Goal: Communication & Community: Participate in discussion

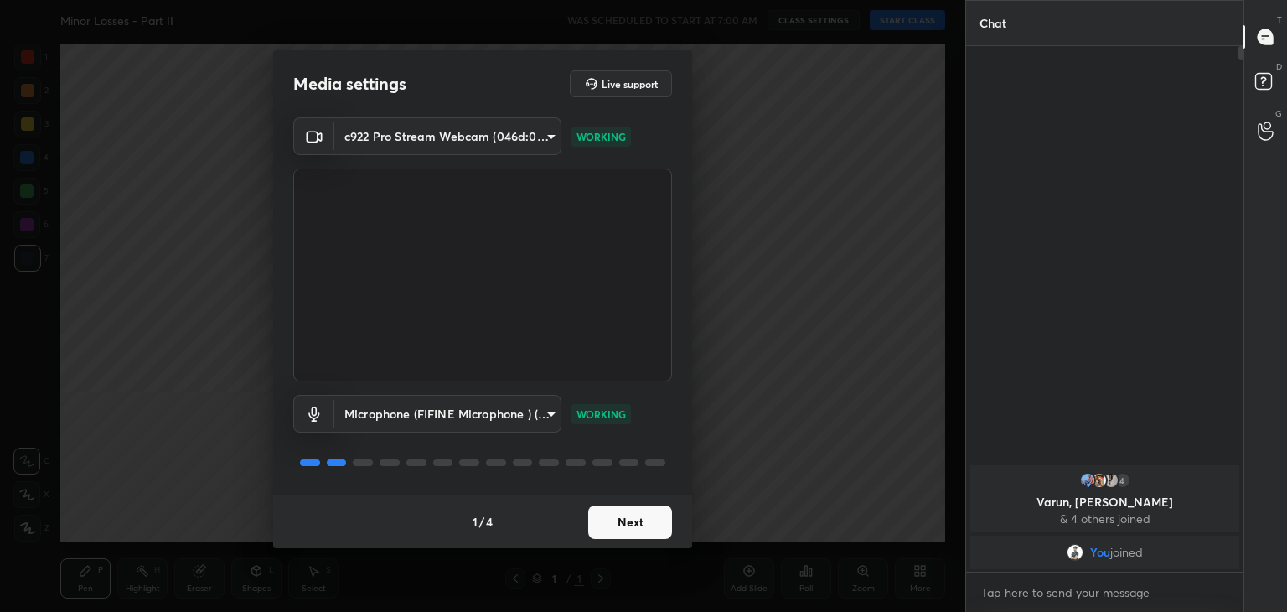
click at [625, 517] on button "Next" at bounding box center [630, 522] width 84 height 34
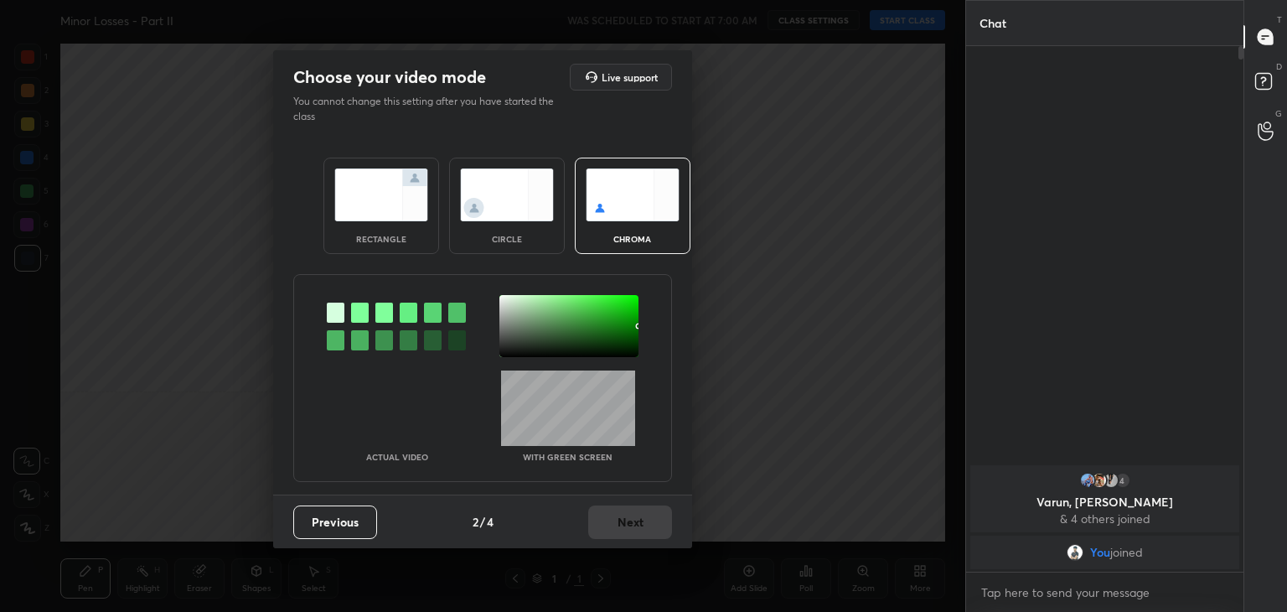
click at [375, 222] on div "rectangle" at bounding box center [381, 206] width 116 height 96
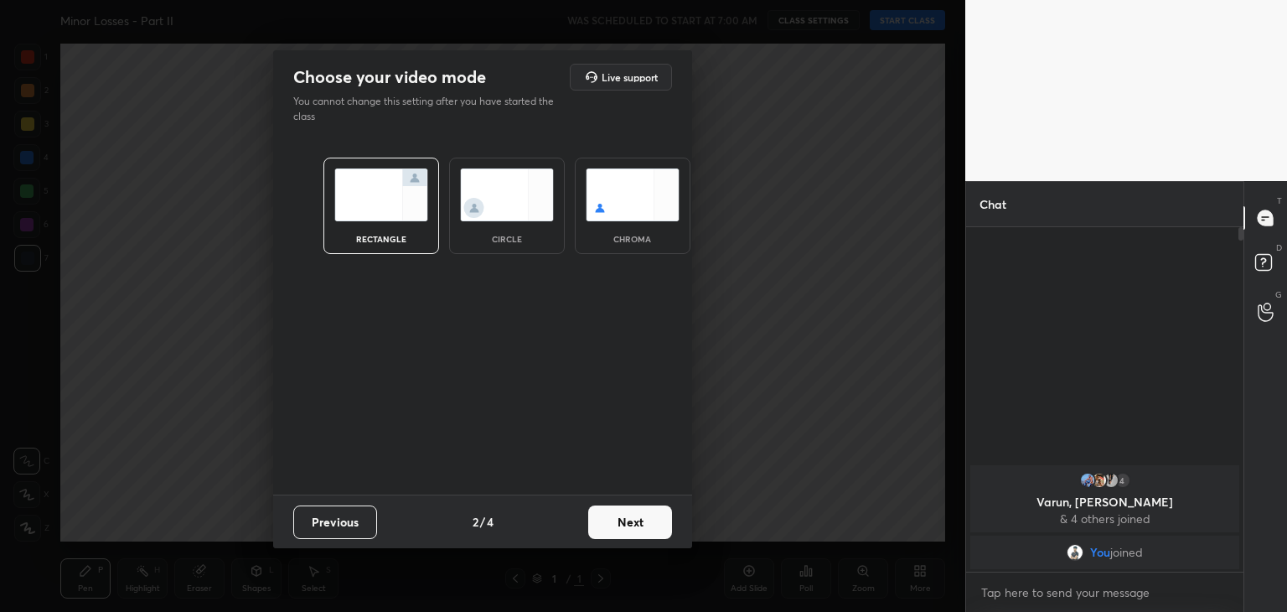
click at [640, 524] on button "Next" at bounding box center [630, 522] width 84 height 34
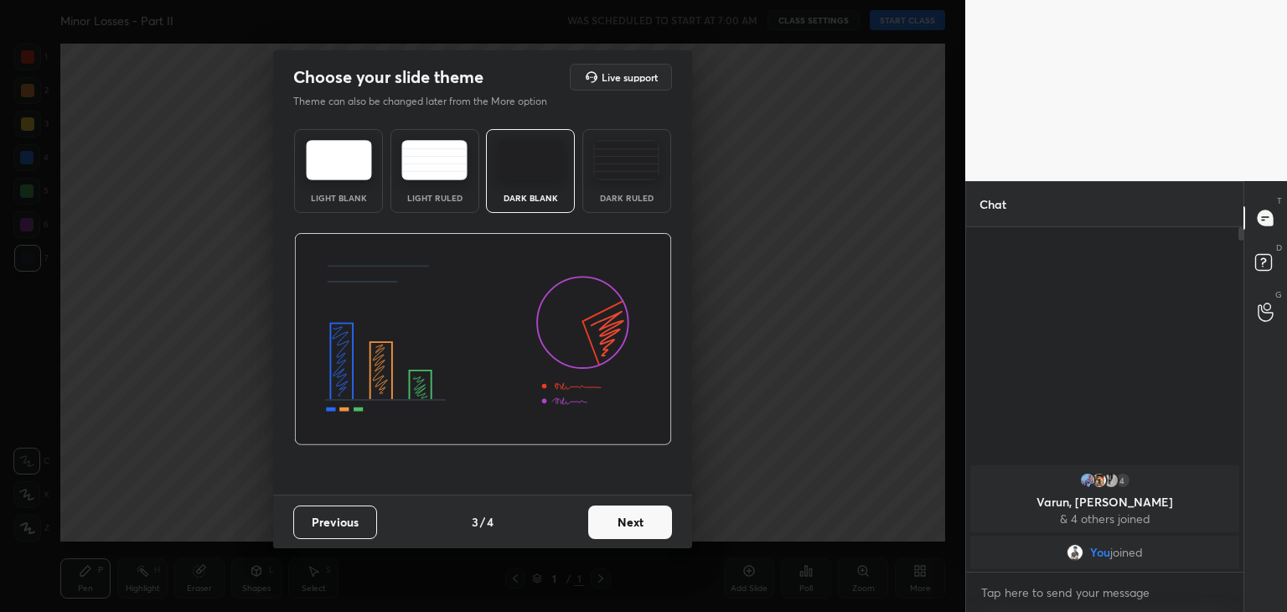
click at [640, 524] on button "Next" at bounding box center [630, 522] width 84 height 34
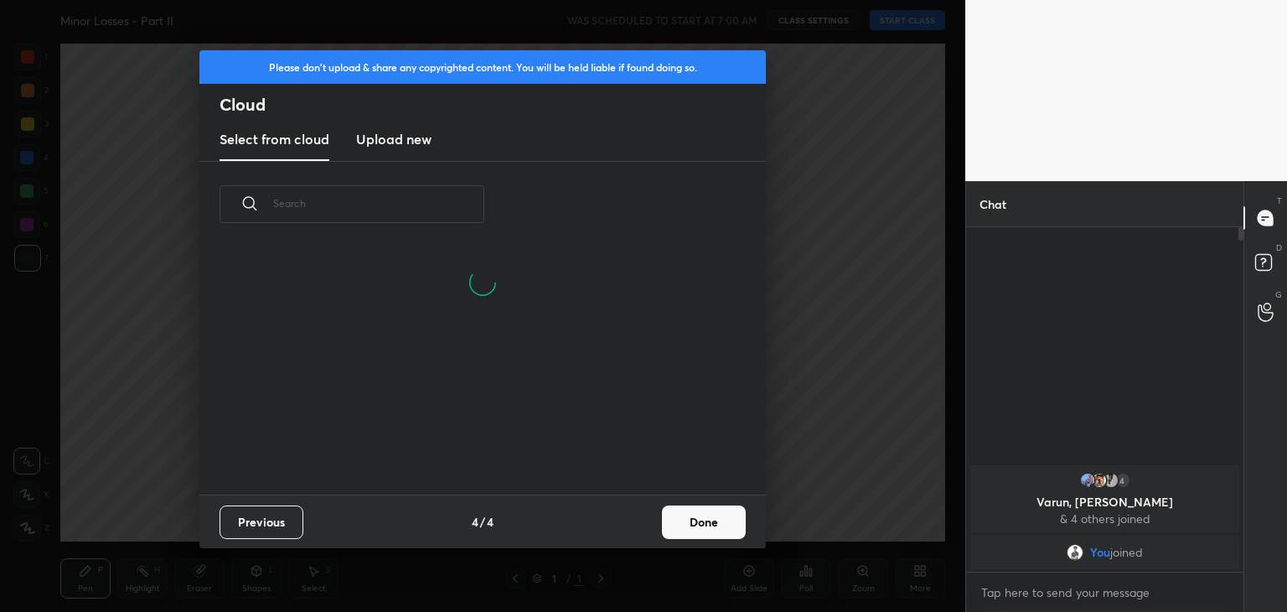
scroll to position [168, 538]
click at [711, 521] on button "Done" at bounding box center [704, 522] width 84 height 34
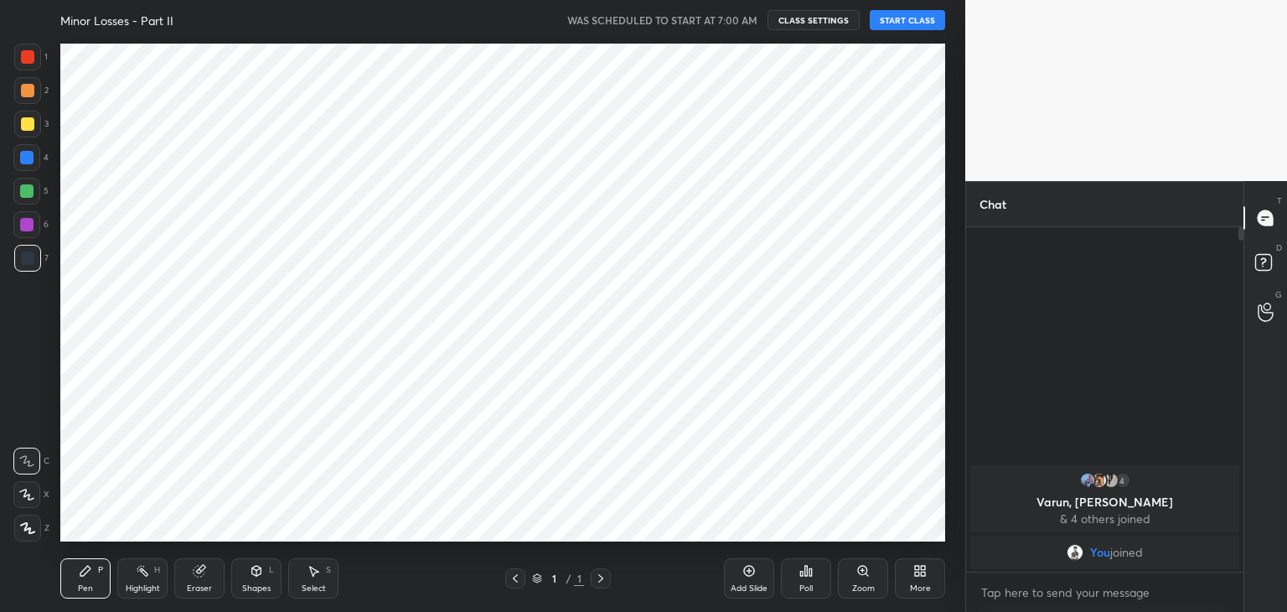
scroll to position [248, 538]
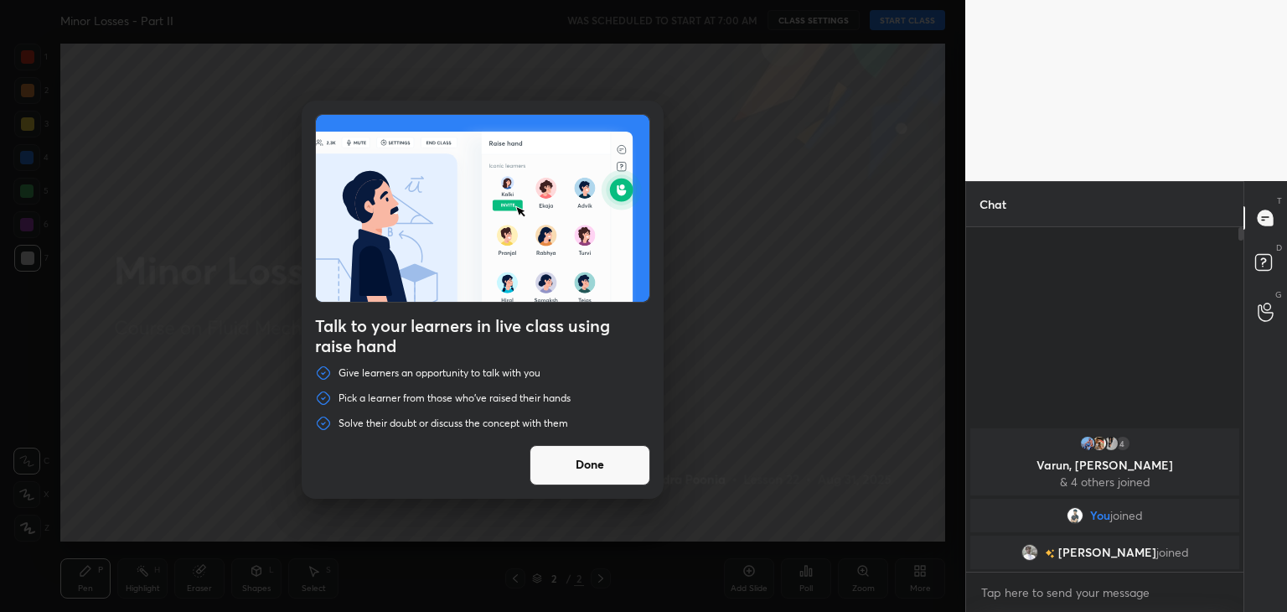
click at [586, 471] on button "Done" at bounding box center [590, 465] width 121 height 40
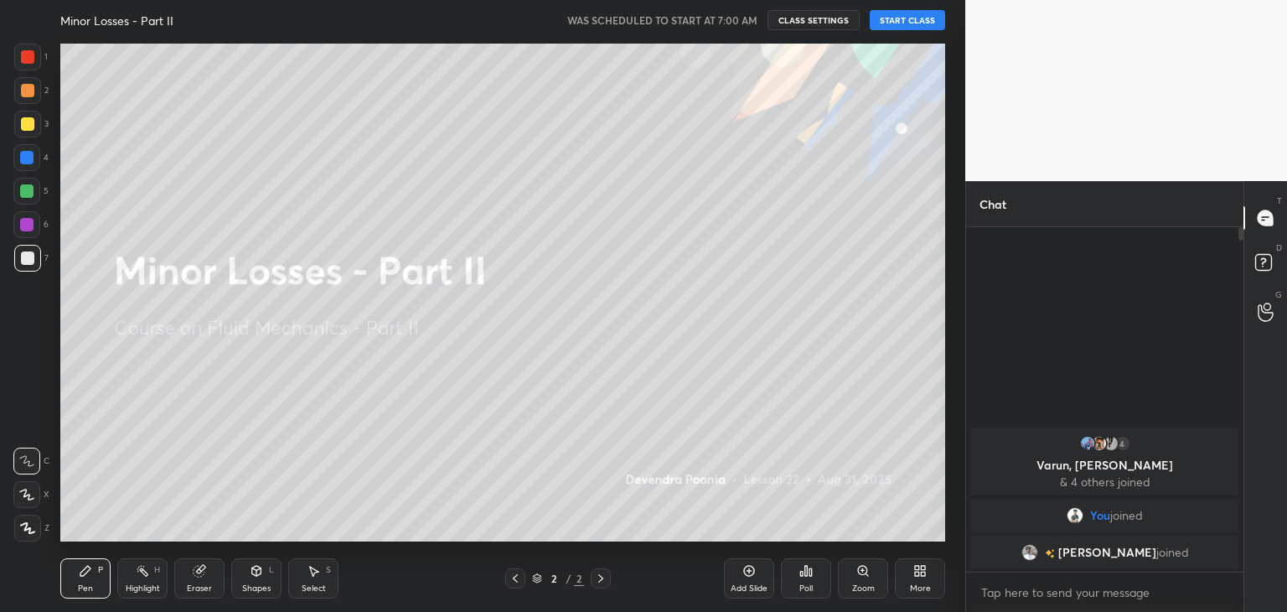
click at [902, 23] on button "START CLASS" at bounding box center [907, 20] width 75 height 20
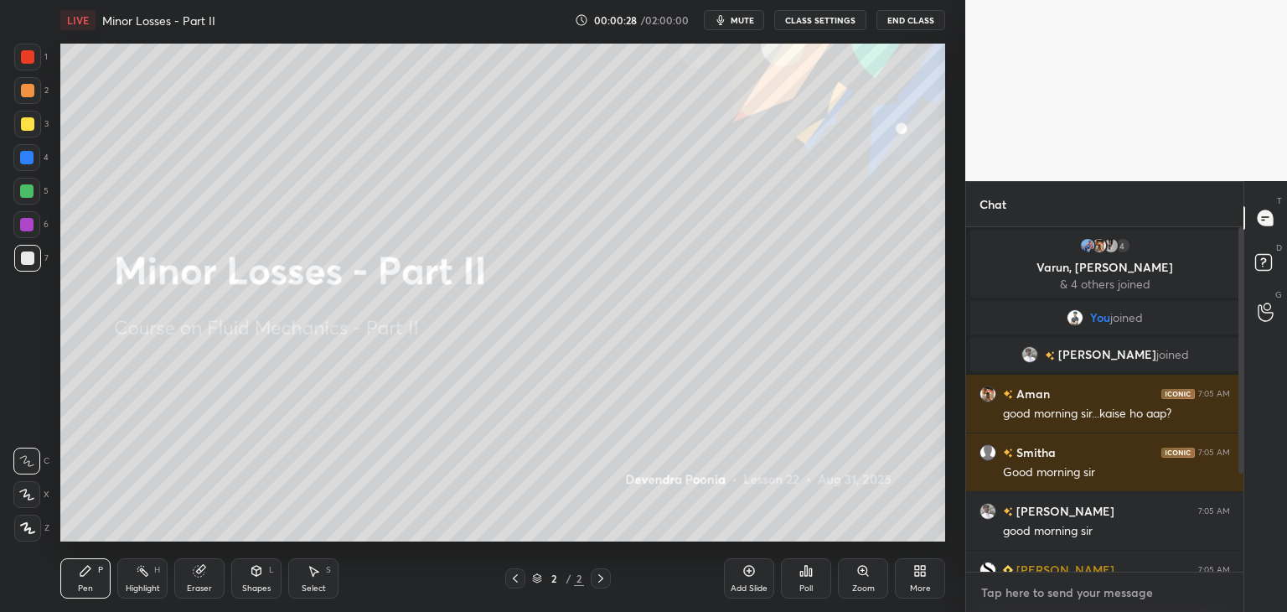
type textarea "x"
click at [1047, 594] on textarea at bounding box center [1104, 592] width 251 height 27
type textarea "w"
type textarea "x"
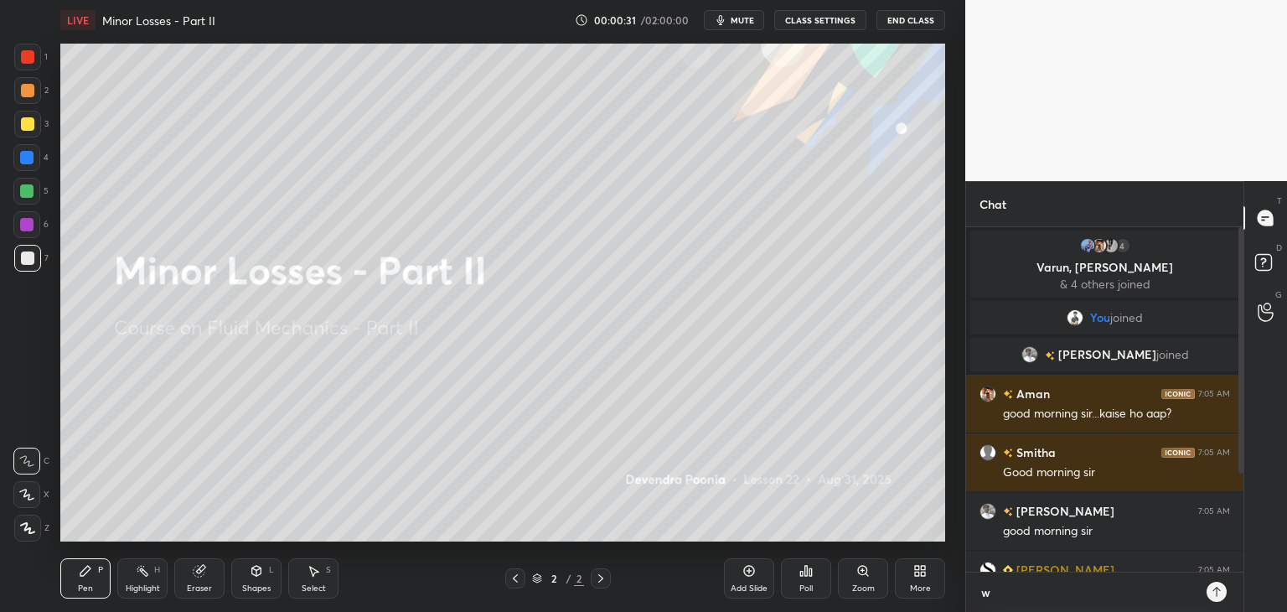
type textarea "we"
type textarea "x"
type textarea "we"
type textarea "x"
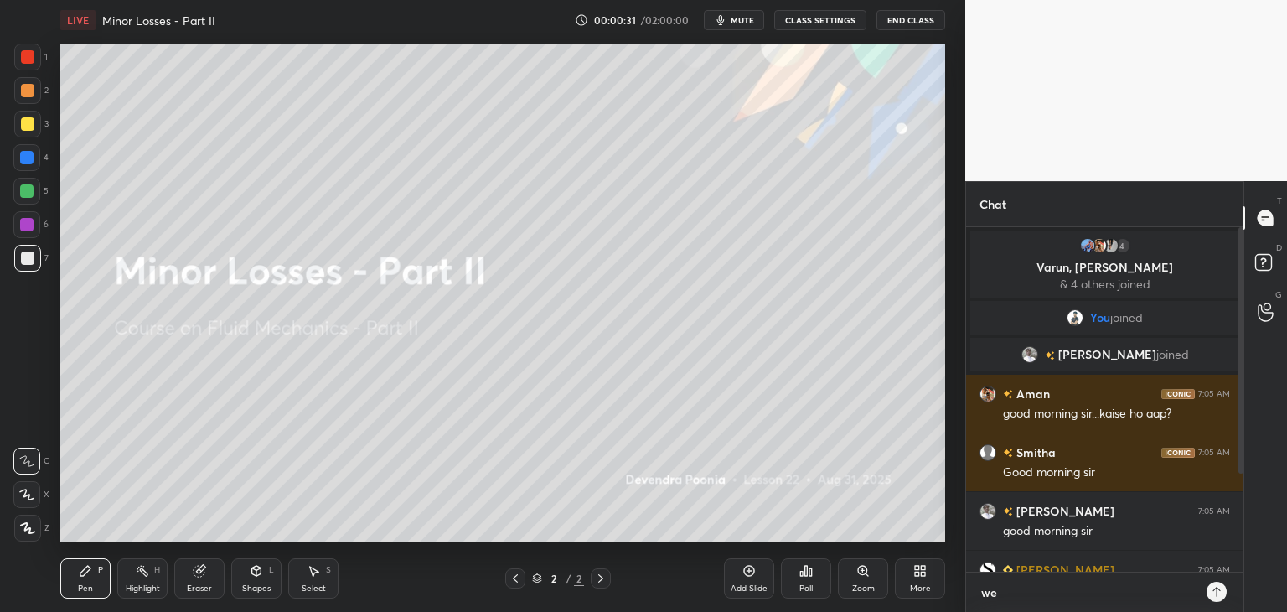
type textarea "we w"
type textarea "x"
type textarea "we wi"
type textarea "x"
type textarea "we wil"
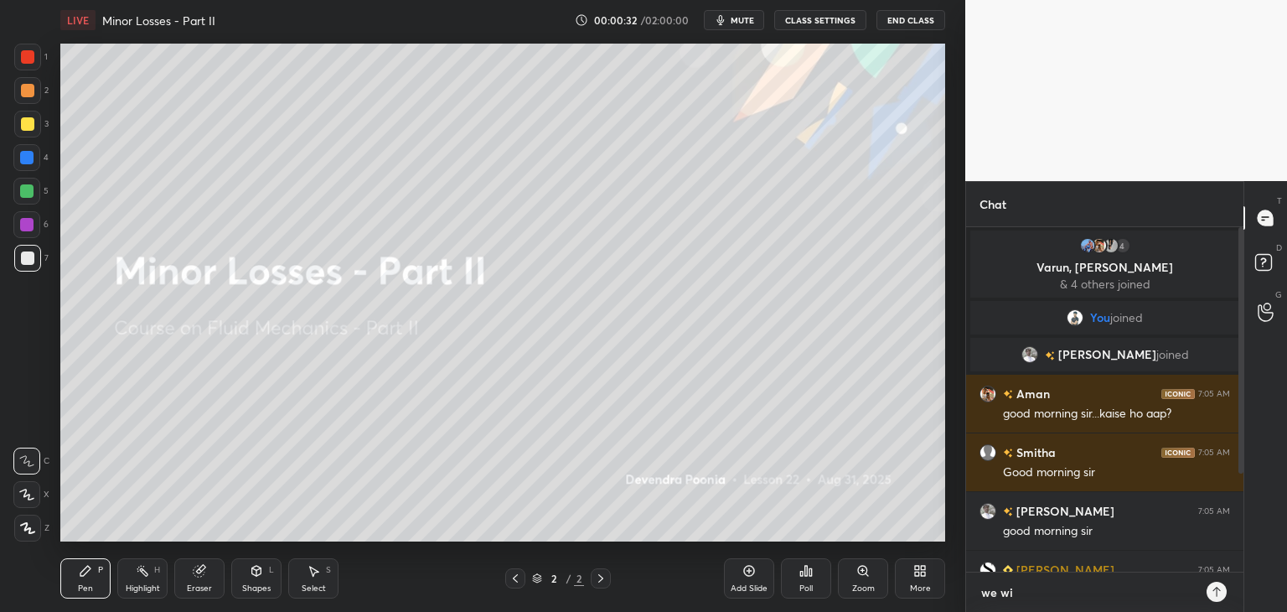
type textarea "x"
type textarea "we will"
type textarea "x"
type textarea "we will"
type textarea "x"
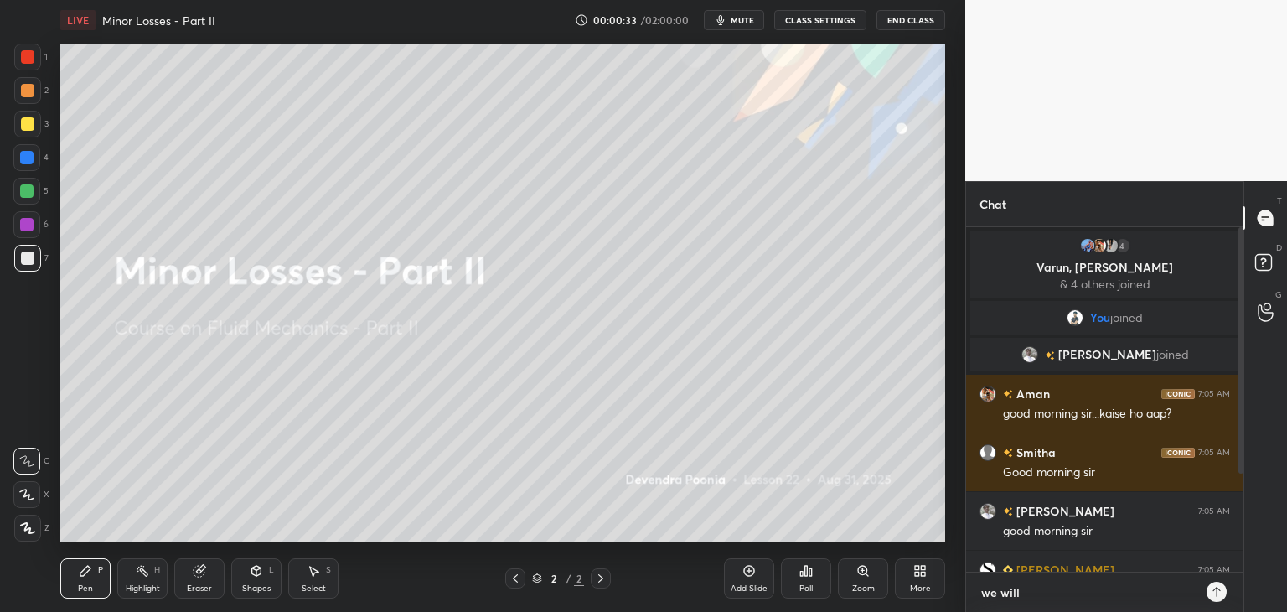
type textarea "we will s"
type textarea "x"
type textarea "we will st"
type textarea "x"
type textarea "we will sta"
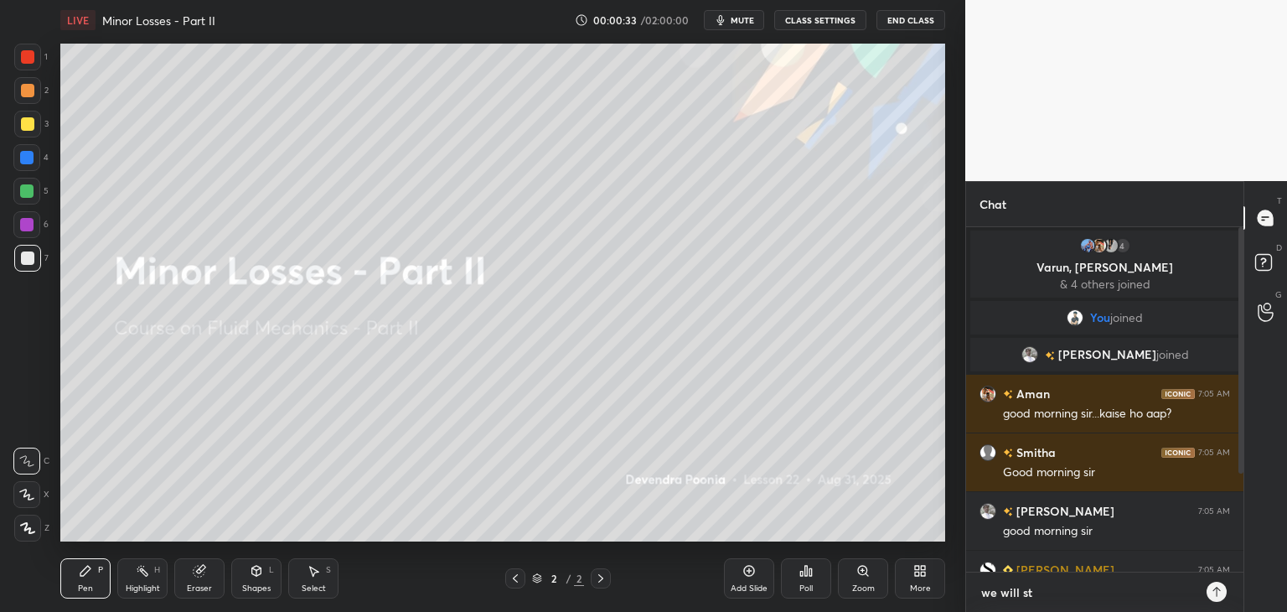
type textarea "x"
type textarea "we will star"
type textarea "x"
type textarea "we will start"
type textarea "x"
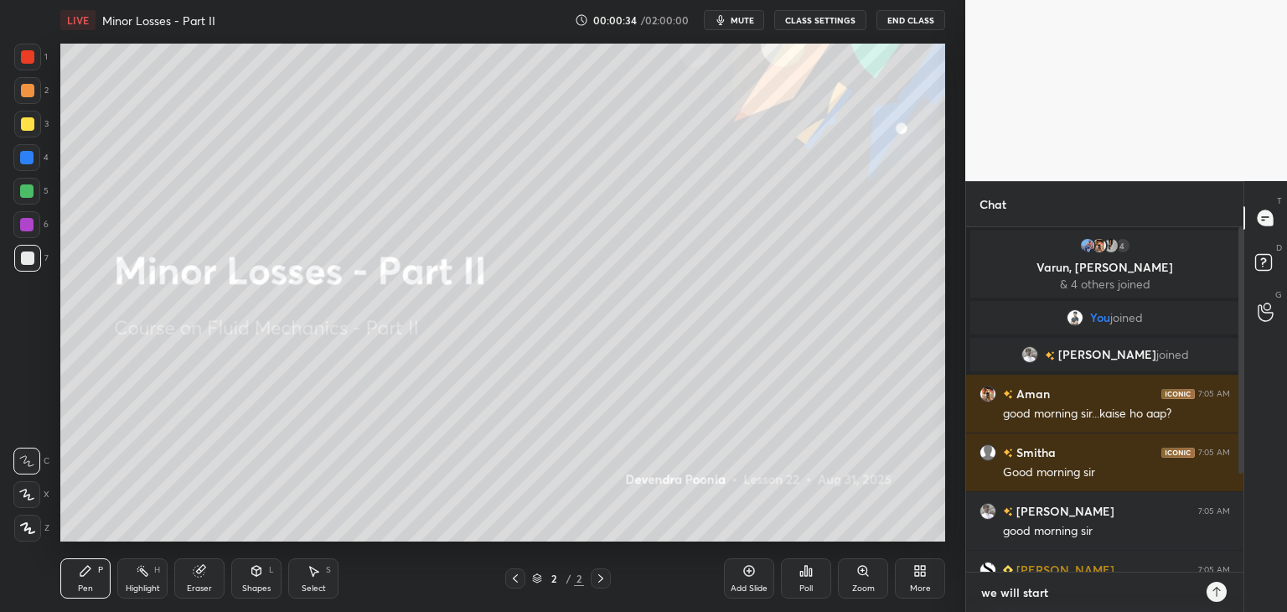
type textarea "we will start"
type textarea "x"
type textarea "we will start a"
type textarea "x"
type textarea "we will start at"
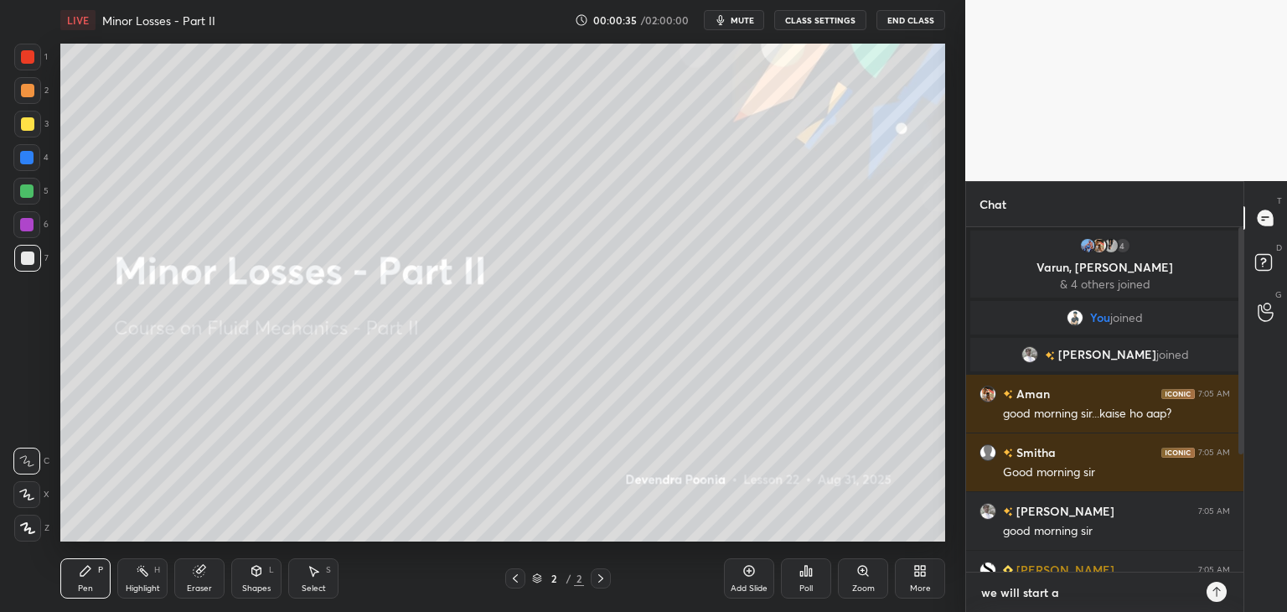
type textarea "x"
type textarea "we will start at"
type textarea "x"
type textarea "we will start at 7"
type textarea "x"
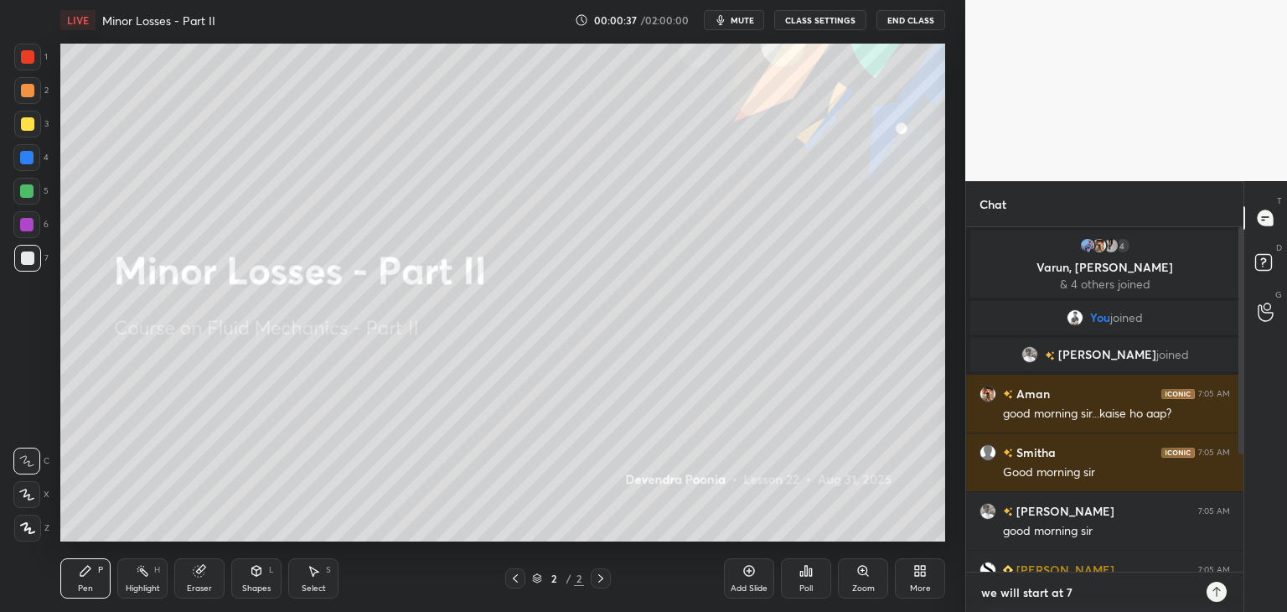
type textarea "we will start at 7:"
type textarea "x"
type textarea "we will start at 7:1"
type textarea "x"
type textarea "we will start at 7:10"
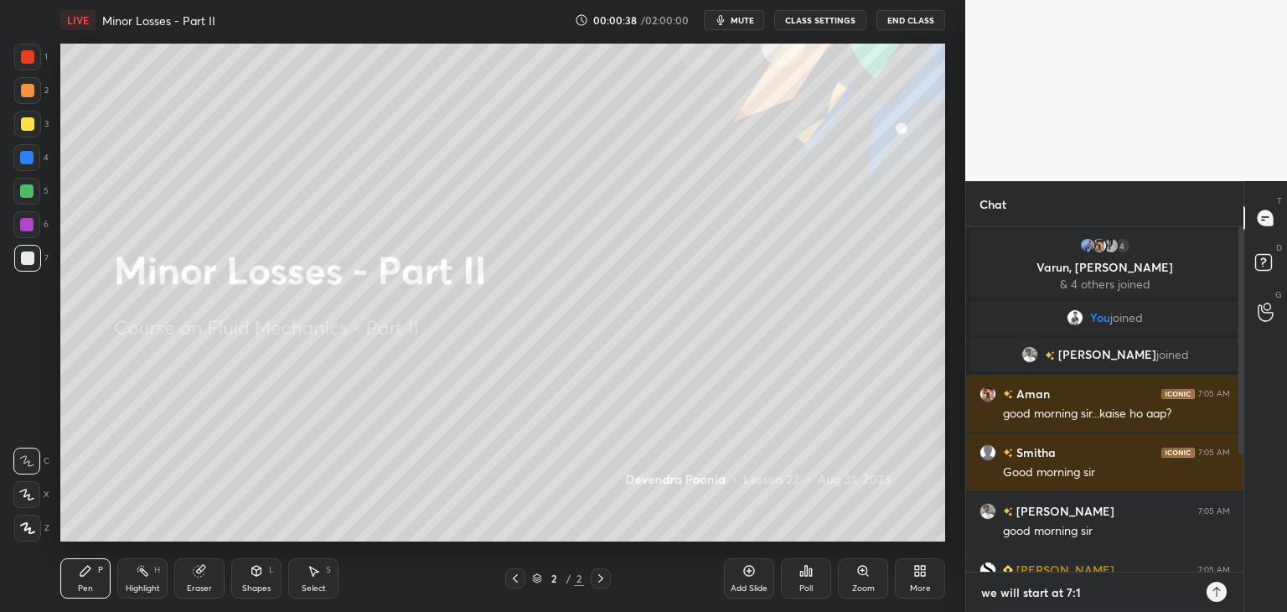
type textarea "x"
type textarea "we will start at 7:10"
type textarea "x"
type textarea "we will start at 7:10 A"
type textarea "x"
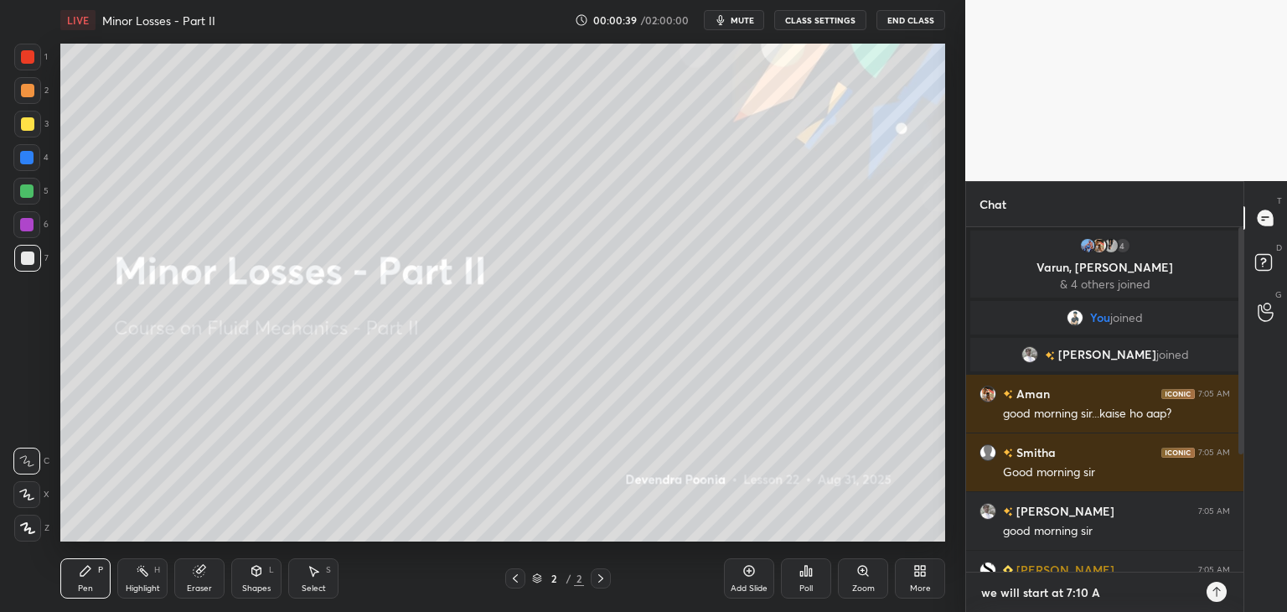
type textarea "we will start at 7:10 AM"
type textarea "x"
click at [1243, 354] on div "T Messages (T) D Doubts (D) G Raise Hand (G)" at bounding box center [1265, 396] width 44 height 431
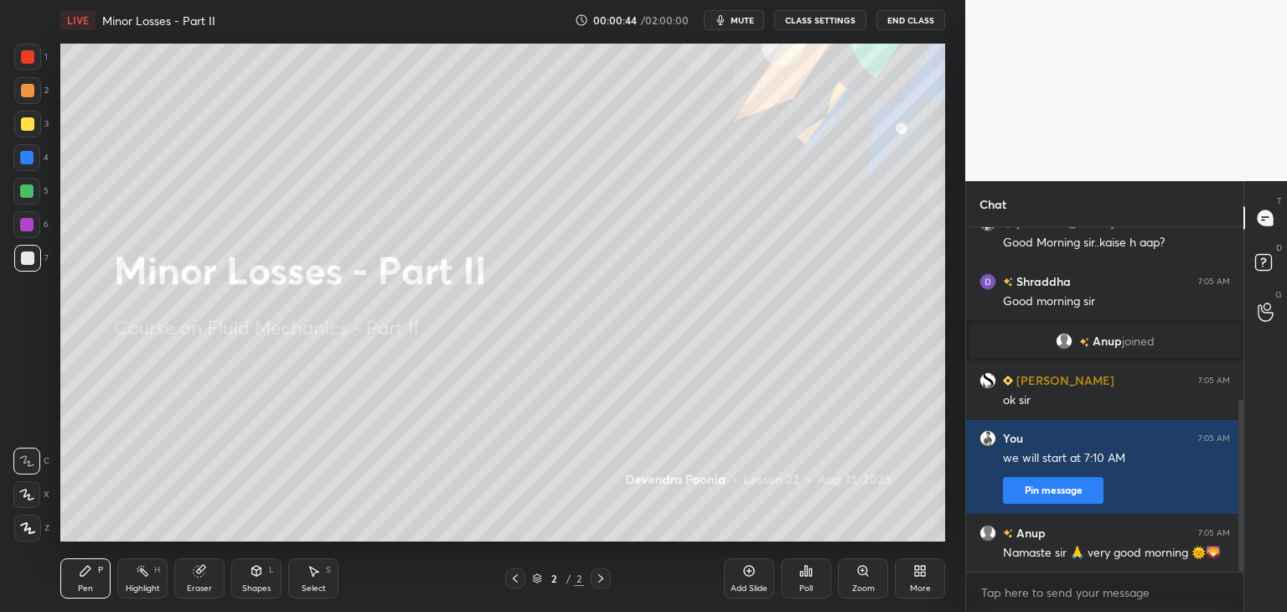
drag, startPoint x: 1242, startPoint y: 354, endPoint x: 1250, endPoint y: 526, distance: 172.8
click at [1250, 526] on div "Chat Janardhan 7:05 AM good morning sir Spandana 7:05 AM Good Morning sir..kais…" at bounding box center [1126, 396] width 322 height 431
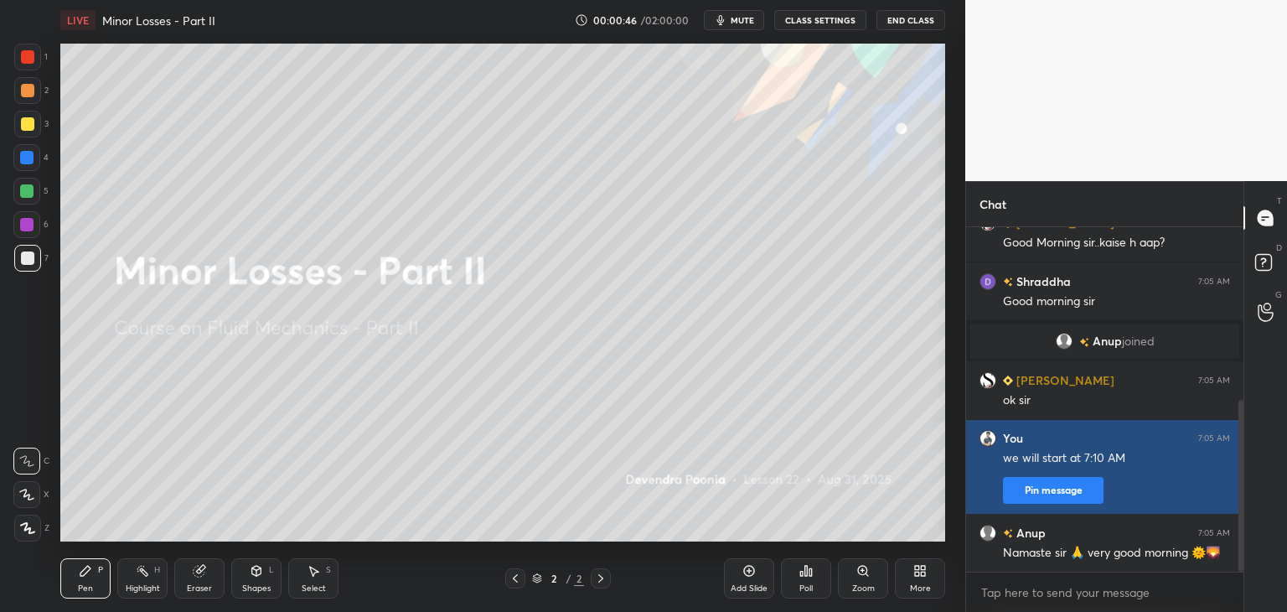
click at [1066, 494] on button "Pin message" at bounding box center [1053, 490] width 101 height 27
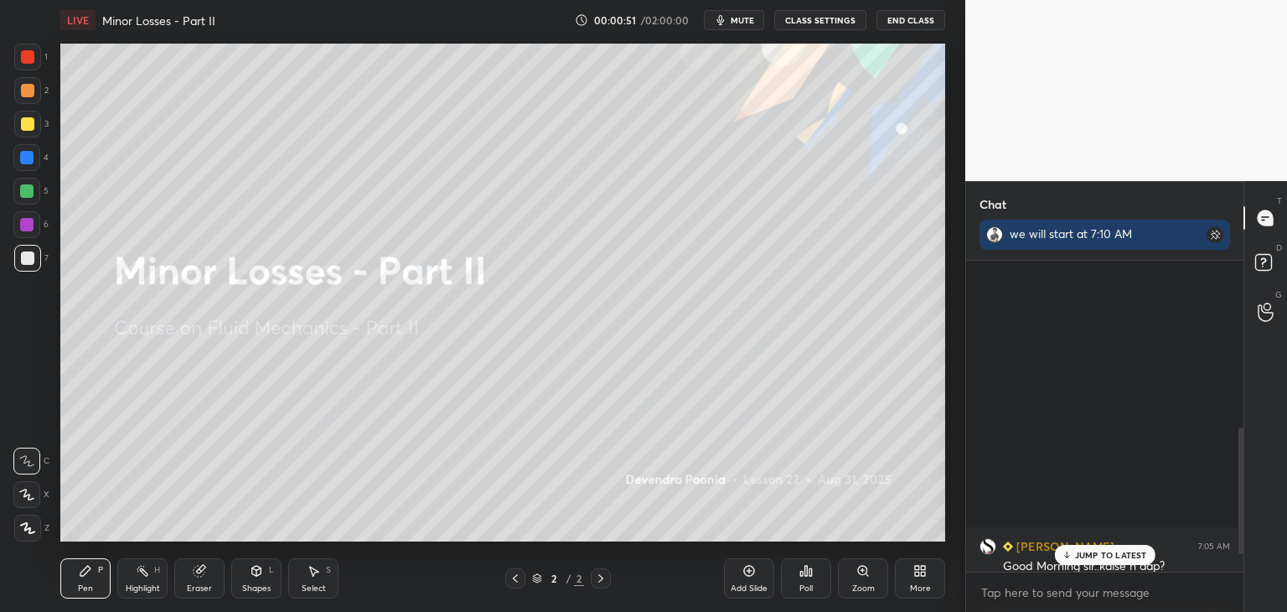
scroll to position [454, 0]
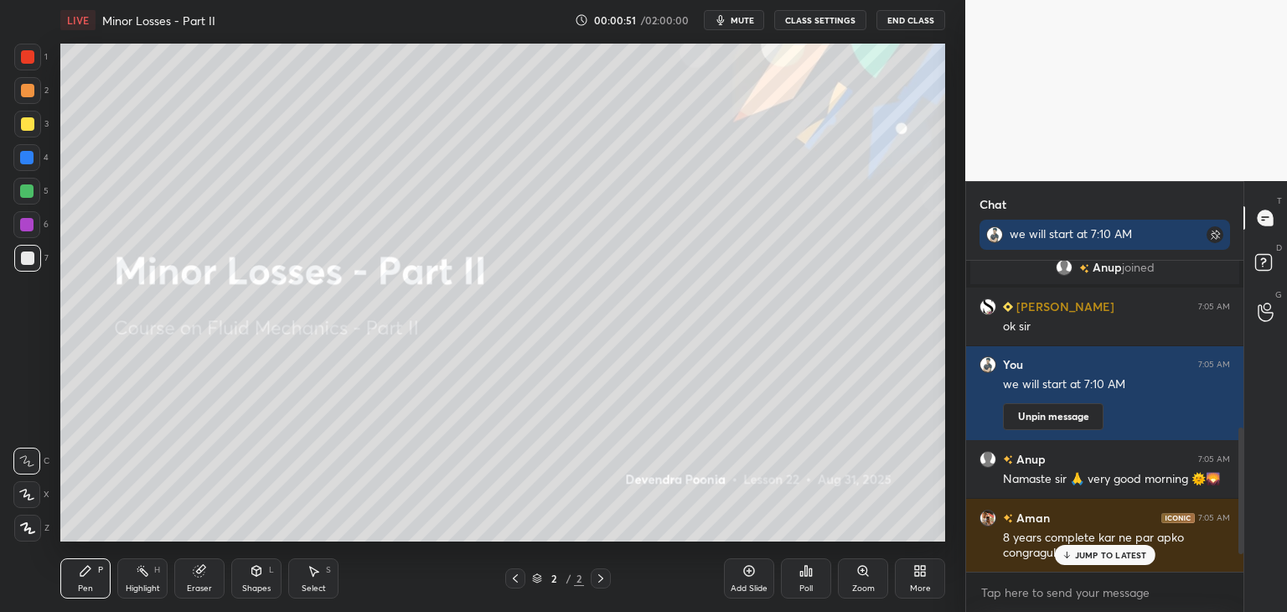
drag, startPoint x: 1241, startPoint y: 535, endPoint x: 1247, endPoint y: 621, distance: 86.5
click at [1247, 0] on html "1 2 3 4 5 6 7 C X Z C X Z E E Erase all H H LIVE Minor Losses - Part II 00:00:5…" at bounding box center [643, 0] width 1287 height 0
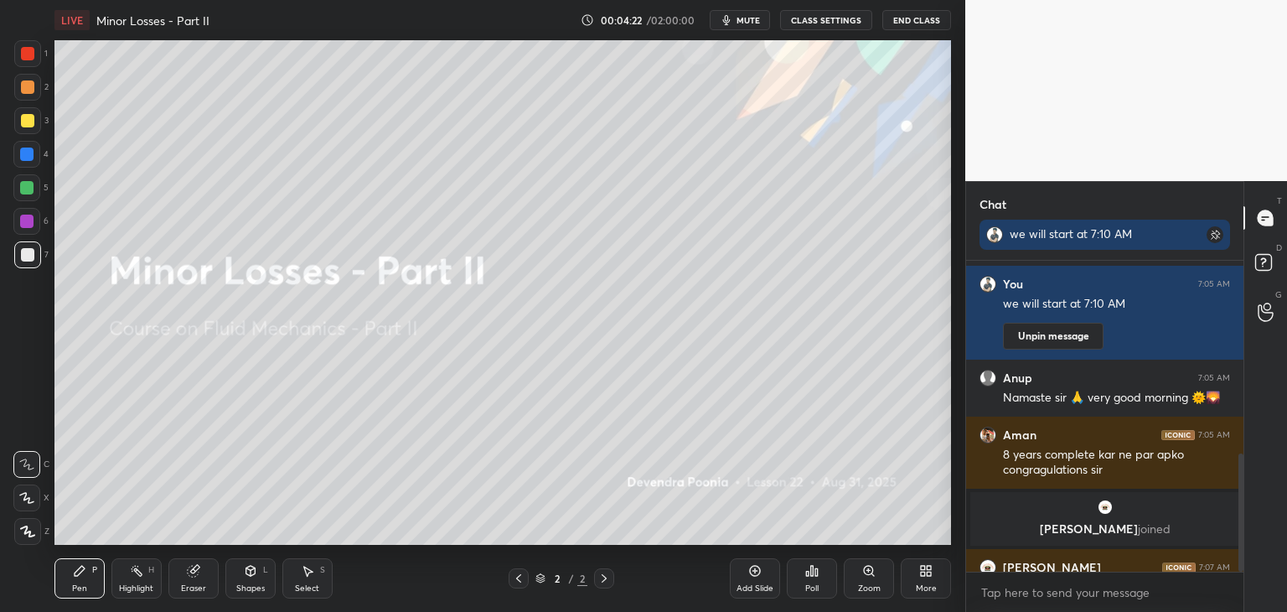
scroll to position [83283, 82890]
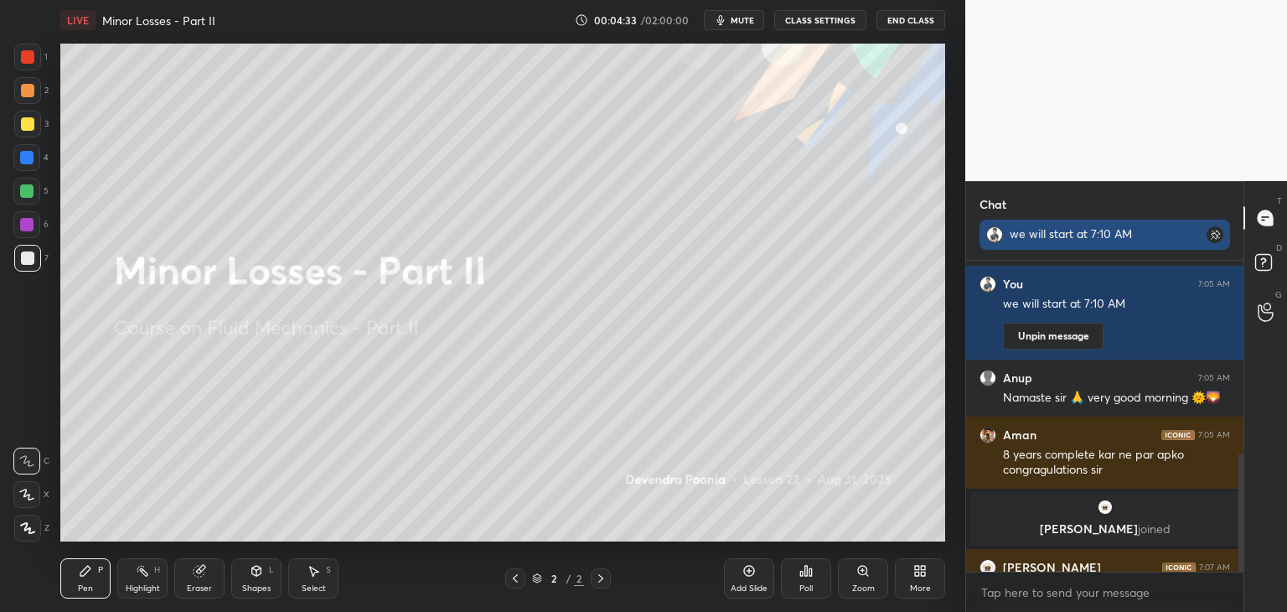
click at [1213, 235] on rect at bounding box center [1215, 234] width 17 height 17
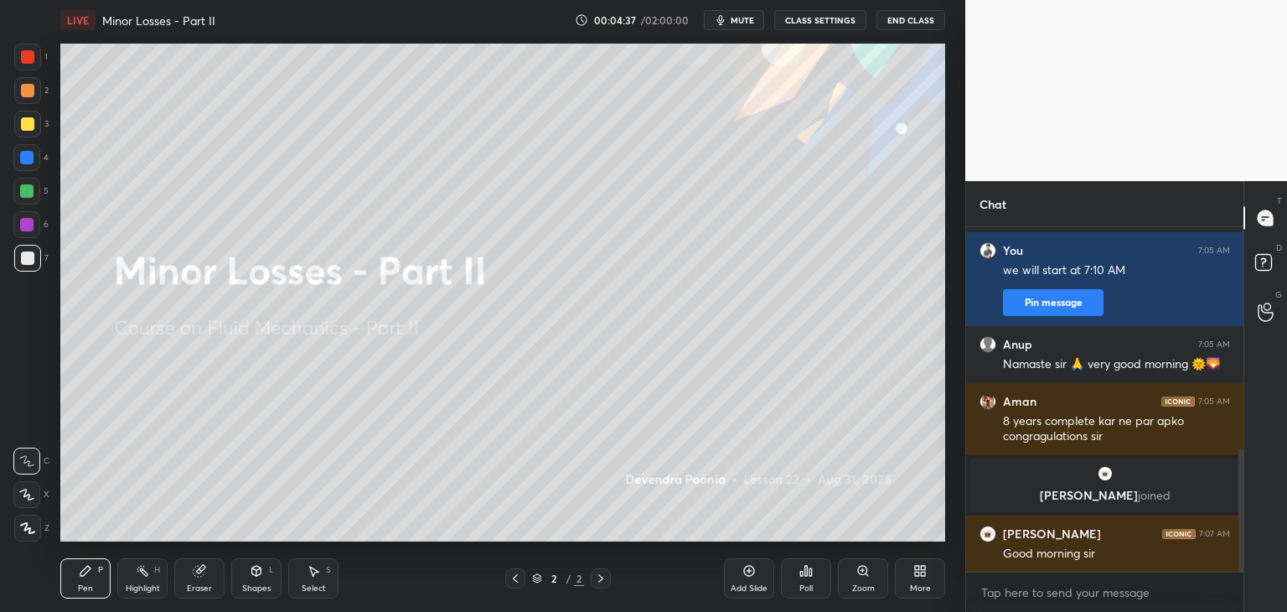
scroll to position [622, 0]
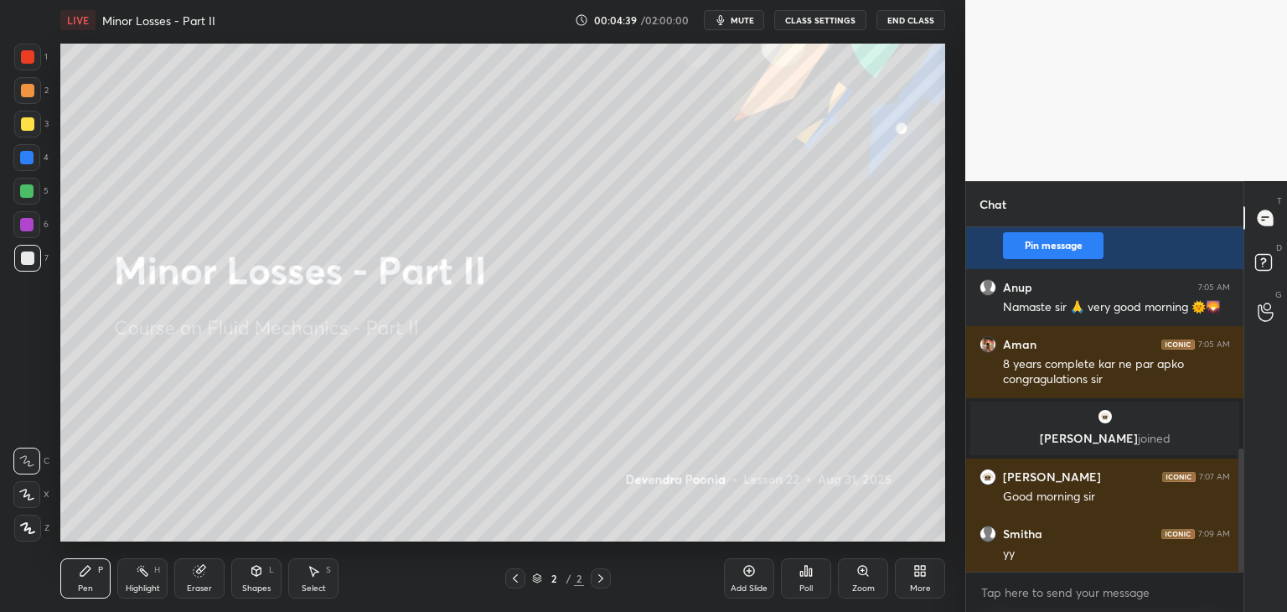
drag, startPoint x: 1240, startPoint y: 483, endPoint x: 1242, endPoint y: 506, distance: 22.7
click at [1242, 506] on div at bounding box center [1240, 509] width 5 height 123
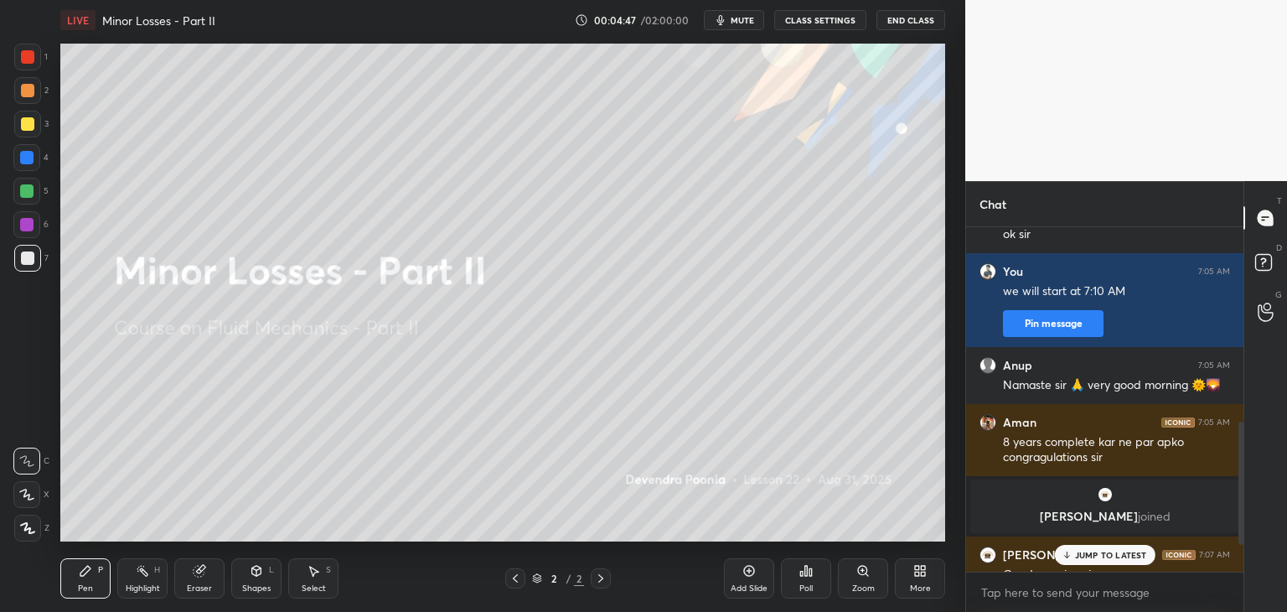
scroll to position [540, 0]
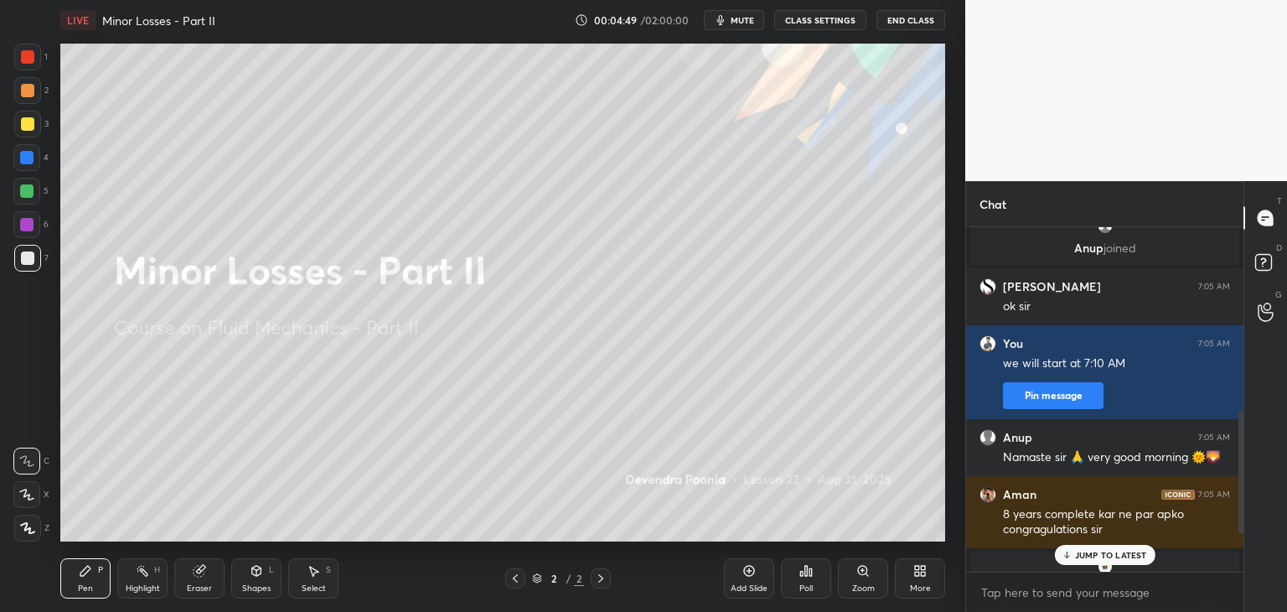
drag, startPoint x: 1243, startPoint y: 498, endPoint x: 1243, endPoint y: 443, distance: 54.5
click at [1243, 443] on div "Chat 4 Varun, [PERSON_NAME] & 4 others joined You joined [PERSON_NAME] joined A…" at bounding box center [1126, 396] width 322 height 431
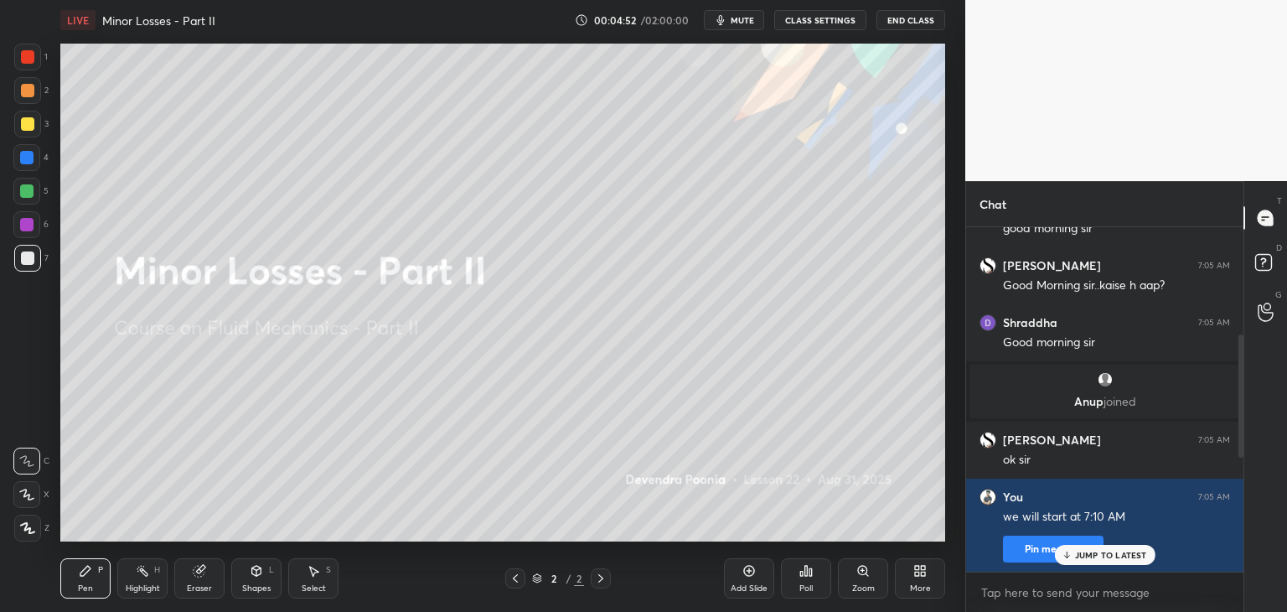
scroll to position [300, 0]
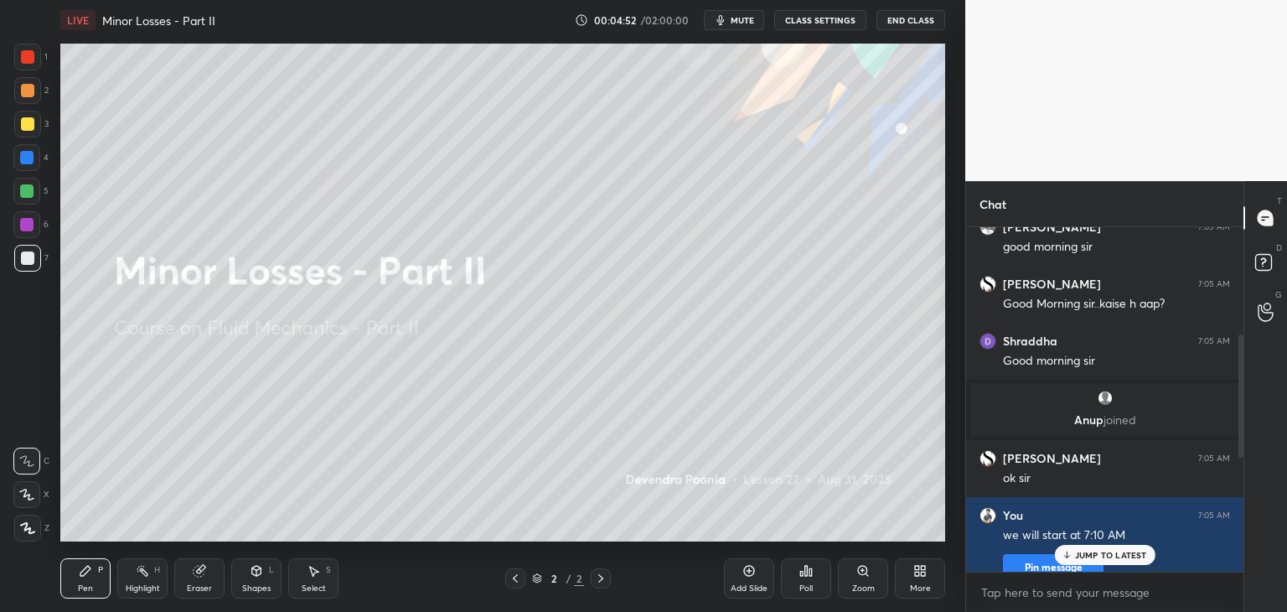
drag, startPoint x: 1241, startPoint y: 440, endPoint x: 1243, endPoint y: 380, distance: 60.4
click at [1243, 380] on div "Chat 4 Varun, [PERSON_NAME] & 4 others joined You joined [PERSON_NAME] joined A…" at bounding box center [1126, 396] width 322 height 431
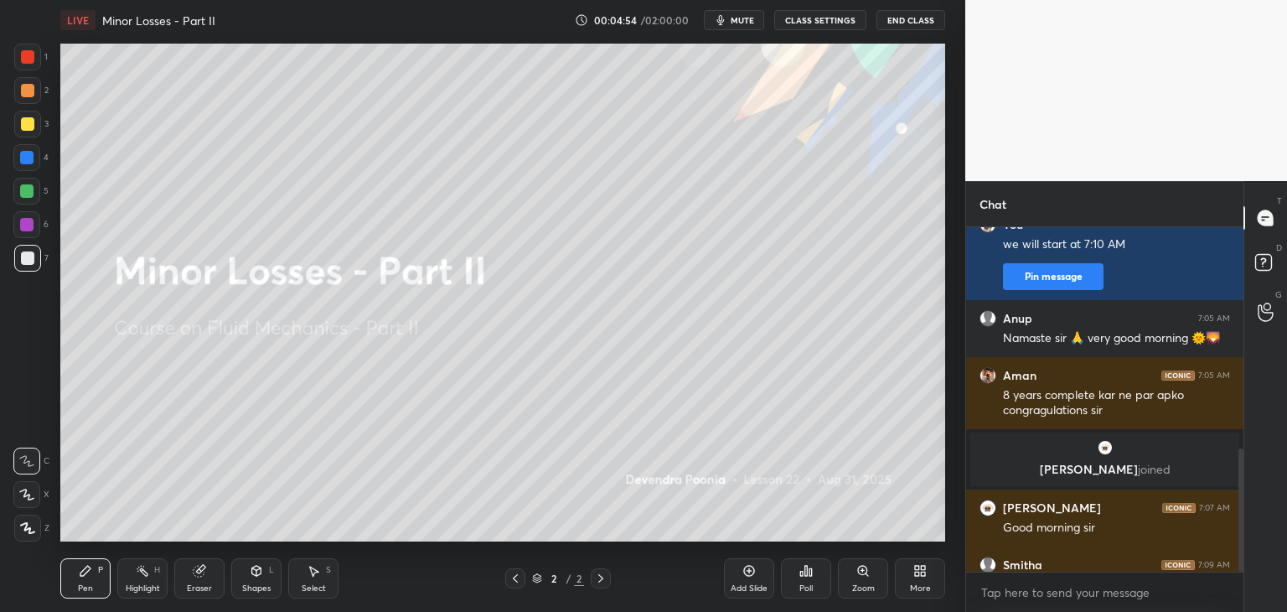
scroll to position [0, 0]
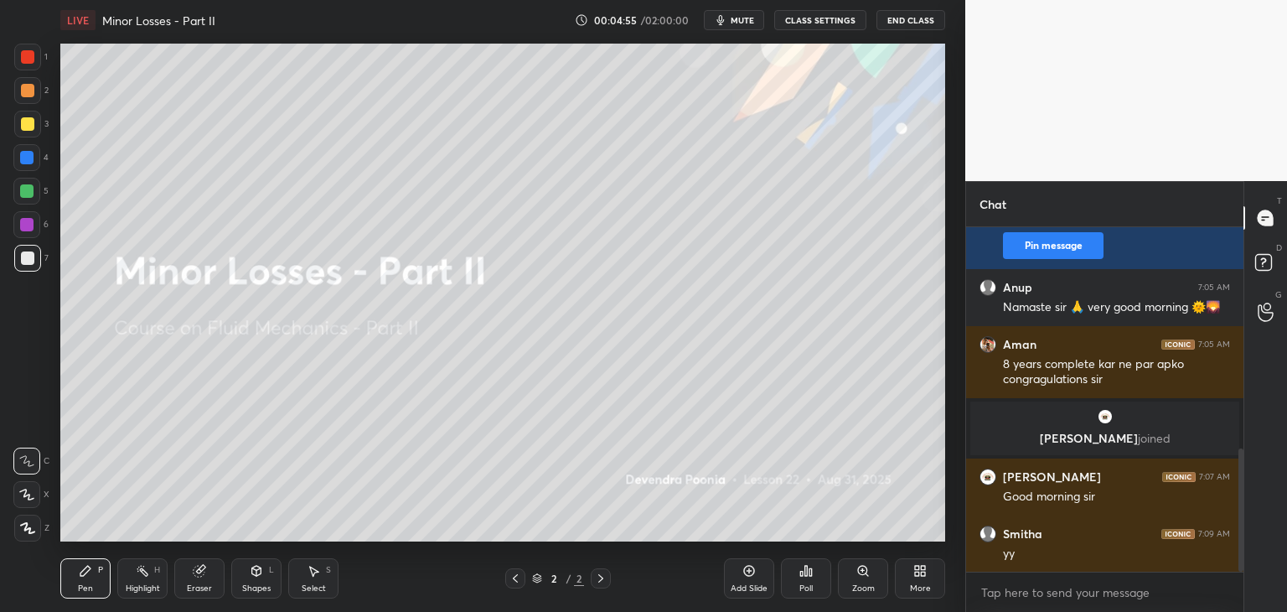
drag, startPoint x: 1240, startPoint y: 385, endPoint x: 1240, endPoint y: 535, distance: 150.0
click at [1240, 535] on div at bounding box center [1240, 509] width 5 height 123
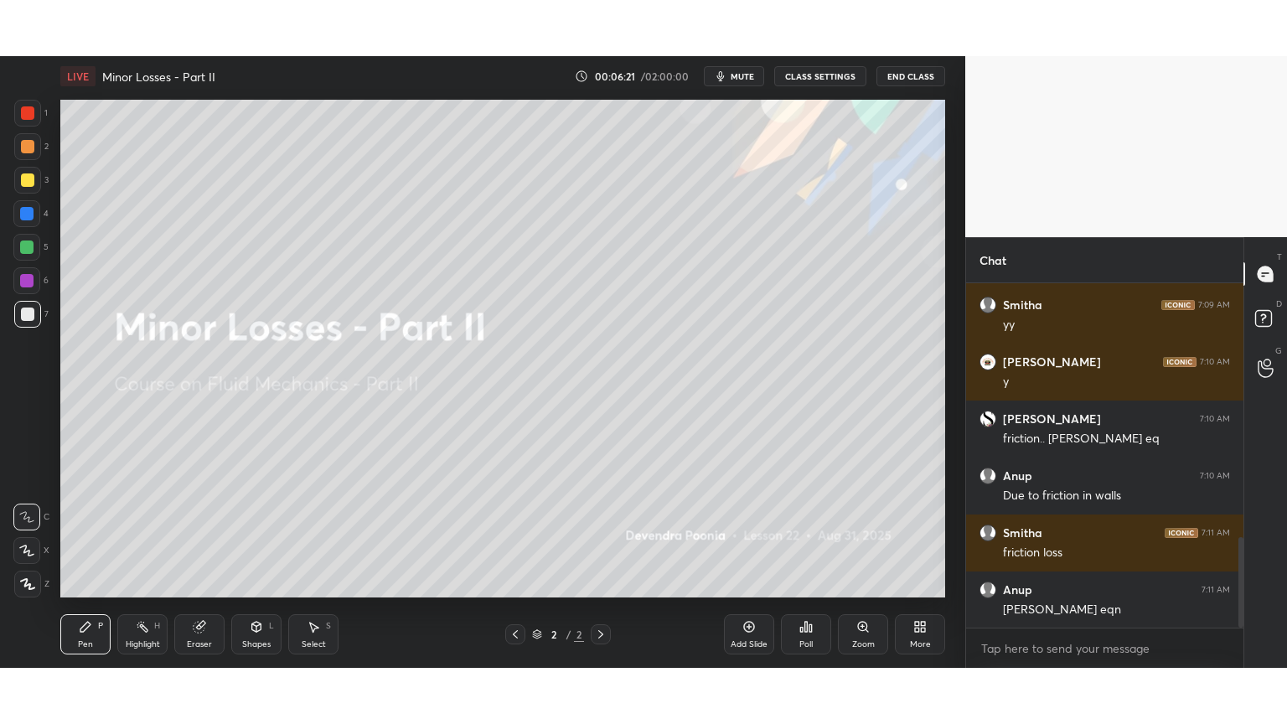
scroll to position [964, 0]
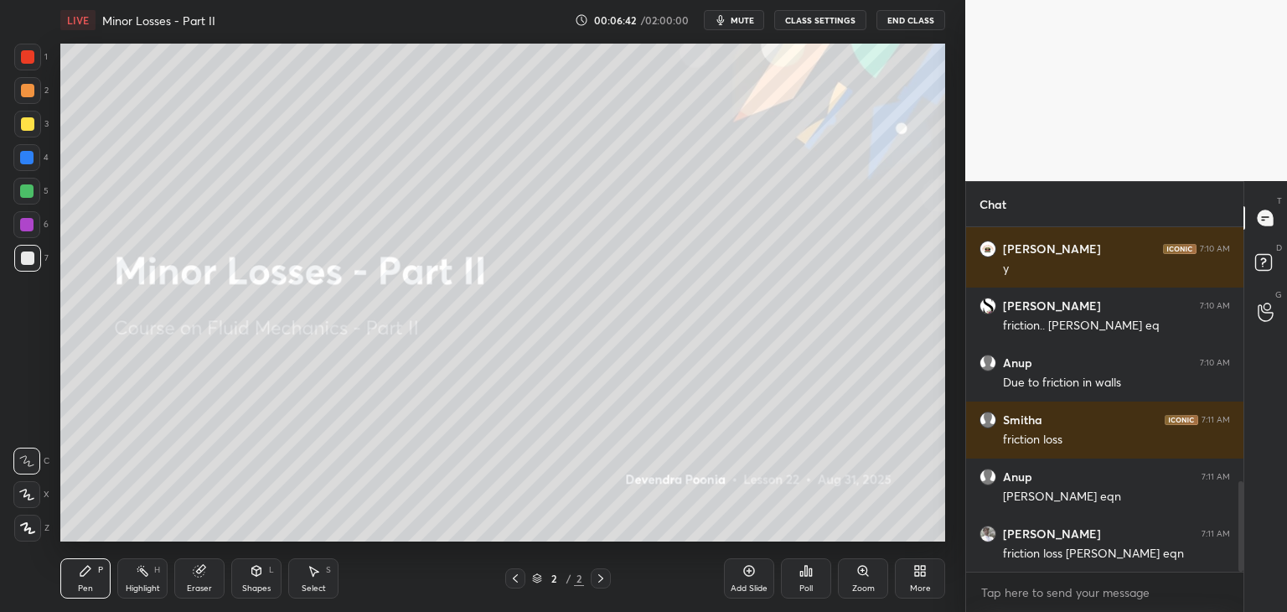
click at [34, 533] on icon at bounding box center [27, 528] width 15 height 12
click at [923, 580] on div "More" at bounding box center [920, 578] width 50 height 40
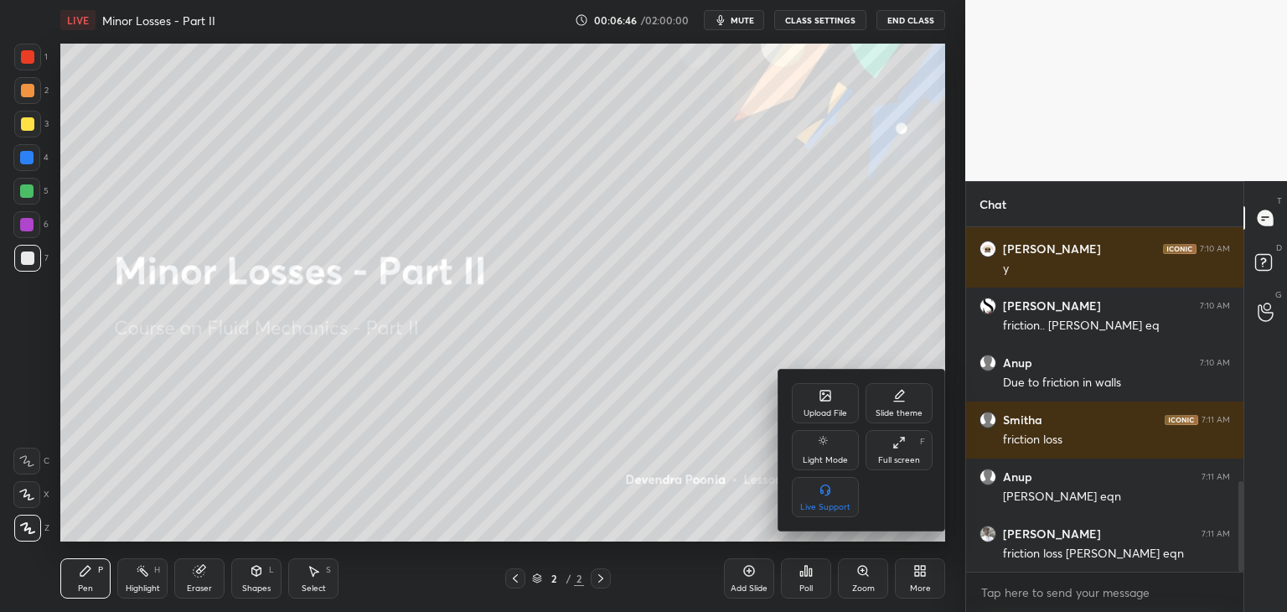
drag, startPoint x: 895, startPoint y: 457, endPoint x: 895, endPoint y: 528, distance: 71.2
click at [895, 456] on div "Full screen" at bounding box center [899, 460] width 42 height 8
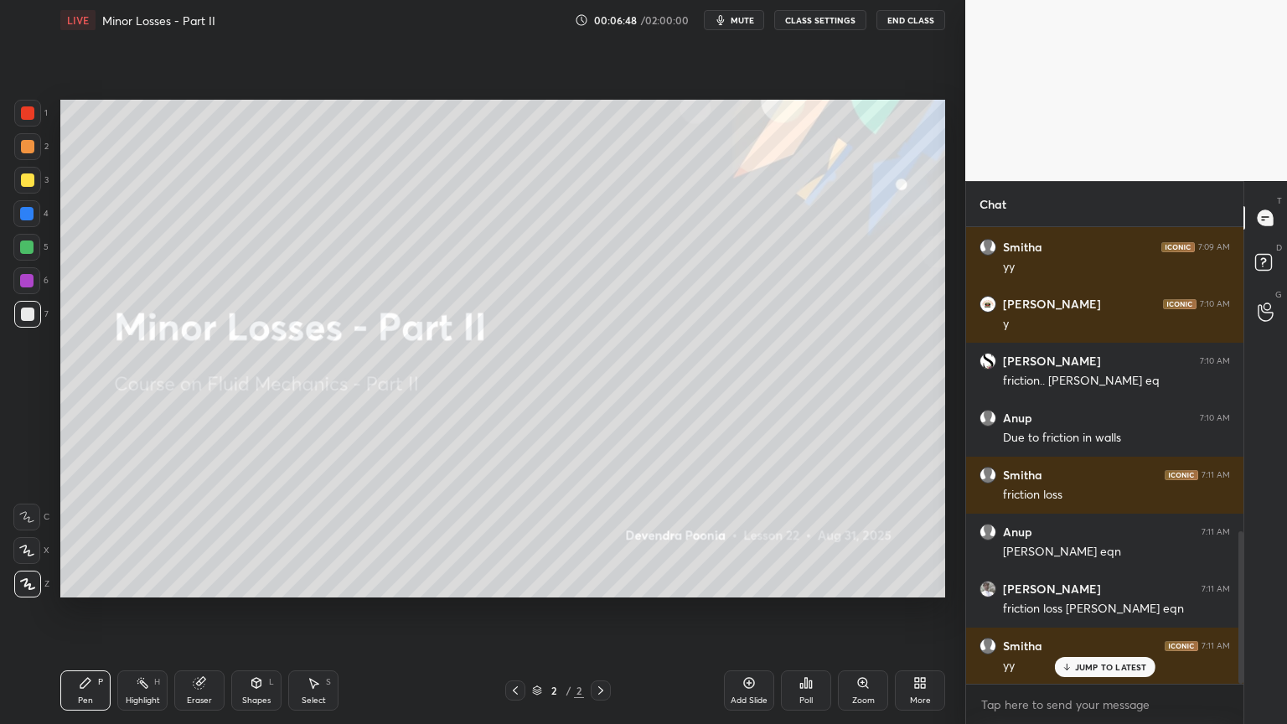
scroll to position [969, 0]
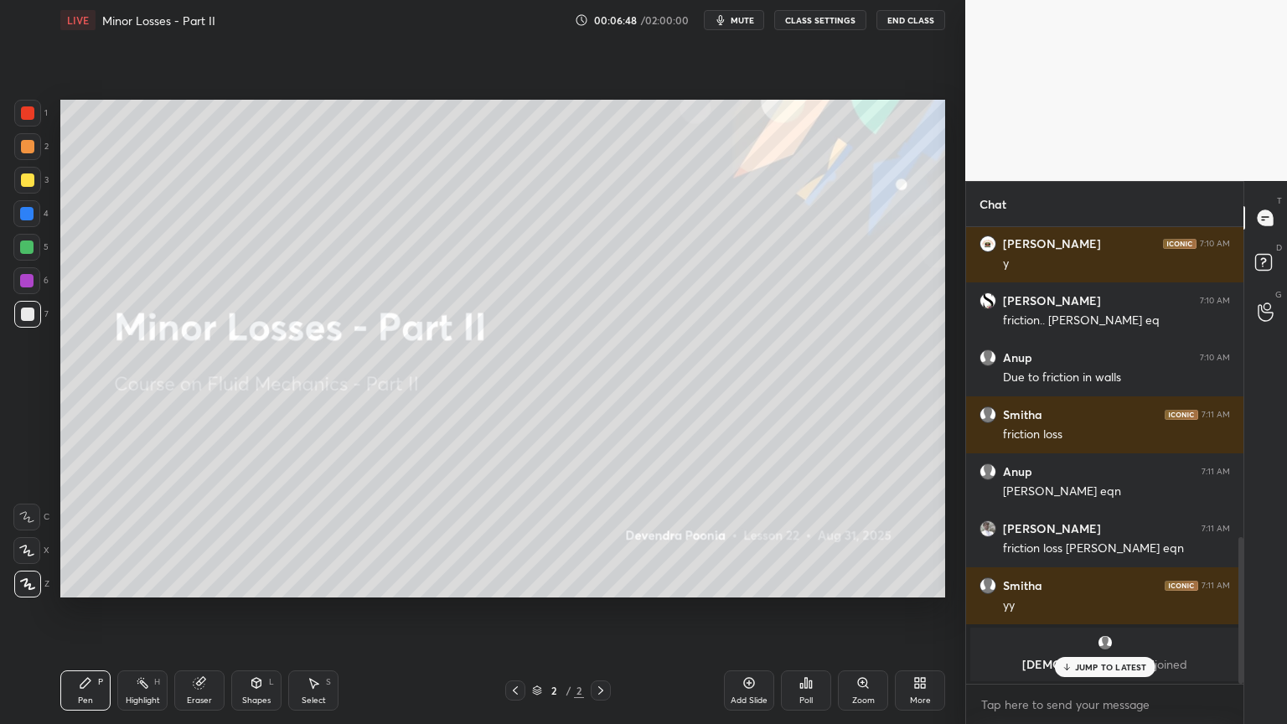
click at [750, 611] on div "Add Slide" at bounding box center [749, 690] width 50 height 40
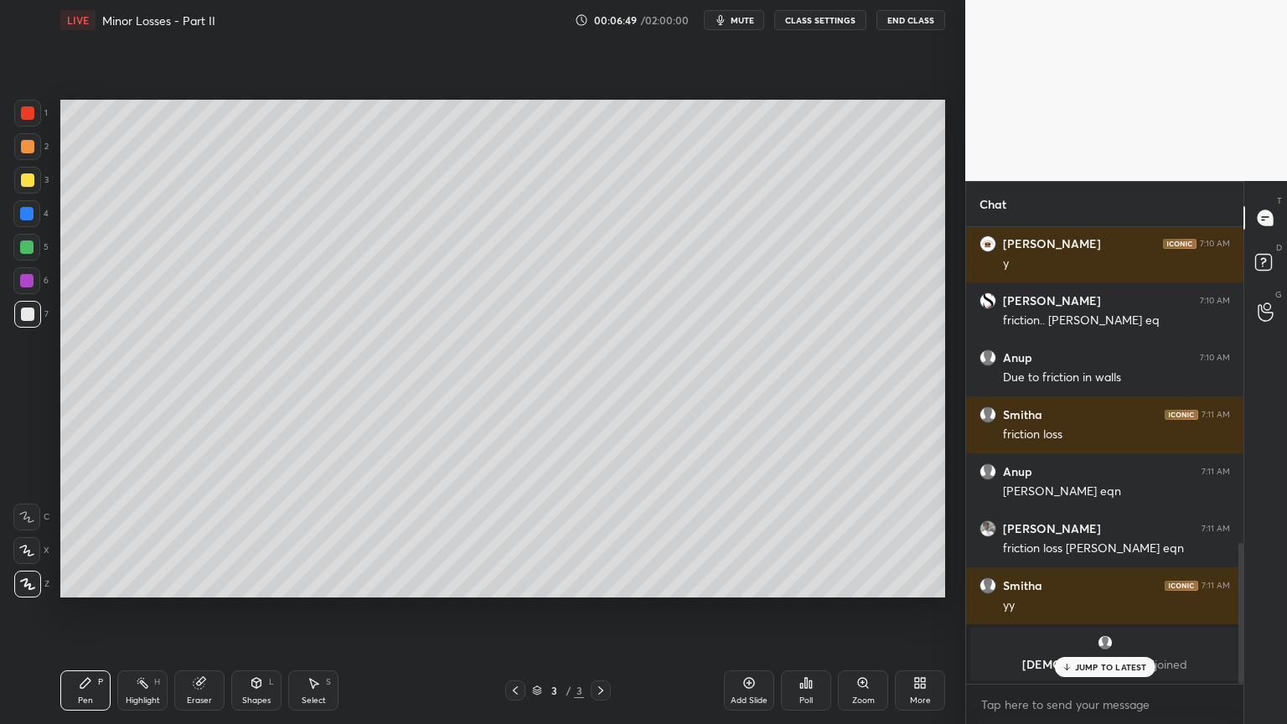
scroll to position [1026, 0]
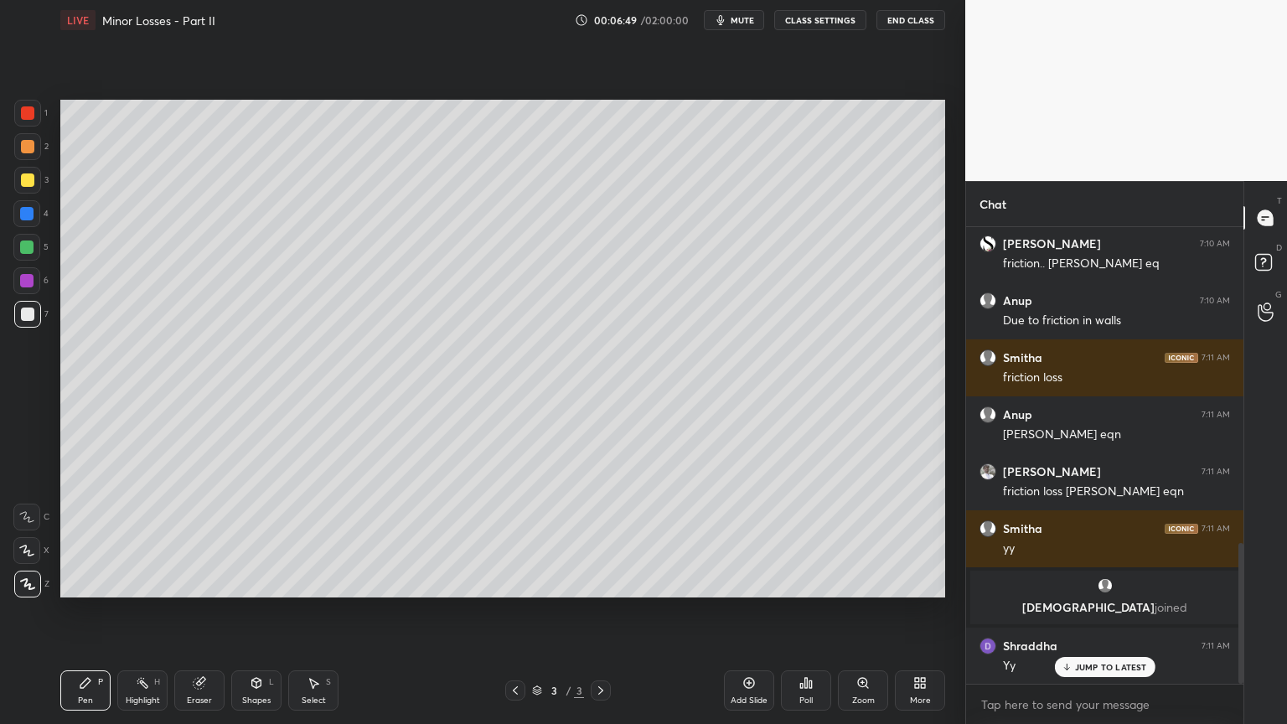
click at [1096, 611] on p "JUMP TO LATEST" at bounding box center [1111, 667] width 72 height 10
click at [27, 180] on div at bounding box center [27, 179] width 13 height 13
click at [251, 611] on div "Shapes" at bounding box center [256, 700] width 28 height 8
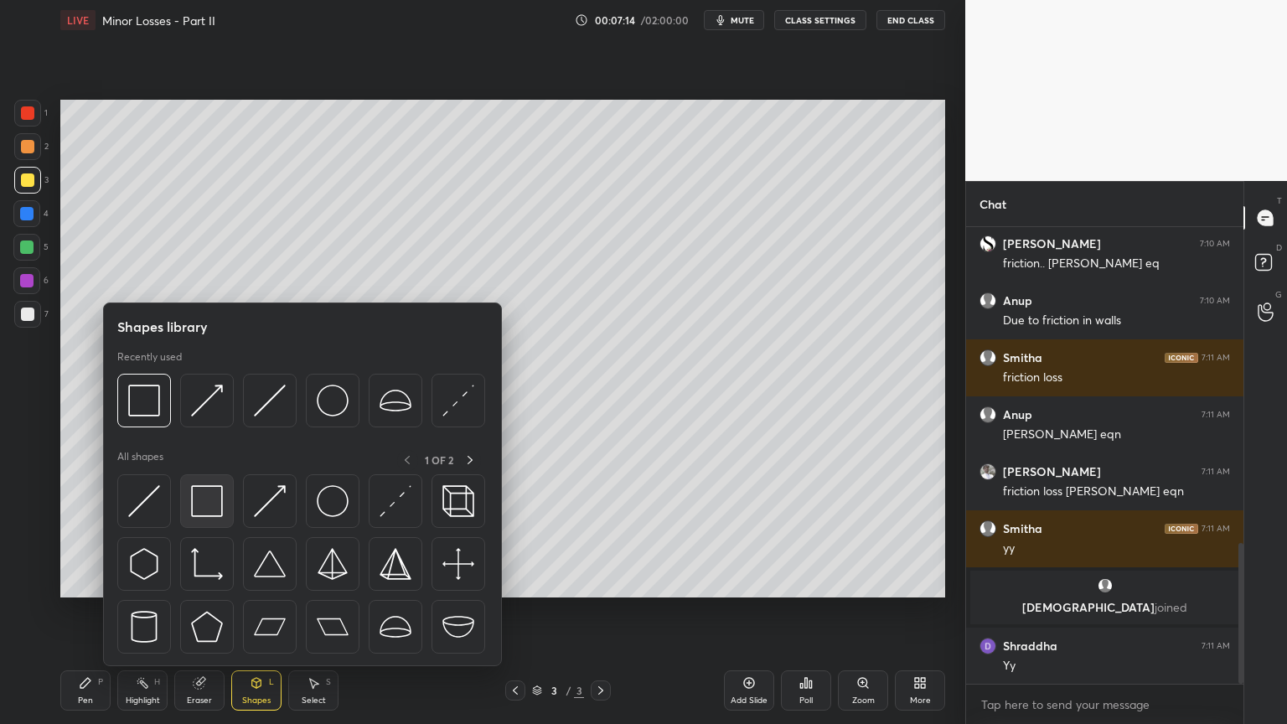
click at [225, 499] on div at bounding box center [207, 501] width 54 height 54
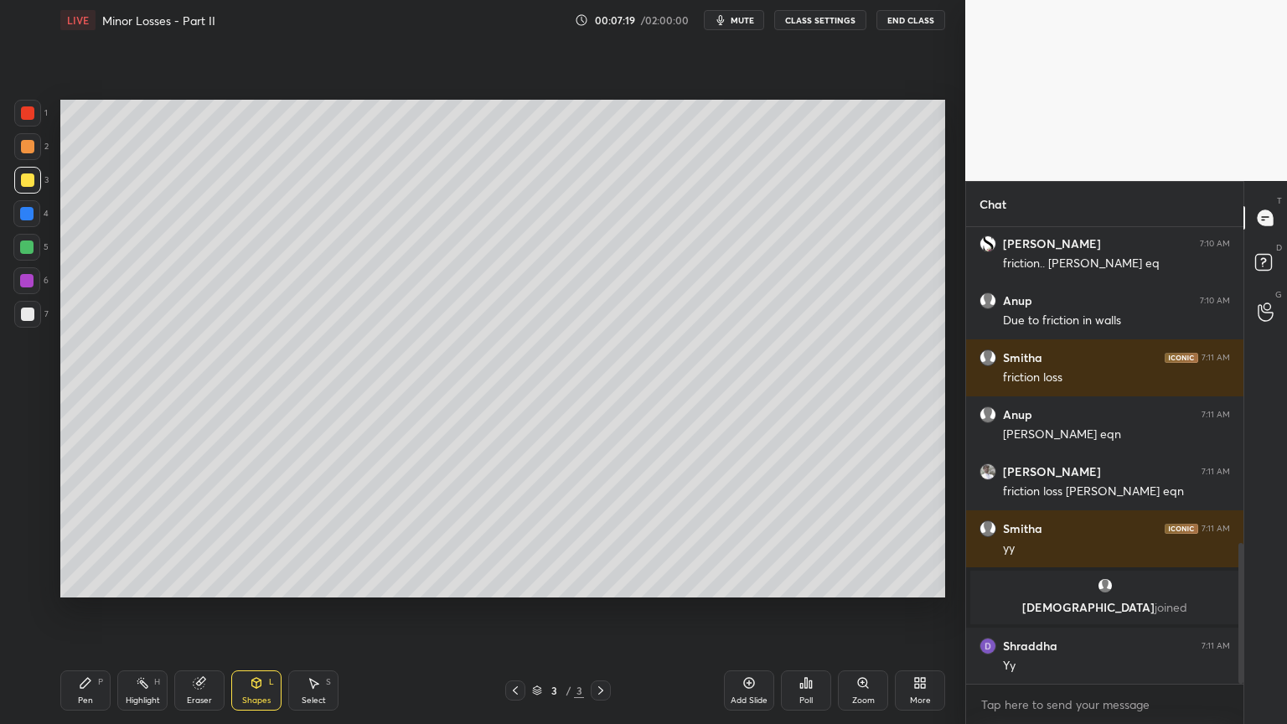
click at [91, 611] on icon at bounding box center [85, 682] width 13 height 13
click at [27, 245] on div at bounding box center [26, 246] width 13 height 13
click at [30, 316] on div at bounding box center [27, 314] width 13 height 13
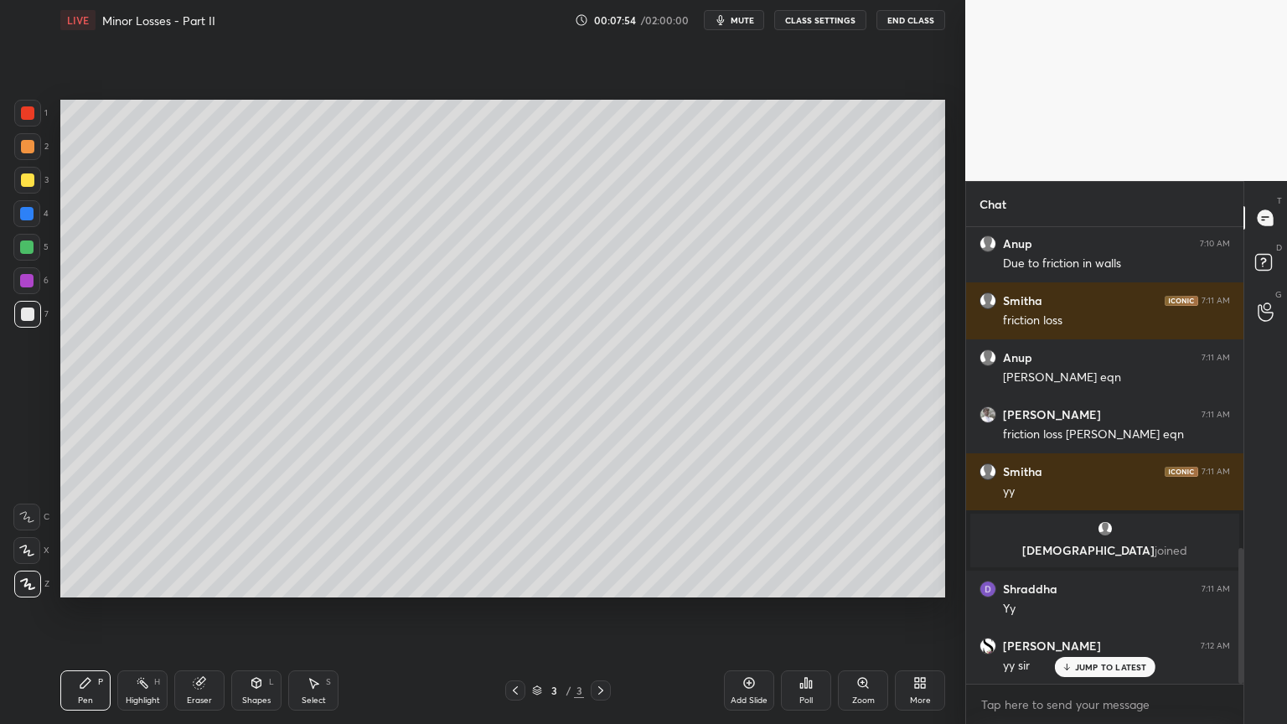
scroll to position [1140, 0]
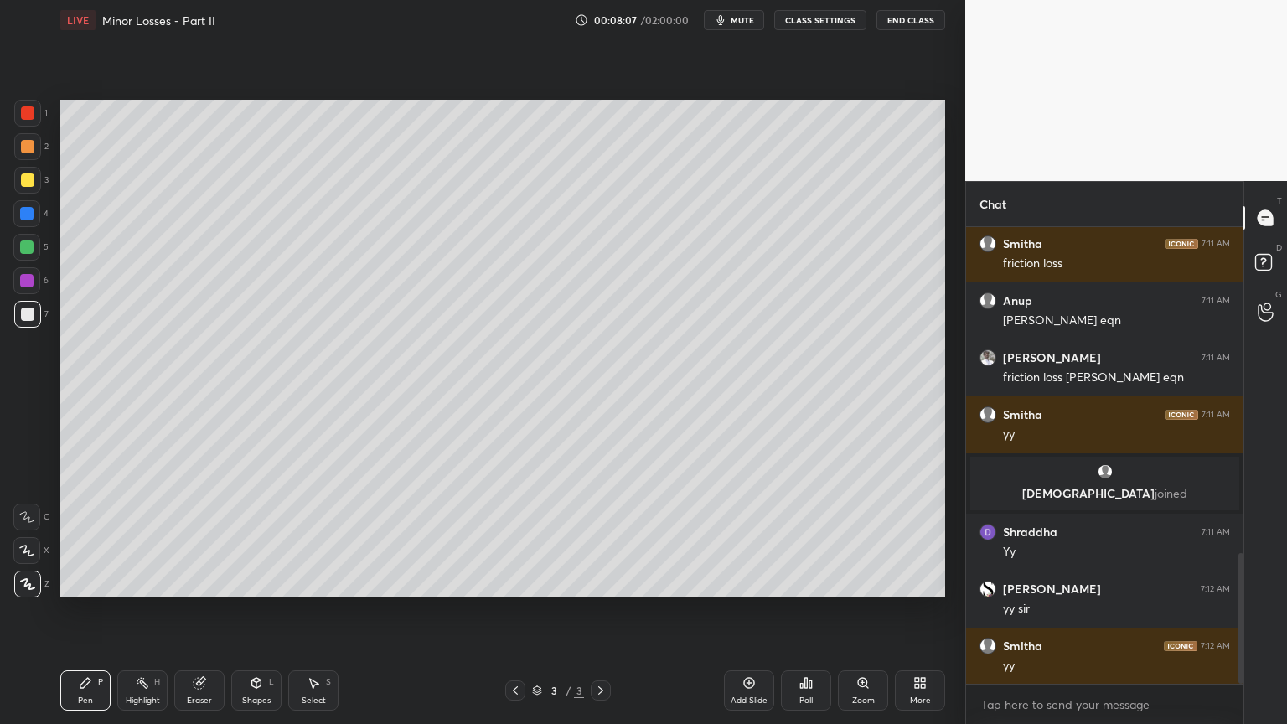
click at [27, 248] on div at bounding box center [26, 246] width 13 height 13
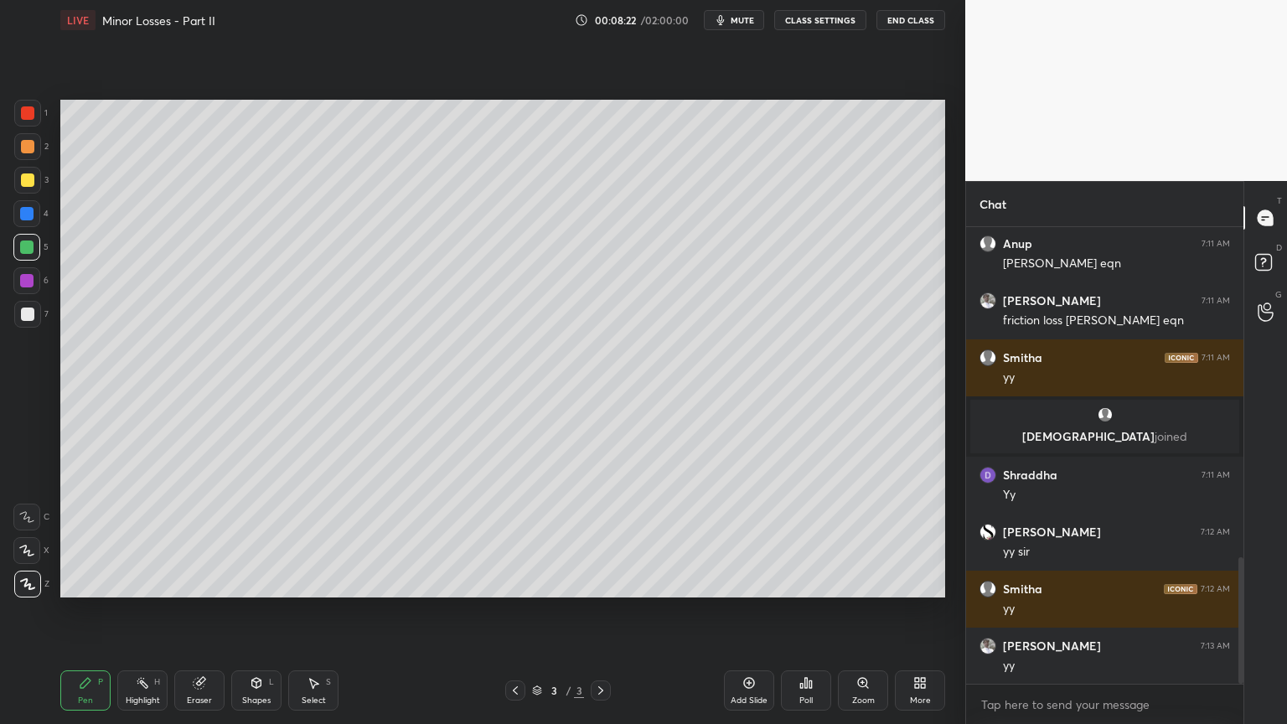
click at [29, 315] on div at bounding box center [27, 314] width 13 height 13
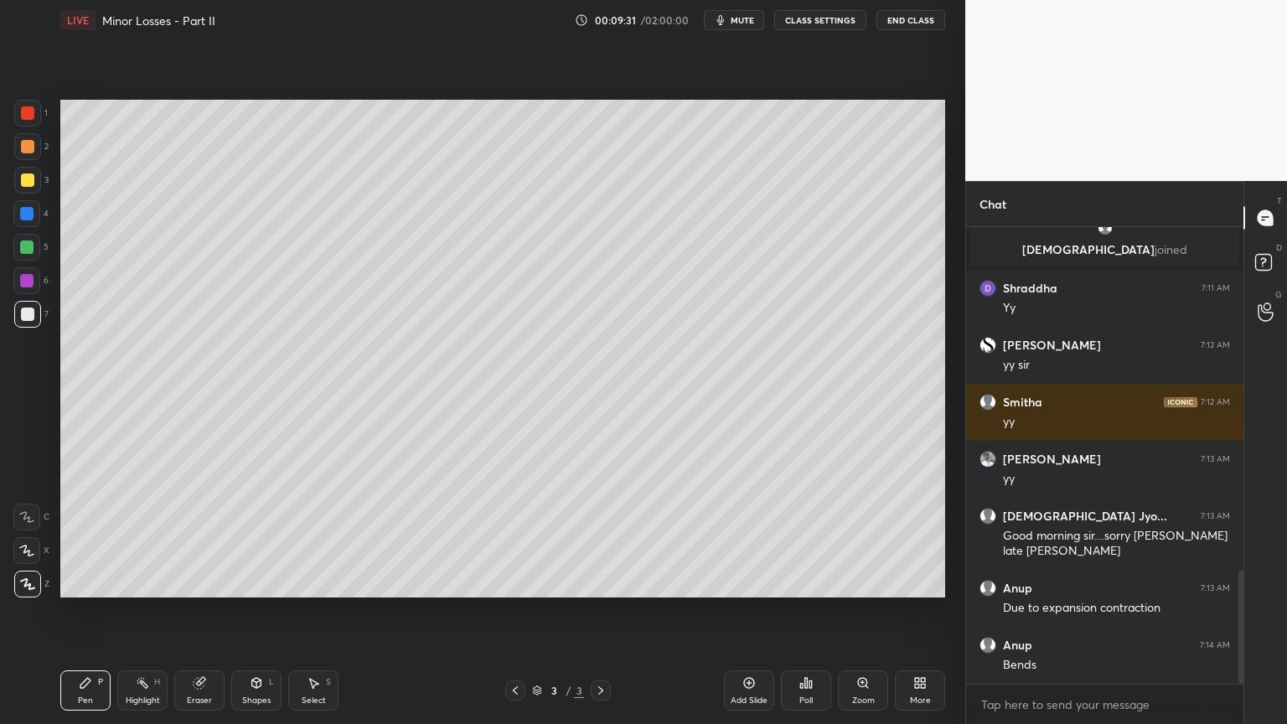
scroll to position [1444, 0]
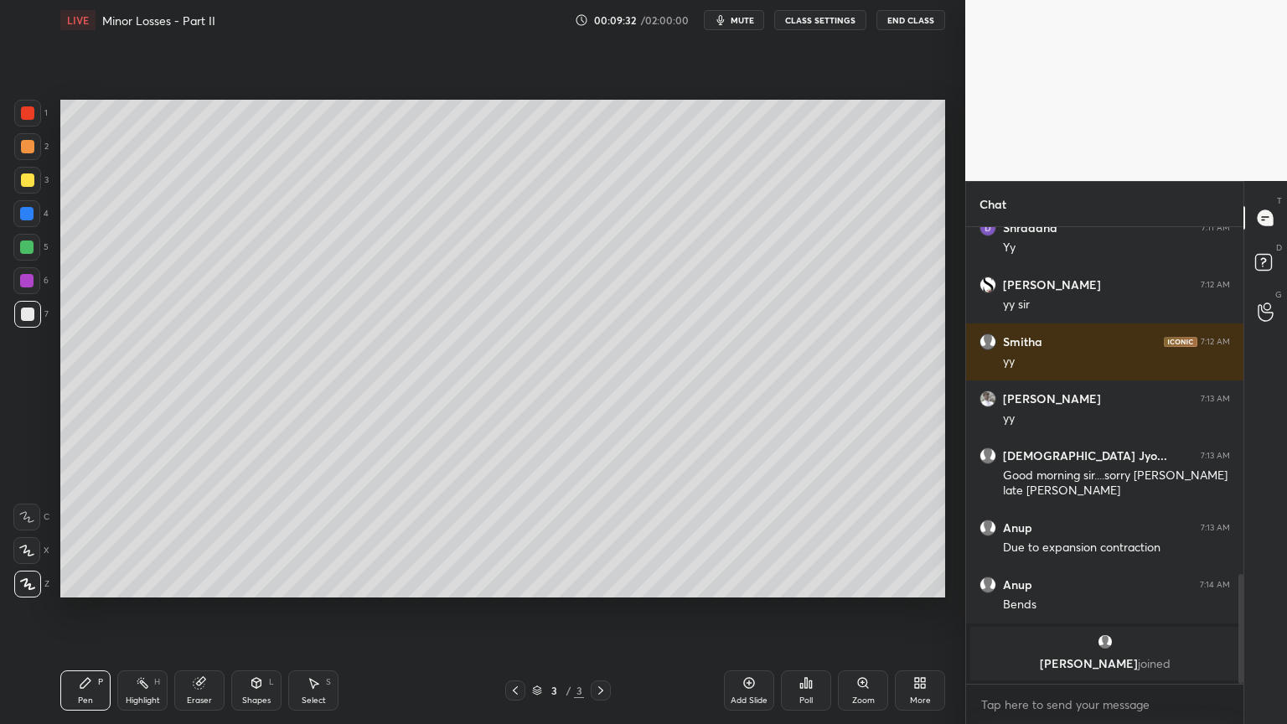
click at [208, 611] on div "Eraser" at bounding box center [199, 690] width 50 height 40
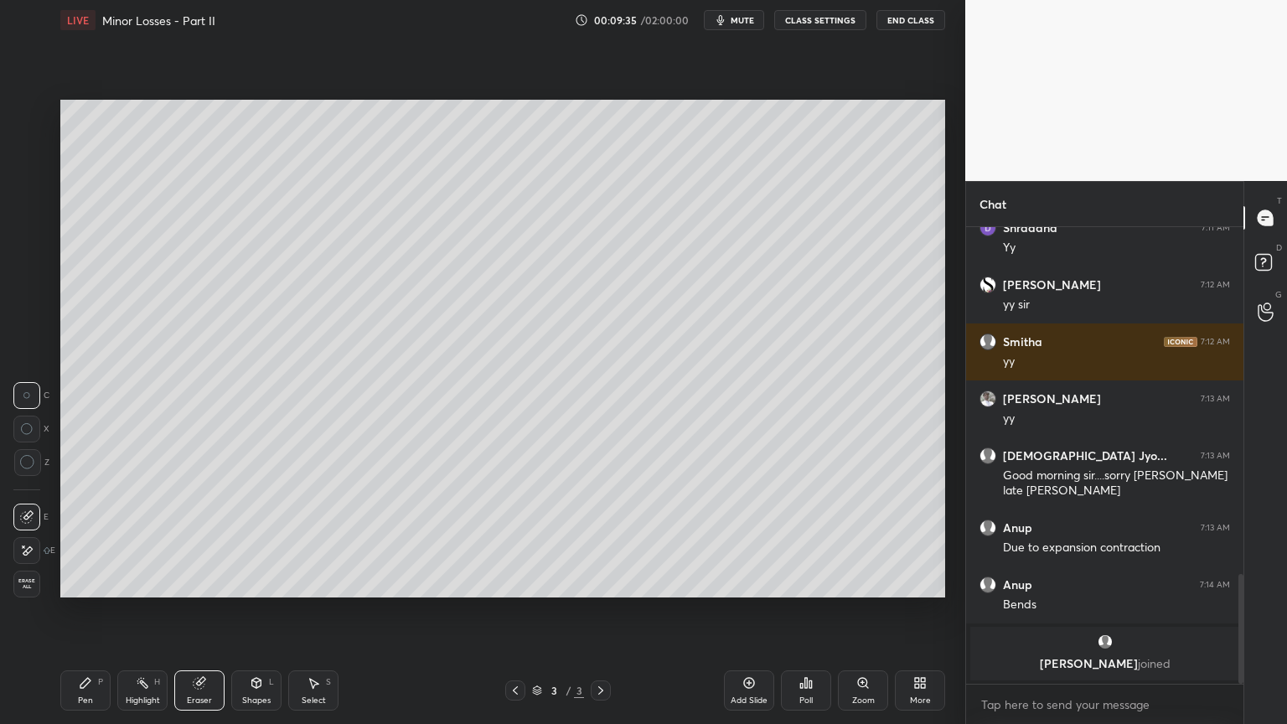
click at [94, 611] on div "Pen P" at bounding box center [85, 690] width 50 height 40
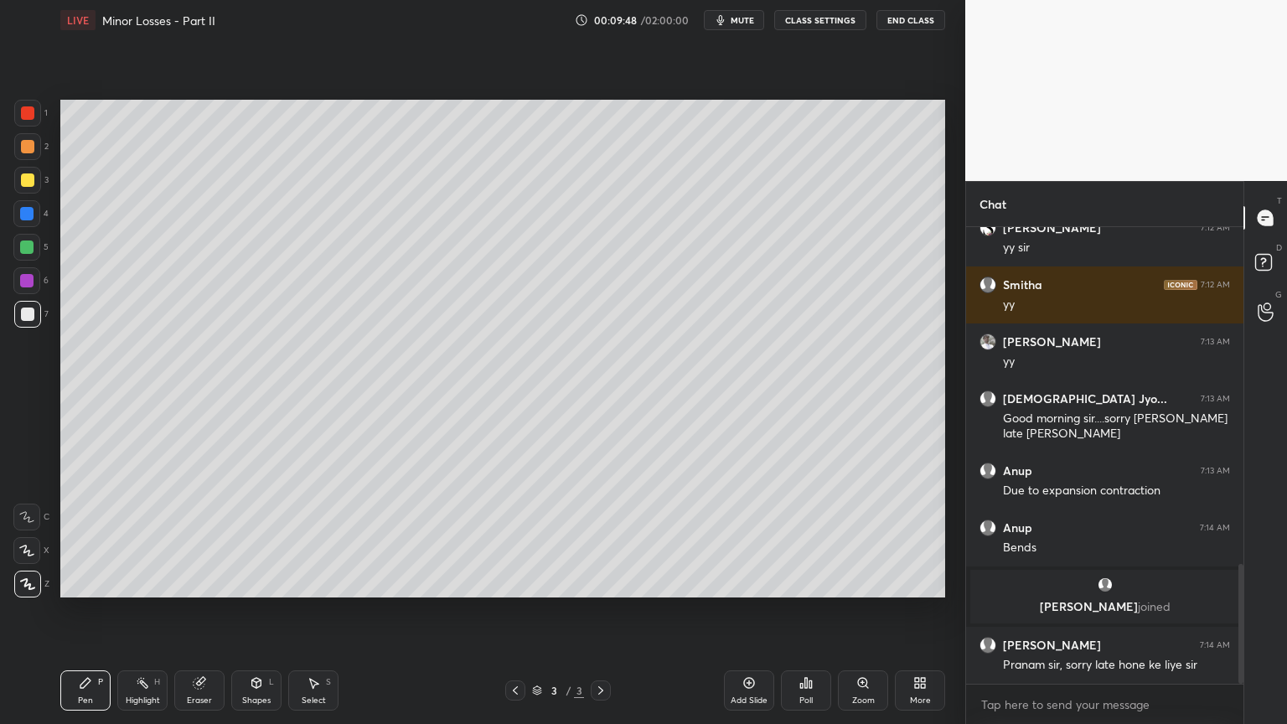
scroll to position [1283, 0]
click at [261, 611] on icon at bounding box center [256, 682] width 13 height 13
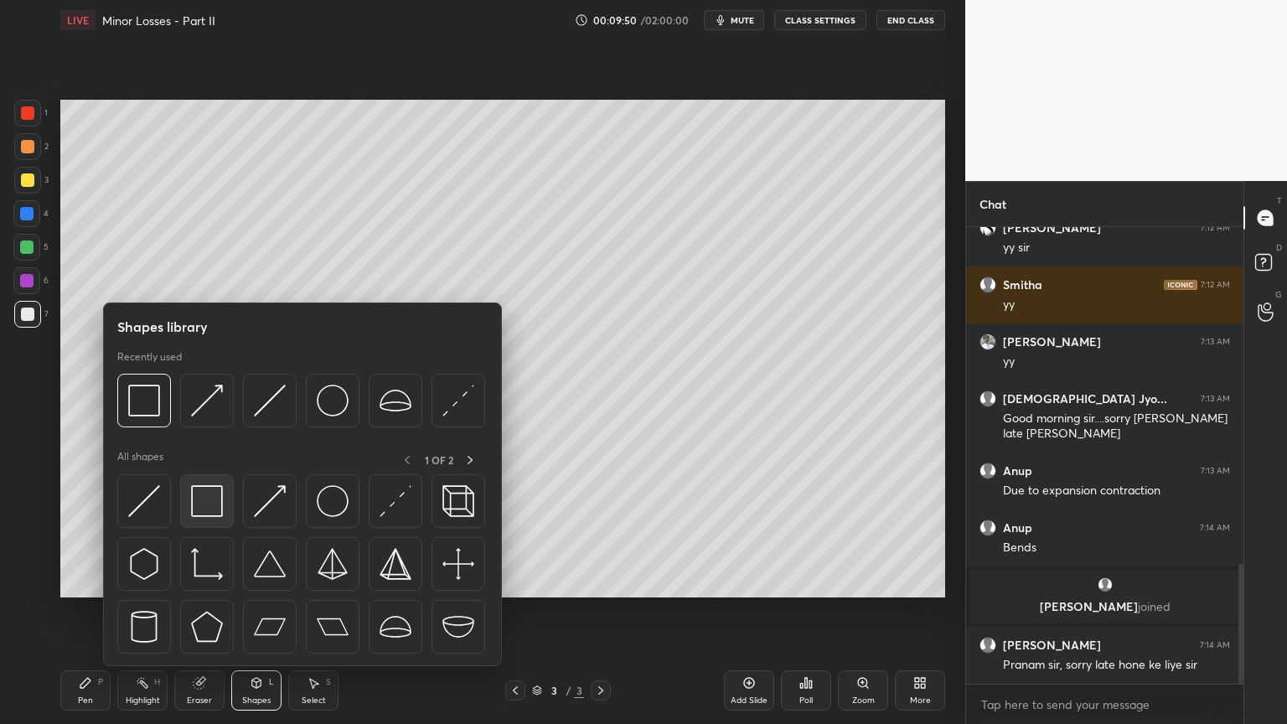
click at [220, 511] on img at bounding box center [207, 501] width 32 height 32
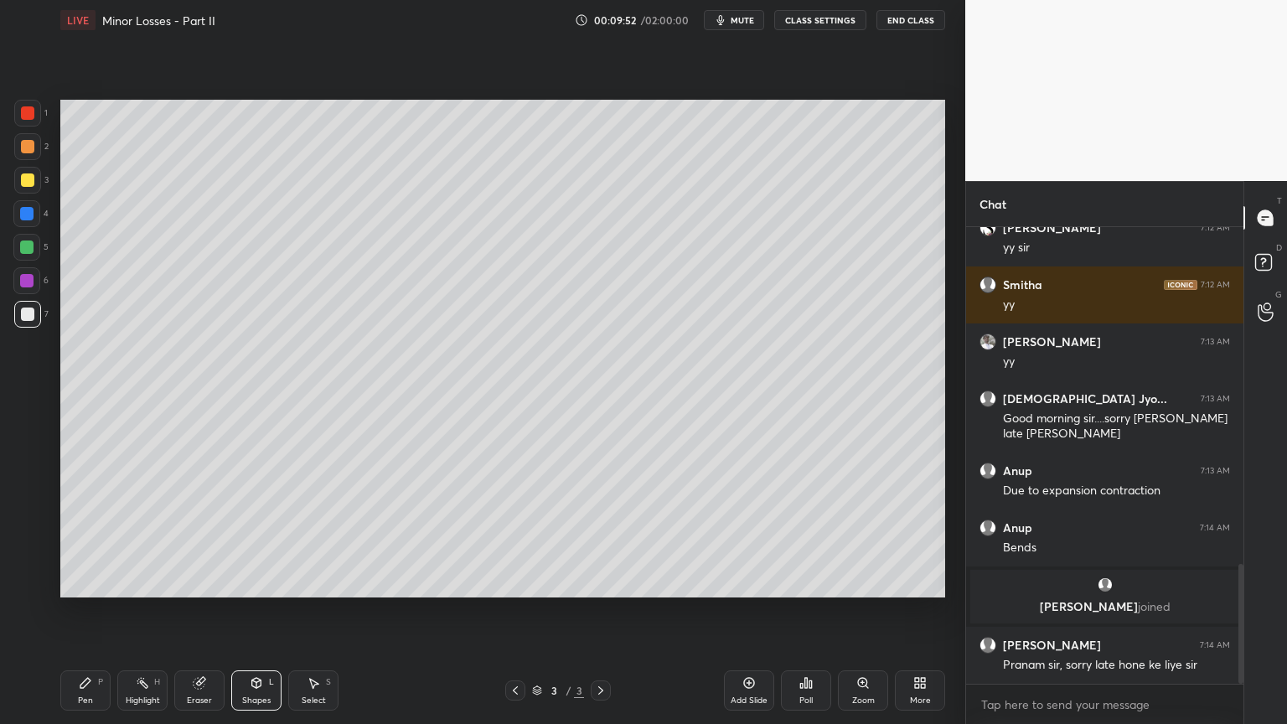
click at [30, 279] on div at bounding box center [26, 280] width 13 height 13
click at [256, 611] on div "Shapes L" at bounding box center [256, 690] width 50 height 40
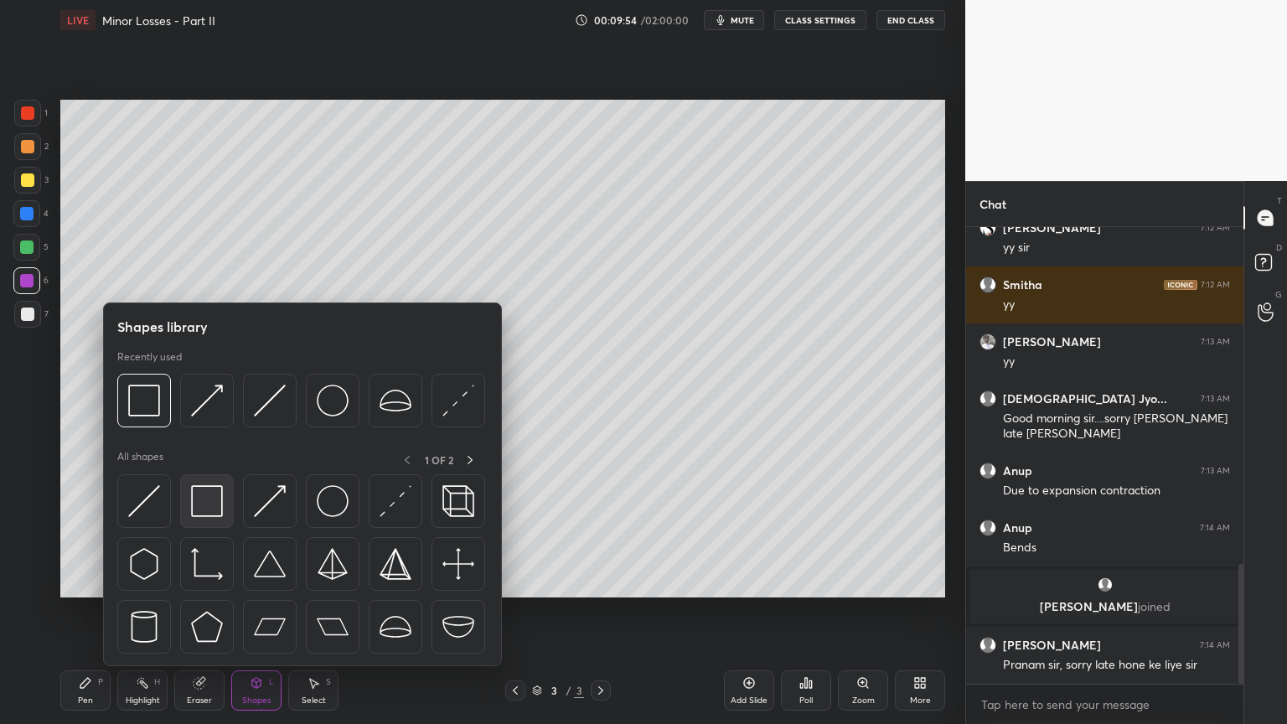
click at [199, 483] on div at bounding box center [207, 501] width 54 height 54
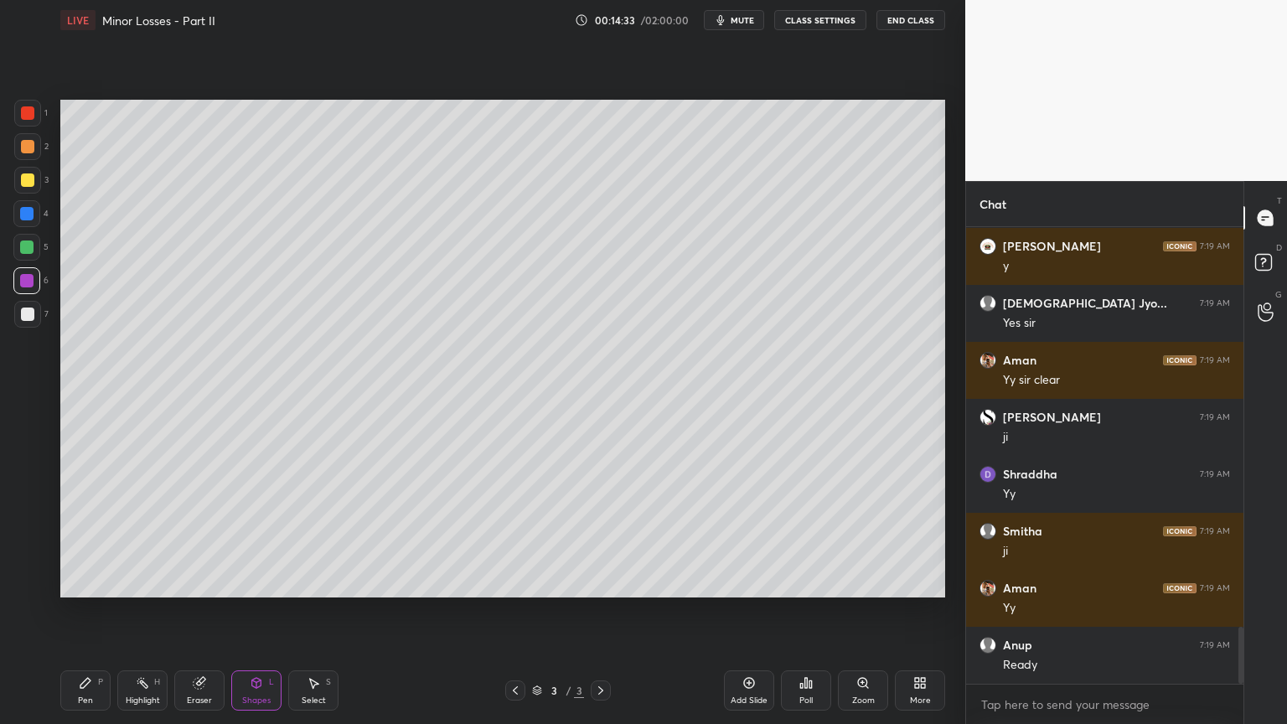
scroll to position [3220, 0]
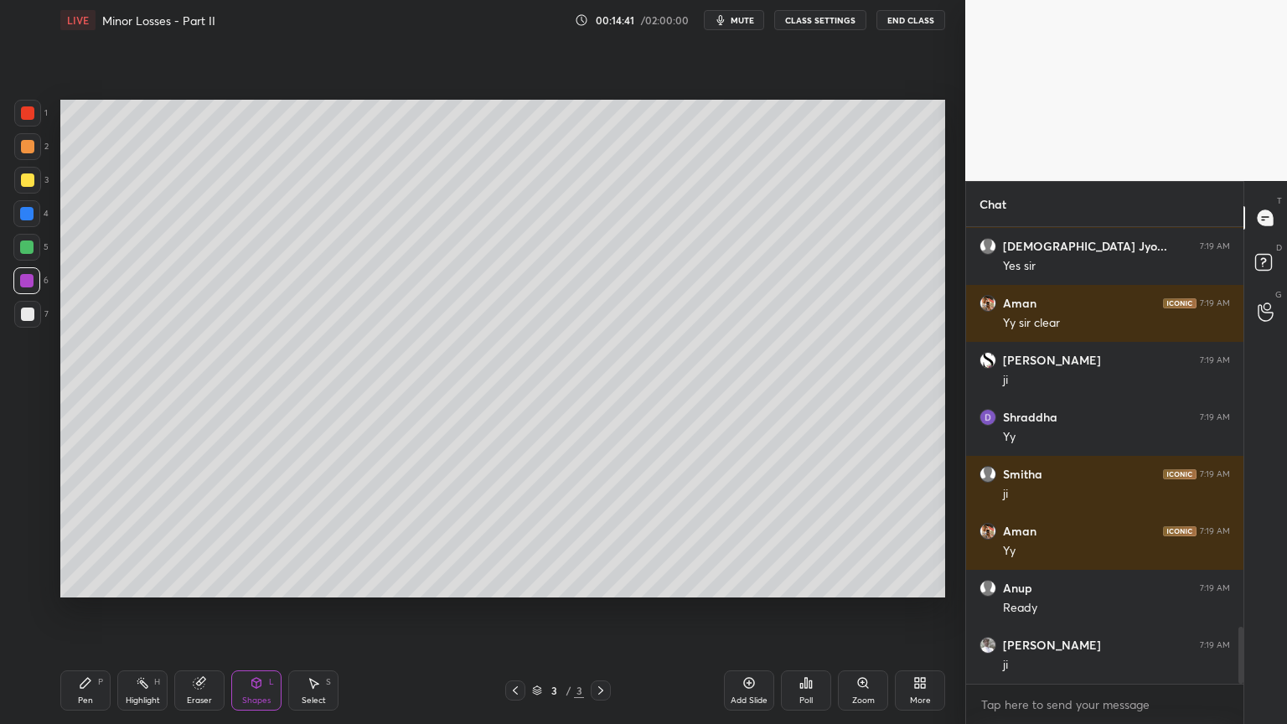
click at [746, 611] on div "Add Slide" at bounding box center [749, 690] width 50 height 40
click at [80, 611] on icon at bounding box center [85, 683] width 10 height 10
click at [26, 186] on div at bounding box center [27, 179] width 13 height 13
click at [254, 611] on icon at bounding box center [256, 683] width 9 height 10
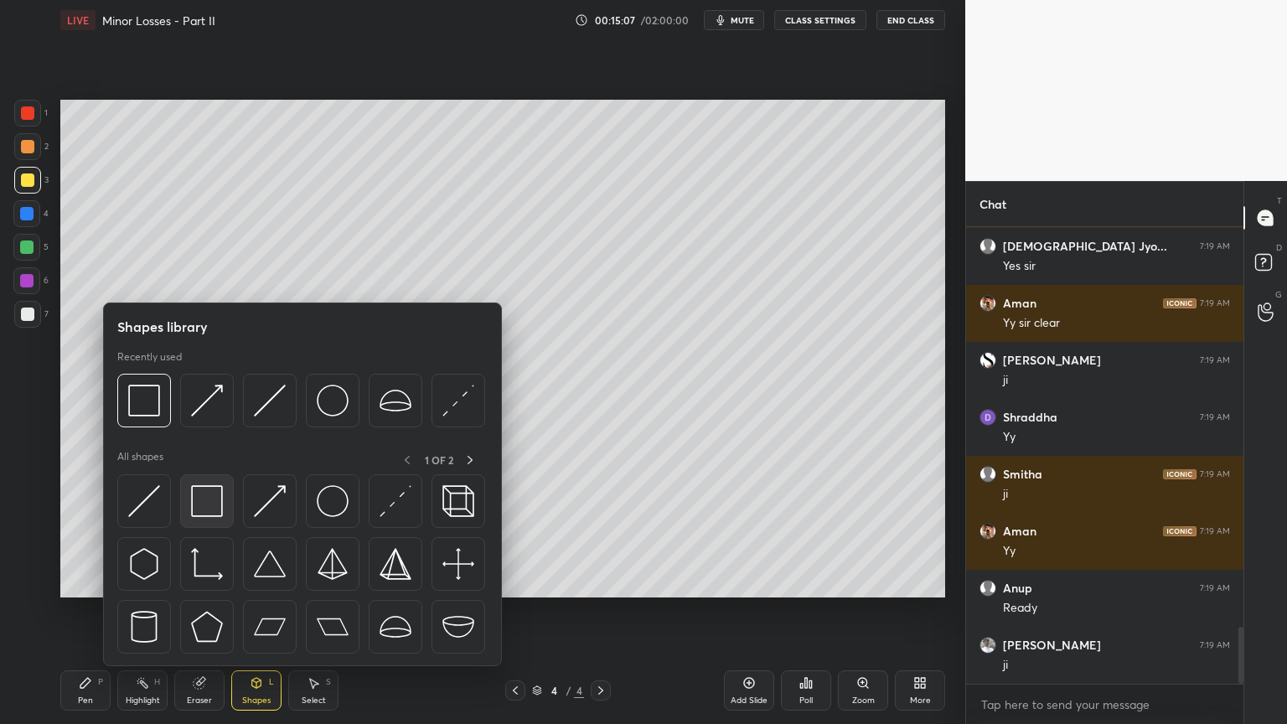
click at [207, 493] on img at bounding box center [207, 501] width 32 height 32
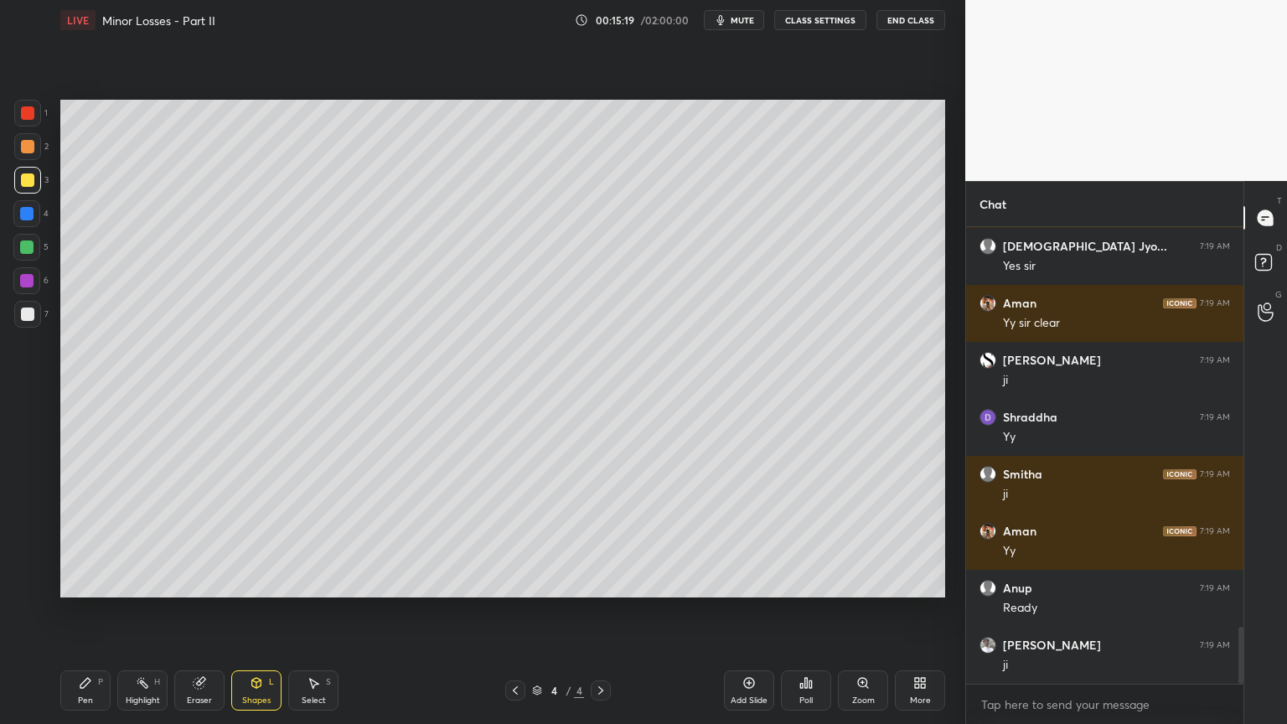
click at [24, 315] on div at bounding box center [27, 314] width 13 height 13
click at [78, 611] on div "Pen P" at bounding box center [85, 690] width 50 height 40
drag, startPoint x: 322, startPoint y: 681, endPoint x: 329, endPoint y: 677, distance: 8.6
click at [323, 611] on div "Select S" at bounding box center [313, 690] width 50 height 40
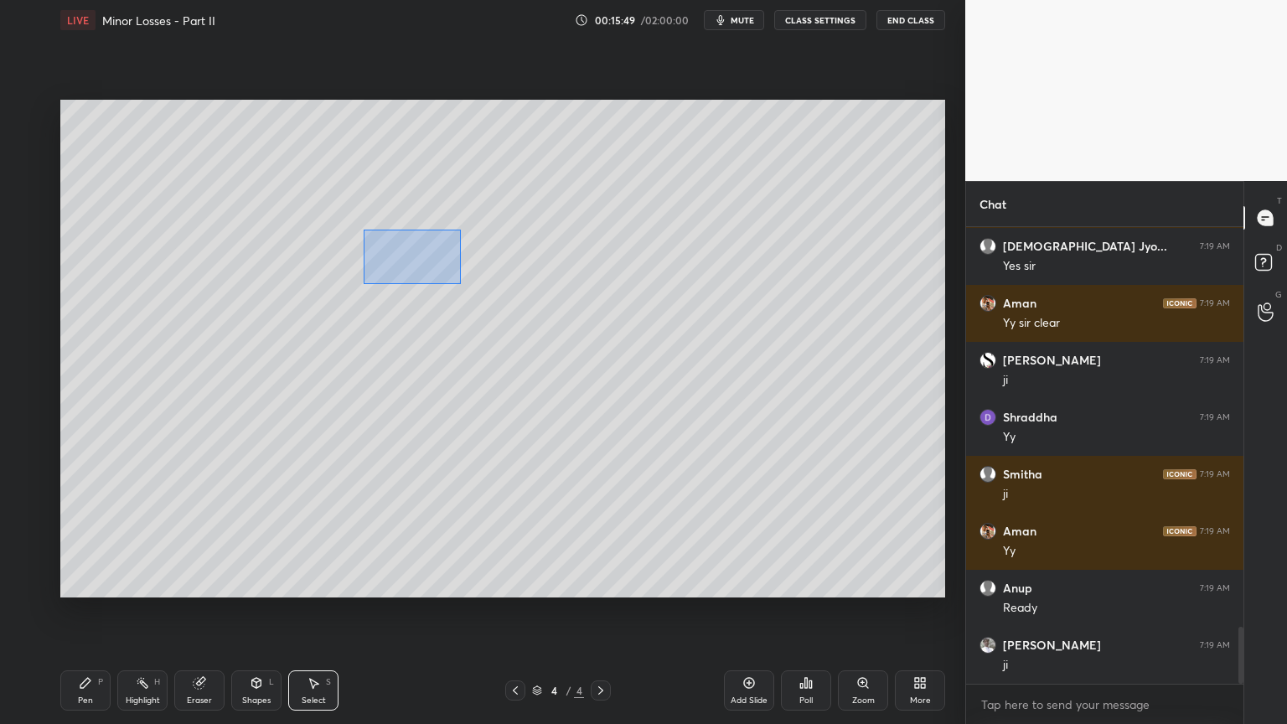
drag, startPoint x: 363, startPoint y: 230, endPoint x: 470, endPoint y: 285, distance: 120.7
click at [485, 292] on div "0 ° Undo Copy Duplicate Duplicate to new slide Delete" at bounding box center [502, 349] width 885 height 498
drag, startPoint x: 417, startPoint y: 253, endPoint x: 452, endPoint y: 256, distance: 35.3
click at [452, 256] on div "0 ° Undo Copy Duplicate Duplicate to new slide Delete" at bounding box center [502, 349] width 885 height 498
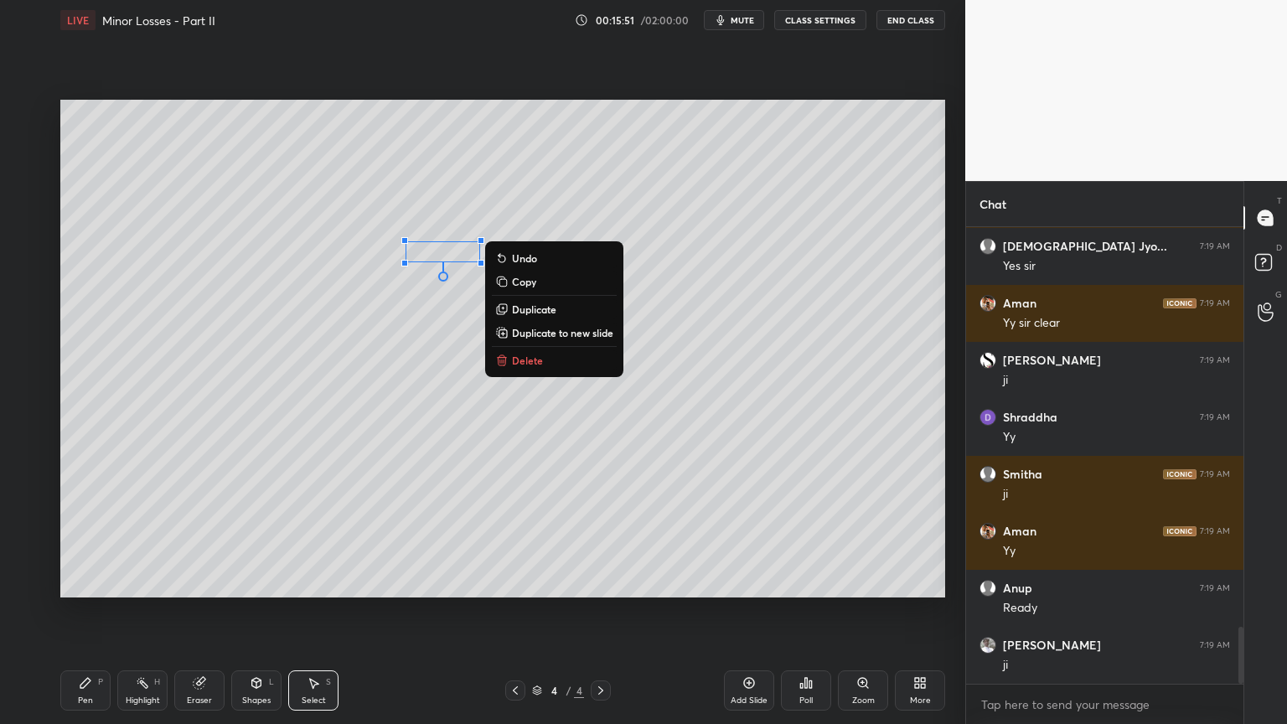
click at [88, 611] on icon at bounding box center [85, 682] width 13 height 13
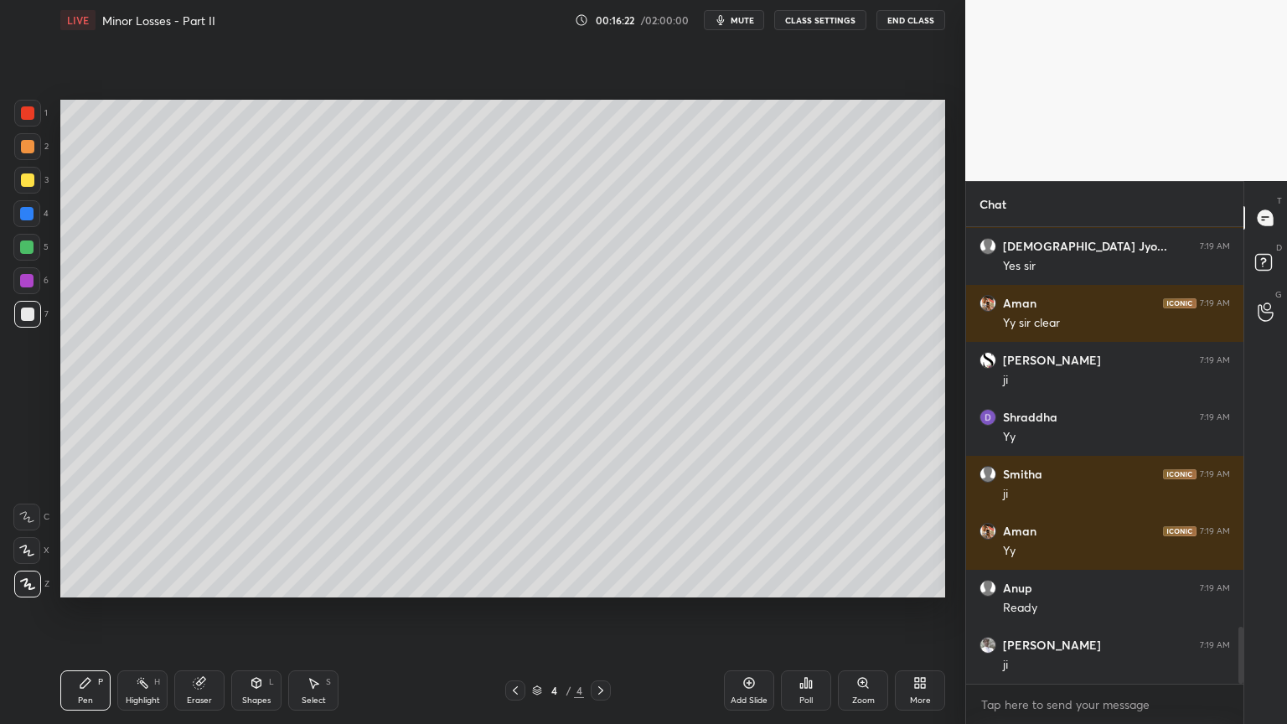
scroll to position [3277, 0]
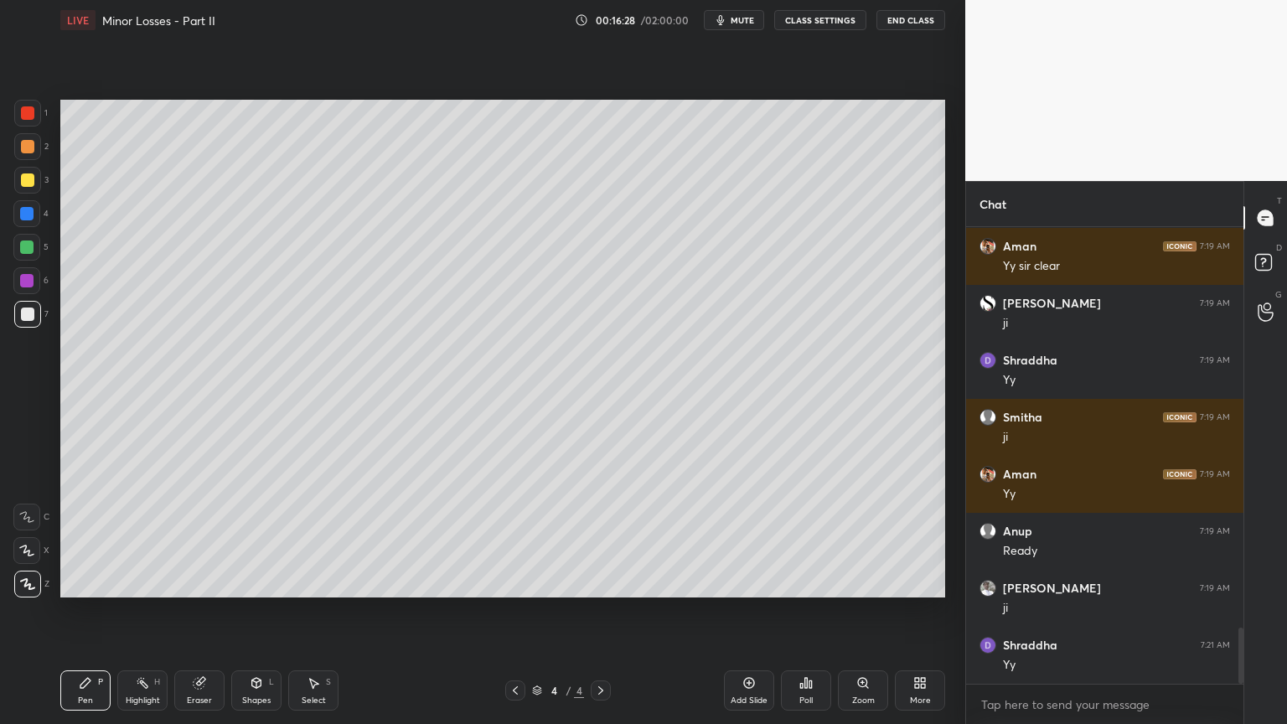
click at [328, 611] on div "S" at bounding box center [328, 682] width 5 height 8
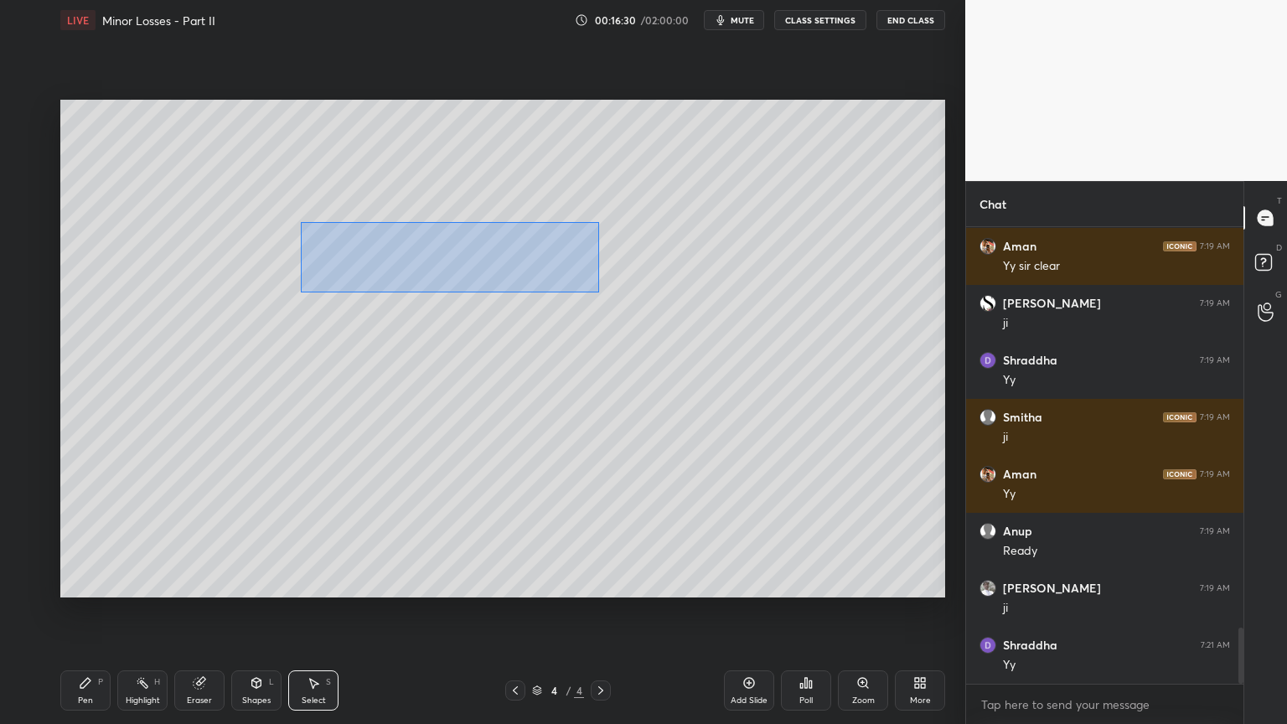
drag, startPoint x: 302, startPoint y: 222, endPoint x: 598, endPoint y: 292, distance: 304.7
click at [598, 292] on div "0 ° Undo Copy Duplicate Duplicate to new slide Delete" at bounding box center [502, 349] width 885 height 498
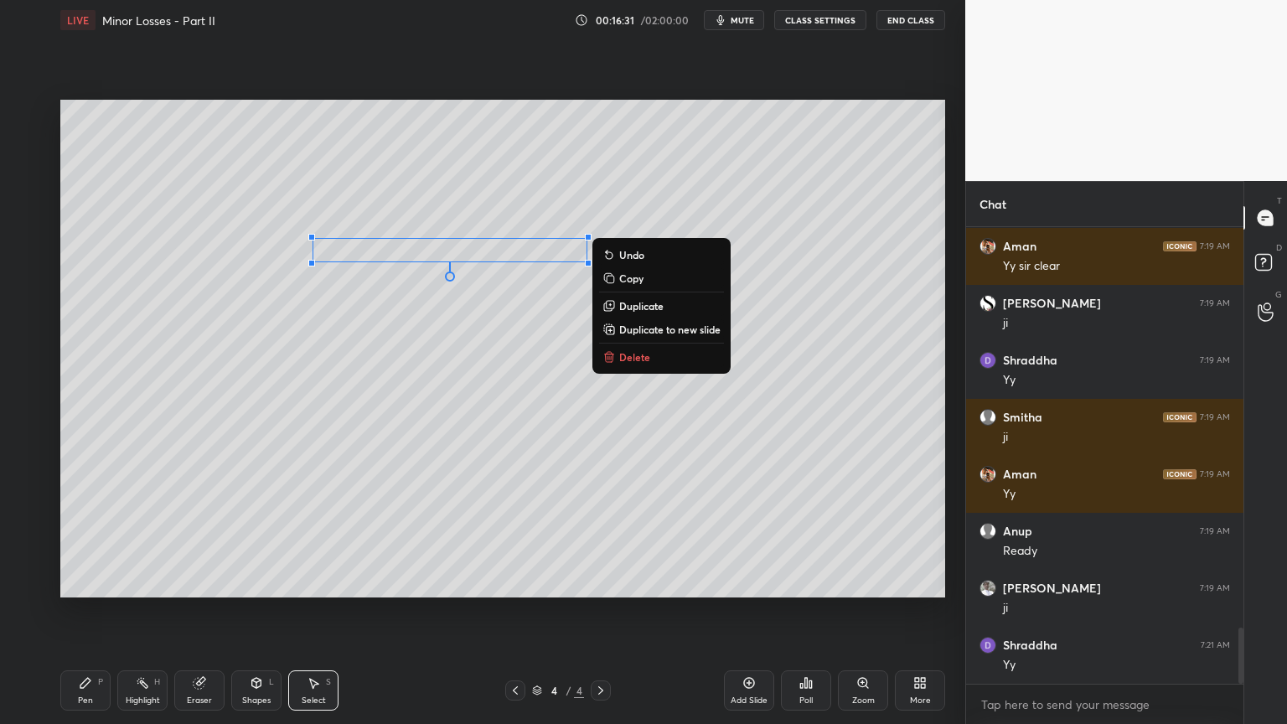
click at [634, 306] on p "Duplicate" at bounding box center [641, 305] width 44 height 13
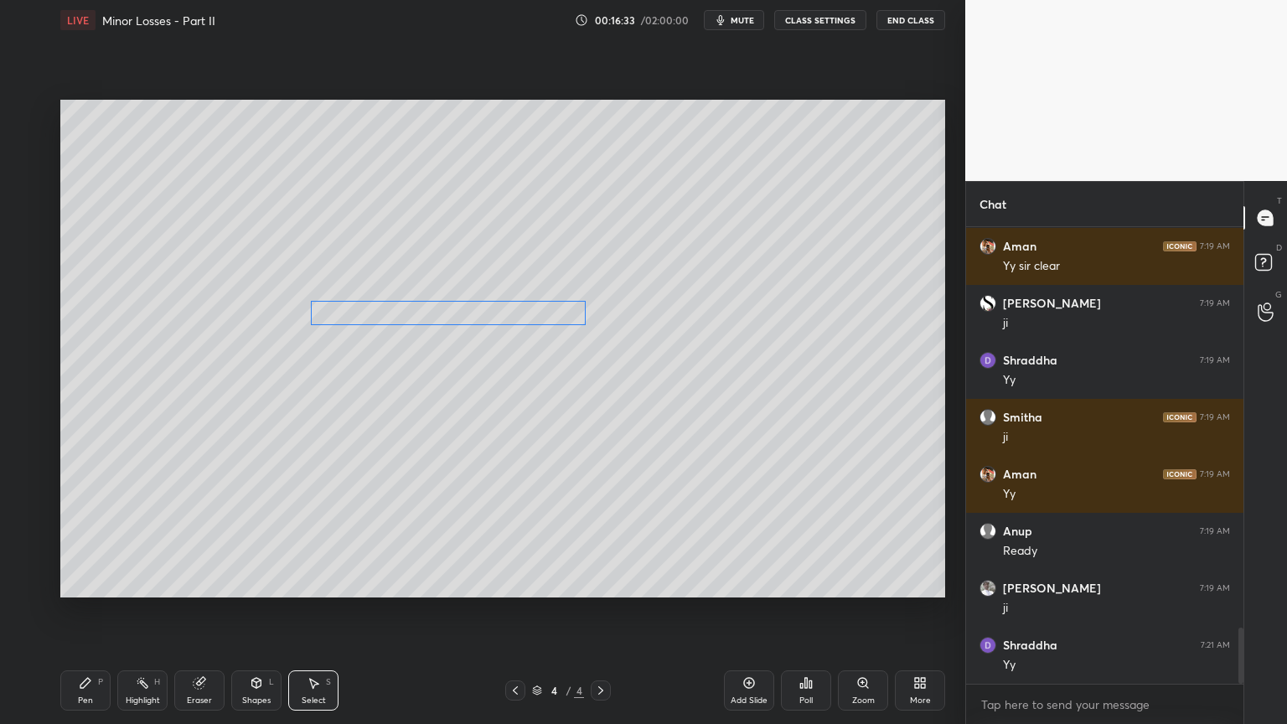
drag, startPoint x: 463, startPoint y: 273, endPoint x: 441, endPoint y: 318, distance: 49.5
click at [442, 316] on div "0 ° Undo Copy Duplicate Duplicate to new slide Delete" at bounding box center [502, 349] width 885 height 498
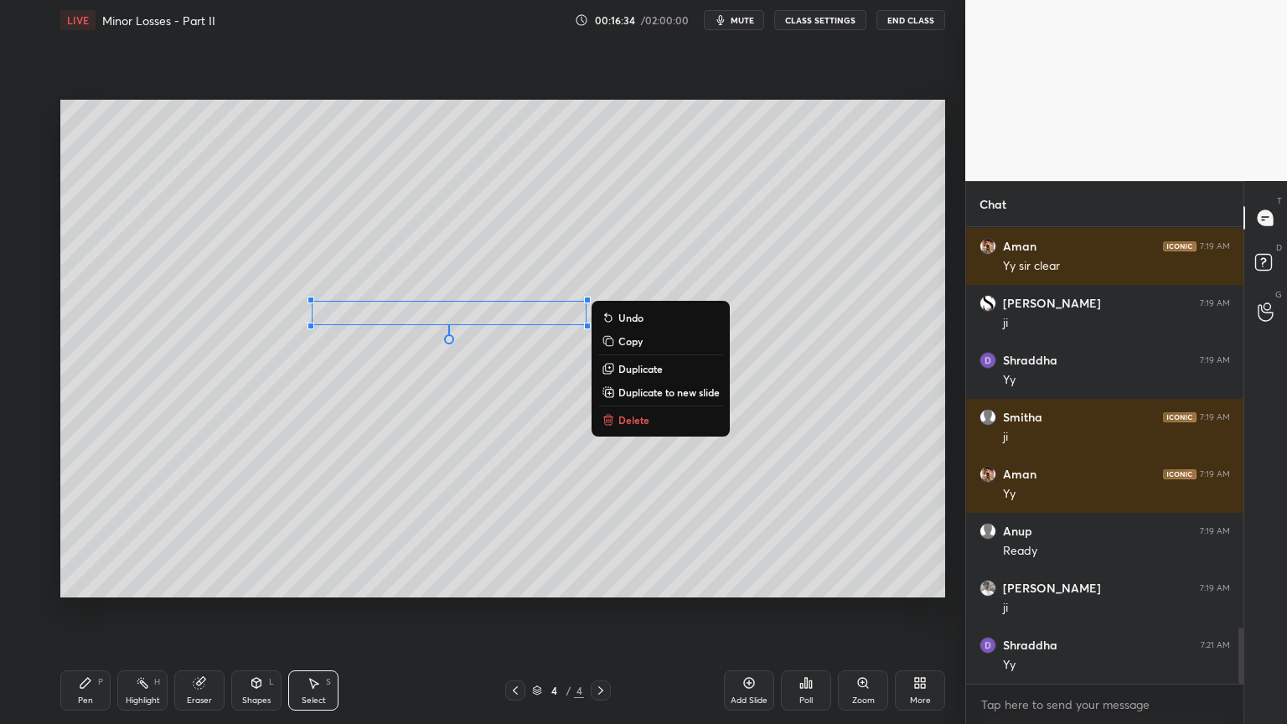
click at [79, 611] on div "Pen P" at bounding box center [85, 690] width 50 height 40
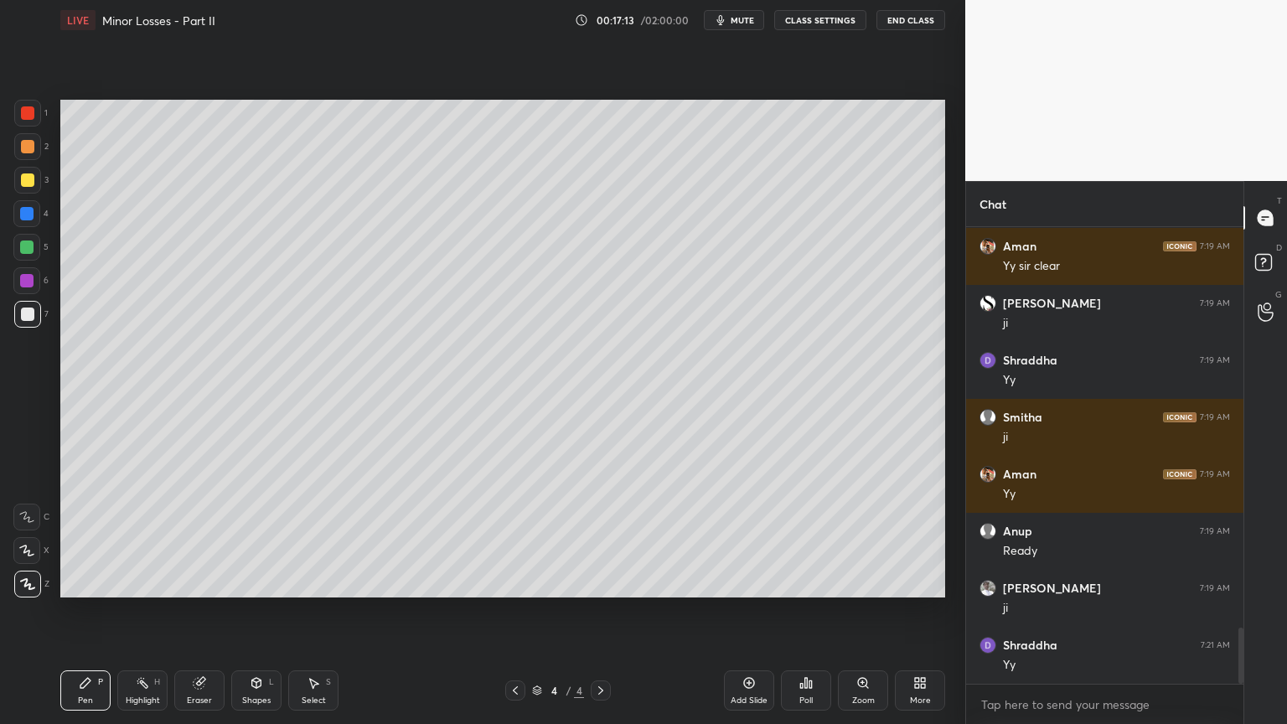
scroll to position [3334, 0]
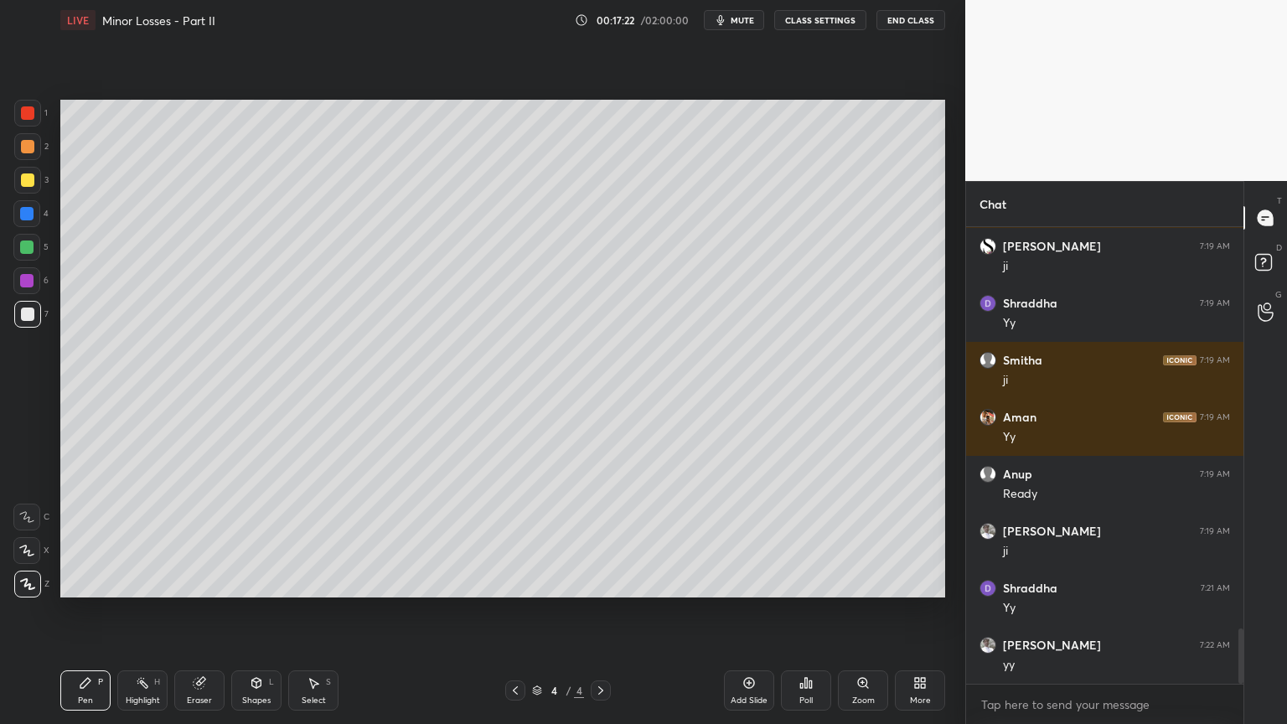
click at [313, 611] on icon at bounding box center [313, 682] width 13 height 13
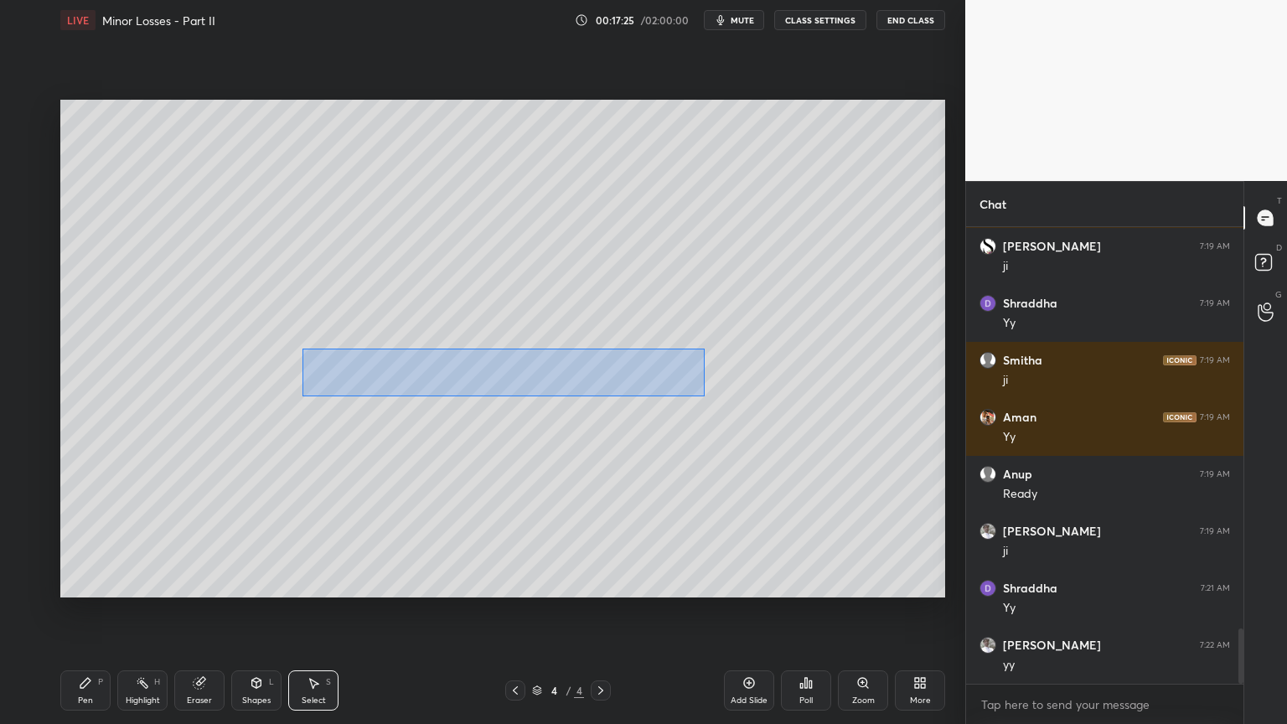
drag, startPoint x: 303, startPoint y: 349, endPoint x: 704, endPoint y: 395, distance: 403.2
click at [704, 395] on div "0 ° Undo Copy Duplicate Duplicate to new slide Delete" at bounding box center [502, 349] width 885 height 498
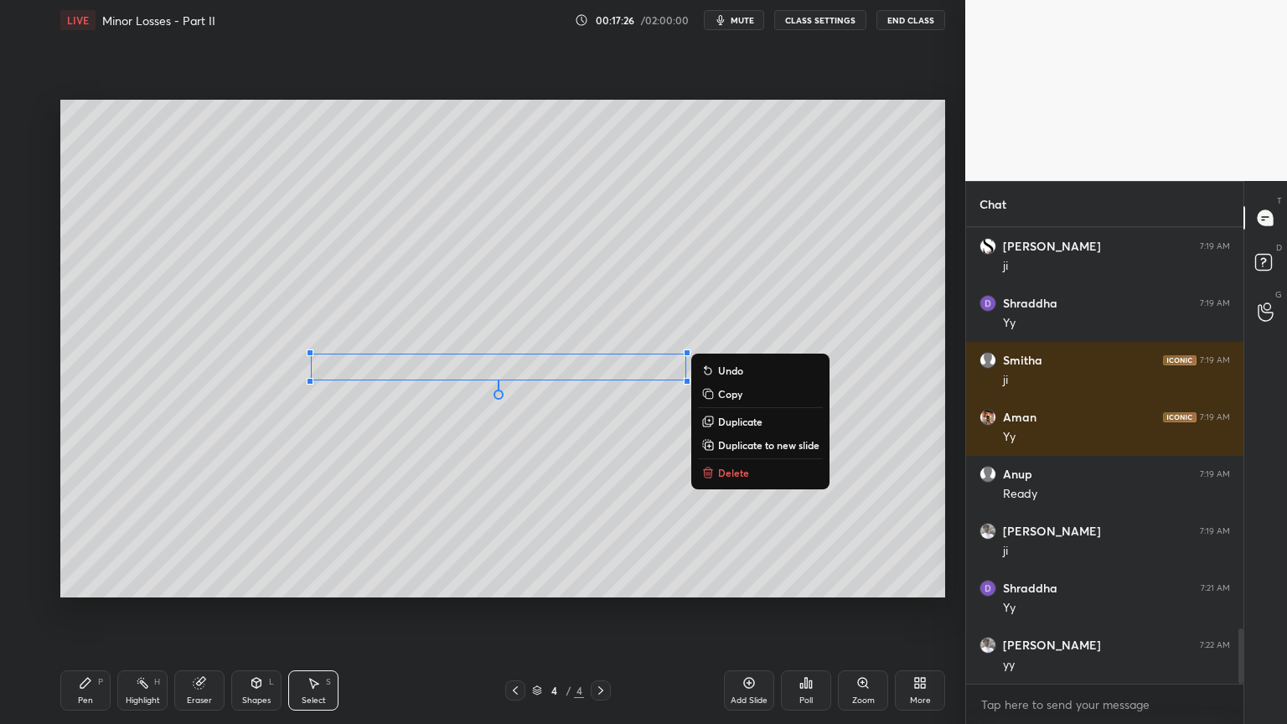
click at [747, 420] on p "Duplicate" at bounding box center [740, 421] width 44 height 13
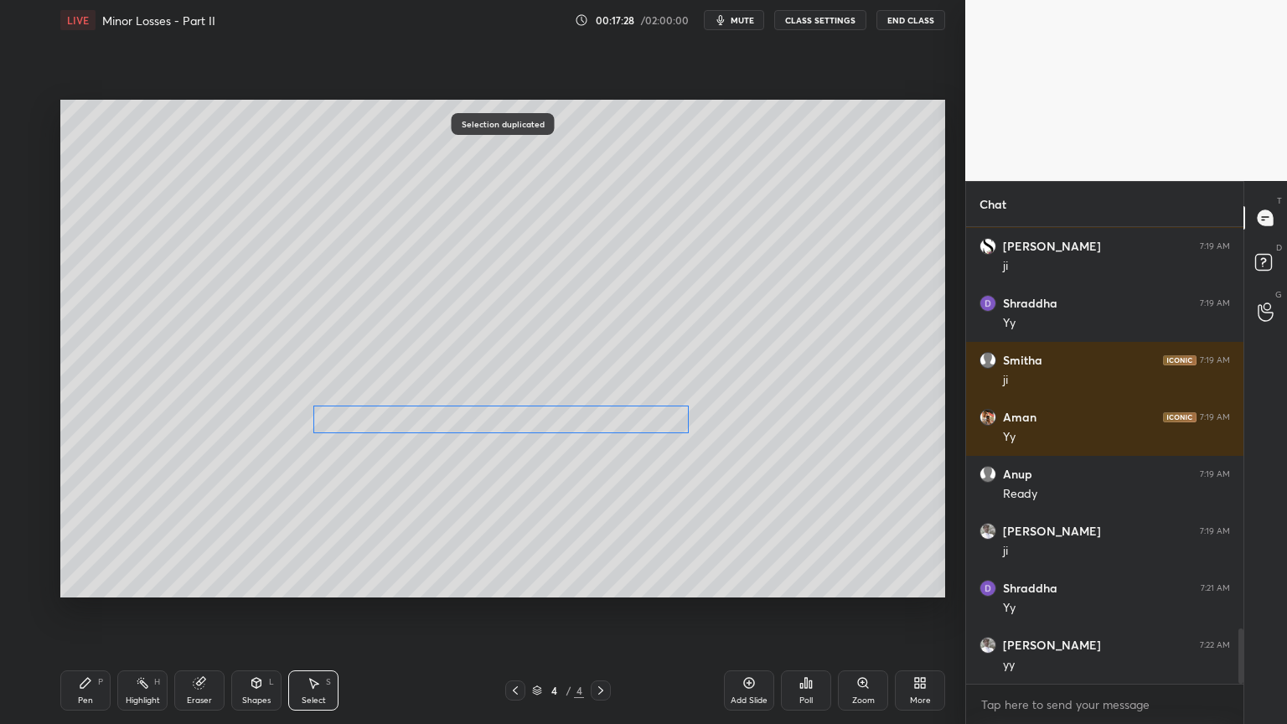
drag, startPoint x: 594, startPoint y: 395, endPoint x: 578, endPoint y: 421, distance: 29.8
click at [578, 421] on div "0 ° Undo Copy Duplicate Duplicate to new slide Delete" at bounding box center [502, 349] width 885 height 498
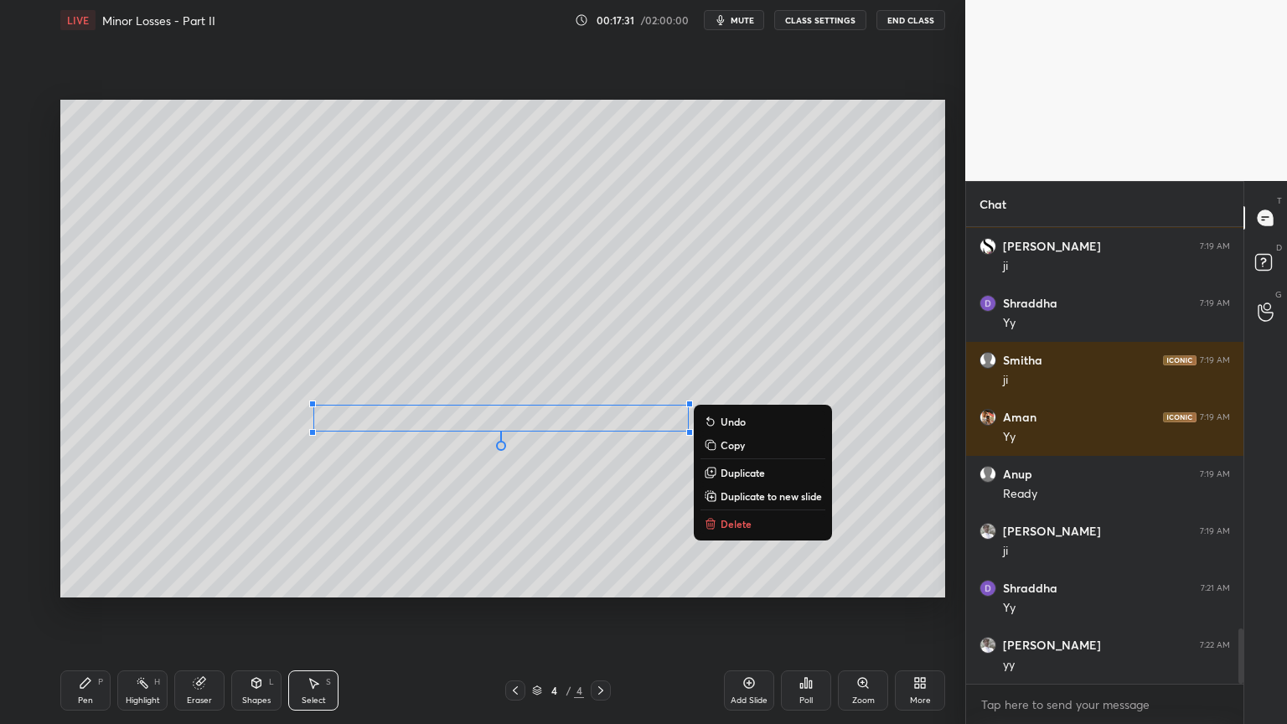
click at [341, 611] on div "0 ° Undo Copy Duplicate Duplicate to new slide Delete Setting up your live clas…" at bounding box center [503, 348] width 898 height 617
click at [507, 514] on div "0 ° Undo Copy Duplicate Duplicate to new slide Delete" at bounding box center [502, 349] width 885 height 498
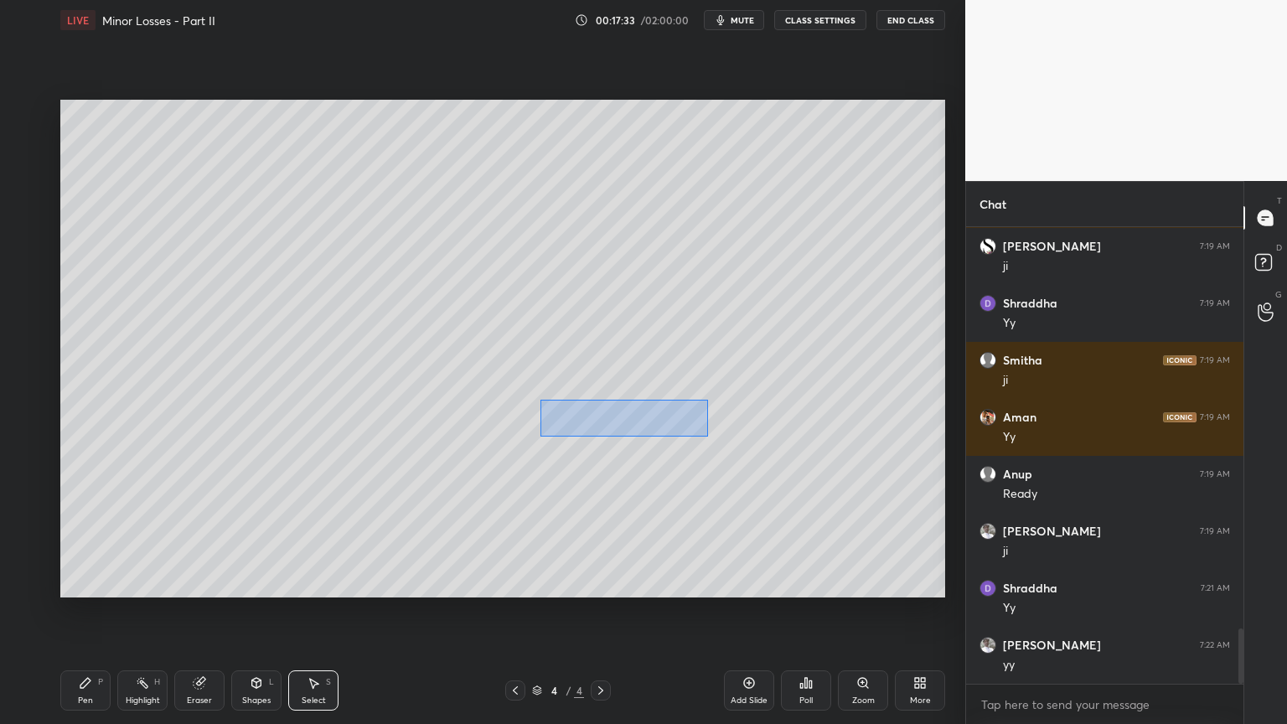
drag, startPoint x: 540, startPoint y: 399, endPoint x: 707, endPoint y: 437, distance: 172.0
click at [707, 437] on div "0 ° Undo Copy Duplicate Duplicate to new slide Delete" at bounding box center [502, 349] width 885 height 498
drag, startPoint x: 646, startPoint y: 421, endPoint x: 717, endPoint y: 422, distance: 71.2
click at [717, 422] on div "0 ° Undo Copy Duplicate Duplicate to new slide Delete" at bounding box center [502, 349] width 885 height 498
drag, startPoint x: 473, startPoint y: 399, endPoint x: 542, endPoint y: 439, distance: 80.3
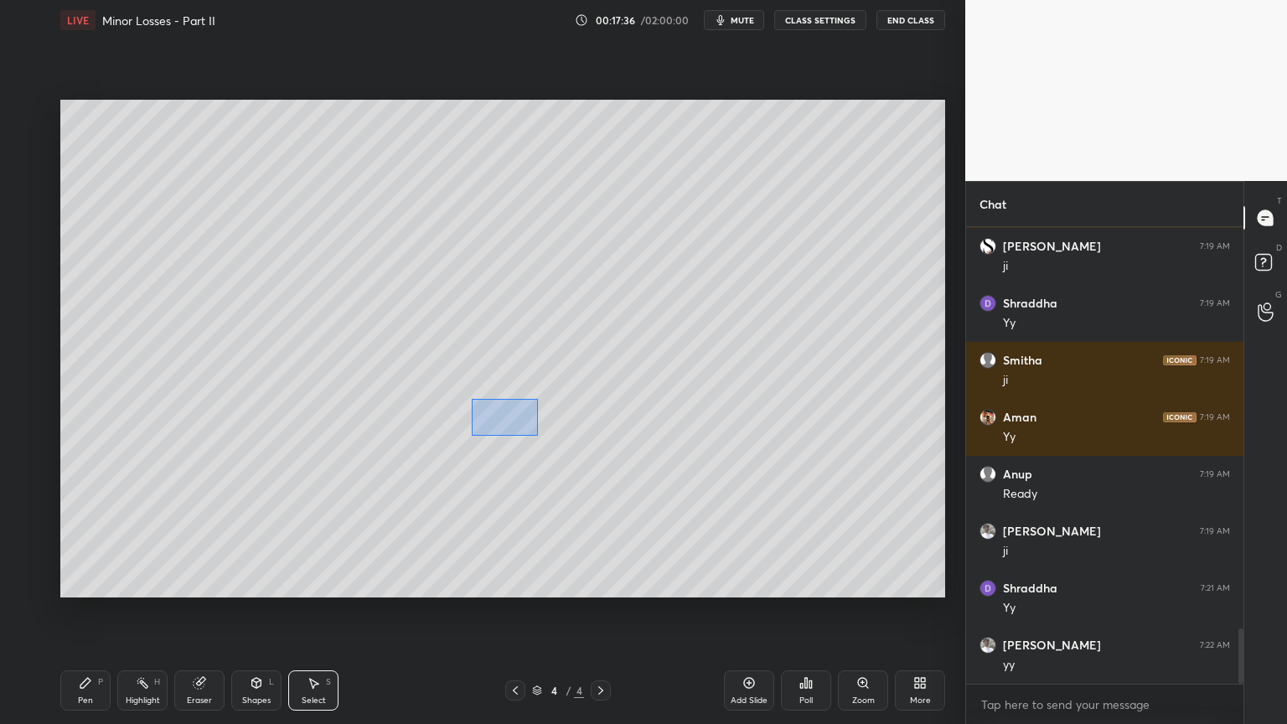
click at [542, 439] on div "0 ° Undo Copy Duplicate Duplicate to new slide Delete" at bounding box center [502, 349] width 885 height 498
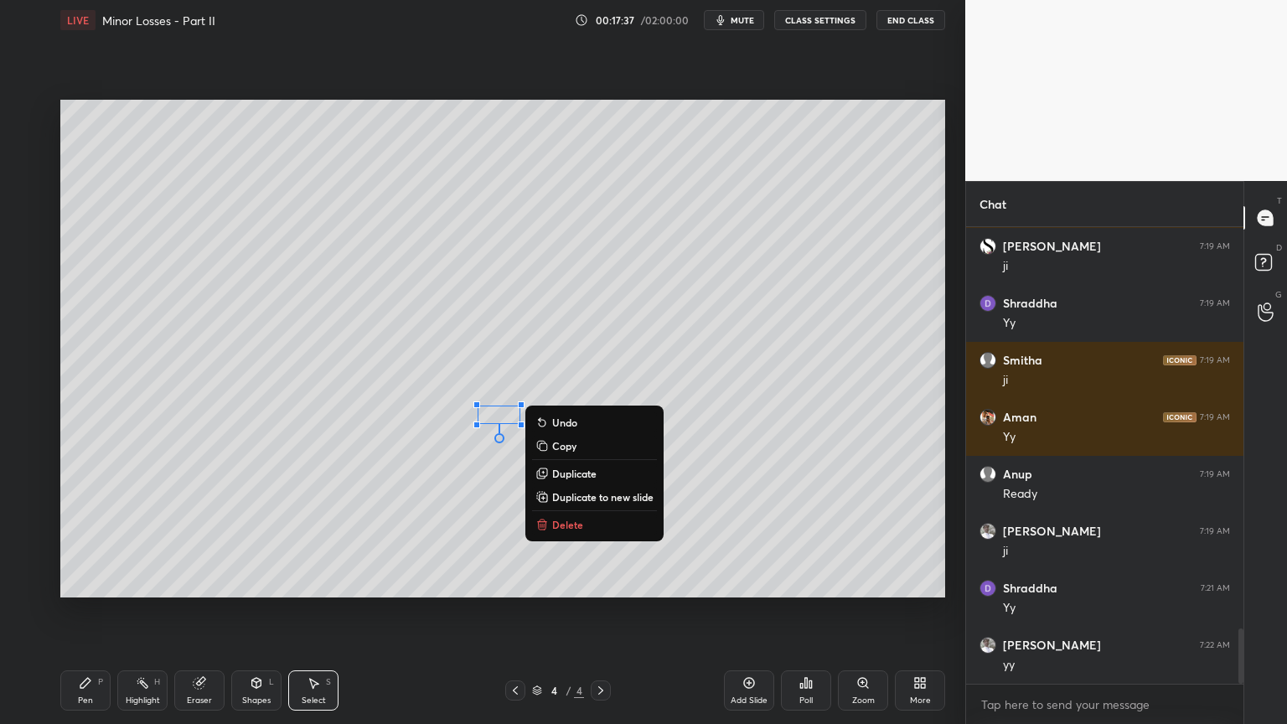
click at [570, 524] on p "Delete" at bounding box center [567, 524] width 31 height 13
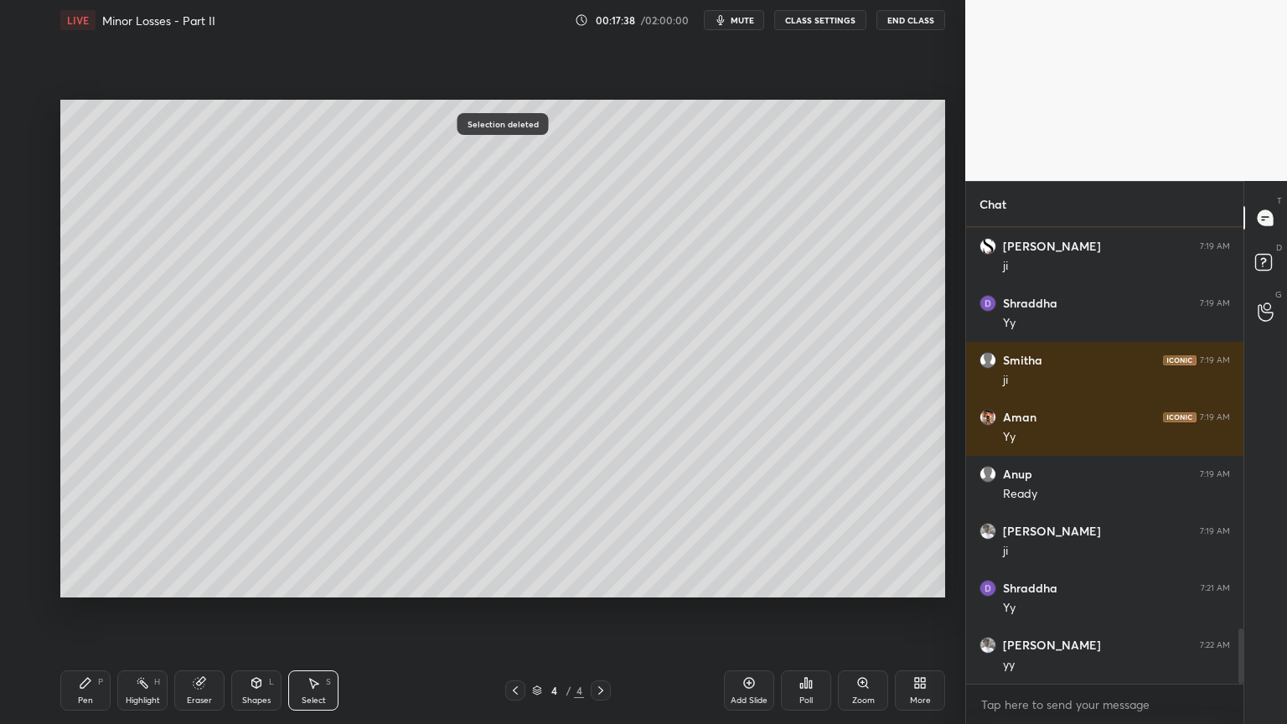
drag, startPoint x: 85, startPoint y: 687, endPoint x: 107, endPoint y: 674, distance: 26.3
click at [85, 611] on icon at bounding box center [85, 682] width 13 height 13
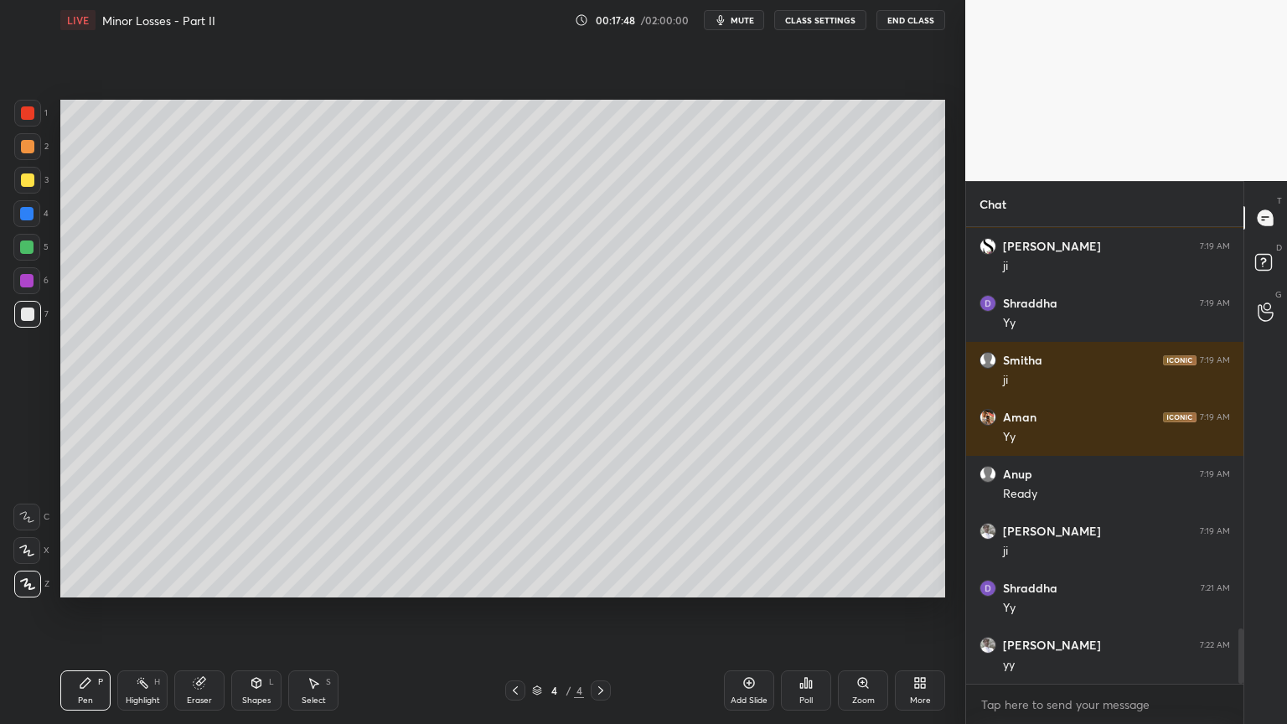
click at [328, 611] on div "Select S" at bounding box center [313, 690] width 50 height 40
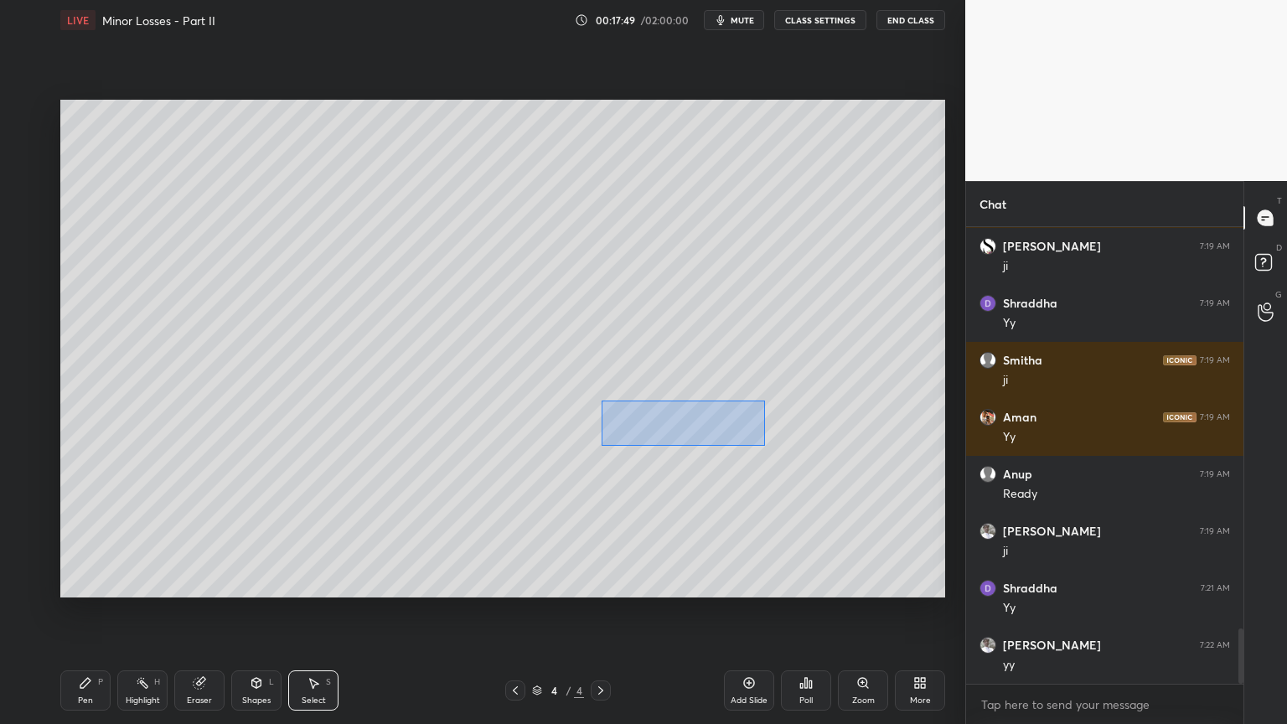
drag, startPoint x: 602, startPoint y: 400, endPoint x: 770, endPoint y: 446, distance: 174.6
click at [770, 446] on div "0 ° Undo Copy Duplicate Duplicate to new slide Delete" at bounding box center [502, 349] width 885 height 498
drag, startPoint x: 701, startPoint y: 422, endPoint x: 680, endPoint y: 422, distance: 20.9
click at [680, 422] on div "0 ° Undo Copy Duplicate Duplicate to new slide Delete" at bounding box center [502, 349] width 885 height 498
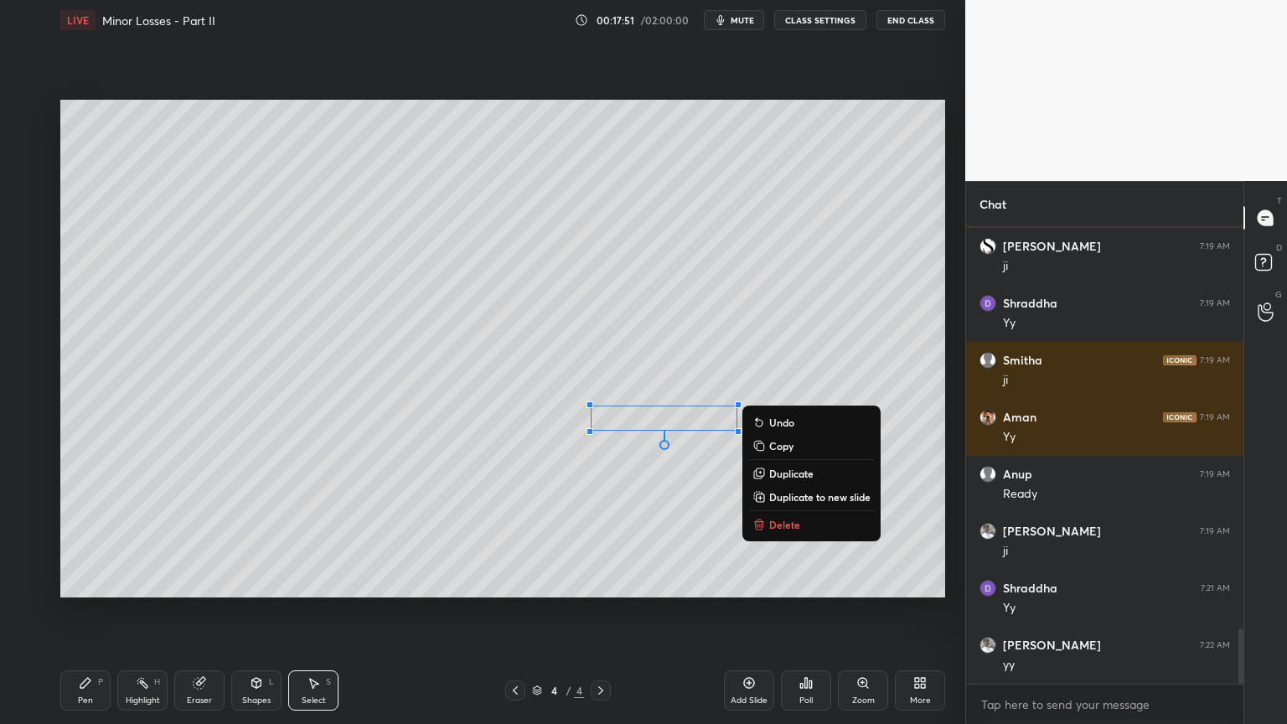
click at [623, 495] on div "0 ° Undo Copy Duplicate Duplicate to new slide Delete" at bounding box center [502, 349] width 885 height 498
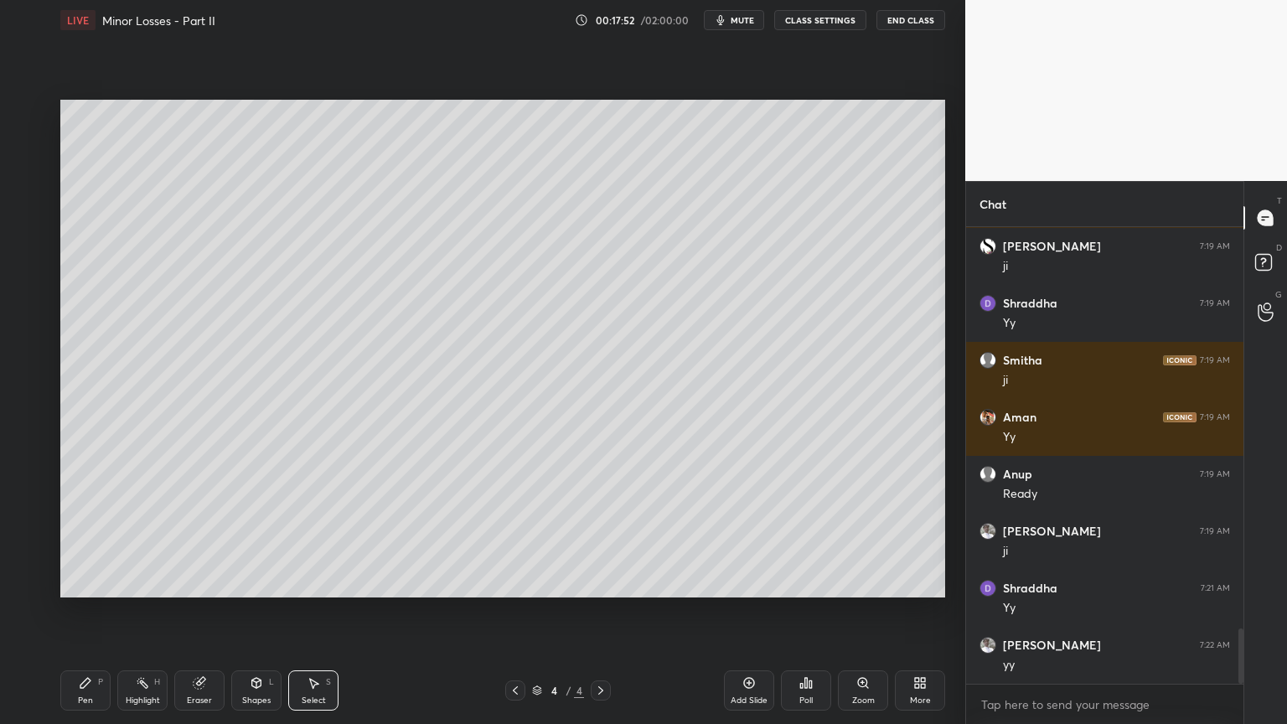
click at [90, 611] on icon at bounding box center [85, 682] width 13 height 13
click at [256, 611] on div "Shapes L" at bounding box center [256, 690] width 50 height 40
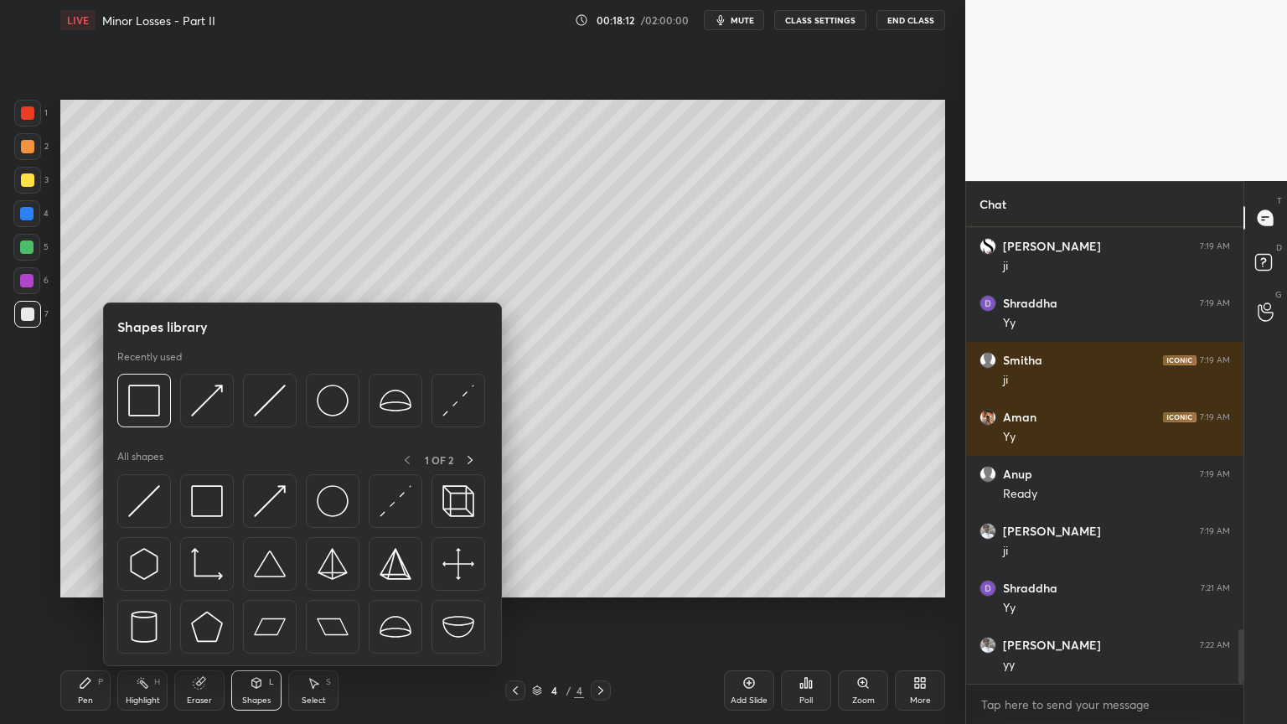
scroll to position [3391, 0]
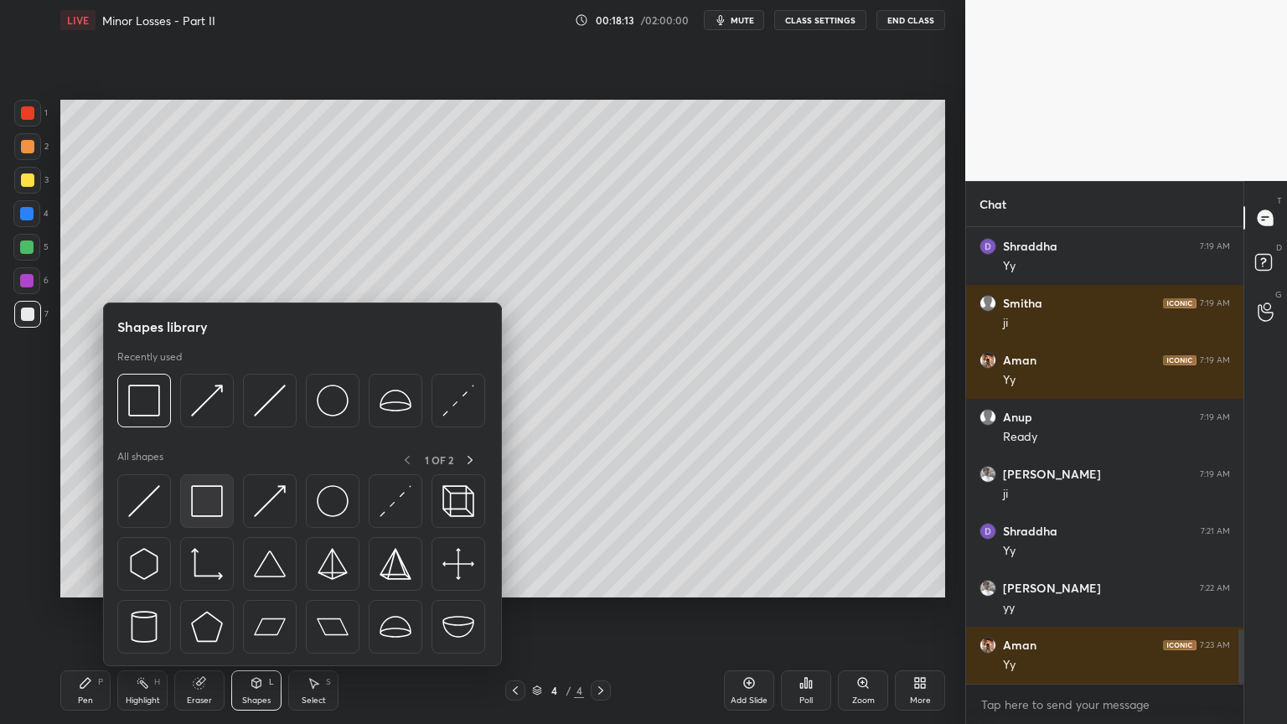
click at [210, 493] on img at bounding box center [207, 501] width 32 height 32
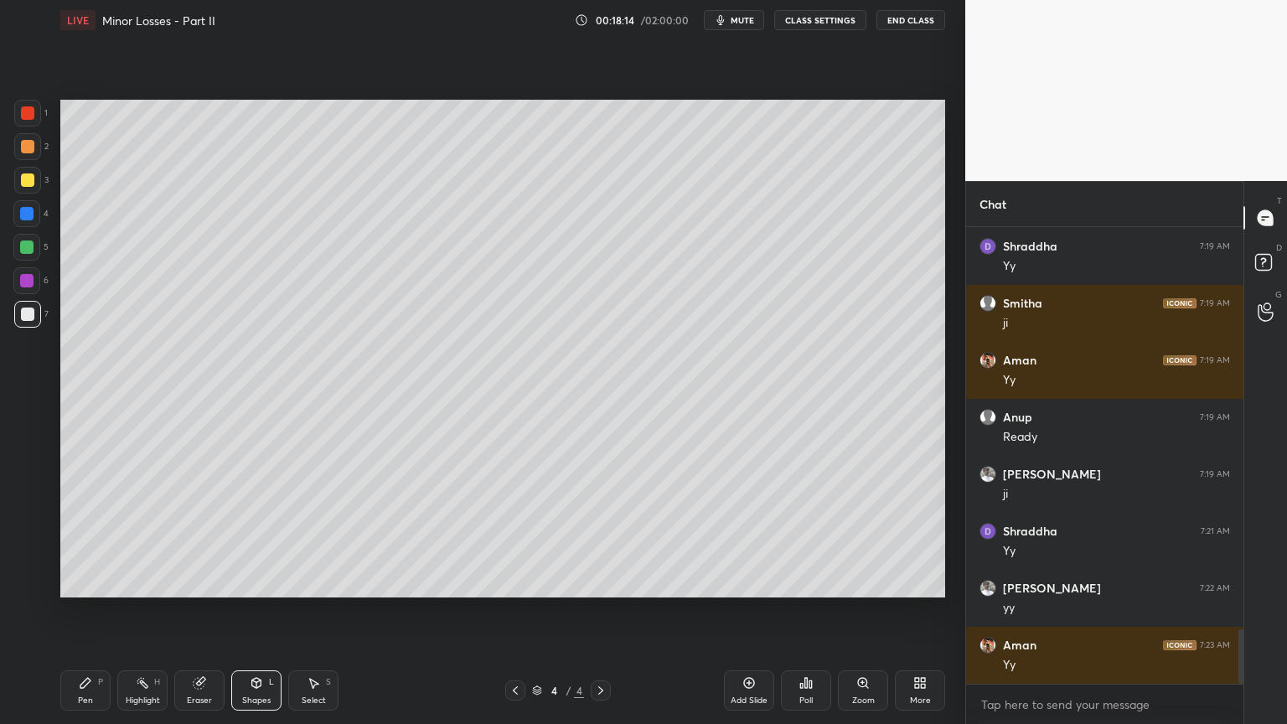
click at [28, 283] on div at bounding box center [26, 280] width 13 height 13
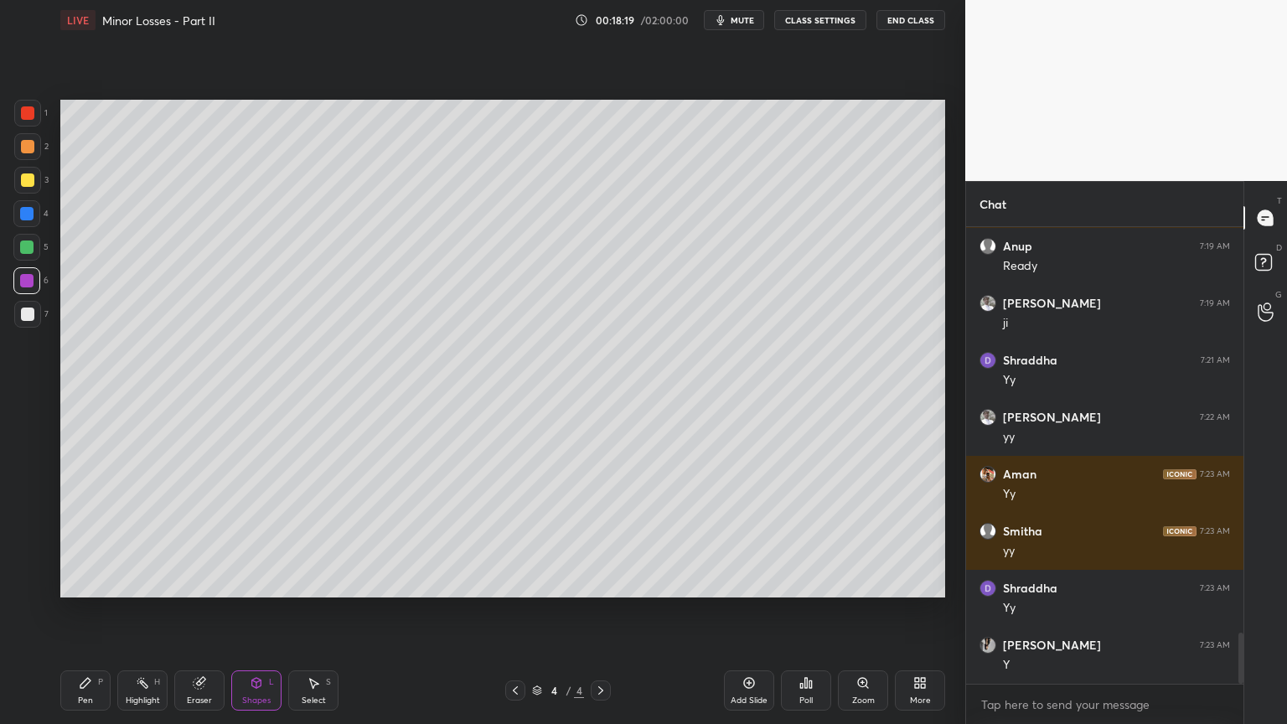
scroll to position [3619, 0]
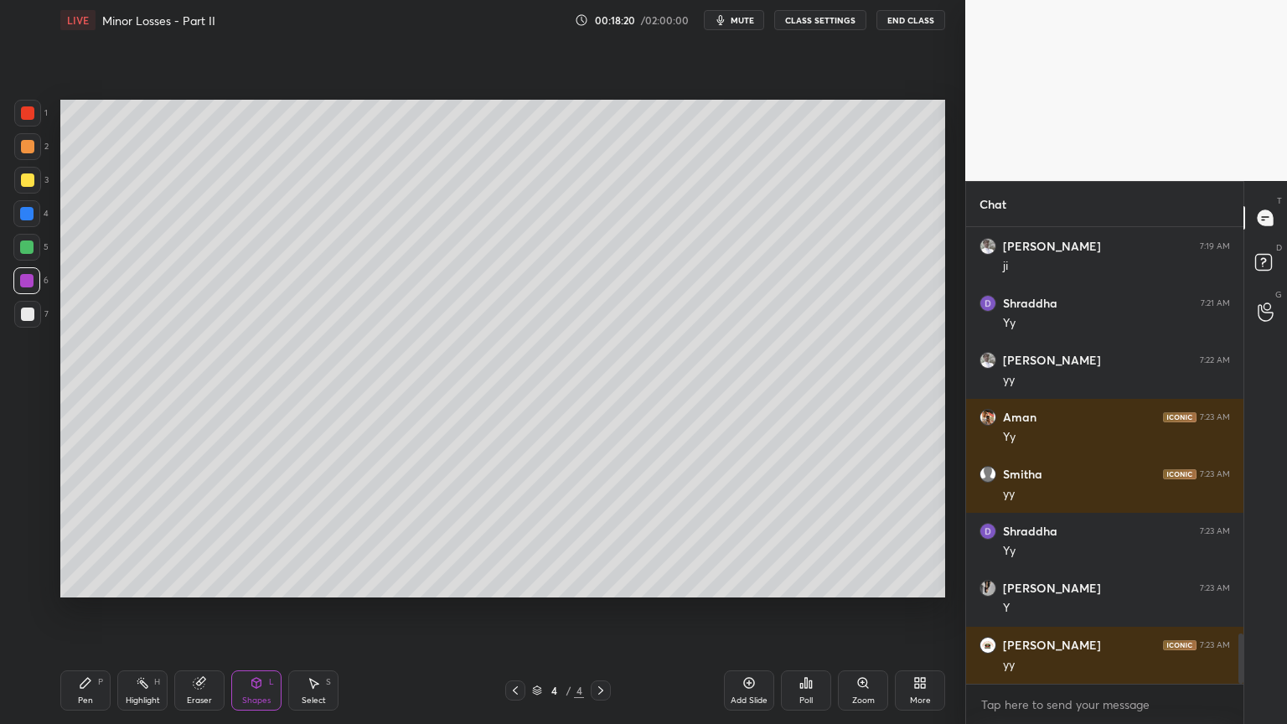
click at [305, 611] on div "Select S" at bounding box center [313, 690] width 50 height 40
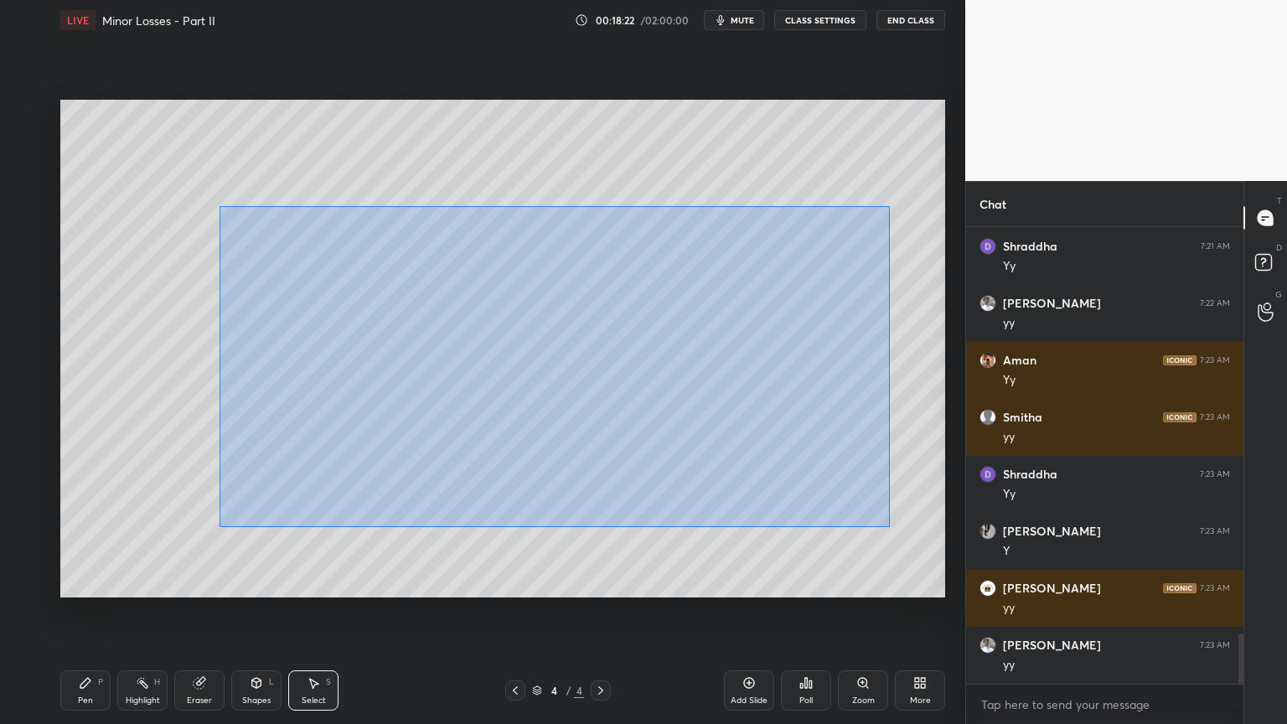
drag, startPoint x: 220, startPoint y: 206, endPoint x: 889, endPoint y: 523, distance: 739.9
click at [897, 525] on div "0 ° Undo Copy Duplicate Duplicate to new slide Delete" at bounding box center [502, 349] width 885 height 498
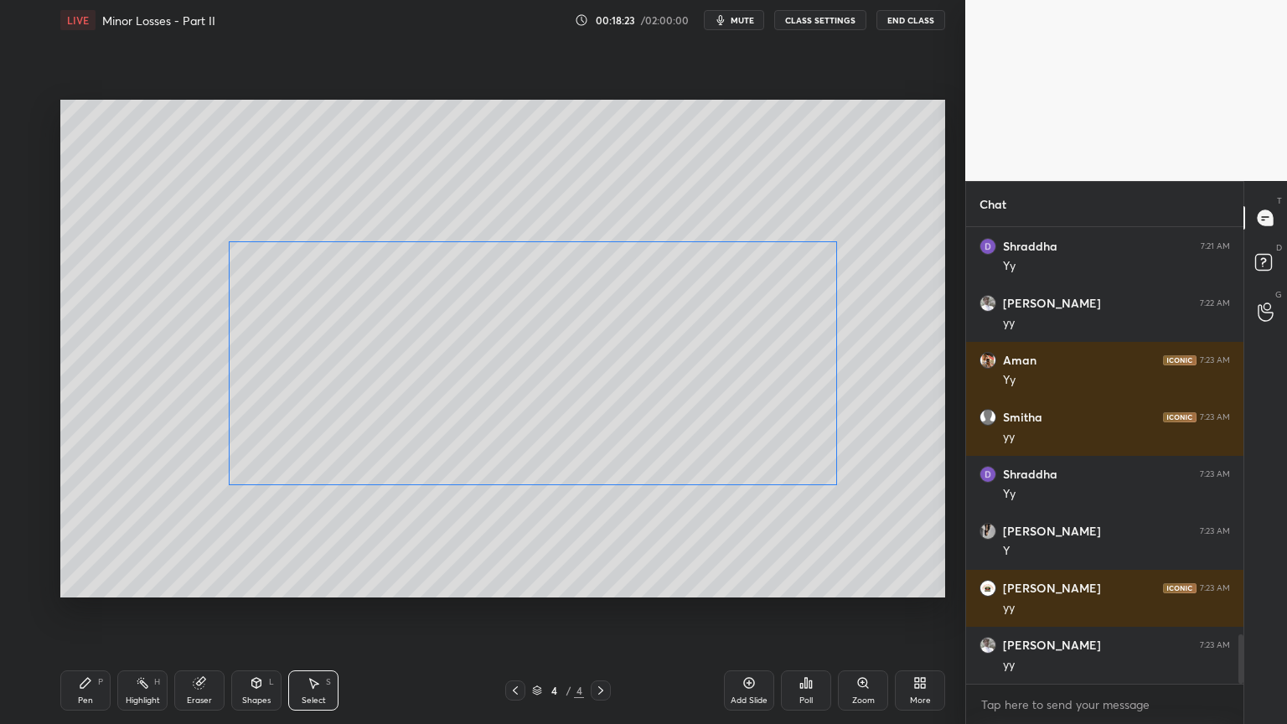
scroll to position [3733, 0]
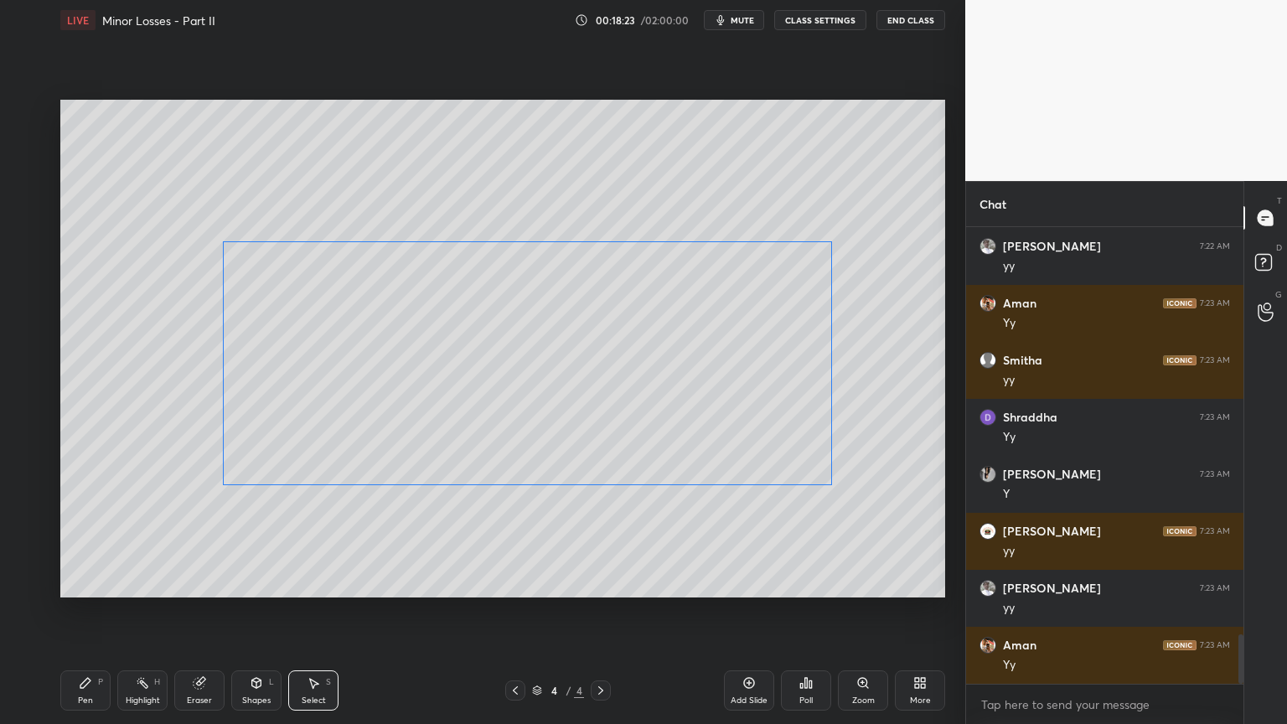
drag, startPoint x: 687, startPoint y: 452, endPoint x: 668, endPoint y: 471, distance: 27.3
click at [660, 456] on div "0 ° Undo Copy Duplicate Duplicate to new slide Delete" at bounding box center [502, 349] width 885 height 498
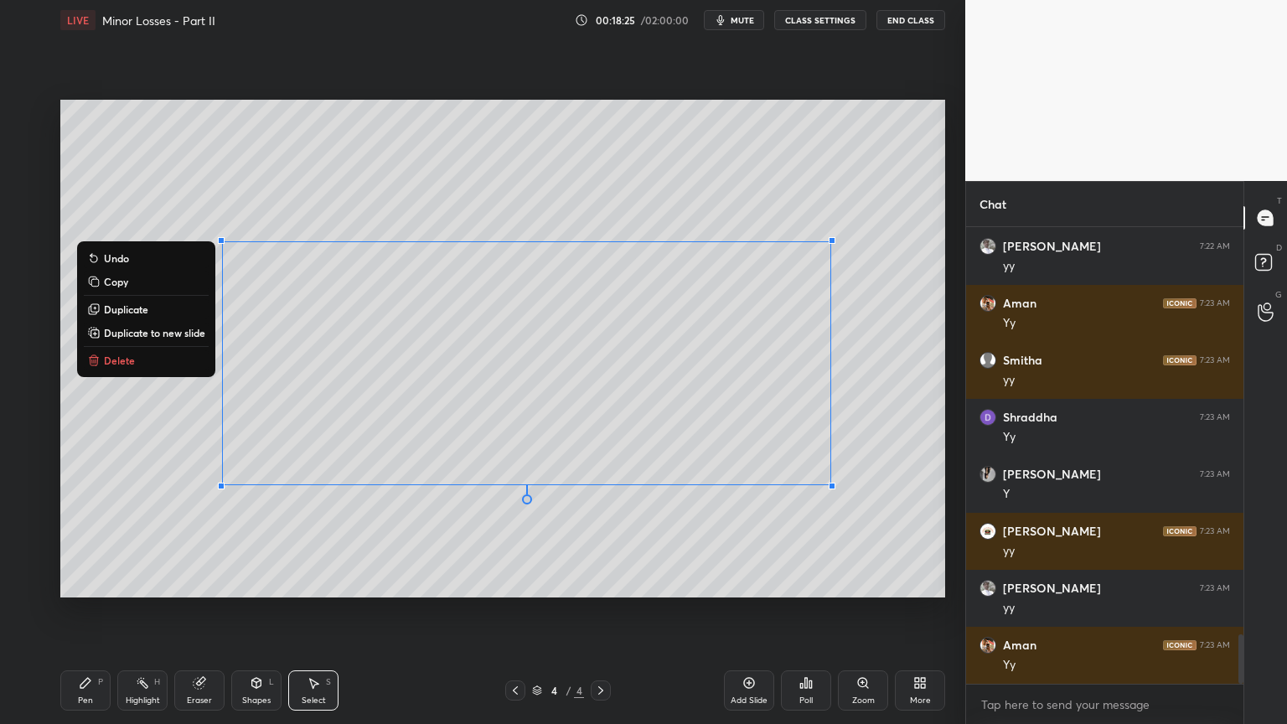
click at [936, 567] on div "0 ° Undo Copy Duplicate Duplicate to new slide Delete" at bounding box center [502, 349] width 885 height 498
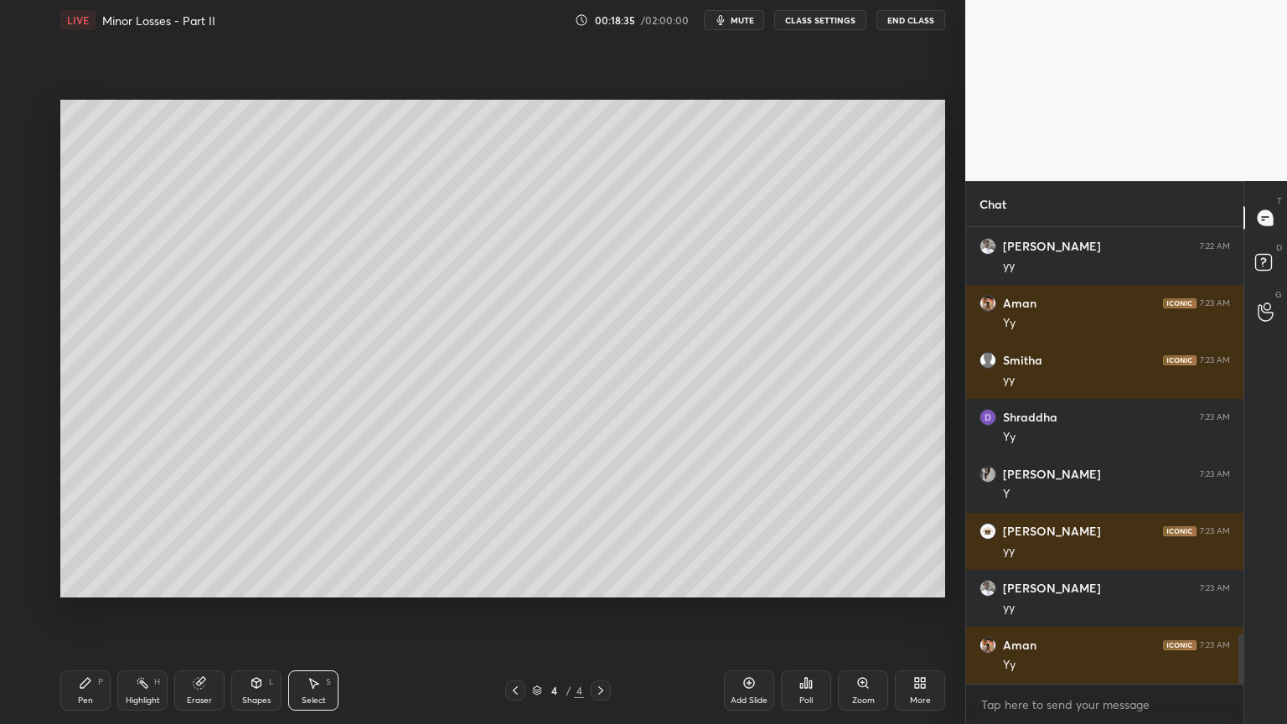
click at [742, 611] on icon at bounding box center [748, 682] width 13 height 13
click at [87, 611] on div "Pen" at bounding box center [85, 700] width 15 height 8
click at [24, 177] on div at bounding box center [27, 179] width 13 height 13
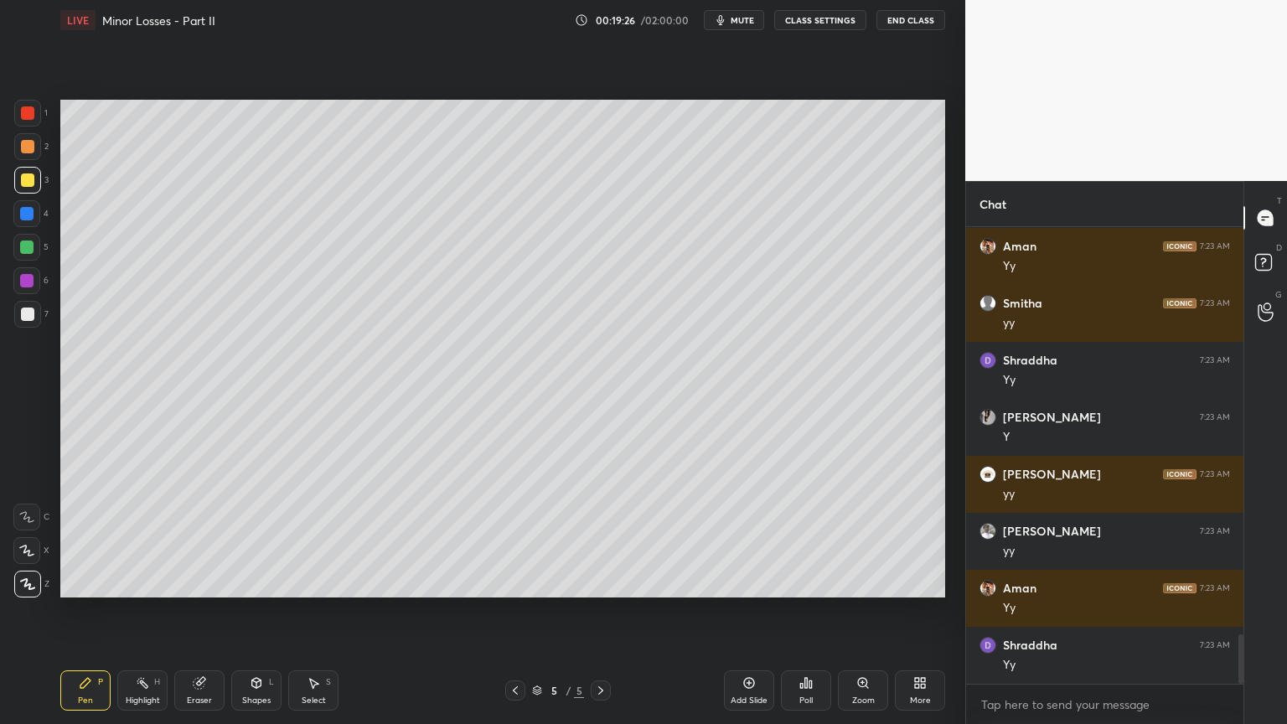
click at [30, 318] on div at bounding box center [27, 314] width 13 height 13
click at [256, 611] on div "Shapes L" at bounding box center [256, 690] width 50 height 40
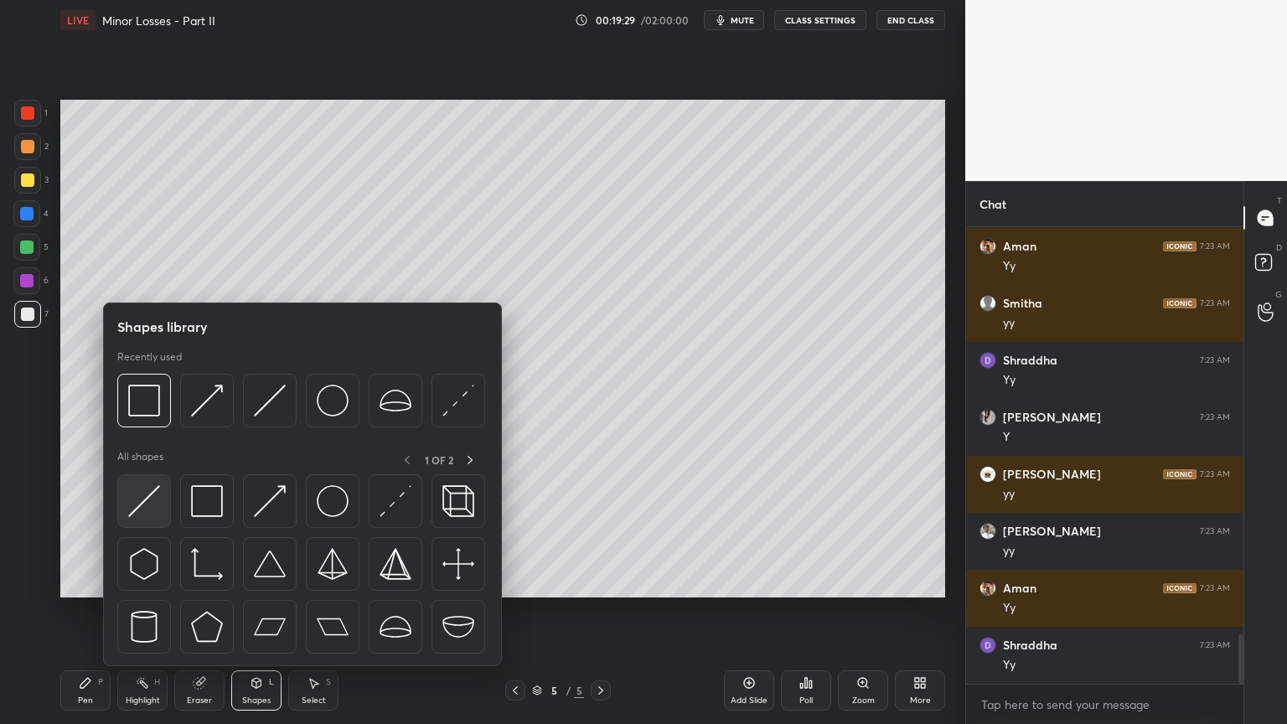
click at [150, 512] on img at bounding box center [144, 501] width 32 height 32
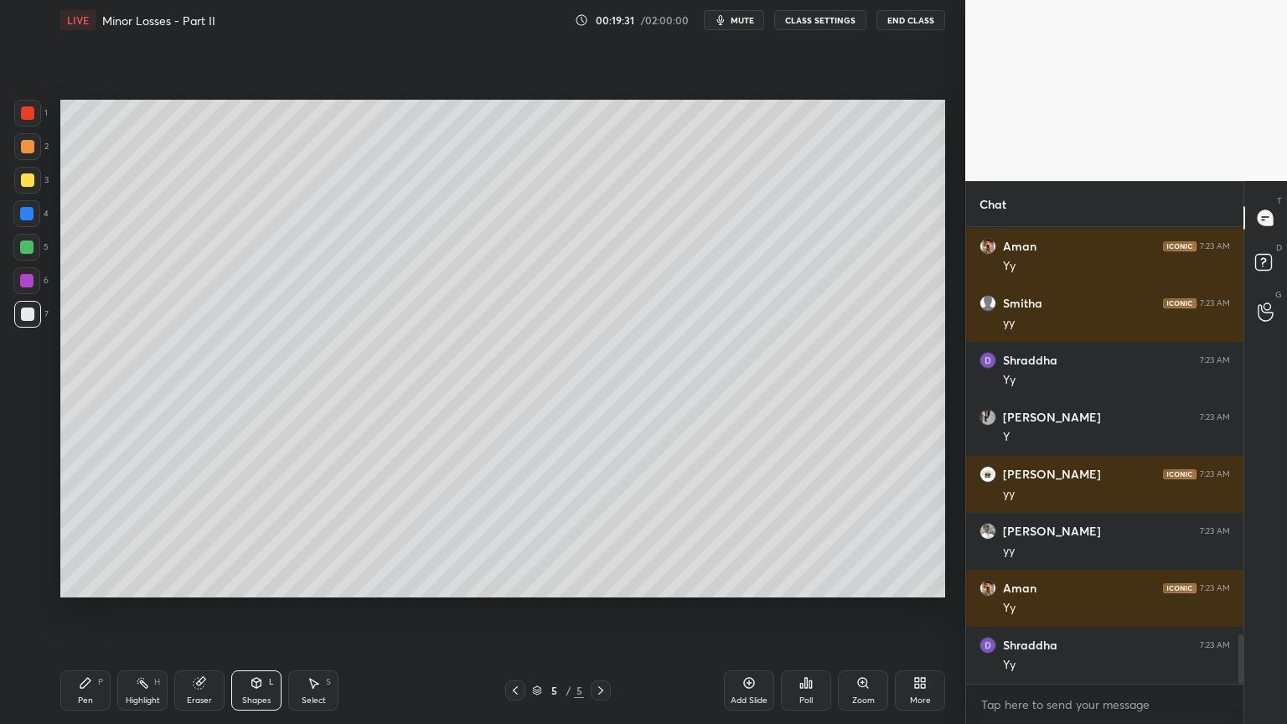
scroll to position [3847, 0]
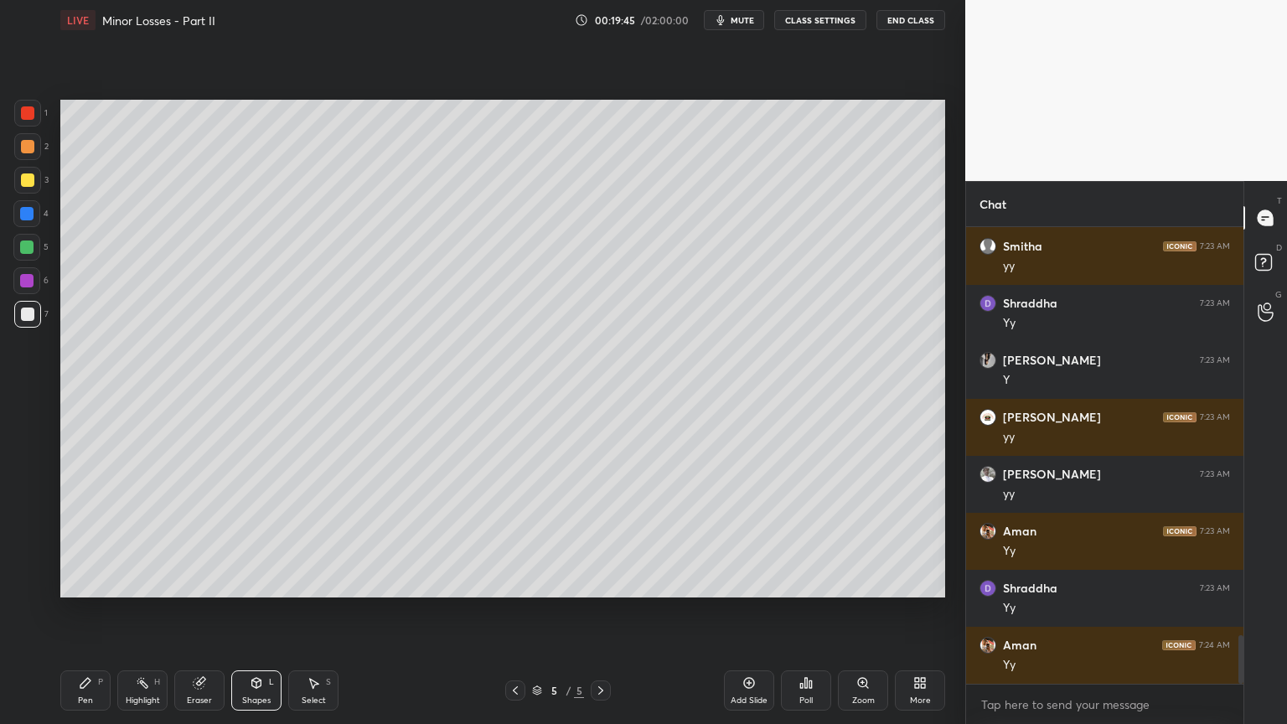
click at [212, 611] on div "Eraser" at bounding box center [199, 690] width 50 height 40
click at [264, 611] on div "Shapes L" at bounding box center [256, 690] width 50 height 40
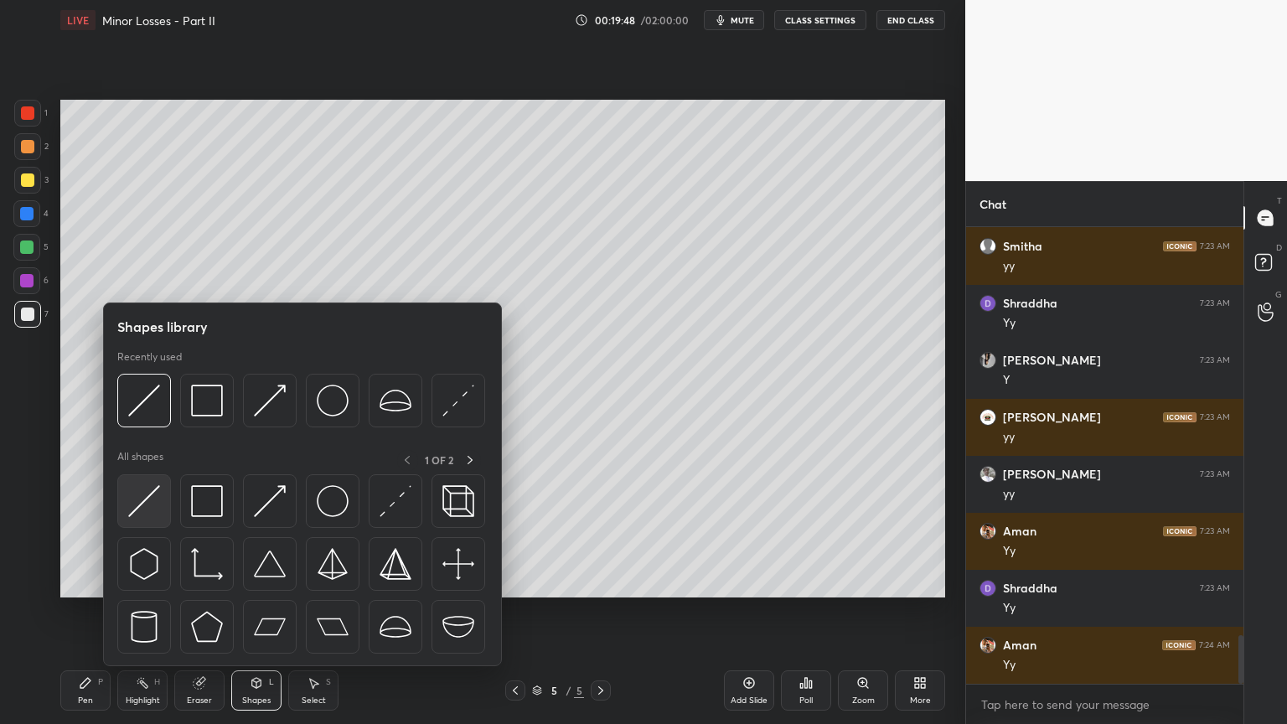
click at [137, 498] on img at bounding box center [144, 501] width 32 height 32
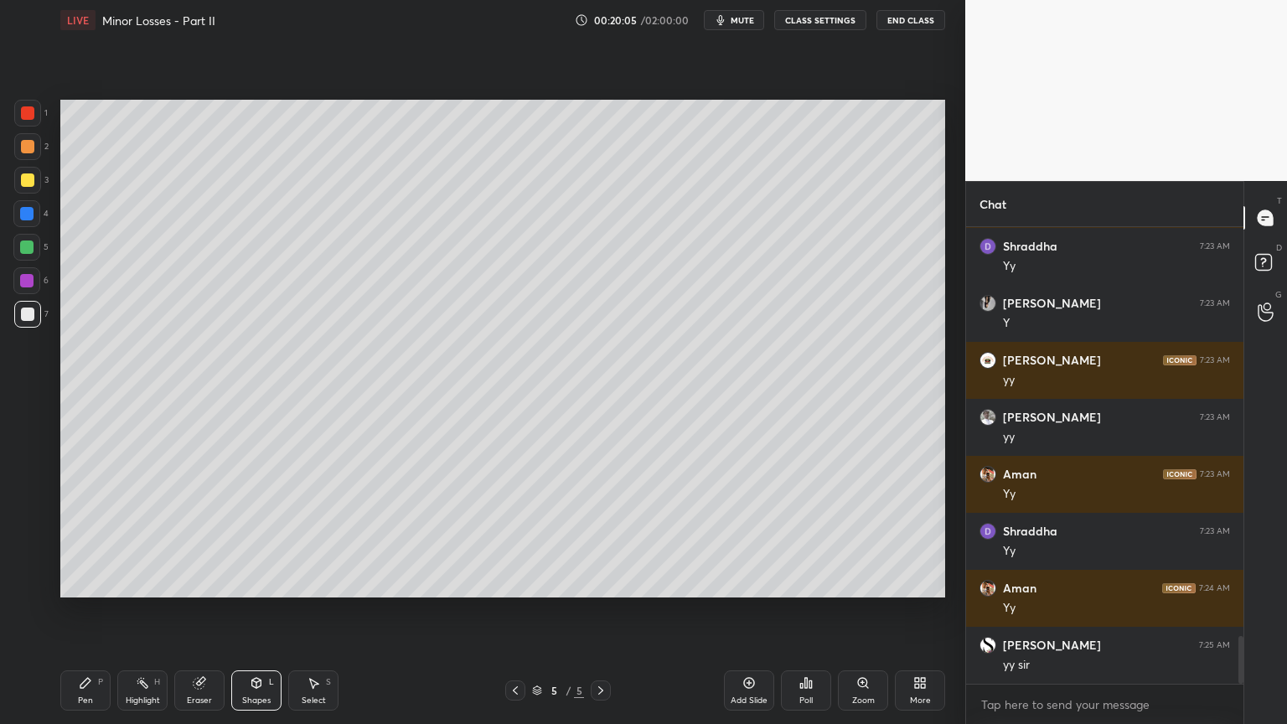
scroll to position [3961, 0]
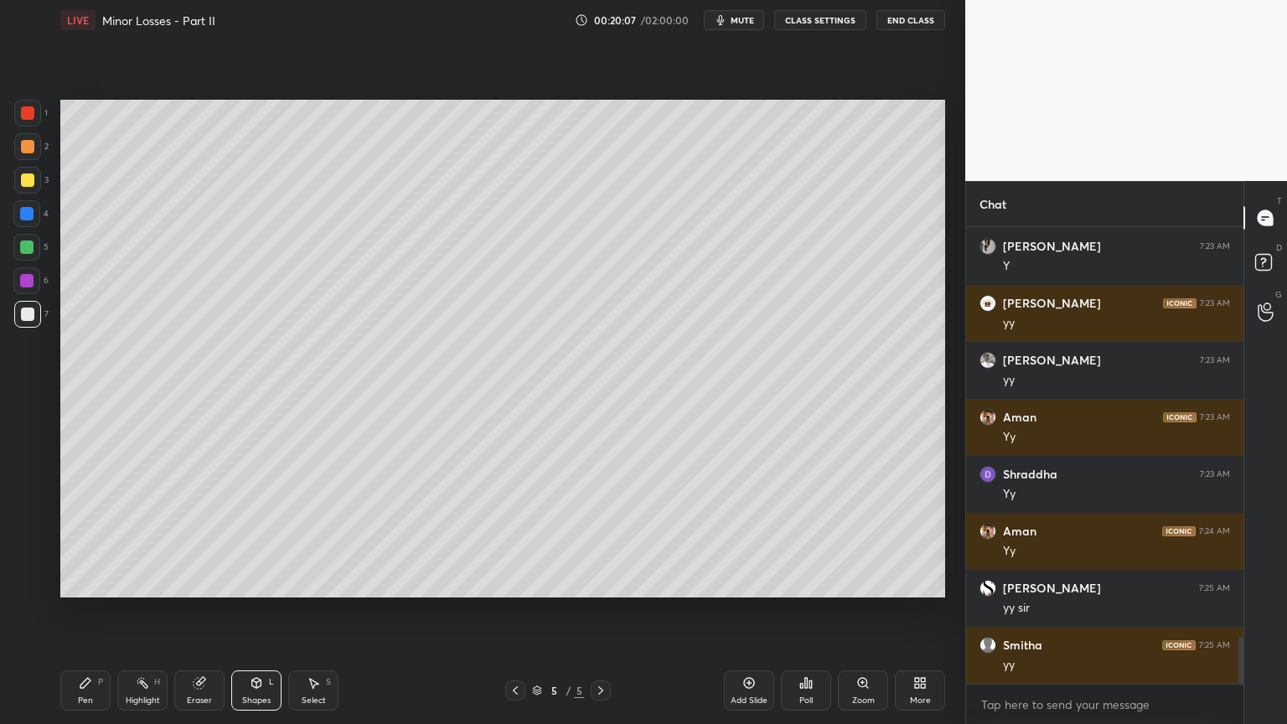
click at [78, 611] on div "Pen" at bounding box center [85, 700] width 15 height 8
click at [241, 611] on div "Shapes L" at bounding box center [256, 690] width 50 height 40
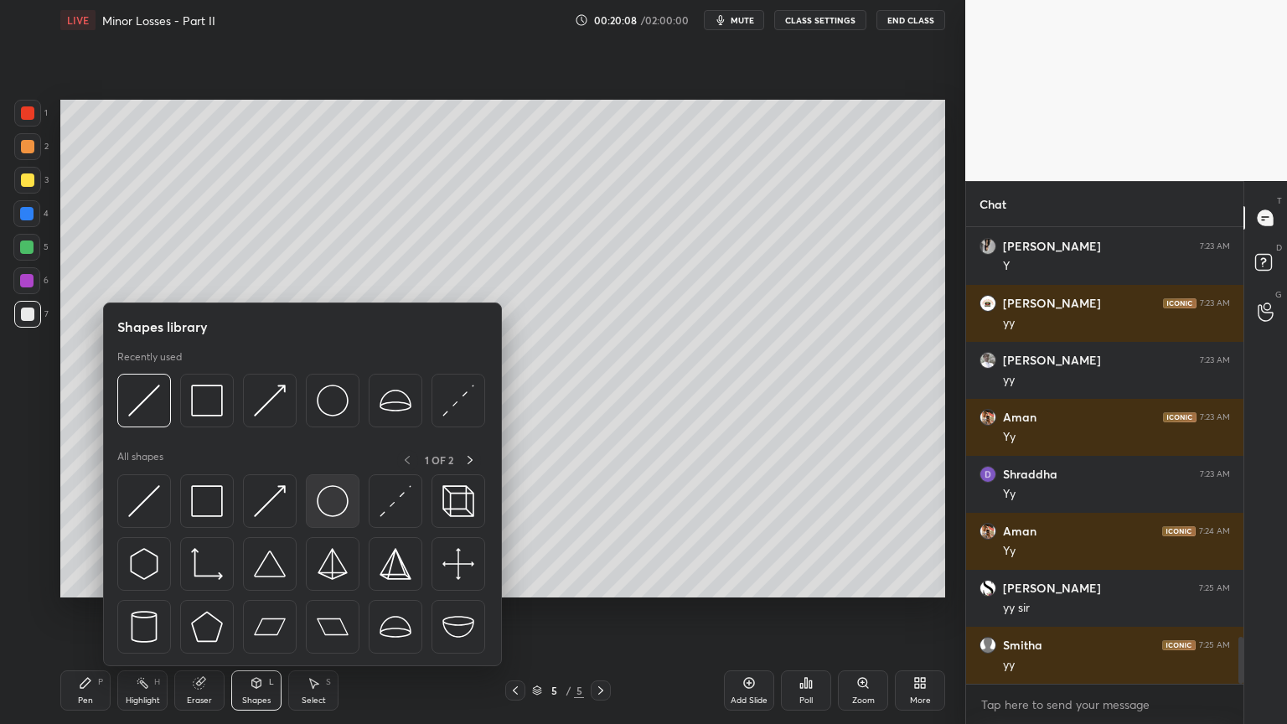
click at [345, 504] on img at bounding box center [333, 501] width 32 height 32
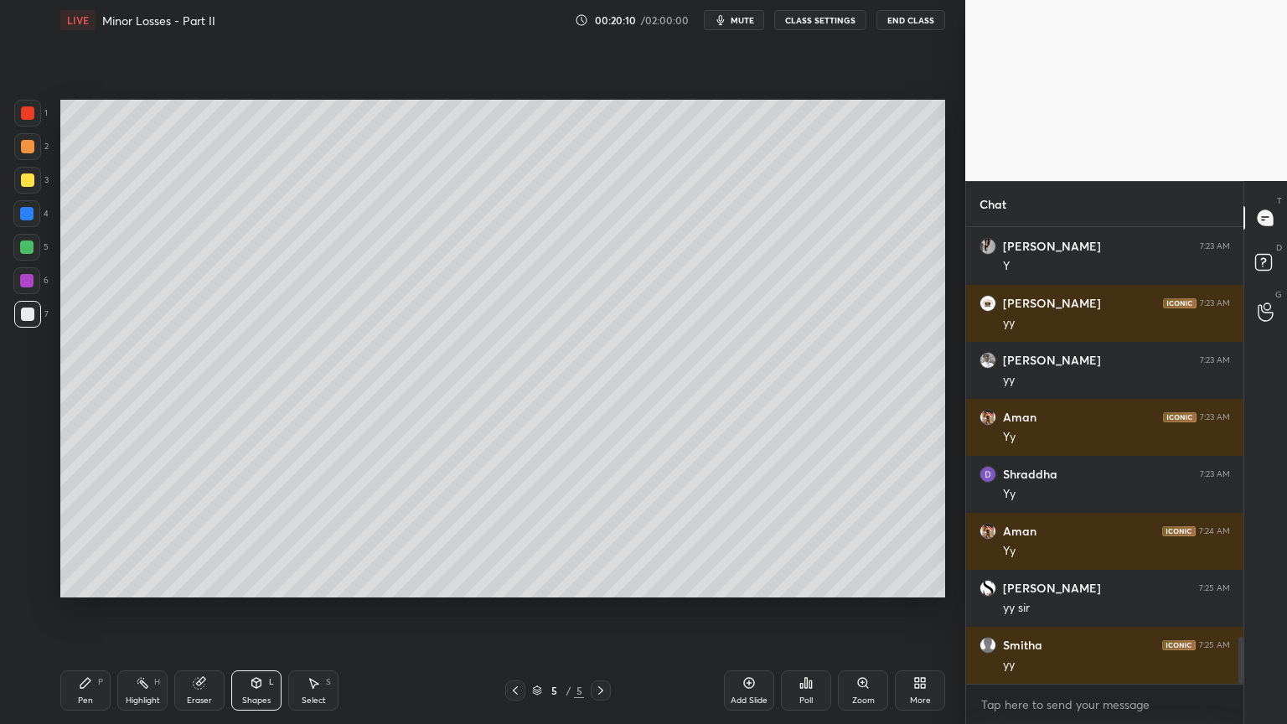
click at [261, 611] on icon at bounding box center [256, 682] width 13 height 13
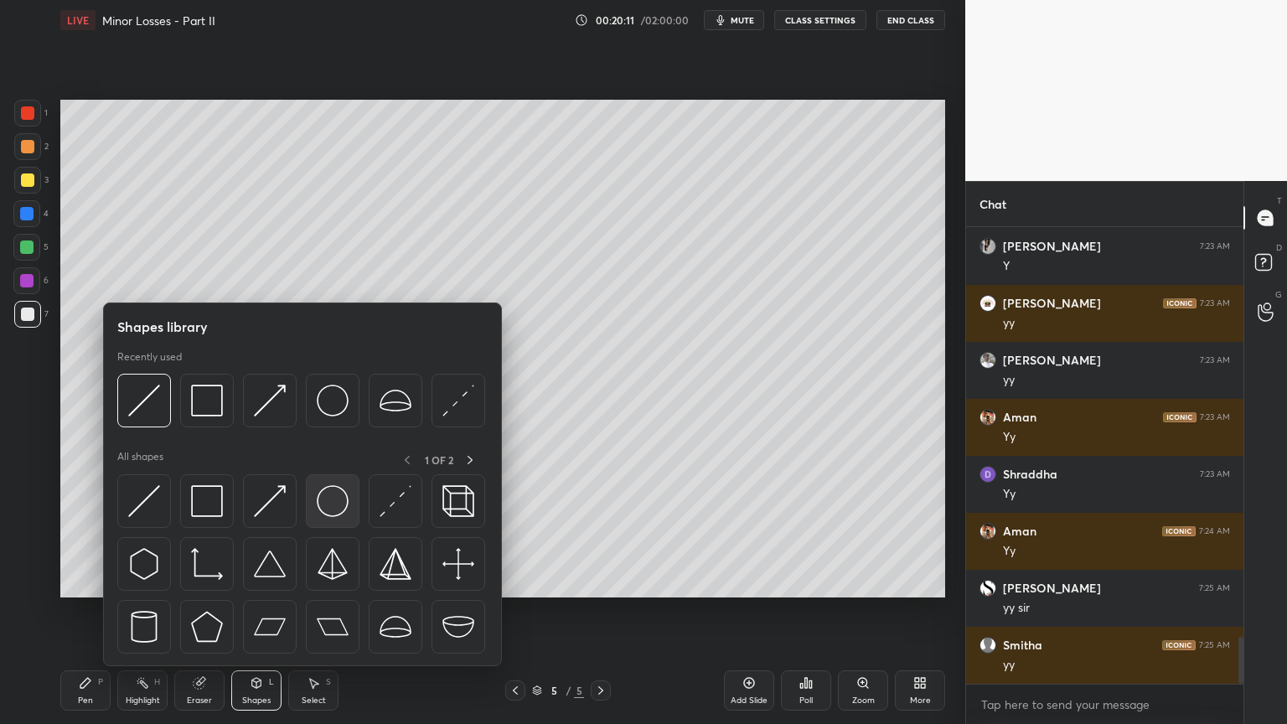
click at [331, 503] on img at bounding box center [333, 501] width 32 height 32
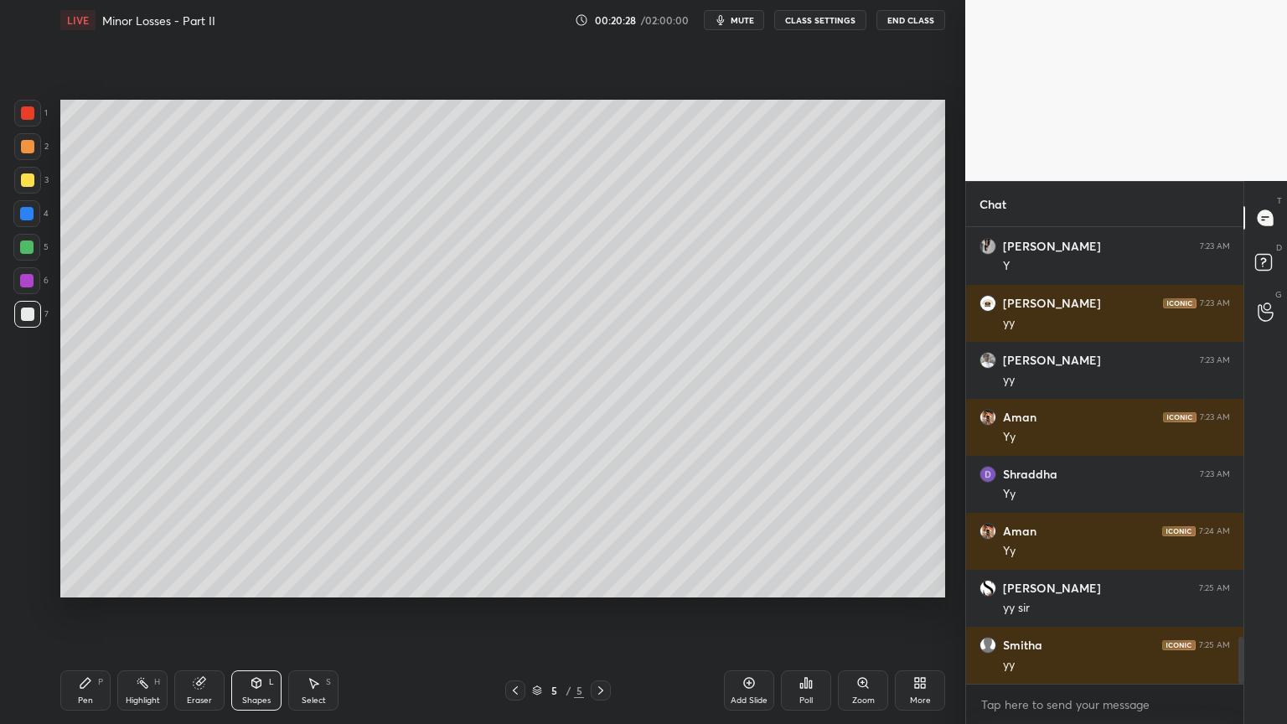
click at [75, 611] on div "Pen P" at bounding box center [85, 690] width 50 height 40
click at [314, 611] on icon at bounding box center [314, 684] width 9 height 10
drag, startPoint x: 534, startPoint y: 286, endPoint x: 561, endPoint y: 328, distance: 50.9
click at [561, 328] on div "0 ° Undo Copy Duplicate Duplicate to new slide Delete" at bounding box center [502, 349] width 885 height 498
drag, startPoint x: 545, startPoint y: 308, endPoint x: 509, endPoint y: 398, distance: 97.4
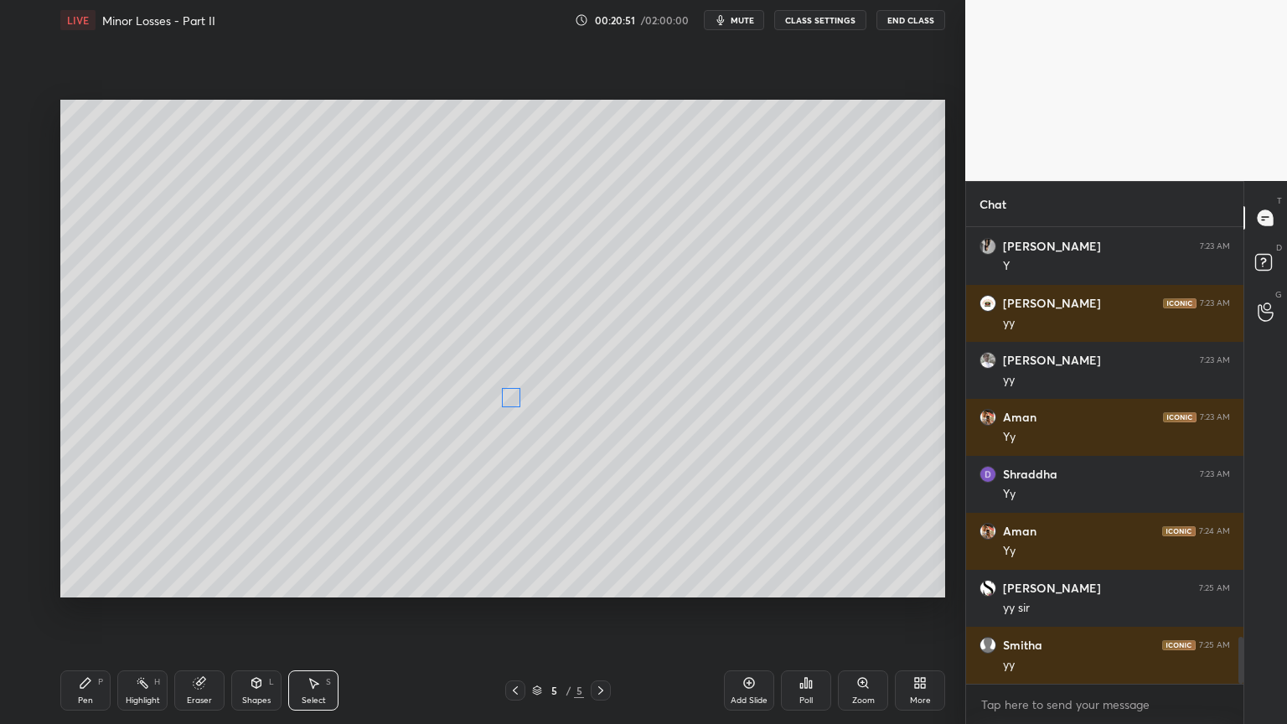
click at [509, 398] on div "0 ° Undo Copy Duplicate Duplicate to new slide Delete" at bounding box center [502, 349] width 885 height 498
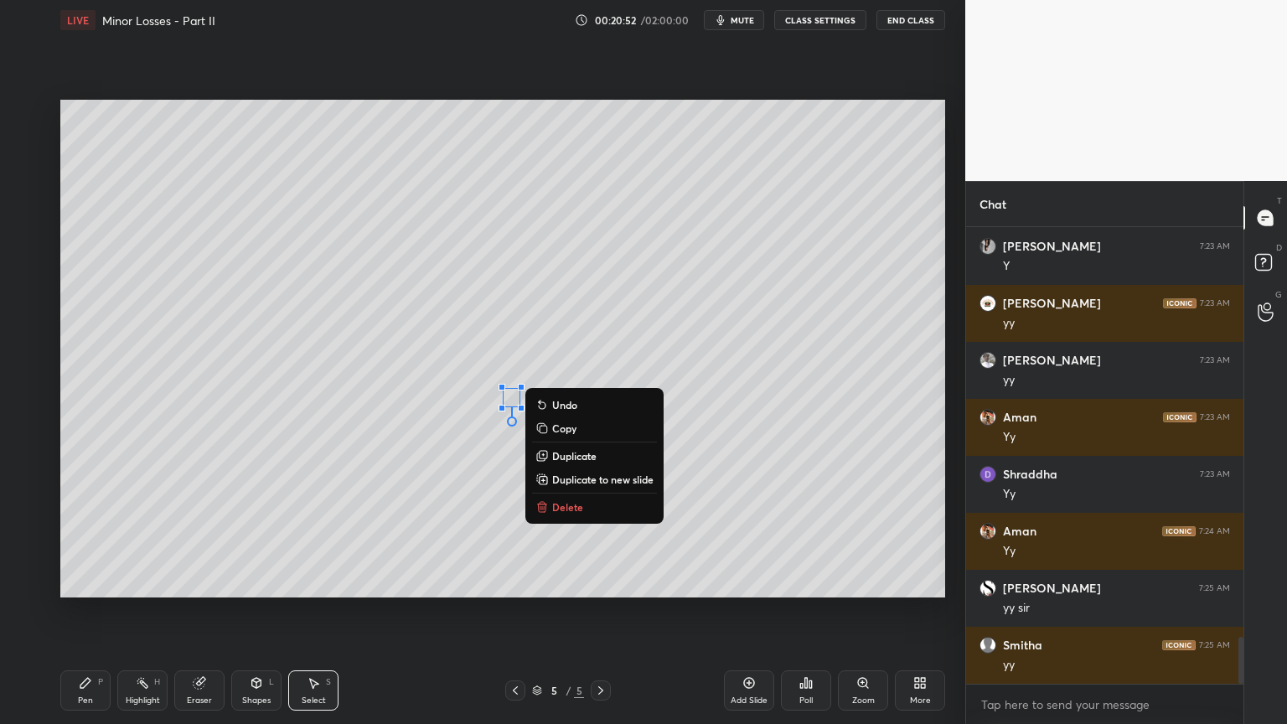
click at [90, 611] on div "Pen P" at bounding box center [85, 690] width 50 height 40
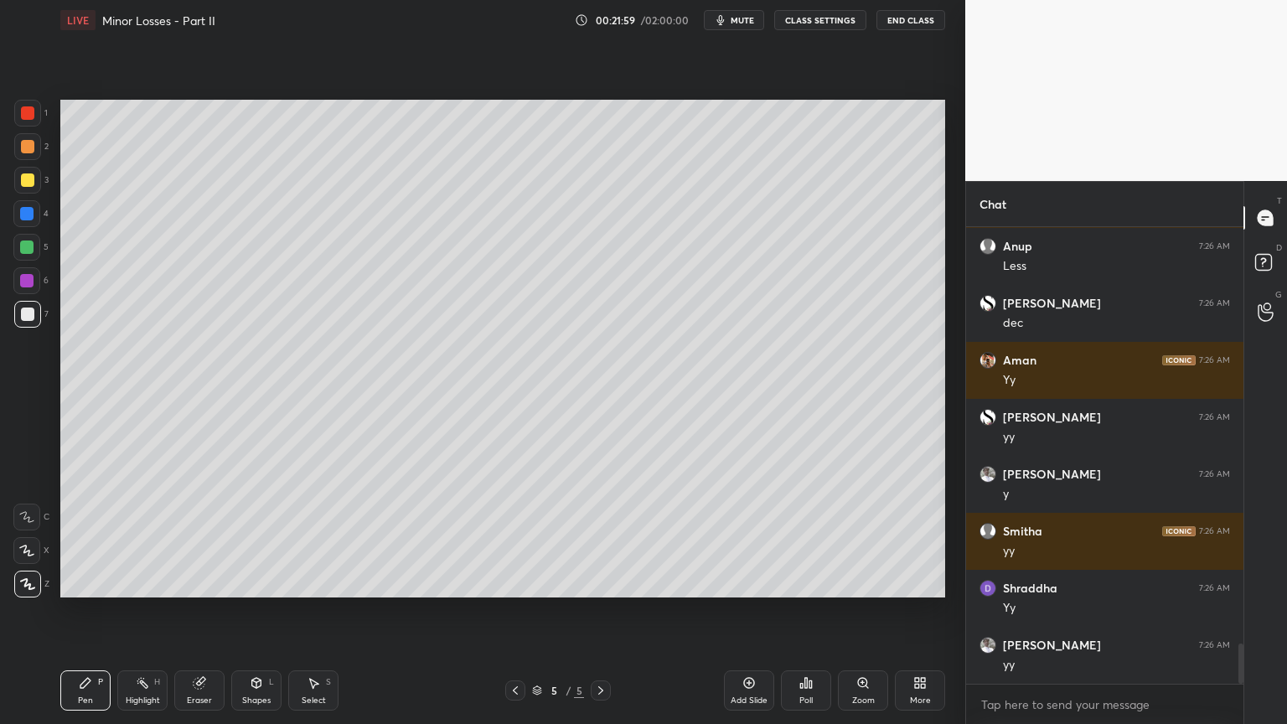
scroll to position [4701, 0]
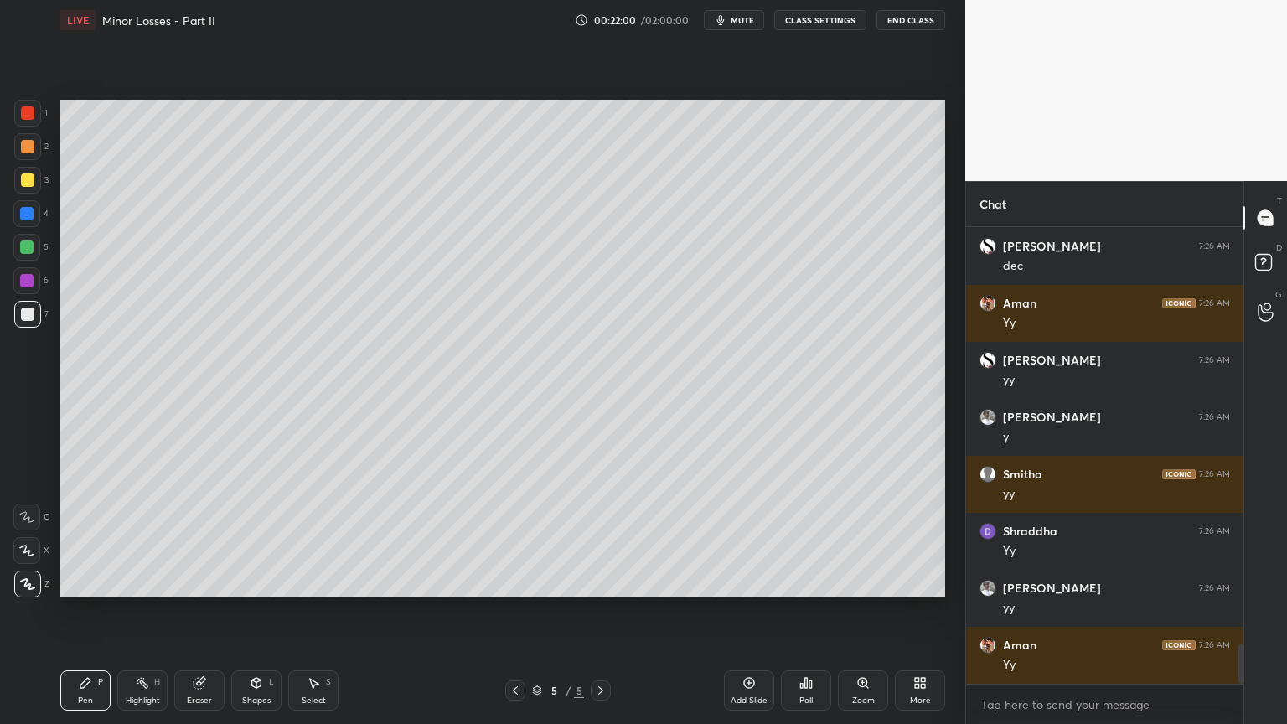
click at [201, 611] on icon at bounding box center [199, 682] width 13 height 13
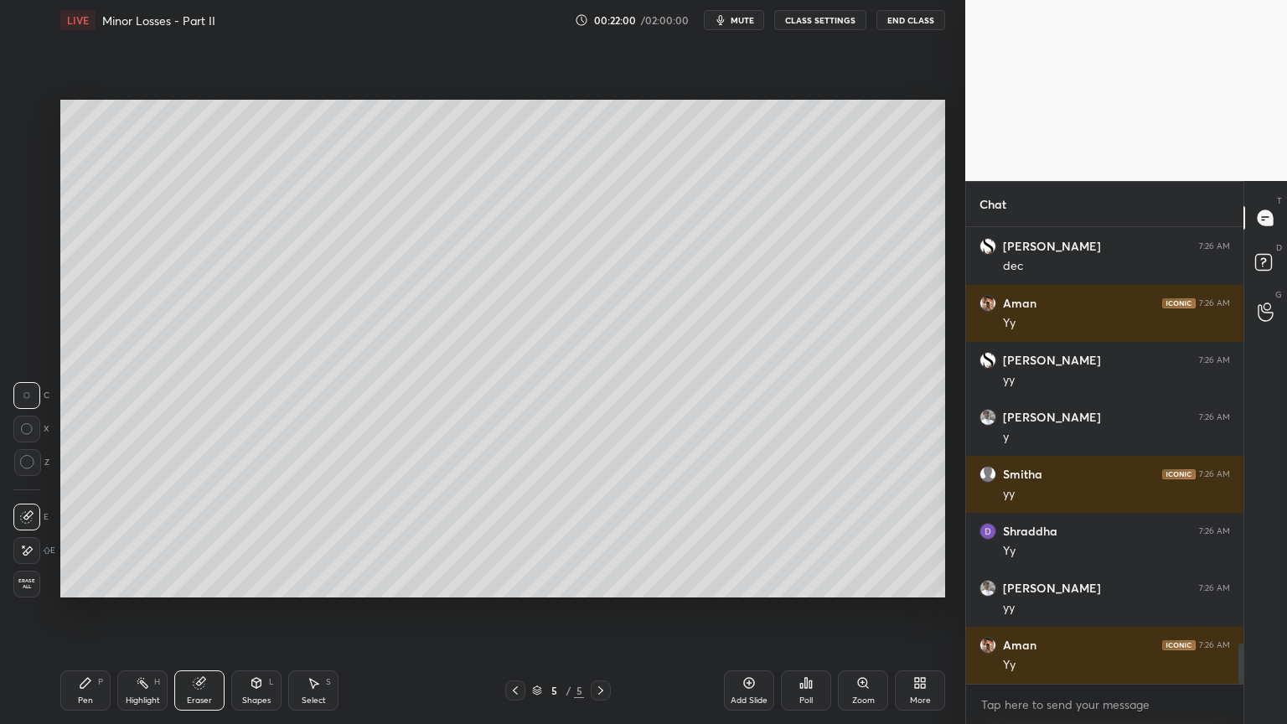
scroll to position [4758, 0]
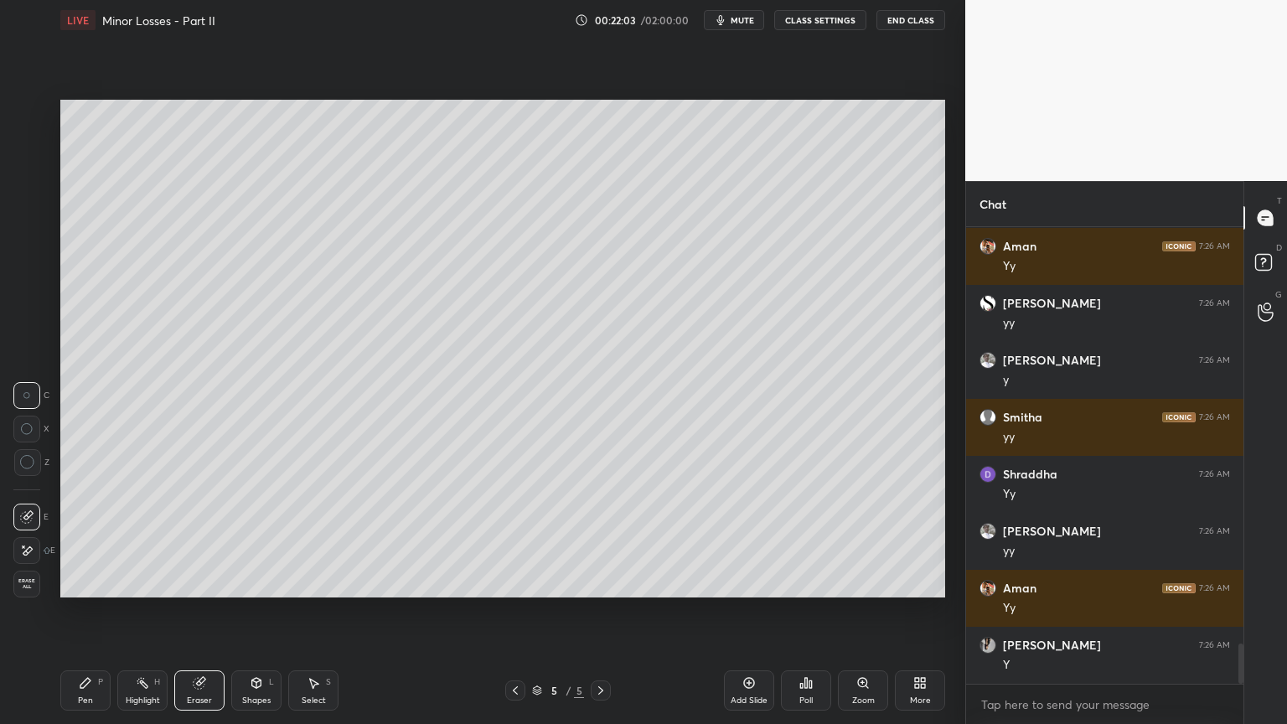
click at [82, 611] on div "Pen" at bounding box center [85, 700] width 15 height 8
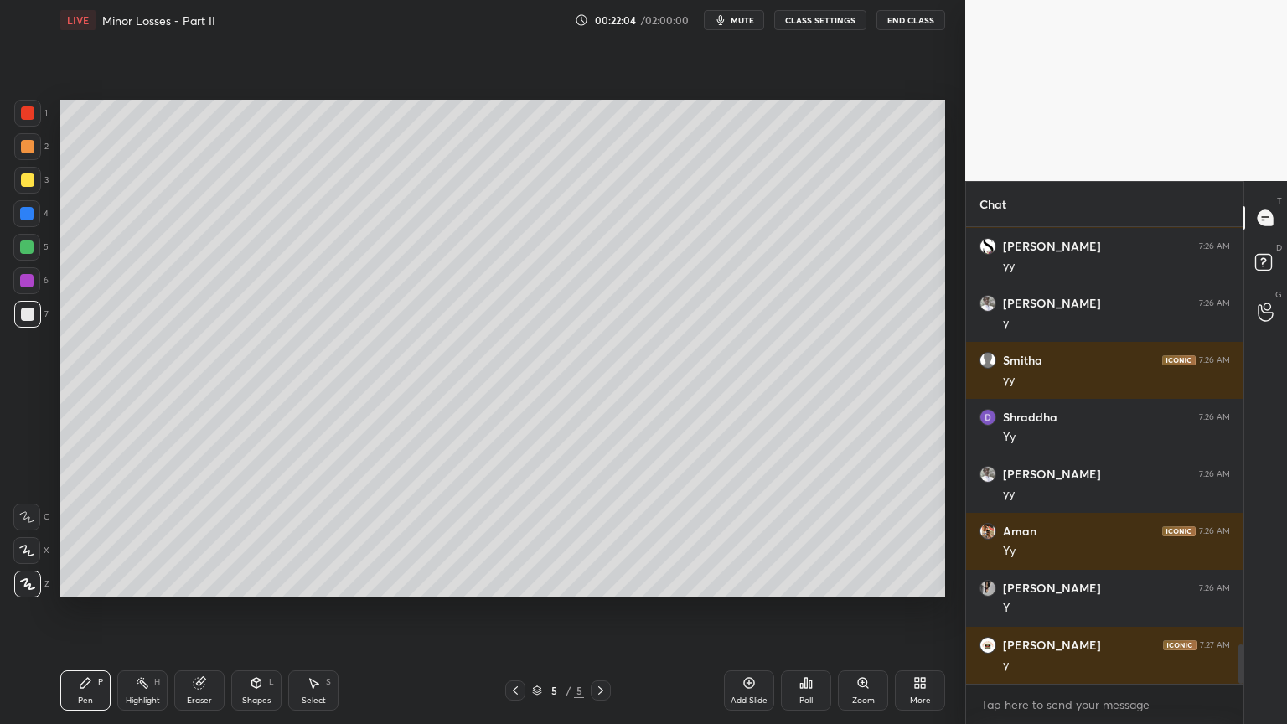
scroll to position [4872, 0]
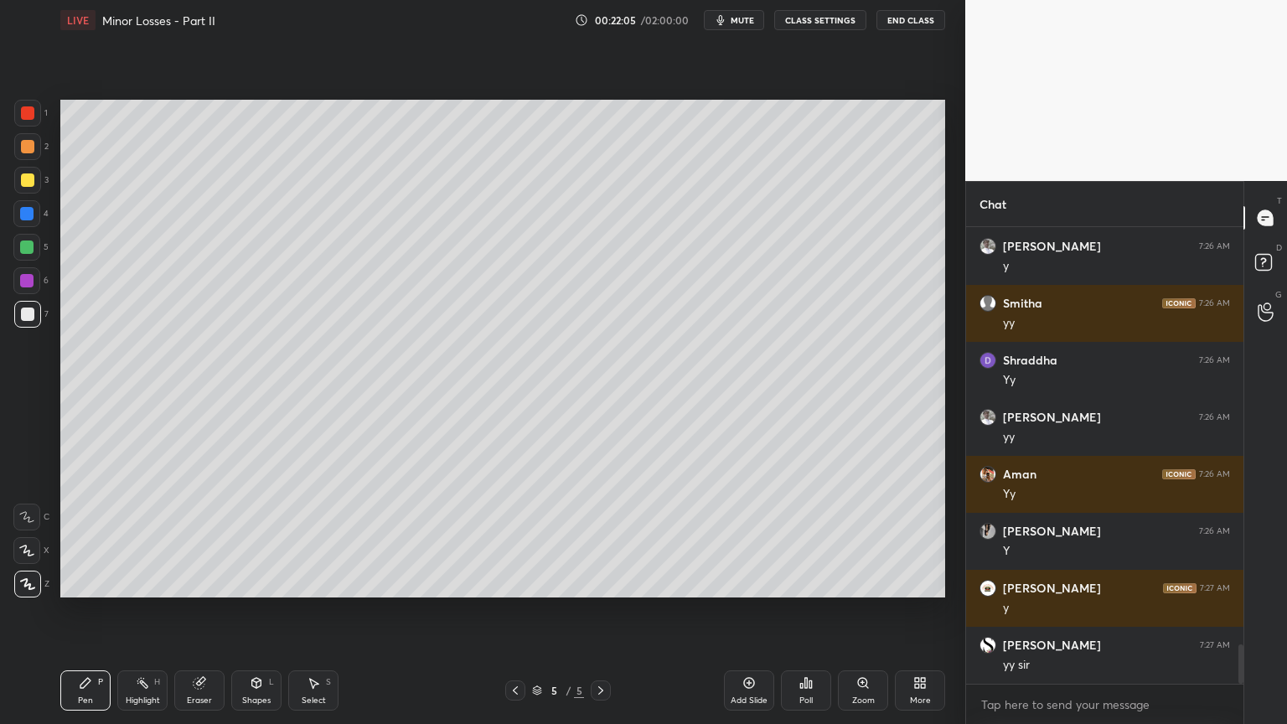
click at [28, 214] on div at bounding box center [26, 213] width 13 height 13
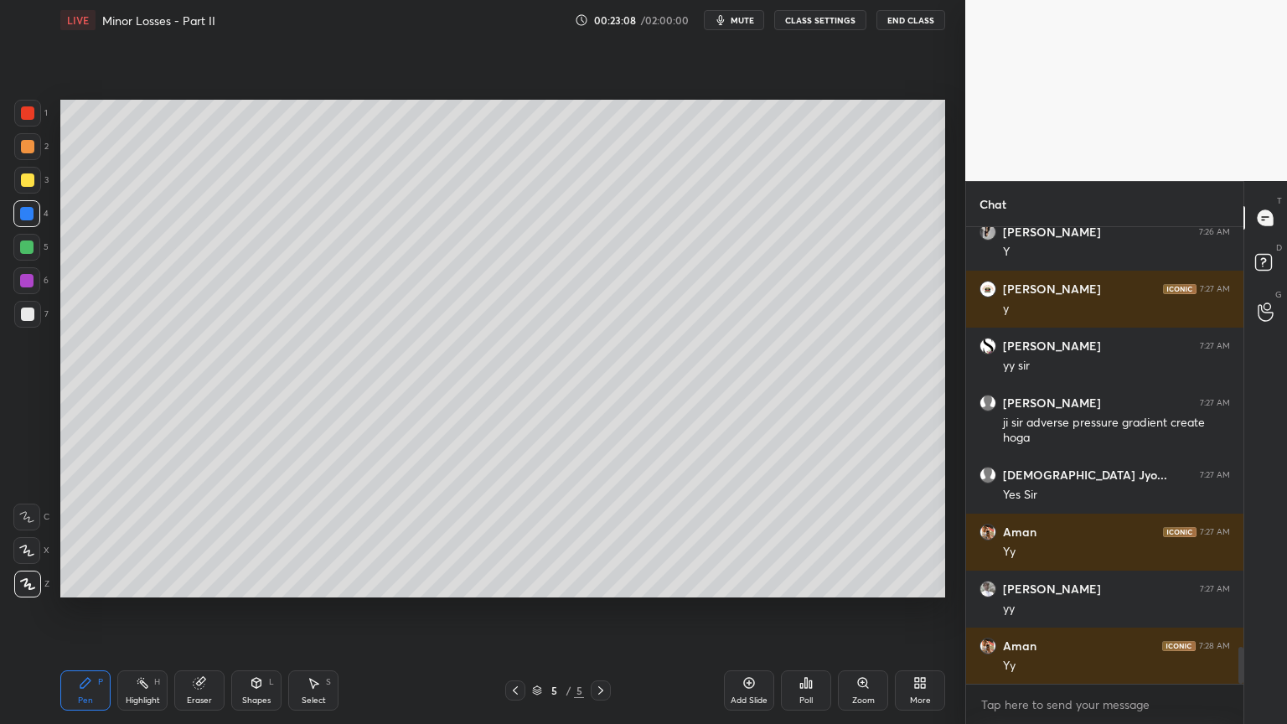
scroll to position [5228, 0]
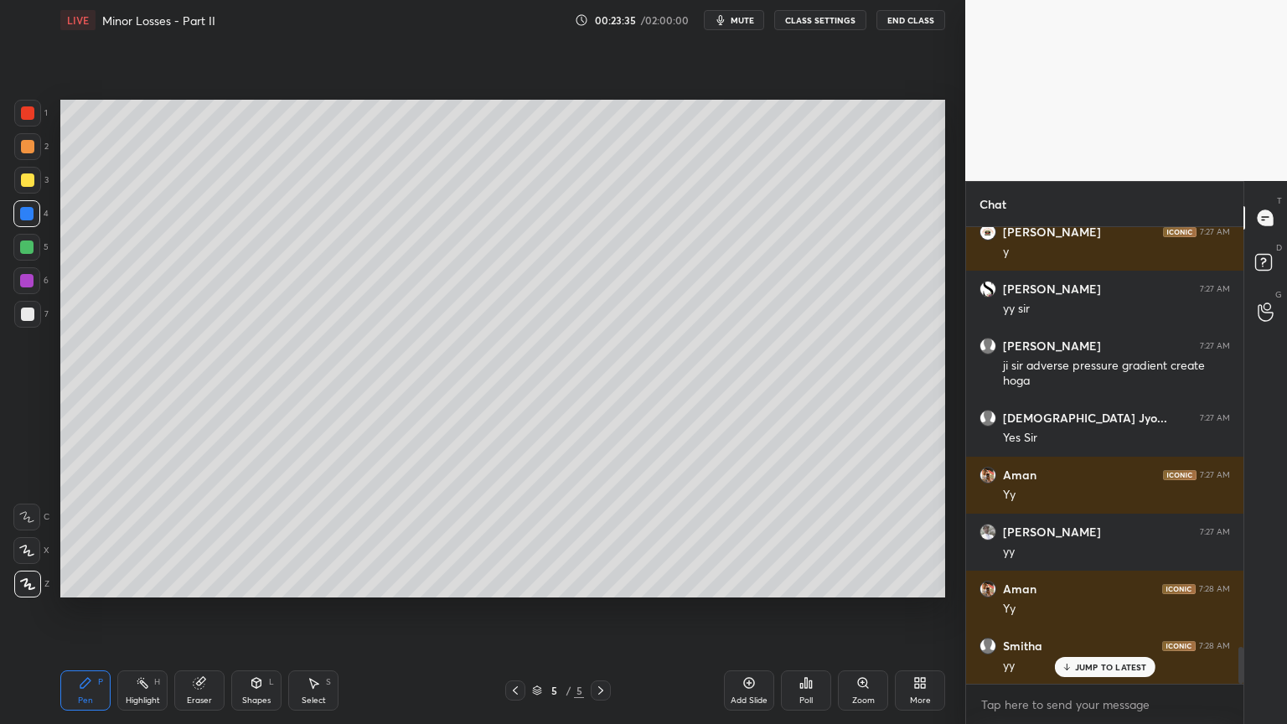
click at [211, 611] on div "Eraser" at bounding box center [199, 690] width 50 height 40
click at [30, 463] on icon at bounding box center [27, 462] width 15 height 15
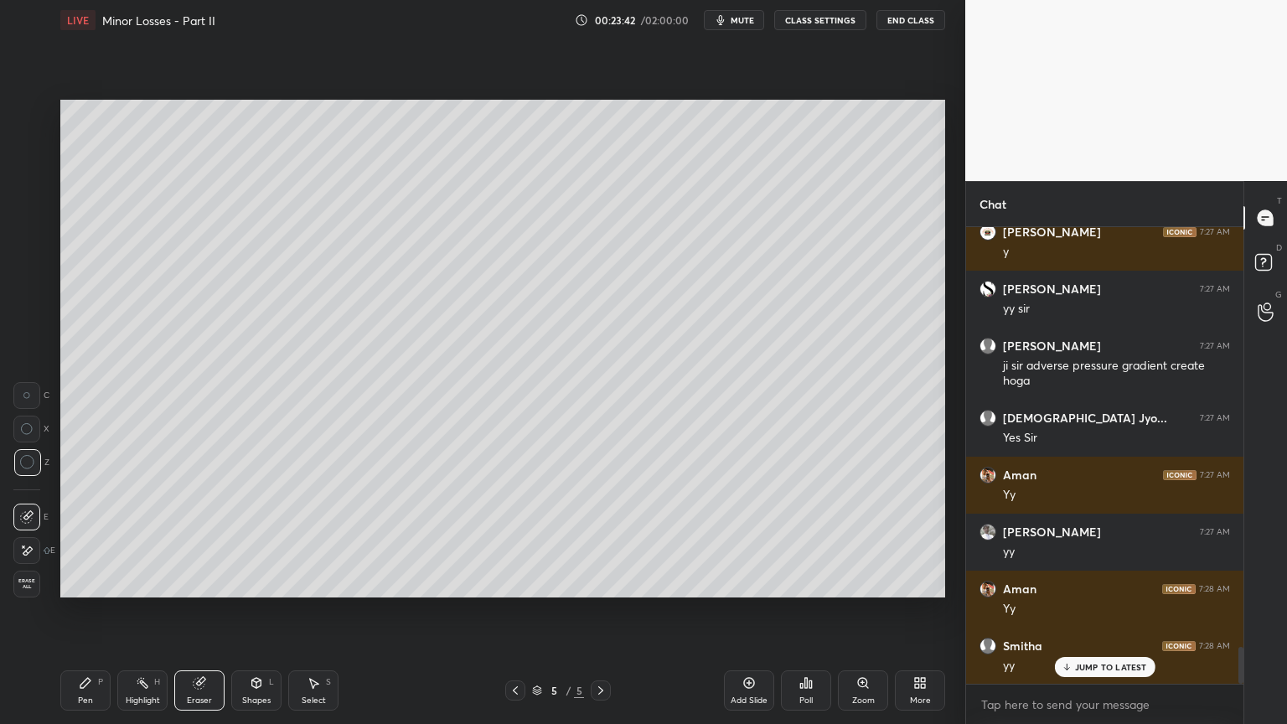
click at [81, 611] on div "Pen" at bounding box center [85, 700] width 15 height 8
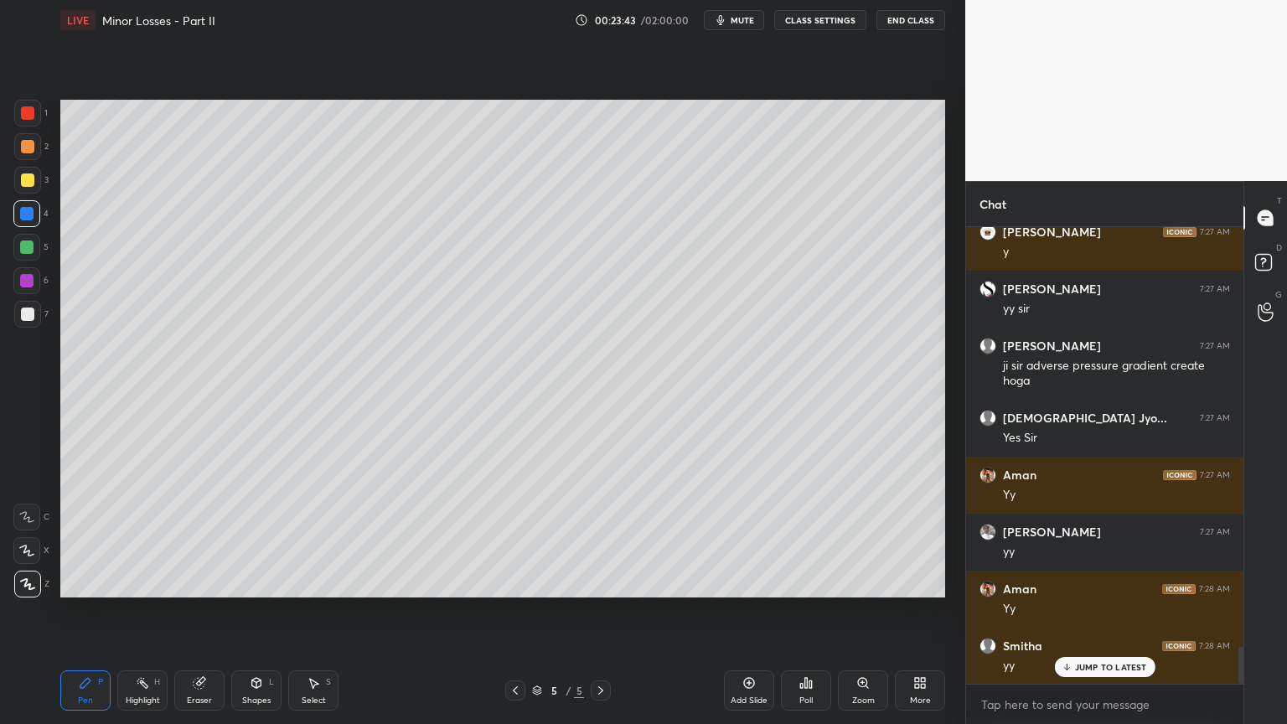
click at [28, 316] on div at bounding box center [27, 314] width 13 height 13
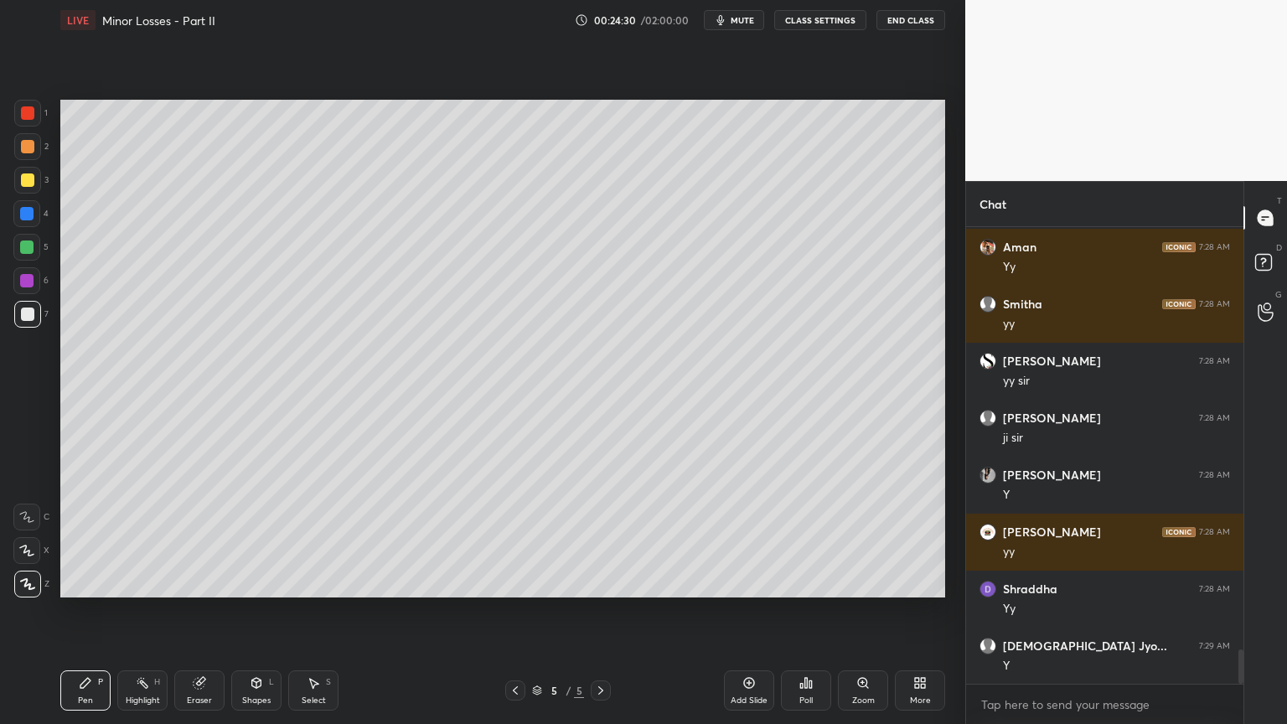
scroll to position [5627, 0]
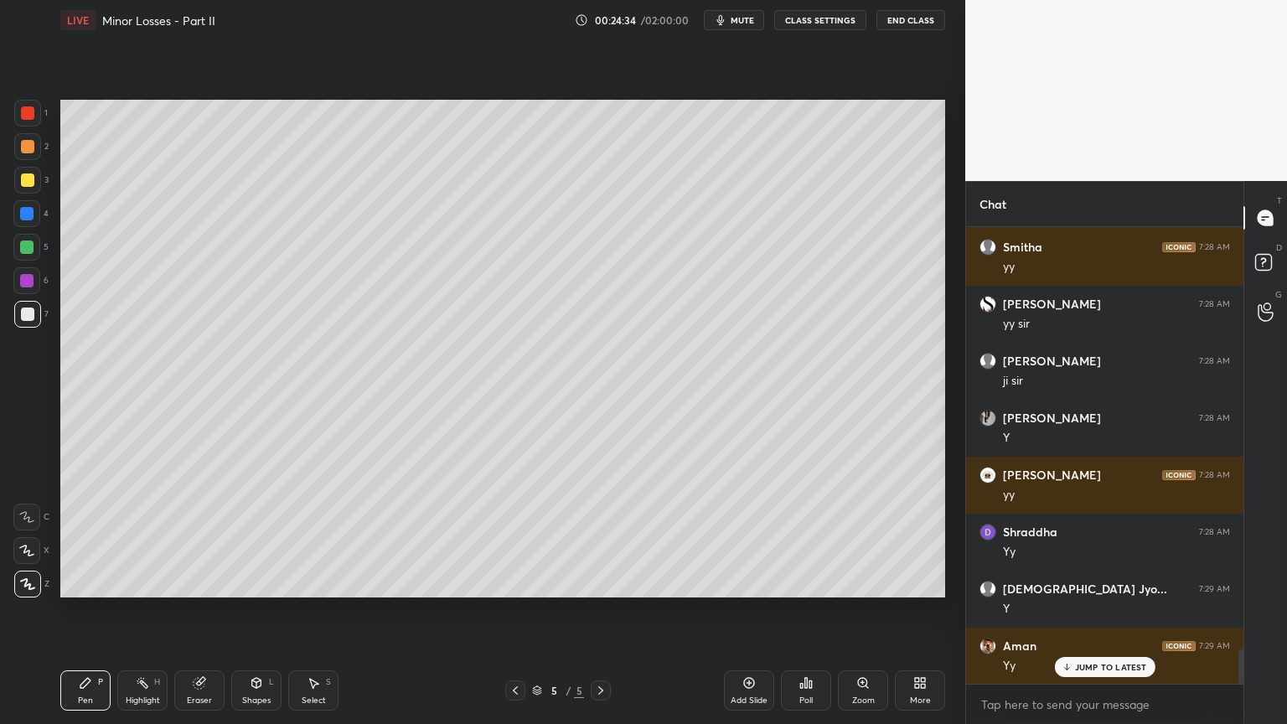
click at [255, 611] on div "Shapes L" at bounding box center [256, 690] width 50 height 40
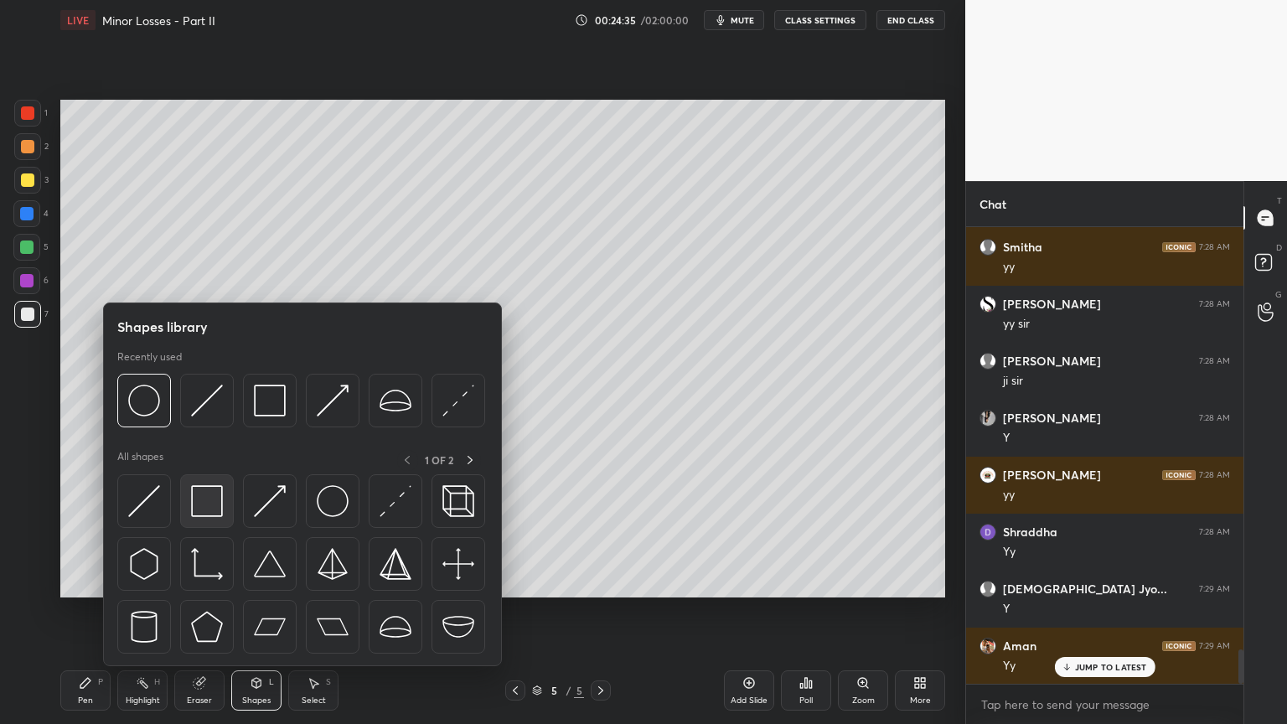
click at [201, 505] on img at bounding box center [207, 501] width 32 height 32
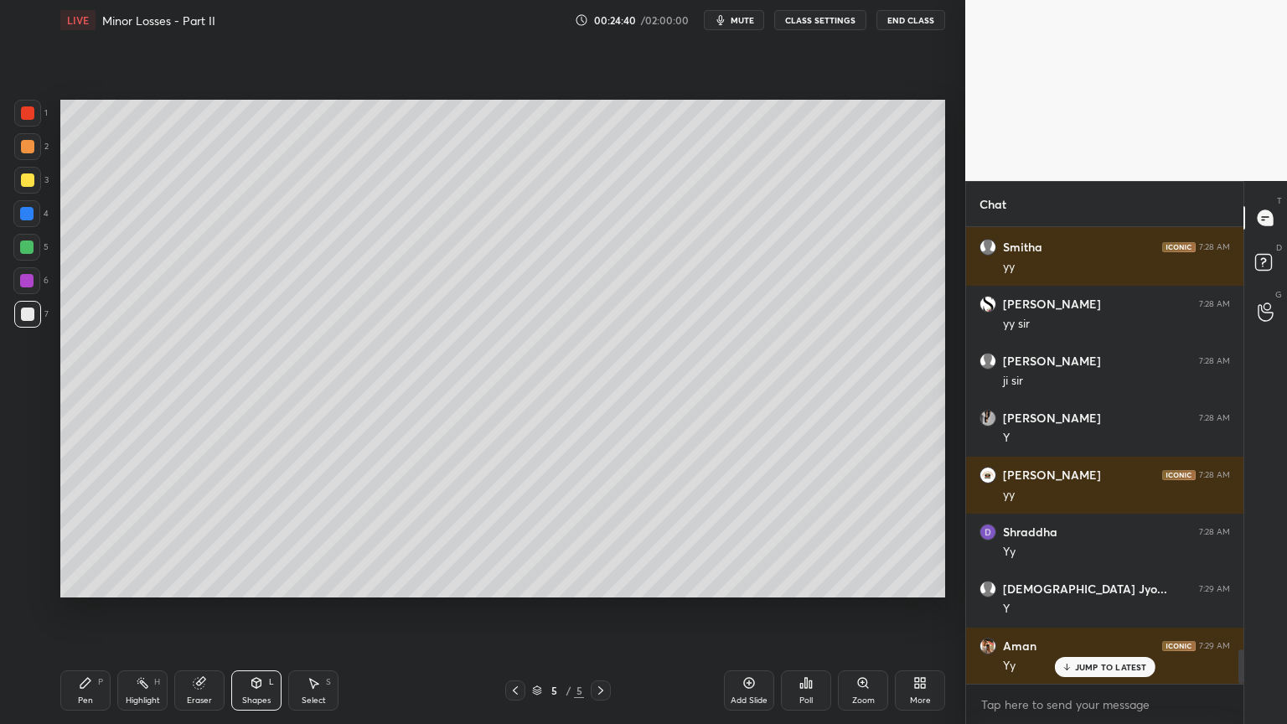
click at [323, 611] on div "Select S" at bounding box center [313, 690] width 50 height 40
click at [82, 611] on div "Pen" at bounding box center [85, 700] width 15 height 8
click at [308, 611] on div "Select" at bounding box center [314, 700] width 24 height 8
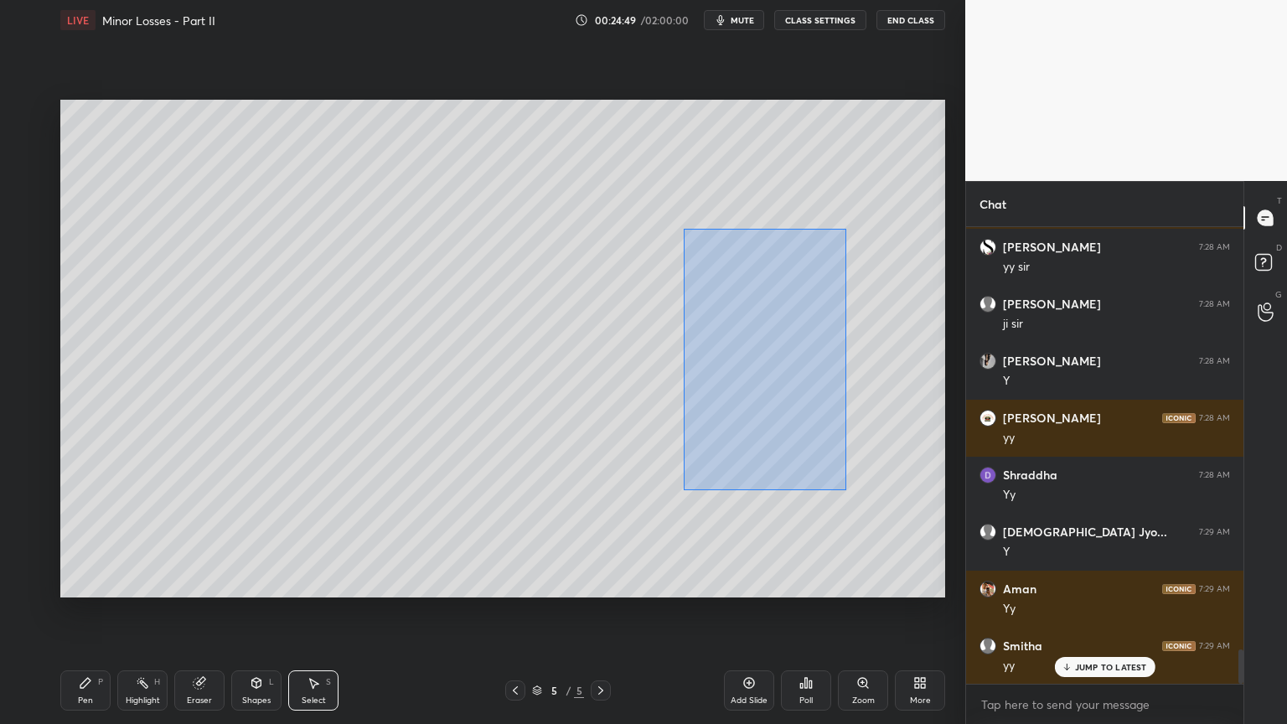
drag, startPoint x: 694, startPoint y: 240, endPoint x: 849, endPoint y: 486, distance: 290.3
click at [850, 492] on div "0 ° Undo Copy Duplicate Duplicate to new slide Delete" at bounding box center [502, 349] width 885 height 498
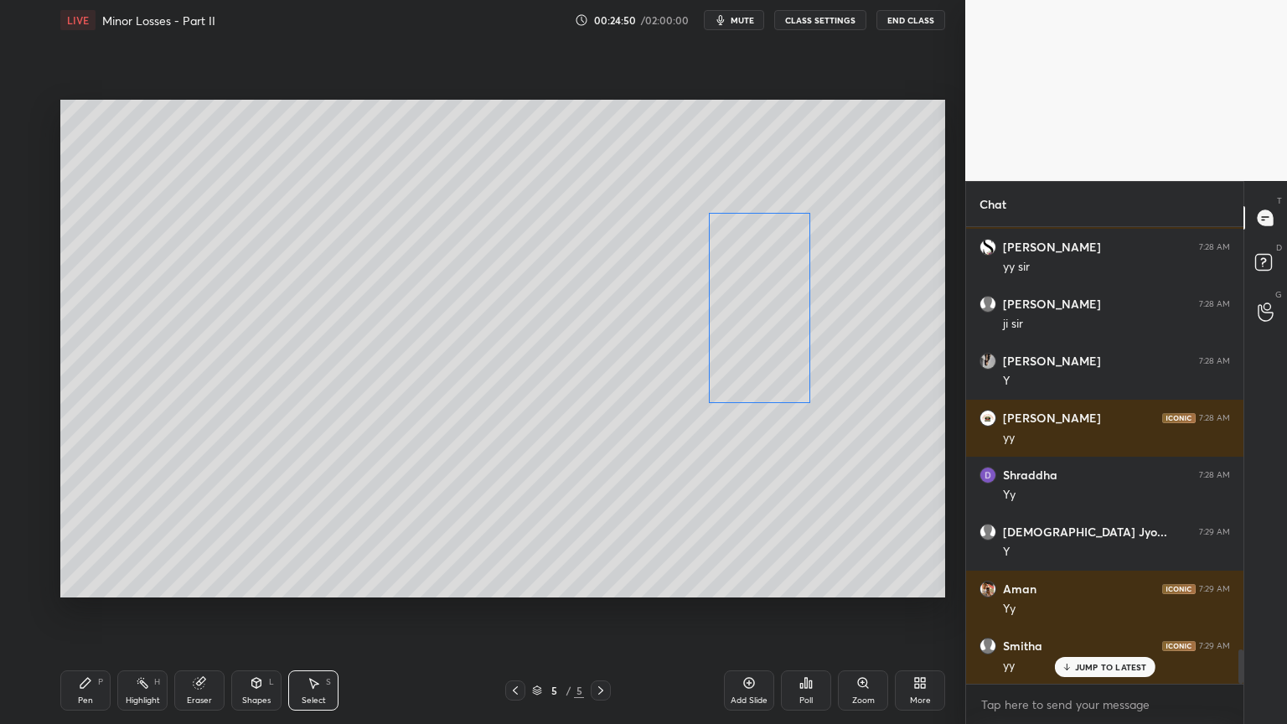
drag, startPoint x: 784, startPoint y: 367, endPoint x: 784, endPoint y: 349, distance: 18.4
click at [784, 349] on div "0 ° Undo Copy Duplicate Duplicate to new slide Delete" at bounding box center [502, 349] width 885 height 498
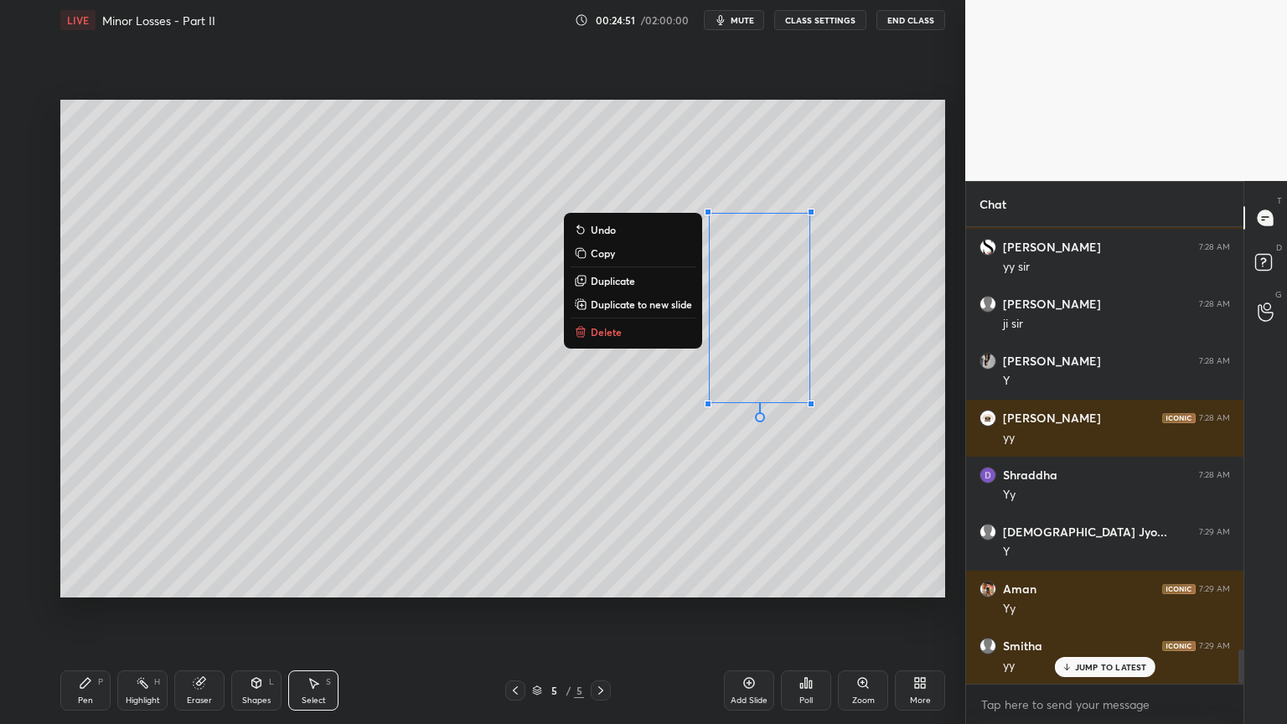
click at [769, 484] on div "0 ° Undo Copy Duplicate Duplicate to new slide Delete" at bounding box center [502, 349] width 885 height 498
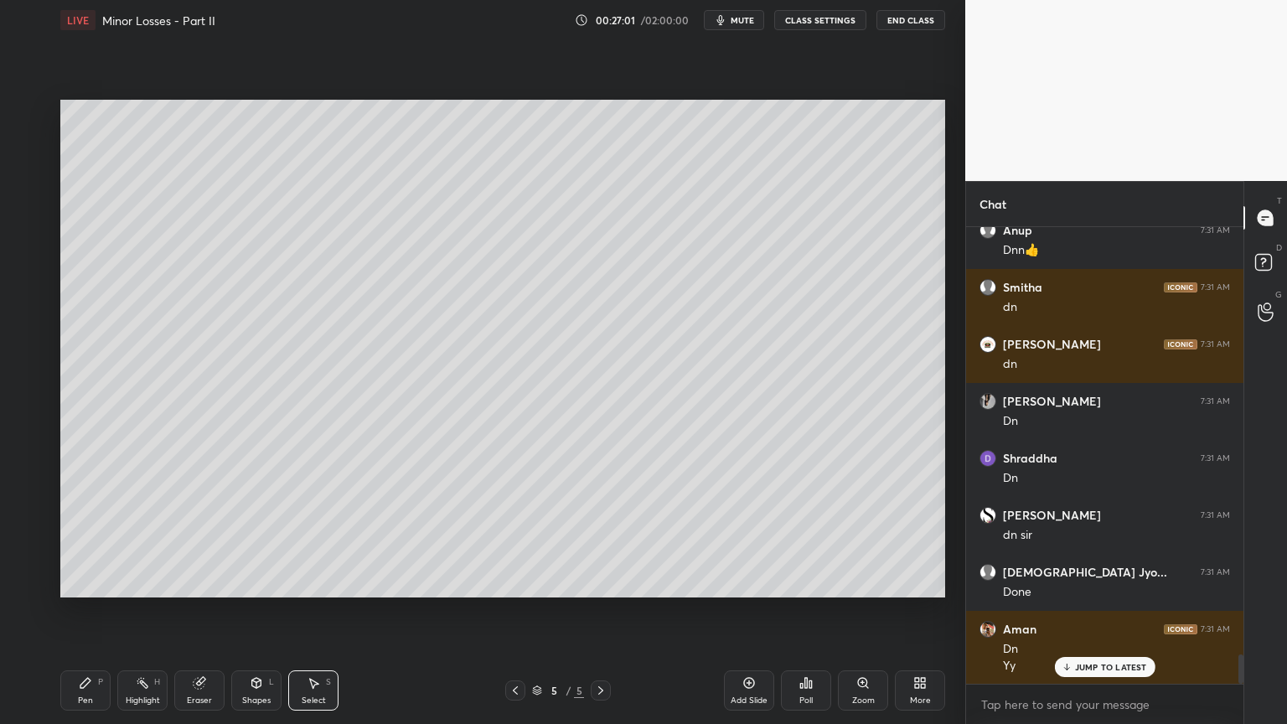
scroll to position [6629, 0]
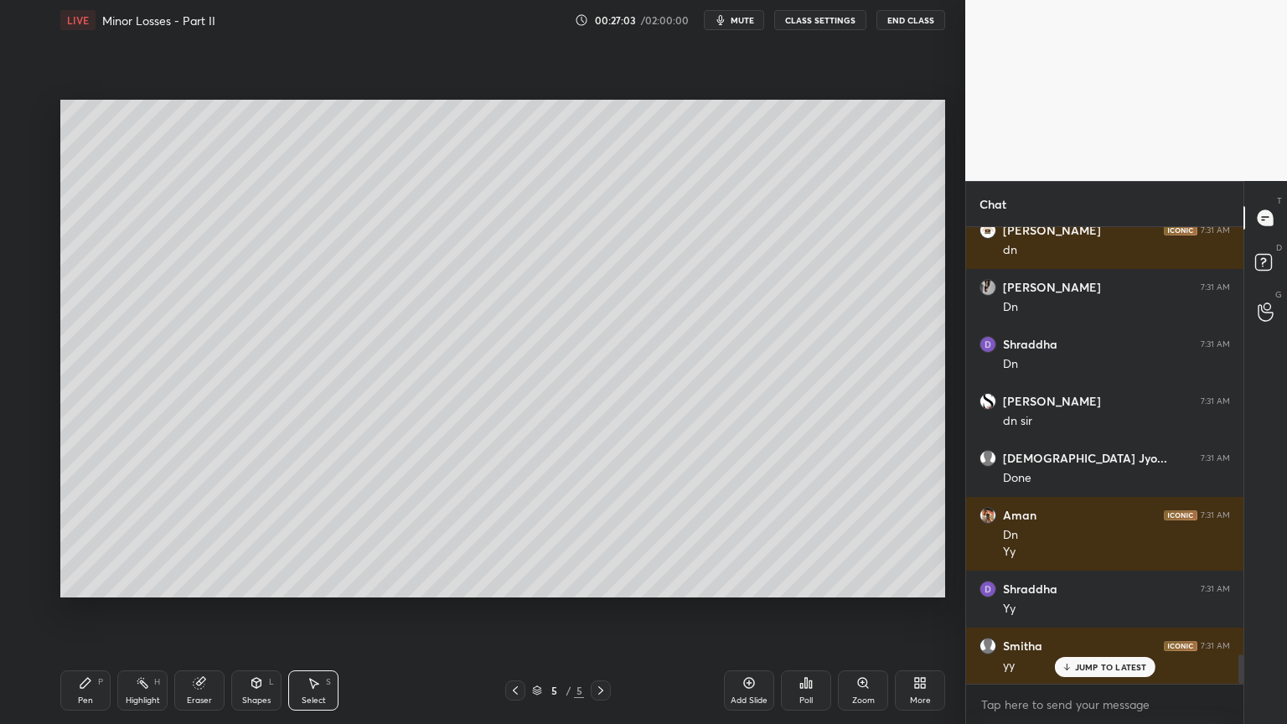
click at [80, 611] on div "Pen" at bounding box center [85, 700] width 15 height 8
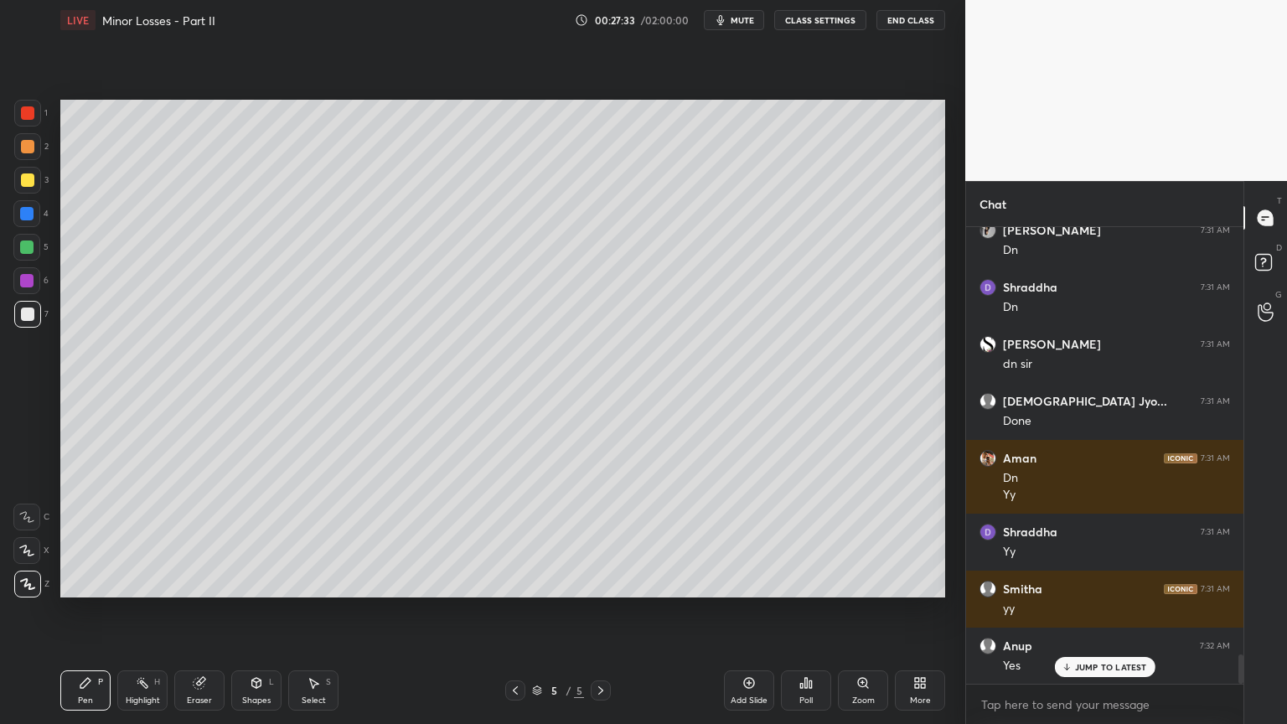
scroll to position [6743, 0]
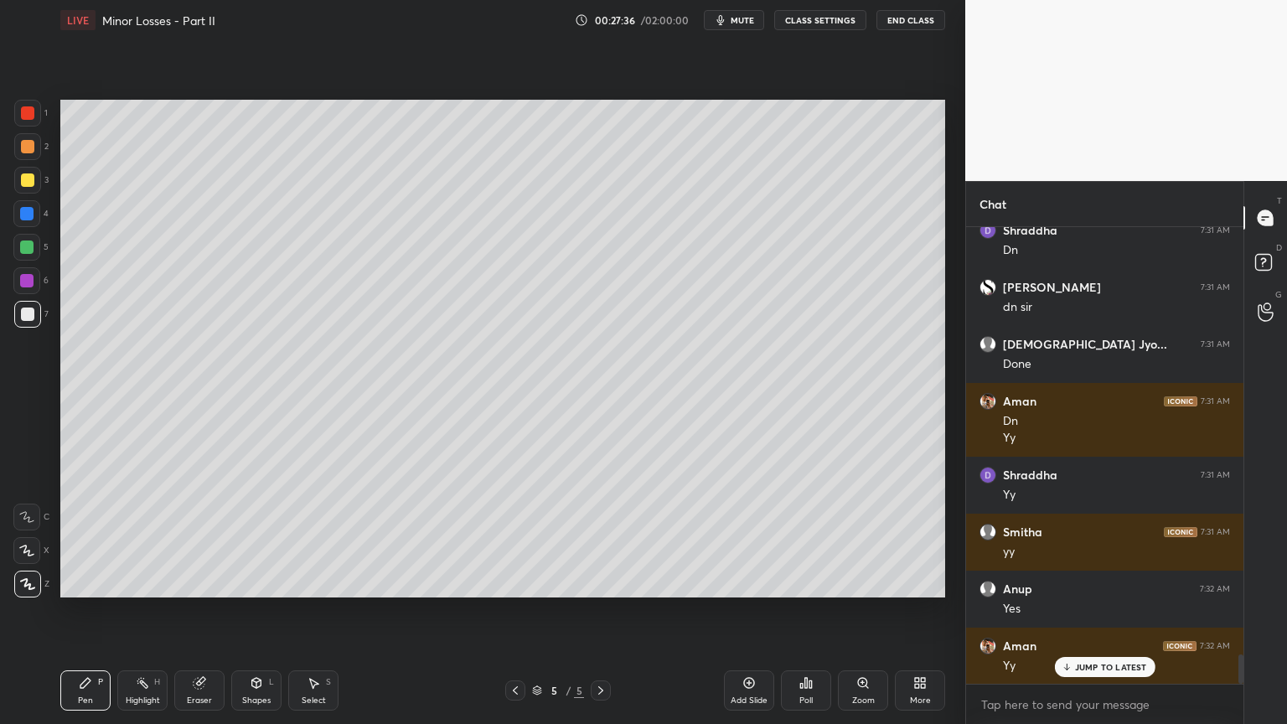
click at [321, 611] on div "Select S" at bounding box center [313, 690] width 50 height 40
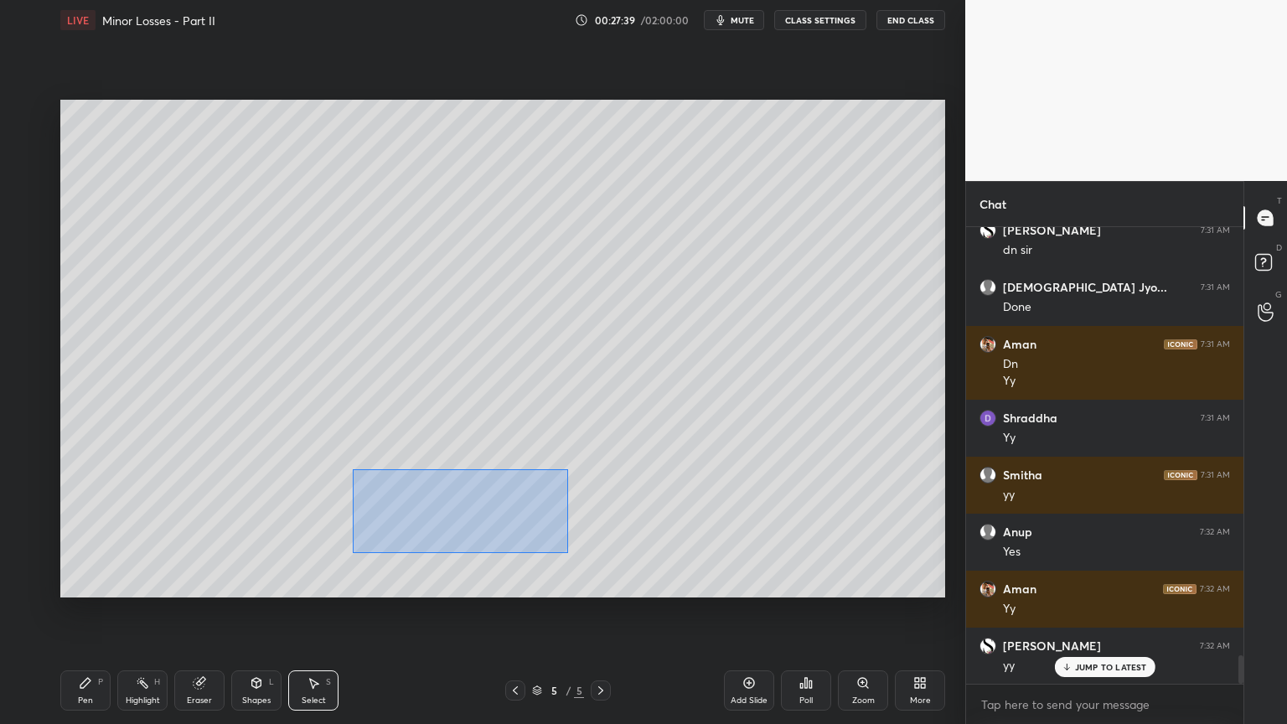
drag, startPoint x: 352, startPoint y: 469, endPoint x: 567, endPoint y: 553, distance: 231.1
click at [567, 553] on div "0 ° Undo Copy Duplicate Duplicate to new slide Delete" at bounding box center [502, 349] width 885 height 498
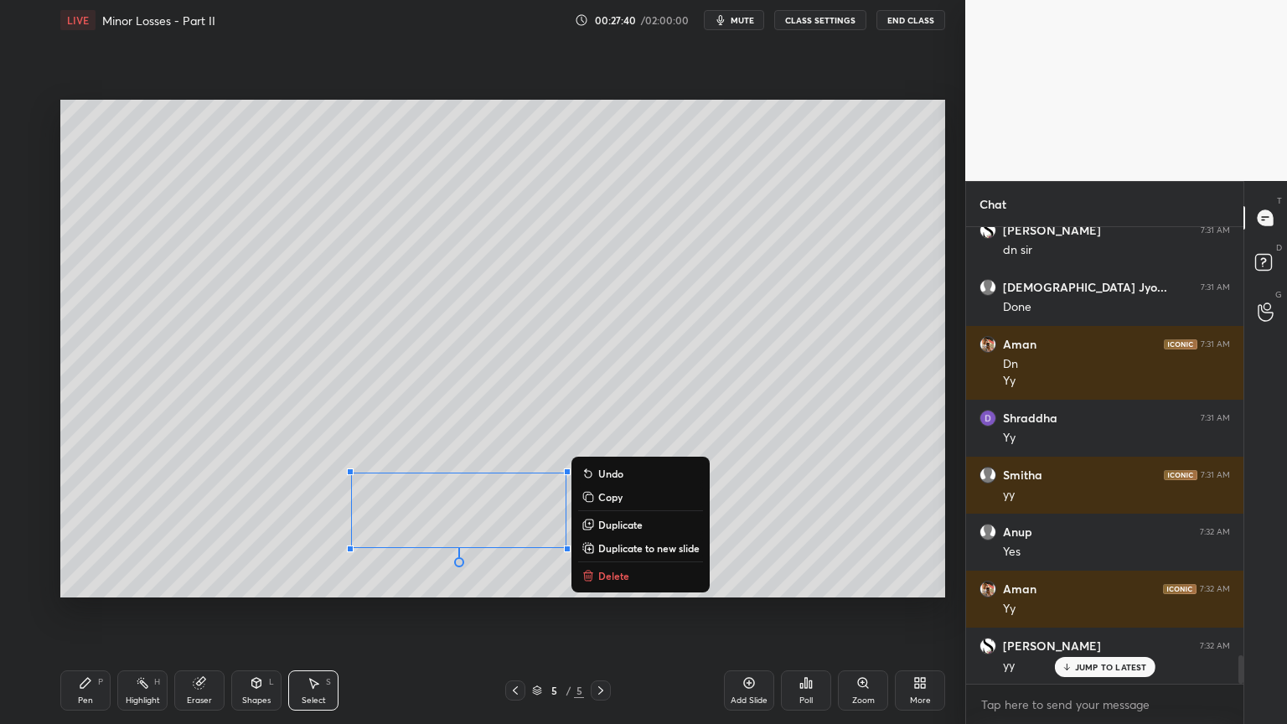
click at [644, 551] on p "Duplicate to new slide" at bounding box center [648, 547] width 101 height 13
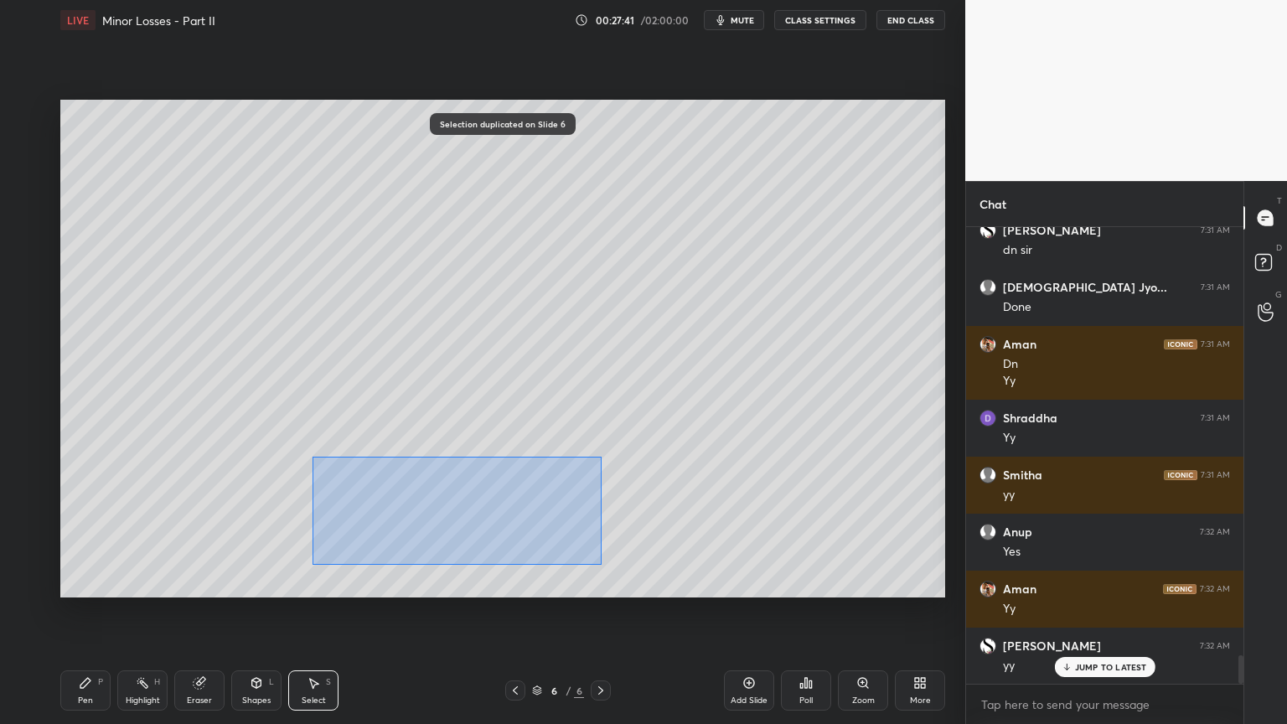
drag, startPoint x: 312, startPoint y: 456, endPoint x: 633, endPoint y: 569, distance: 341.1
click at [639, 573] on div "0 ° Undo Copy Duplicate Duplicate to new slide Delete" at bounding box center [502, 349] width 885 height 498
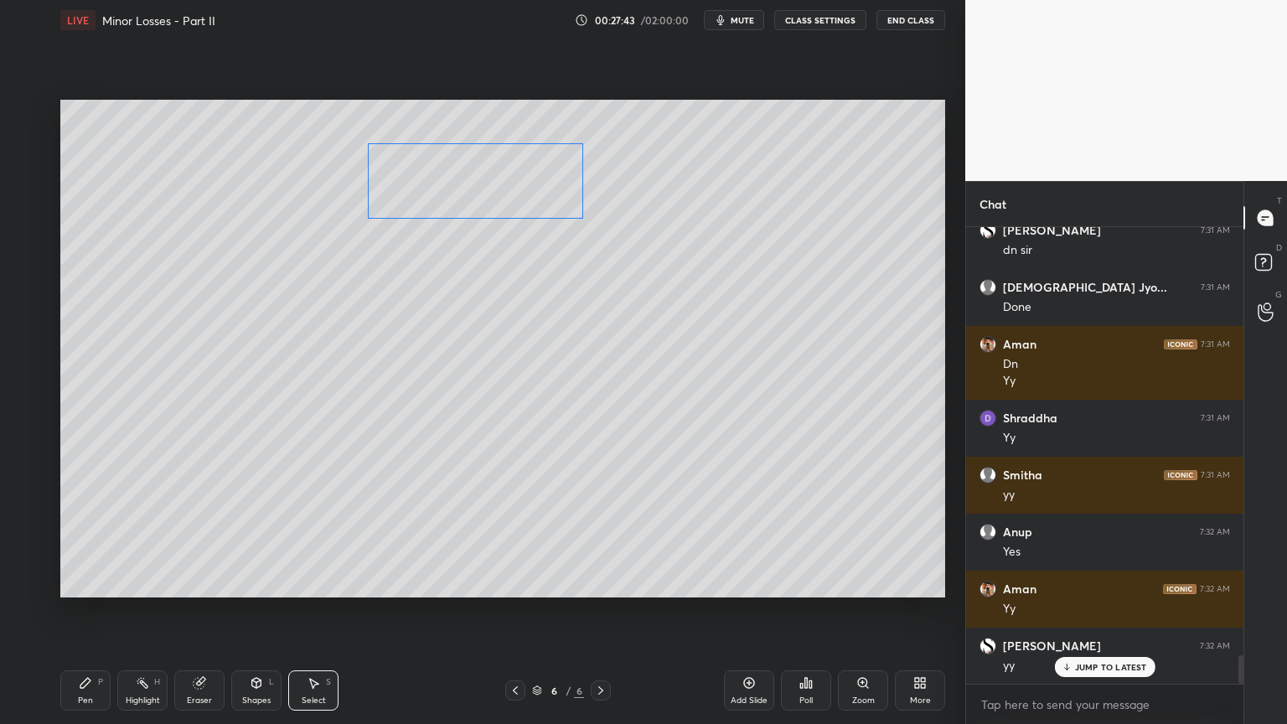
drag, startPoint x: 499, startPoint y: 487, endPoint x: 506, endPoint y: 188, distance: 299.2
click at [506, 188] on div "0 ° Undo Copy Duplicate Duplicate to new slide Delete" at bounding box center [502, 349] width 885 height 498
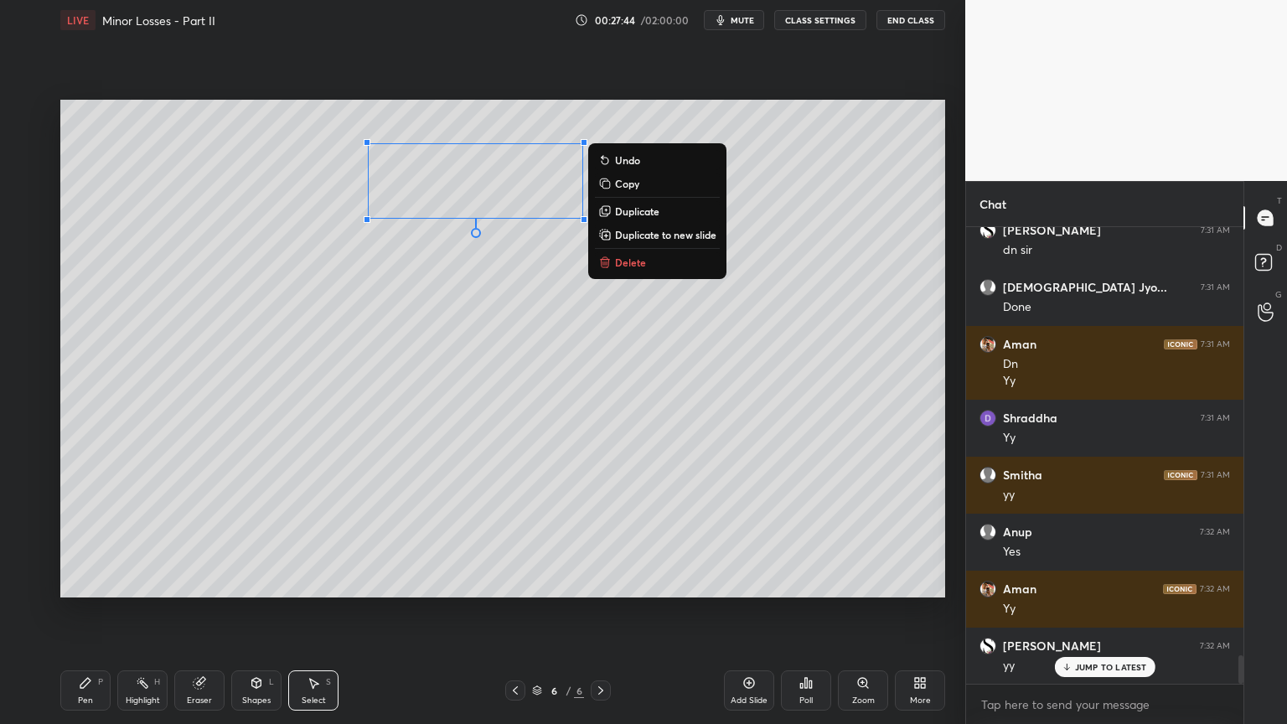
click at [90, 611] on icon at bounding box center [85, 682] width 13 height 13
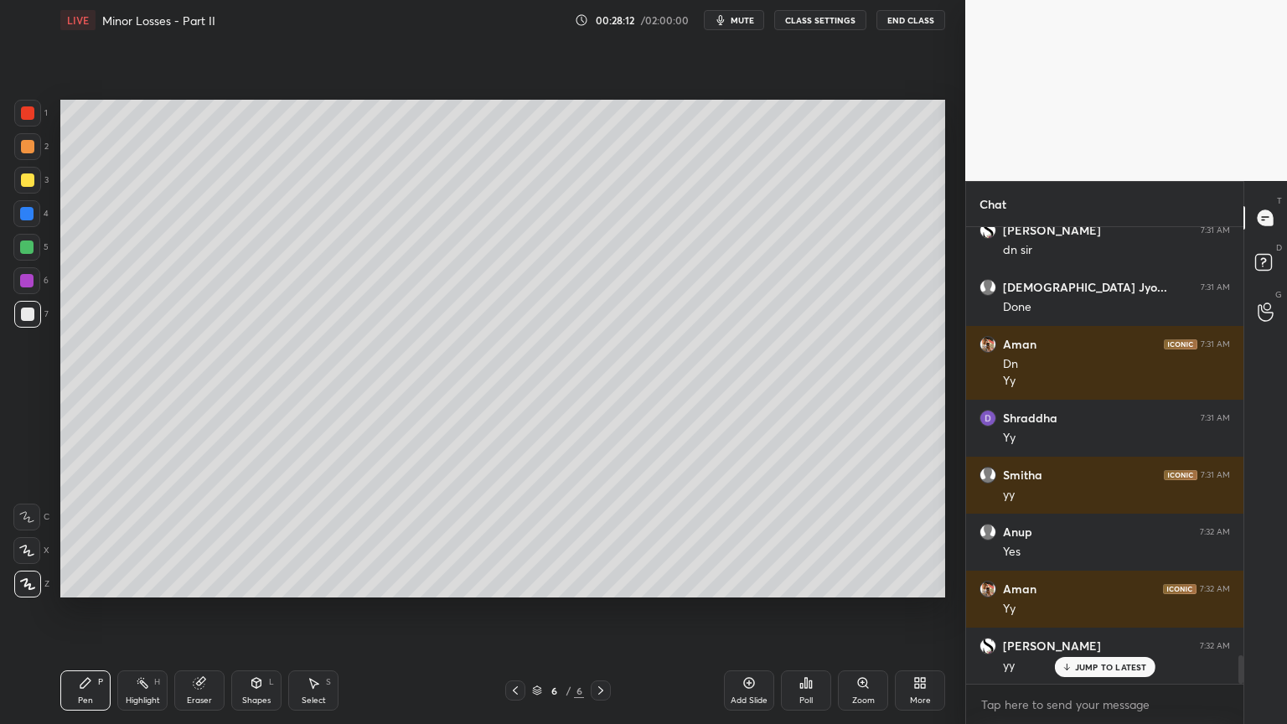
scroll to position [6857, 0]
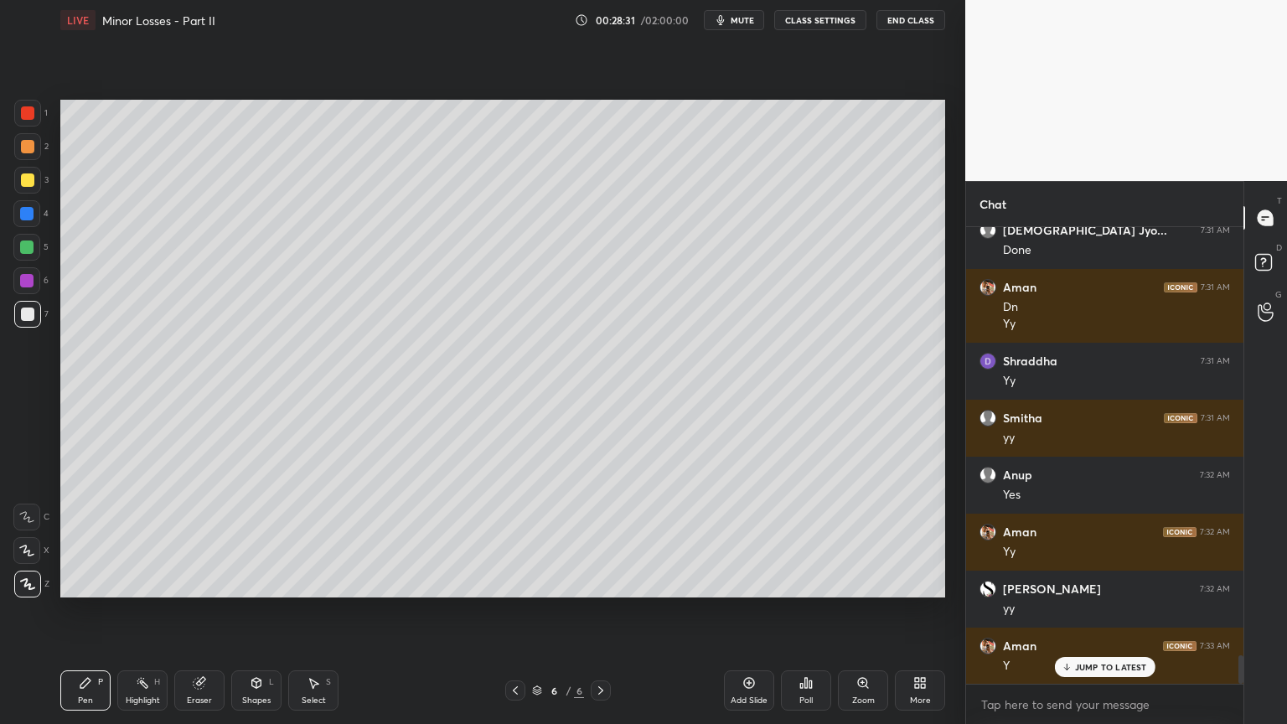
drag, startPoint x: 204, startPoint y: 691, endPoint x: 350, endPoint y: 603, distance: 171.0
click at [204, 611] on div "Eraser" at bounding box center [199, 690] width 50 height 40
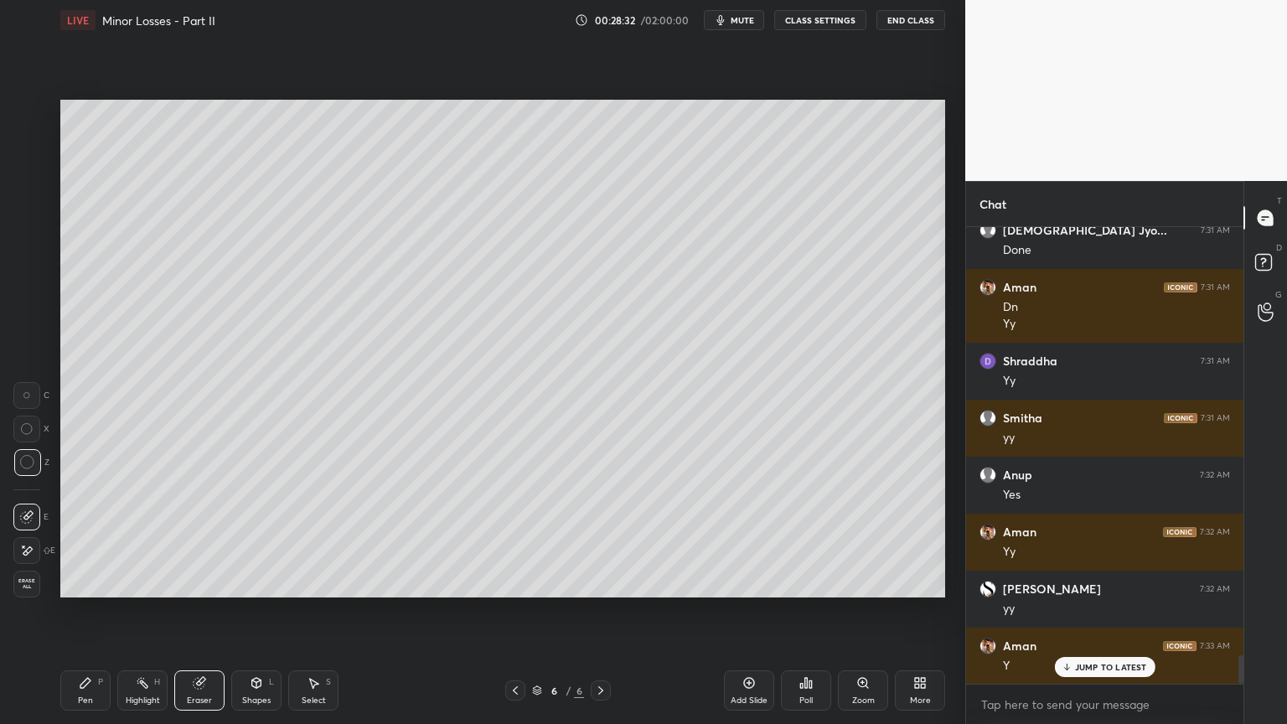
click at [90, 611] on icon at bounding box center [85, 682] width 13 height 13
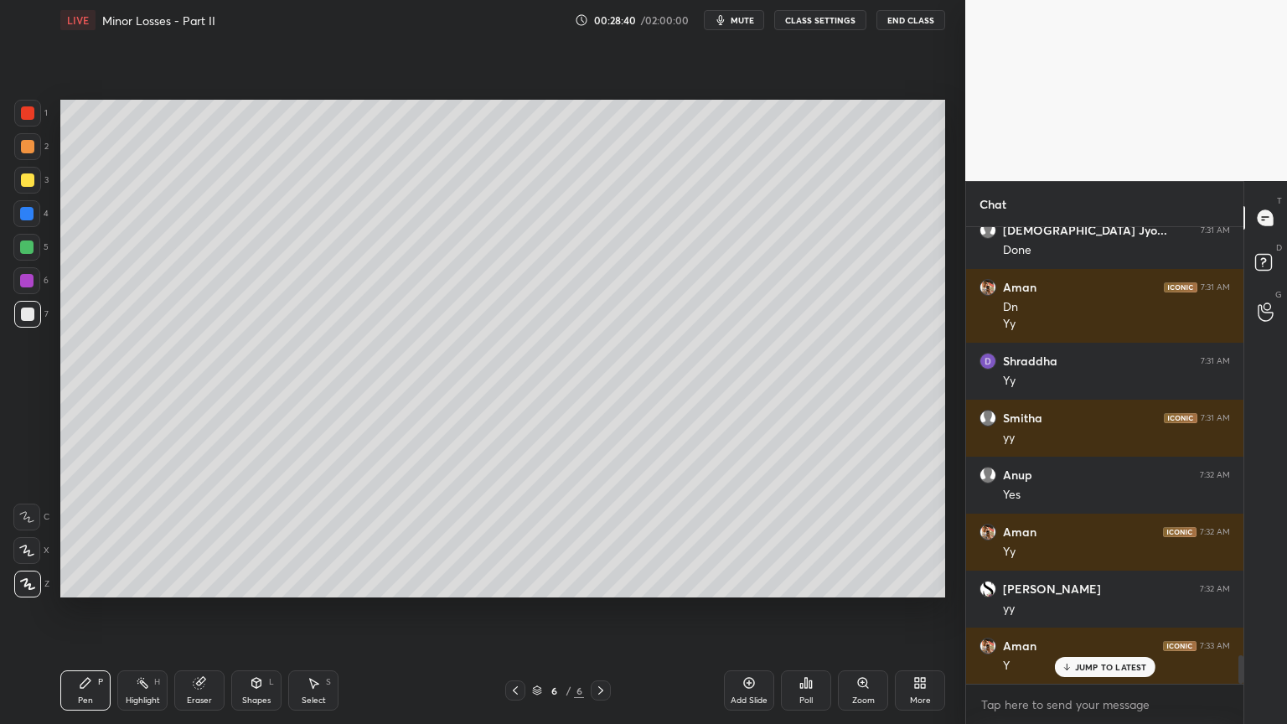
click at [223, 611] on div "Eraser" at bounding box center [199, 690] width 50 height 40
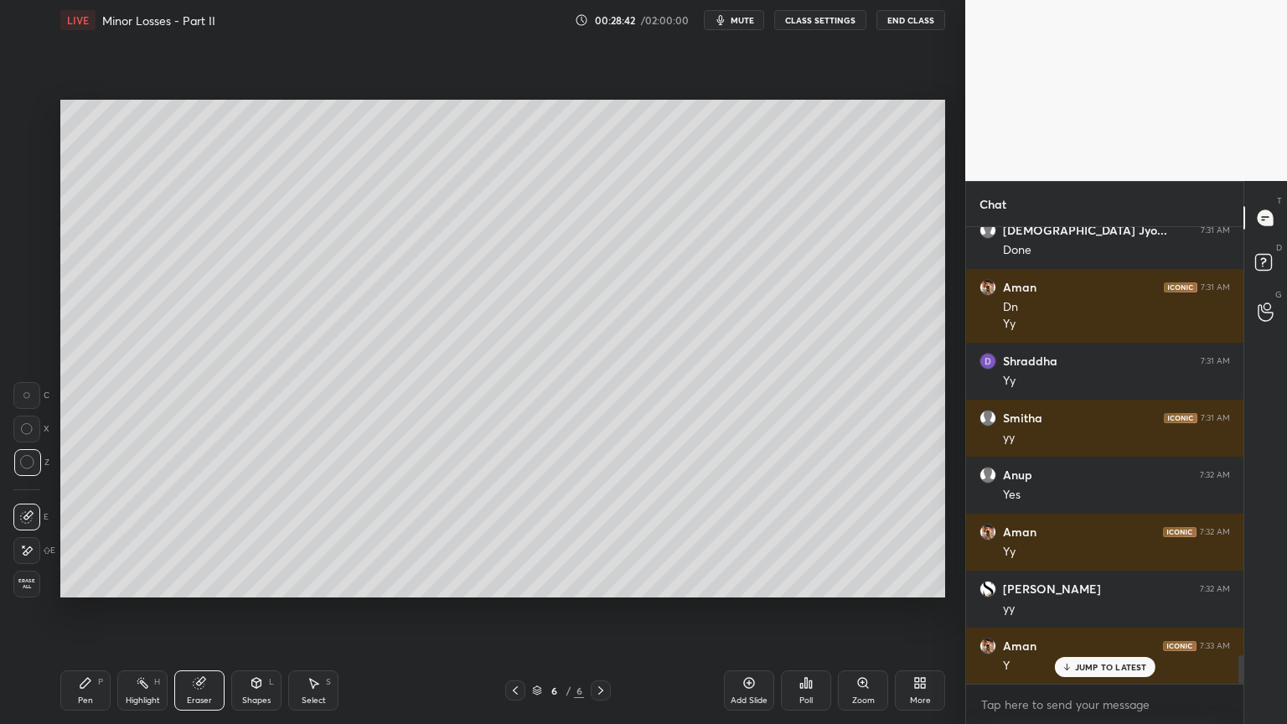
drag, startPoint x: 98, startPoint y: 683, endPoint x: 226, endPoint y: 612, distance: 146.2
click at [100, 611] on div "P" at bounding box center [100, 682] width 5 height 8
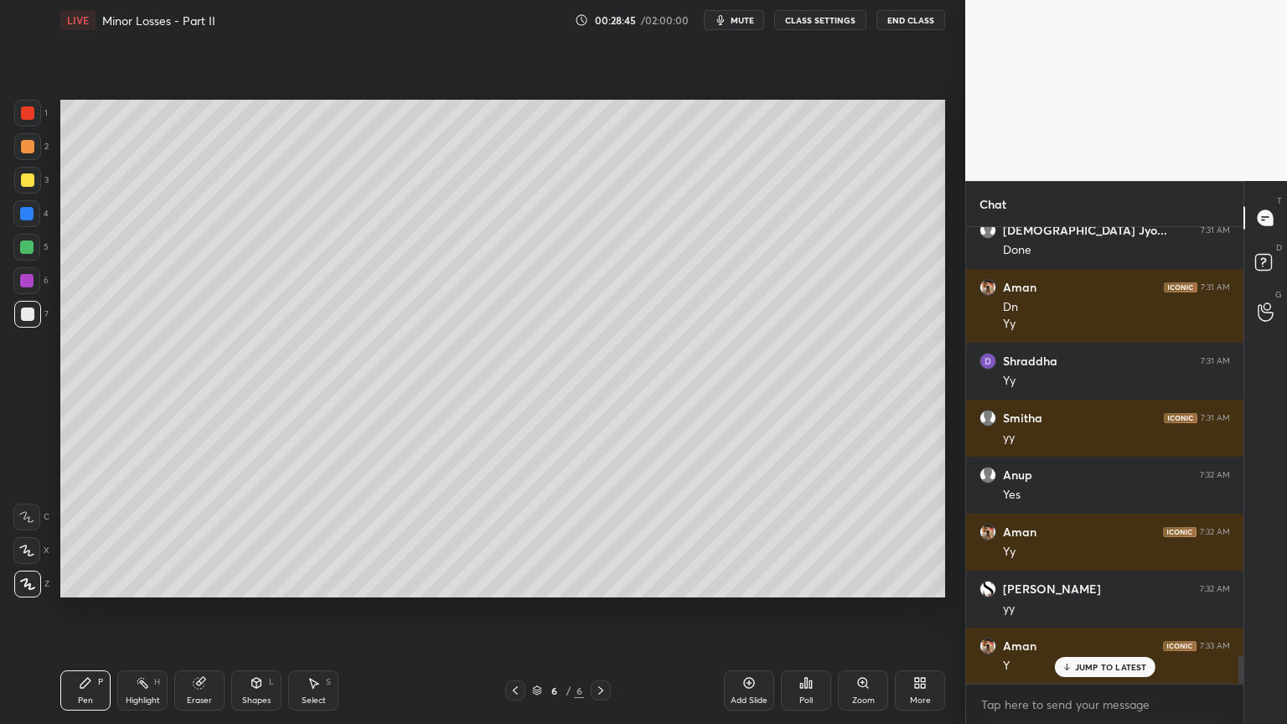
click at [513, 611] on div at bounding box center [515, 690] width 20 height 20
click at [601, 611] on icon at bounding box center [600, 690] width 13 height 13
click at [207, 611] on div "Eraser" at bounding box center [199, 690] width 50 height 40
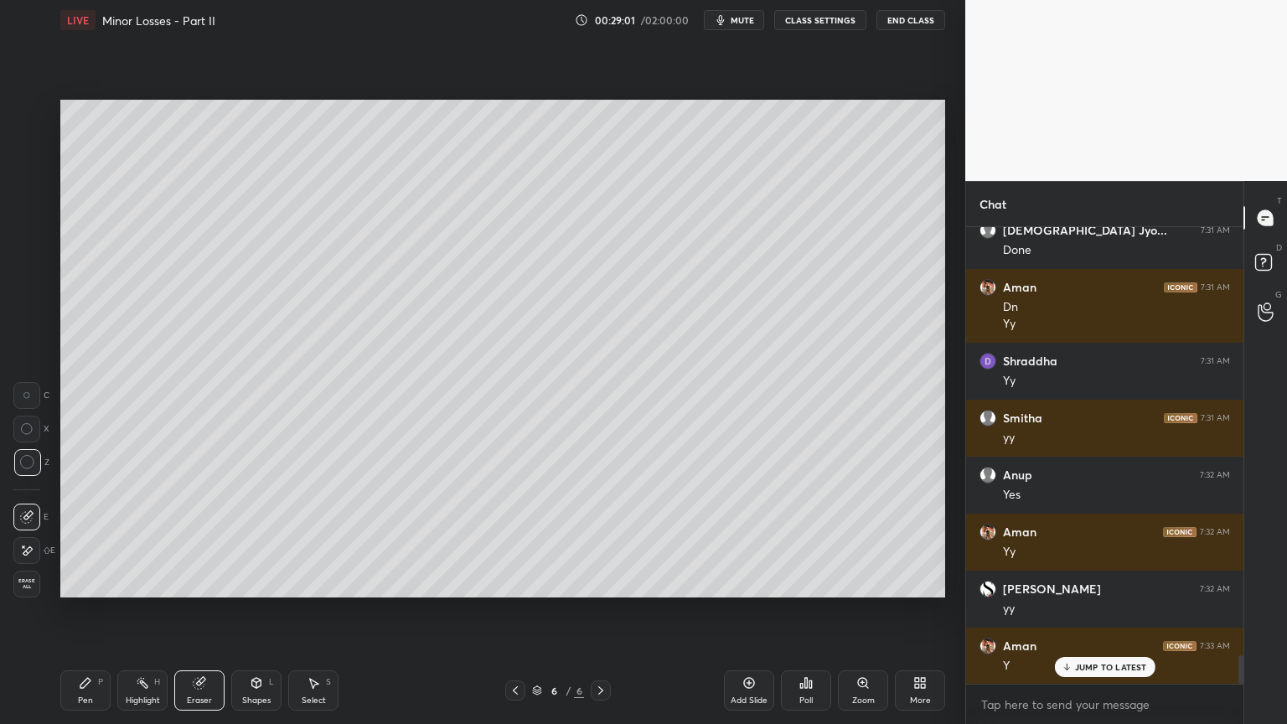
click at [98, 611] on div "P" at bounding box center [100, 682] width 5 height 8
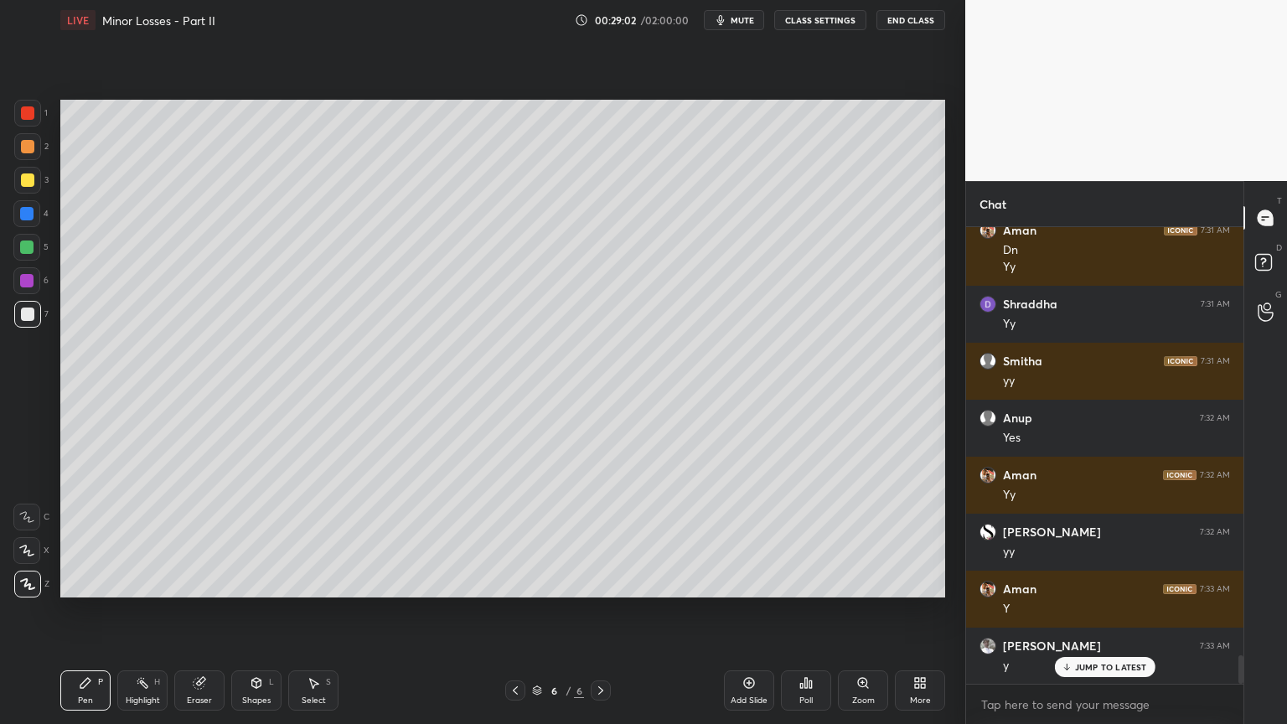
scroll to position [6971, 0]
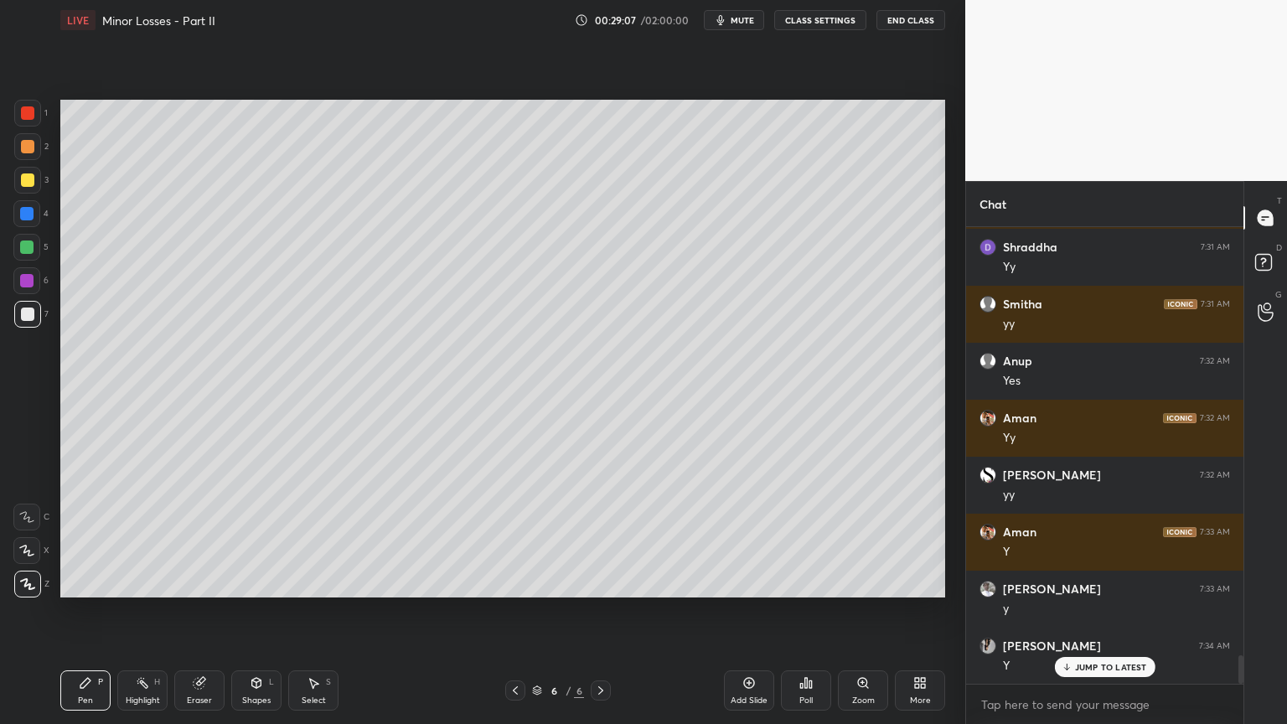
click at [255, 611] on div "Shapes L" at bounding box center [256, 690] width 50 height 40
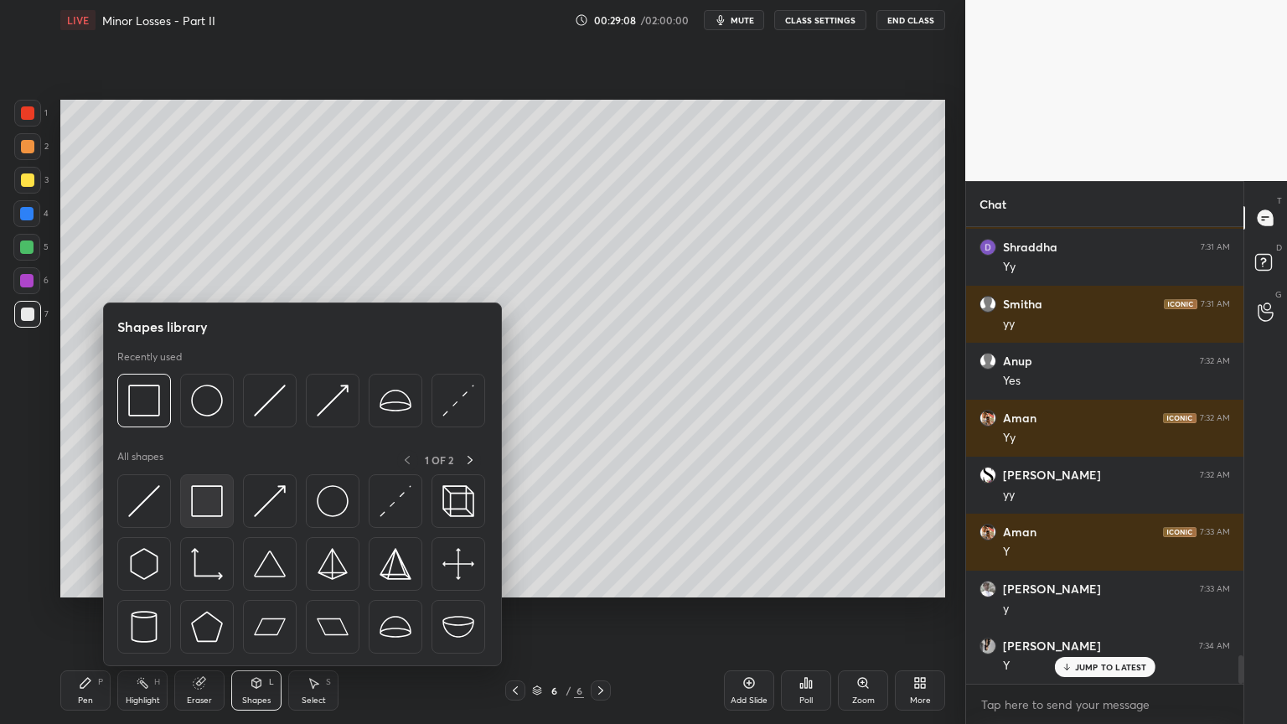
click at [202, 505] on img at bounding box center [207, 501] width 32 height 32
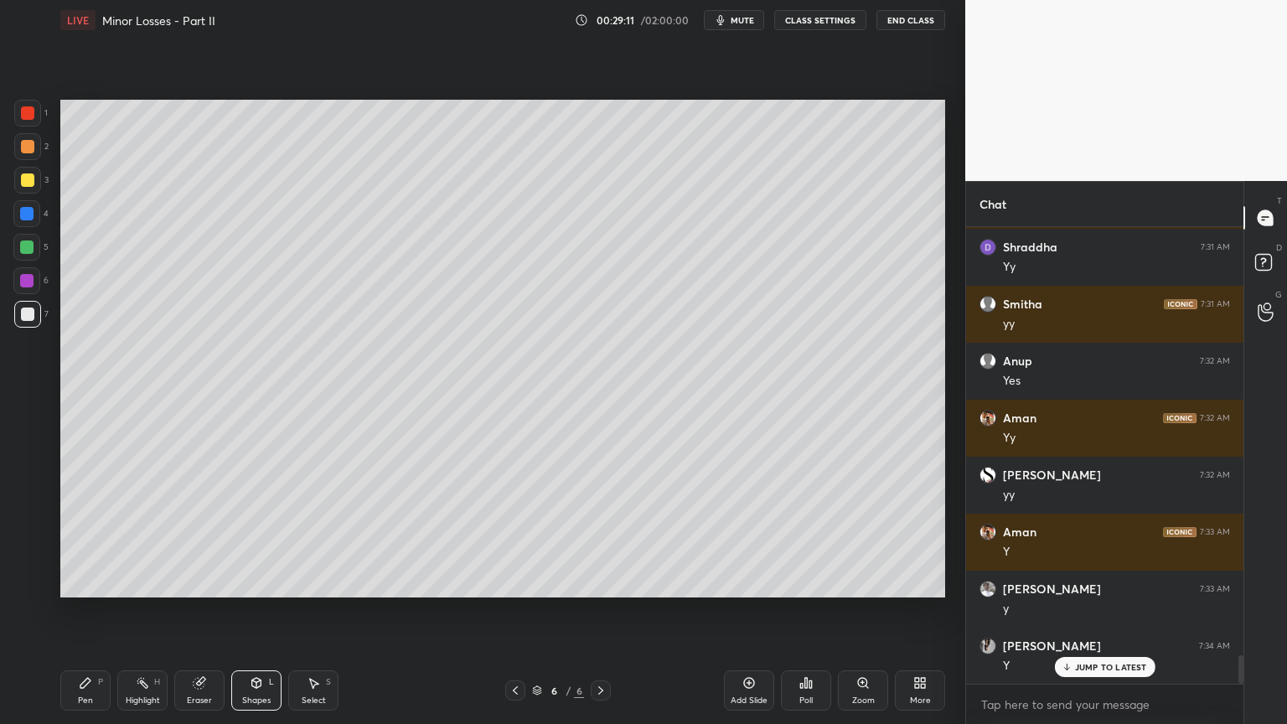
click at [316, 611] on div "Select S" at bounding box center [313, 690] width 50 height 40
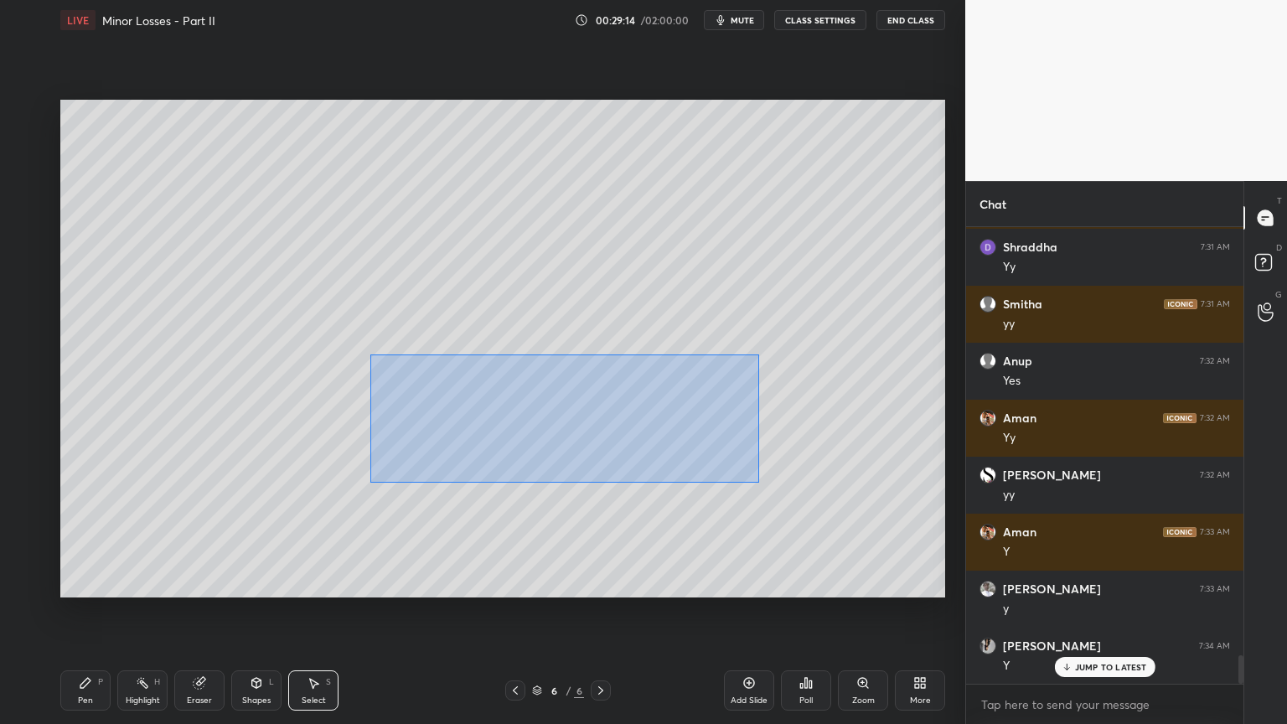
drag, startPoint x: 370, startPoint y: 354, endPoint x: 758, endPoint y: 483, distance: 409.4
click at [758, 483] on div "0 ° Undo Copy Duplicate Duplicate to new slide Delete" at bounding box center [502, 349] width 885 height 498
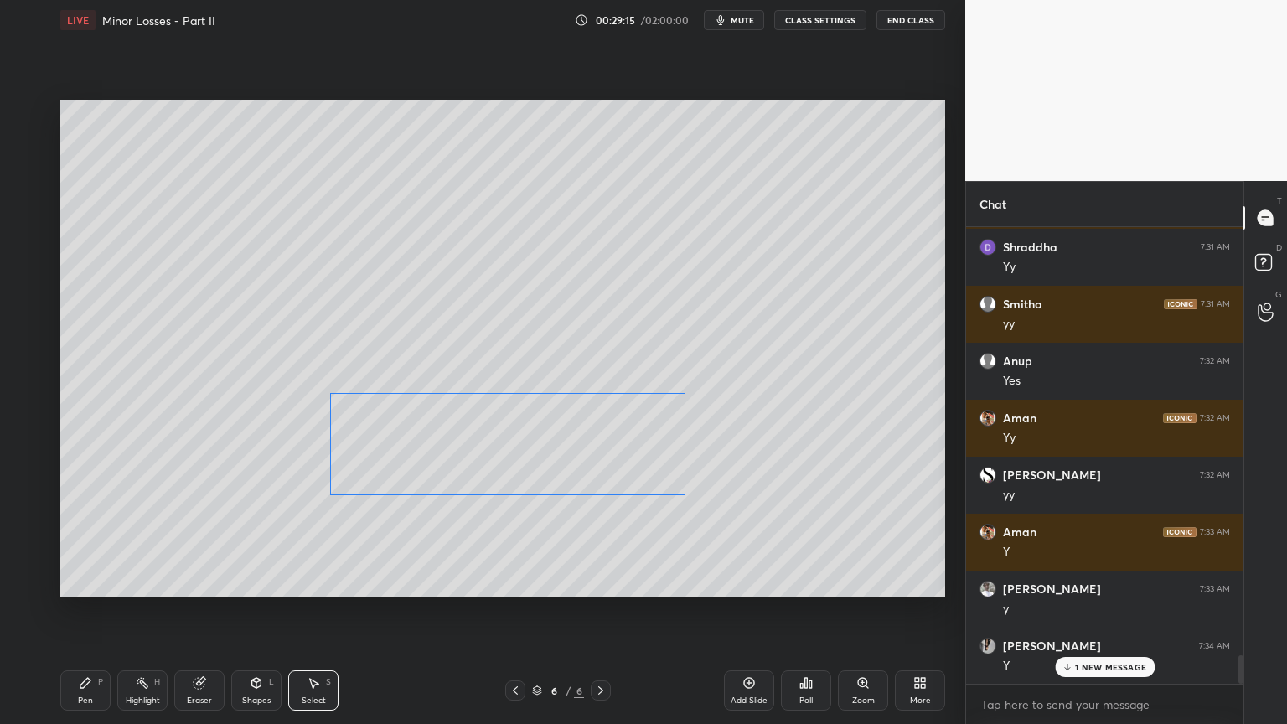
scroll to position [7028, 0]
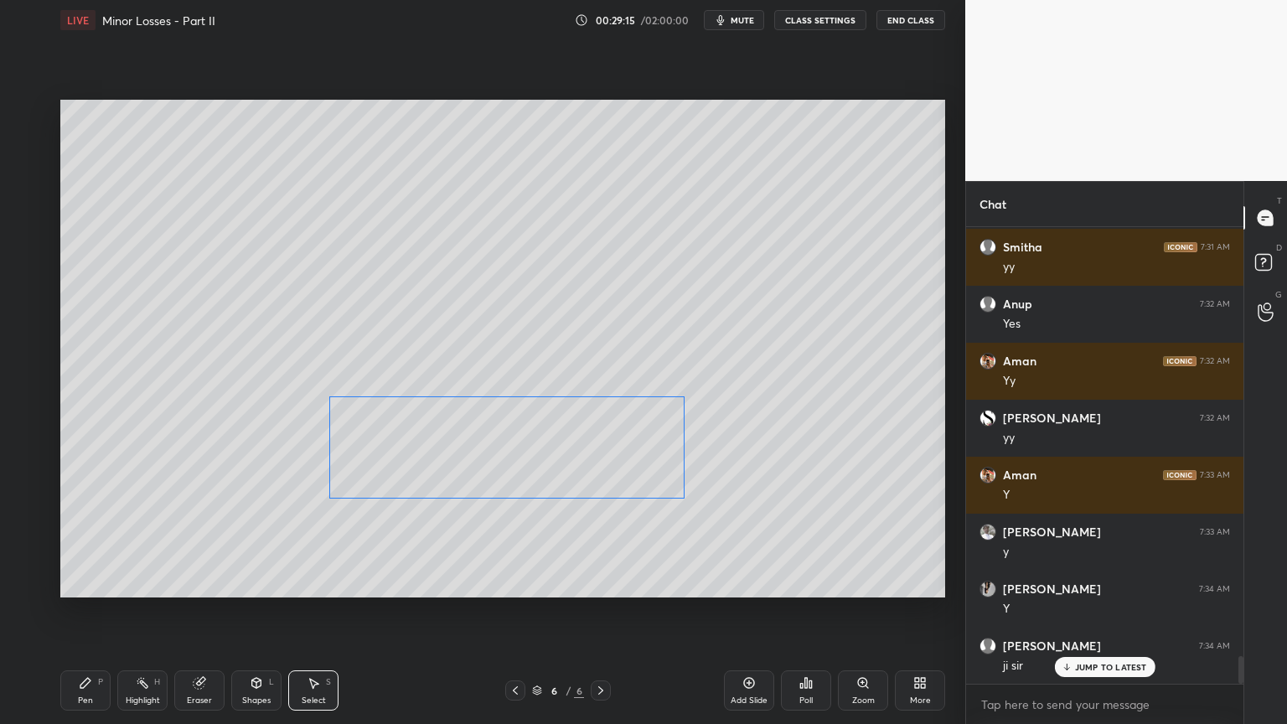
drag, startPoint x: 650, startPoint y: 452, endPoint x: 603, endPoint y: 489, distance: 59.7
click at [603, 489] on div "0 ° Undo Copy Duplicate Duplicate to new slide Delete" at bounding box center [502, 349] width 885 height 498
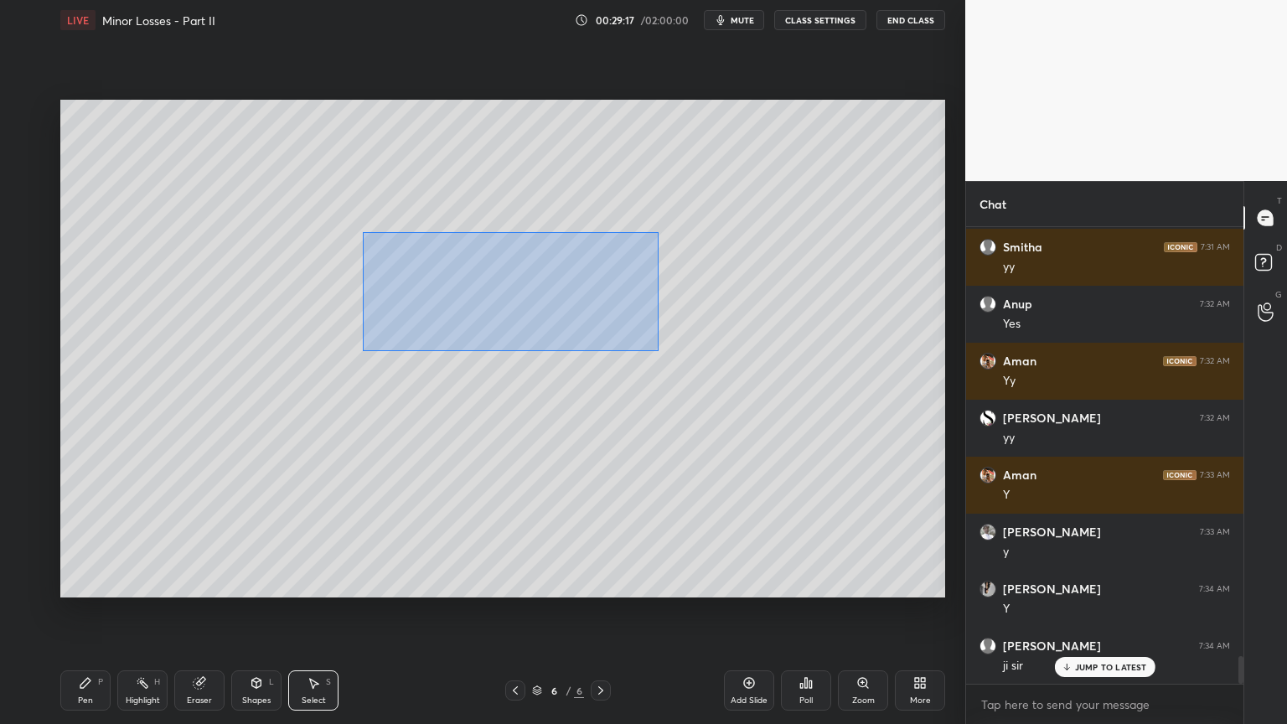
drag, startPoint x: 363, startPoint y: 233, endPoint x: 643, endPoint y: 349, distance: 303.6
click at [653, 350] on div "0 ° Undo Copy Duplicate Duplicate to new slide Delete" at bounding box center [502, 349] width 885 height 498
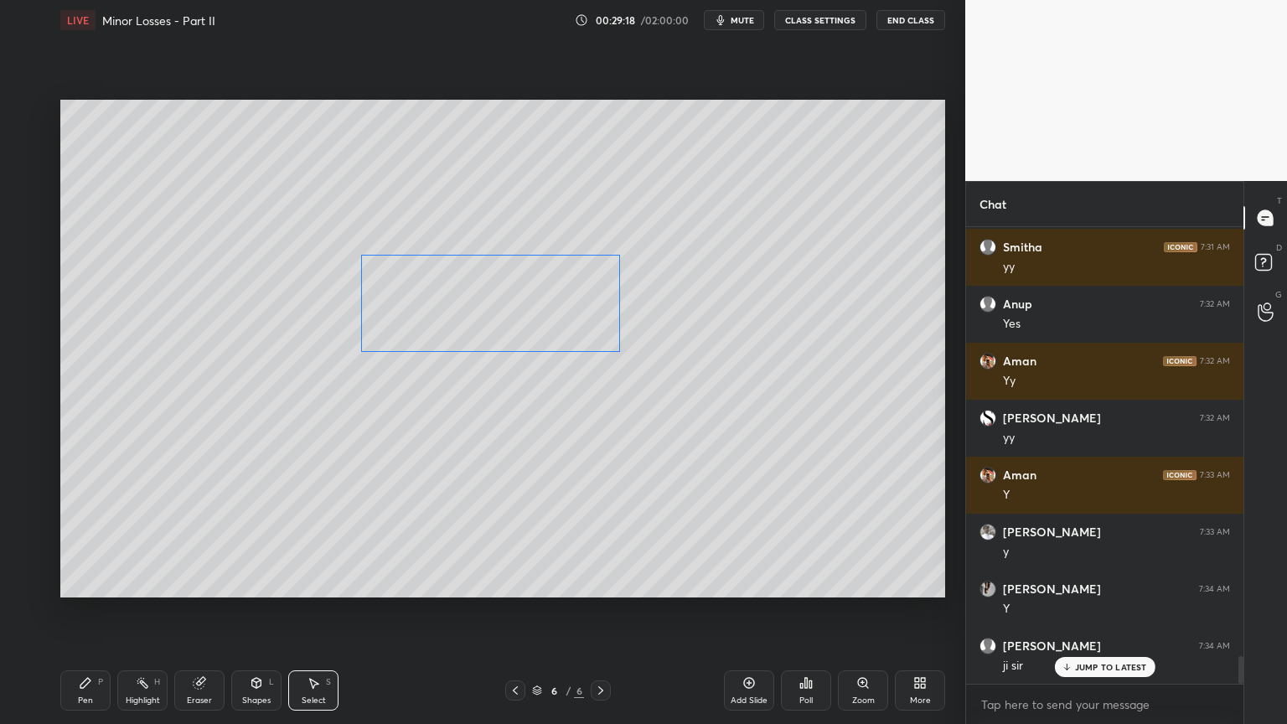
drag, startPoint x: 546, startPoint y: 311, endPoint x: 524, endPoint y: 321, distance: 24.8
click at [524, 321] on div "0 ° Undo Copy Duplicate Duplicate to new slide Delete" at bounding box center [502, 349] width 885 height 498
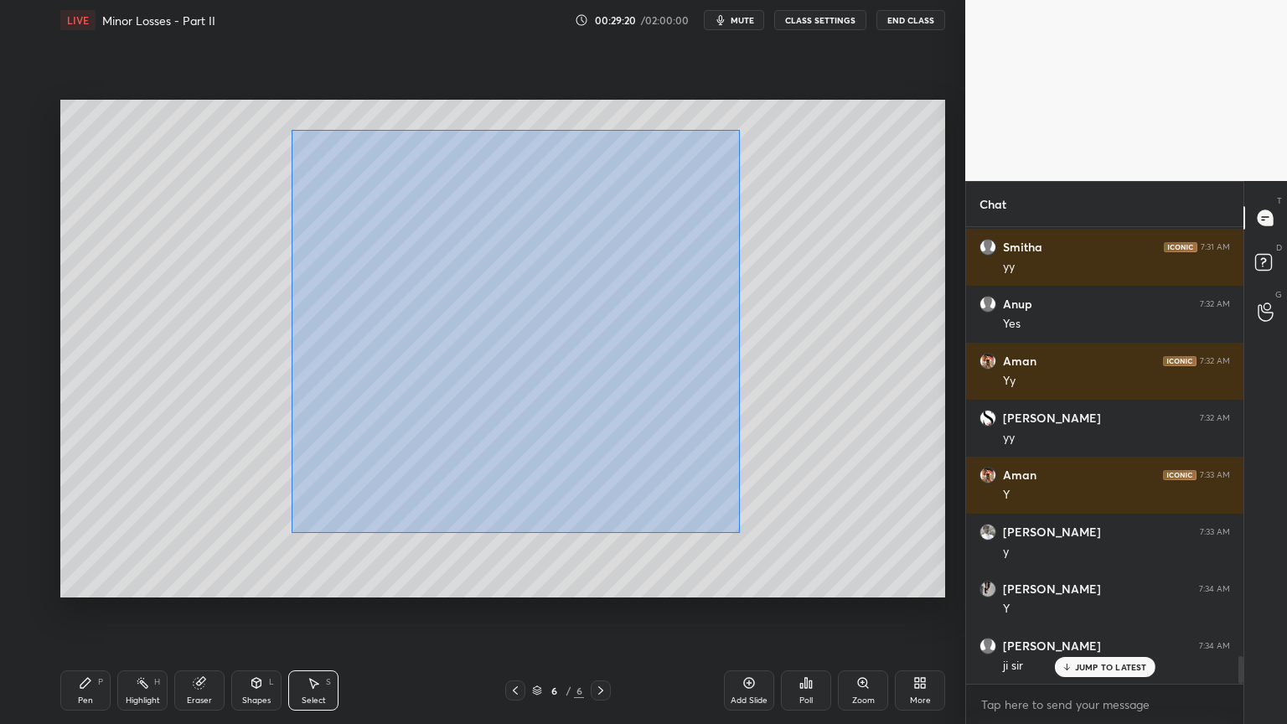
drag, startPoint x: 294, startPoint y: 131, endPoint x: 700, endPoint y: 523, distance: 564.7
click at [733, 532] on div "0 ° Undo Copy Duplicate Duplicate to new slide Delete" at bounding box center [502, 349] width 885 height 498
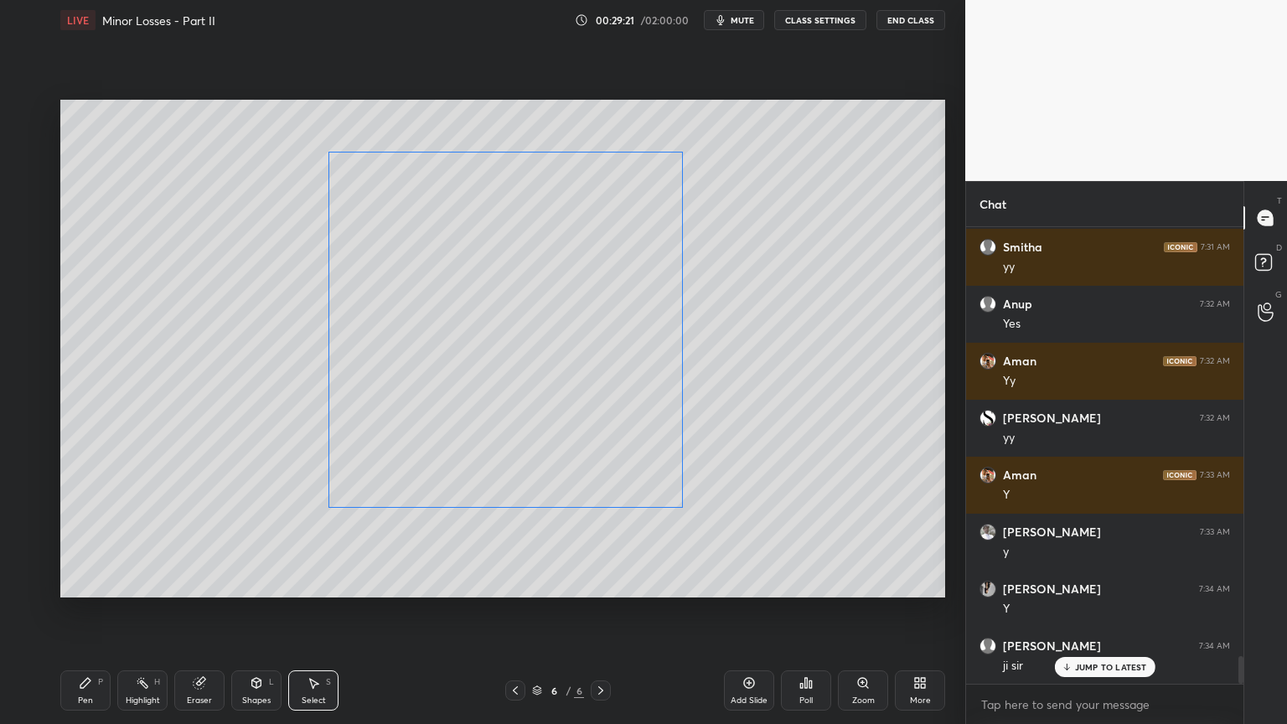
drag, startPoint x: 631, startPoint y: 487, endPoint x: 647, endPoint y: 493, distance: 17.0
click at [631, 488] on div "0 ° Undo Copy Duplicate Duplicate to new slide Delete" at bounding box center [502, 349] width 885 height 498
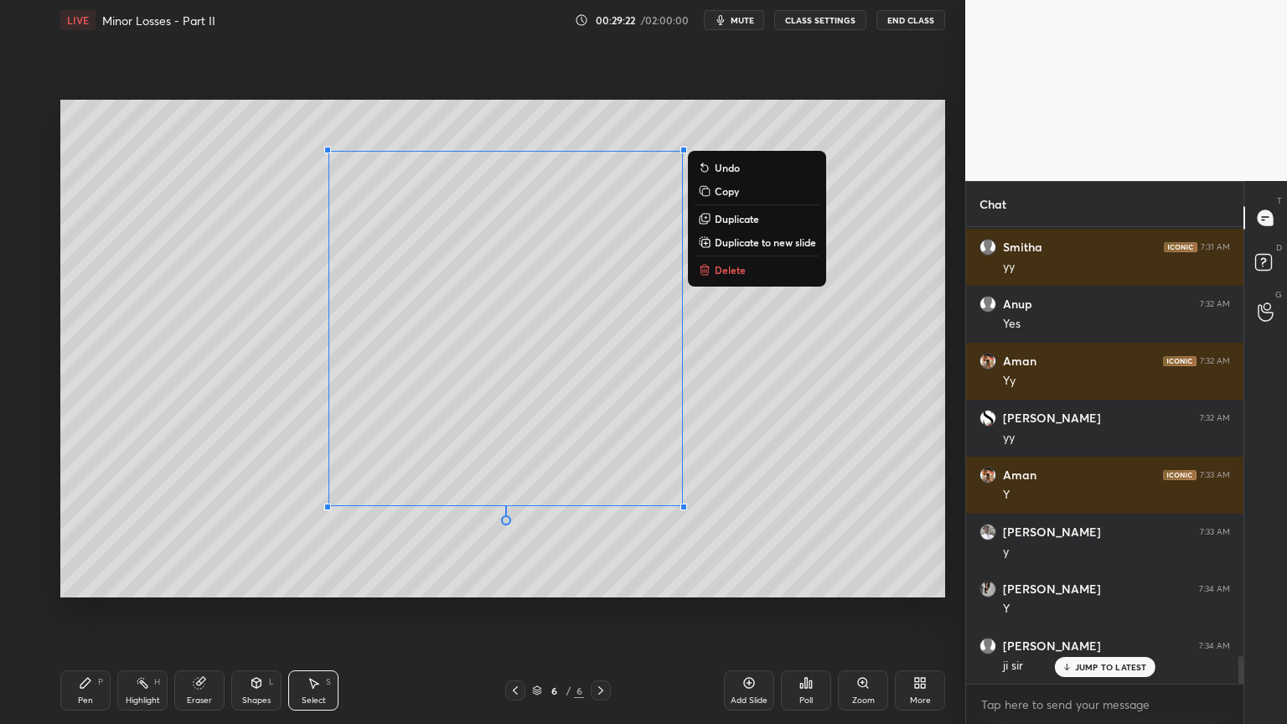
click at [743, 516] on div "0 ° Undo Copy Duplicate Duplicate to new slide Delete" at bounding box center [502, 349] width 885 height 498
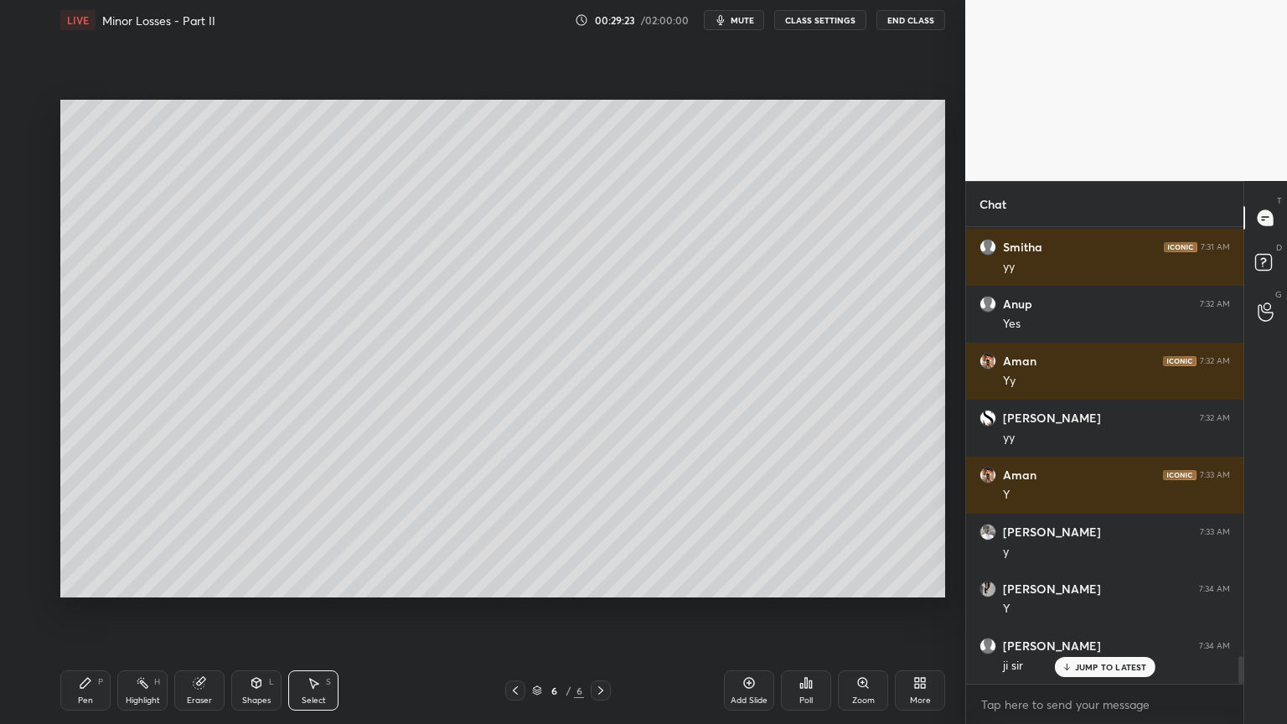
click at [267, 611] on div "Shapes L" at bounding box center [256, 690] width 50 height 40
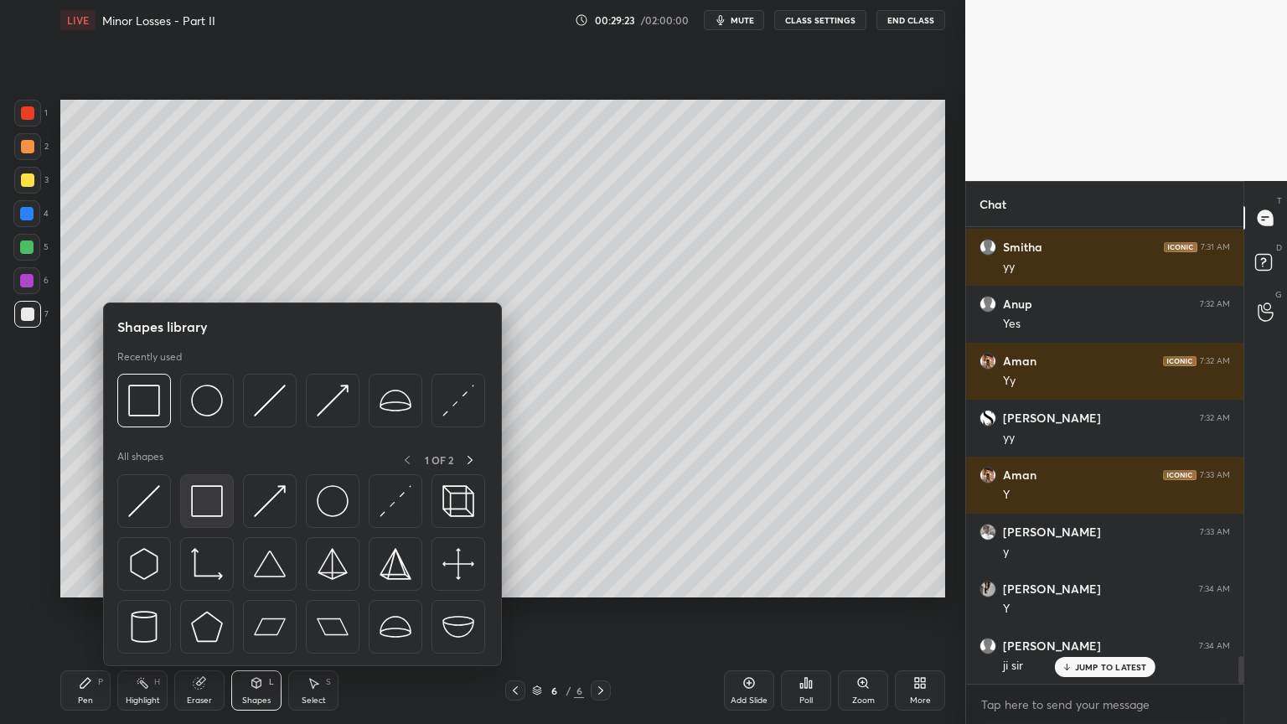
scroll to position [7085, 0]
click at [214, 494] on img at bounding box center [207, 501] width 32 height 32
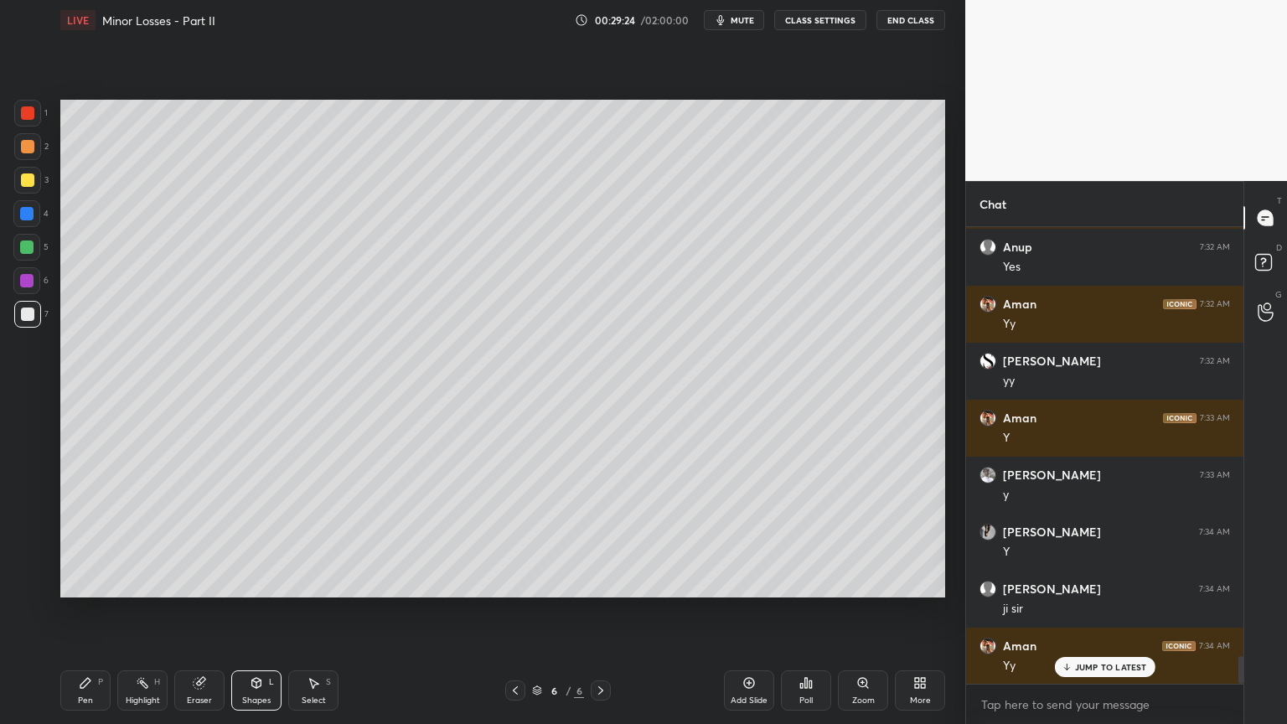
click at [32, 283] on div at bounding box center [26, 280] width 13 height 13
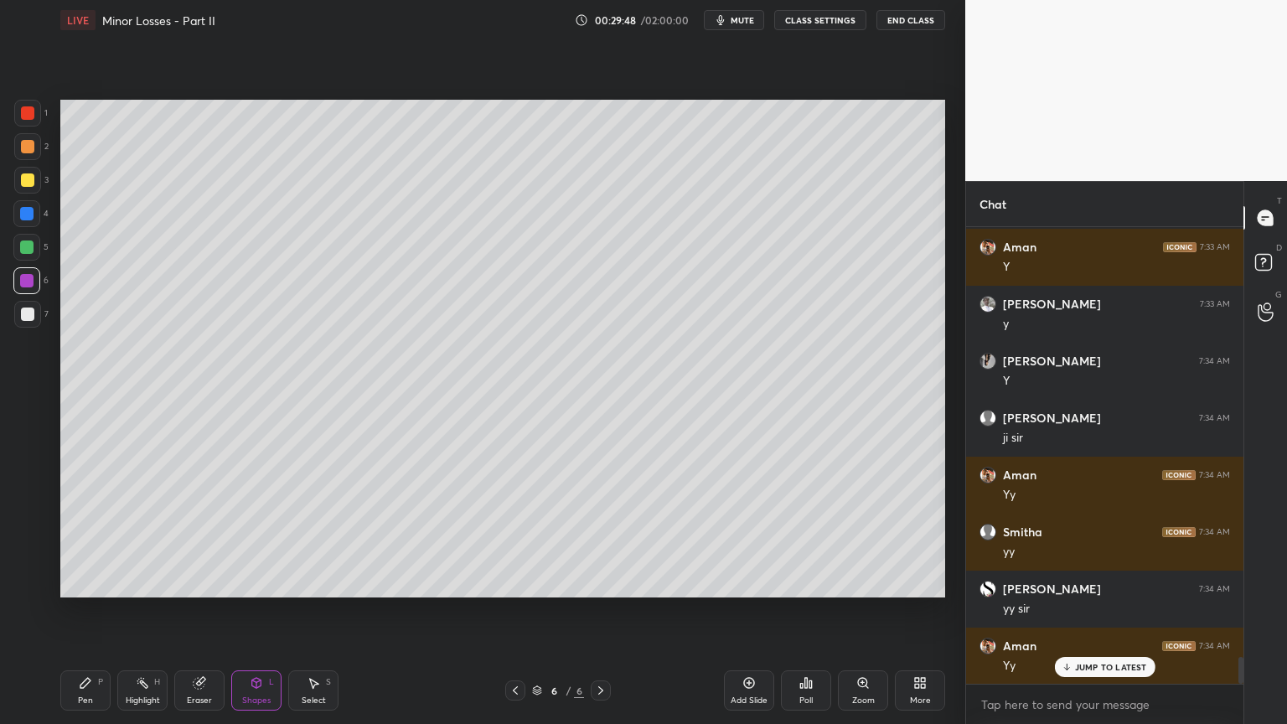
scroll to position [7313, 0]
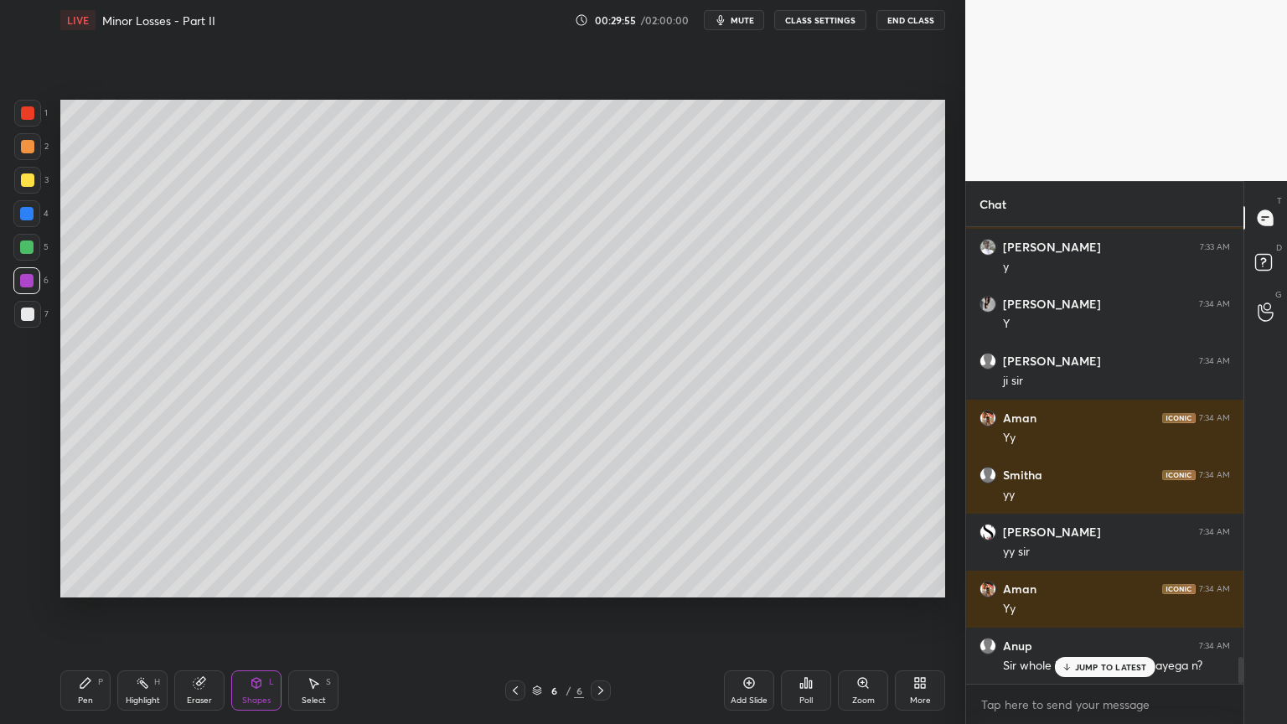
click at [1089, 611] on p "JUMP TO LATEST" at bounding box center [1111, 667] width 72 height 10
click at [207, 611] on div "Eraser" at bounding box center [199, 690] width 50 height 40
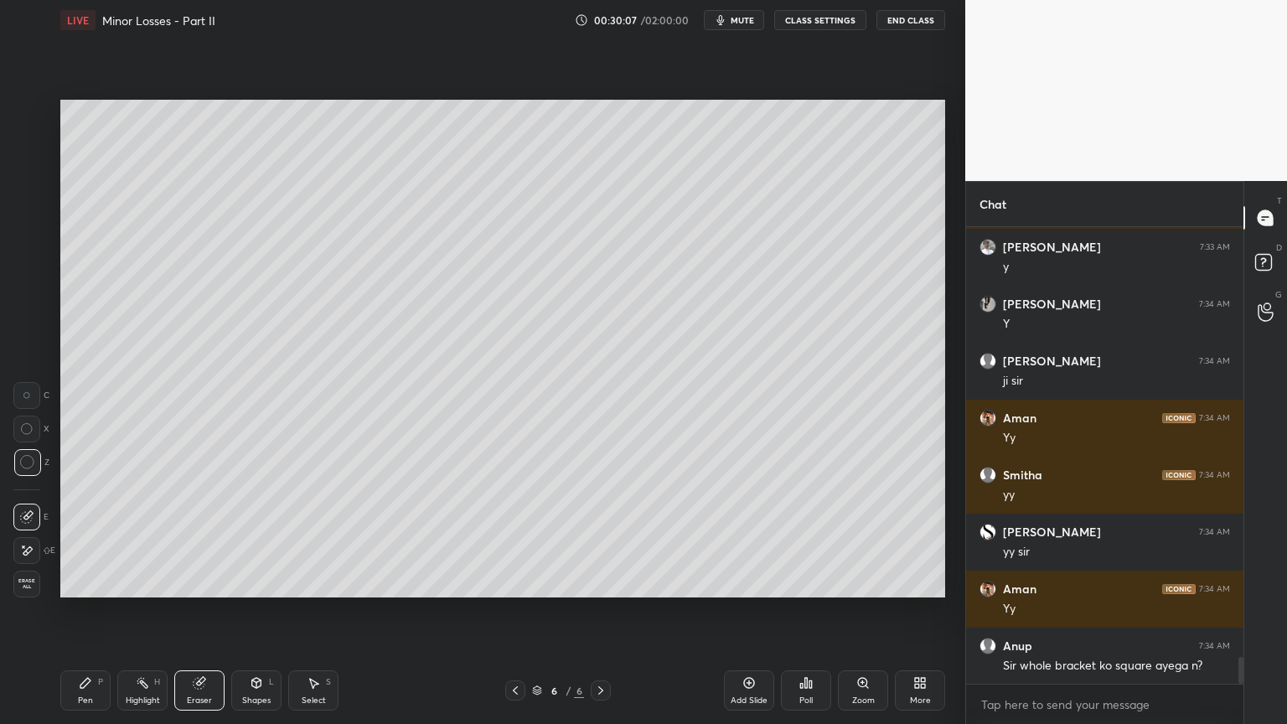
click at [320, 611] on div "Select S" at bounding box center [313, 690] width 50 height 40
drag, startPoint x: 650, startPoint y: 417, endPoint x: 677, endPoint y: 496, distance: 83.2
click at [677, 496] on div "0 ° Undo Copy Duplicate Duplicate to new slide Delete" at bounding box center [502, 349] width 885 height 498
drag, startPoint x: 651, startPoint y: 463, endPoint x: 633, endPoint y: 468, distance: 18.3
click at [636, 468] on div "0 ° Undo Copy Duplicate Duplicate to new slide Delete" at bounding box center [502, 349] width 885 height 498
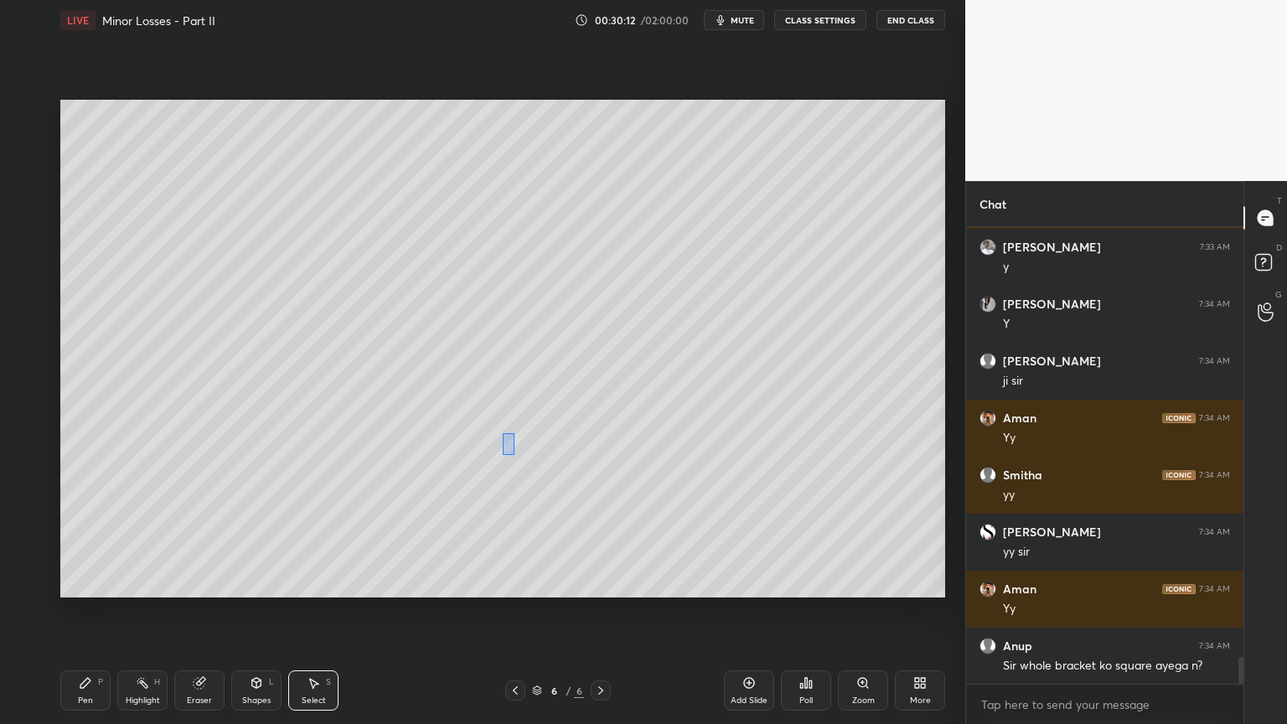
drag, startPoint x: 503, startPoint y: 434, endPoint x: 515, endPoint y: 457, distance: 26.6
click at [515, 457] on div "0 ° Undo Copy Duplicate Duplicate to new slide Delete" at bounding box center [502, 349] width 885 height 498
click at [513, 455] on div "0 ° Undo Copy Duplicate Duplicate to new slide Delete" at bounding box center [502, 349] width 885 height 498
click at [503, 419] on div "0 ° Undo Copy Duplicate Duplicate to new slide Delete" at bounding box center [502, 349] width 885 height 498
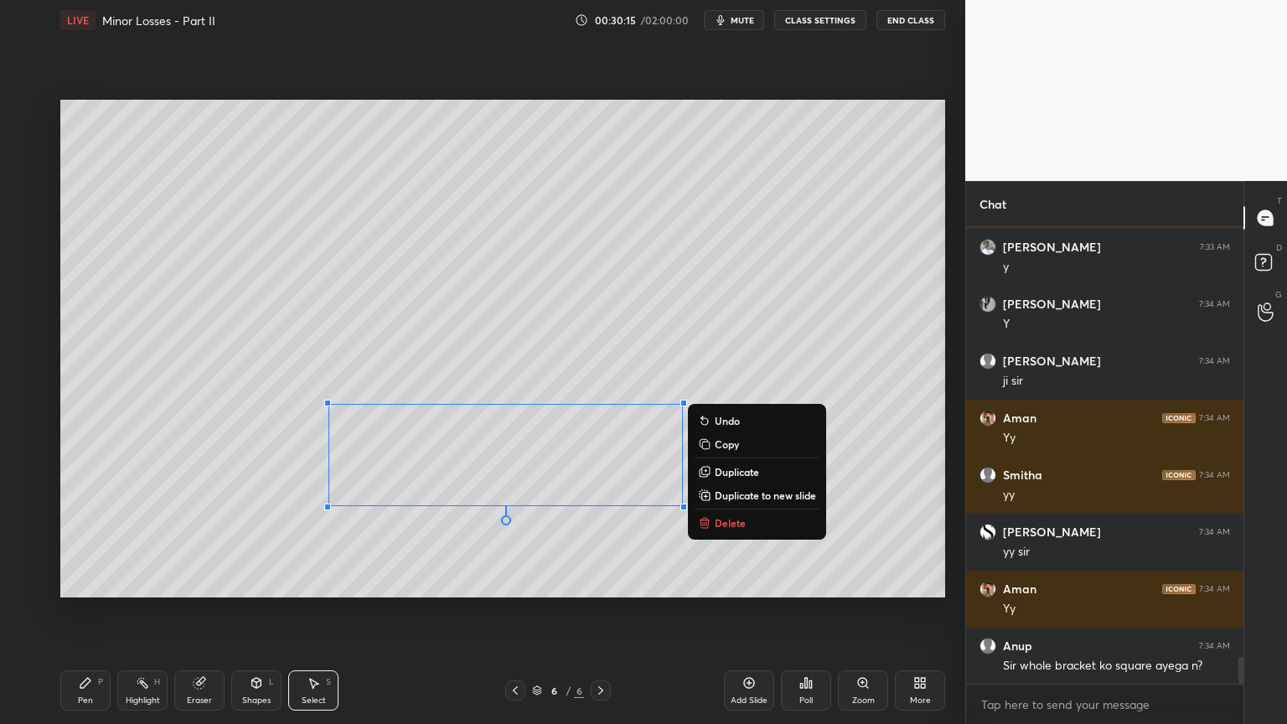
click at [500, 419] on div "0 ° Undo Copy Duplicate Duplicate to new slide Delete" at bounding box center [502, 349] width 885 height 498
click at [508, 384] on div "0 ° Undo Copy Duplicate Duplicate to new slide Delete" at bounding box center [502, 349] width 885 height 498
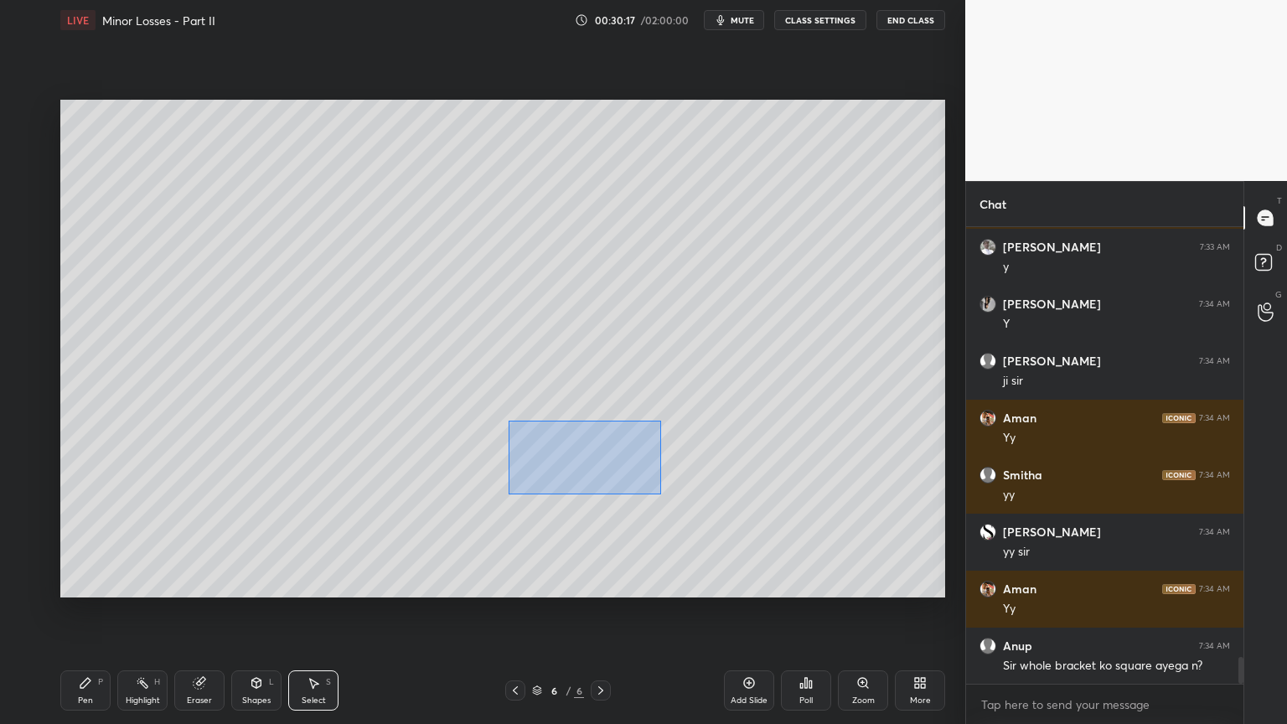
drag, startPoint x: 509, startPoint y: 420, endPoint x: 660, endPoint y: 494, distance: 168.6
click at [660, 494] on div "0 ° Undo Copy Duplicate Duplicate to new slide Delete" at bounding box center [502, 349] width 885 height 498
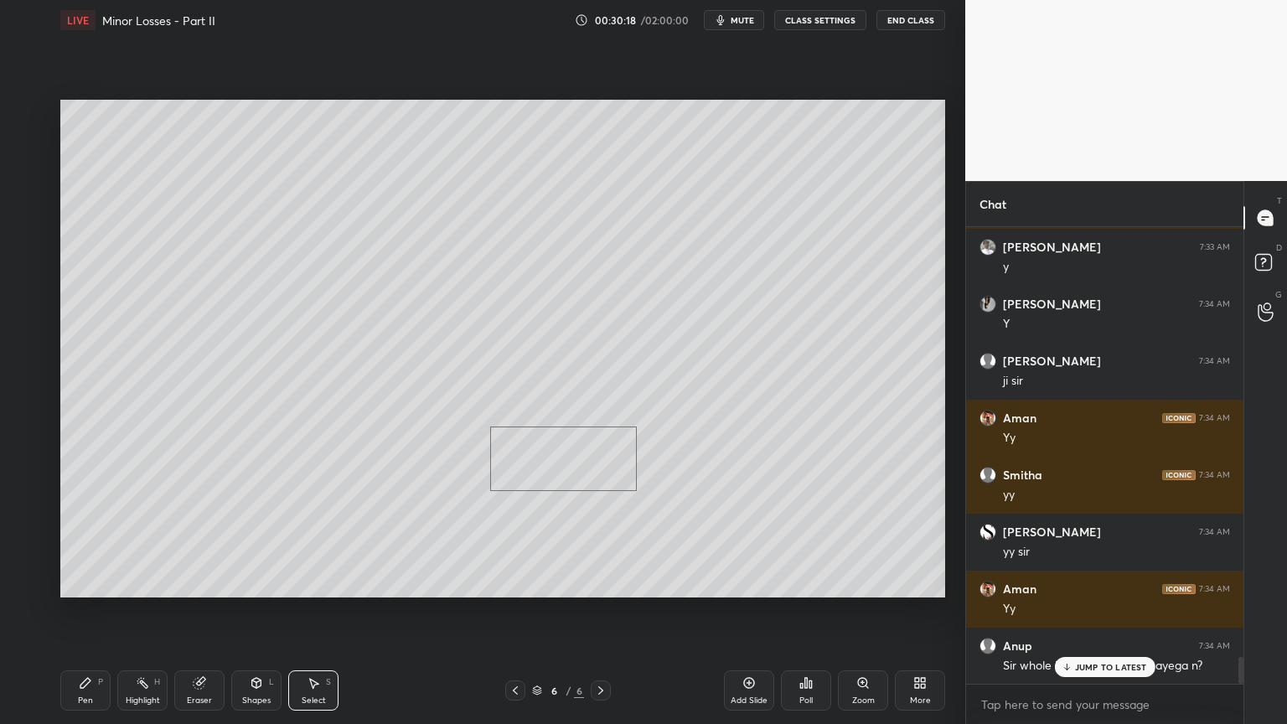
scroll to position [7370, 0]
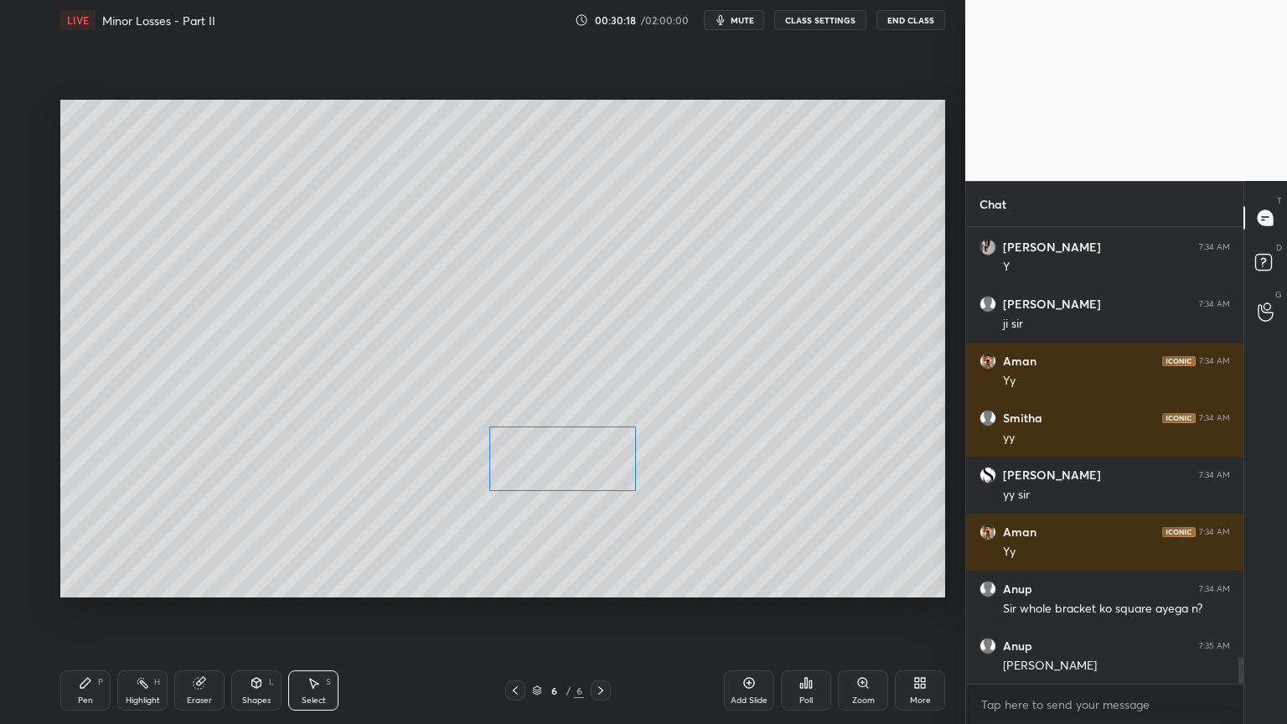
drag, startPoint x: 605, startPoint y: 473, endPoint x: 594, endPoint y: 476, distance: 11.2
click at [594, 476] on div "0 ° Undo Copy Duplicate Duplicate to new slide Delete" at bounding box center [502, 349] width 885 height 498
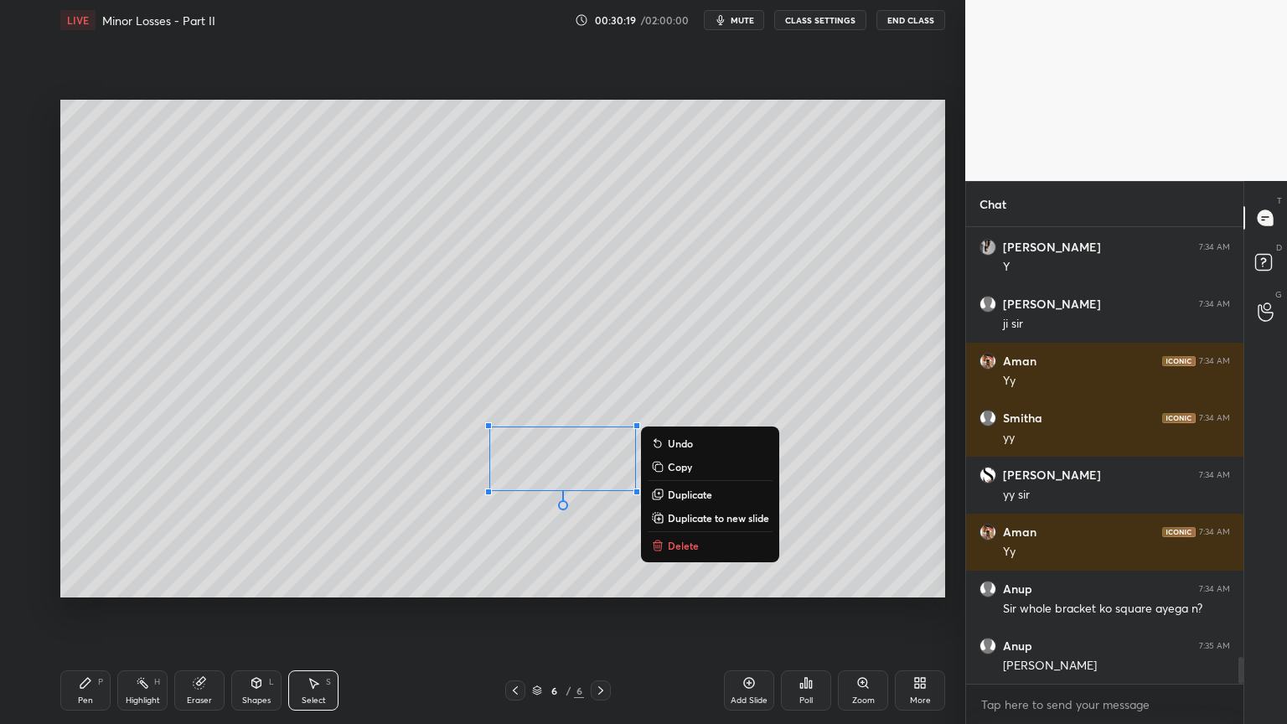
click at [90, 611] on div "Pen P" at bounding box center [85, 690] width 50 height 40
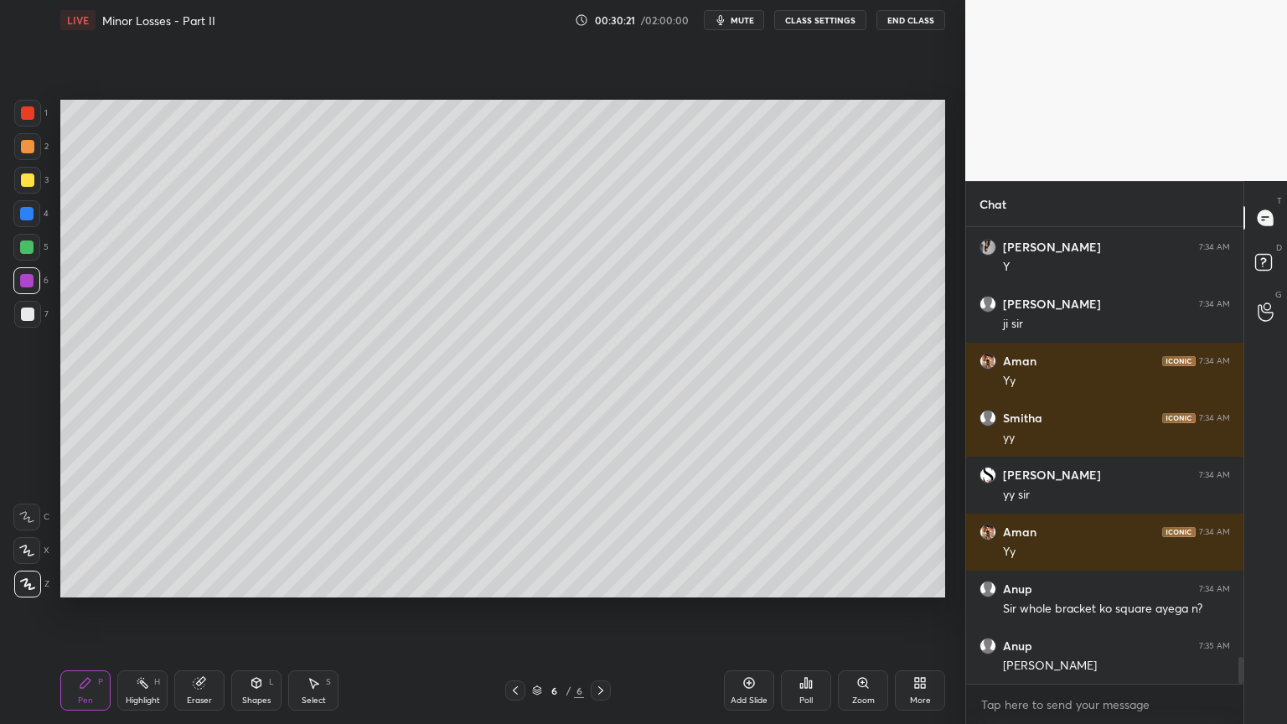
click at [33, 317] on div at bounding box center [27, 314] width 13 height 13
click at [752, 611] on icon at bounding box center [748, 682] width 13 height 13
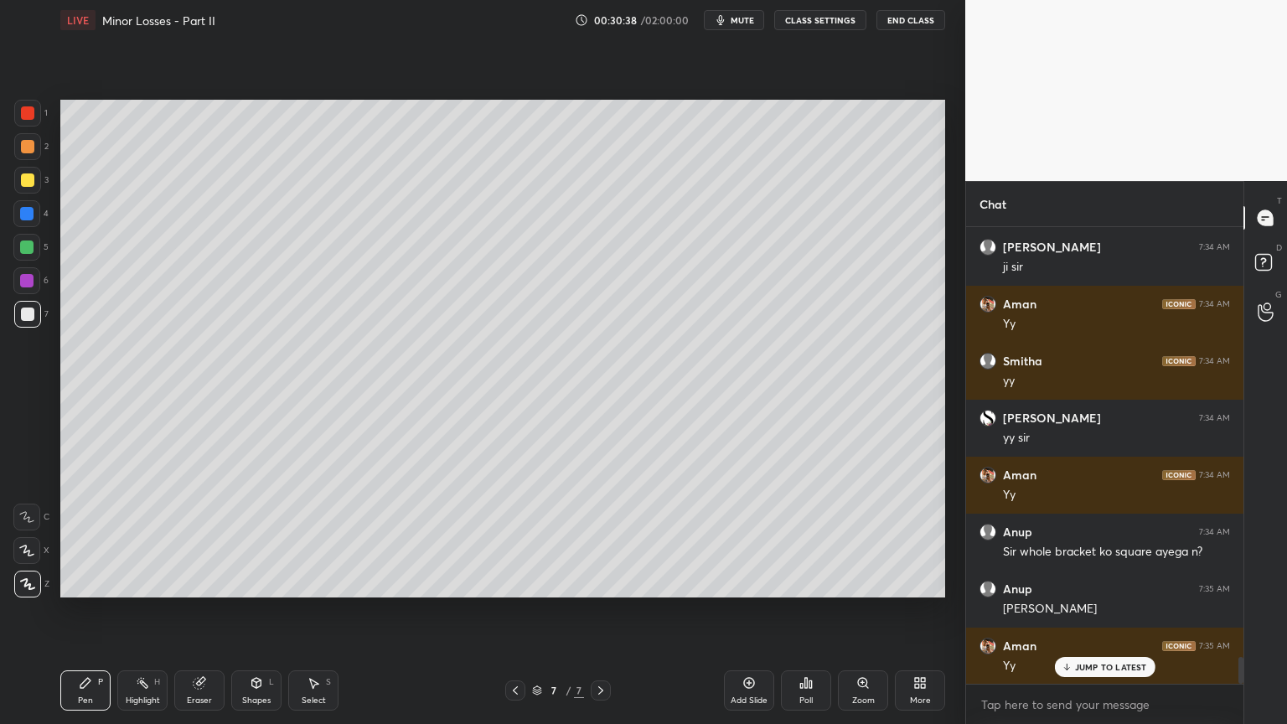
click at [28, 189] on div at bounding box center [27, 180] width 27 height 27
click at [23, 316] on div at bounding box center [27, 314] width 13 height 13
click at [251, 611] on icon at bounding box center [256, 682] width 13 height 13
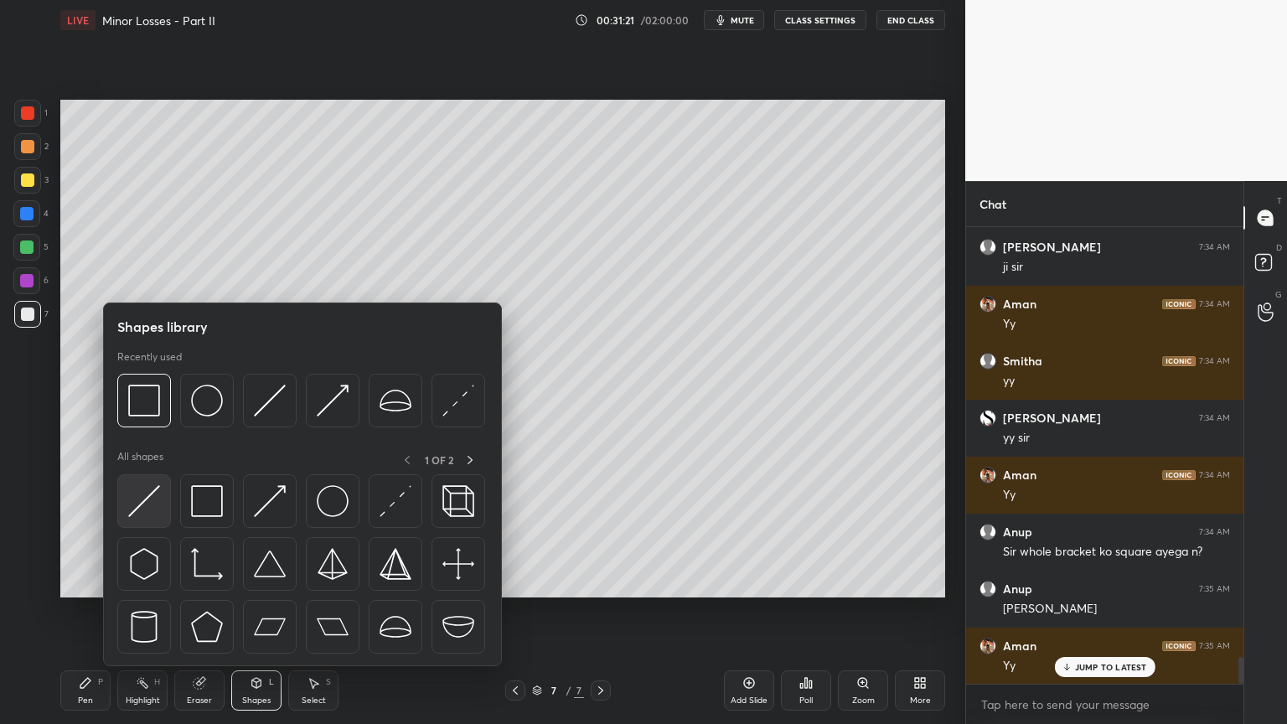
click at [162, 506] on div at bounding box center [144, 501] width 54 height 54
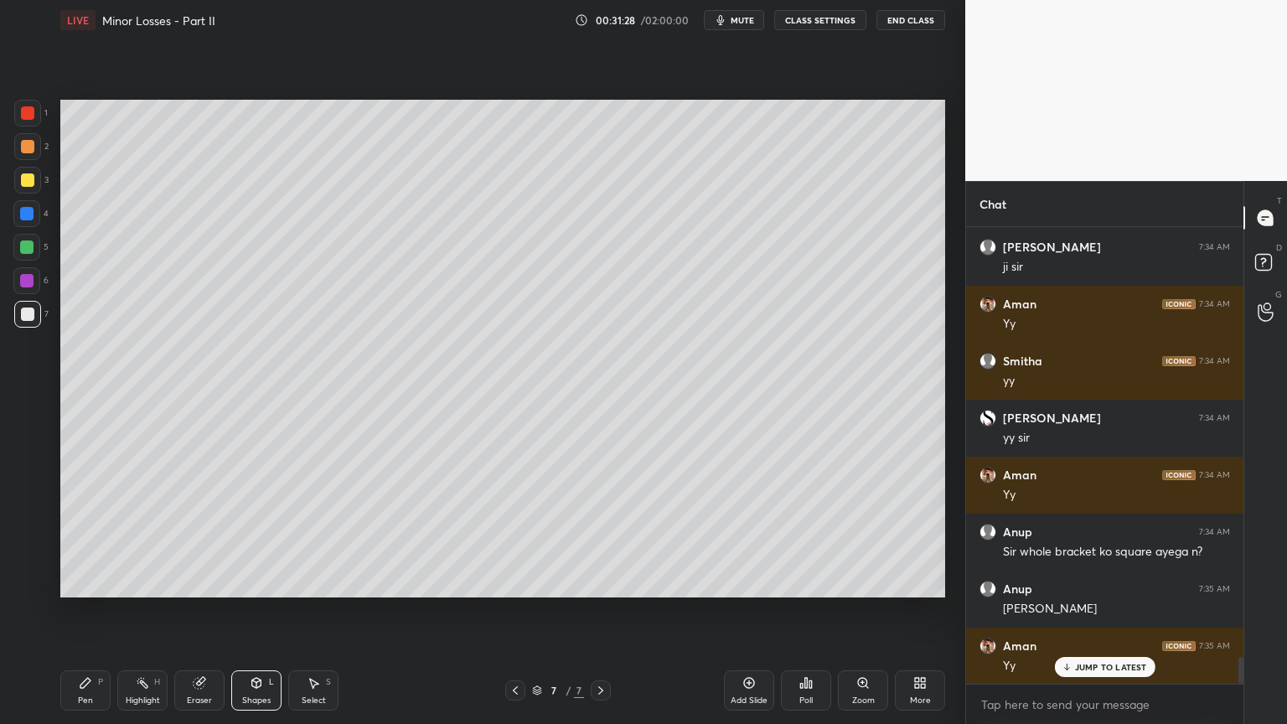
click at [250, 611] on div "Shapes L" at bounding box center [256, 690] width 50 height 40
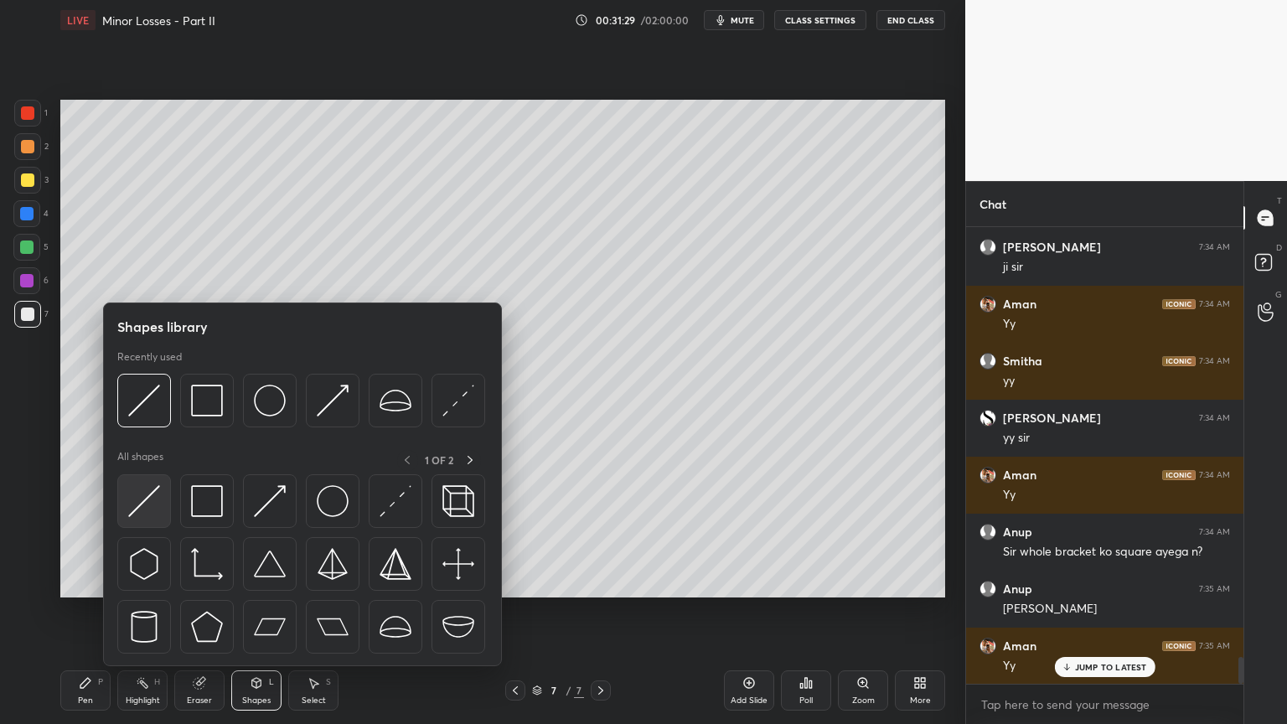
click at [142, 498] on img at bounding box center [144, 501] width 32 height 32
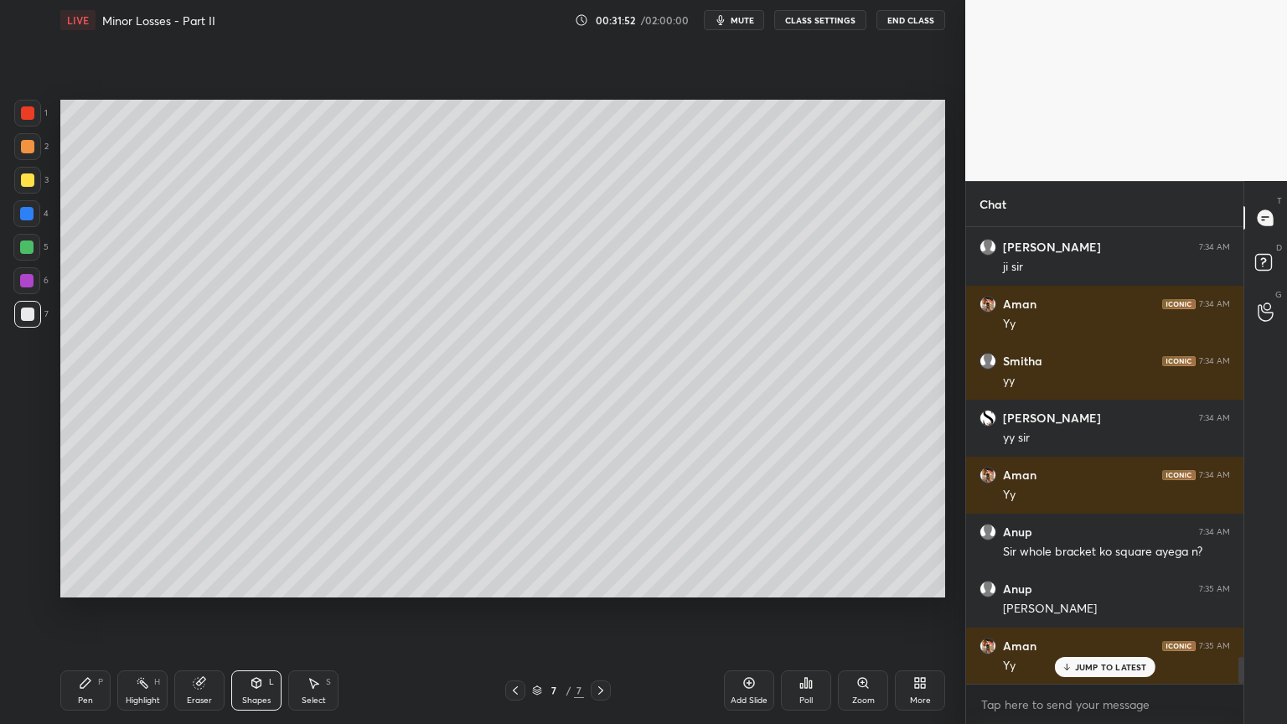
click at [198, 611] on icon at bounding box center [199, 683] width 11 height 11
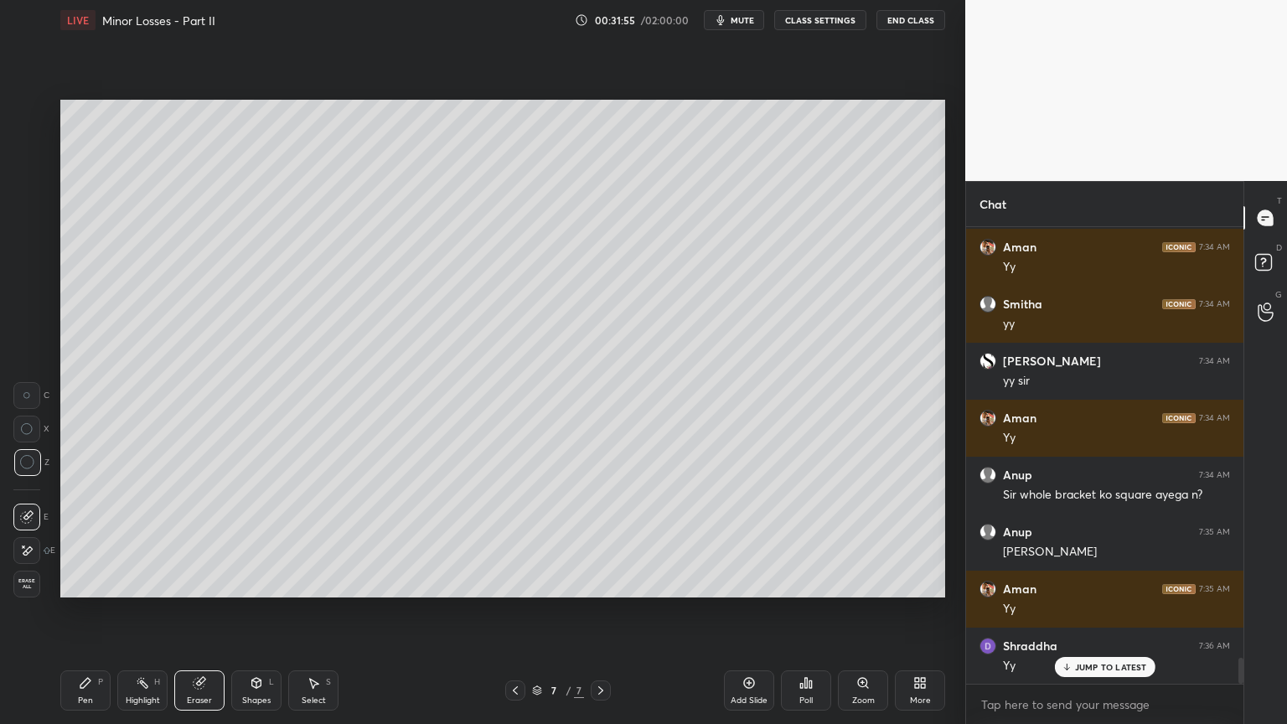
click at [245, 611] on div "Shapes" at bounding box center [256, 700] width 28 height 8
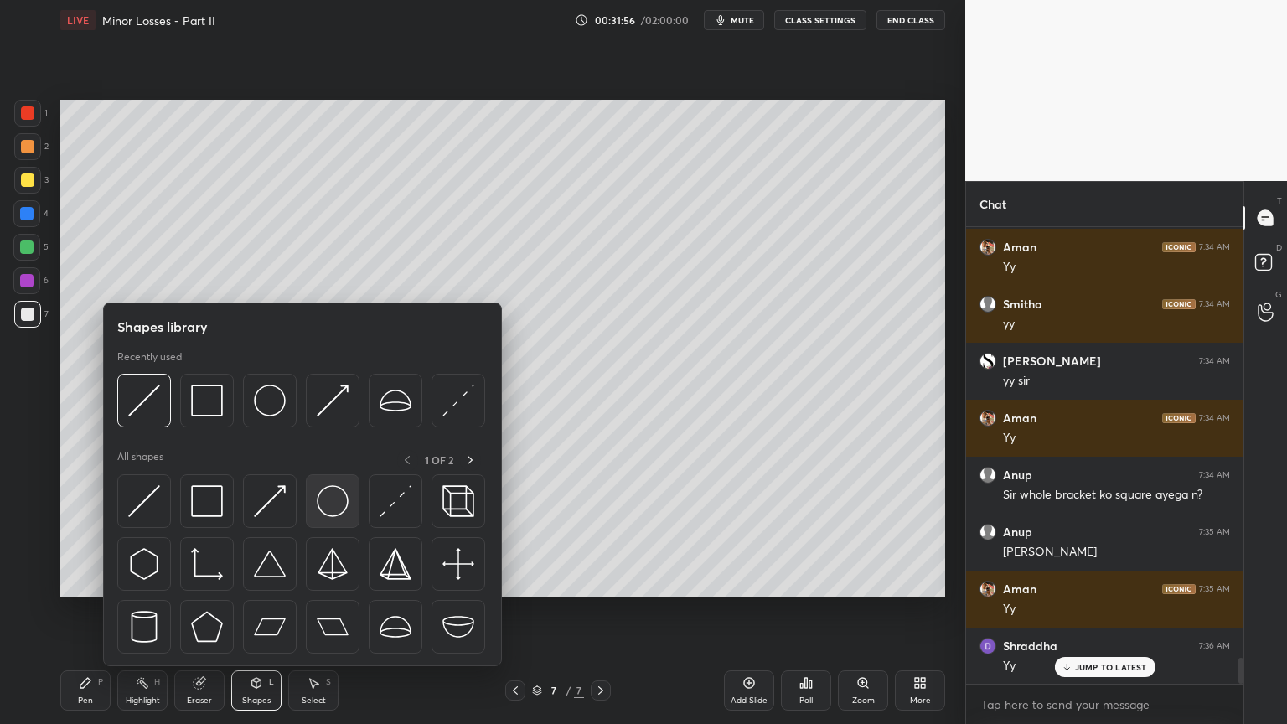
click at [336, 502] on img at bounding box center [333, 501] width 32 height 32
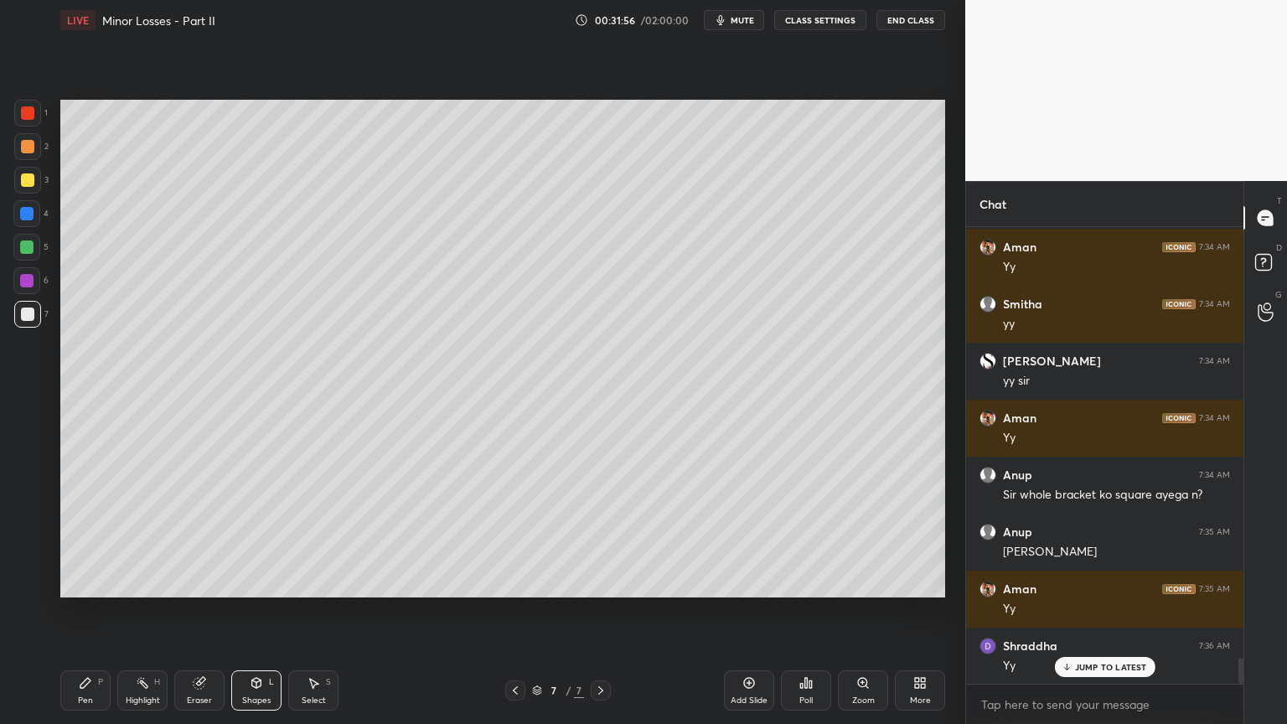
scroll to position [7541, 0]
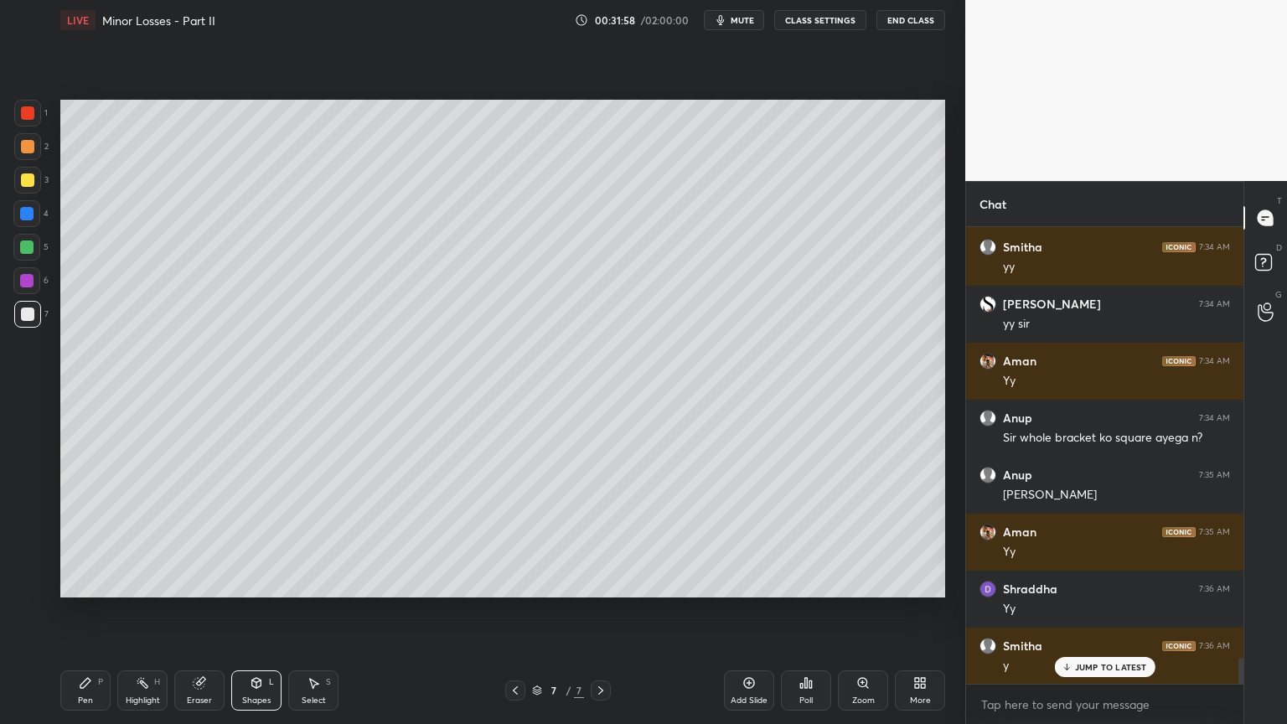
click at [257, 611] on icon at bounding box center [256, 683] width 9 height 10
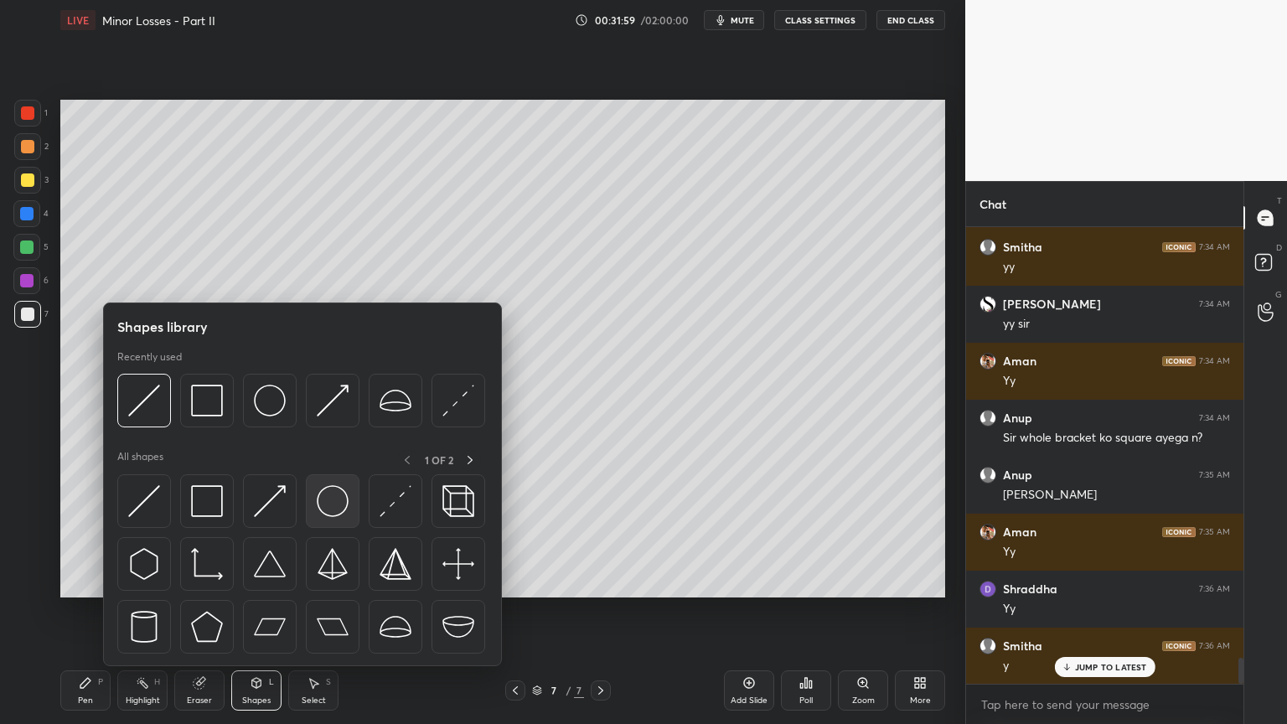
click at [328, 499] on img at bounding box center [333, 501] width 32 height 32
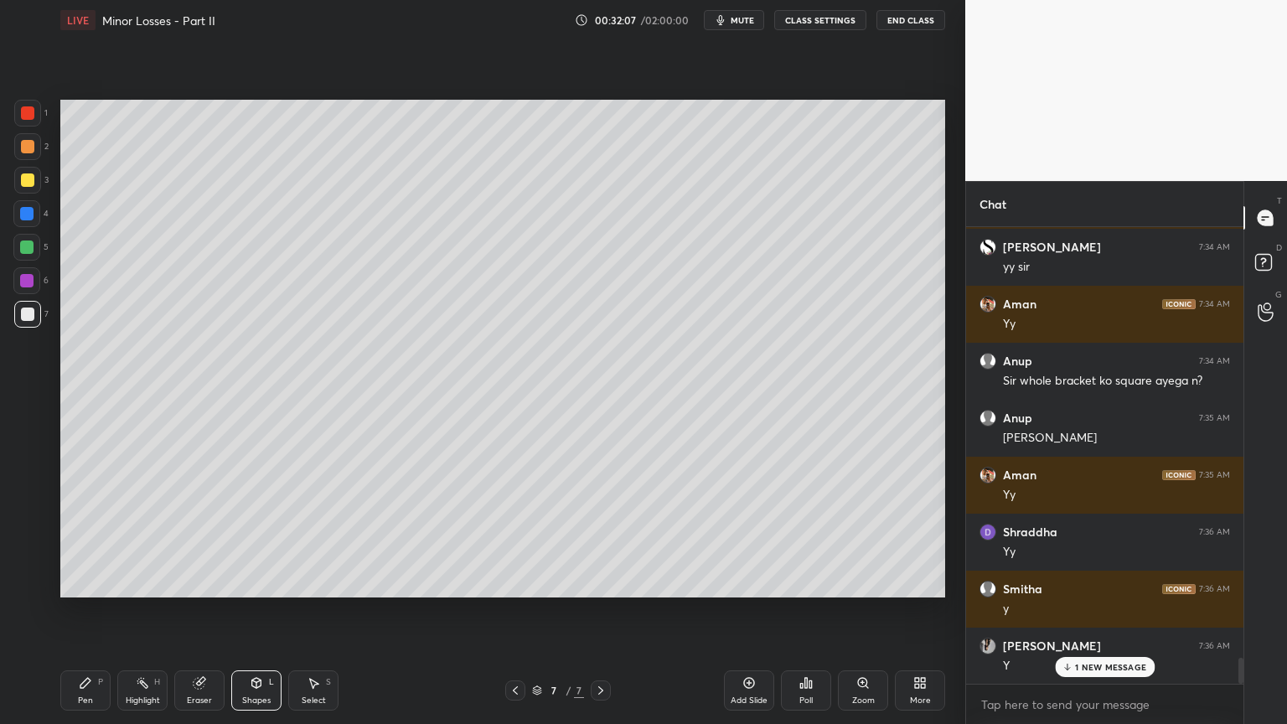
scroll to position [7655, 0]
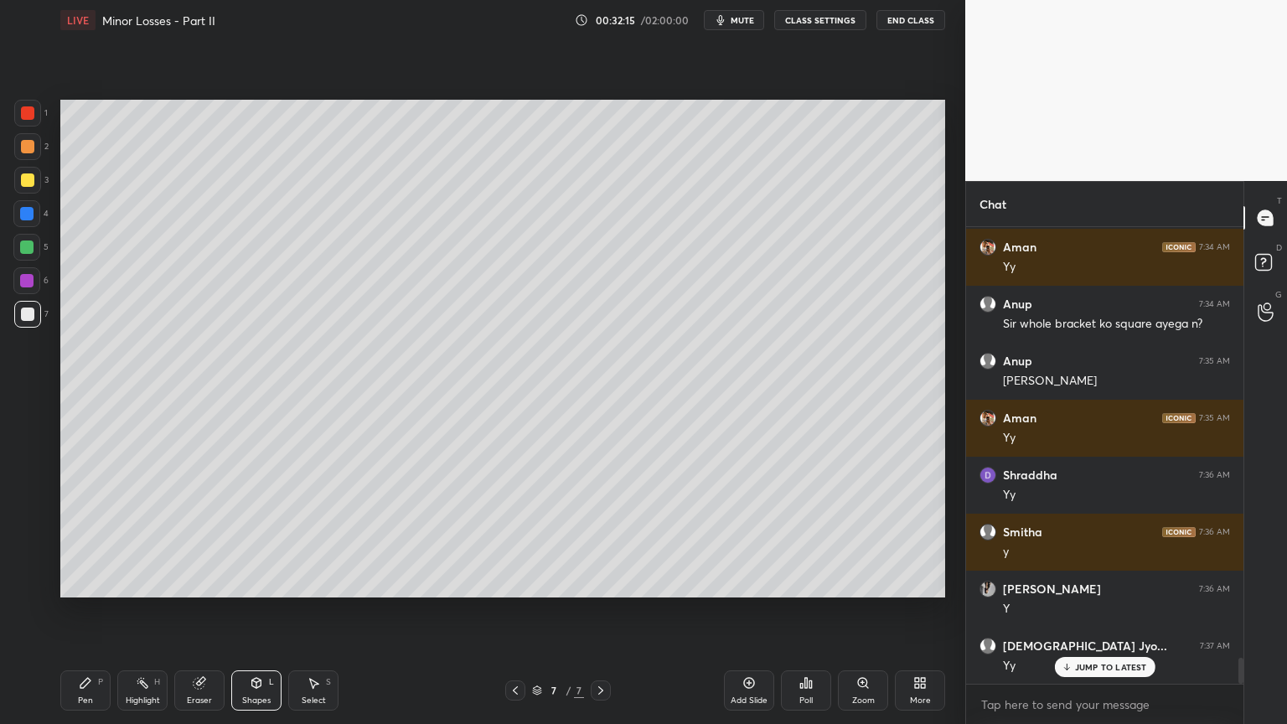
click at [90, 611] on icon at bounding box center [85, 682] width 13 height 13
click at [23, 216] on div at bounding box center [26, 213] width 13 height 13
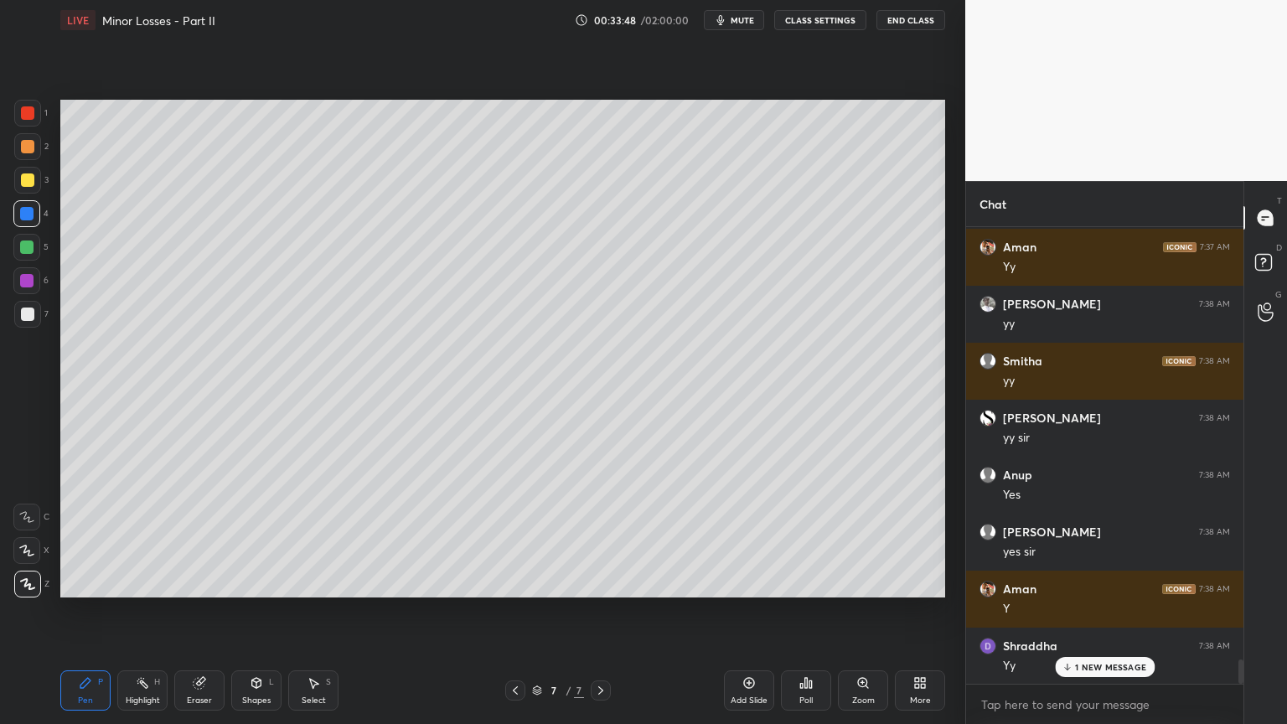
scroll to position [8282, 0]
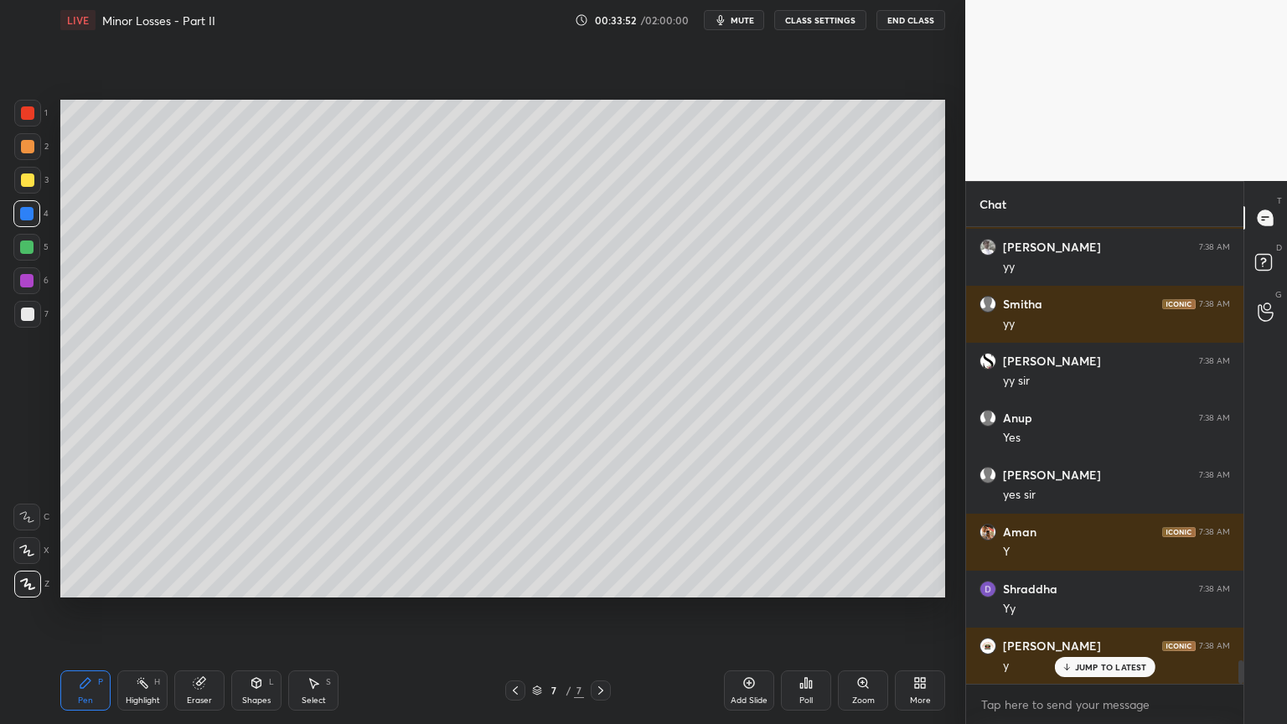
click at [266, 611] on div "Shapes L" at bounding box center [256, 690] width 50 height 40
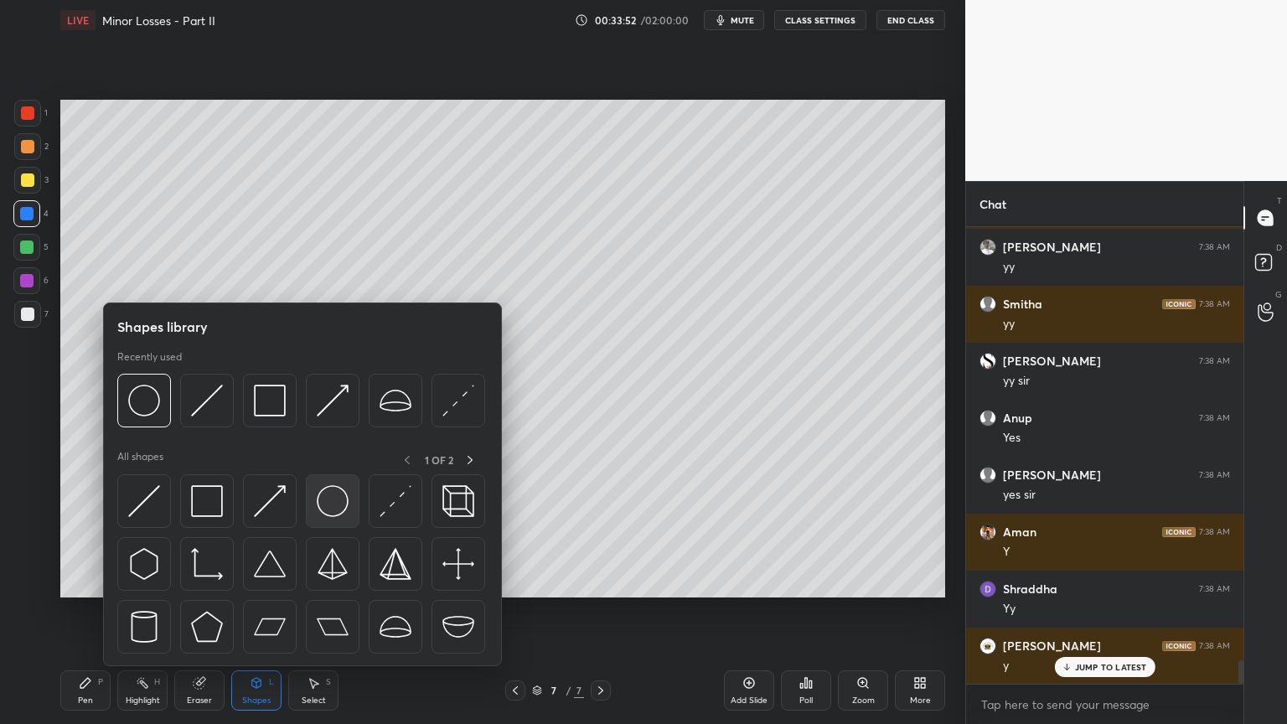
click at [338, 502] on img at bounding box center [333, 501] width 32 height 32
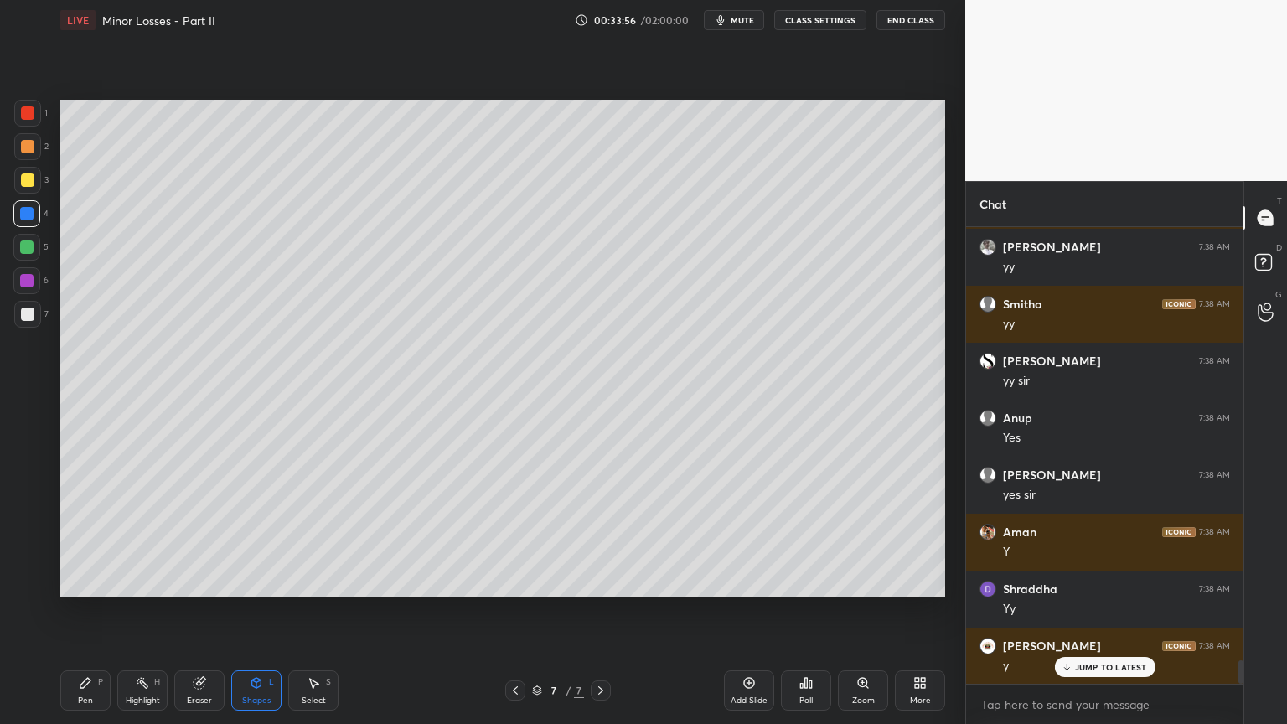
click at [35, 318] on div at bounding box center [27, 314] width 27 height 27
click at [90, 611] on div "Pen P" at bounding box center [85, 690] width 50 height 40
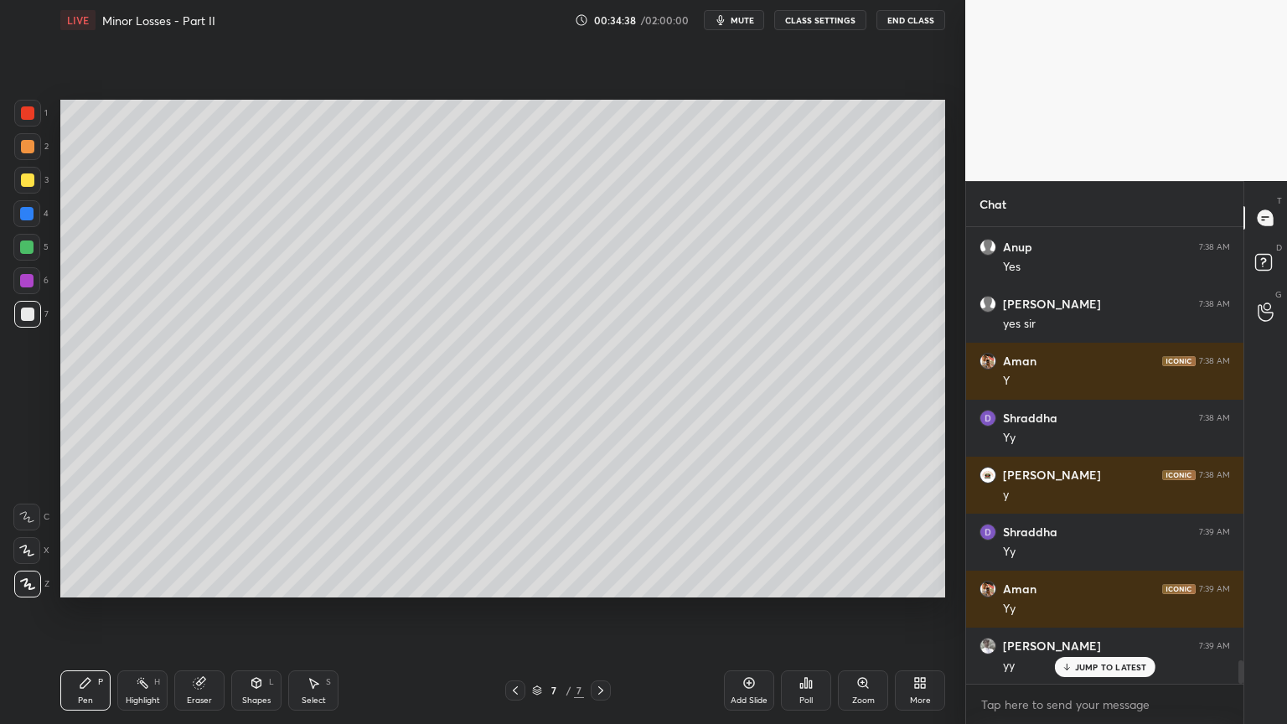
scroll to position [8510, 0]
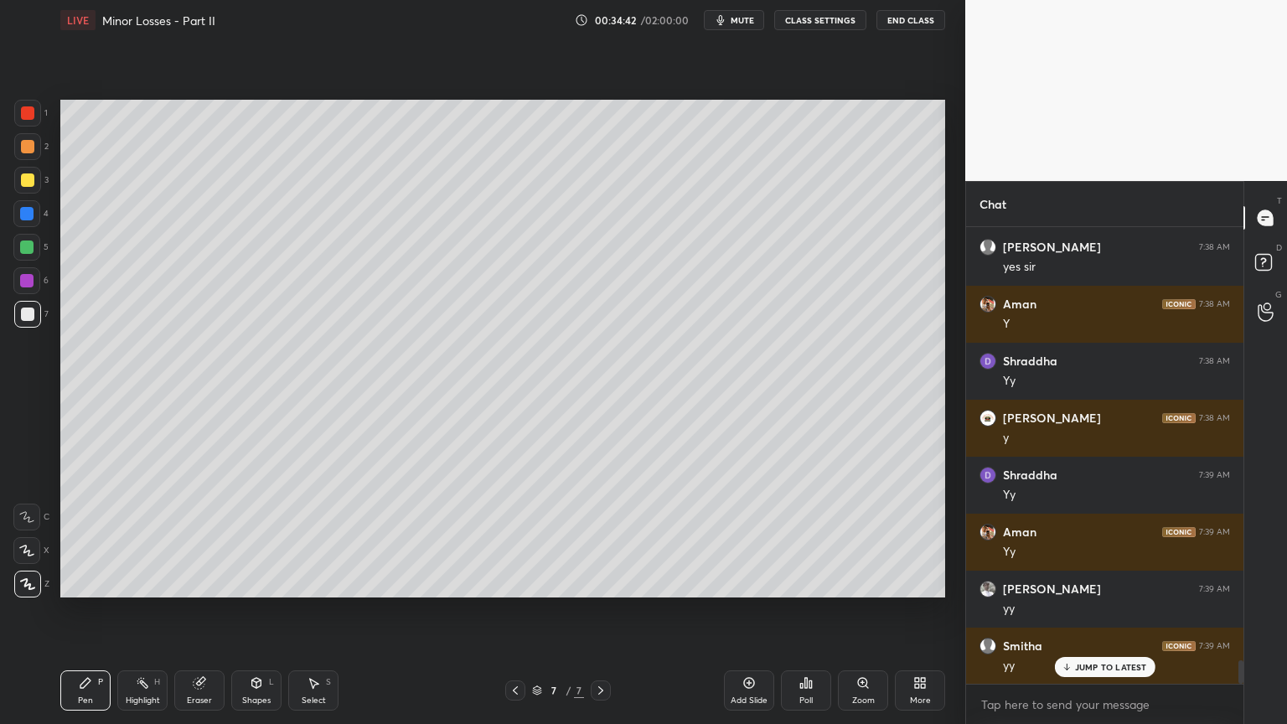
click at [312, 611] on icon at bounding box center [313, 682] width 13 height 13
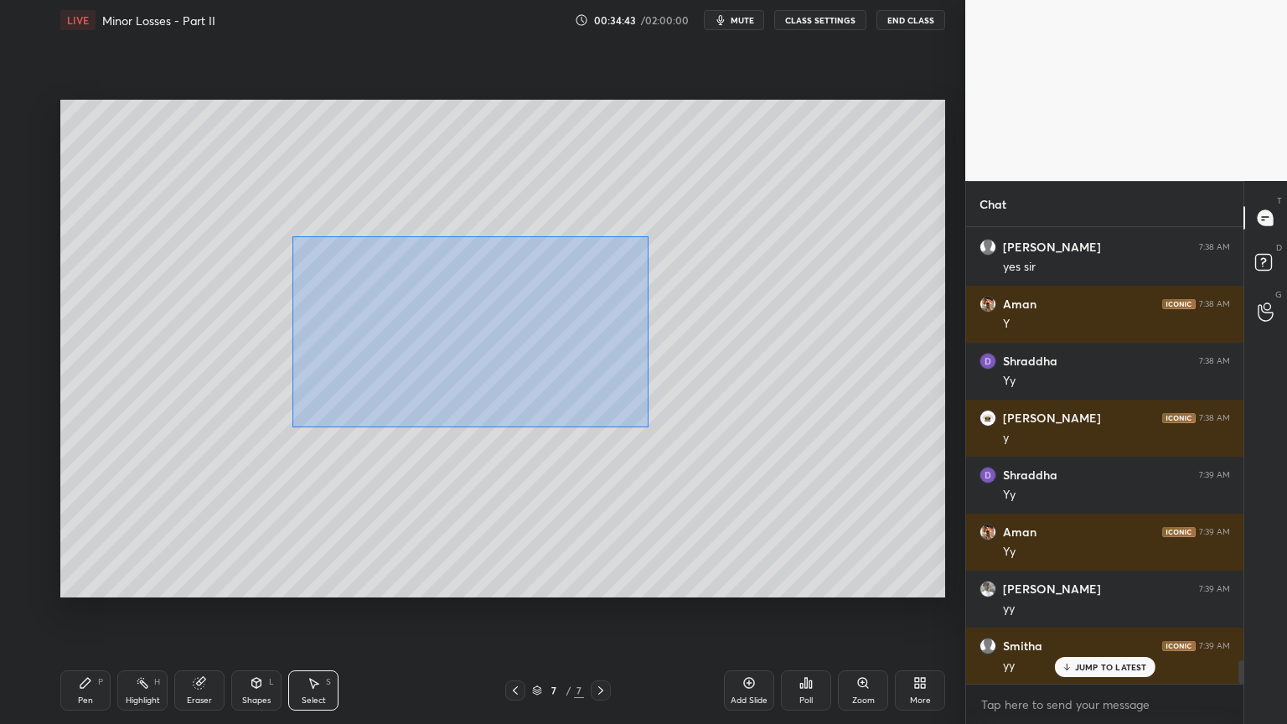
drag, startPoint x: 297, startPoint y: 241, endPoint x: 633, endPoint y: 416, distance: 378.5
click at [648, 428] on div "0 ° Undo Copy Duplicate Duplicate to new slide Delete" at bounding box center [502, 349] width 885 height 498
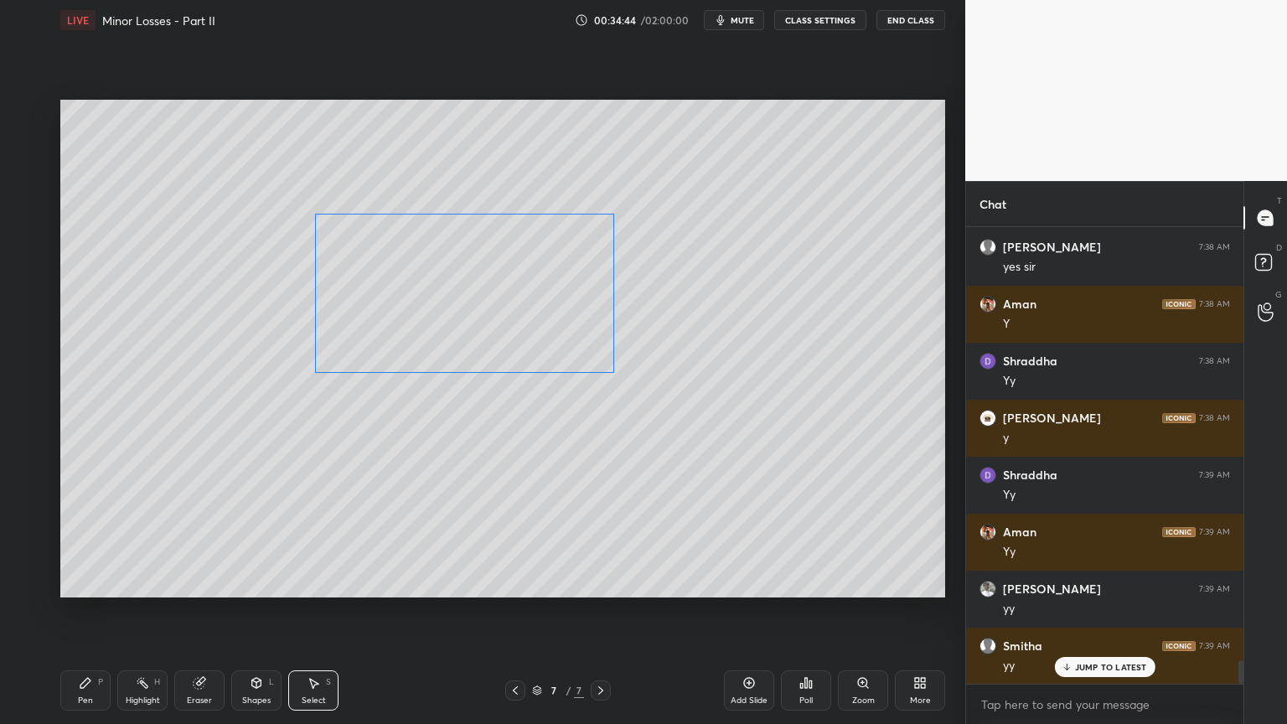
drag, startPoint x: 533, startPoint y: 333, endPoint x: 527, endPoint y: 308, distance: 25.0
click at [527, 308] on div "0 ° Undo Copy Duplicate Duplicate to new slide Delete" at bounding box center [502, 349] width 885 height 498
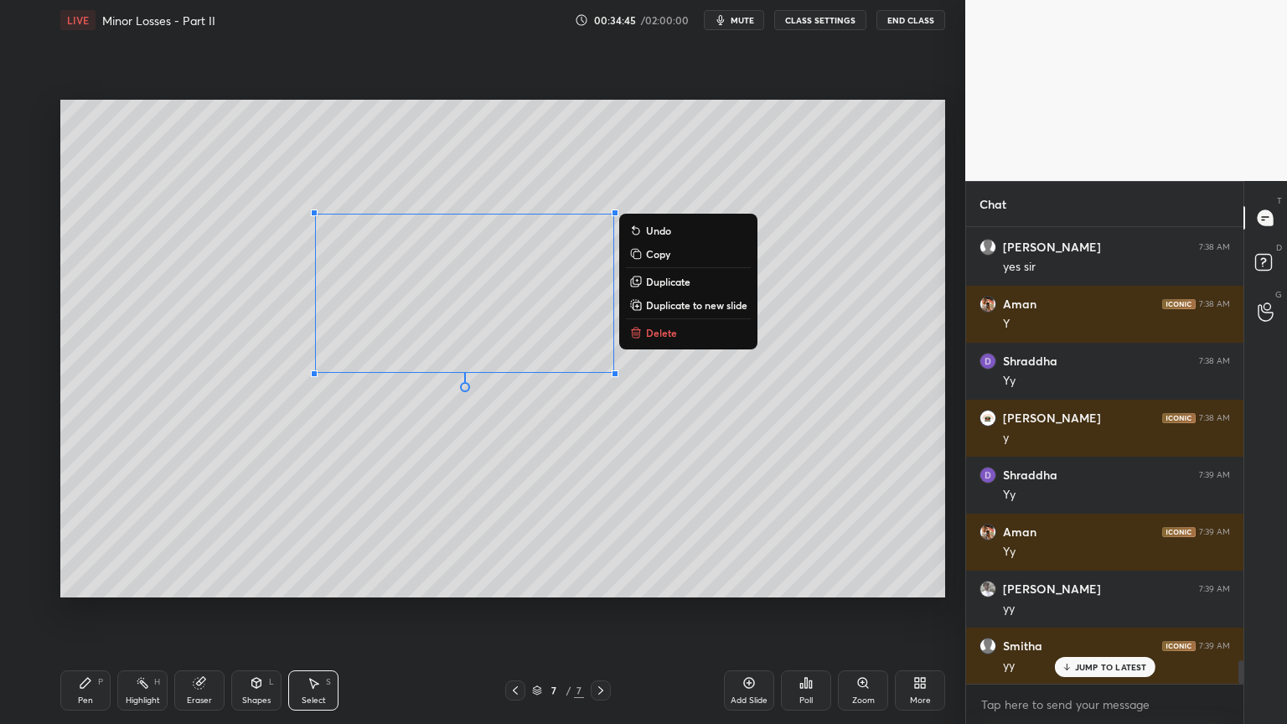
click at [512, 422] on div "0 ° Undo Copy Duplicate Duplicate to new slide Delete" at bounding box center [502, 349] width 885 height 498
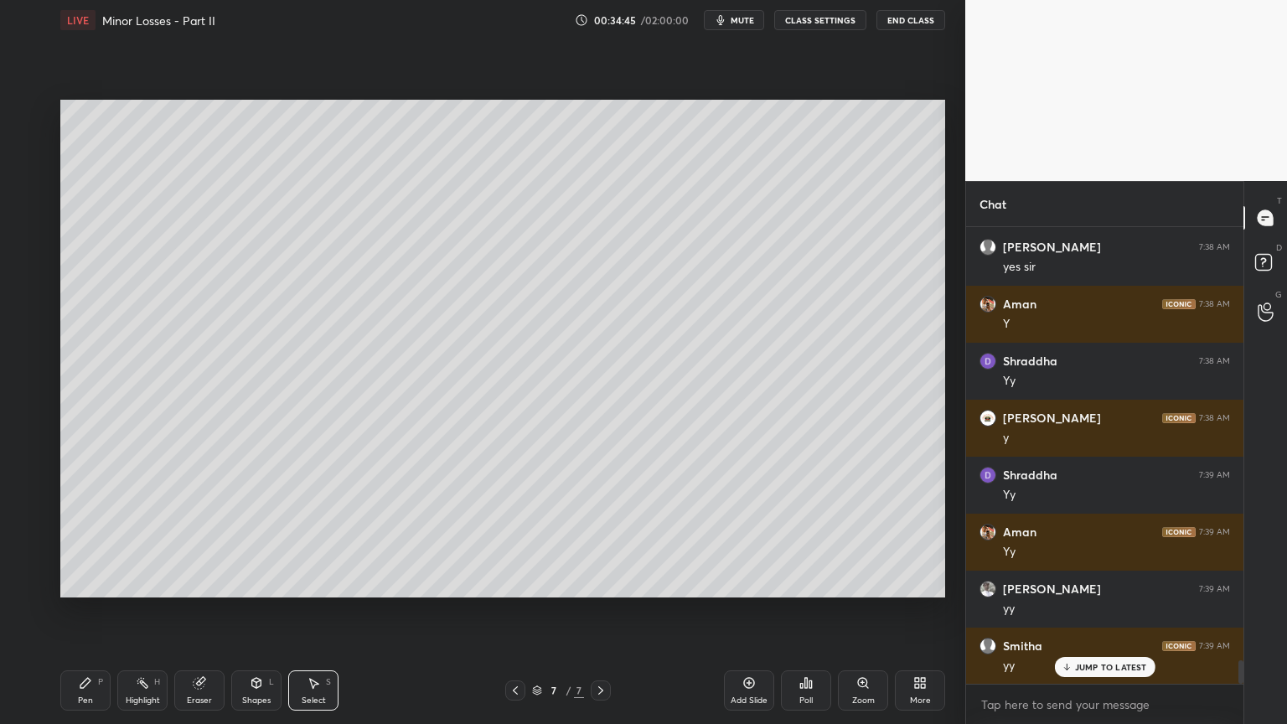
scroll to position [8567, 0]
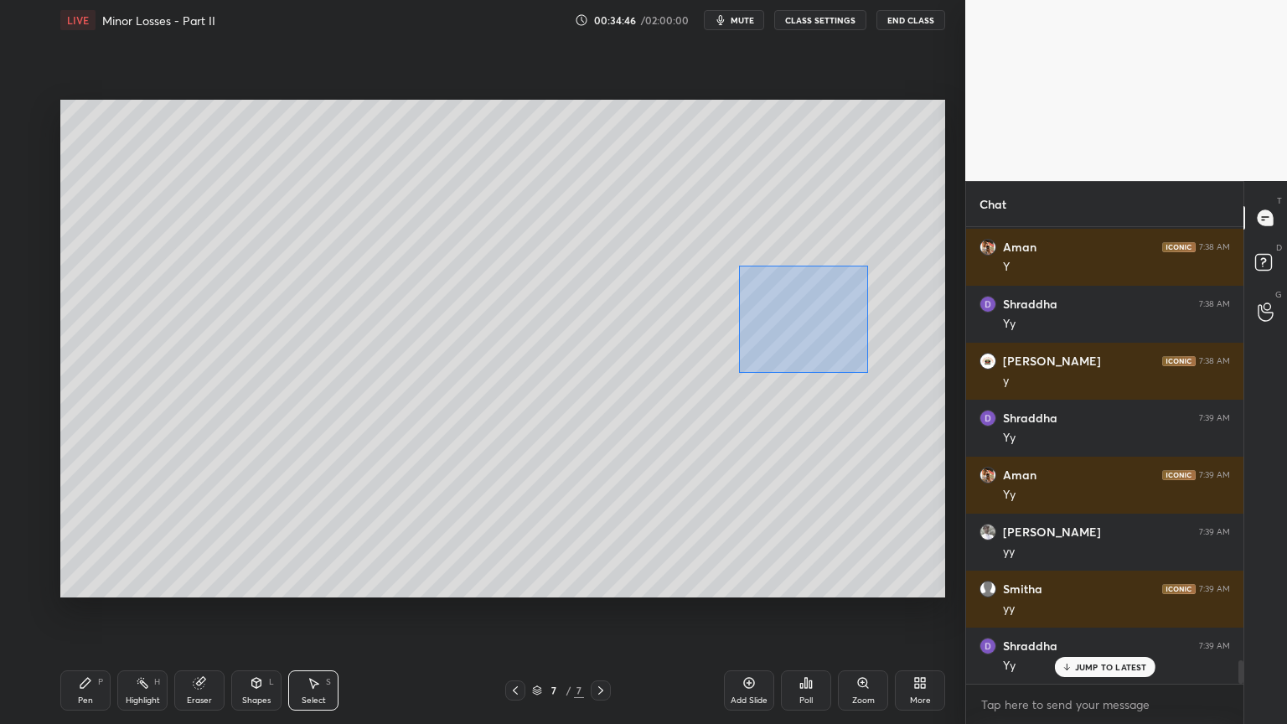
drag, startPoint x: 756, startPoint y: 290, endPoint x: 875, endPoint y: 370, distance: 143.2
click at [878, 372] on div "0 ° Undo Copy Duplicate Duplicate to new slide Delete" at bounding box center [502, 349] width 885 height 498
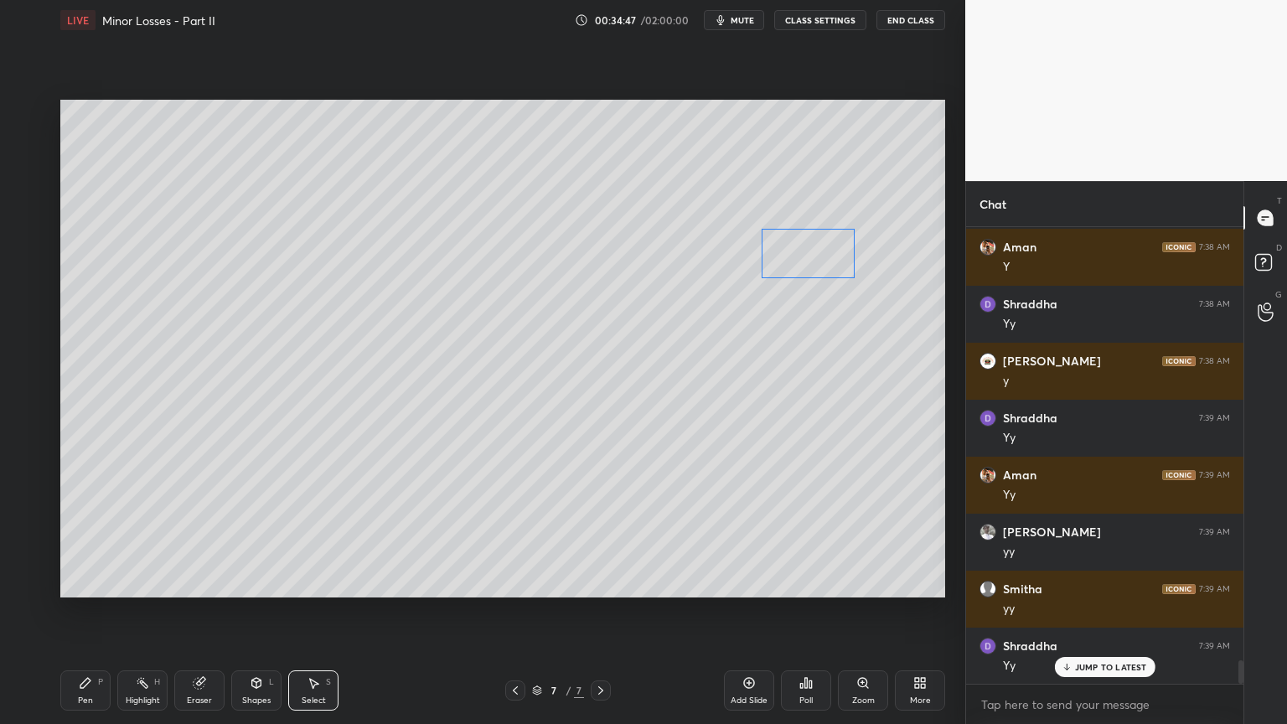
drag, startPoint x: 826, startPoint y: 307, endPoint x: 828, endPoint y: 260, distance: 47.0
click at [828, 260] on div "0 ° Undo Copy Duplicate Duplicate to new slide Delete" at bounding box center [502, 349] width 885 height 498
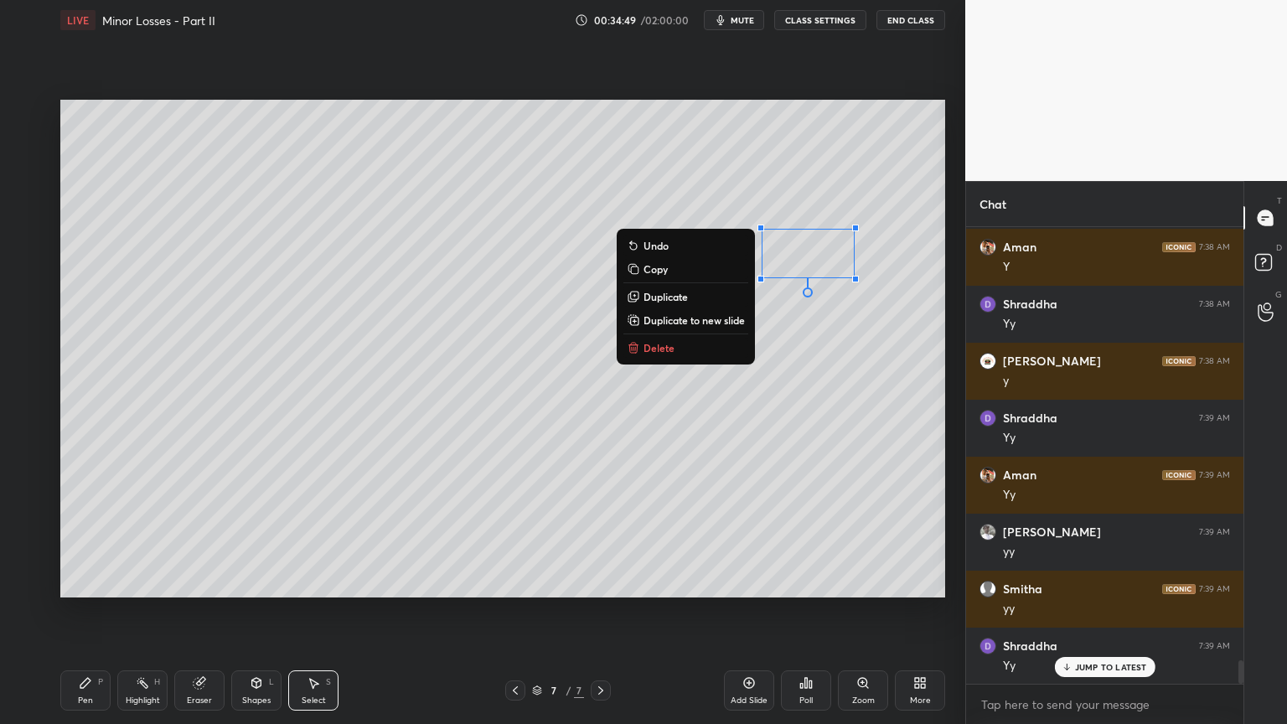
scroll to position [8624, 0]
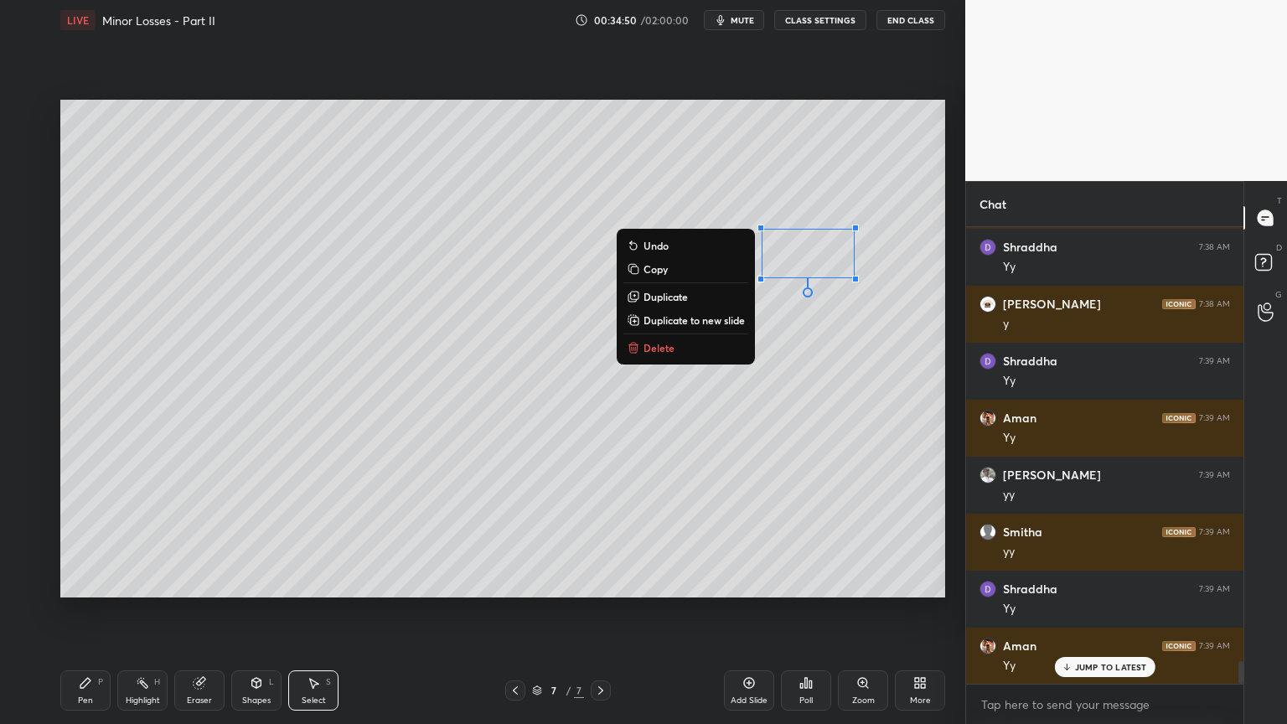
drag, startPoint x: 208, startPoint y: 681, endPoint x: 261, endPoint y: 628, distance: 75.2
click at [210, 611] on div "Eraser" at bounding box center [199, 690] width 50 height 40
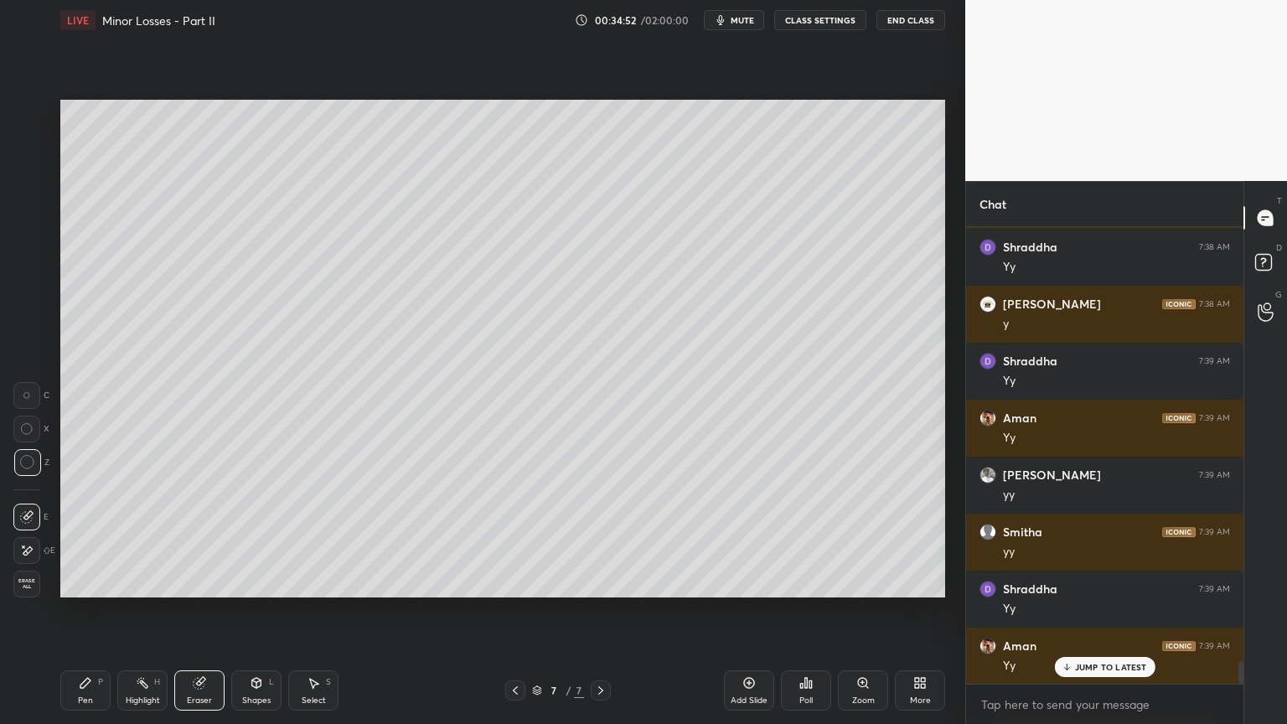
drag, startPoint x: 74, startPoint y: 693, endPoint x: 158, endPoint y: 635, distance: 102.5
click at [75, 611] on div "Pen P" at bounding box center [85, 690] width 50 height 40
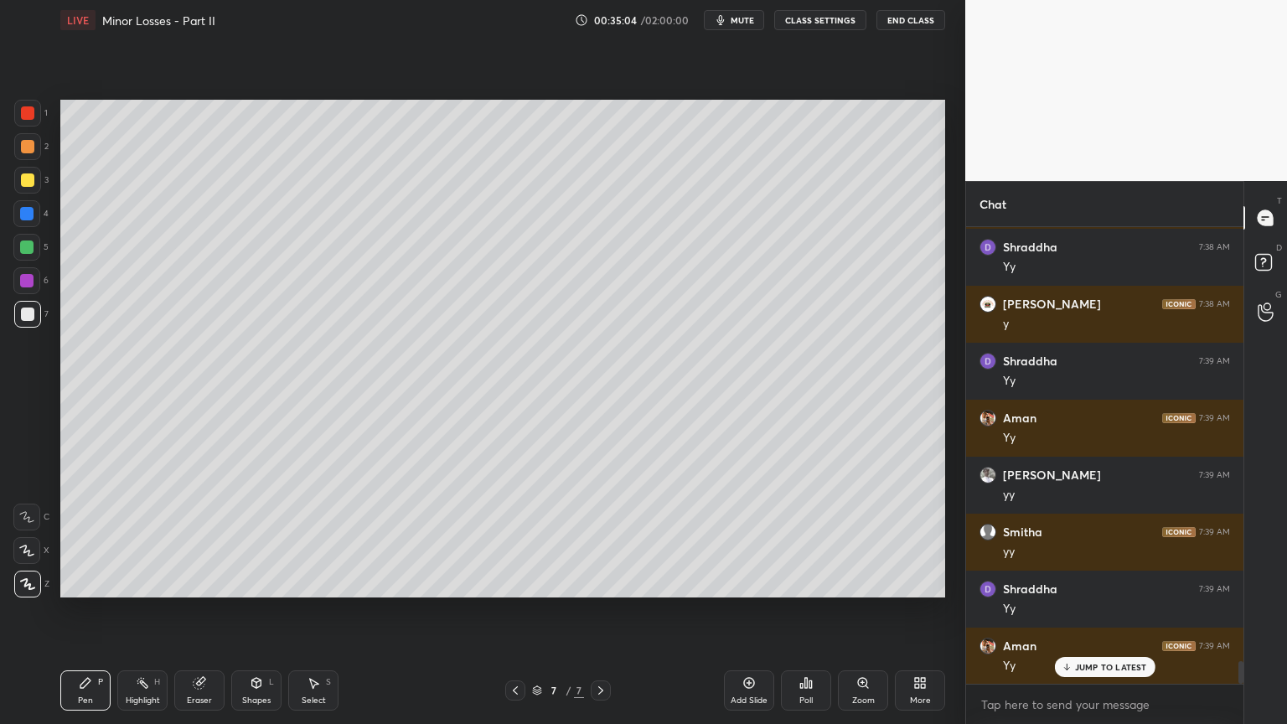
click at [190, 611] on div "Eraser" at bounding box center [199, 690] width 50 height 40
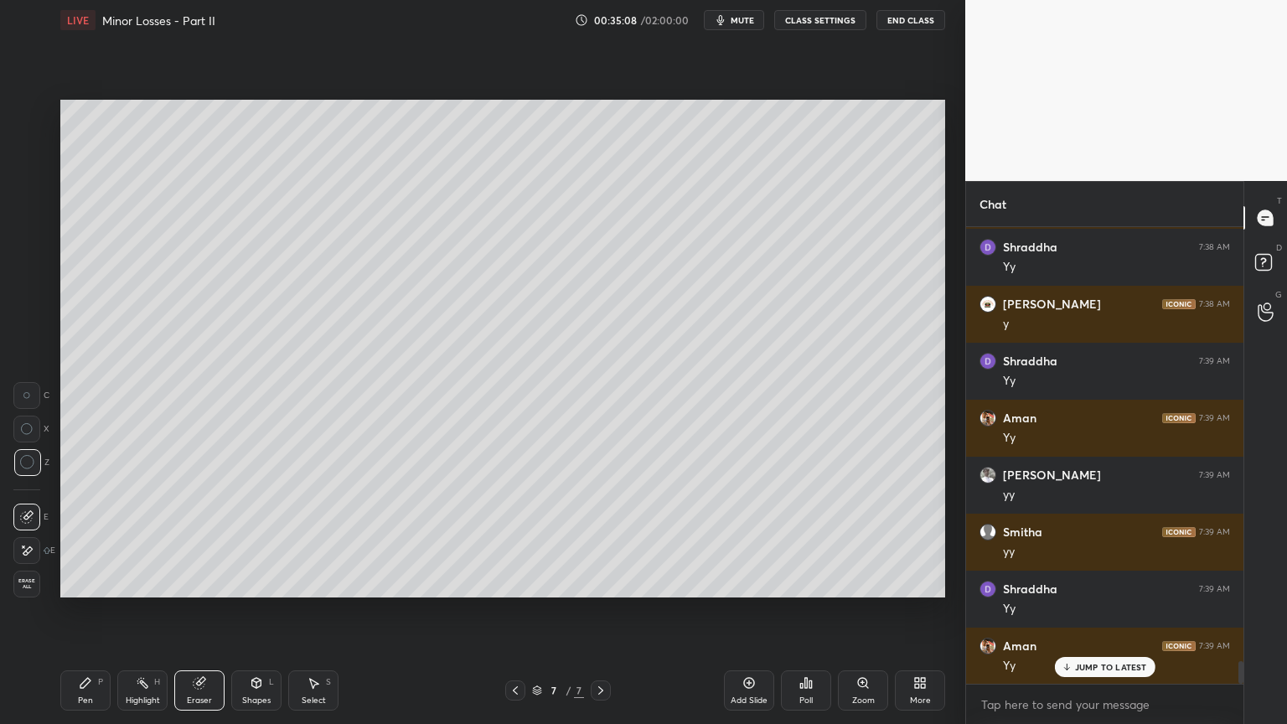
drag, startPoint x: 80, startPoint y: 700, endPoint x: 143, endPoint y: 665, distance: 72.8
click at [80, 611] on div "Pen" at bounding box center [85, 700] width 15 height 8
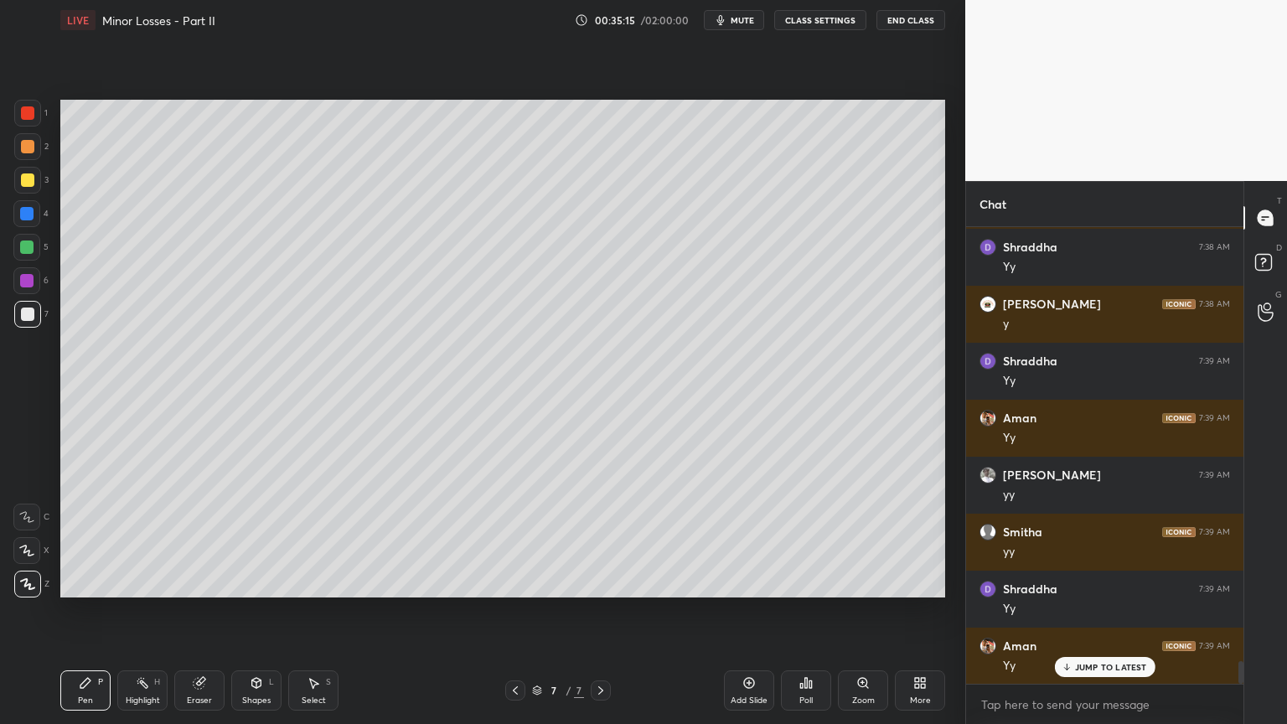
click at [214, 611] on div "Eraser" at bounding box center [199, 690] width 50 height 40
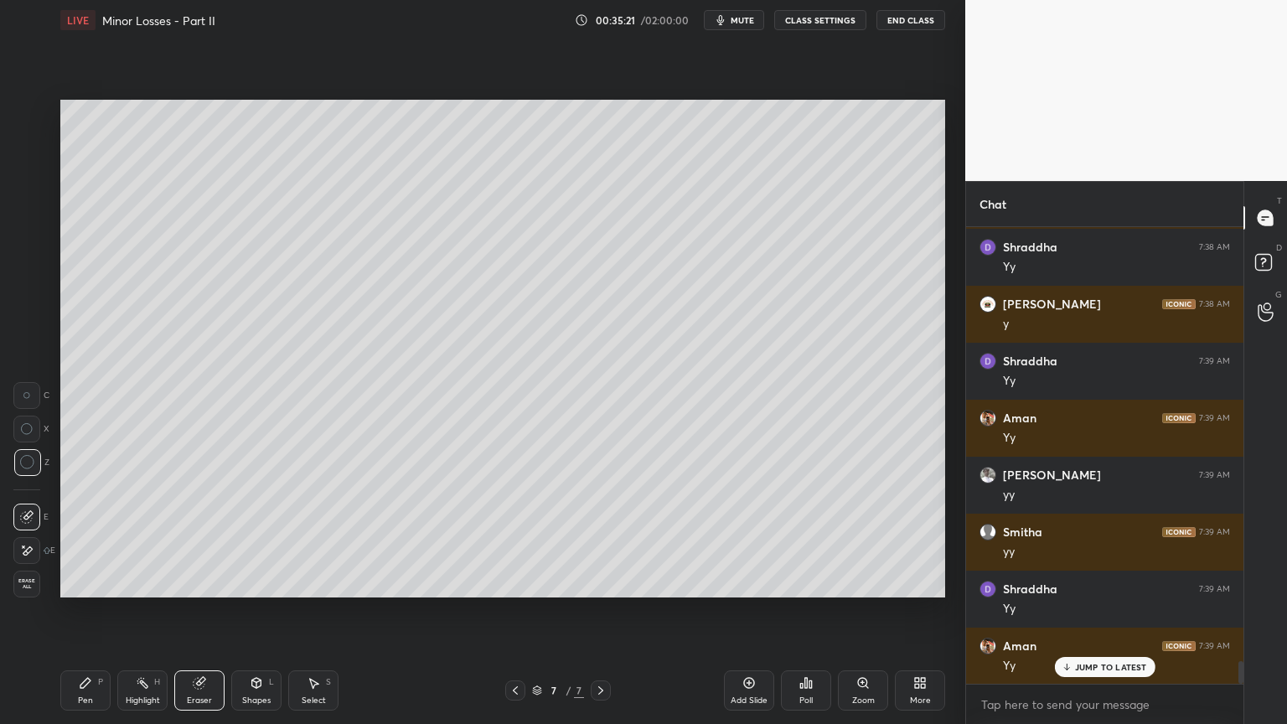
click at [79, 611] on icon at bounding box center [85, 682] width 13 height 13
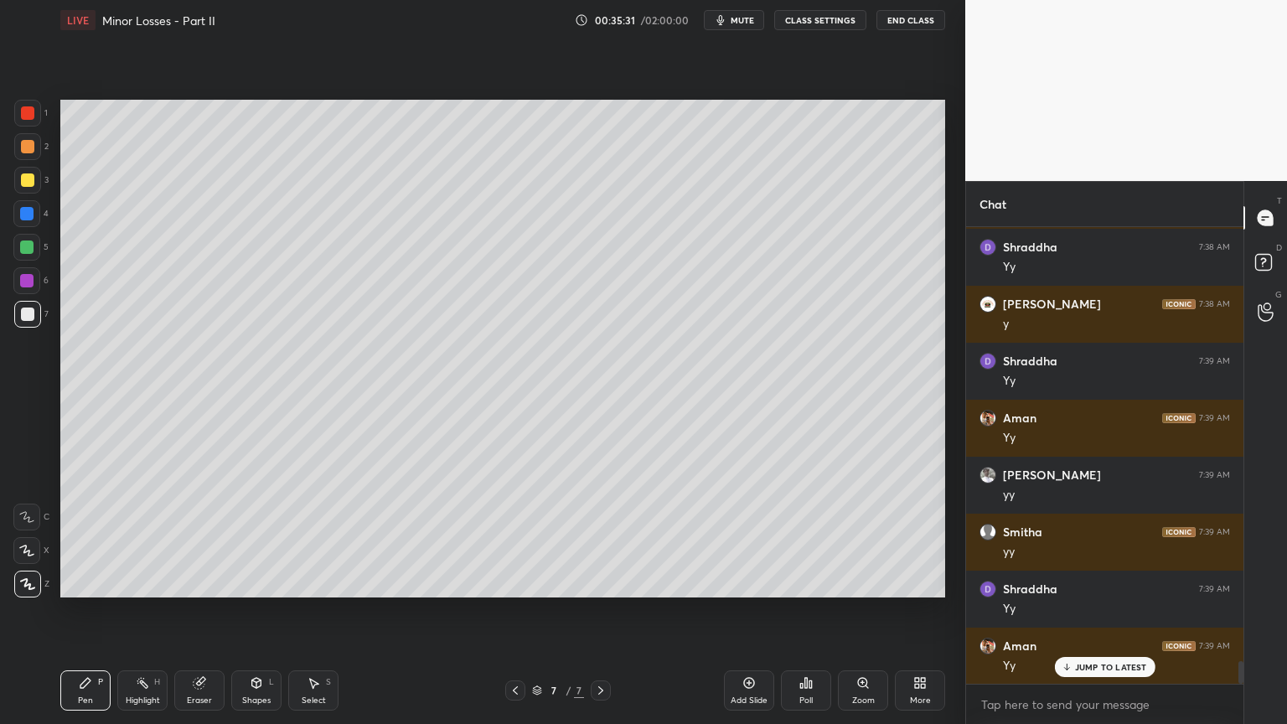
click at [515, 611] on icon at bounding box center [515, 690] width 13 height 13
click at [515, 611] on icon at bounding box center [515, 690] width 5 height 8
click at [602, 611] on icon at bounding box center [600, 690] width 13 height 13
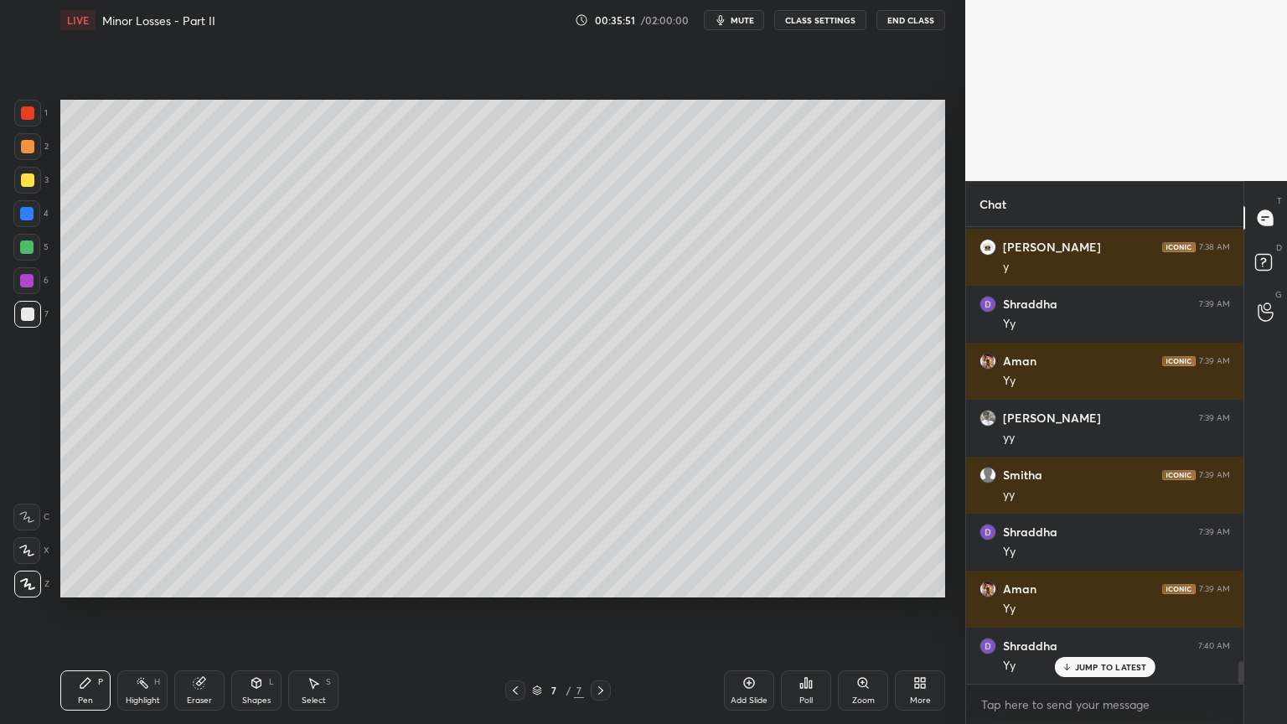
click at [514, 611] on icon at bounding box center [515, 690] width 13 height 13
click at [517, 611] on icon at bounding box center [515, 690] width 13 height 13
click at [604, 611] on icon at bounding box center [600, 690] width 13 height 13
click at [603, 611] on icon at bounding box center [600, 690] width 13 height 13
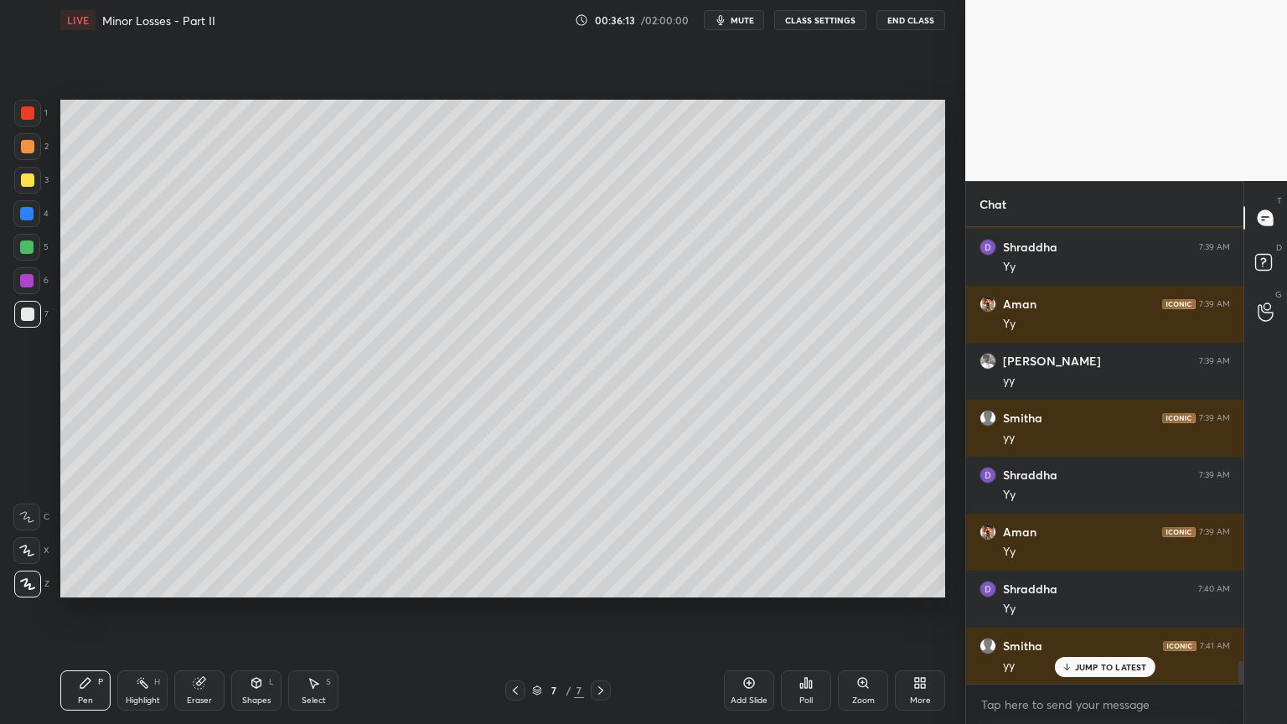
click at [189, 611] on div "Eraser" at bounding box center [199, 690] width 50 height 40
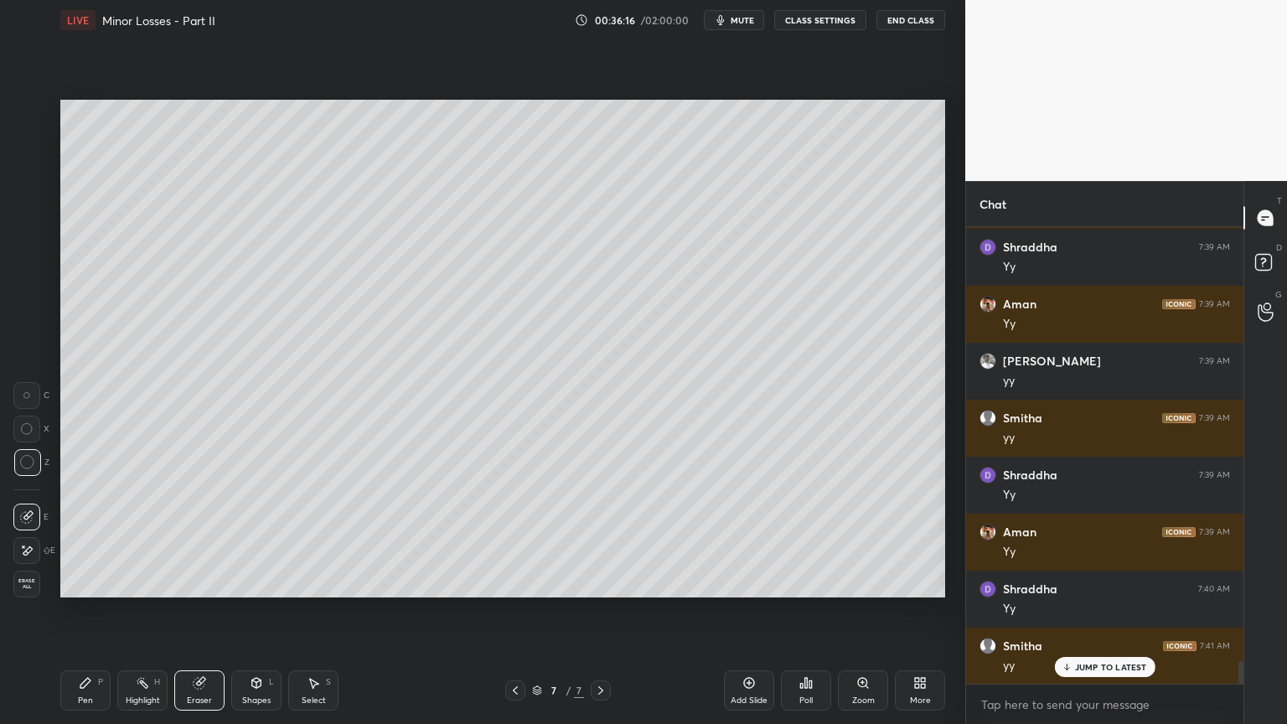
click at [256, 611] on div "Shapes" at bounding box center [256, 700] width 28 height 8
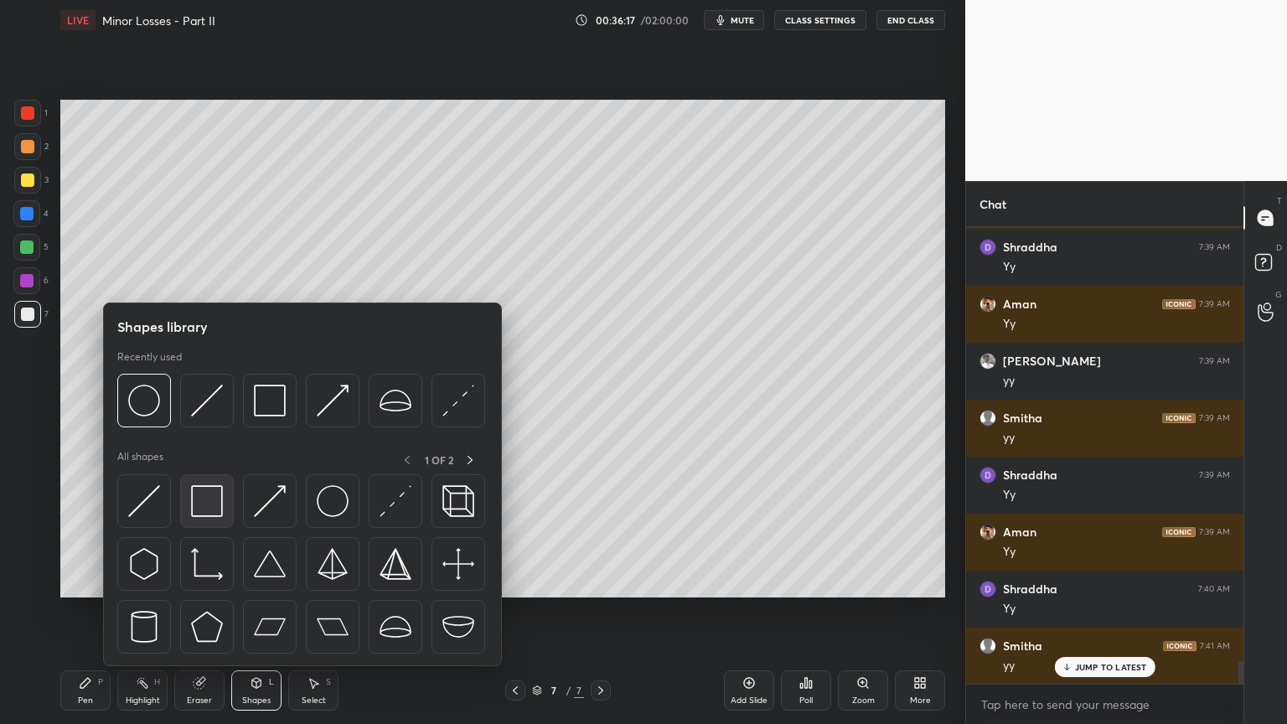
click at [221, 494] on img at bounding box center [207, 501] width 32 height 32
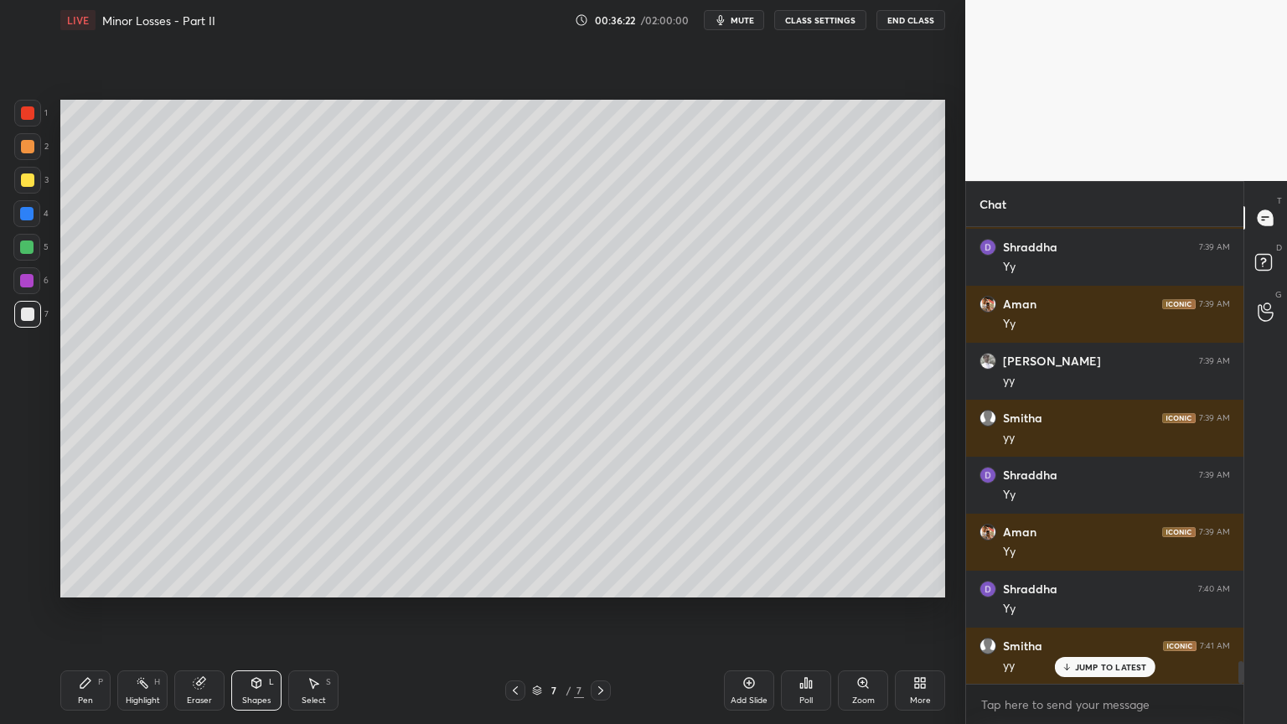
click at [308, 611] on div "Select S" at bounding box center [313, 690] width 50 height 40
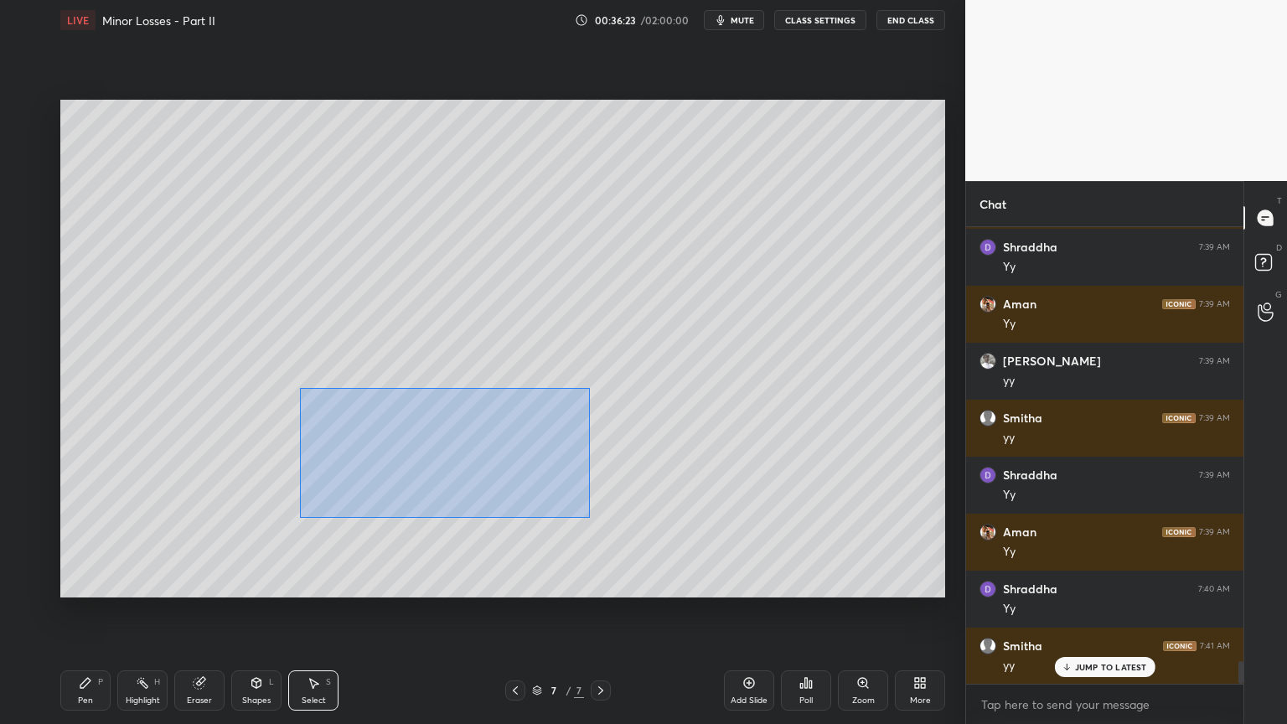
drag, startPoint x: 305, startPoint y: 390, endPoint x: 565, endPoint y: 514, distance: 288.2
click at [587, 519] on div "0 ° Undo Copy Duplicate Duplicate to new slide Delete" at bounding box center [502, 349] width 885 height 498
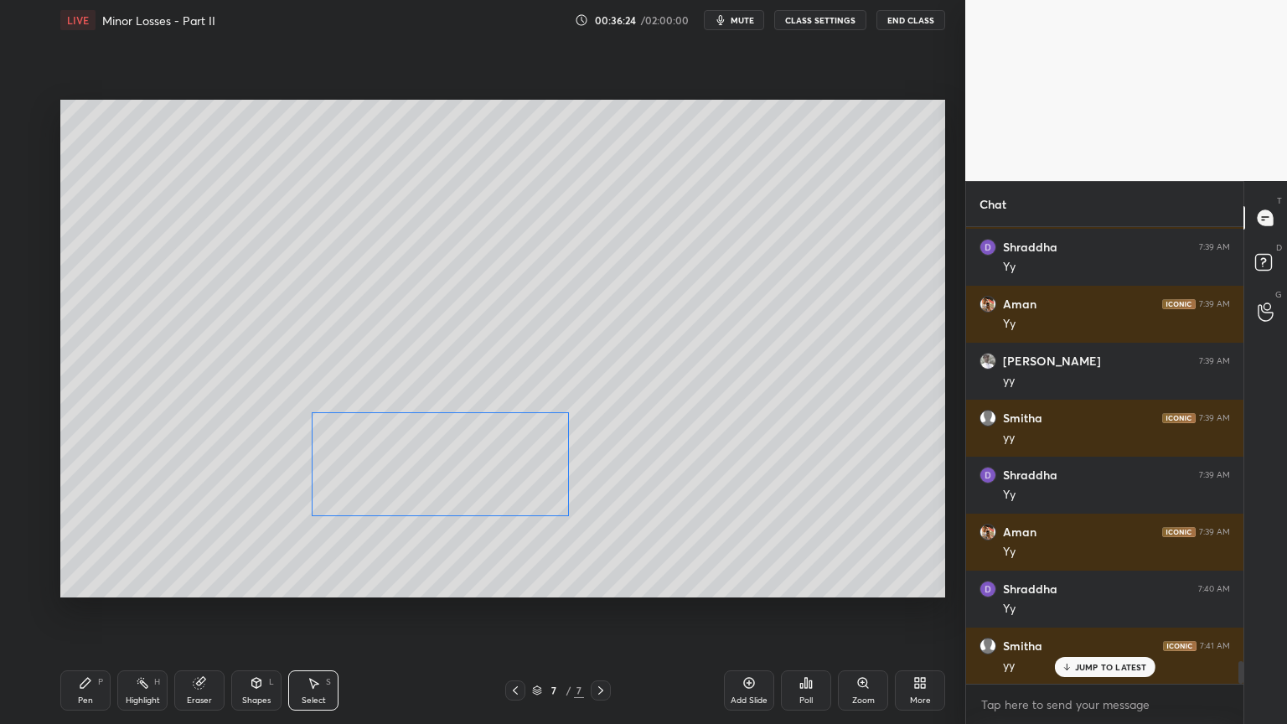
drag, startPoint x: 498, startPoint y: 496, endPoint x: 497, endPoint y: 509, distance: 13.4
click at [497, 509] on div "0 ° Undo Copy Duplicate Duplicate to new slide Delete" at bounding box center [502, 349] width 885 height 498
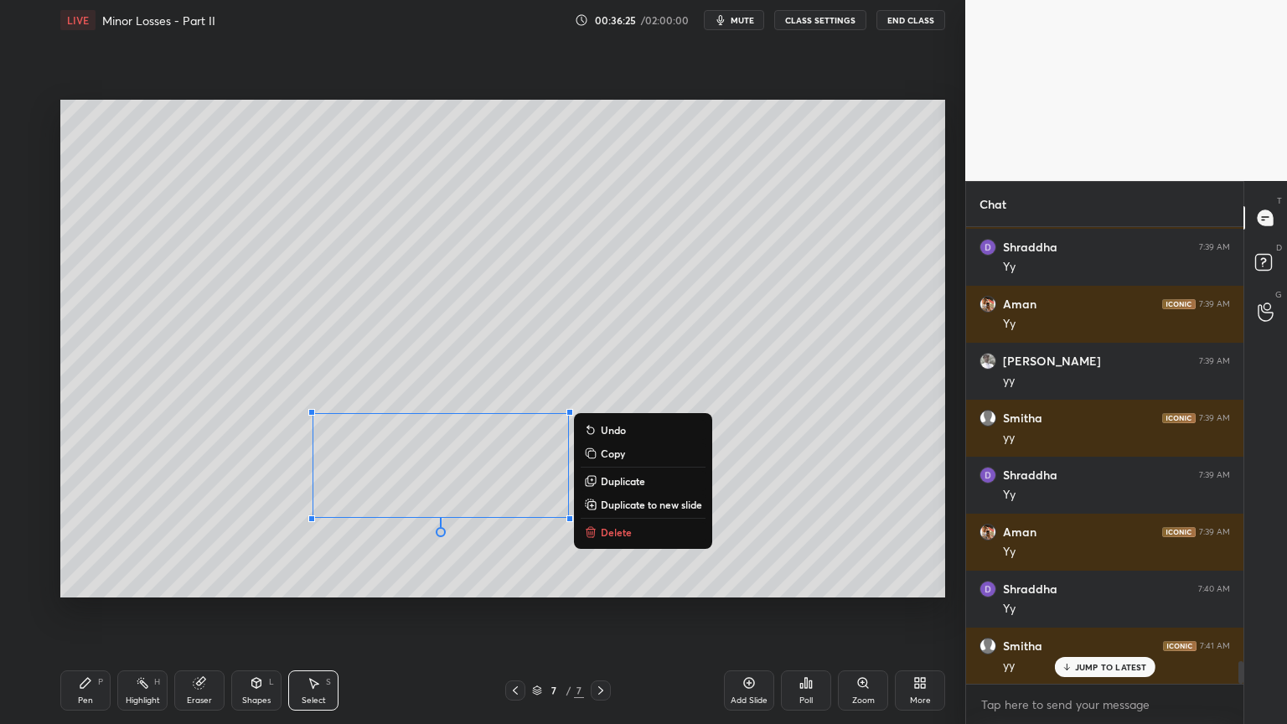
click at [493, 561] on div "0 ° Undo Copy Duplicate Duplicate to new slide Delete" at bounding box center [502, 349] width 885 height 498
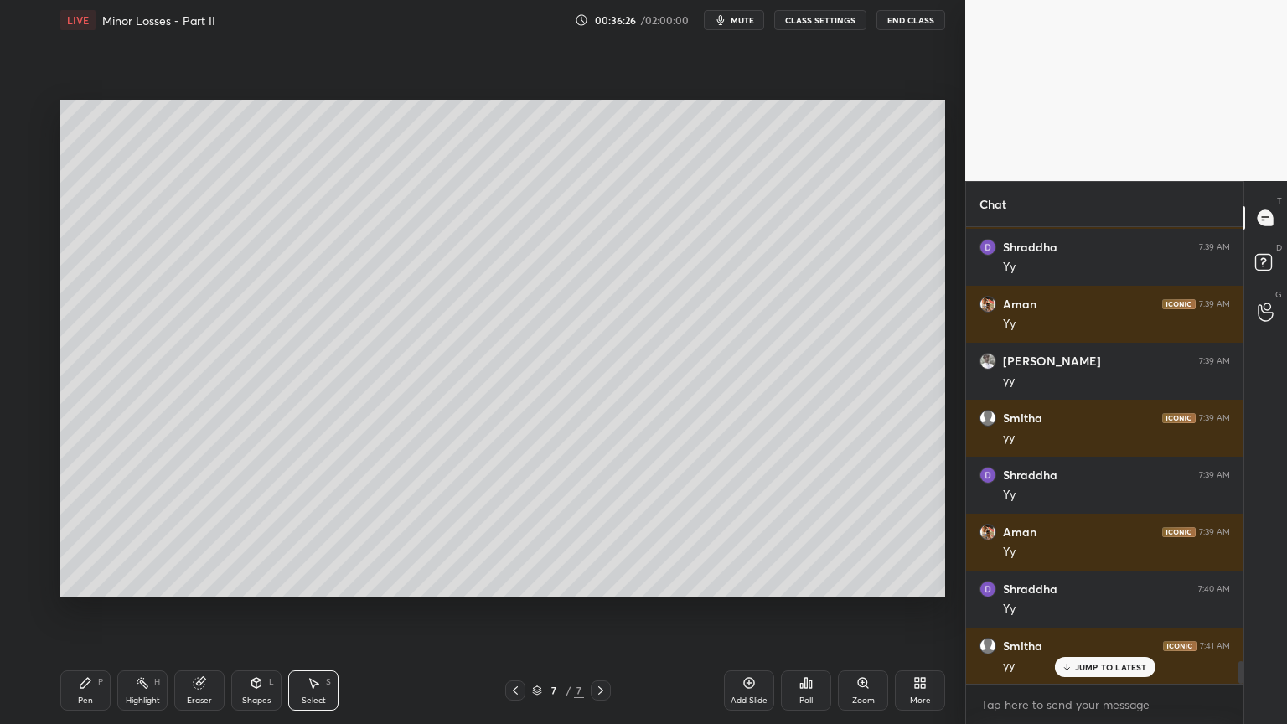
scroll to position [8794, 0]
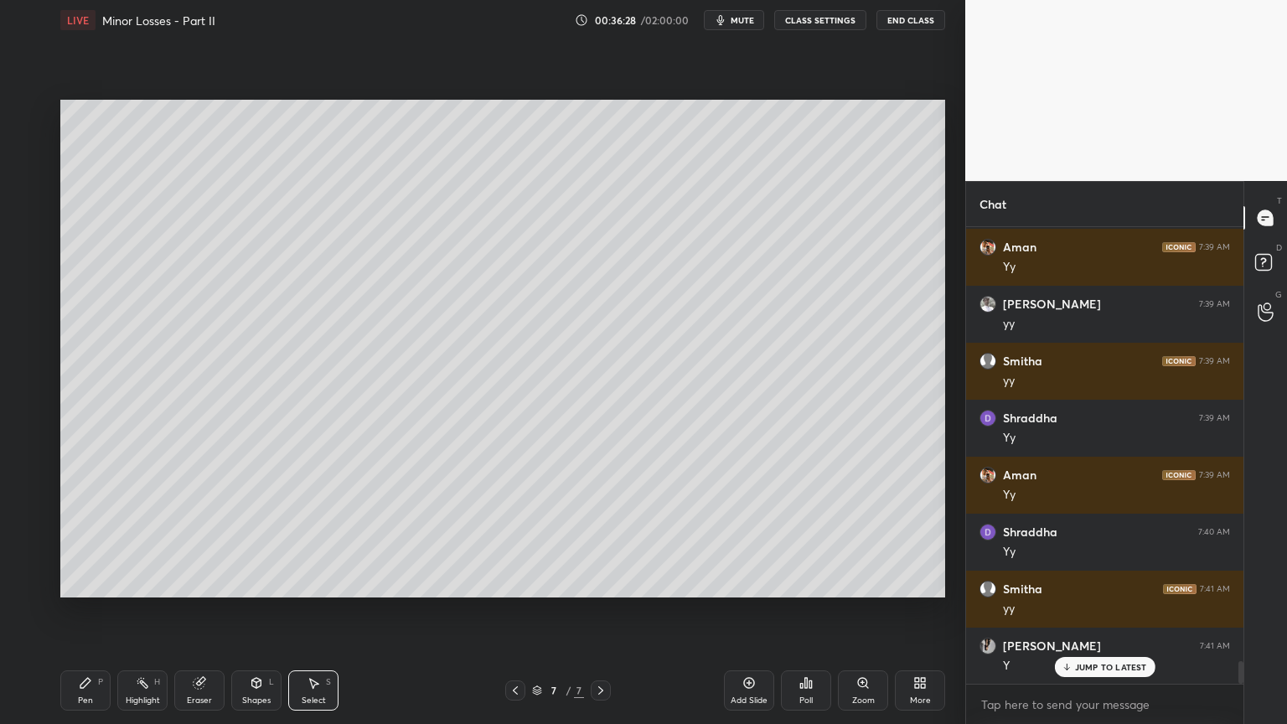
click at [96, 611] on div "Pen P" at bounding box center [85, 690] width 50 height 40
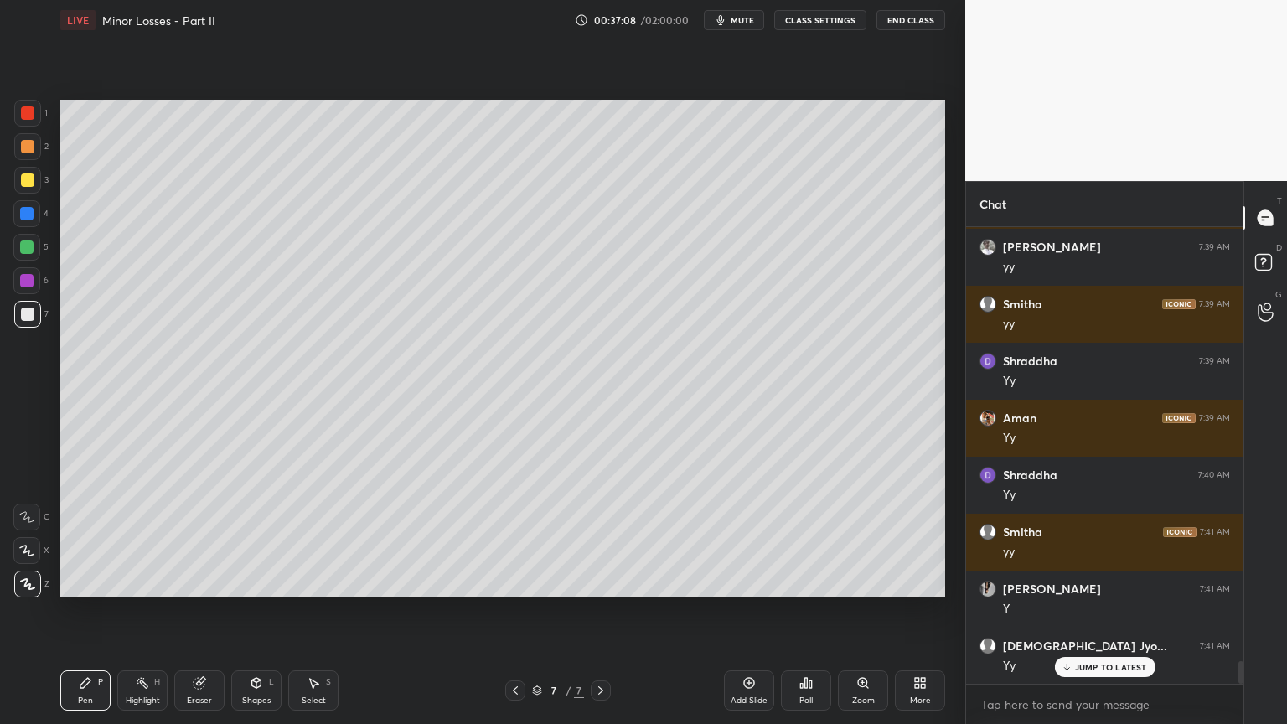
click at [322, 611] on div "Select" at bounding box center [314, 700] width 24 height 8
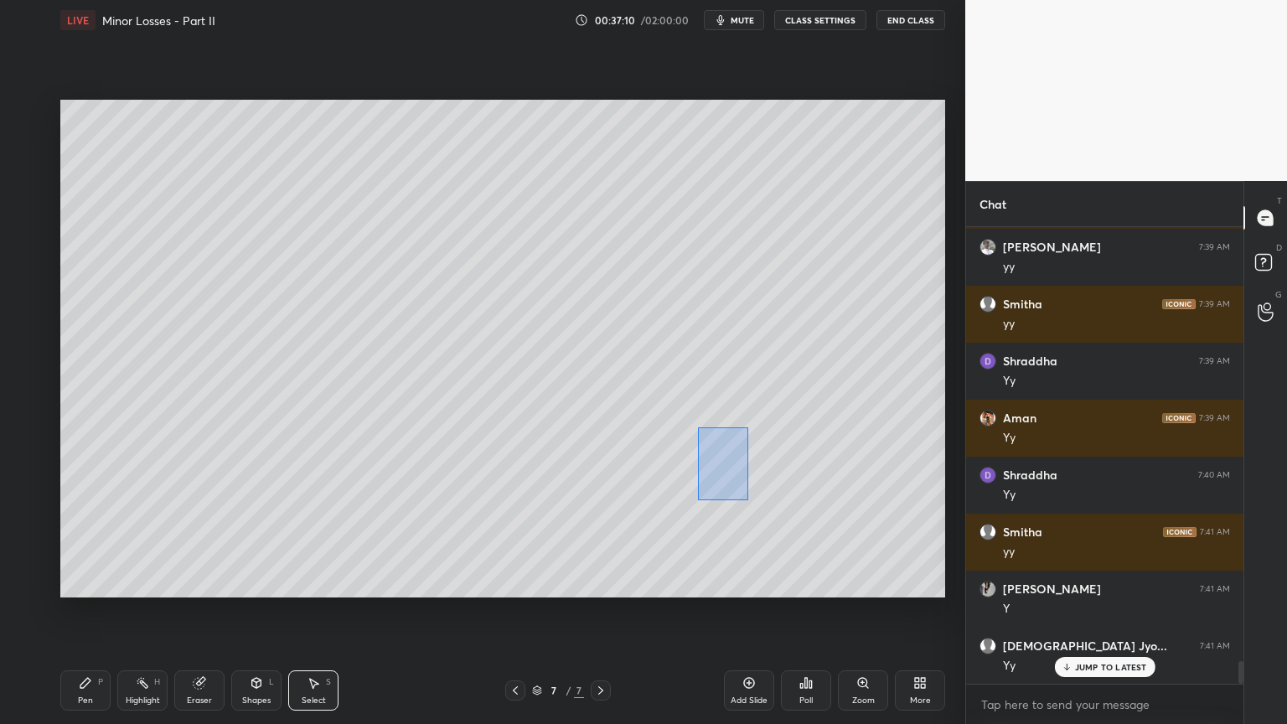
drag, startPoint x: 697, startPoint y: 426, endPoint x: 747, endPoint y: 502, distance: 90.6
click at [747, 502] on div "0 ° Undo Copy Duplicate Duplicate to new slide Delete" at bounding box center [502, 349] width 885 height 498
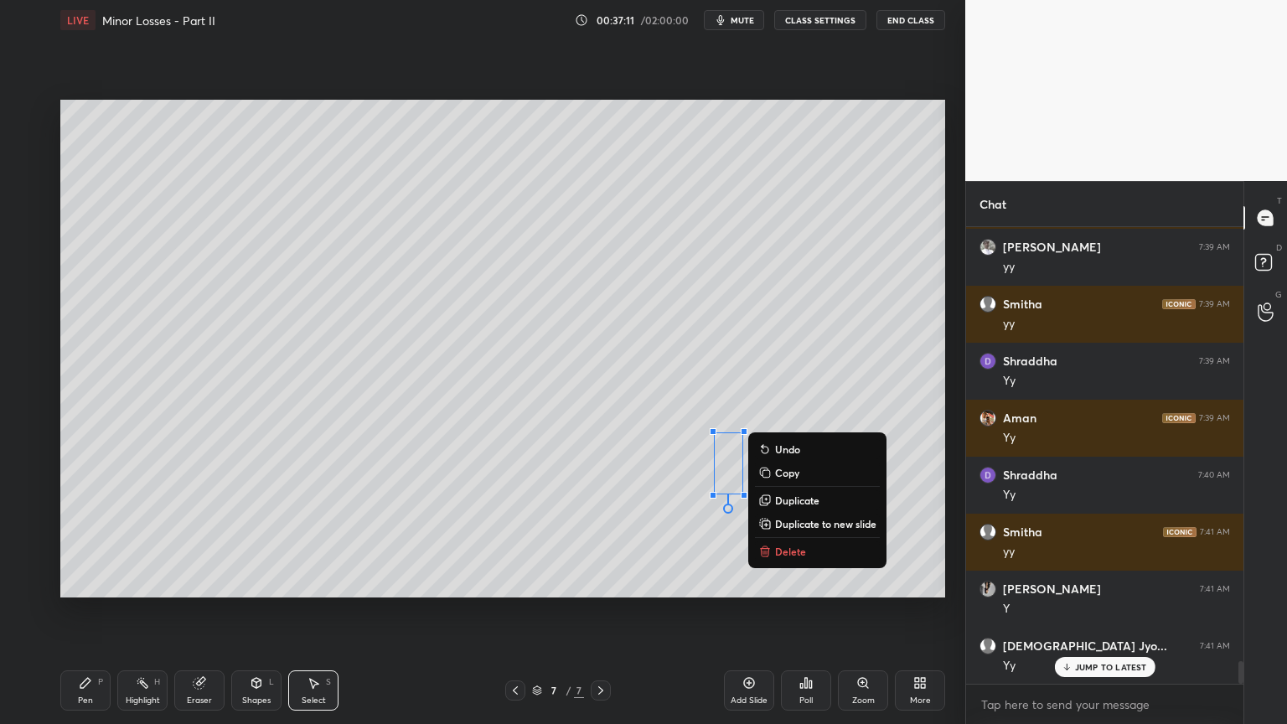
scroll to position [8908, 0]
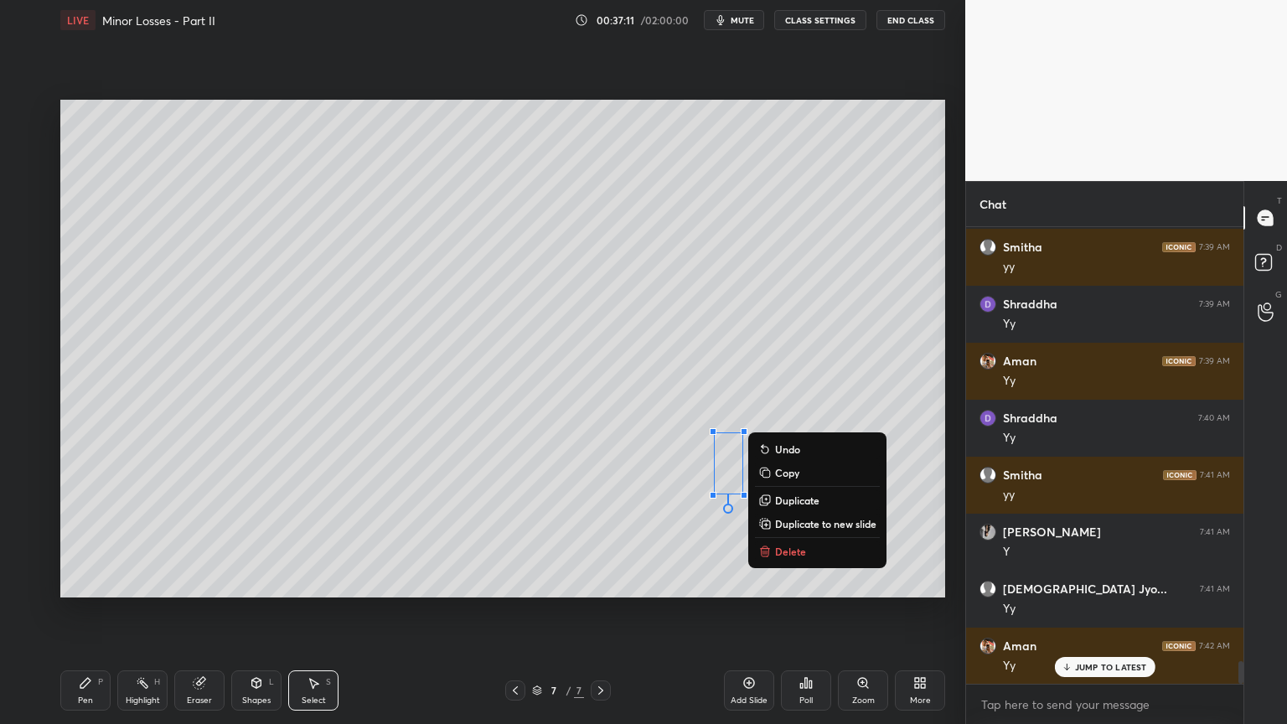
click at [787, 500] on p "Duplicate" at bounding box center [797, 500] width 44 height 13
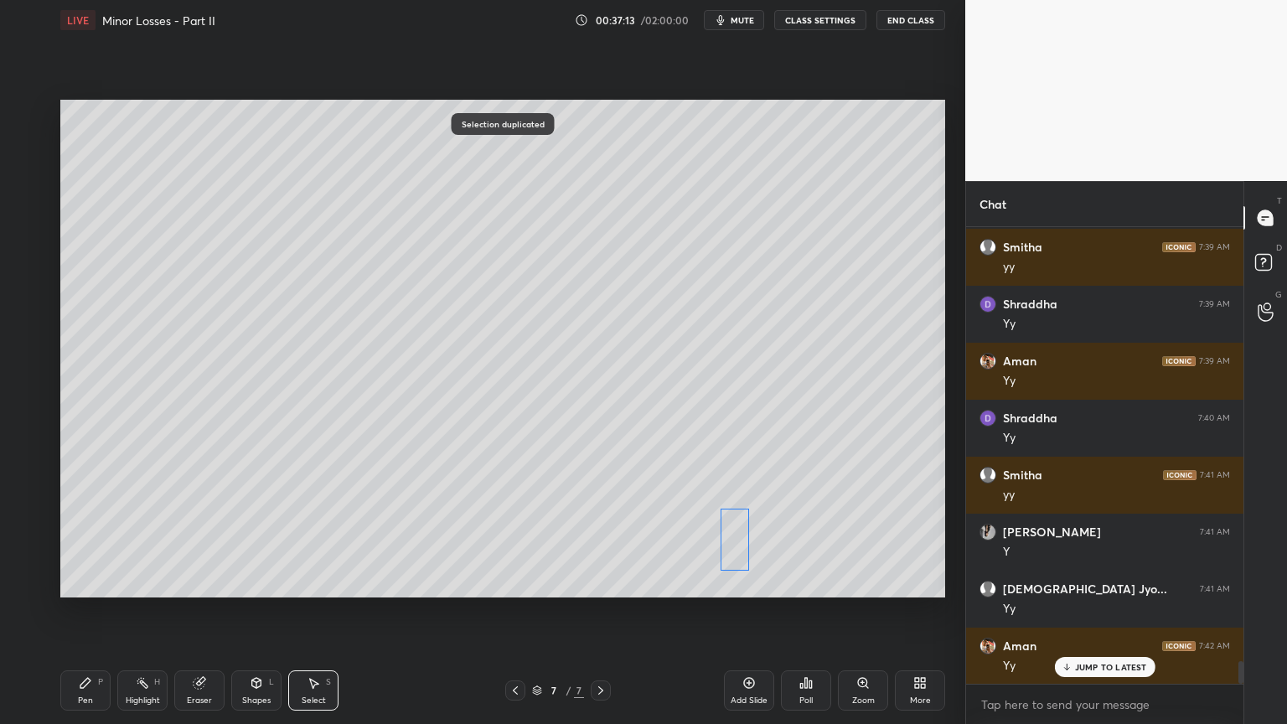
drag, startPoint x: 747, startPoint y: 484, endPoint x: 734, endPoint y: 535, distance: 51.8
click at [733, 540] on div "0 ° Undo Copy Duplicate Duplicate to new slide Delete" at bounding box center [502, 349] width 885 height 498
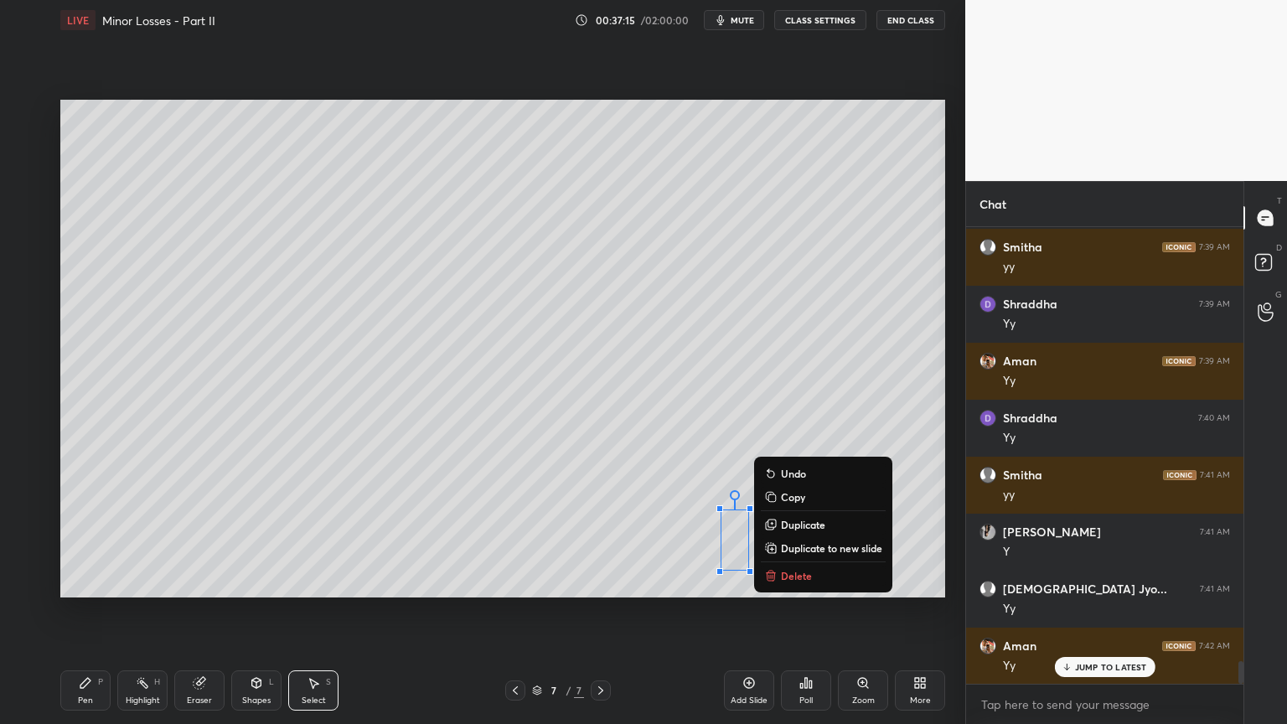
click at [81, 611] on div "Pen" at bounding box center [85, 700] width 15 height 8
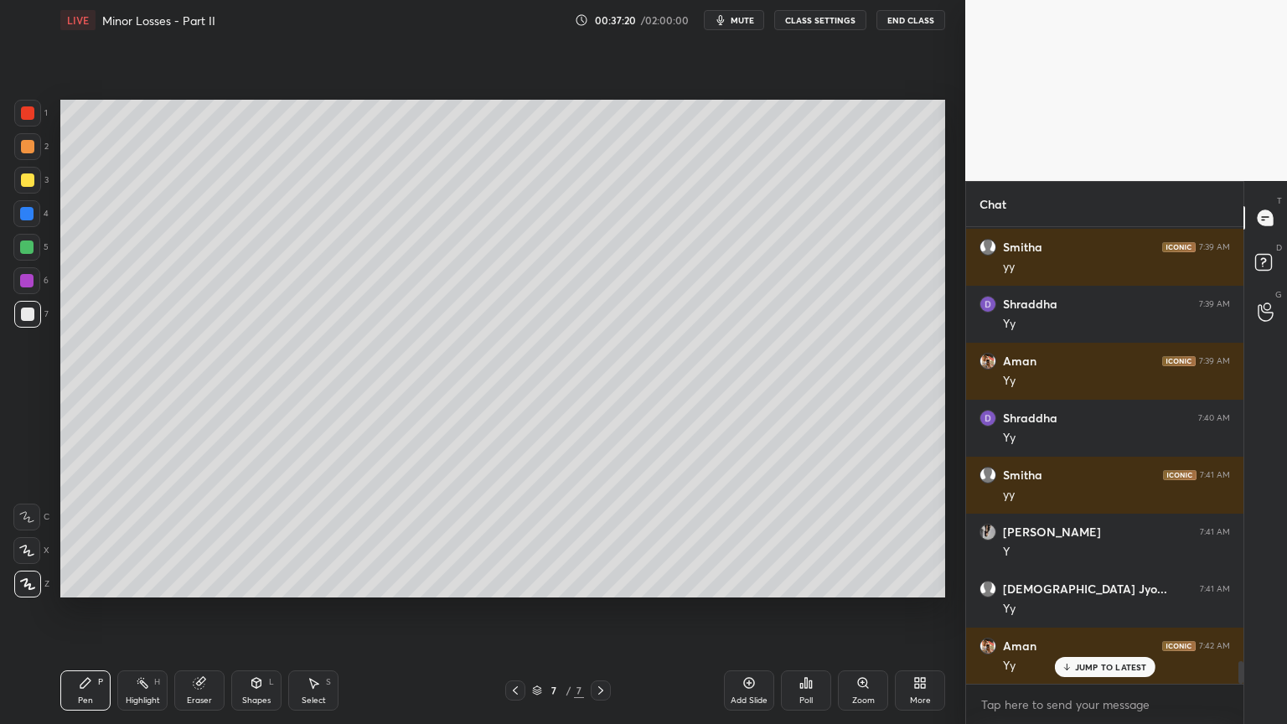
click at [322, 611] on div "Select S" at bounding box center [313, 690] width 50 height 40
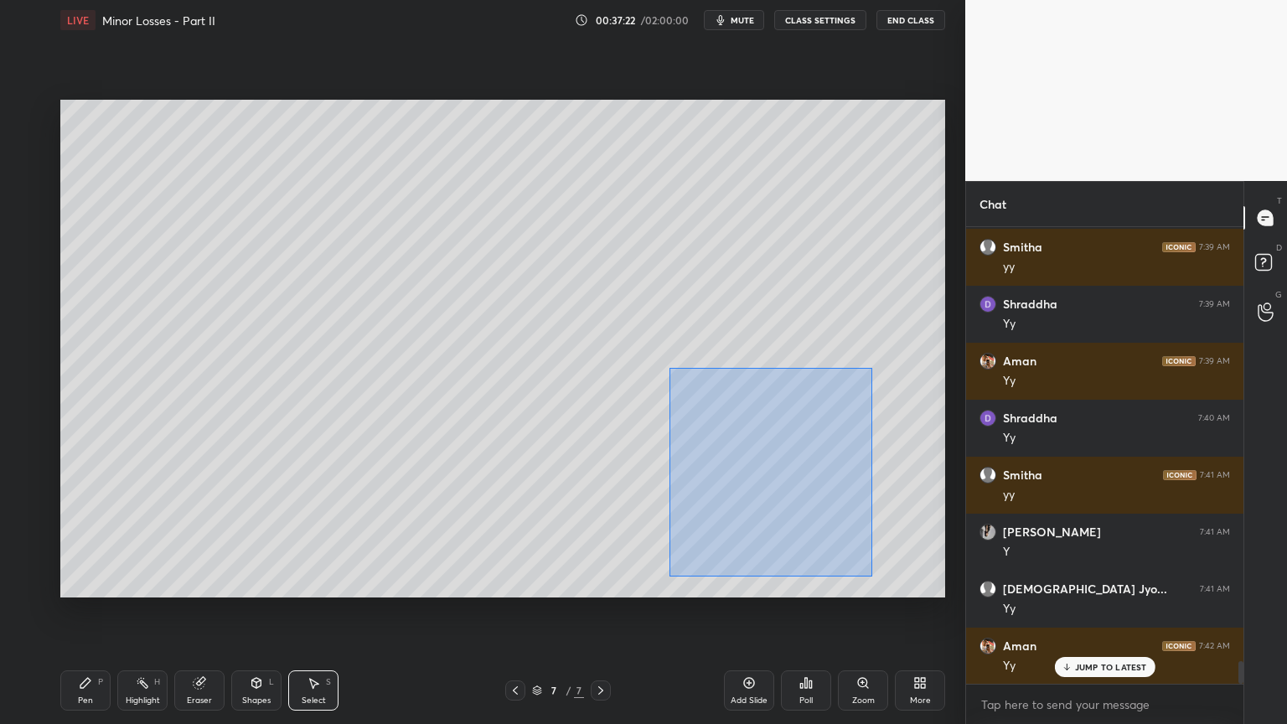
drag, startPoint x: 677, startPoint y: 375, endPoint x: 868, endPoint y: 573, distance: 274.9
click at [870, 576] on div "0 ° Undo Copy Duplicate Duplicate to new slide Delete" at bounding box center [502, 349] width 885 height 498
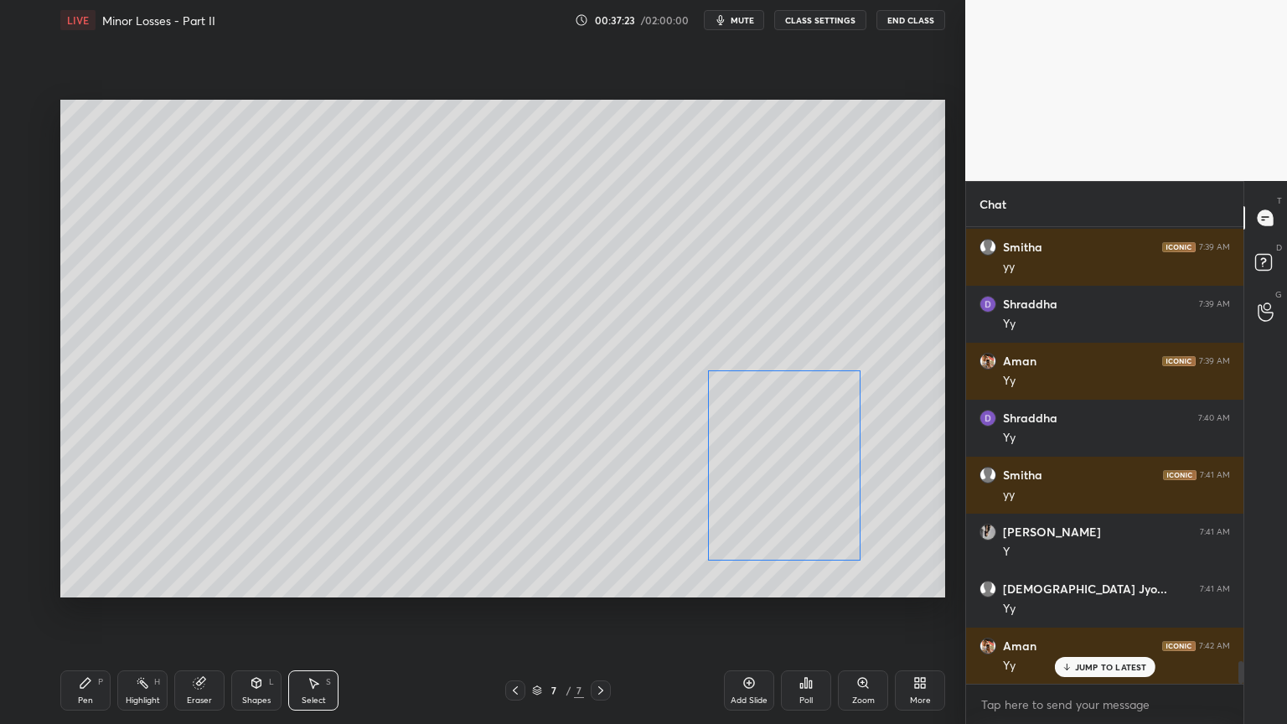
click at [826, 520] on div "0 ° Undo Copy Duplicate Duplicate to new slide Delete" at bounding box center [502, 349] width 885 height 498
click at [650, 569] on div "0 ° Undo Copy Duplicate Duplicate to new slide Delete" at bounding box center [502, 349] width 885 height 498
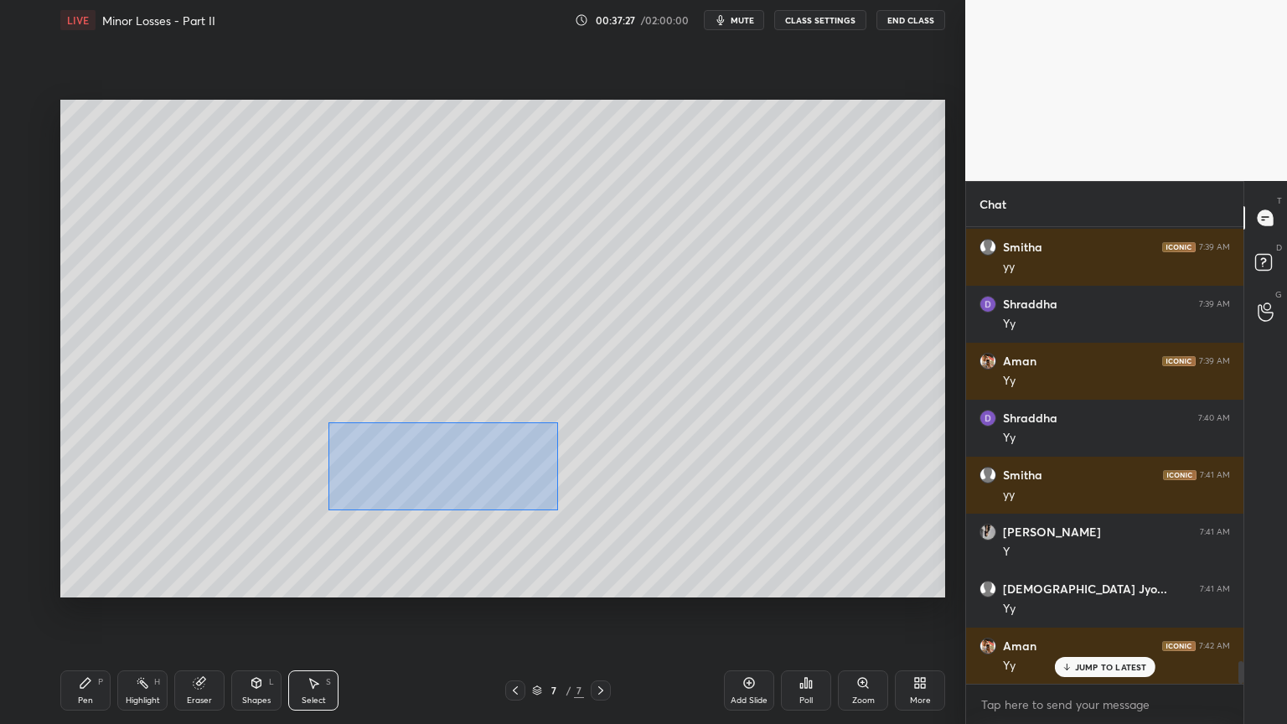
drag, startPoint x: 328, startPoint y: 422, endPoint x: 558, endPoint y: 509, distance: 245.6
click at [558, 509] on div "0 ° Undo Copy Duplicate Duplicate to new slide Delete" at bounding box center [502, 349] width 885 height 498
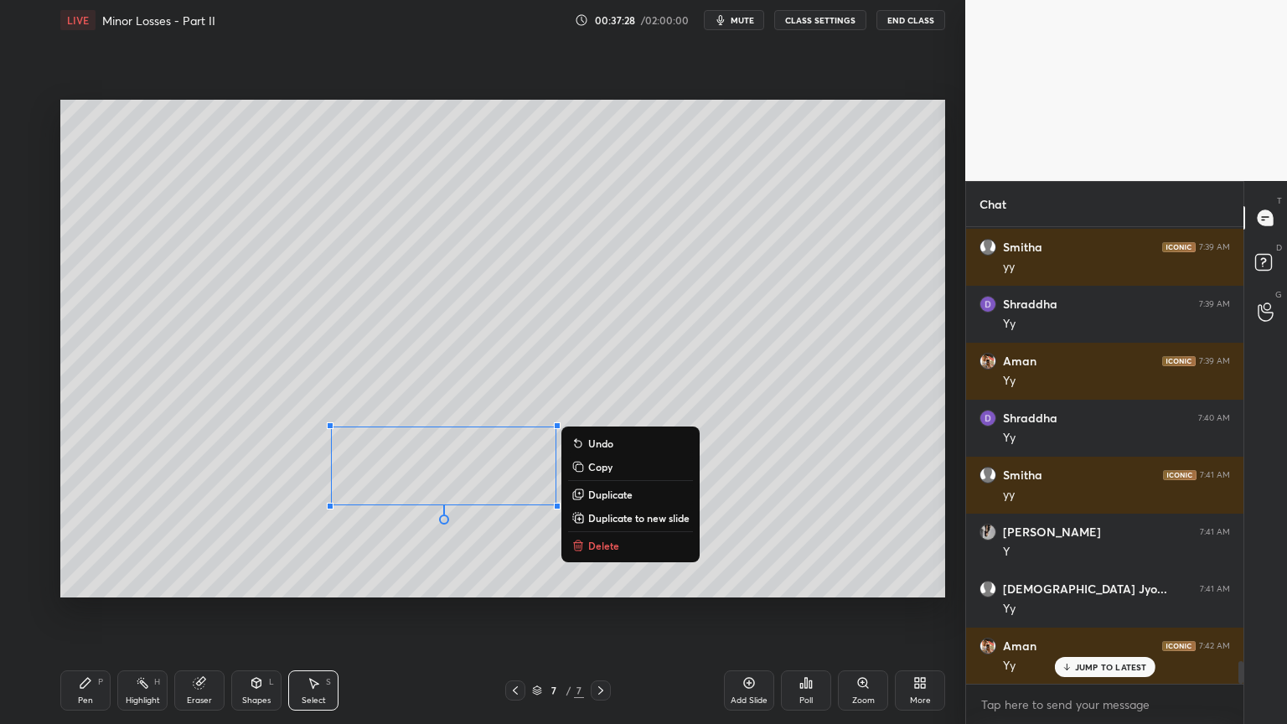
click at [658, 516] on p "Duplicate to new slide" at bounding box center [638, 517] width 101 height 13
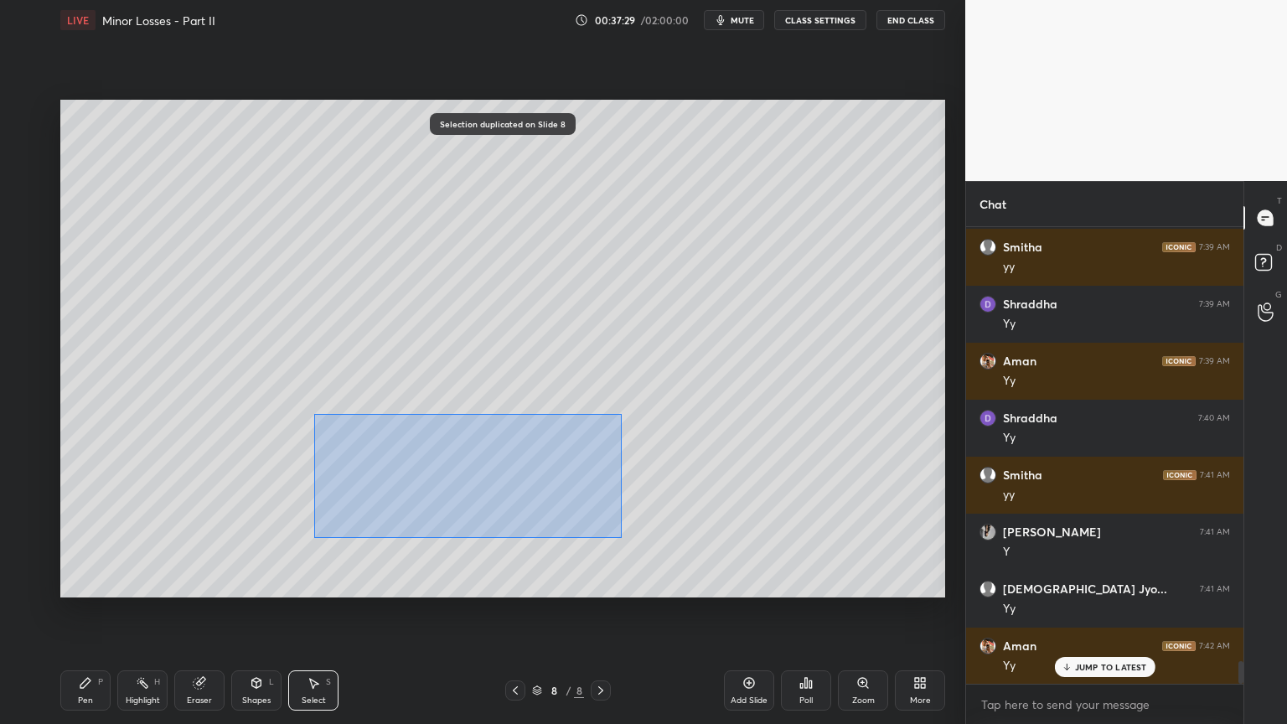
drag, startPoint x: 317, startPoint y: 414, endPoint x: 621, endPoint y: 537, distance: 328.1
click at [621, 537] on div "0 ° Undo Copy Duplicate Duplicate to new slide Delete" at bounding box center [502, 349] width 885 height 498
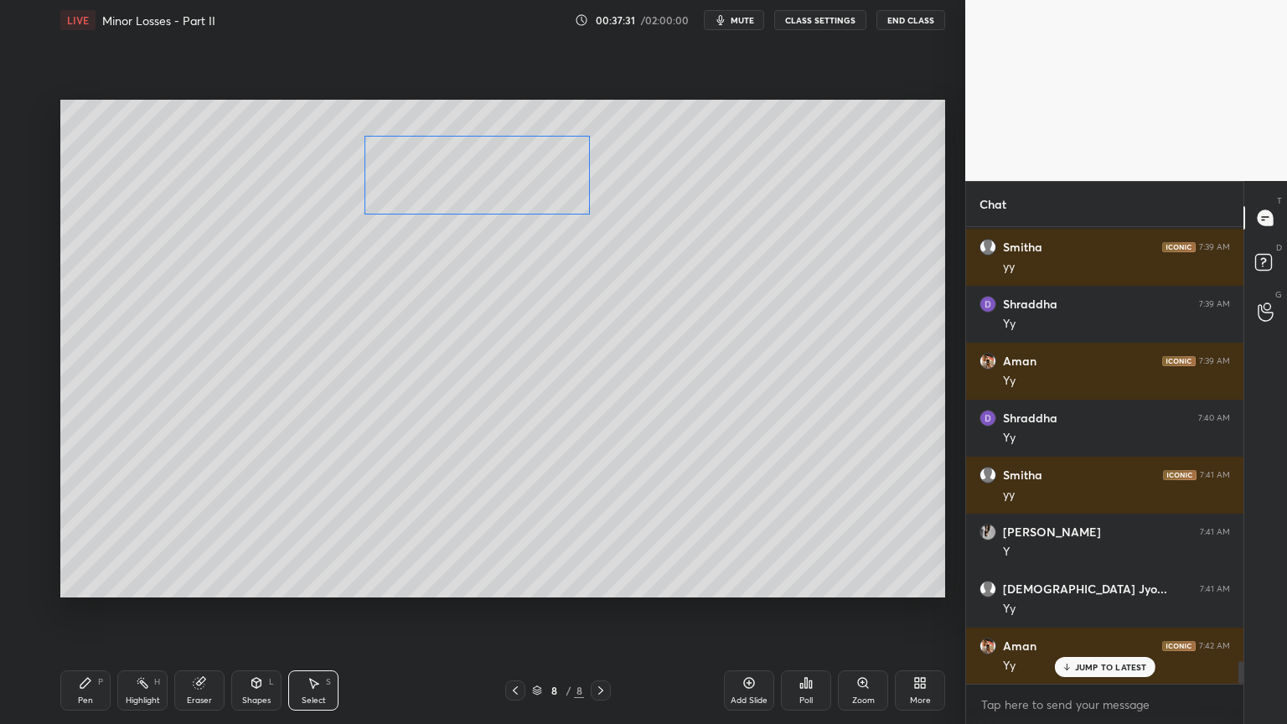
drag, startPoint x: 500, startPoint y: 402, endPoint x: 525, endPoint y: 188, distance: 216.0
click at [525, 188] on div "0 ° Undo Copy Duplicate Duplicate to new slide Delete" at bounding box center [502, 349] width 885 height 498
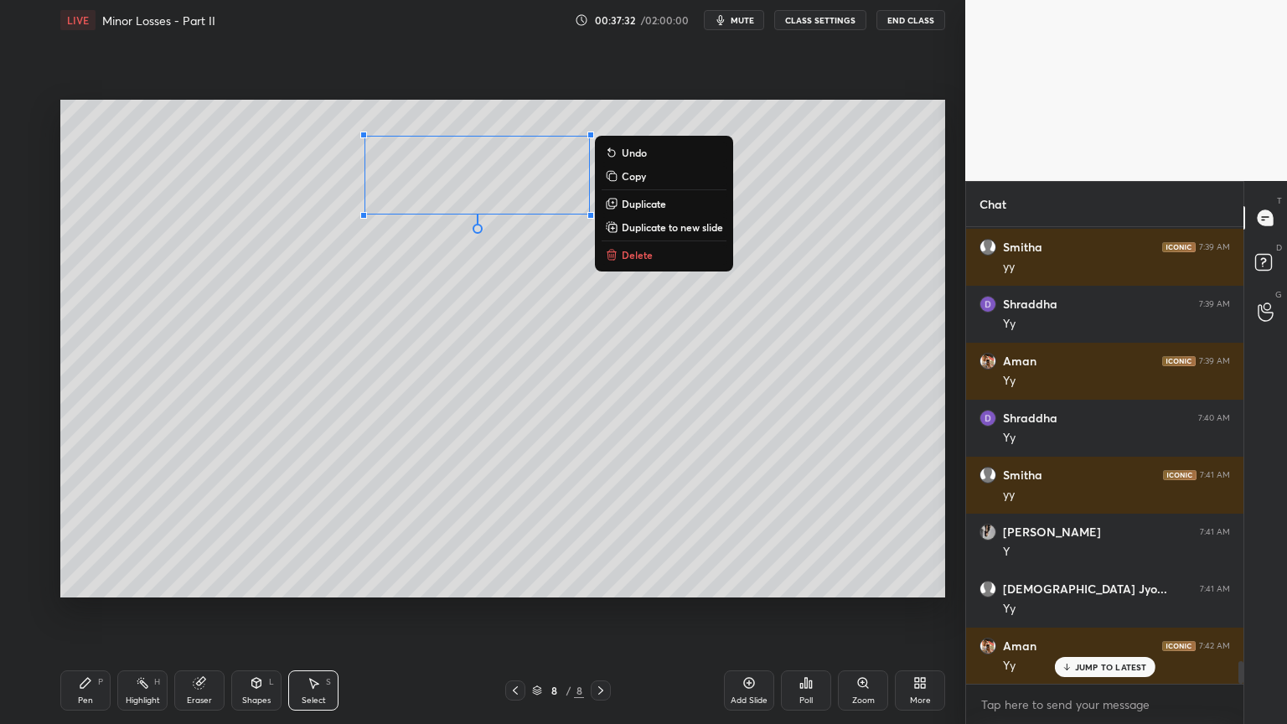
click at [92, 611] on div "Pen" at bounding box center [85, 700] width 15 height 8
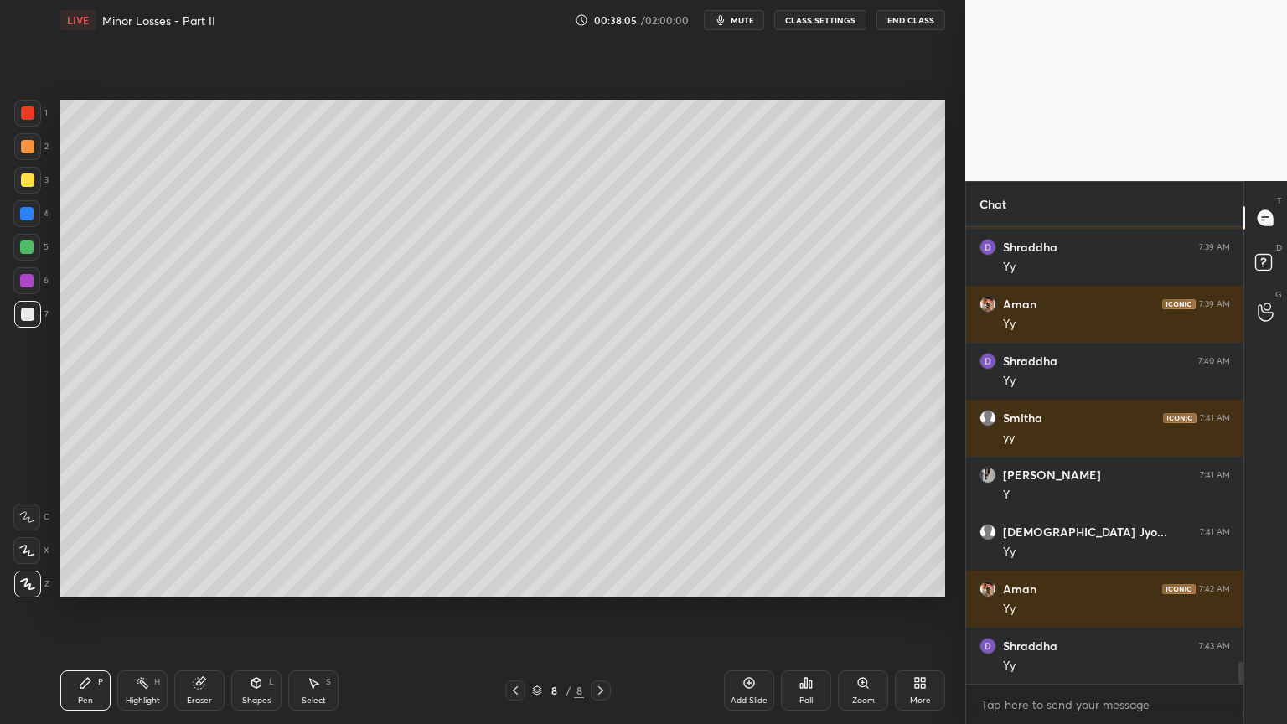
scroll to position [9022, 0]
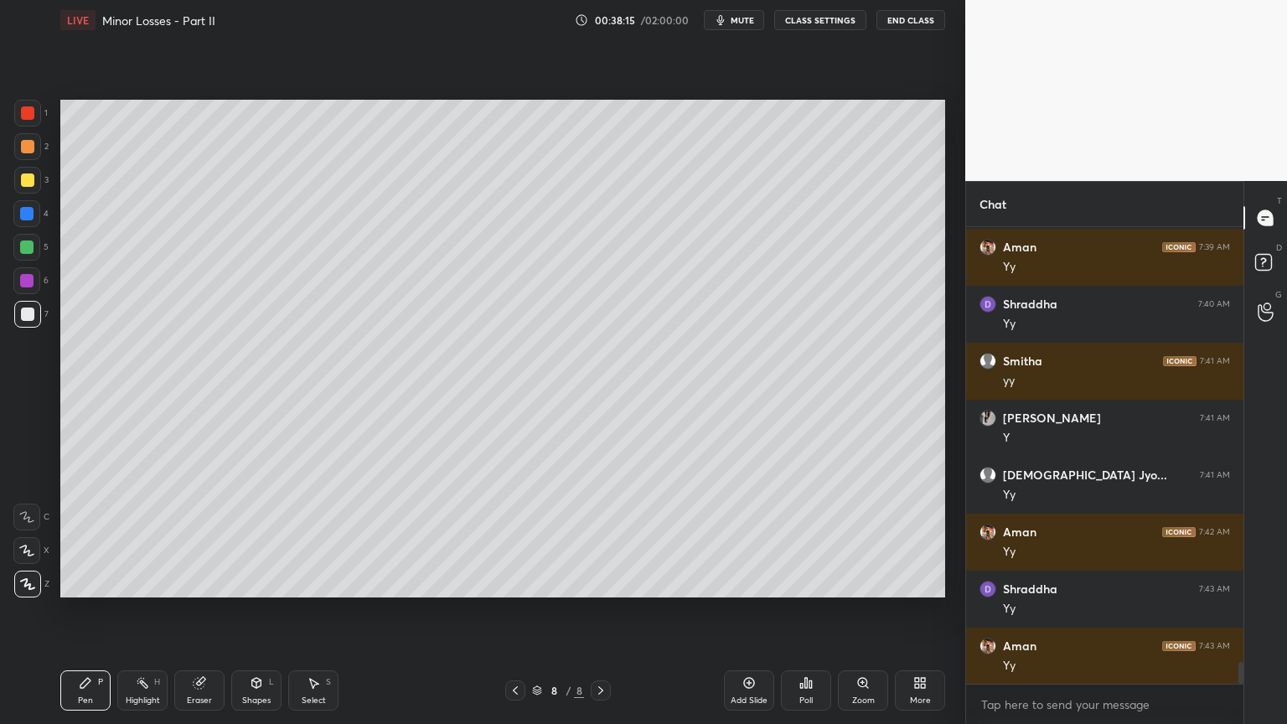
click at [513, 611] on icon at bounding box center [515, 690] width 13 height 13
click at [602, 611] on icon at bounding box center [600, 690] width 13 height 13
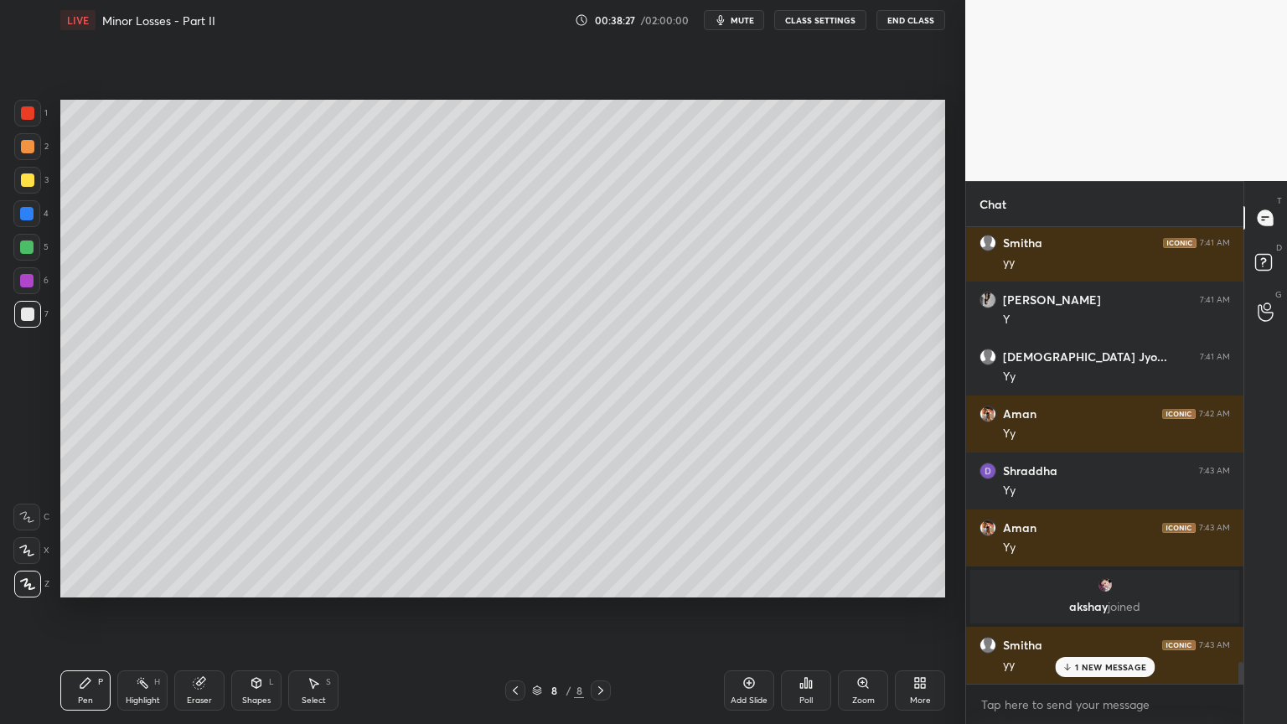
scroll to position [6954, 0]
click at [261, 611] on div "Shapes L" at bounding box center [256, 690] width 50 height 40
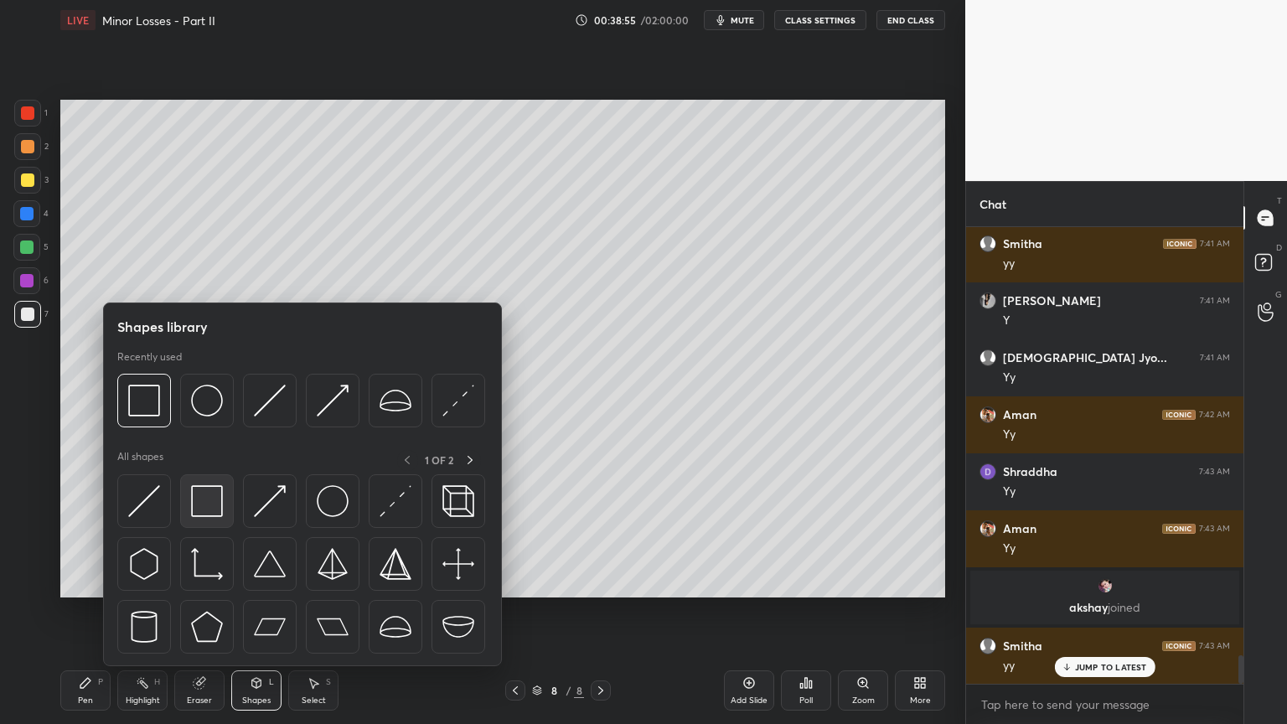
click at [200, 499] on img at bounding box center [207, 501] width 32 height 32
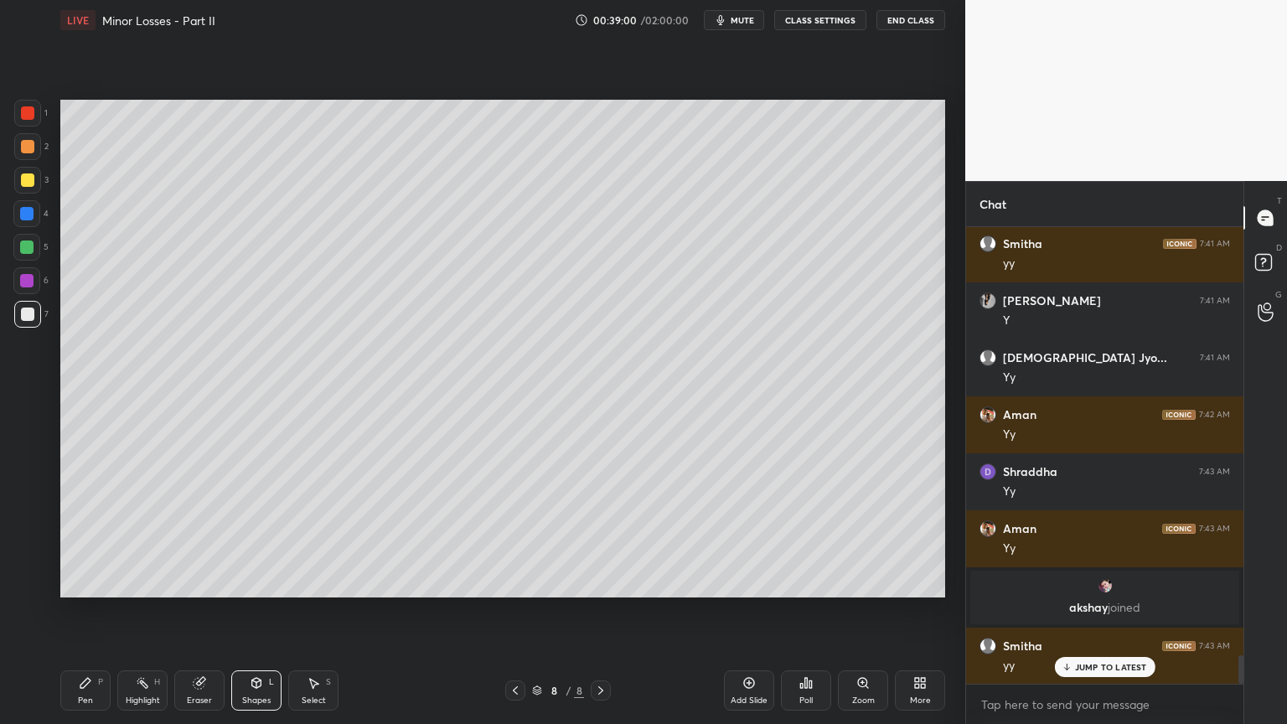
click at [265, 611] on div "Shapes L" at bounding box center [256, 690] width 50 height 40
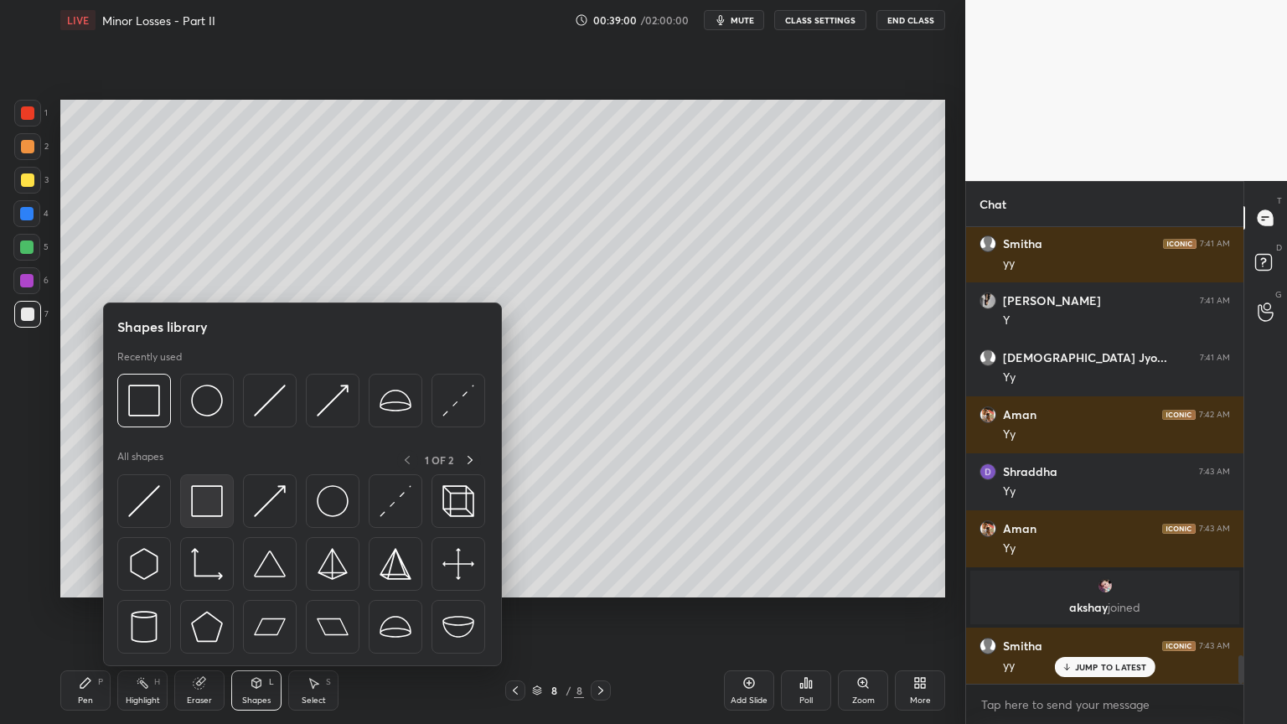
click at [201, 524] on div at bounding box center [207, 501] width 54 height 54
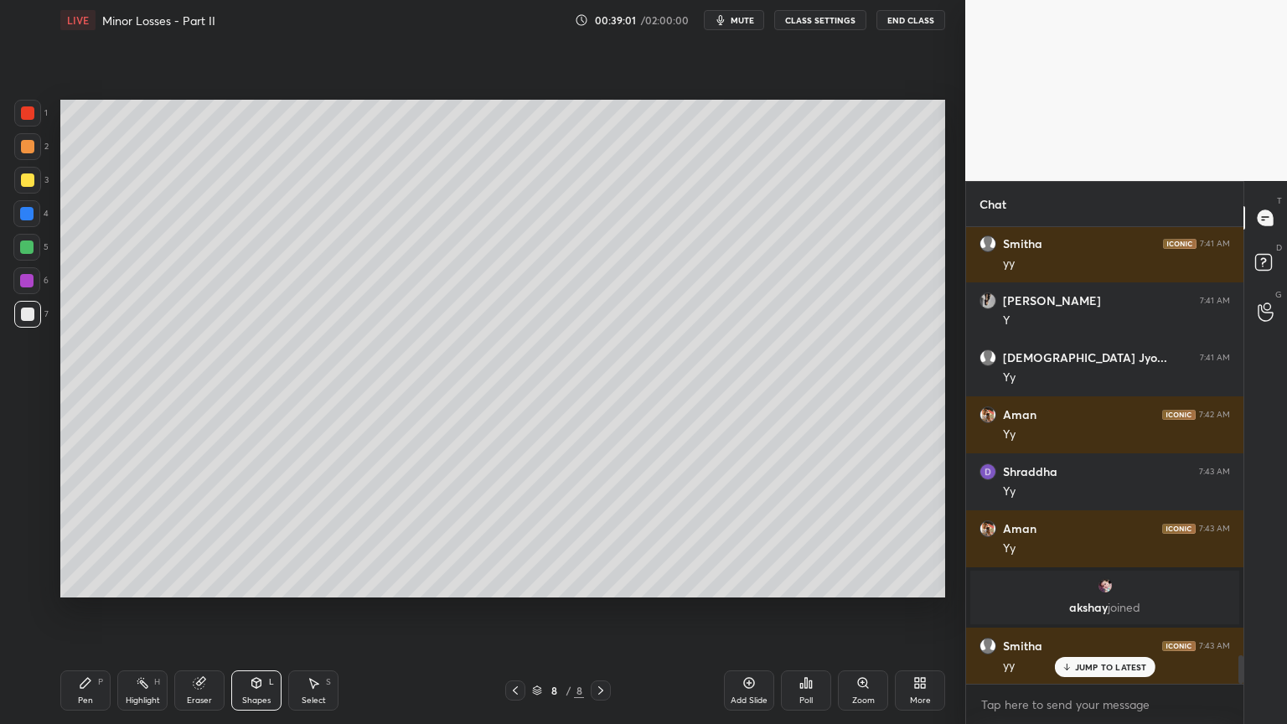
click at [23, 285] on div at bounding box center [26, 280] width 13 height 13
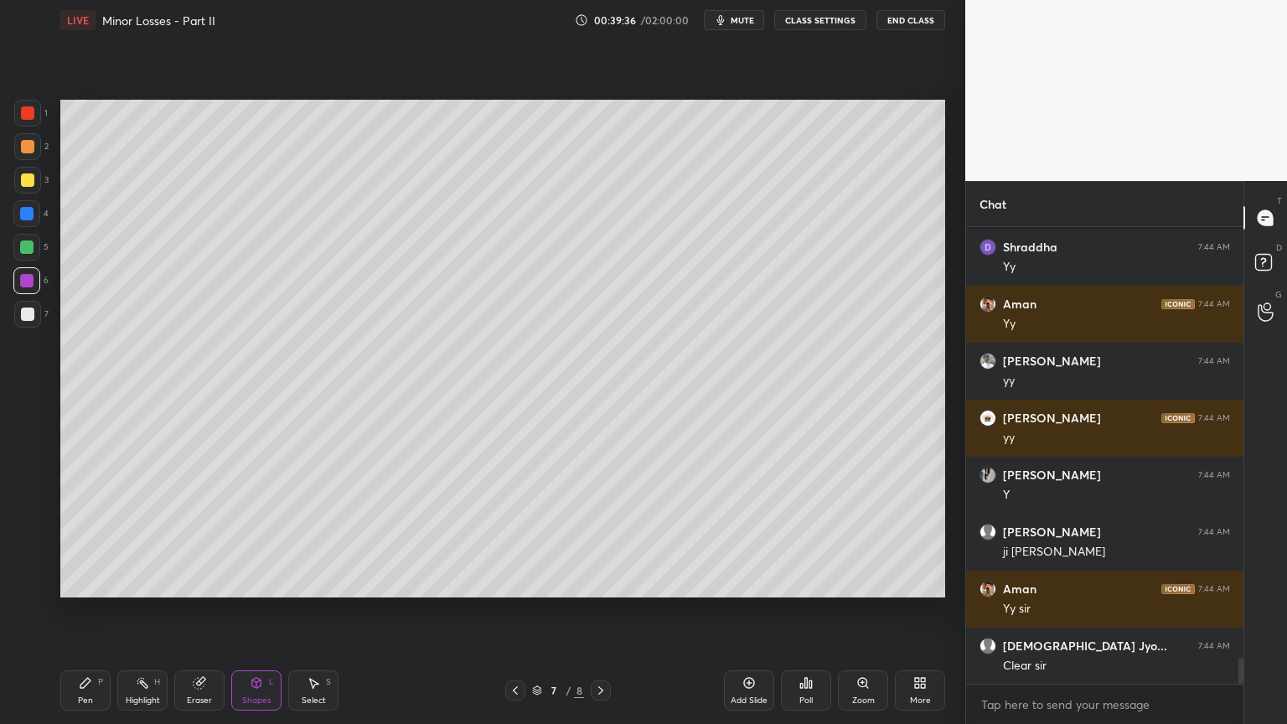
scroll to position [7528, 0]
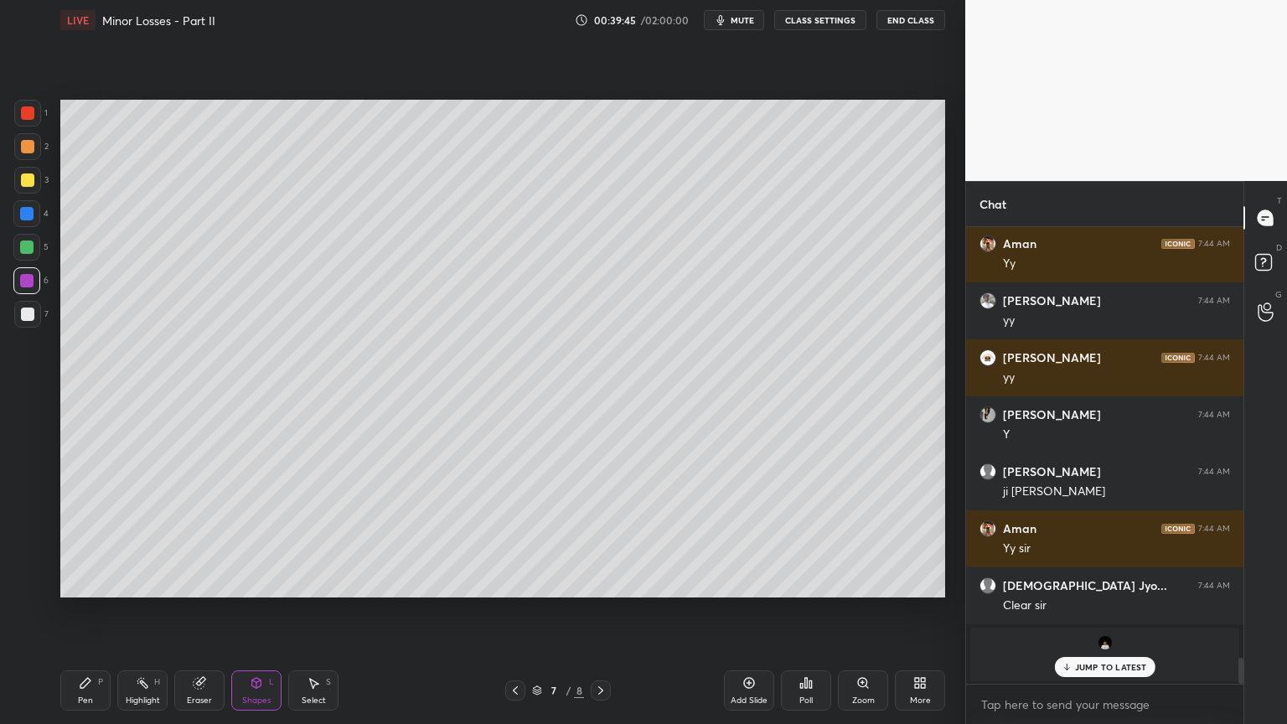
click at [1078, 611] on p "JUMP TO LATEST" at bounding box center [1111, 667] width 72 height 10
click at [514, 611] on icon at bounding box center [515, 690] width 13 height 13
click at [513, 611] on icon at bounding box center [515, 690] width 13 height 13
click at [606, 611] on icon at bounding box center [600, 690] width 13 height 13
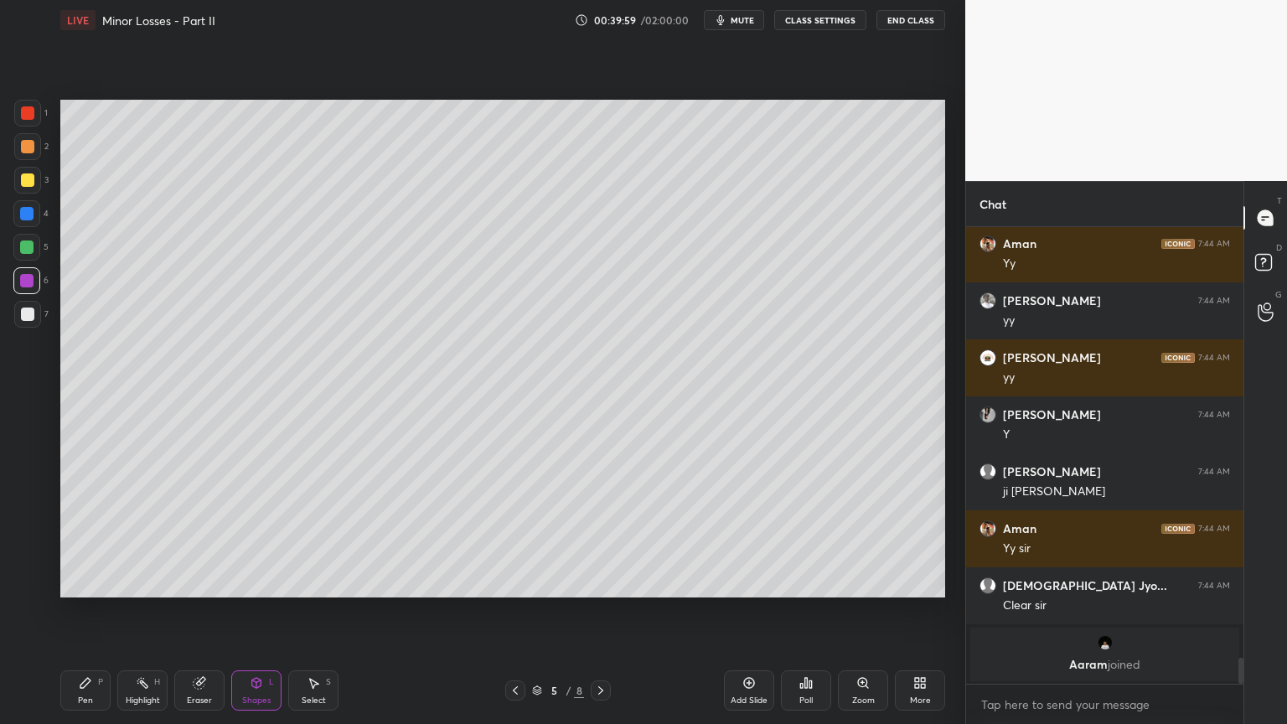
scroll to position [7585, 0]
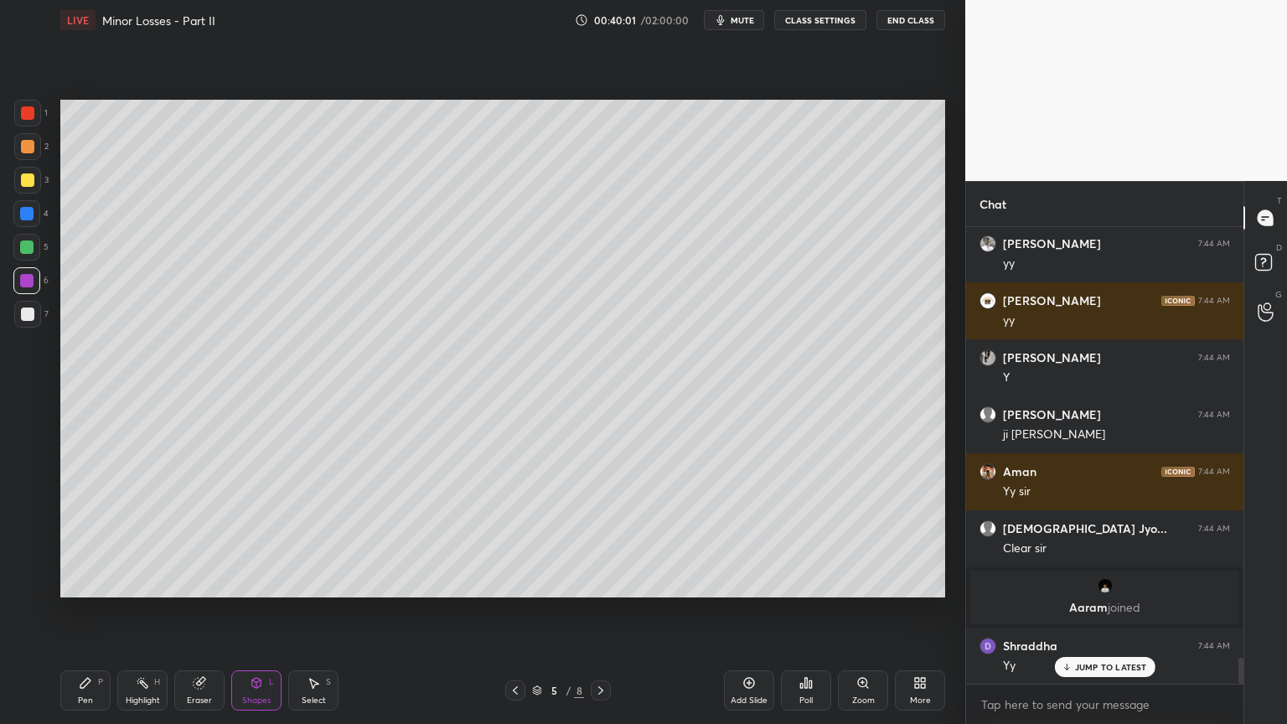
click at [1084, 611] on p "JUMP TO LATEST" at bounding box center [1111, 667] width 72 height 10
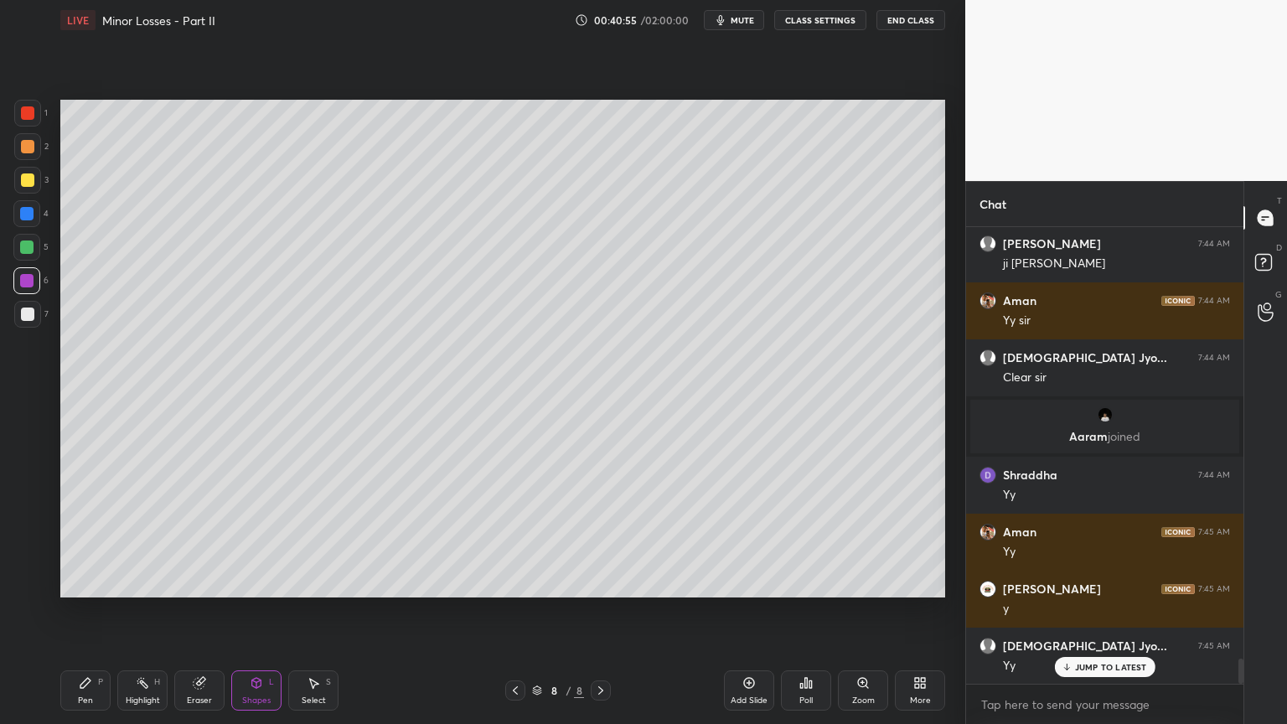
scroll to position [7812, 0]
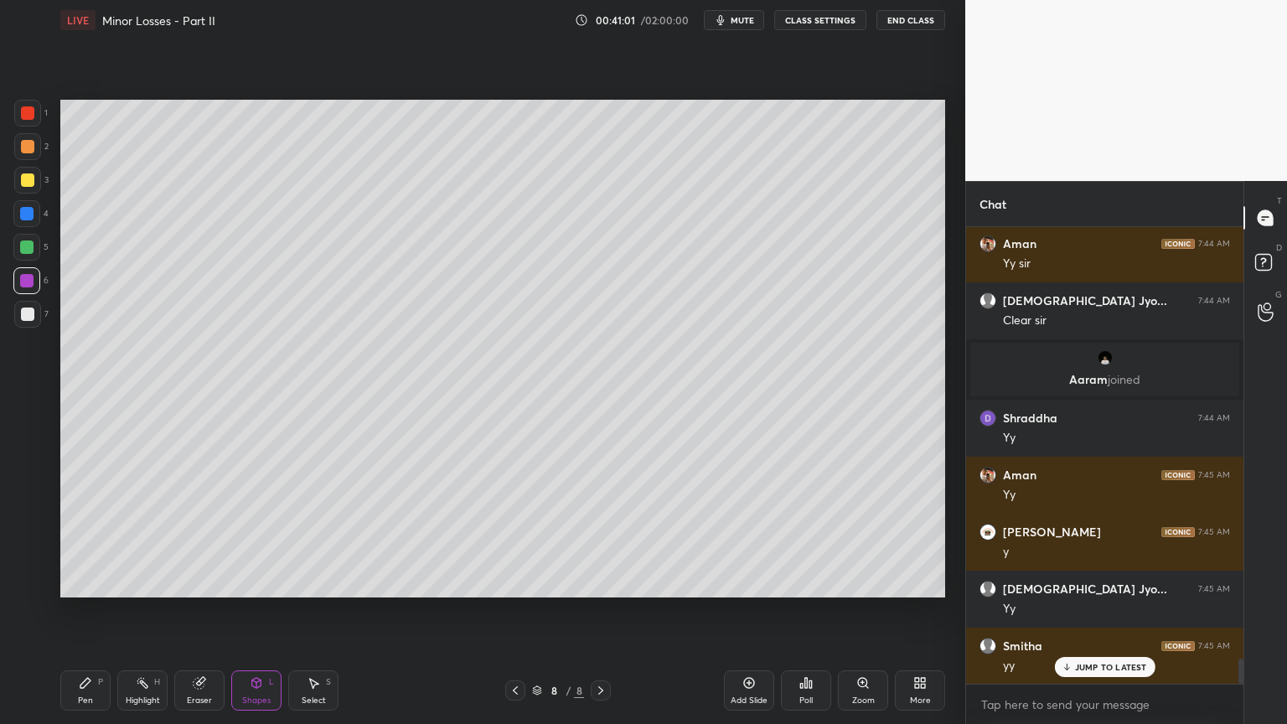
click at [752, 611] on icon at bounding box center [749, 683] width 11 height 11
click at [104, 611] on div "Pen P" at bounding box center [85, 690] width 50 height 40
click at [33, 184] on div at bounding box center [27, 179] width 13 height 13
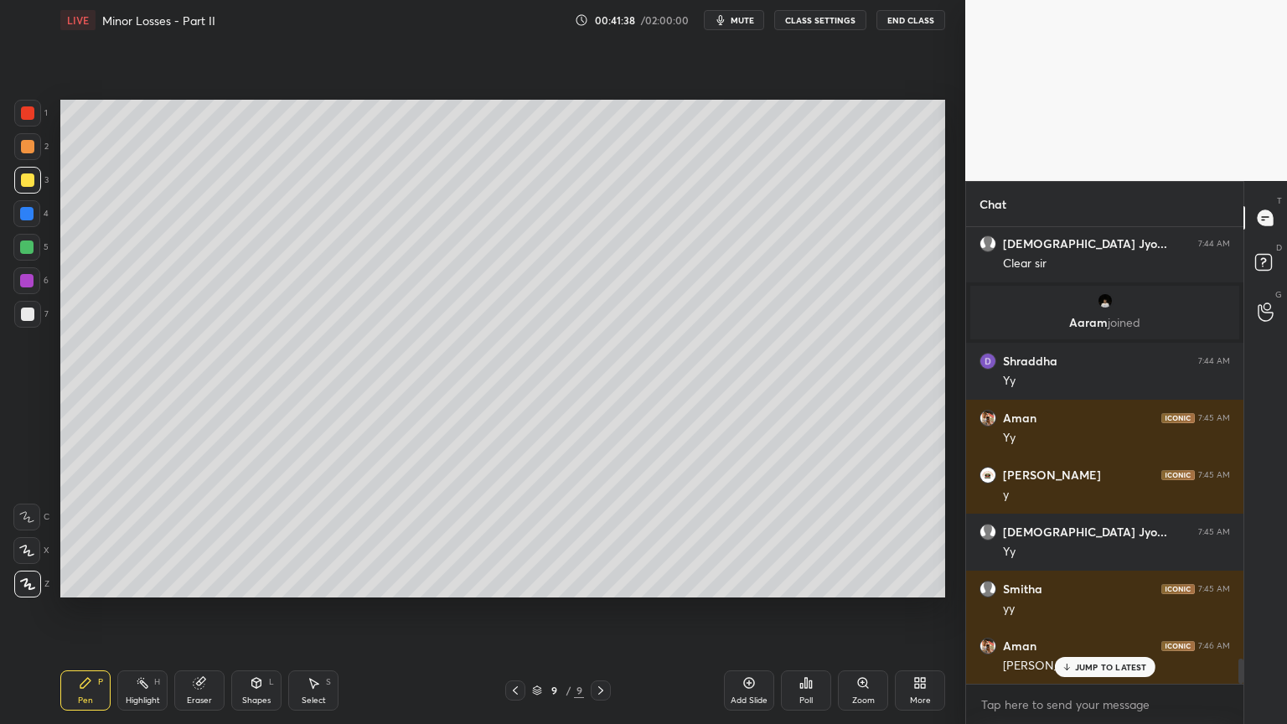
click at [33, 318] on div at bounding box center [27, 314] width 27 height 27
click at [265, 611] on div "Shapes L" at bounding box center [256, 690] width 50 height 40
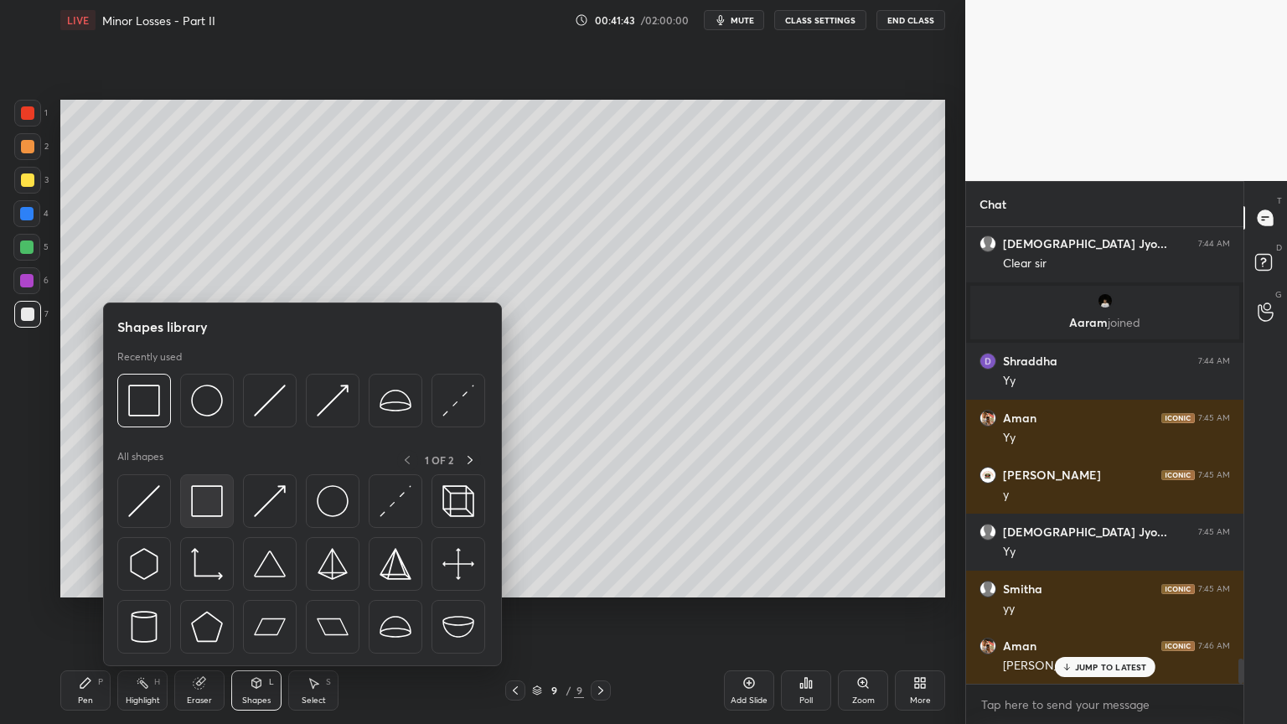
click at [201, 509] on img at bounding box center [207, 501] width 32 height 32
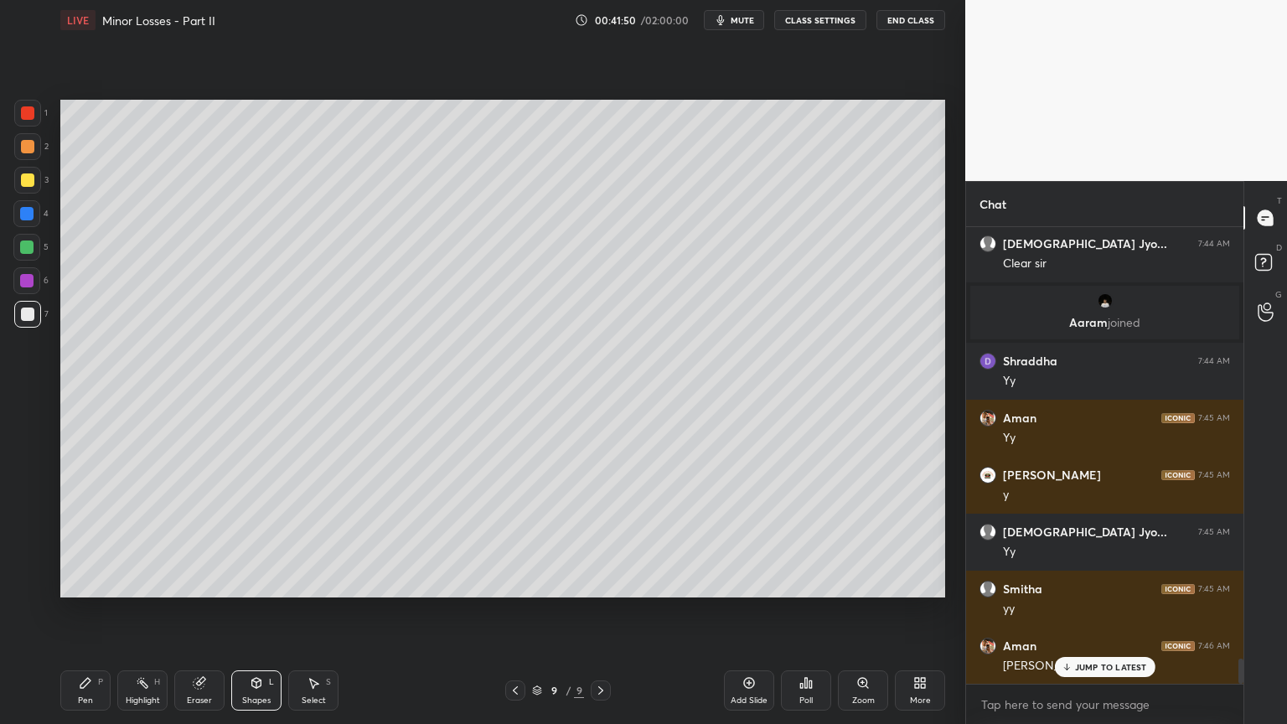
click at [238, 611] on div "Shapes L" at bounding box center [256, 690] width 50 height 40
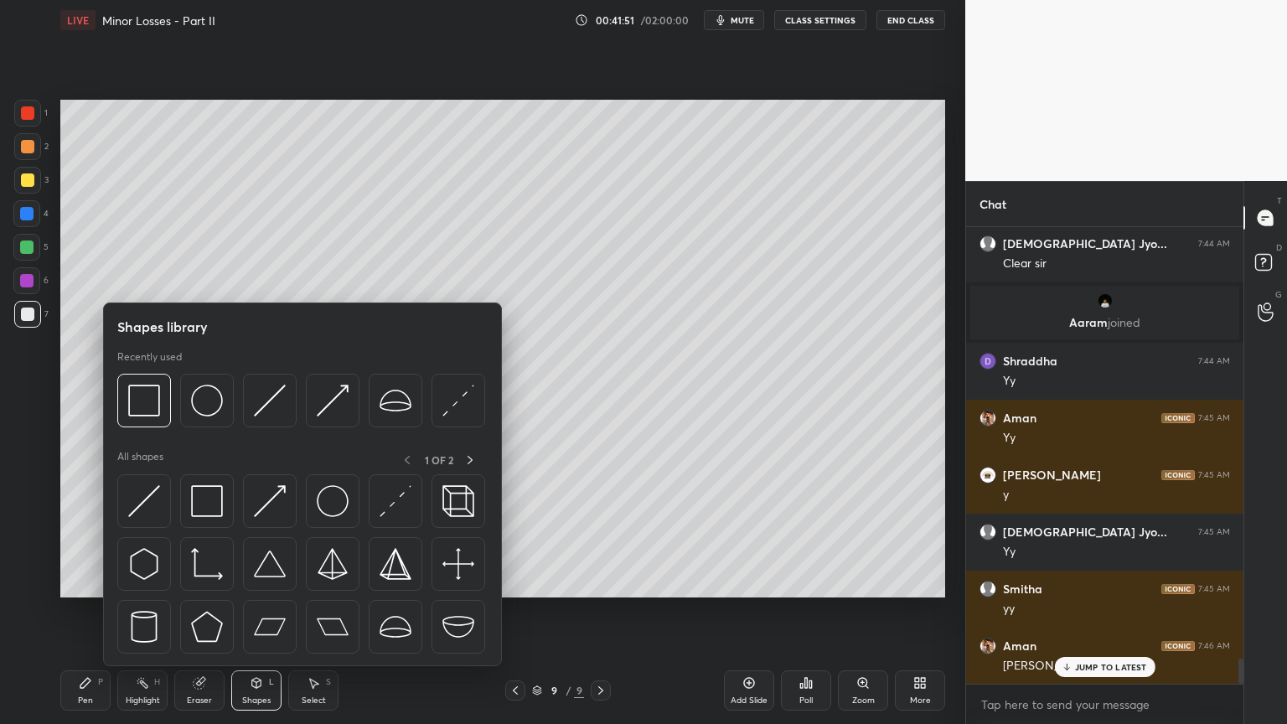
click at [204, 611] on icon at bounding box center [199, 682] width 13 height 13
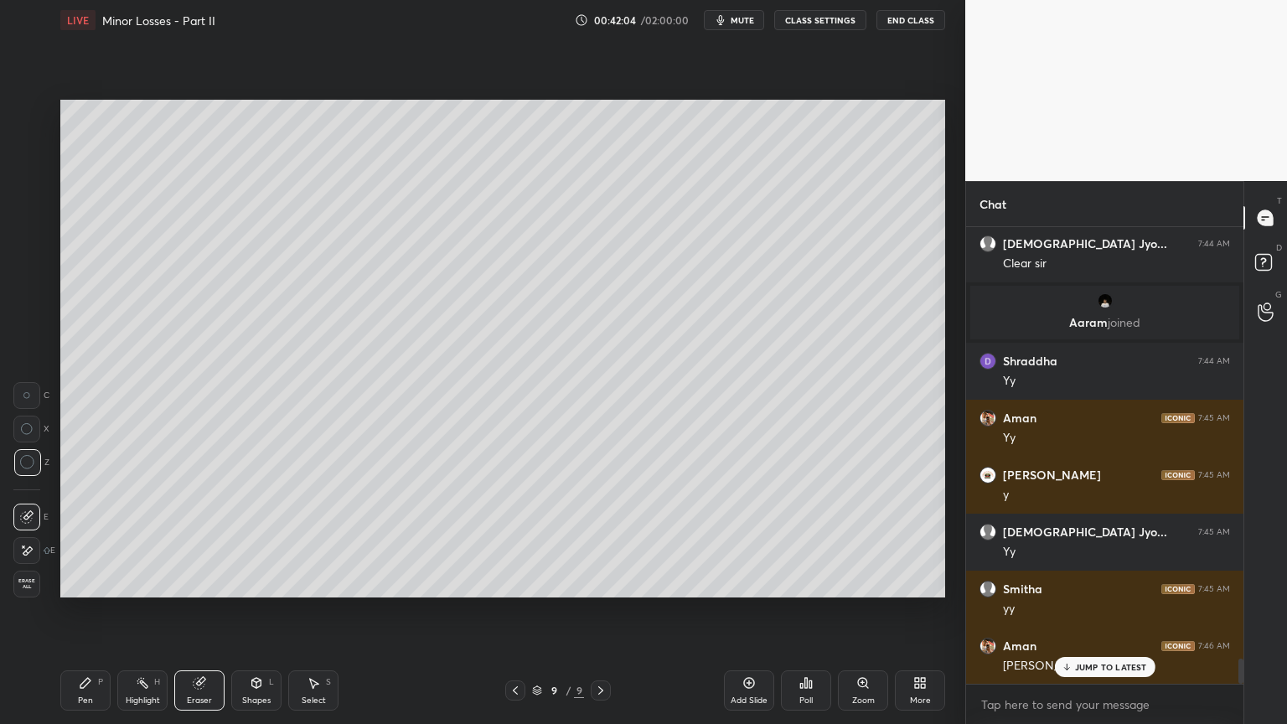
click at [251, 611] on div "Shapes" at bounding box center [256, 700] width 28 height 8
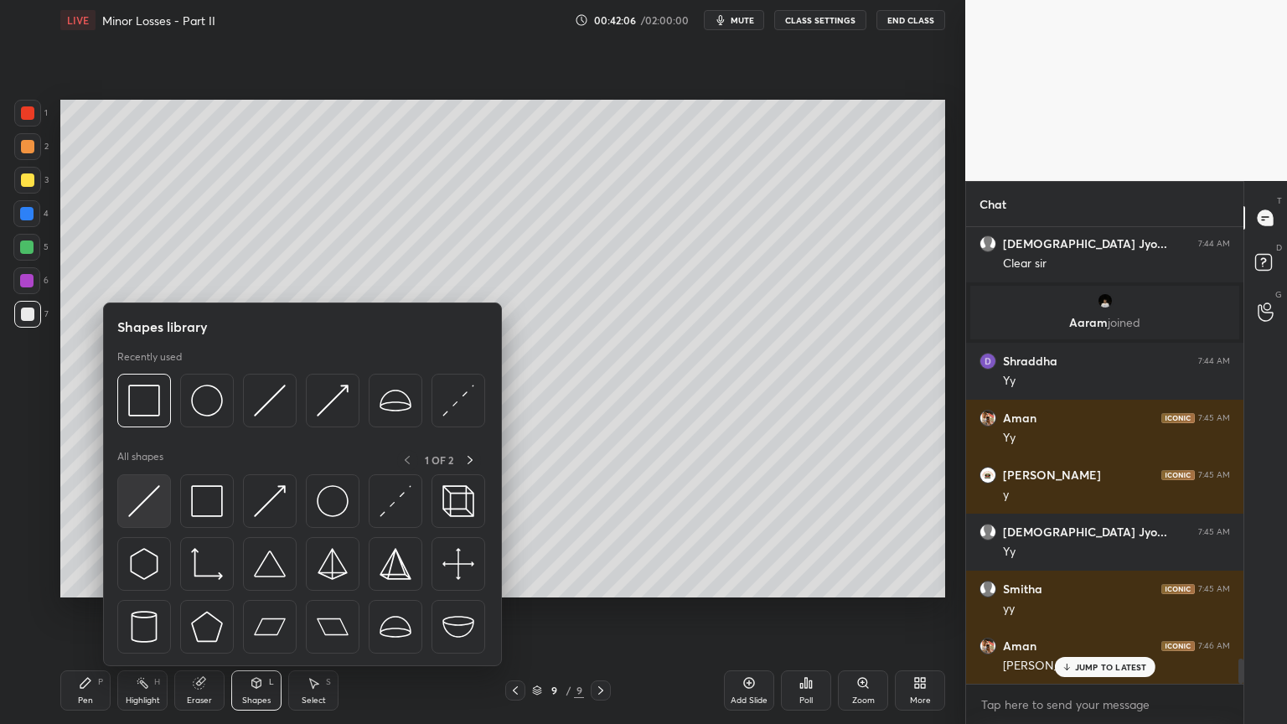
click at [146, 507] on img at bounding box center [144, 501] width 32 height 32
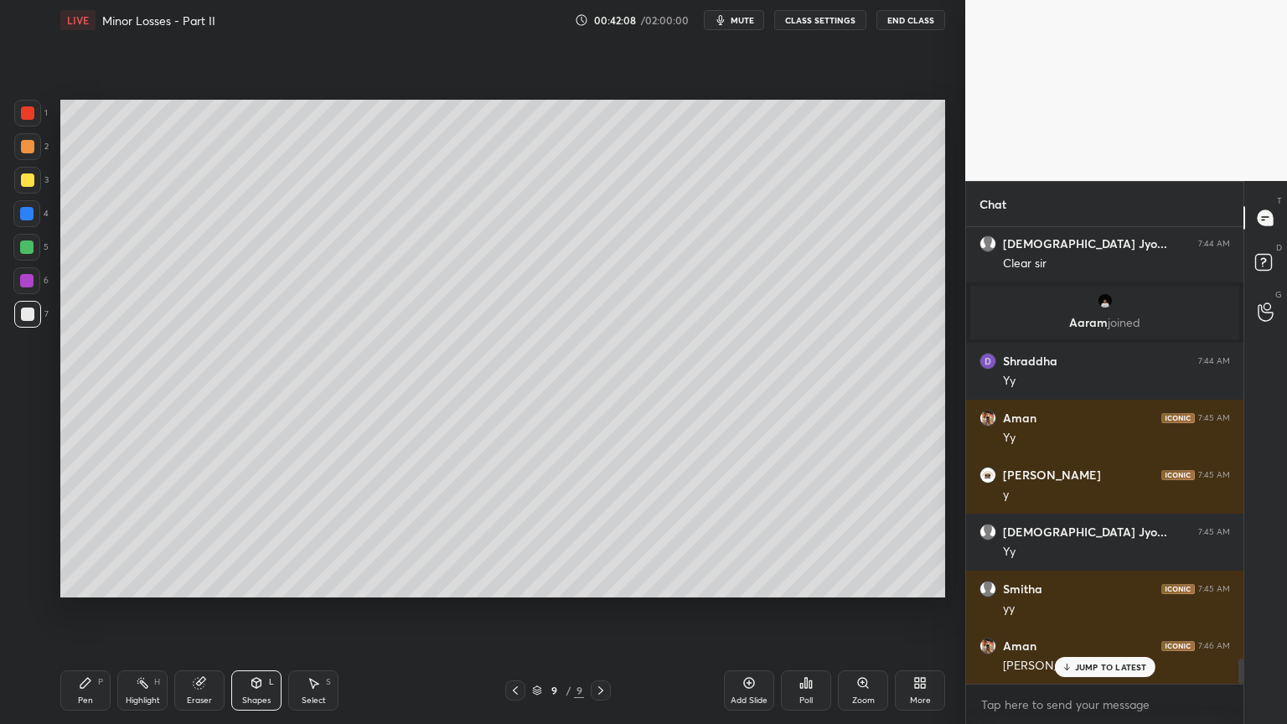
scroll to position [7942, 0]
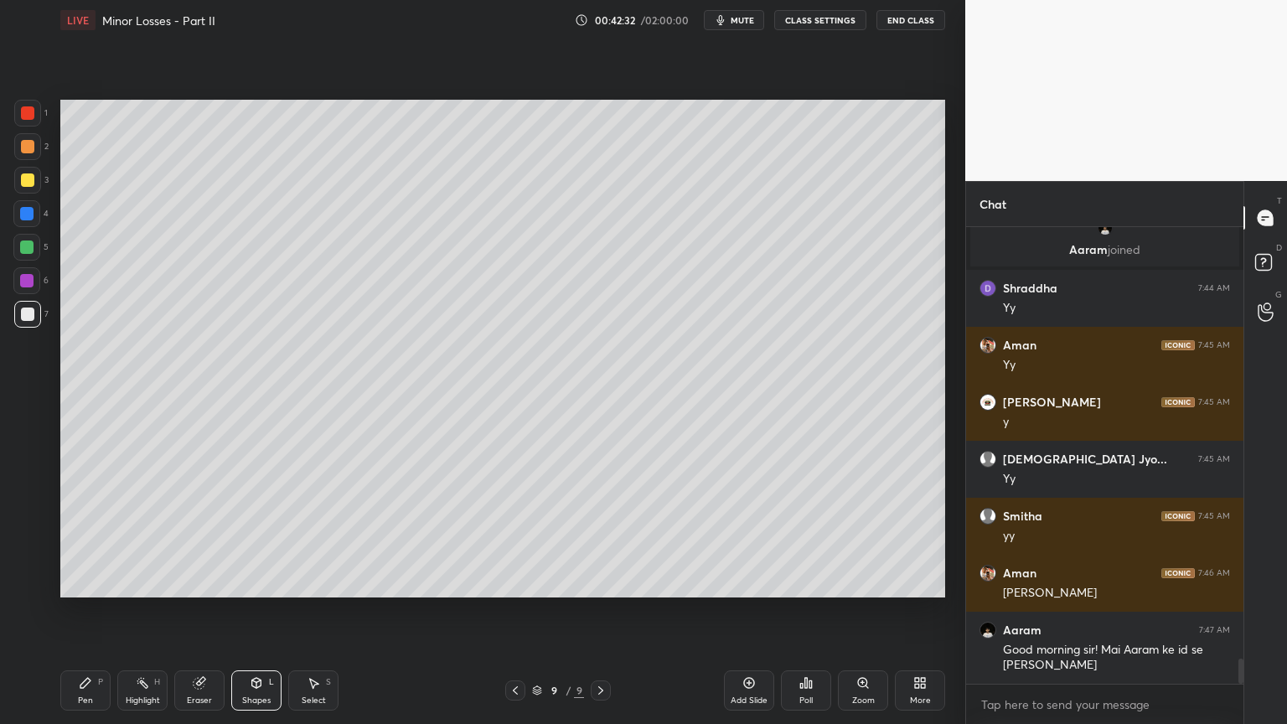
click at [248, 611] on div "Shapes L" at bounding box center [256, 690] width 50 height 40
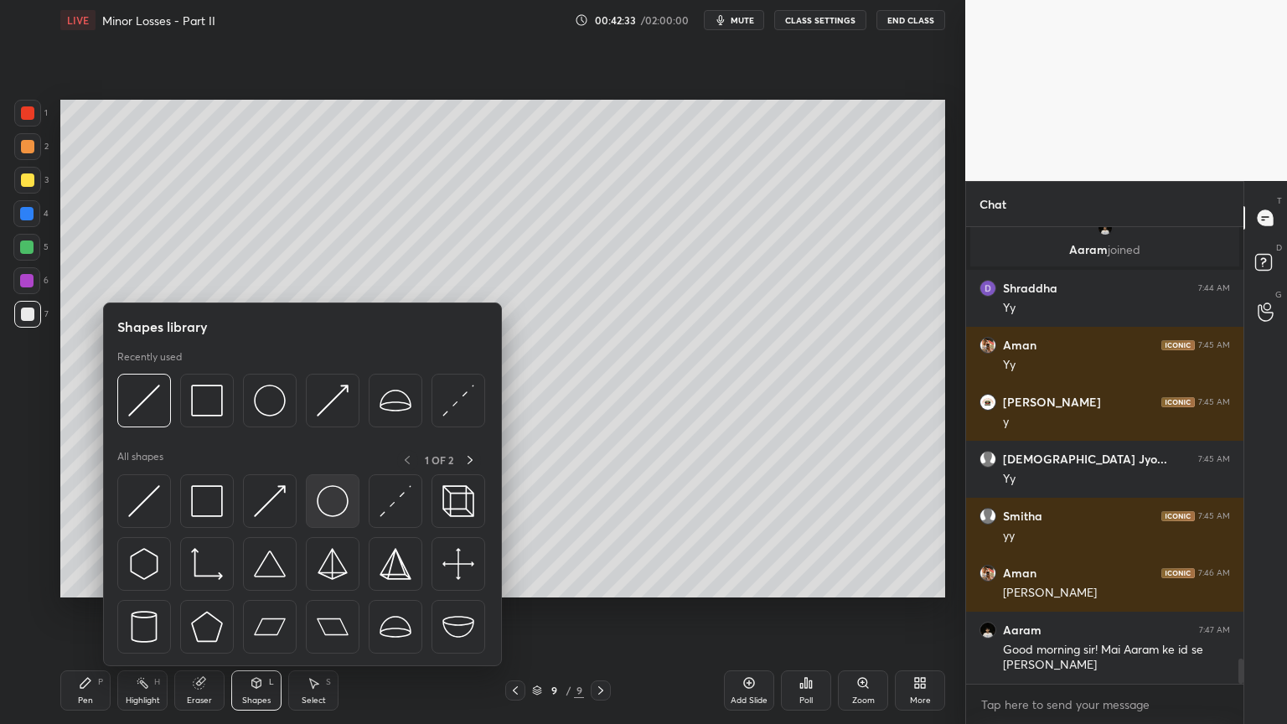
click at [332, 503] on img at bounding box center [333, 501] width 32 height 32
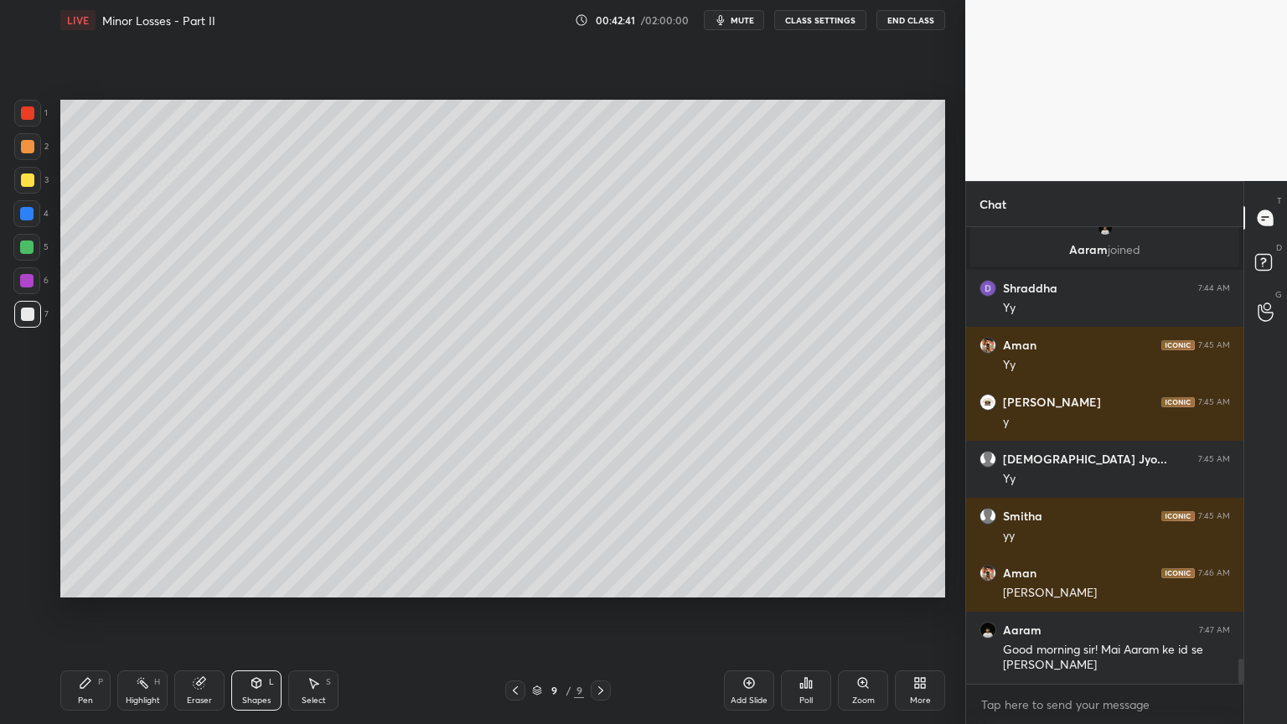
click at [265, 611] on div "Shapes L" at bounding box center [256, 690] width 50 height 40
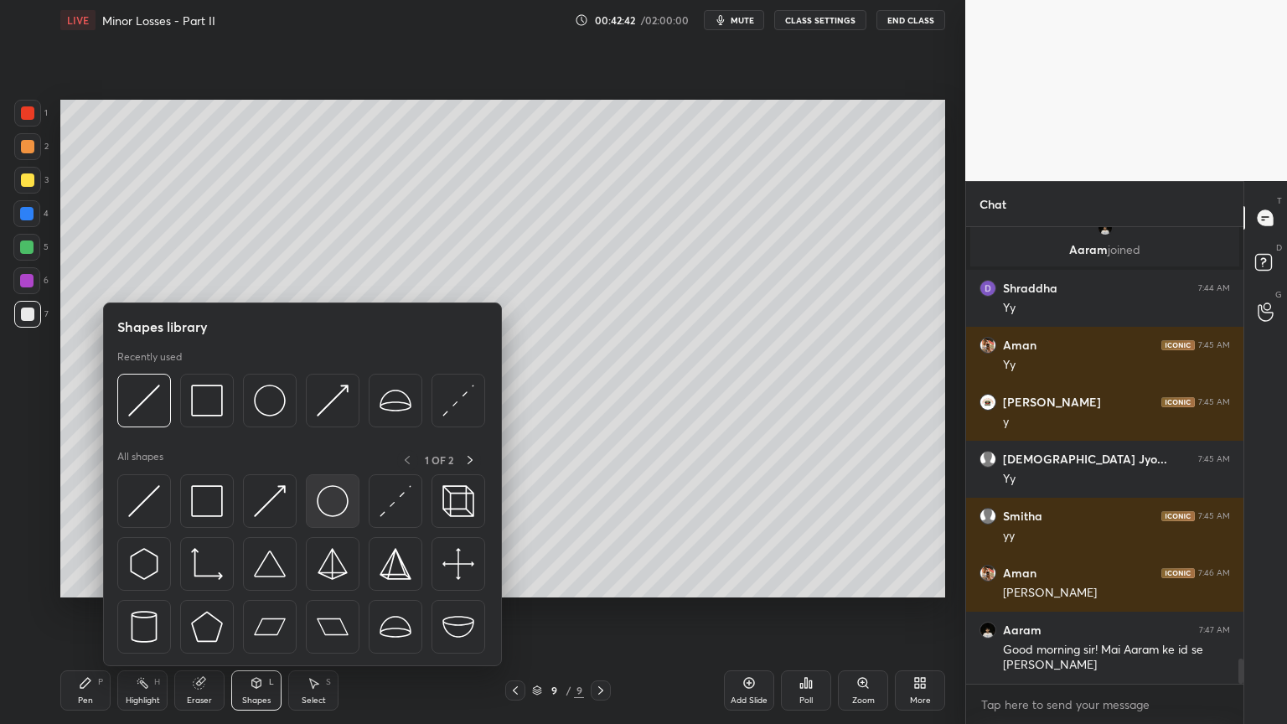
click at [340, 496] on img at bounding box center [333, 501] width 32 height 32
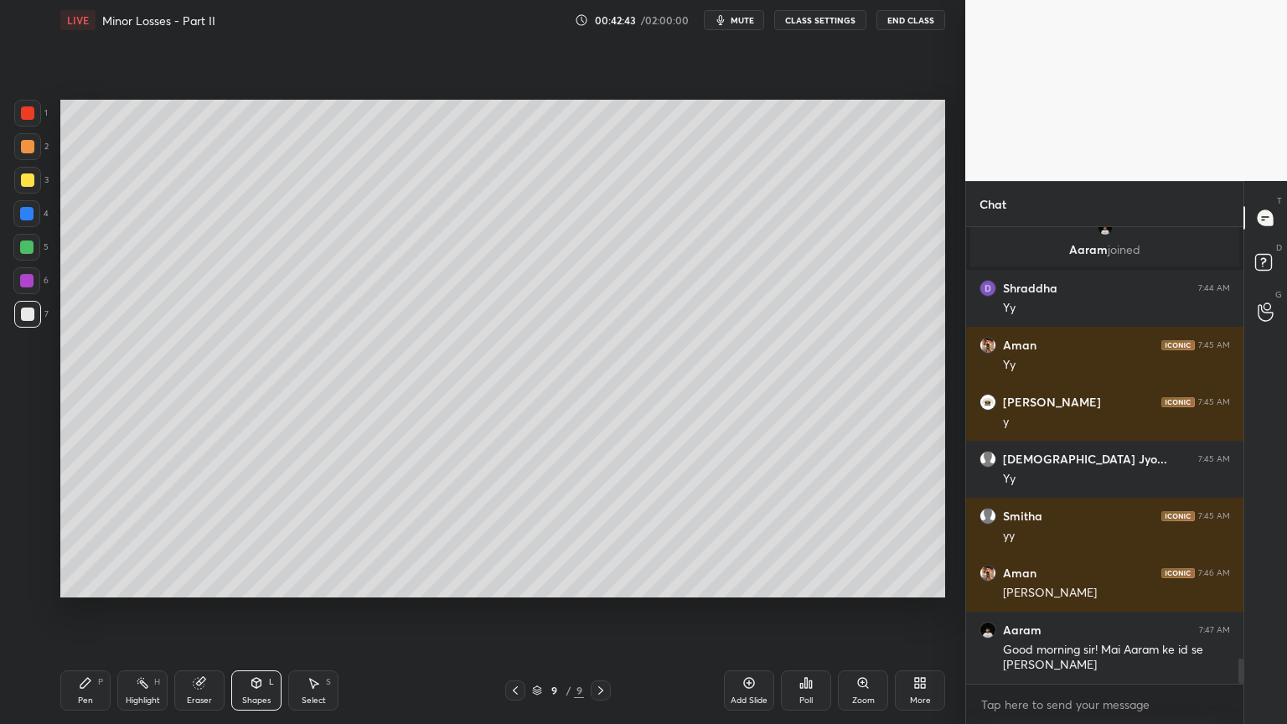
click at [26, 181] on div at bounding box center [27, 179] width 13 height 13
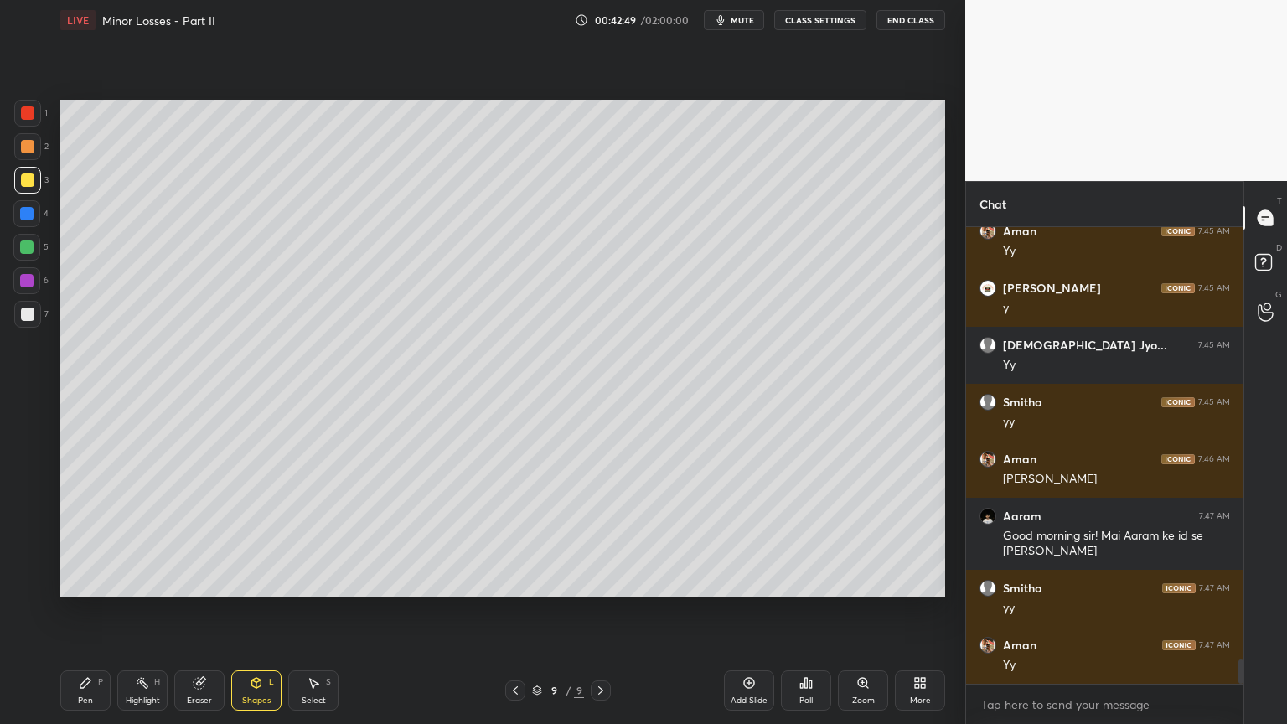
scroll to position [8113, 0]
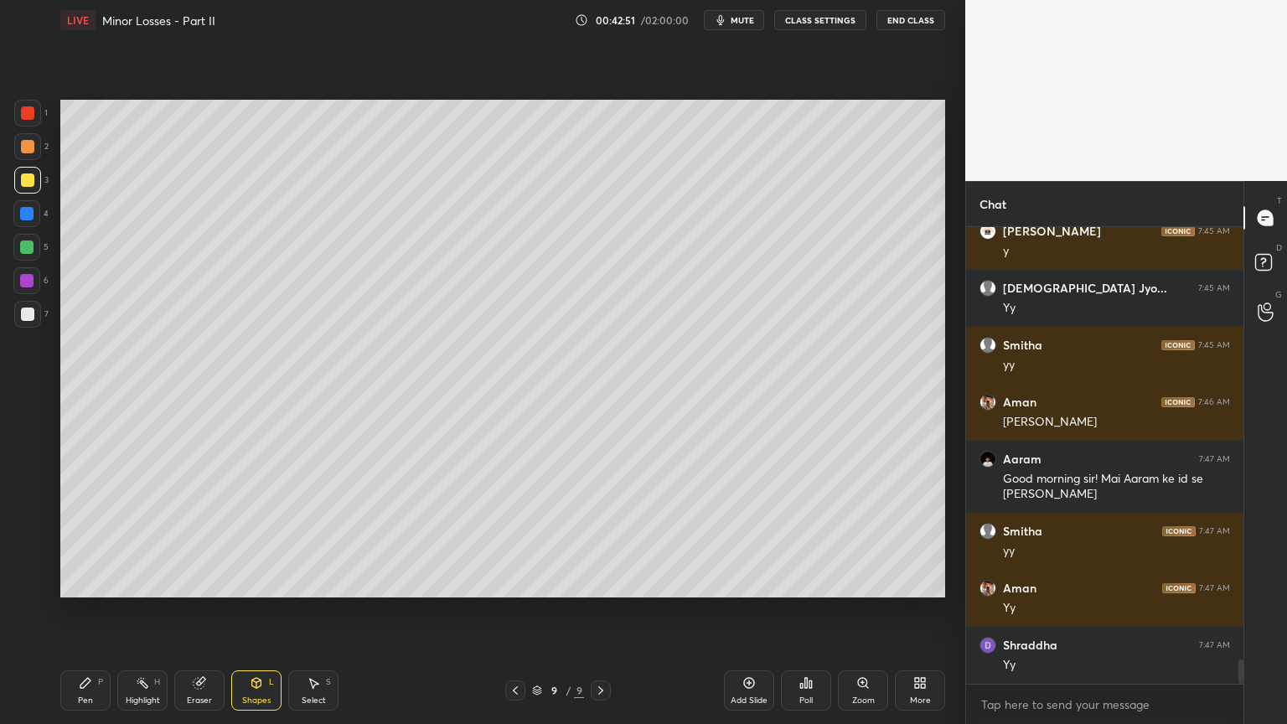
click at [90, 611] on div "Pen" at bounding box center [85, 700] width 15 height 8
click at [23, 310] on div at bounding box center [27, 314] width 13 height 13
click at [196, 611] on div "Eraser" at bounding box center [199, 690] width 50 height 40
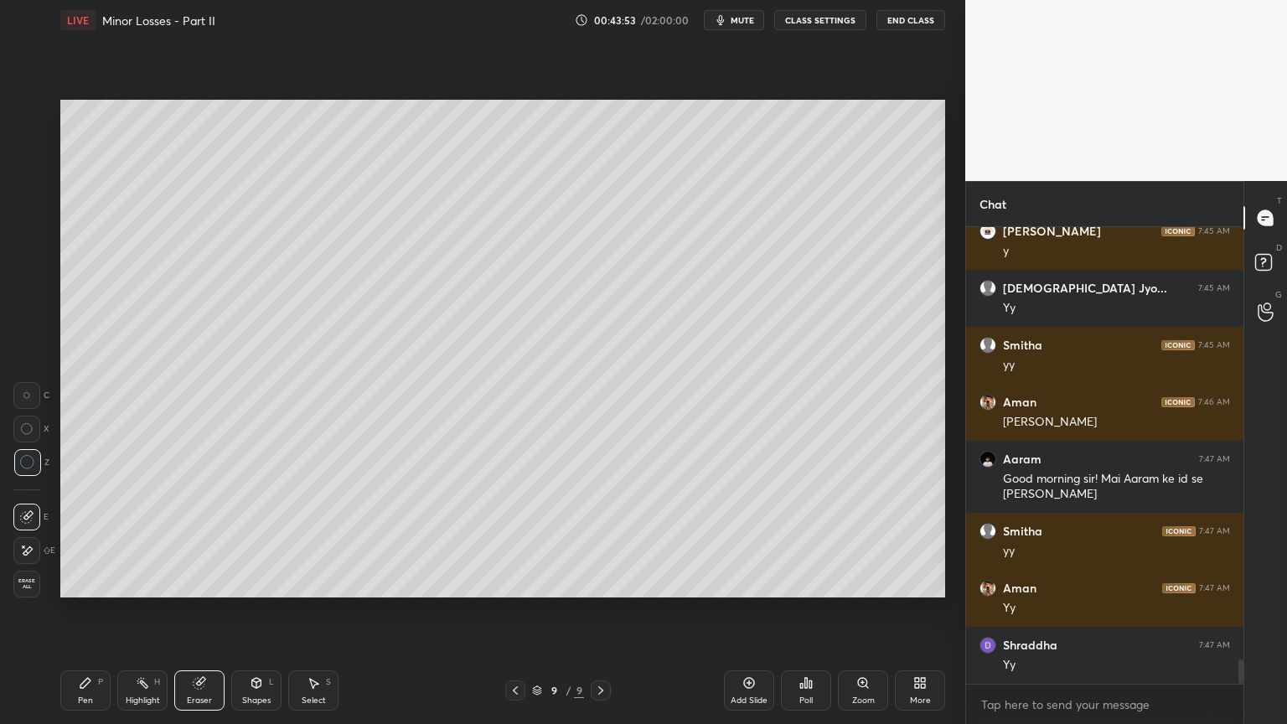
click at [84, 611] on div "Pen P" at bounding box center [85, 690] width 50 height 40
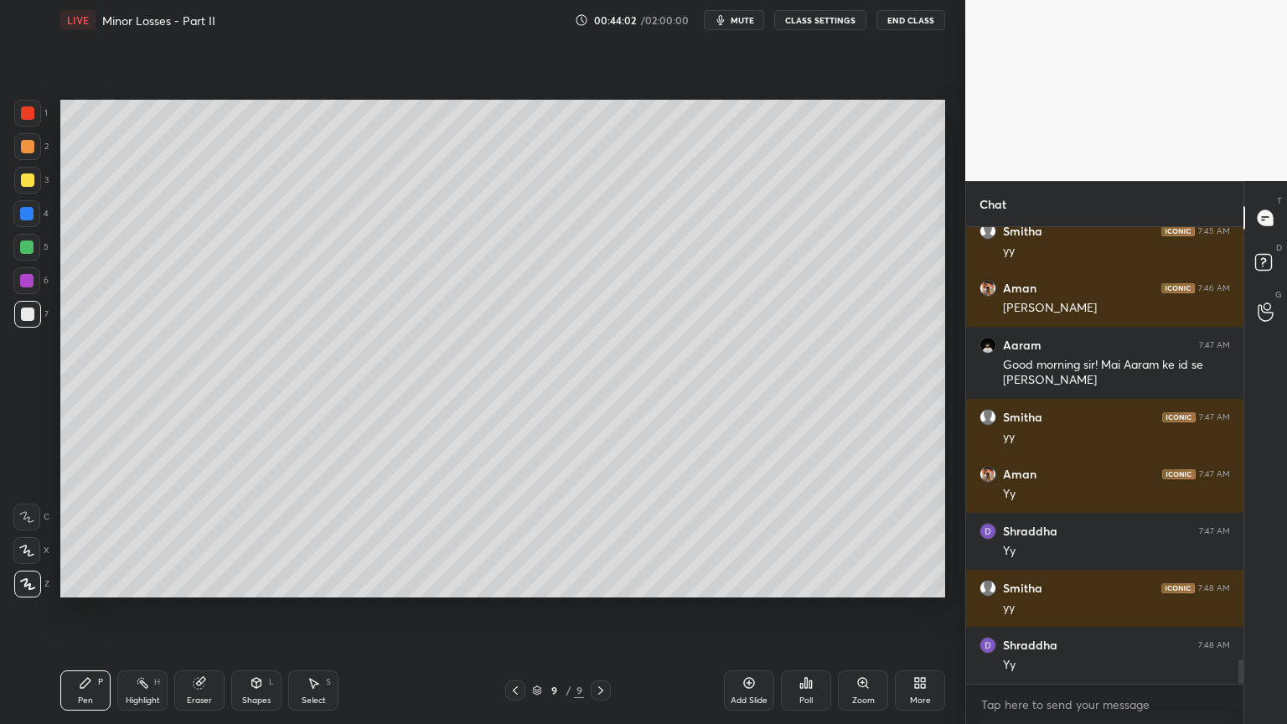
scroll to position [8284, 0]
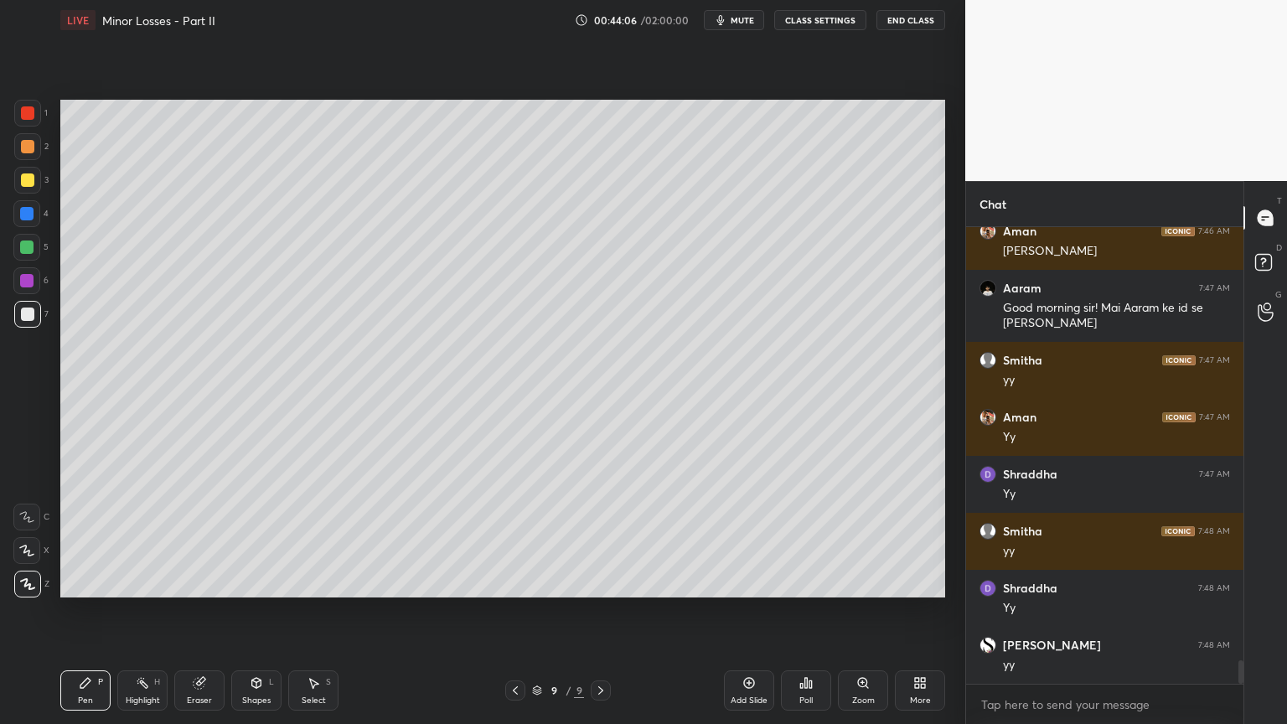
click at [201, 611] on div "Eraser" at bounding box center [199, 700] width 25 height 8
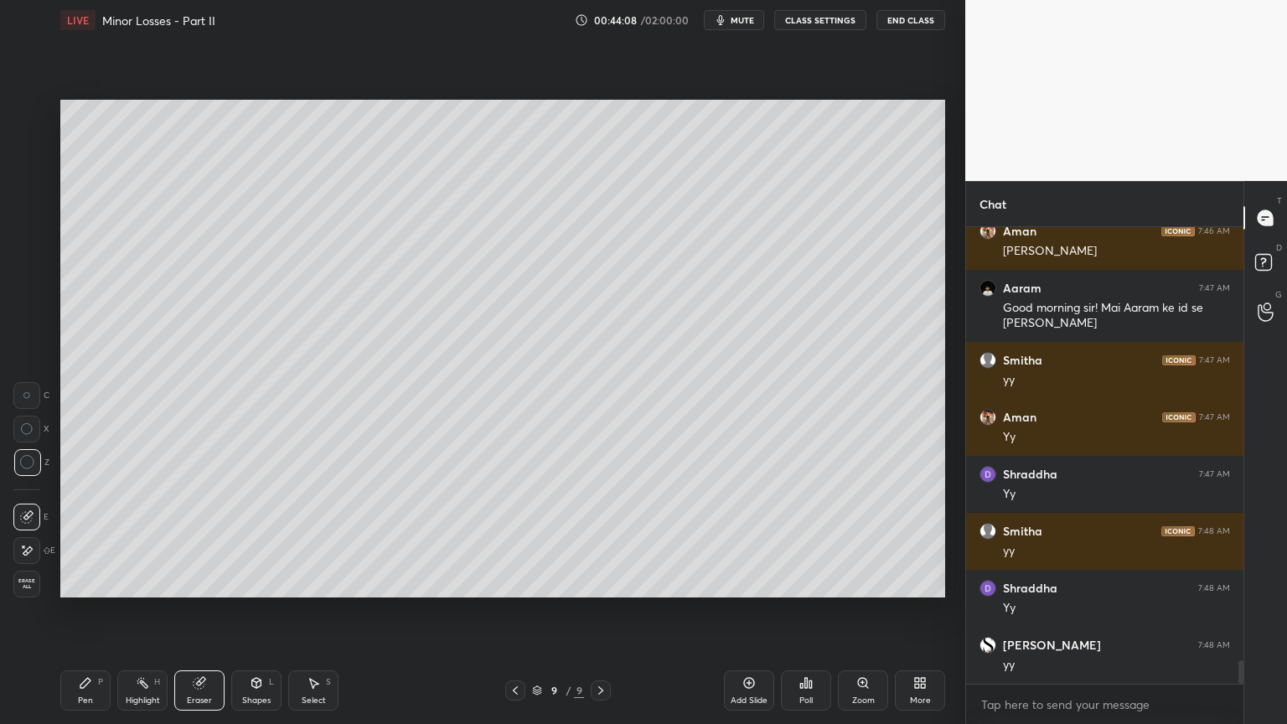
drag, startPoint x: 98, startPoint y: 691, endPoint x: 194, endPoint y: 666, distance: 98.8
click at [98, 611] on div "Pen P" at bounding box center [85, 690] width 50 height 40
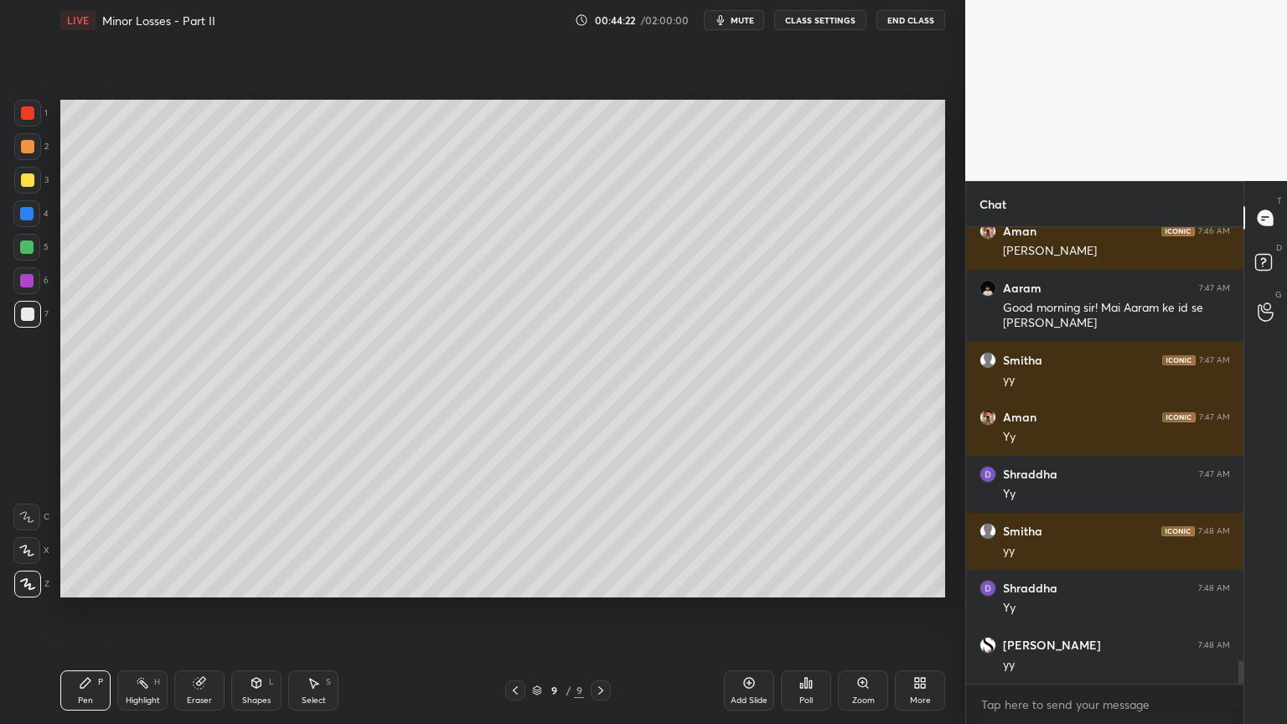
click at [267, 611] on div "Shapes L" at bounding box center [256, 690] width 50 height 40
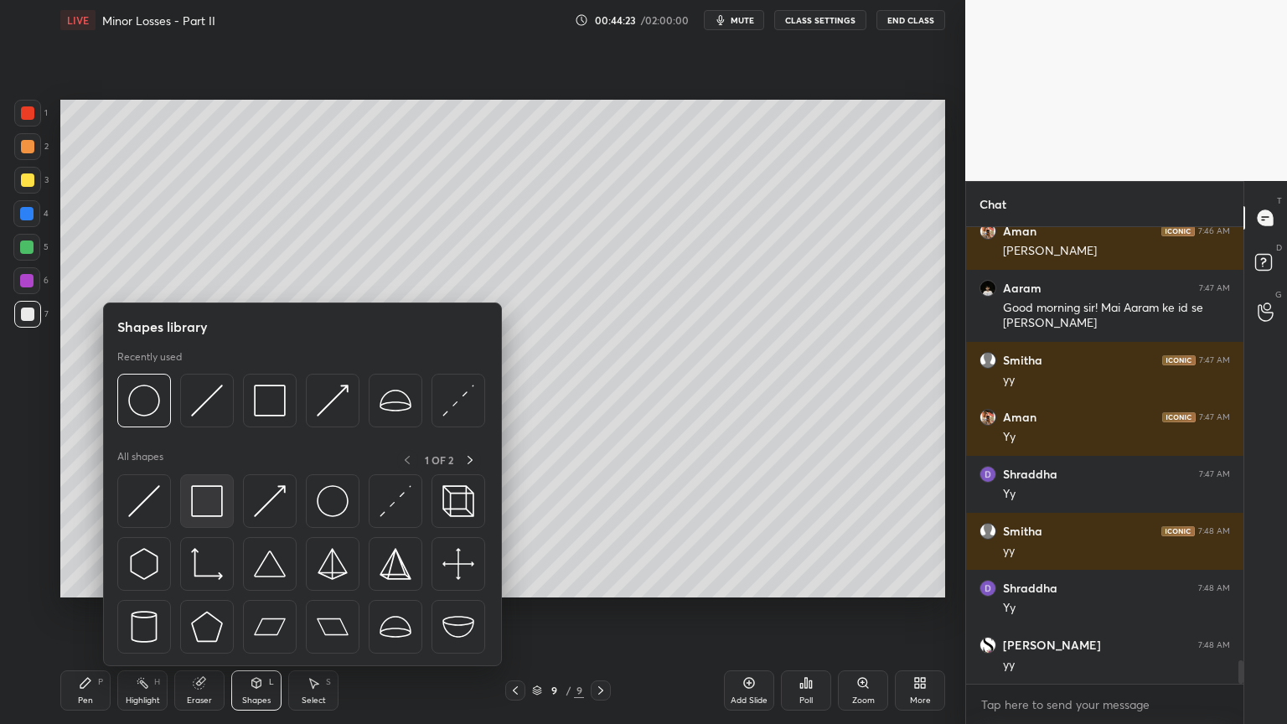
click at [197, 516] on img at bounding box center [207, 501] width 32 height 32
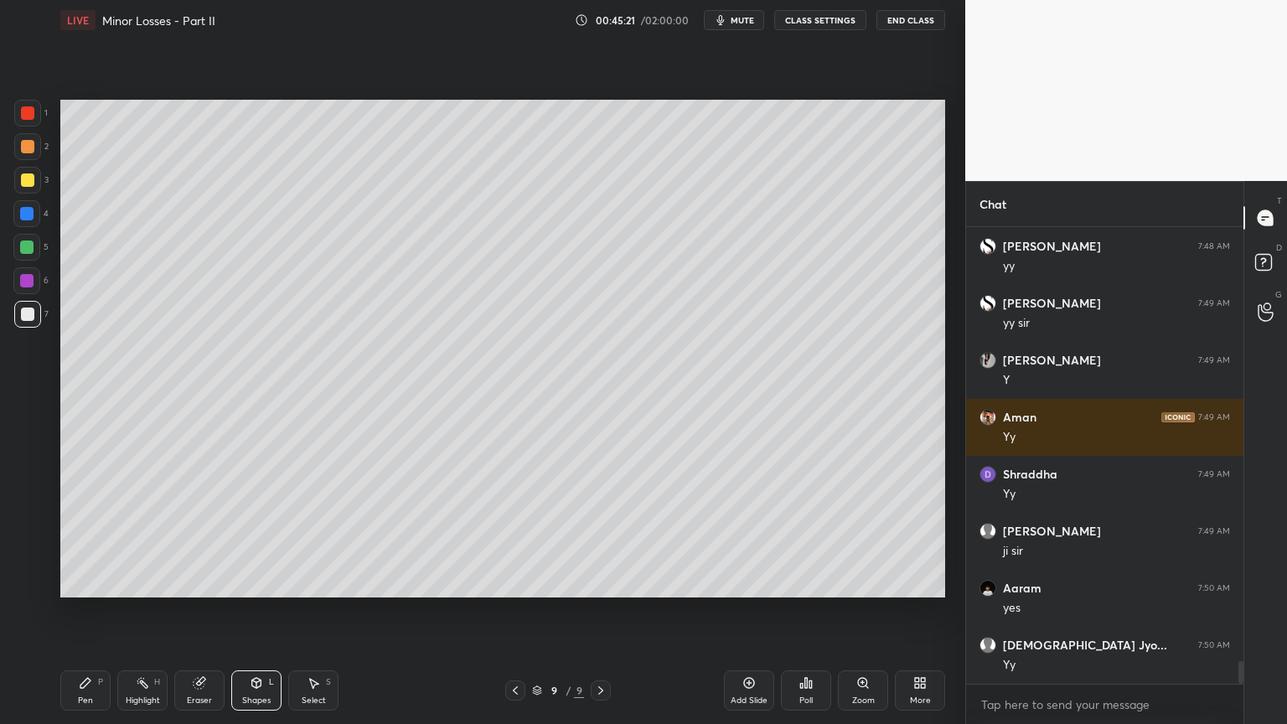
scroll to position [8740, 0]
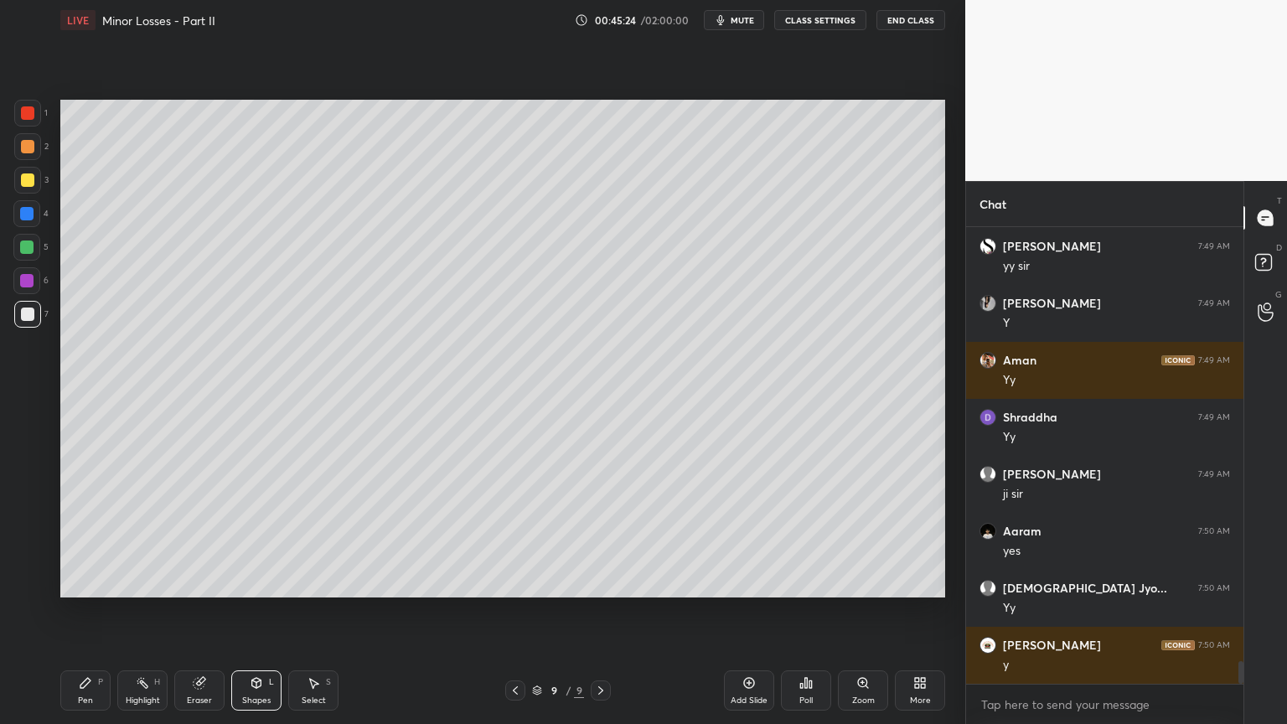
click at [248, 611] on div "Shapes L" at bounding box center [256, 690] width 50 height 40
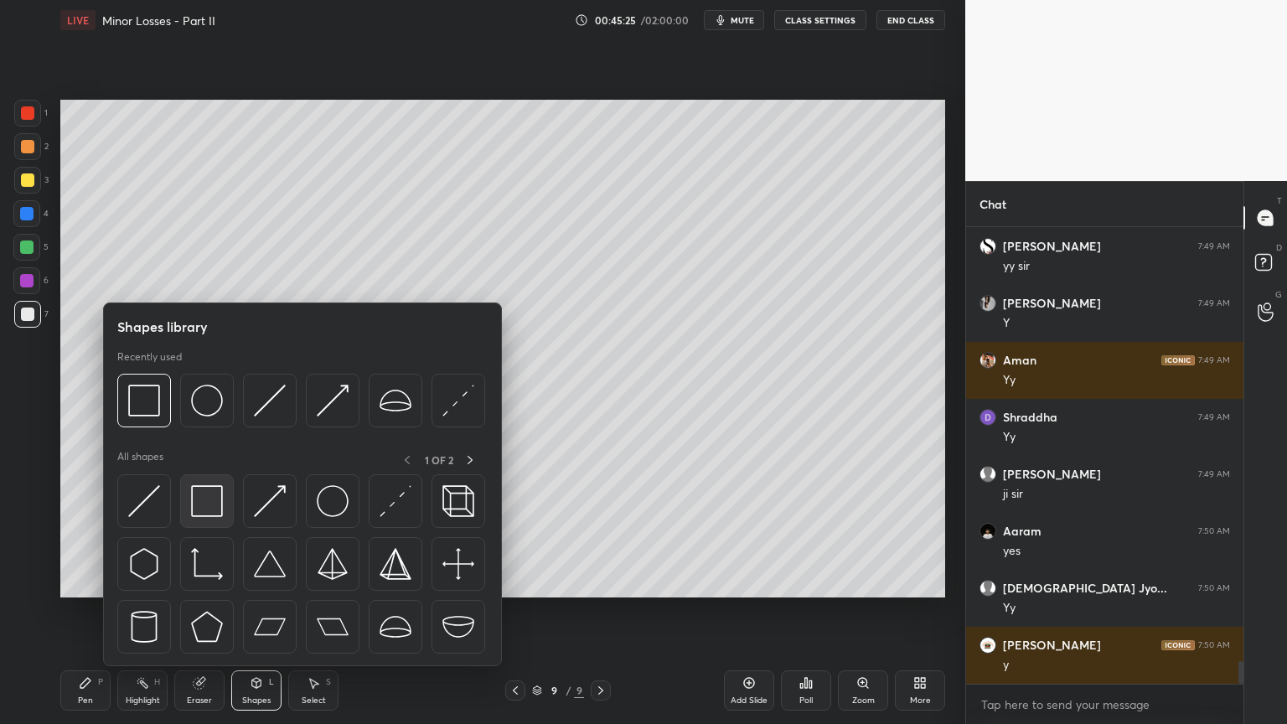
click at [209, 509] on img at bounding box center [207, 501] width 32 height 32
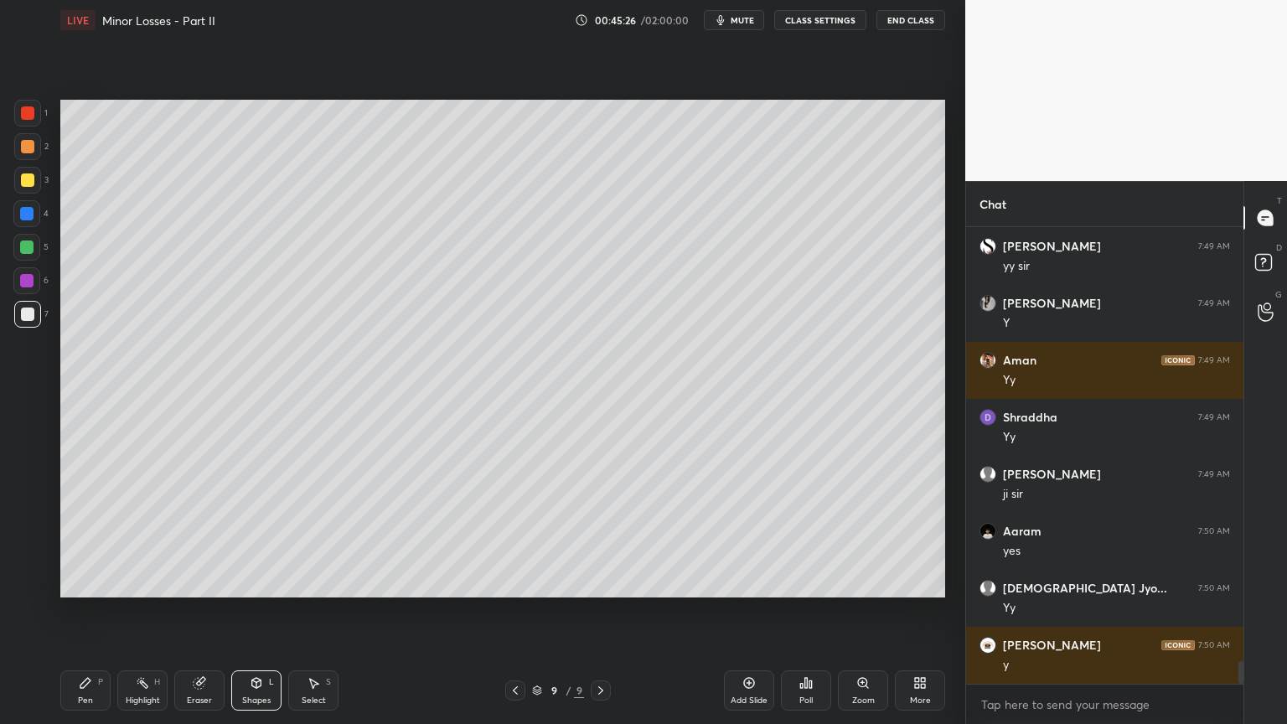
click at [34, 285] on div at bounding box center [26, 280] width 27 height 27
click at [323, 611] on div "Select S" at bounding box center [313, 690] width 50 height 40
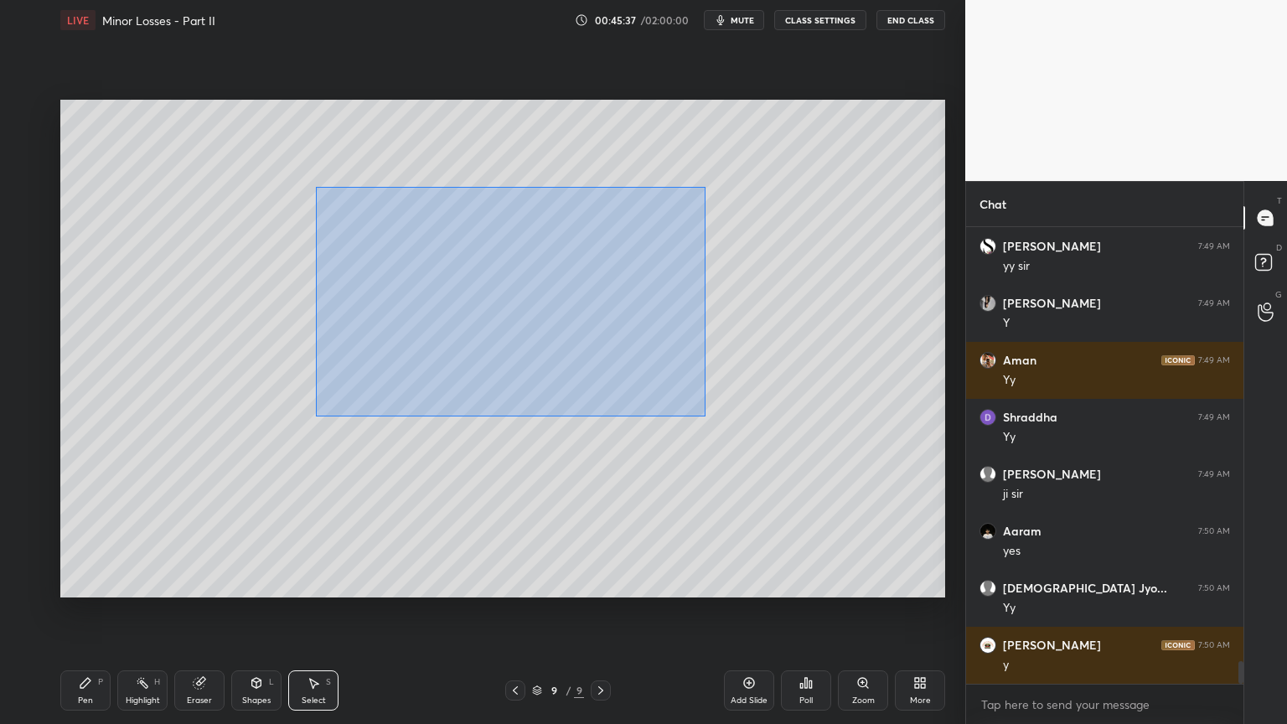
drag, startPoint x: 317, startPoint y: 185, endPoint x: 667, endPoint y: 395, distance: 408.1
click at [704, 416] on div "0 ° Undo Copy Duplicate Duplicate to new slide Delete" at bounding box center [502, 349] width 885 height 498
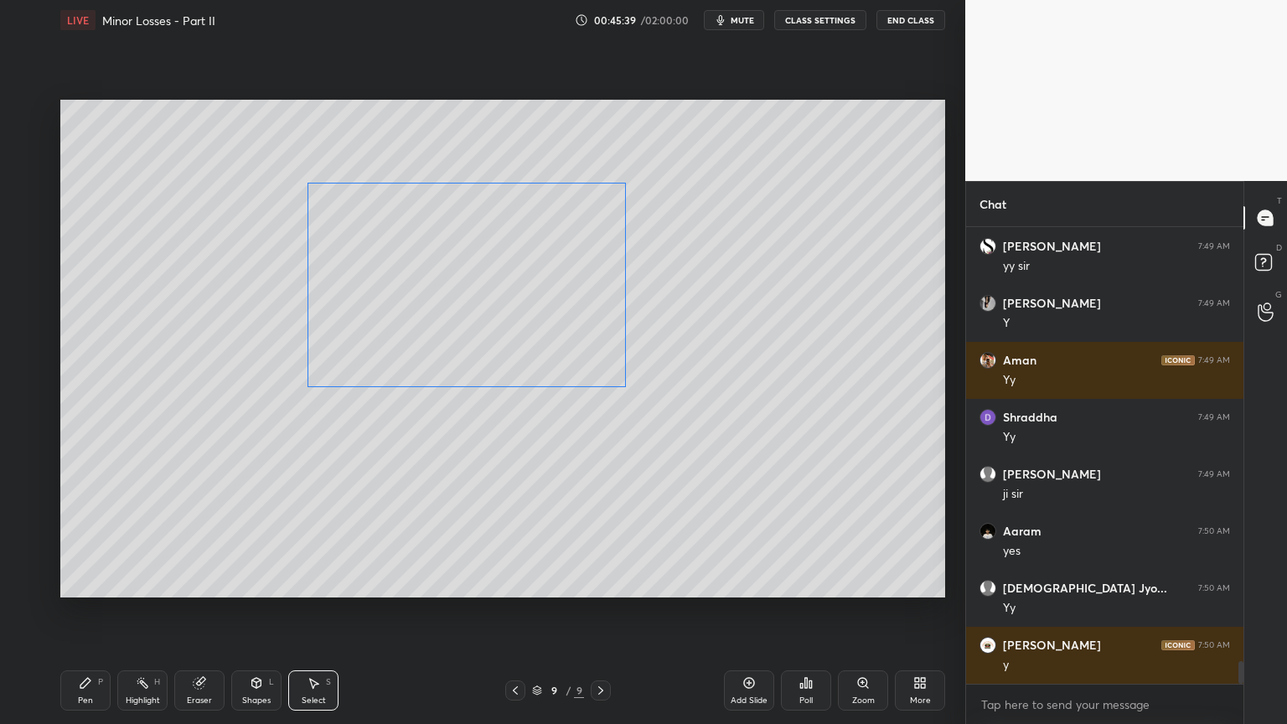
drag, startPoint x: 571, startPoint y: 346, endPoint x: 543, endPoint y: 333, distance: 30.4
click at [543, 333] on div "0 ° Undo Copy Duplicate Duplicate to new slide Delete" at bounding box center [502, 349] width 885 height 498
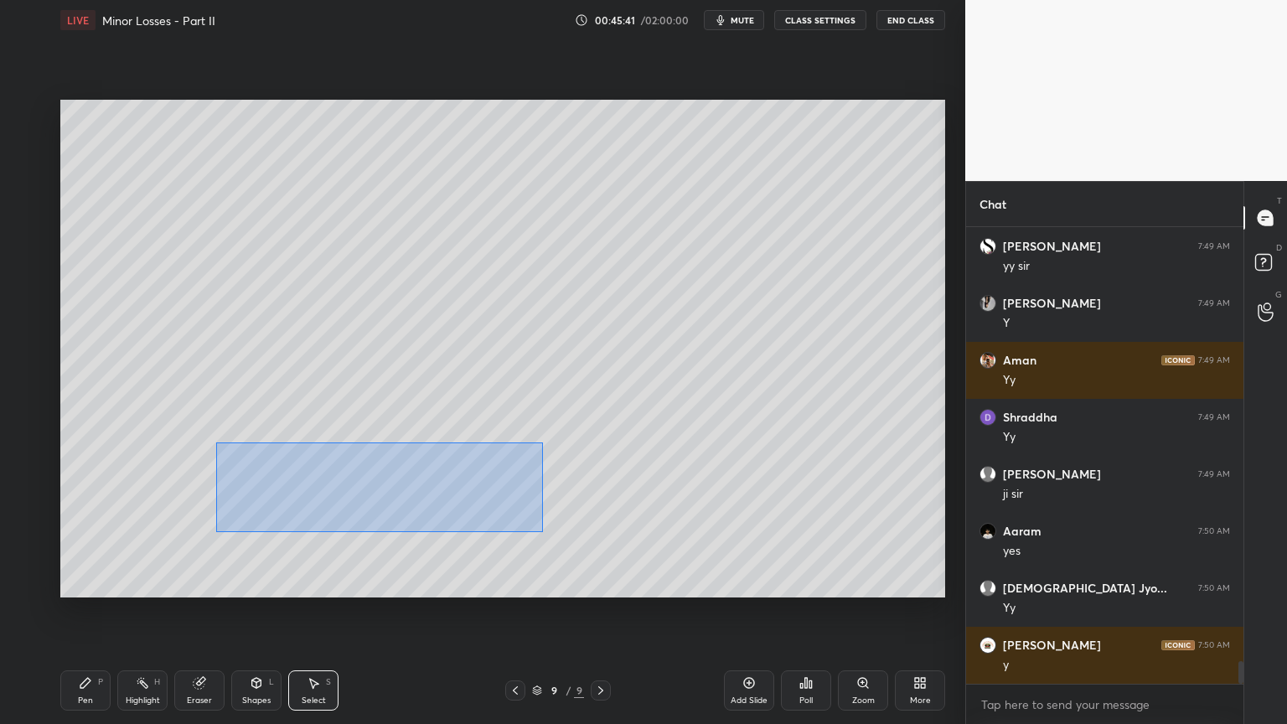
drag, startPoint x: 217, startPoint y: 442, endPoint x: 494, endPoint y: 517, distance: 286.4
click at [539, 530] on div "0 ° Undo Copy Duplicate Duplicate to new slide Delete" at bounding box center [502, 349] width 885 height 498
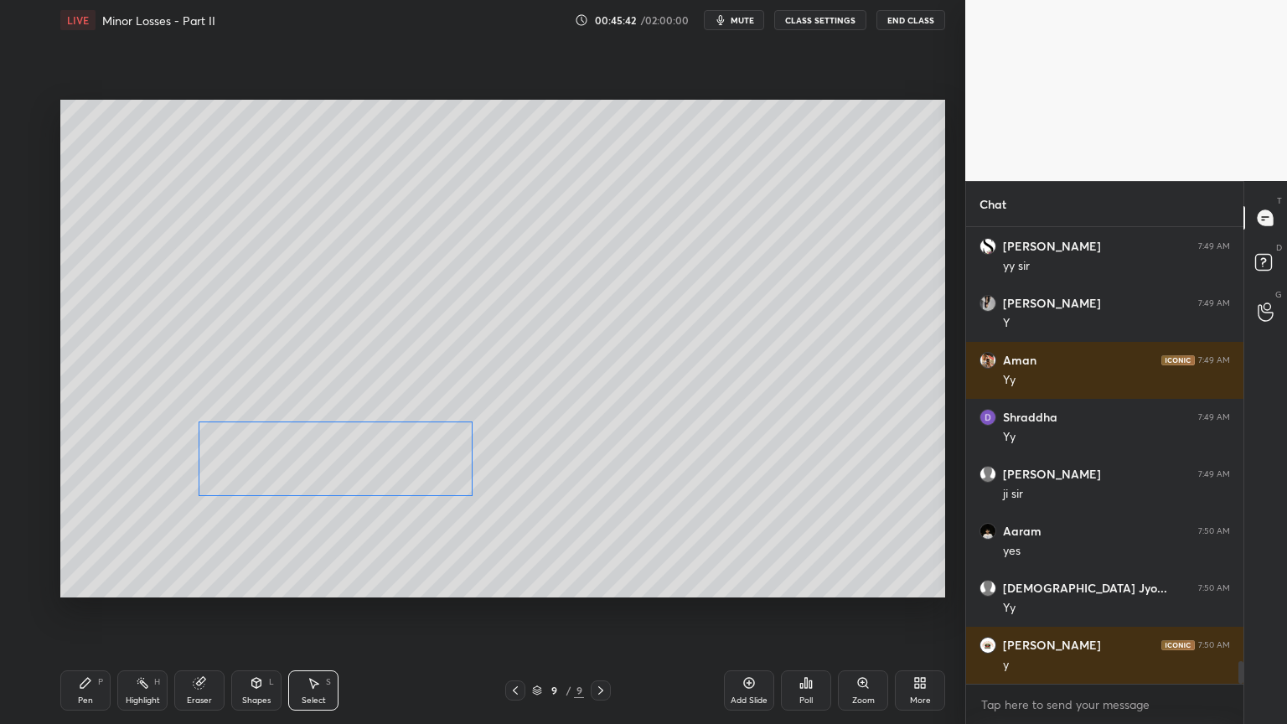
drag, startPoint x: 430, startPoint y: 488, endPoint x: 394, endPoint y: 463, distance: 44.4
click at [394, 463] on div "0 ° Undo Copy Duplicate Duplicate to new slide Delete" at bounding box center [502, 349] width 885 height 498
drag, startPoint x: 737, startPoint y: 278, endPoint x: 830, endPoint y: 339, distance: 111.3
click at [845, 346] on div "0 ° Undo Copy Duplicate Duplicate to new slide Delete" at bounding box center [502, 349] width 885 height 498
drag, startPoint x: 786, startPoint y: 299, endPoint x: 748, endPoint y: 275, distance: 44.9
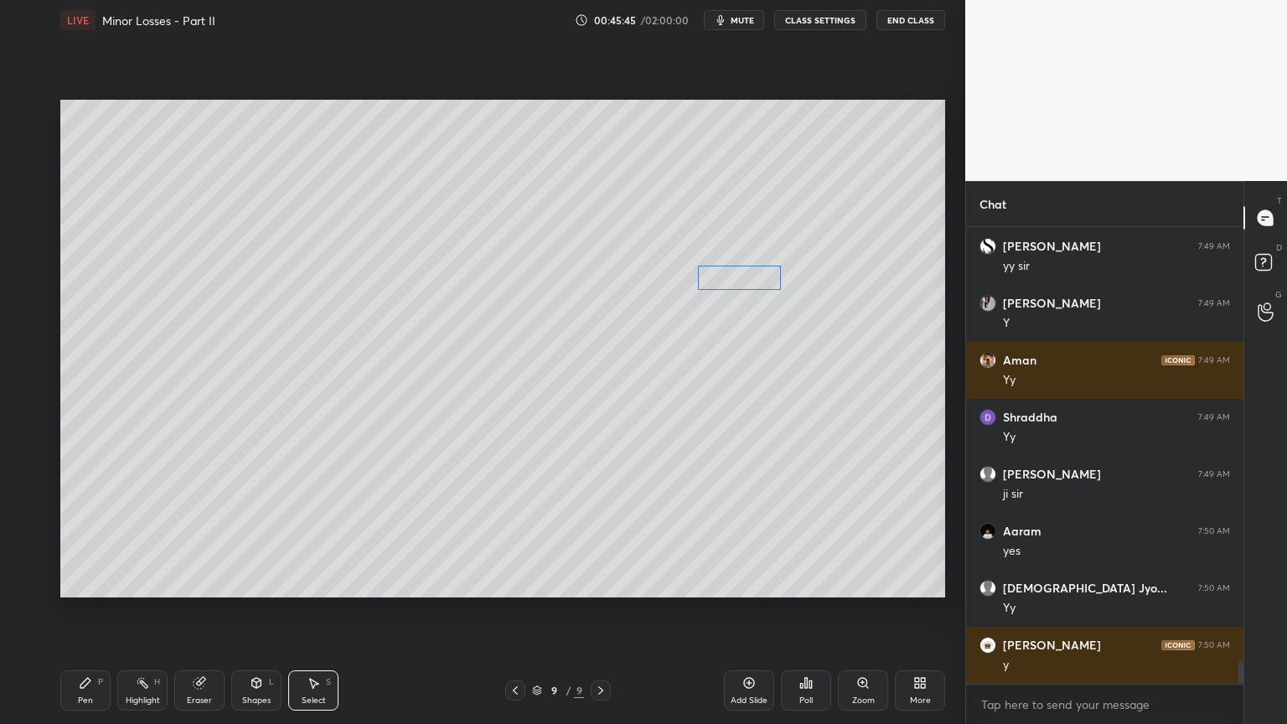
click at [748, 275] on div "0 ° Undo Copy Duplicate Duplicate to new slide Delete" at bounding box center [502, 349] width 885 height 498
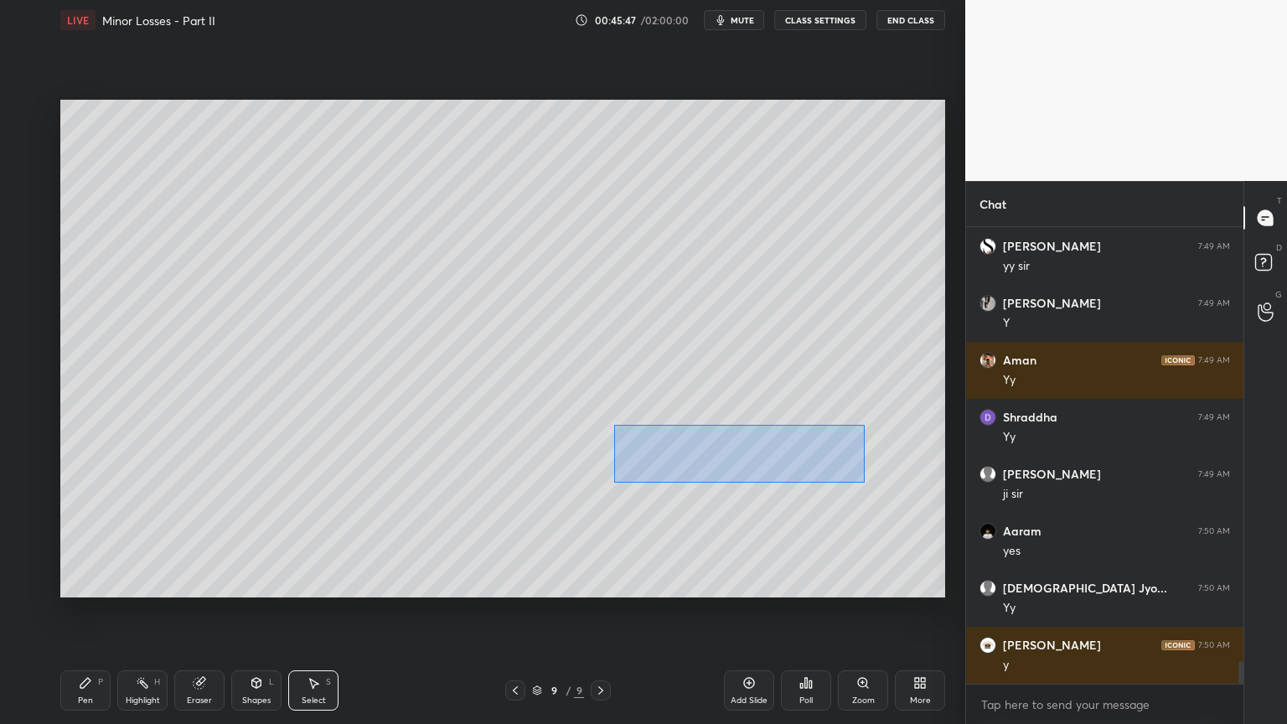
drag, startPoint x: 615, startPoint y: 426, endPoint x: 841, endPoint y: 478, distance: 232.1
click at [861, 482] on div "0 ° Undo Copy Duplicate Duplicate to new slide Delete" at bounding box center [502, 349] width 885 height 498
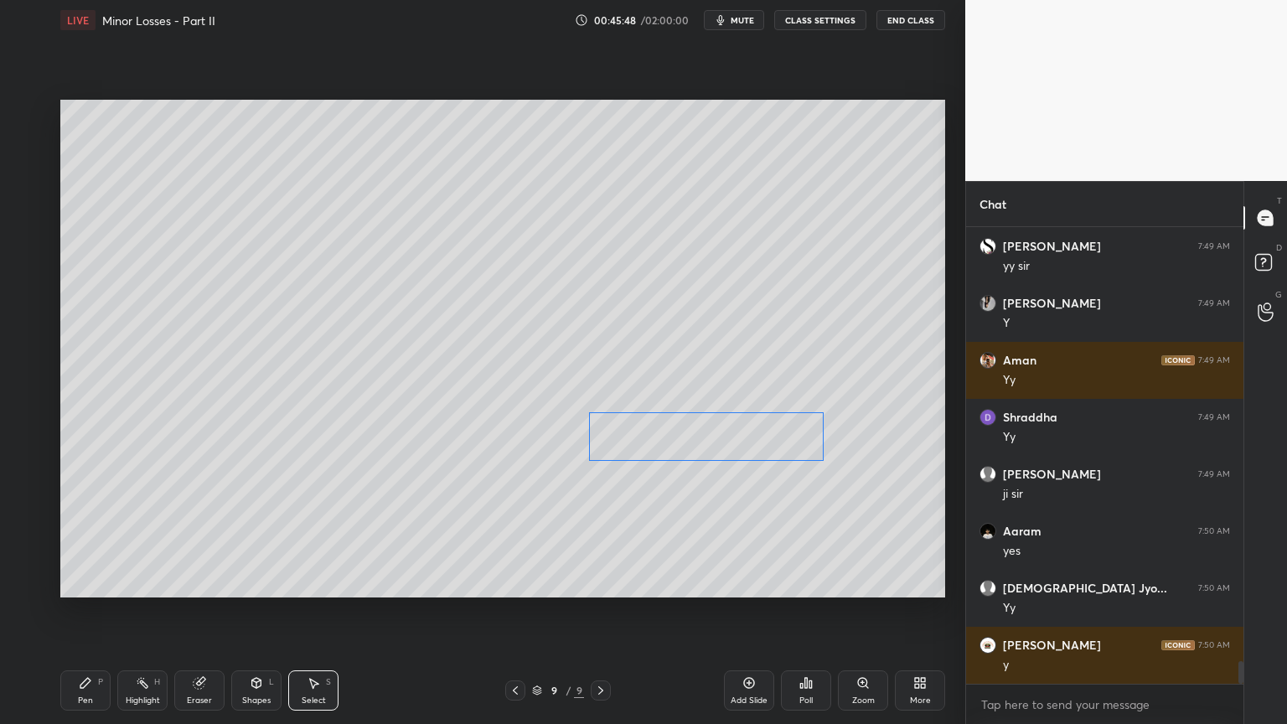
drag, startPoint x: 788, startPoint y: 460, endPoint x: 751, endPoint y: 442, distance: 41.2
click at [751, 442] on div "0 ° Undo Copy Duplicate Duplicate to new slide Delete" at bounding box center [502, 349] width 885 height 498
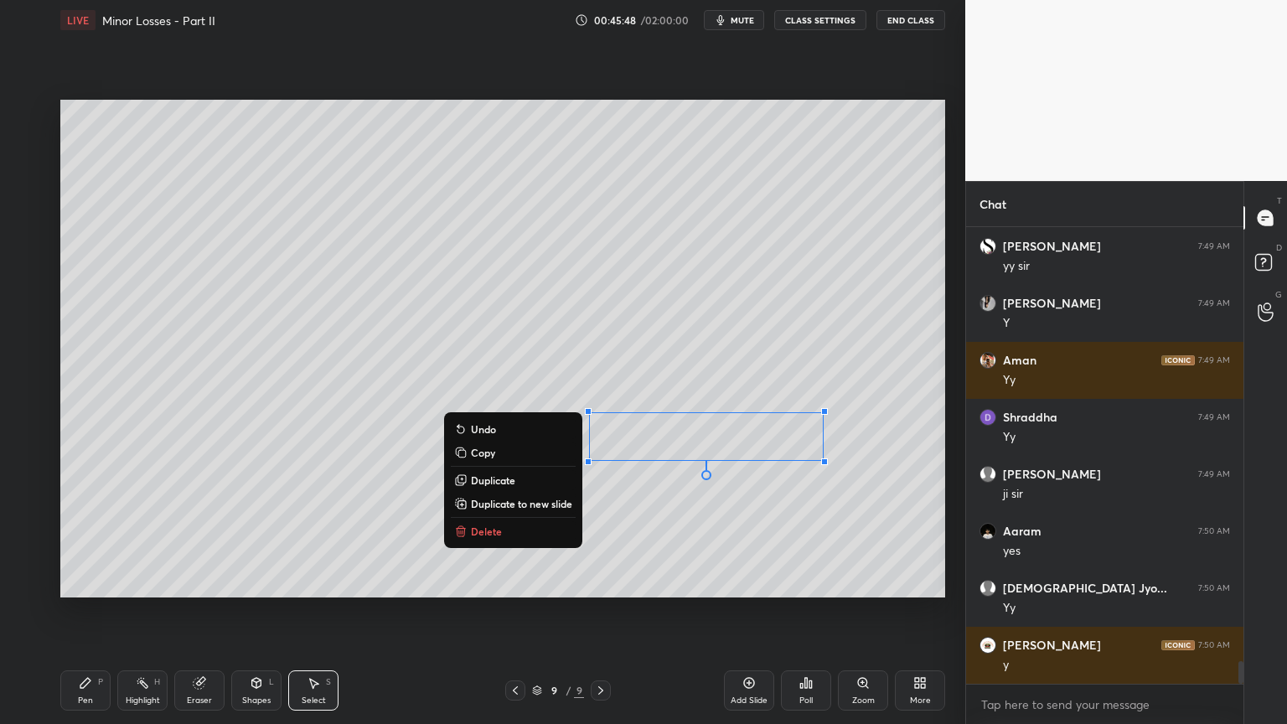
click at [594, 479] on div "0 ° Undo Copy Duplicate Duplicate to new slide Delete" at bounding box center [502, 349] width 885 height 498
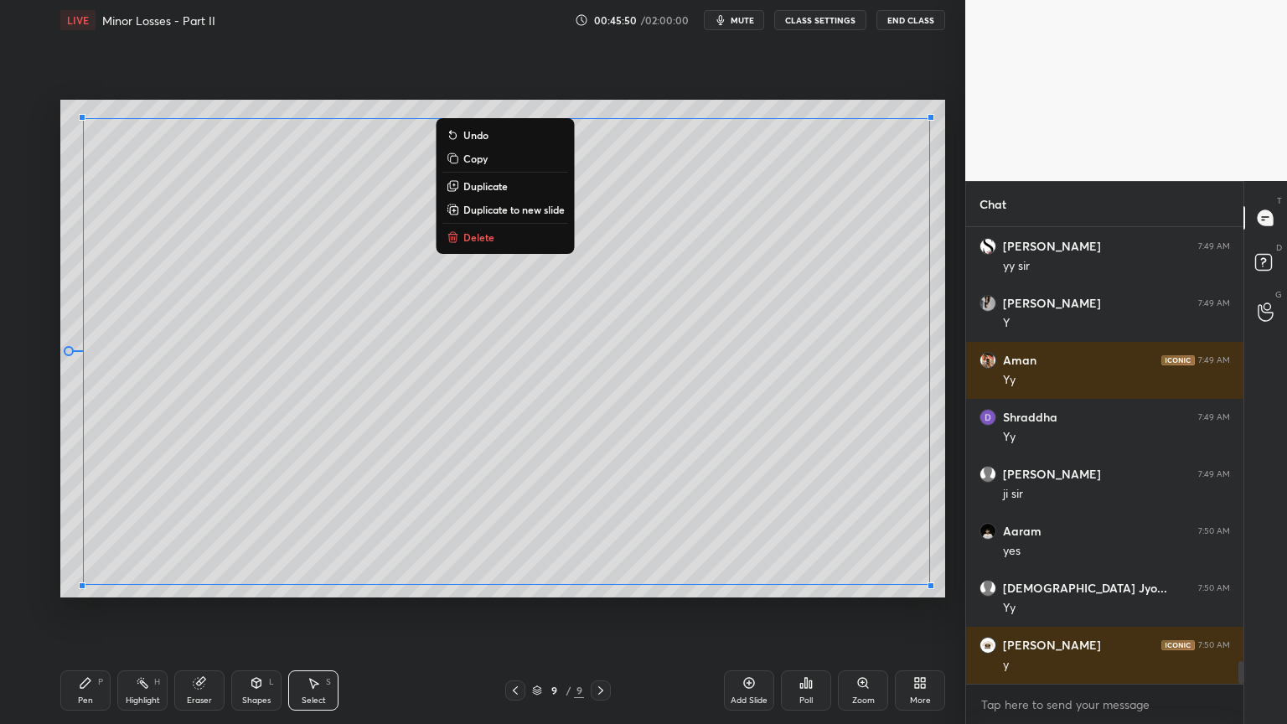
click at [935, 483] on div "0 ° Undo Copy Duplicate Duplicate to new slide Delete" at bounding box center [502, 349] width 885 height 498
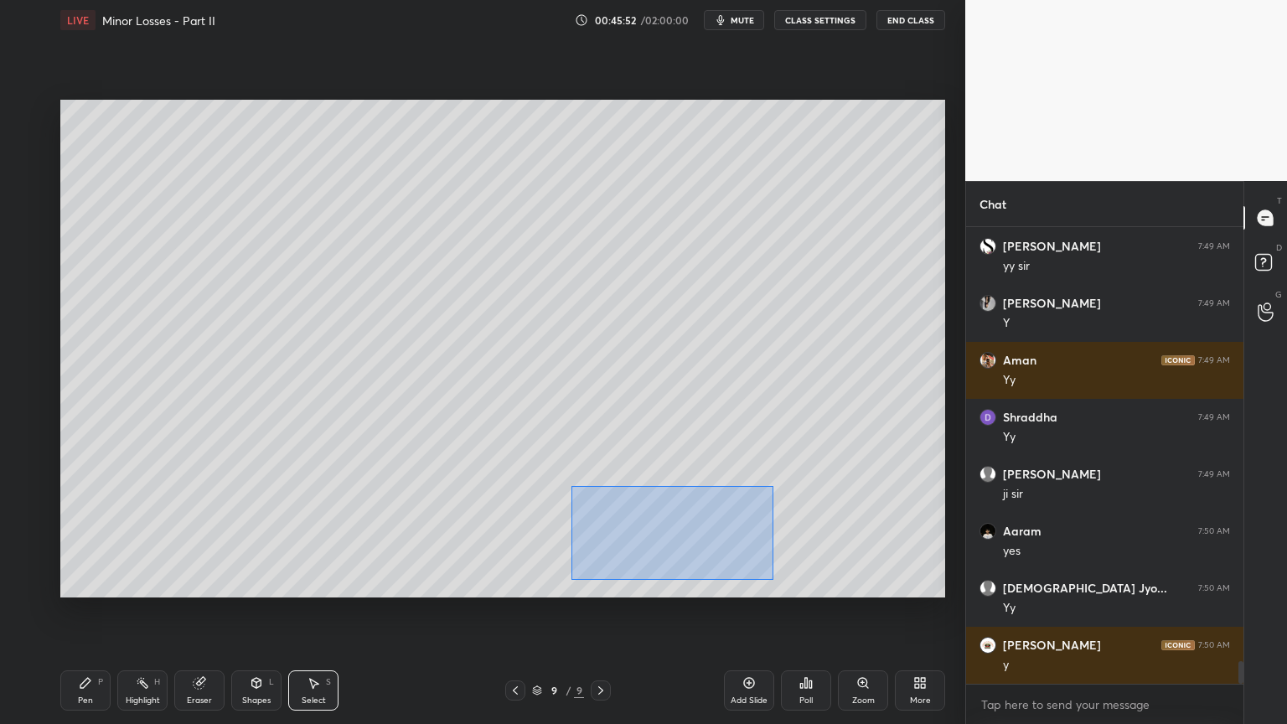
drag, startPoint x: 573, startPoint y: 486, endPoint x: 770, endPoint y: 576, distance: 216.7
click at [772, 579] on div "0 ° Undo Copy Duplicate Duplicate to new slide Delete" at bounding box center [502, 349] width 885 height 498
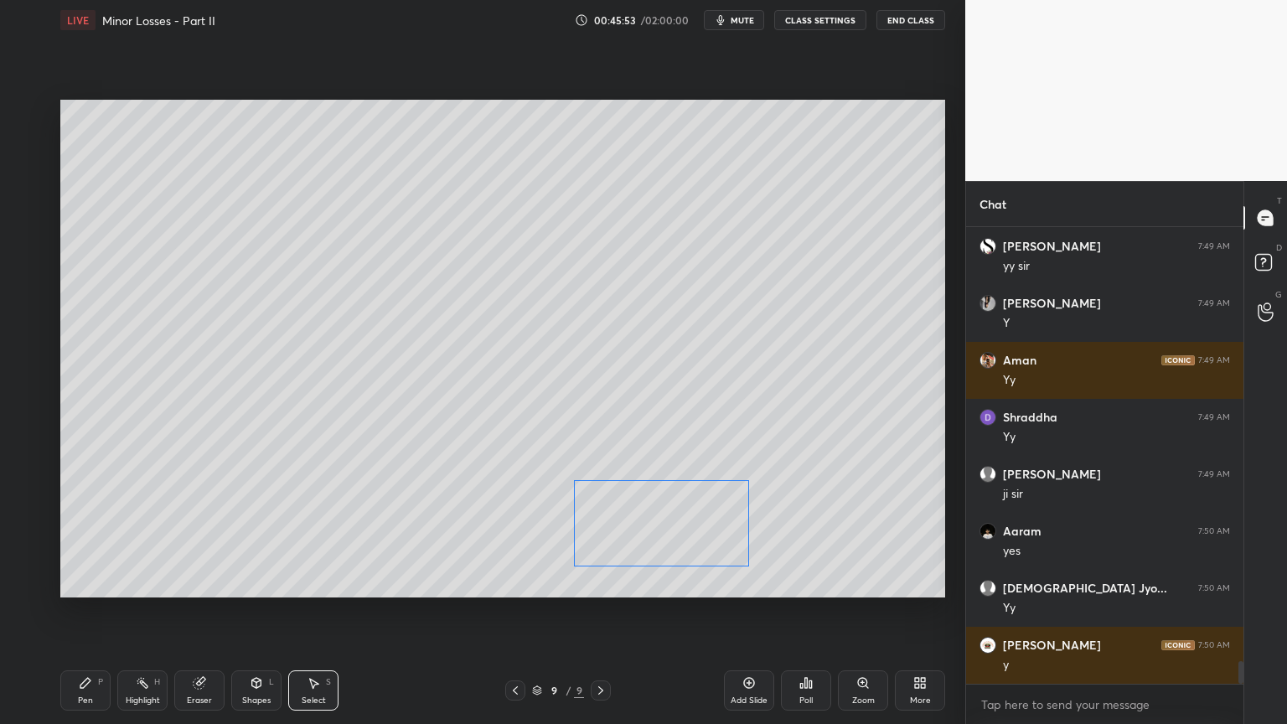
drag, startPoint x: 724, startPoint y: 533, endPoint x: 714, endPoint y: 526, distance: 12.1
click at [714, 526] on div "0 ° Undo Copy Duplicate Duplicate to new slide Delete" at bounding box center [502, 349] width 885 height 498
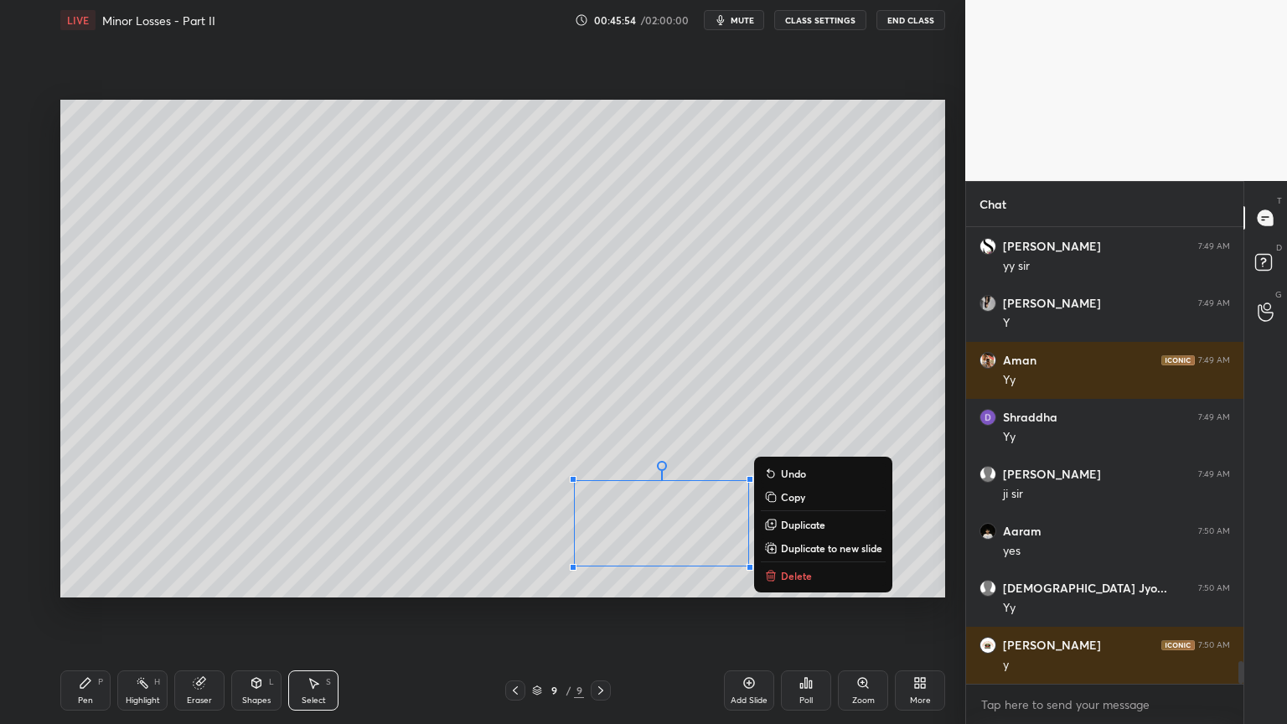
click at [935, 546] on div "0 ° Undo Copy Duplicate Duplicate to new slide Delete" at bounding box center [502, 349] width 885 height 498
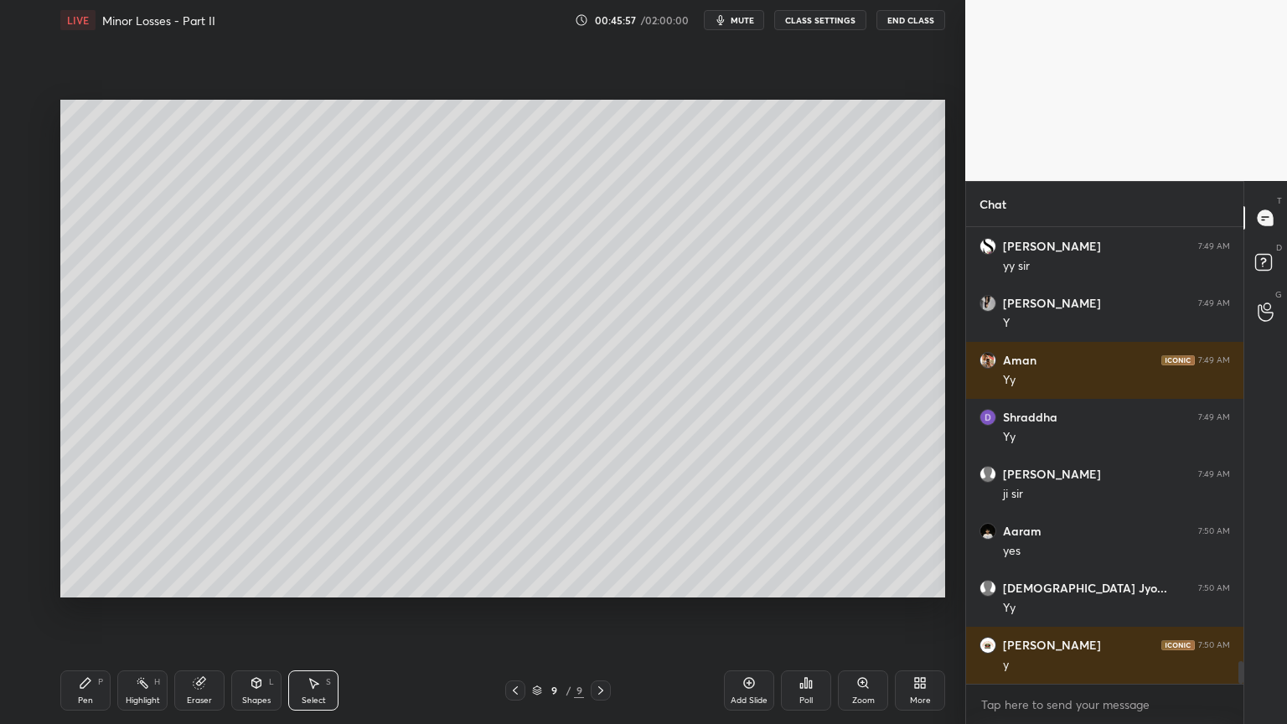
click at [749, 611] on div "Add Slide" at bounding box center [749, 690] width 50 height 40
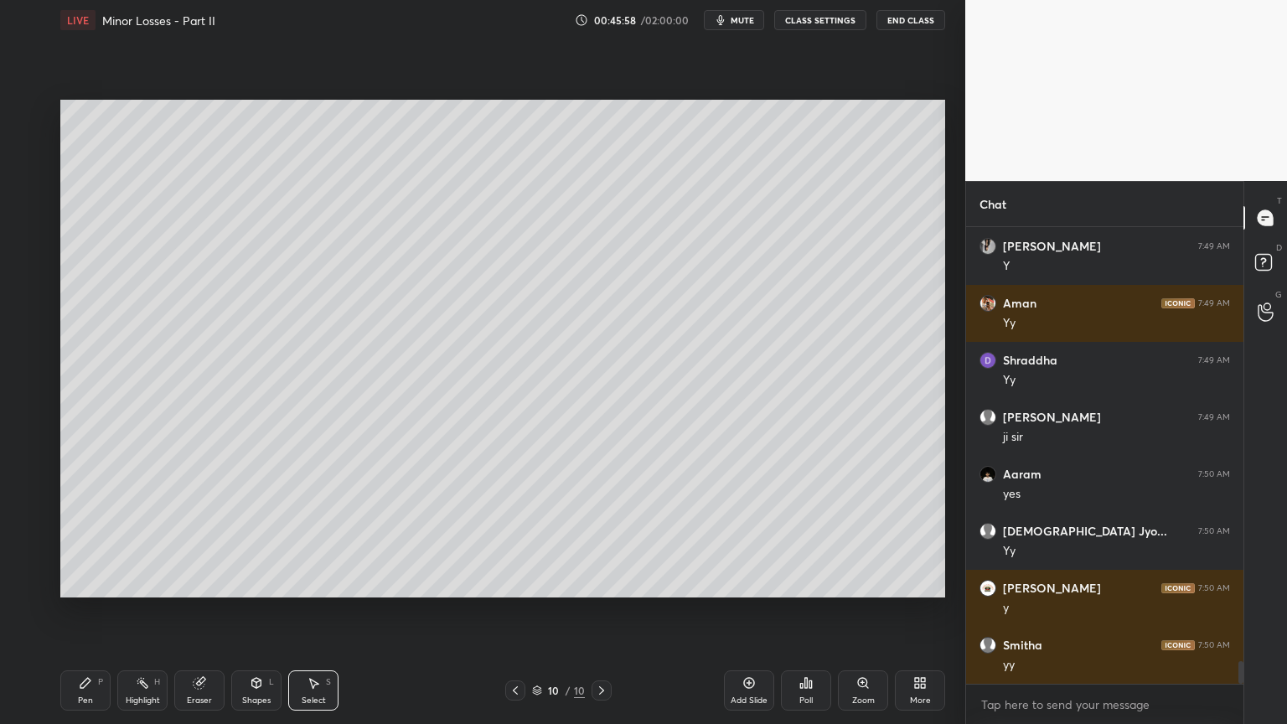
click at [93, 611] on div "Pen P" at bounding box center [85, 690] width 50 height 40
click at [30, 181] on div at bounding box center [27, 179] width 13 height 13
click at [28, 316] on div at bounding box center [27, 314] width 13 height 13
click at [258, 611] on icon at bounding box center [256, 682] width 13 height 13
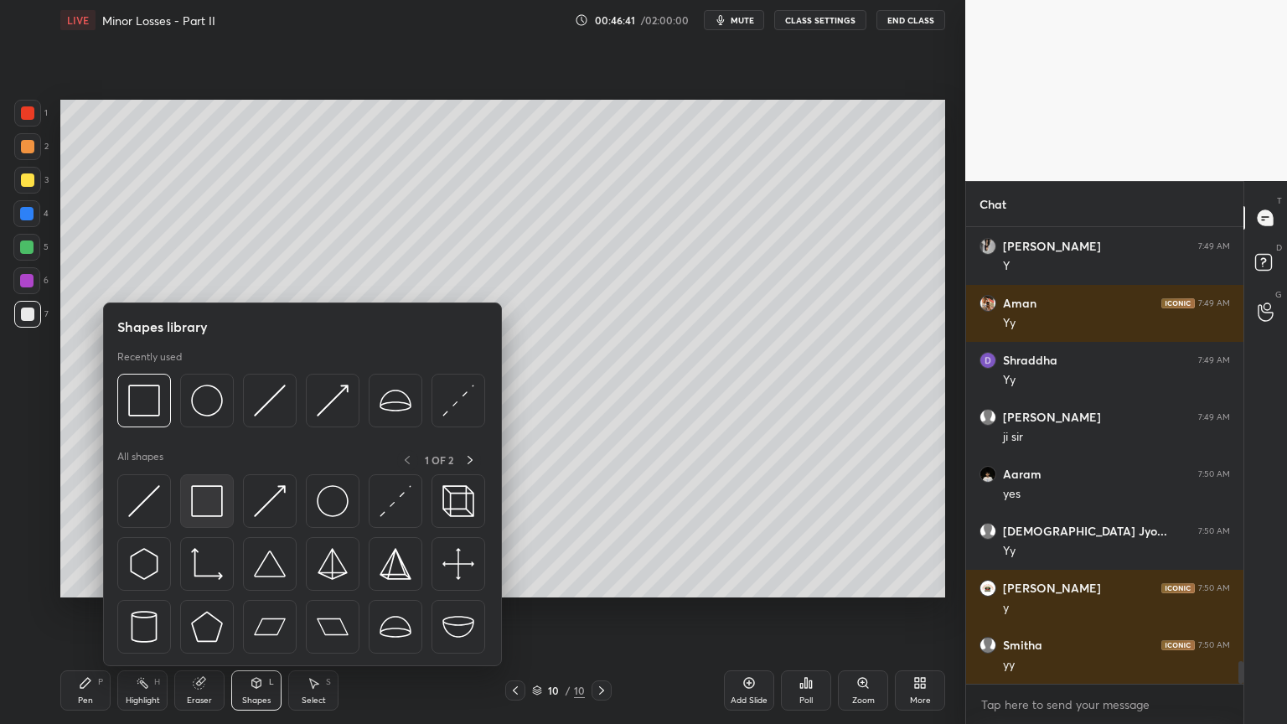
click at [203, 503] on img at bounding box center [207, 501] width 32 height 32
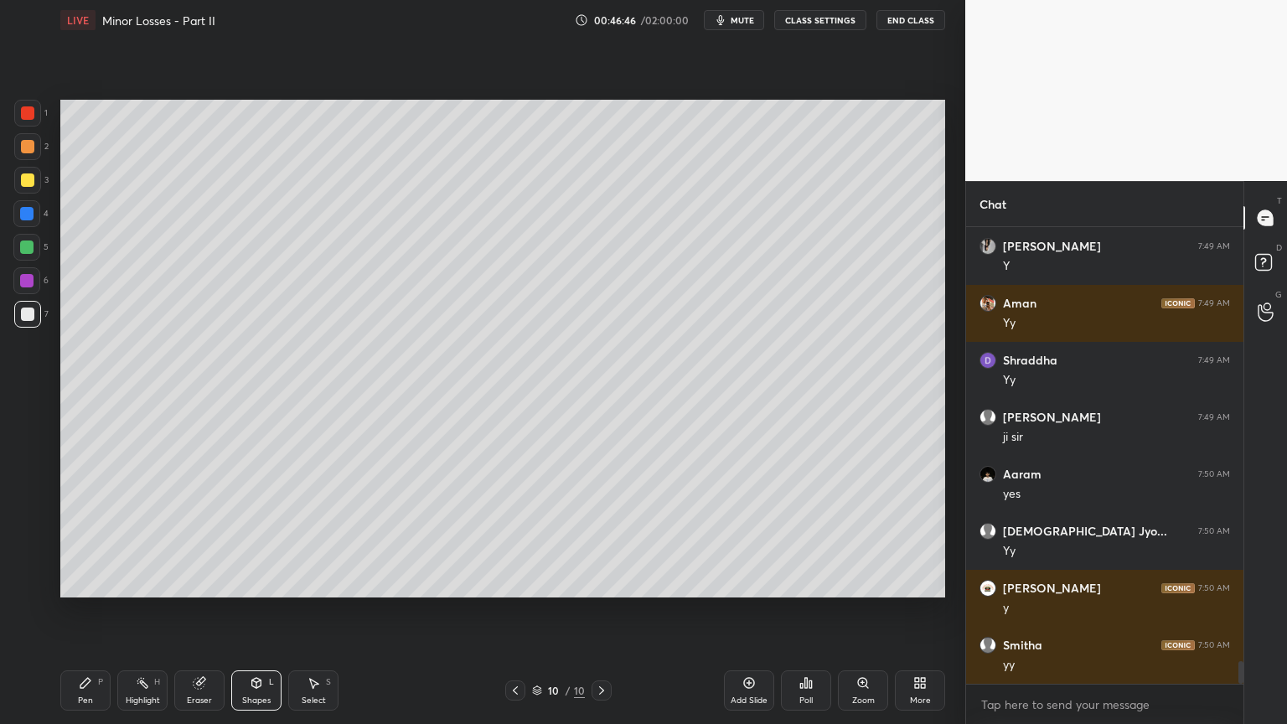
click at [254, 611] on icon at bounding box center [256, 683] width 9 height 10
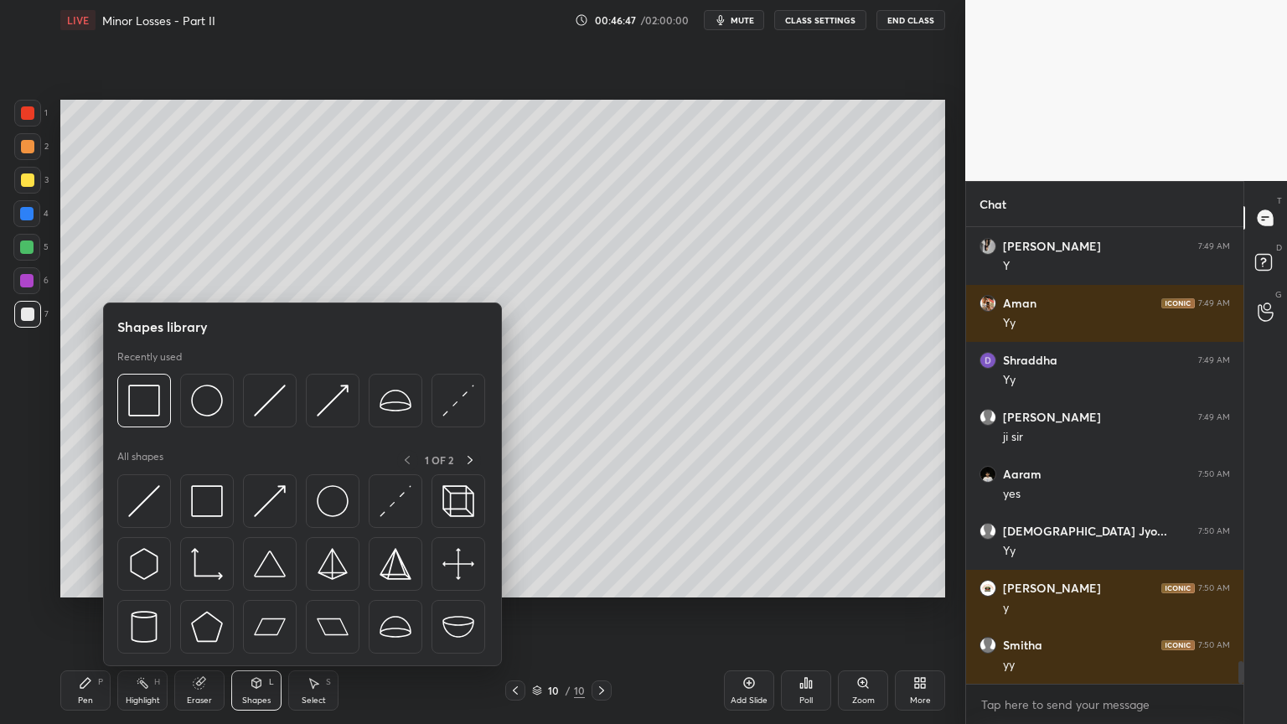
click at [204, 611] on div "Eraser" at bounding box center [199, 690] width 50 height 40
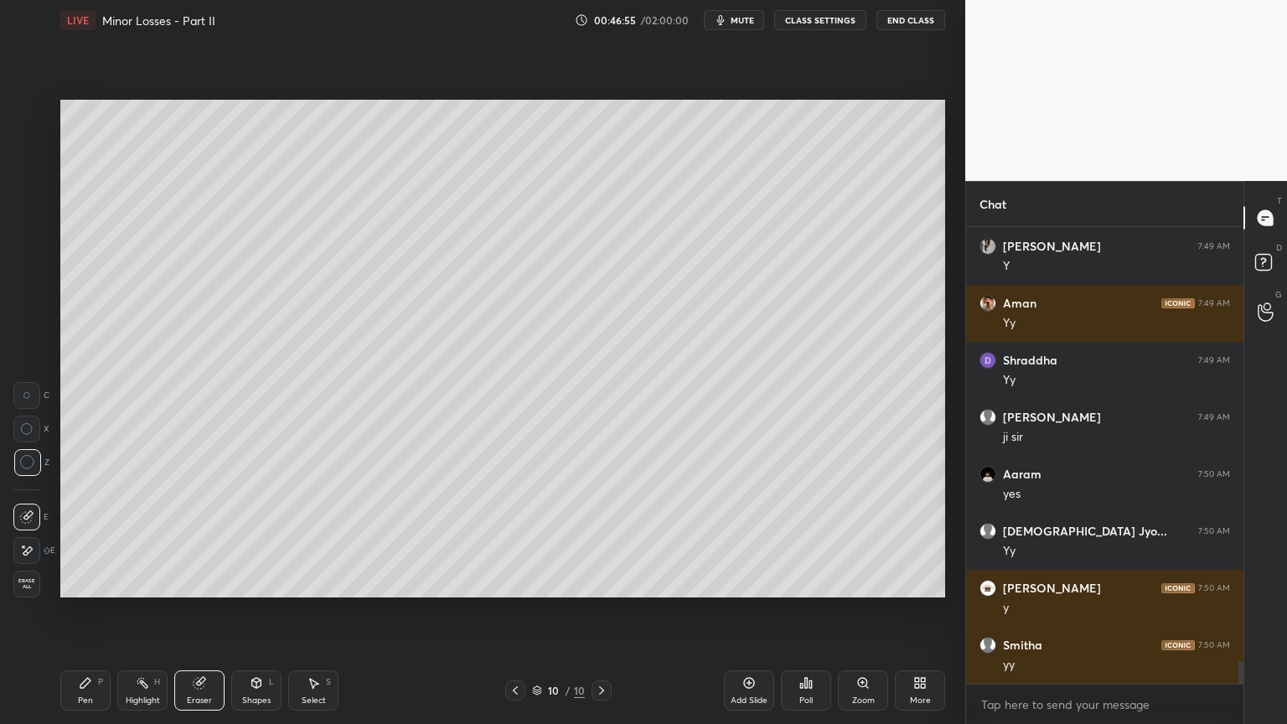
click at [255, 611] on icon at bounding box center [256, 682] width 13 height 13
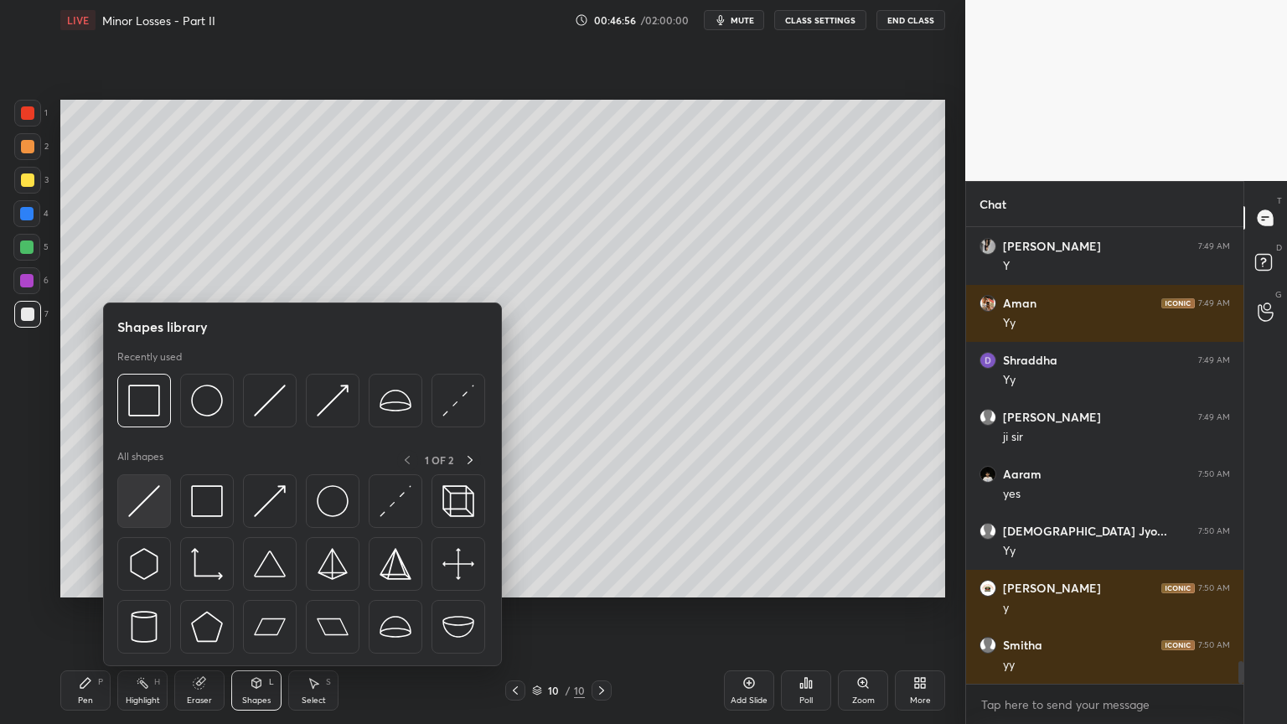
click at [158, 497] on img at bounding box center [144, 501] width 32 height 32
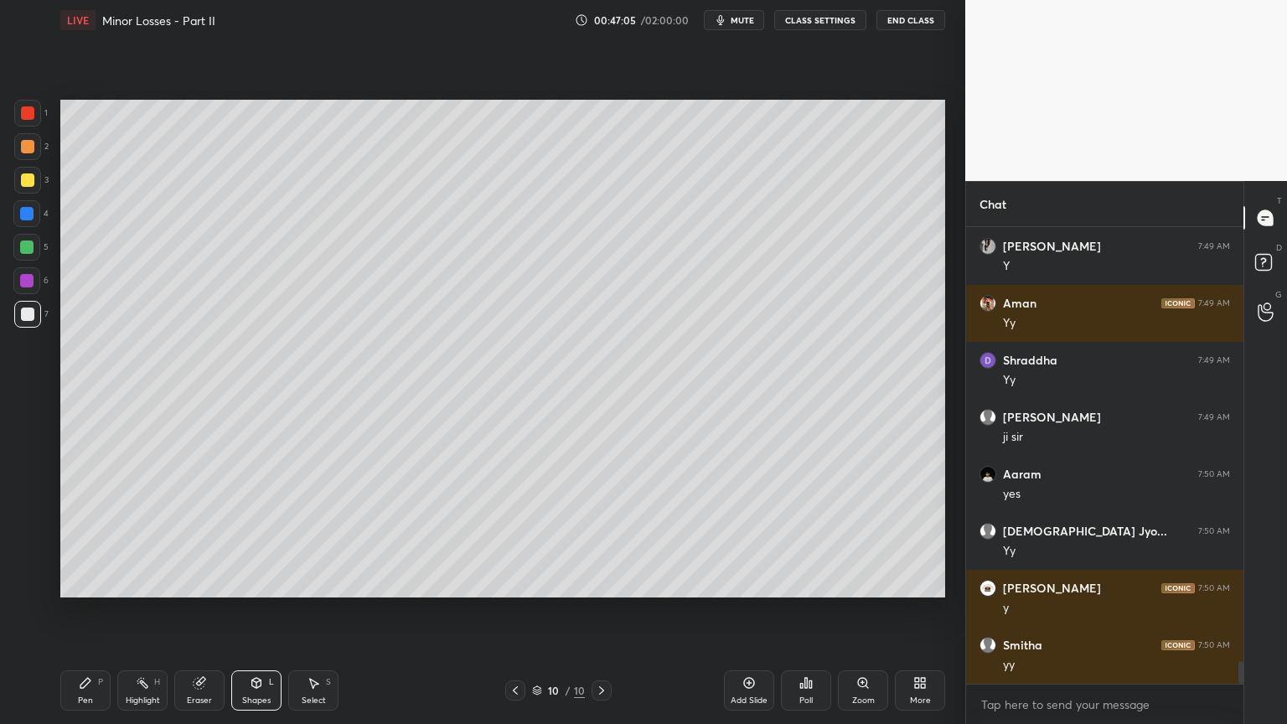
click at [241, 611] on div "Shapes L" at bounding box center [256, 690] width 50 height 40
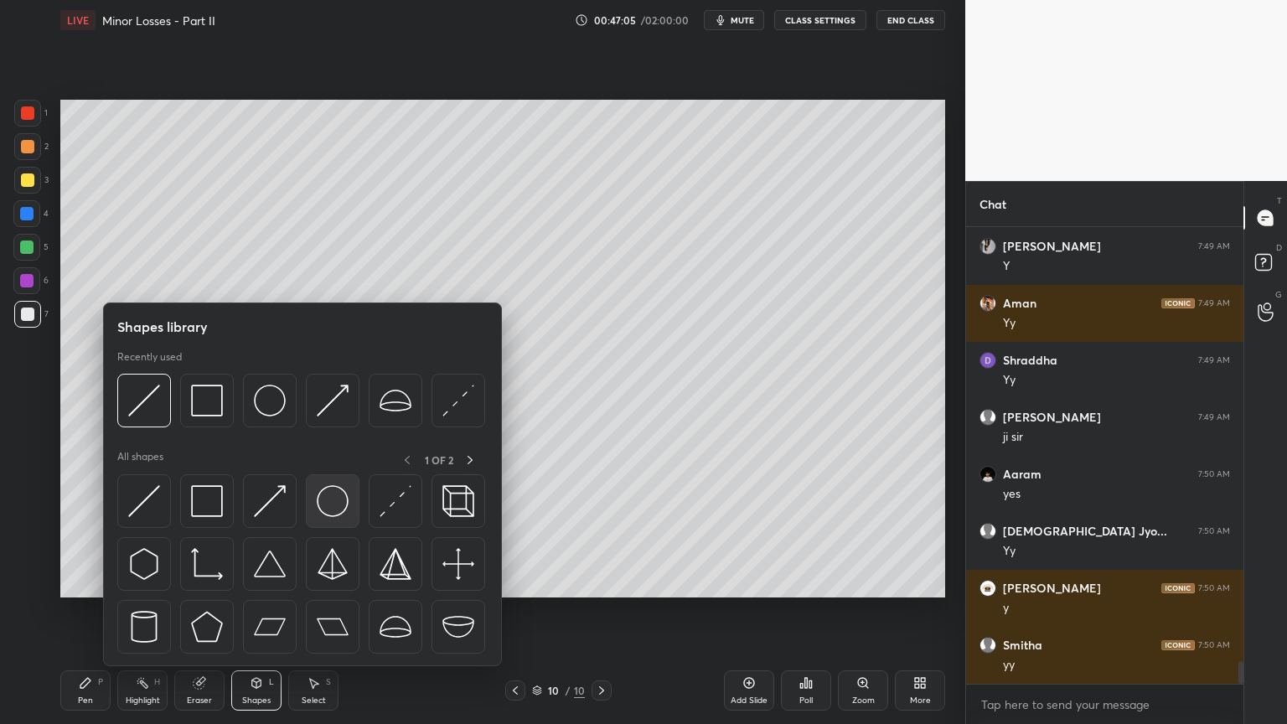
click at [328, 496] on img at bounding box center [333, 501] width 32 height 32
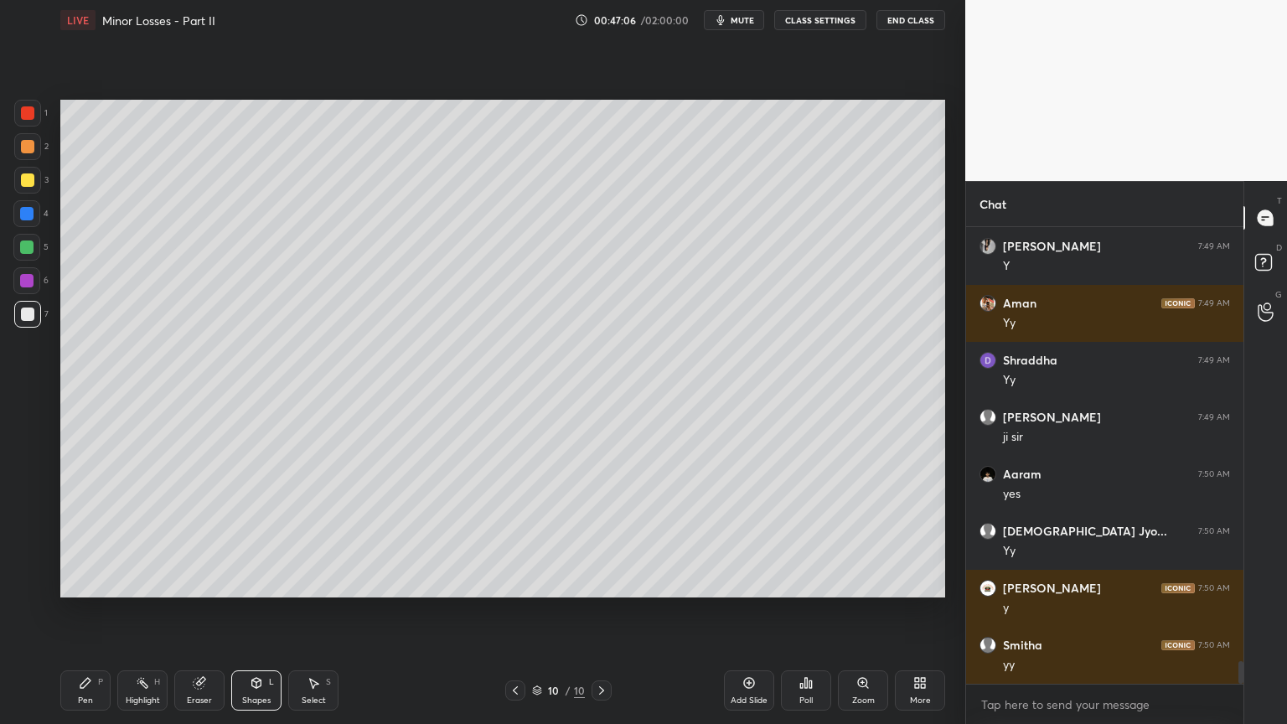
click at [27, 185] on div at bounding box center [27, 179] width 13 height 13
drag, startPoint x: 87, startPoint y: 690, endPoint x: 112, endPoint y: 659, distance: 39.9
click at [87, 611] on div "Pen P" at bounding box center [85, 690] width 50 height 40
click at [24, 318] on div at bounding box center [27, 314] width 13 height 13
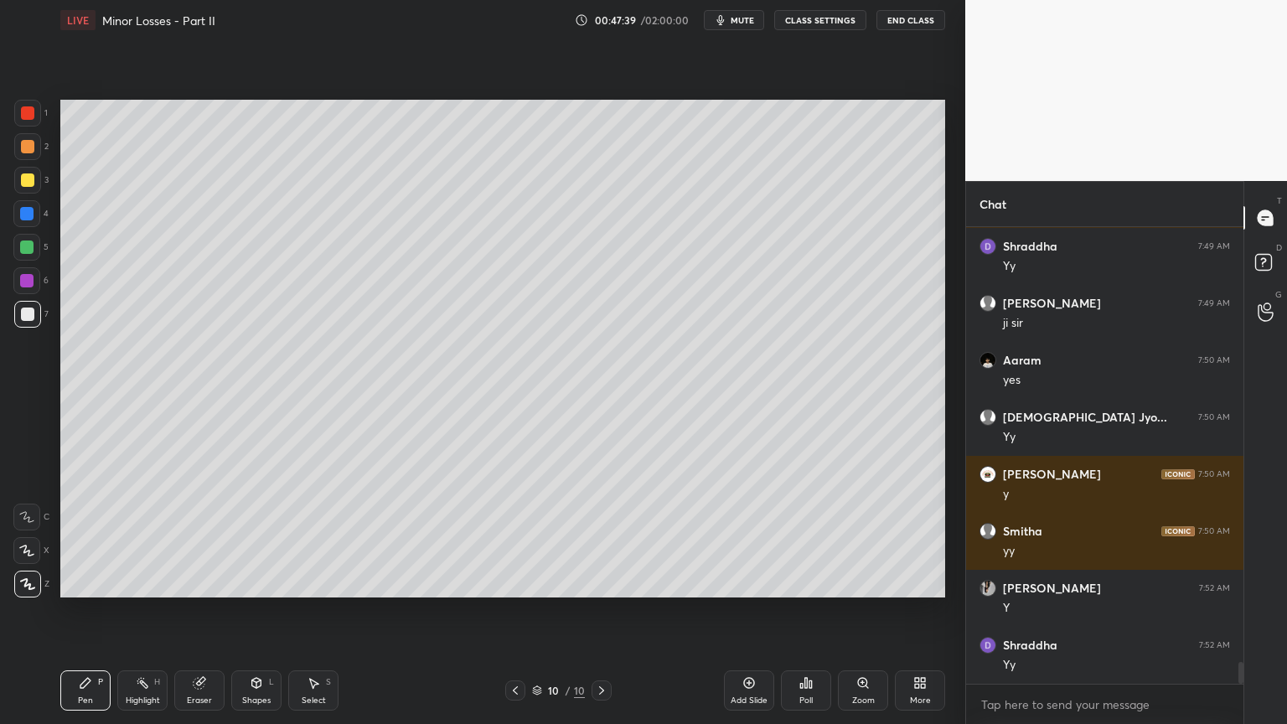
scroll to position [8968, 0]
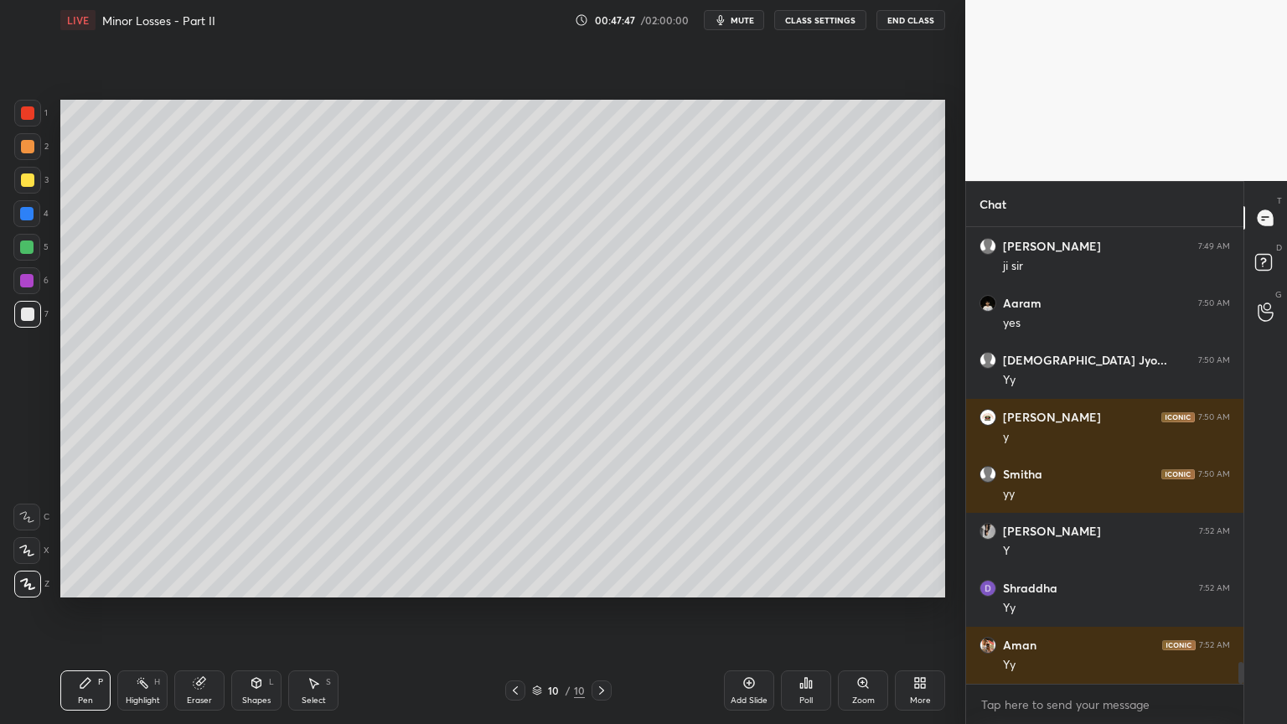
click at [193, 611] on icon at bounding box center [199, 682] width 13 height 13
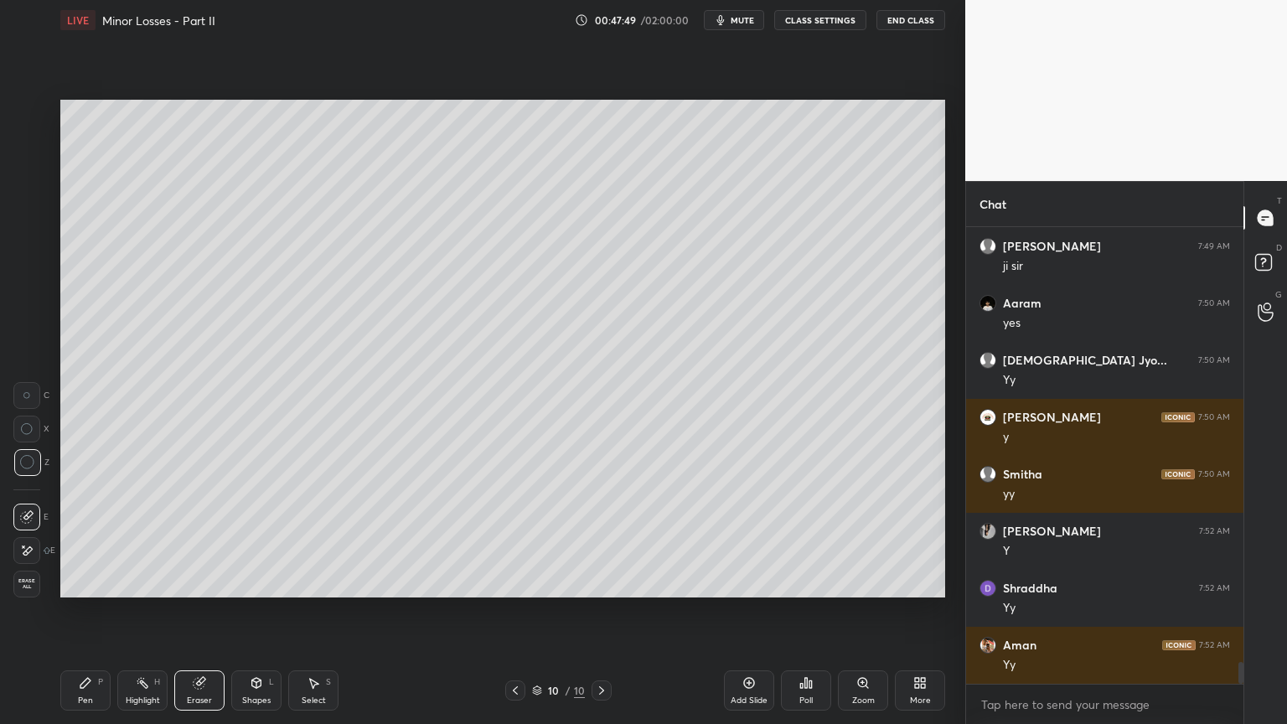
scroll to position [9025, 0]
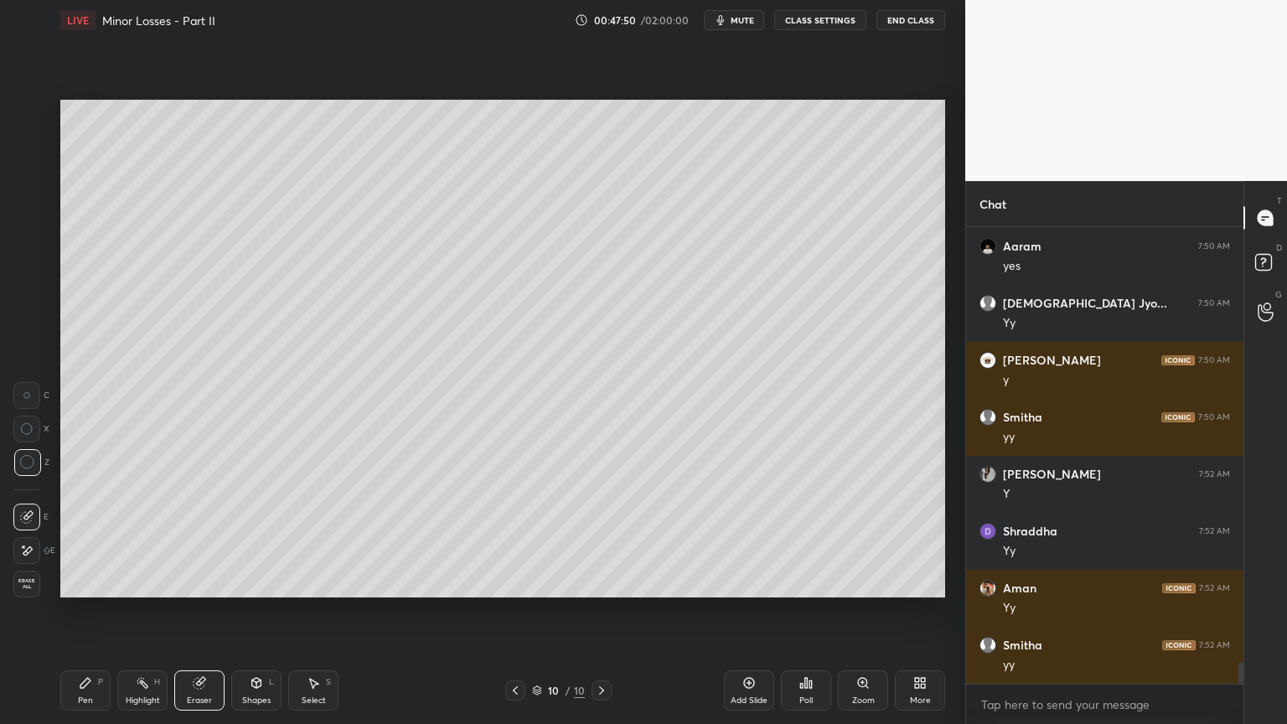
click at [92, 611] on div "Pen P" at bounding box center [85, 690] width 50 height 40
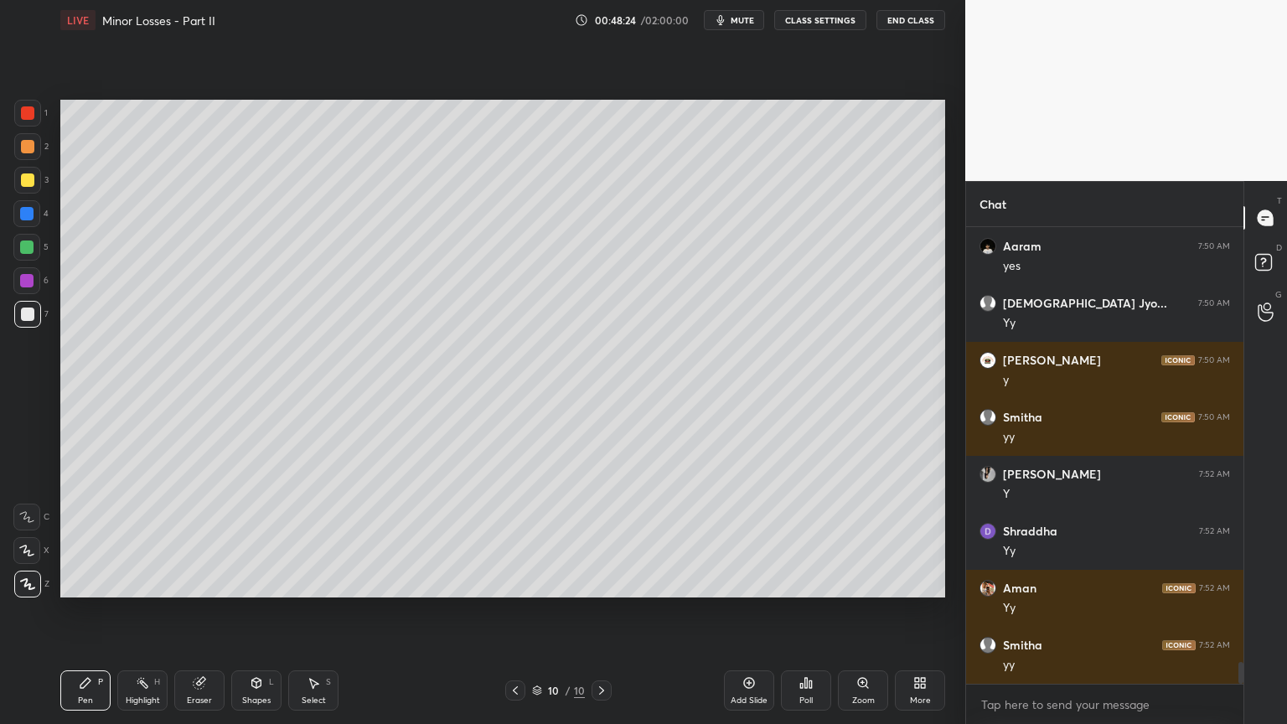
click at [252, 611] on div "Shapes" at bounding box center [256, 700] width 28 height 8
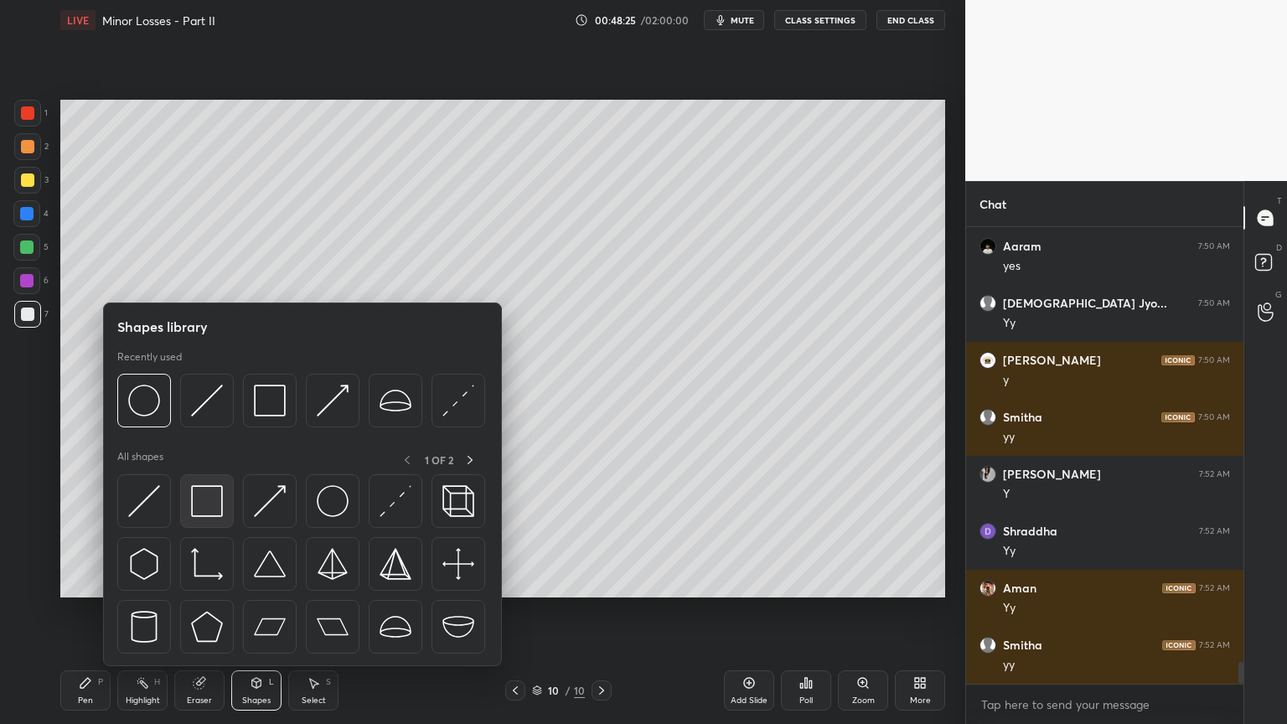
click at [204, 504] on img at bounding box center [207, 501] width 32 height 32
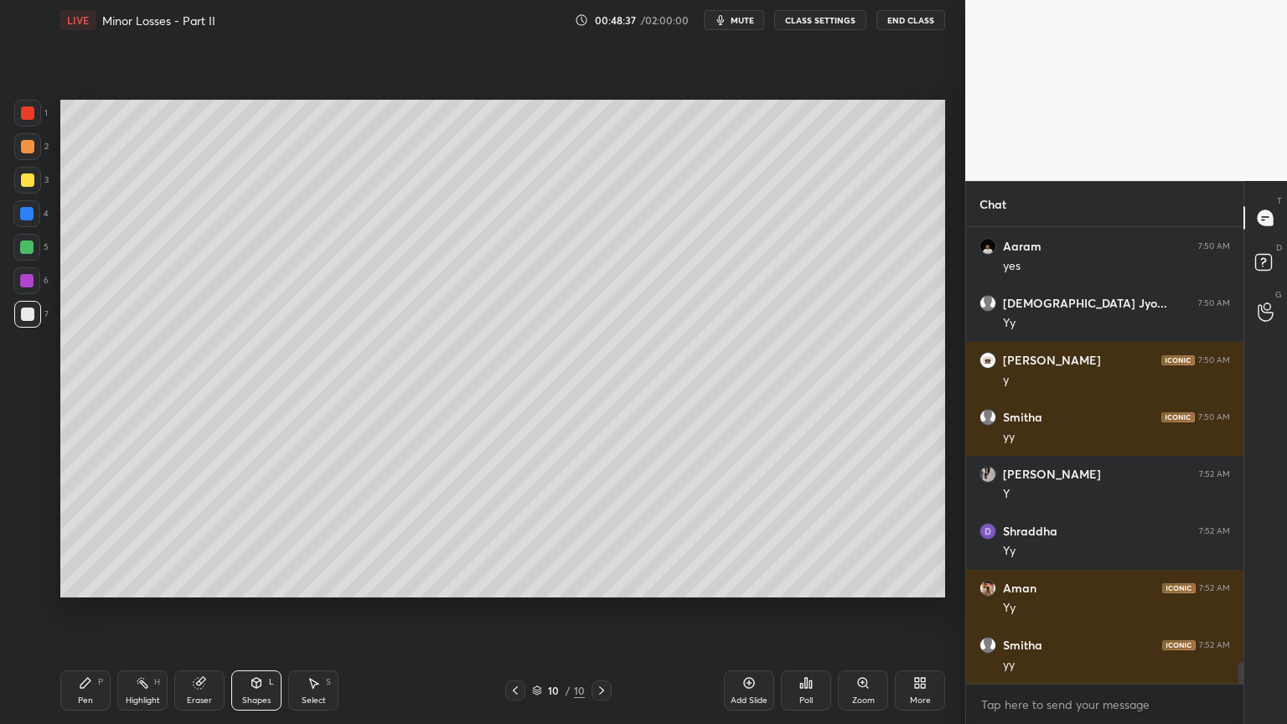
click at [513, 611] on div at bounding box center [515, 690] width 20 height 20
click at [603, 611] on icon at bounding box center [601, 690] width 13 height 13
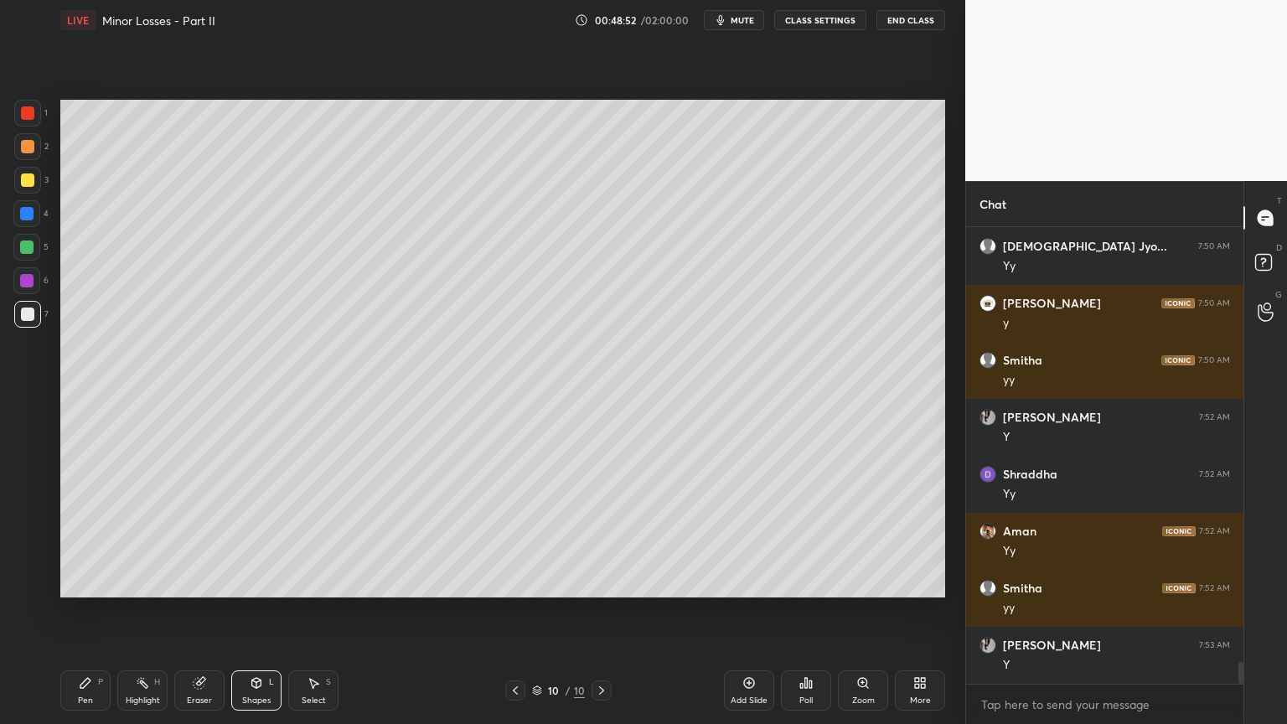
scroll to position [9139, 0]
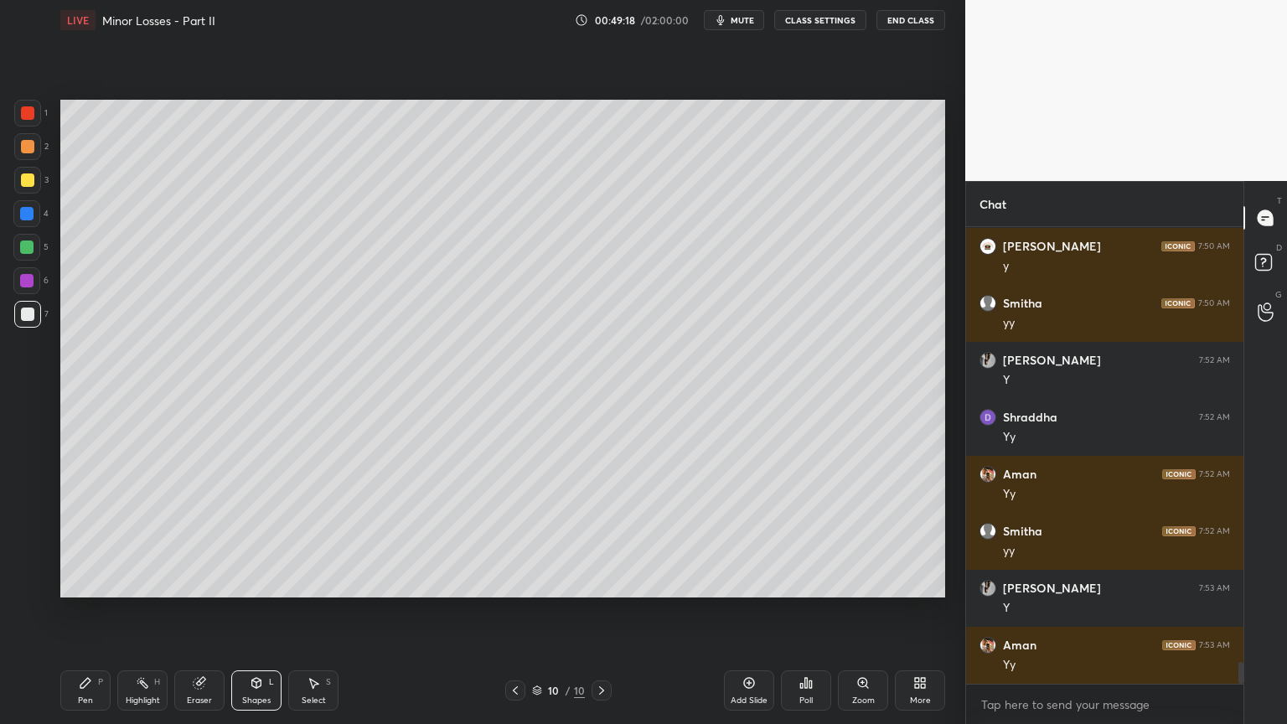
click at [264, 611] on div "Shapes L" at bounding box center [256, 690] width 50 height 40
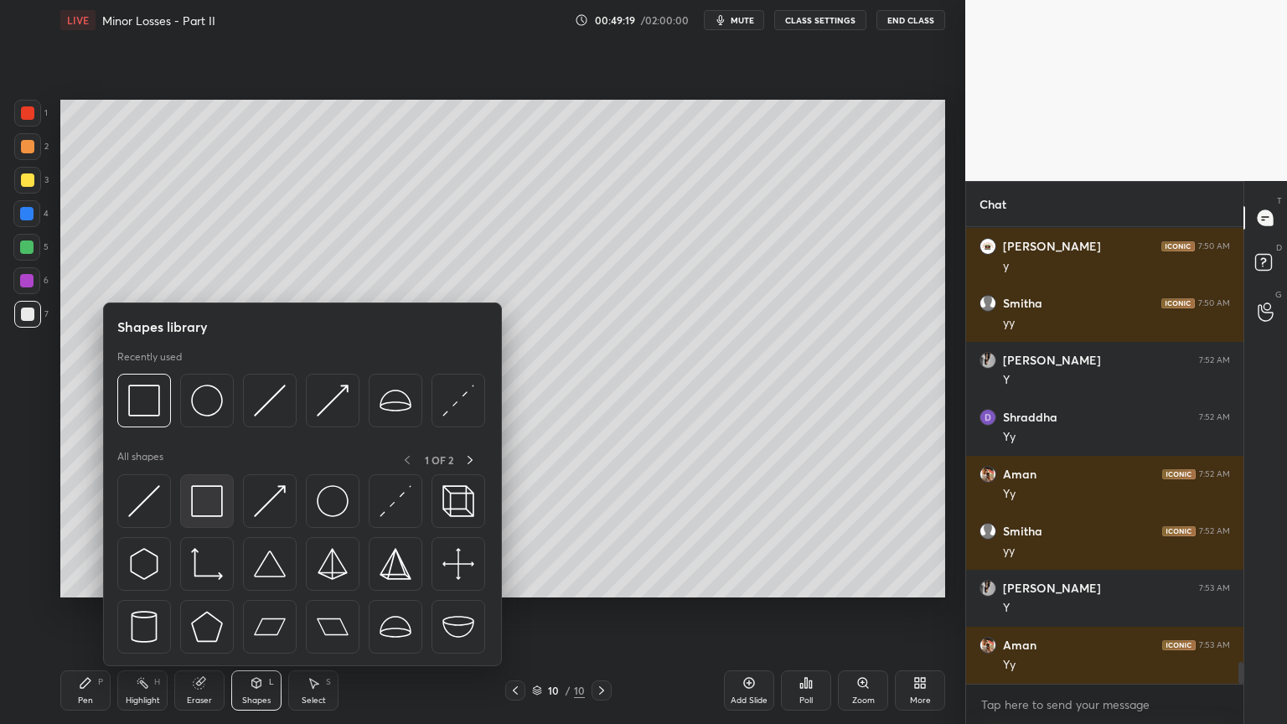
click at [204, 504] on img at bounding box center [207, 501] width 32 height 32
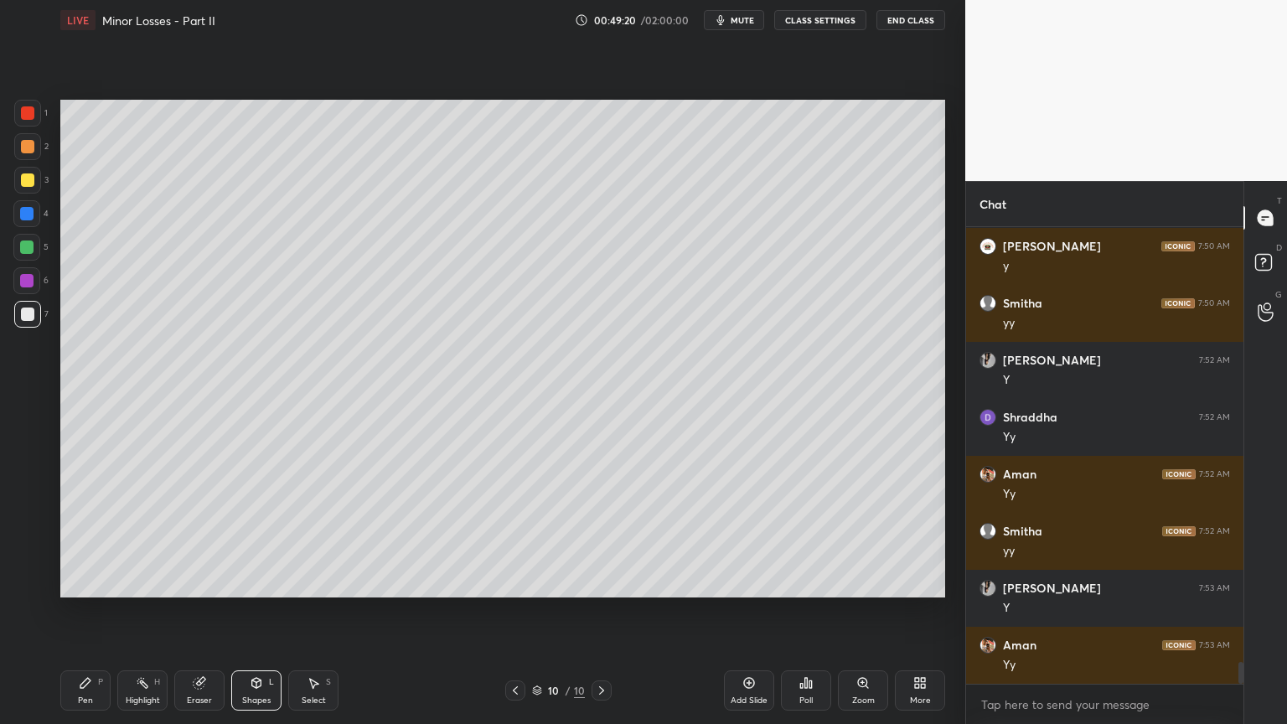
click at [25, 281] on div at bounding box center [26, 280] width 13 height 13
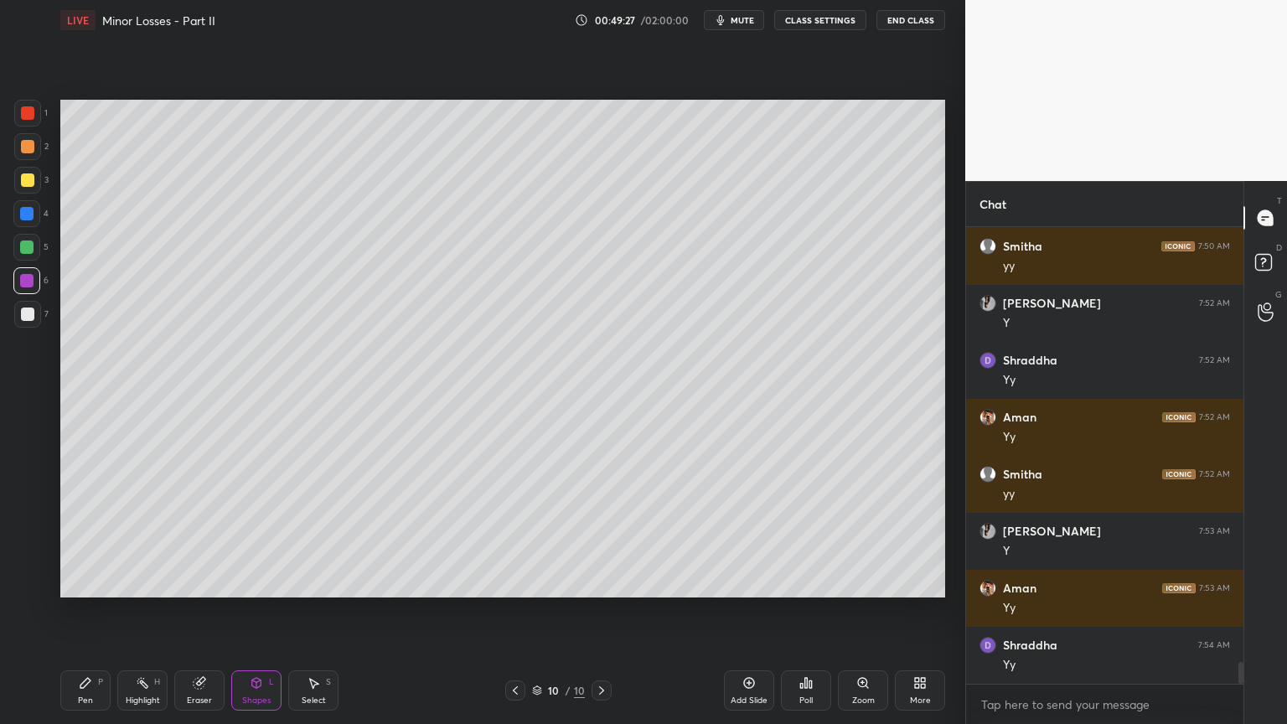
click at [742, 611] on div "Add Slide" at bounding box center [749, 690] width 50 height 40
click at [84, 611] on div "Pen P" at bounding box center [85, 690] width 50 height 40
click at [28, 179] on div at bounding box center [27, 179] width 13 height 13
click at [34, 318] on div at bounding box center [27, 314] width 13 height 13
click at [256, 611] on div "Shapes L" at bounding box center [256, 690] width 50 height 40
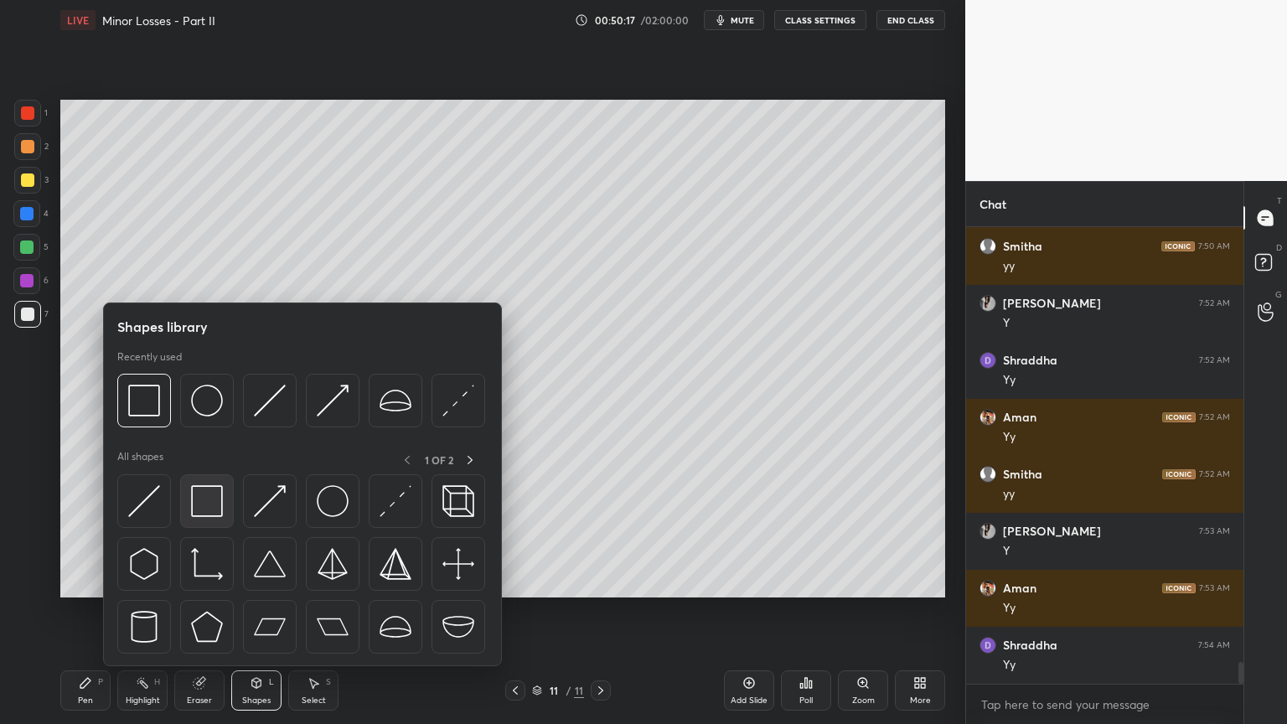
click at [210, 506] on img at bounding box center [207, 501] width 32 height 32
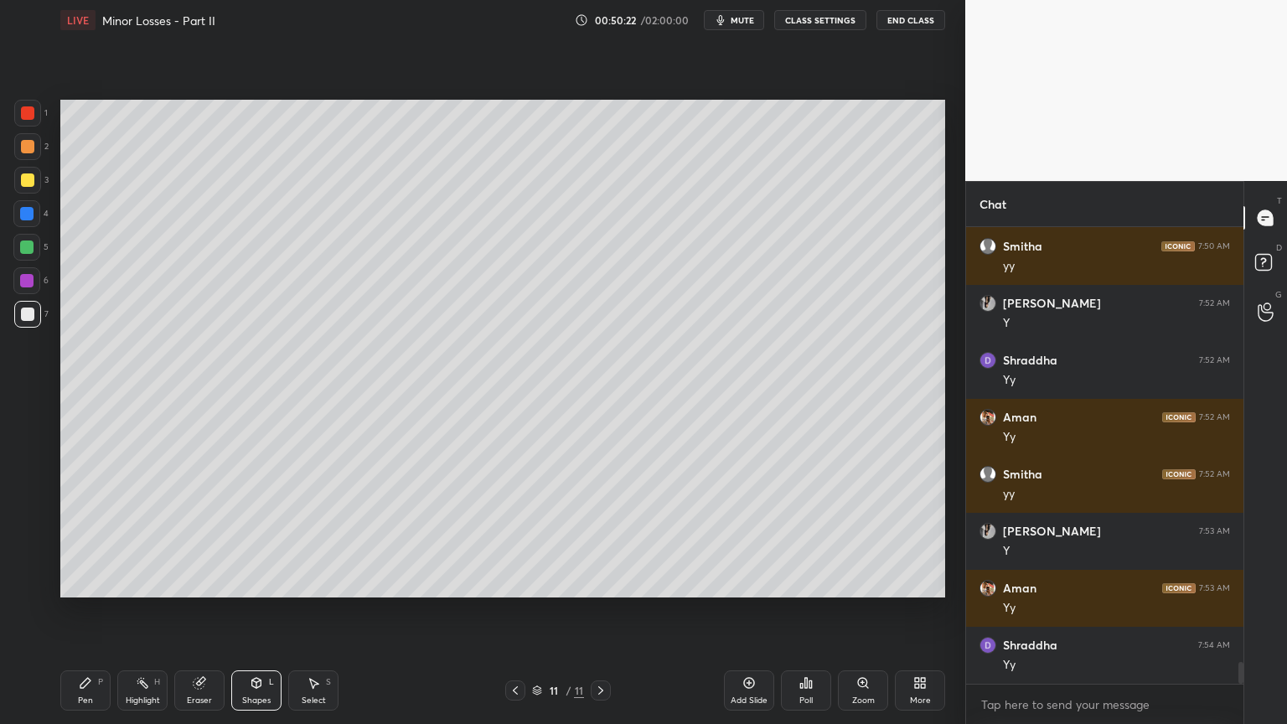
click at [82, 611] on div "Pen P" at bounding box center [85, 690] width 50 height 40
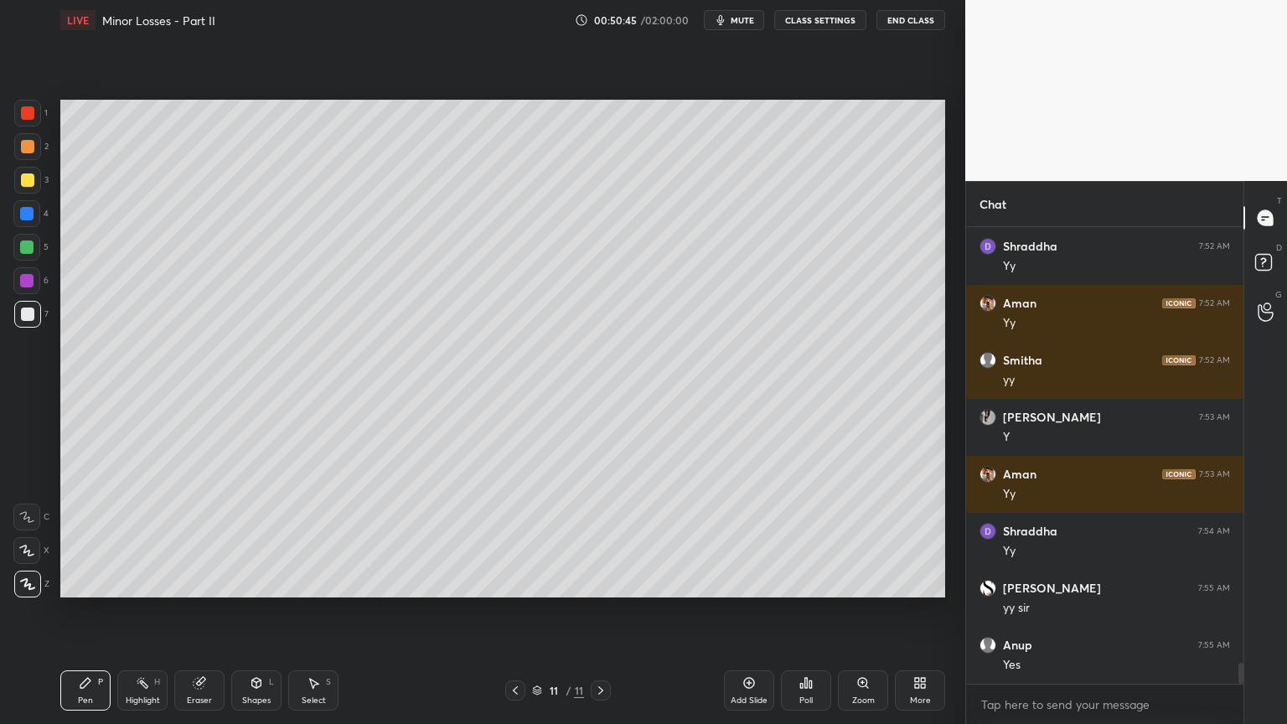
scroll to position [9367, 0]
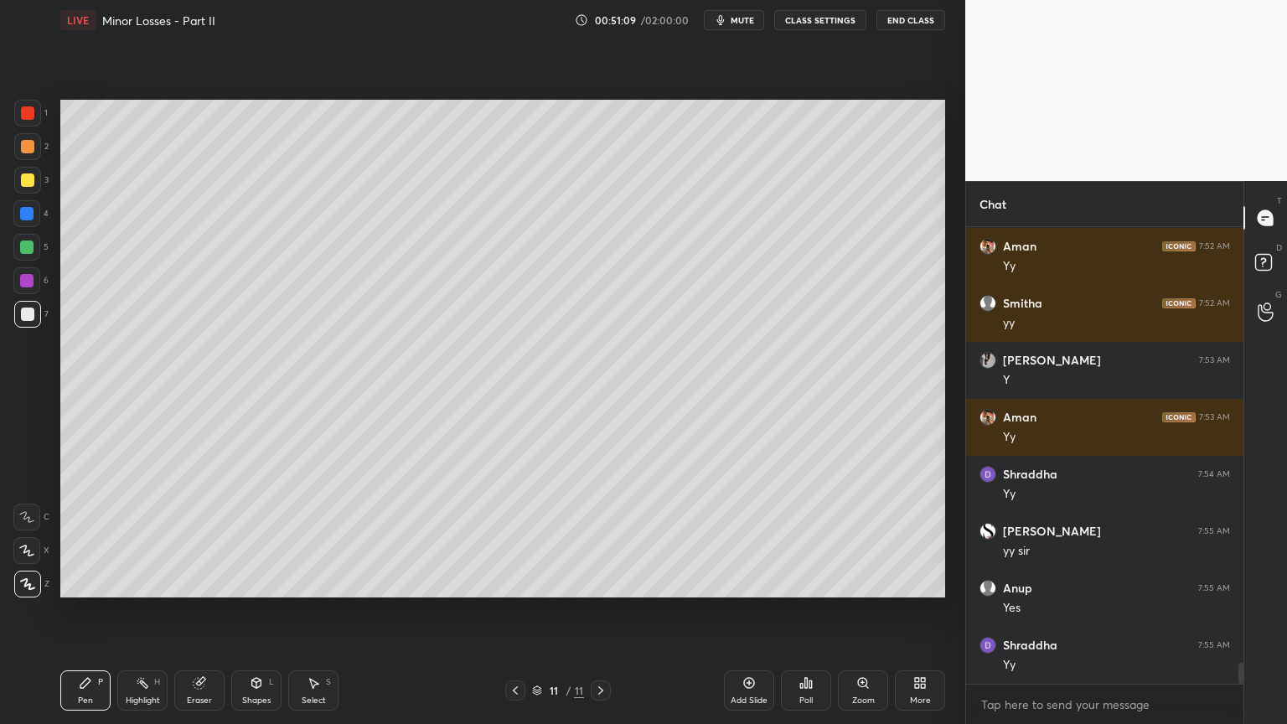
click at [252, 611] on icon at bounding box center [256, 683] width 9 height 10
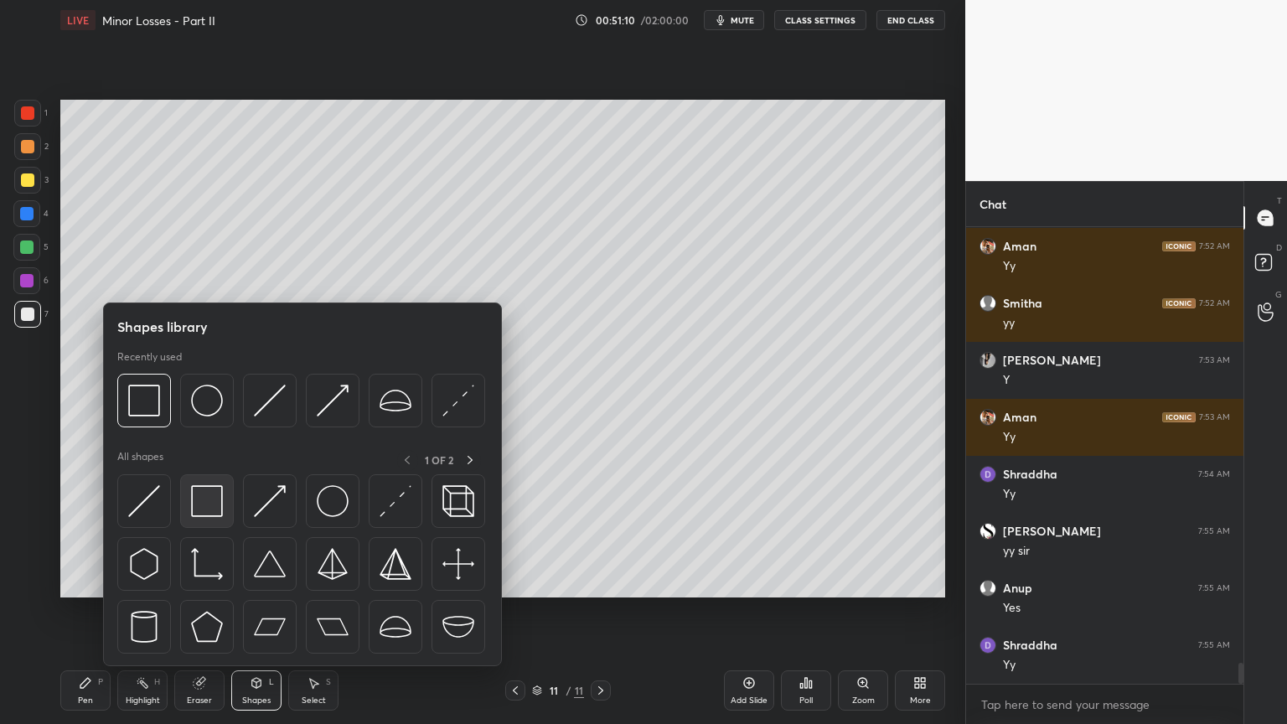
click at [211, 509] on img at bounding box center [207, 501] width 32 height 32
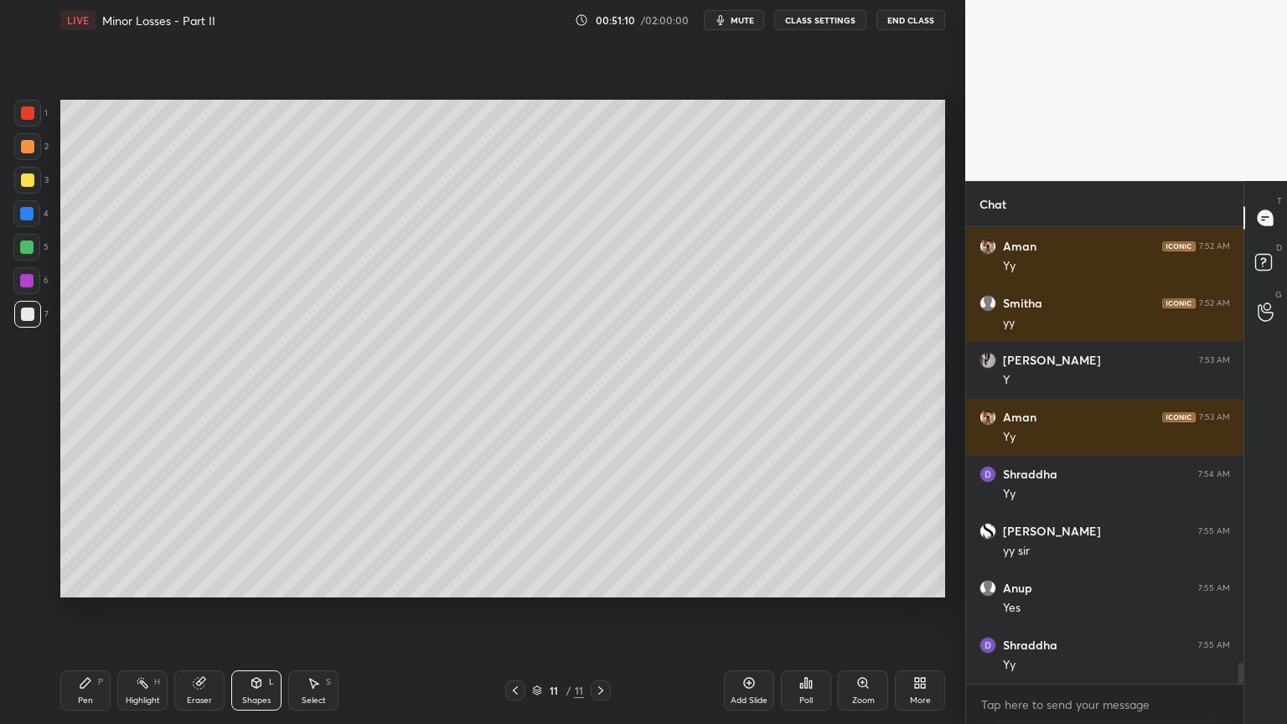
click at [42, 284] on div "6" at bounding box center [30, 280] width 35 height 27
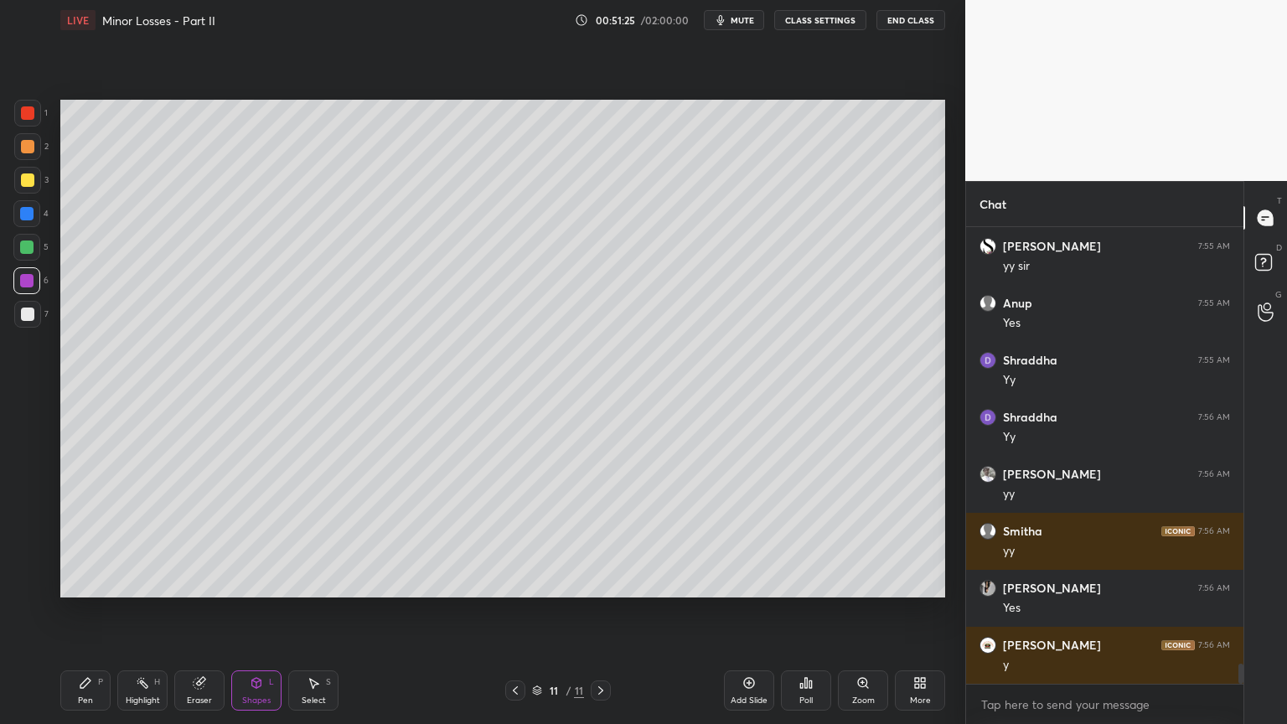
scroll to position [9709, 0]
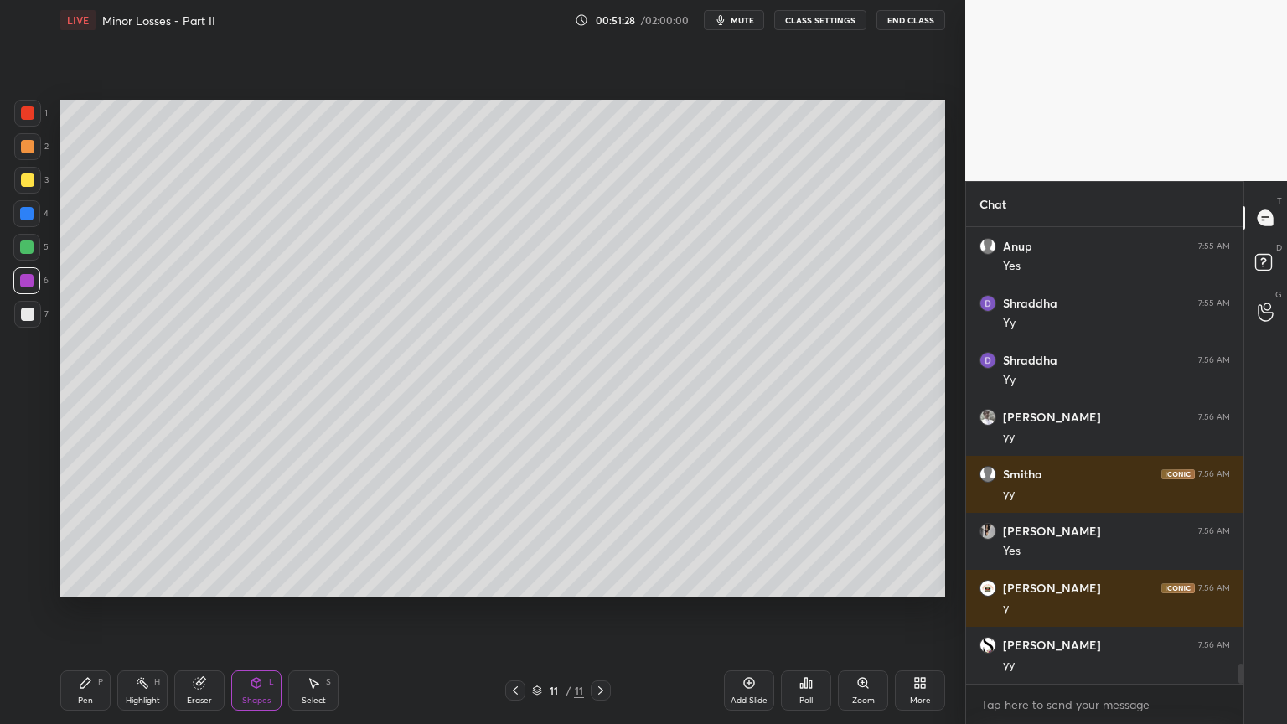
click at [743, 611] on div "Add Slide" at bounding box center [749, 690] width 50 height 40
click at [77, 611] on div "Pen P" at bounding box center [85, 690] width 50 height 40
click at [30, 186] on div at bounding box center [27, 179] width 13 height 13
click at [261, 611] on div "Shapes L" at bounding box center [256, 690] width 50 height 40
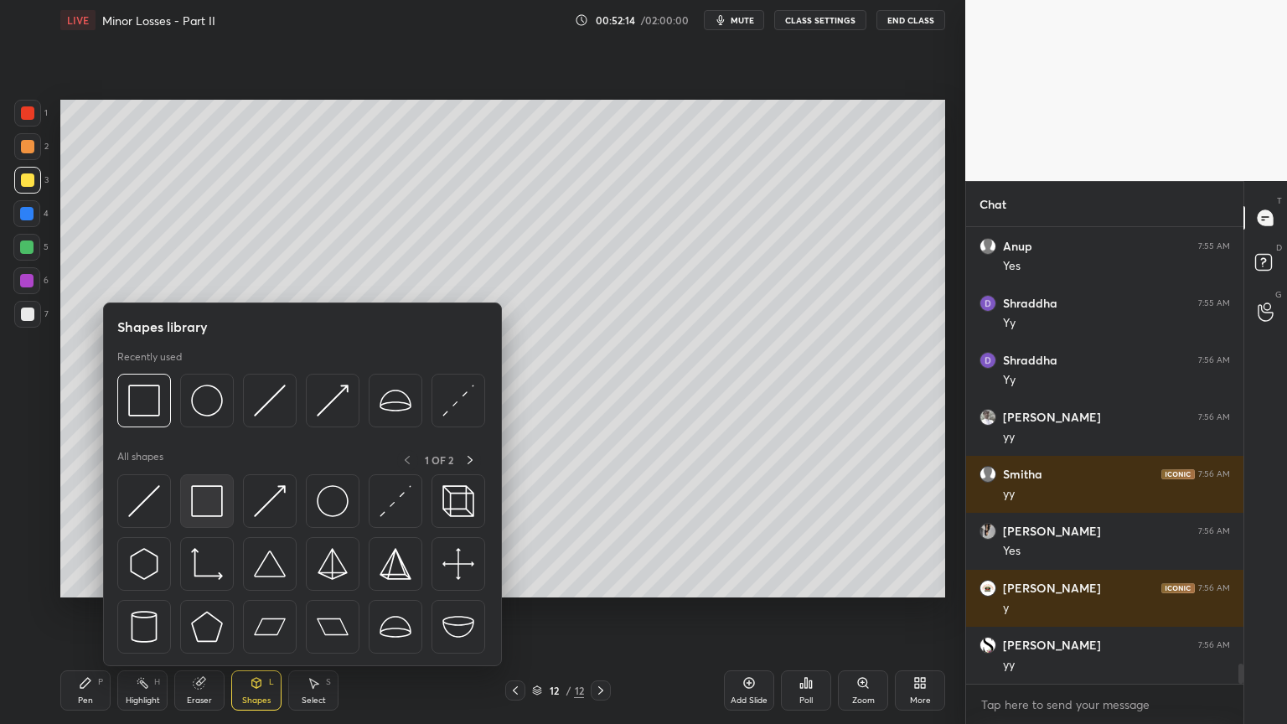
click at [201, 498] on img at bounding box center [207, 501] width 32 height 32
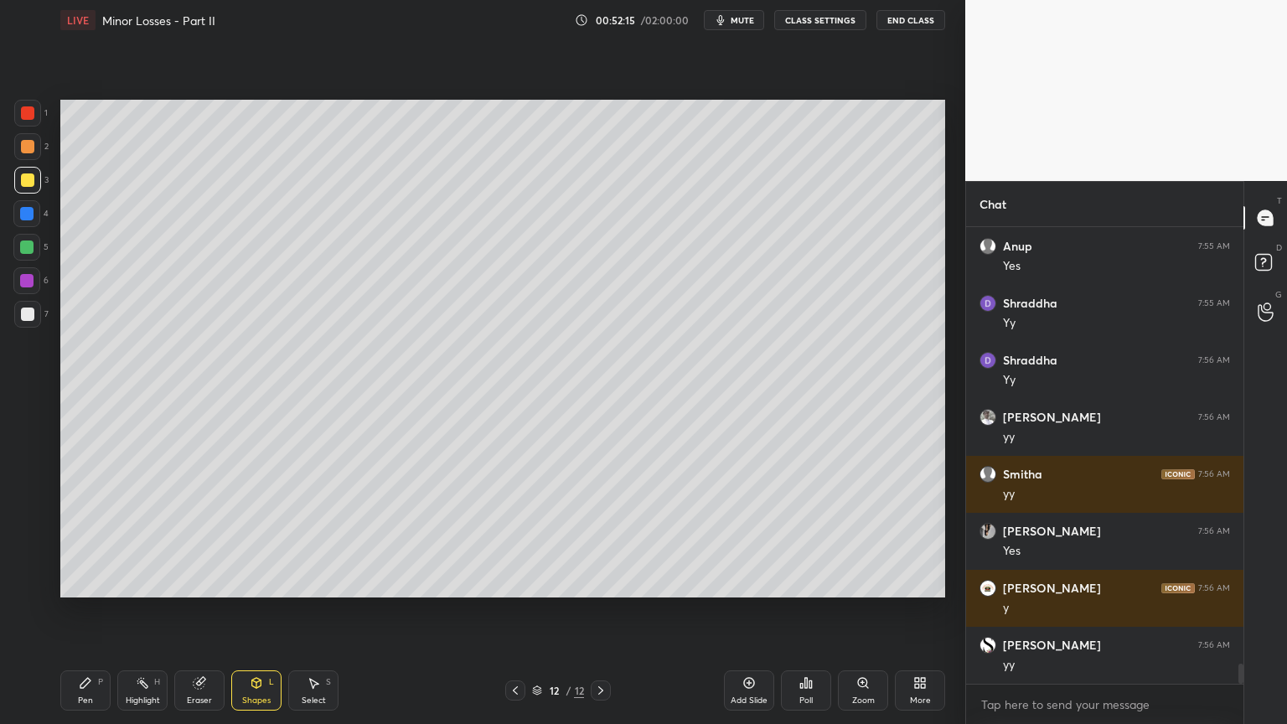
click at [30, 317] on div at bounding box center [27, 314] width 13 height 13
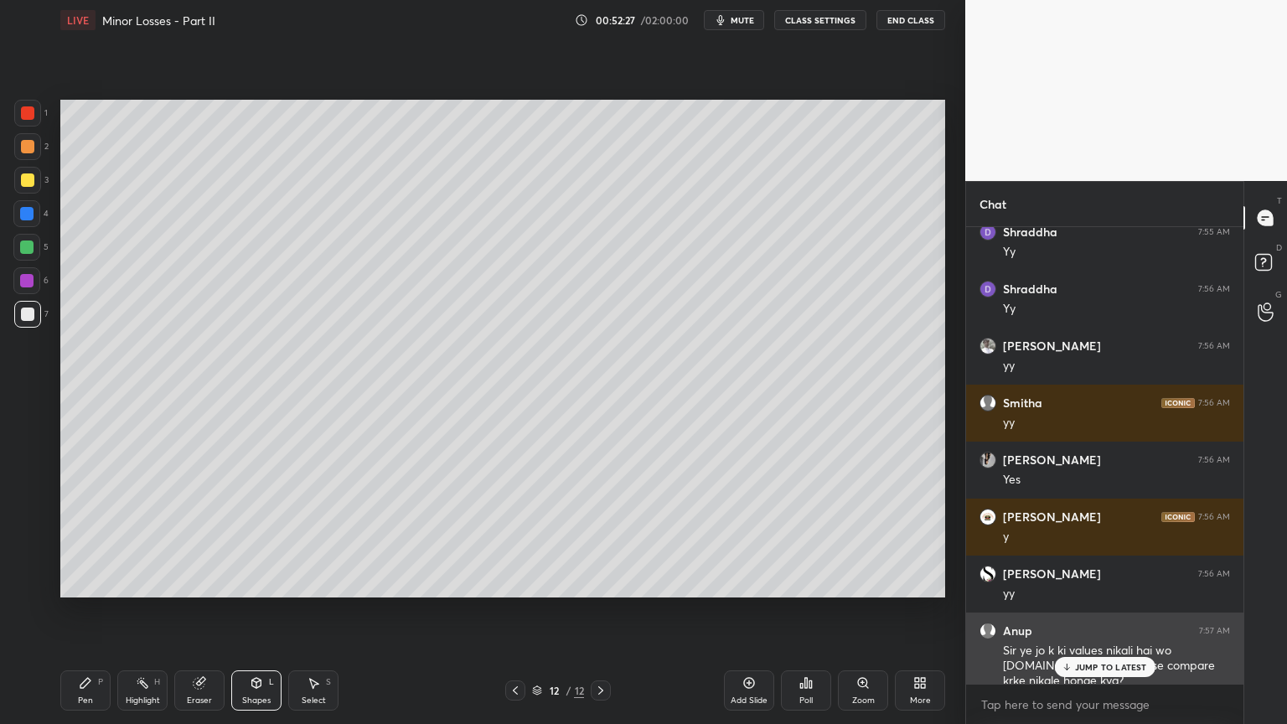
click at [1099, 611] on div "JUMP TO LATEST" at bounding box center [1104, 667] width 101 height 20
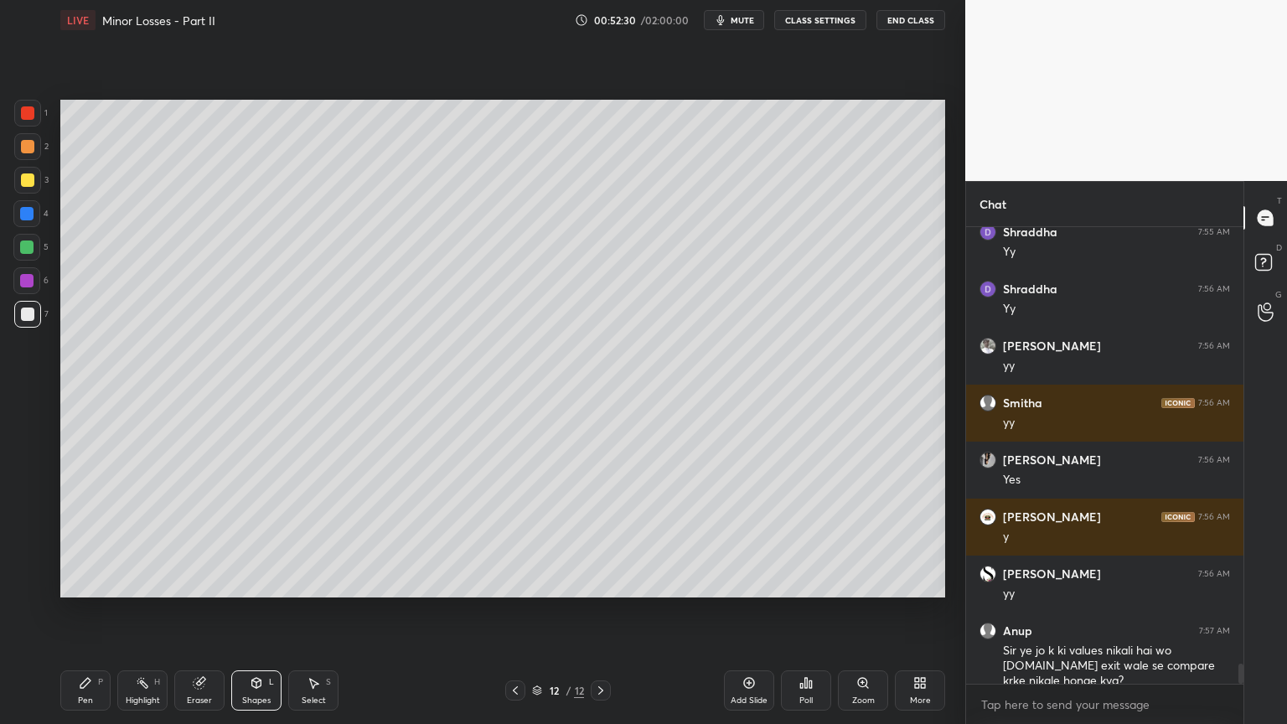
click at [513, 611] on icon at bounding box center [515, 690] width 13 height 13
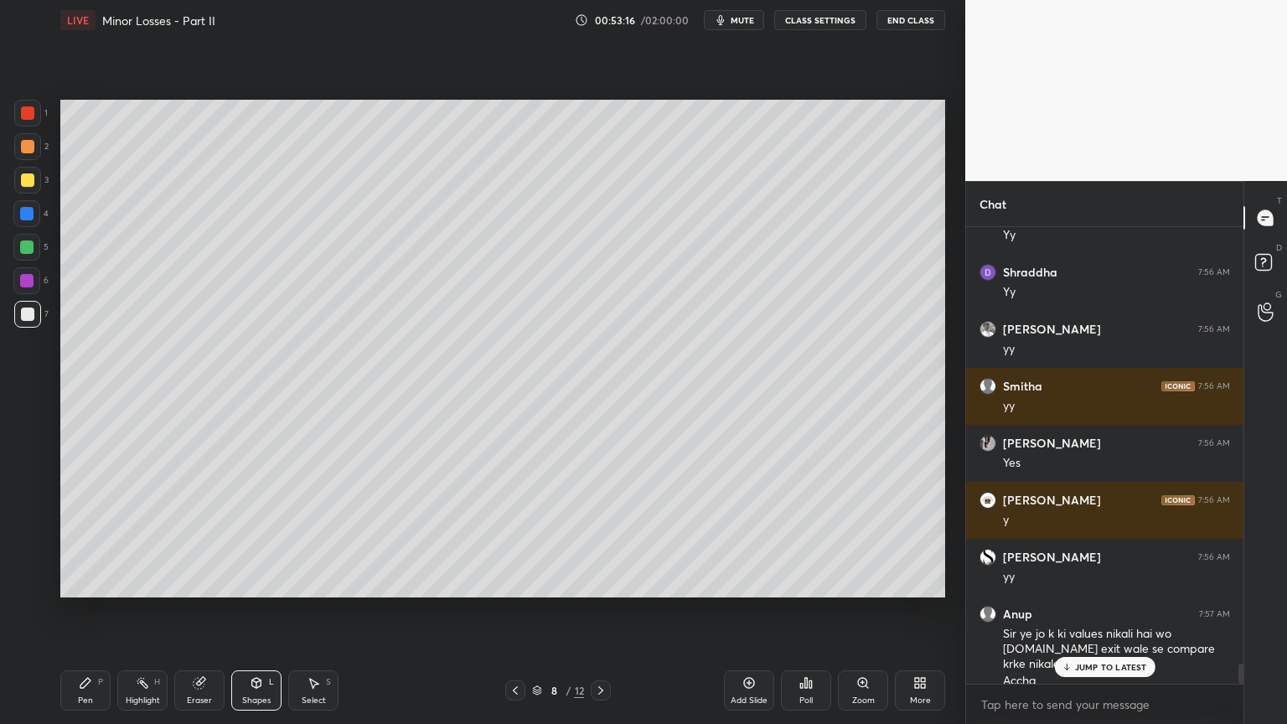
scroll to position [9854, 0]
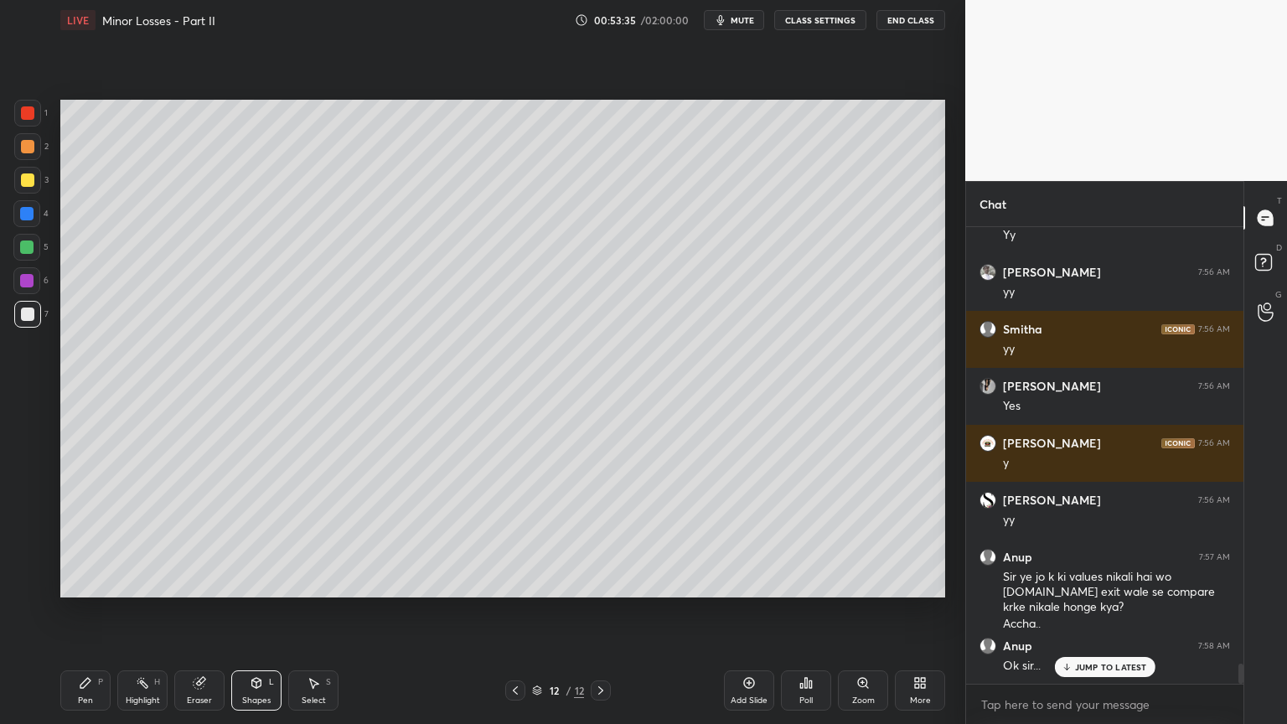
click at [257, 611] on icon at bounding box center [256, 683] width 9 height 10
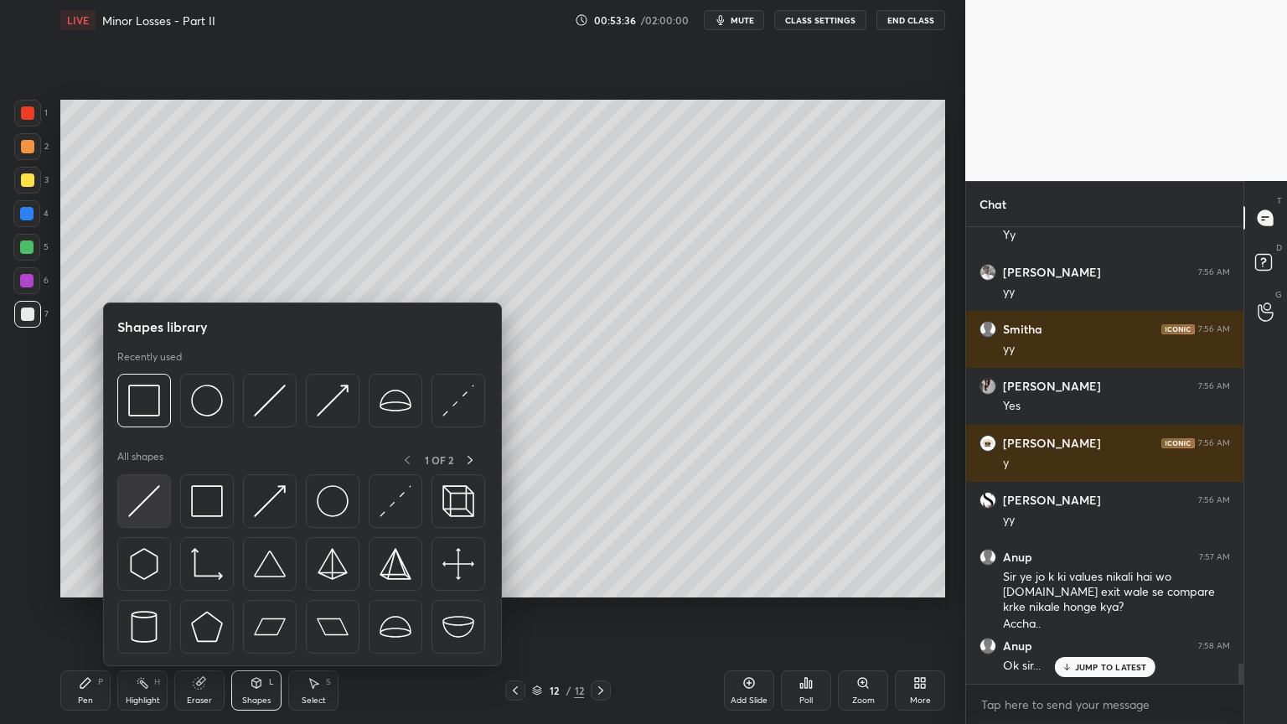
click at [137, 512] on img at bounding box center [144, 501] width 32 height 32
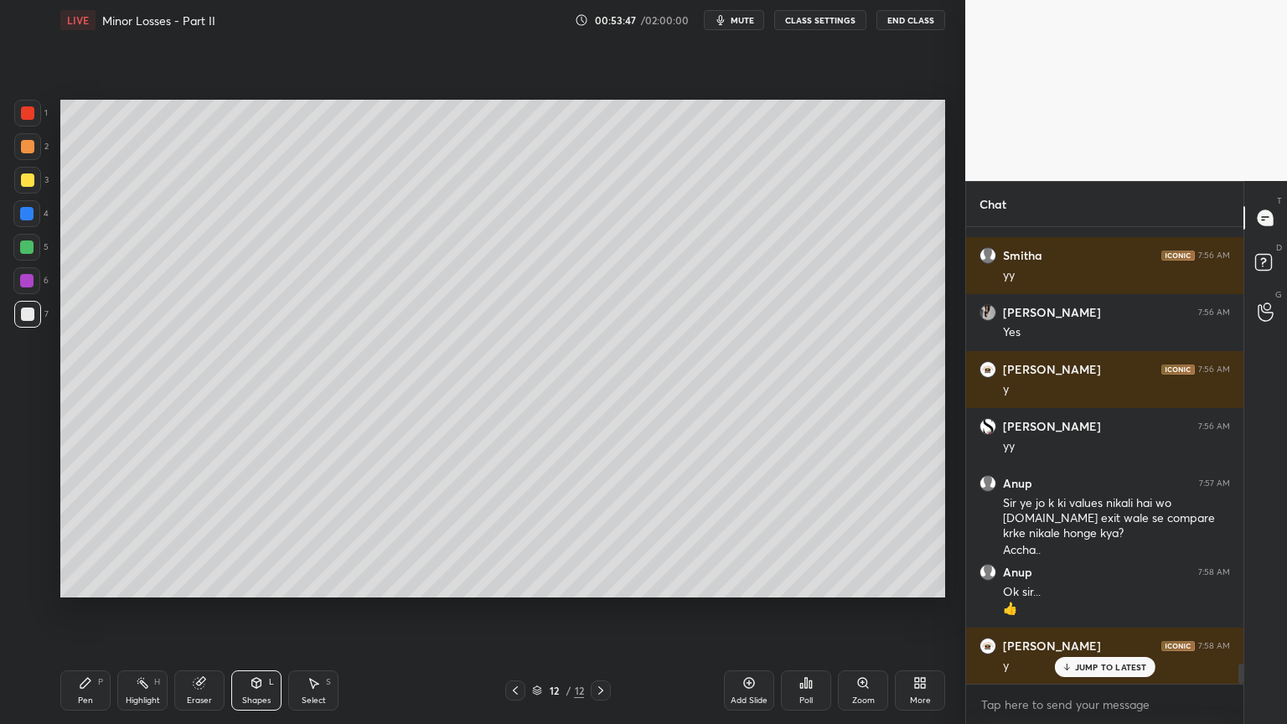
scroll to position [9984, 0]
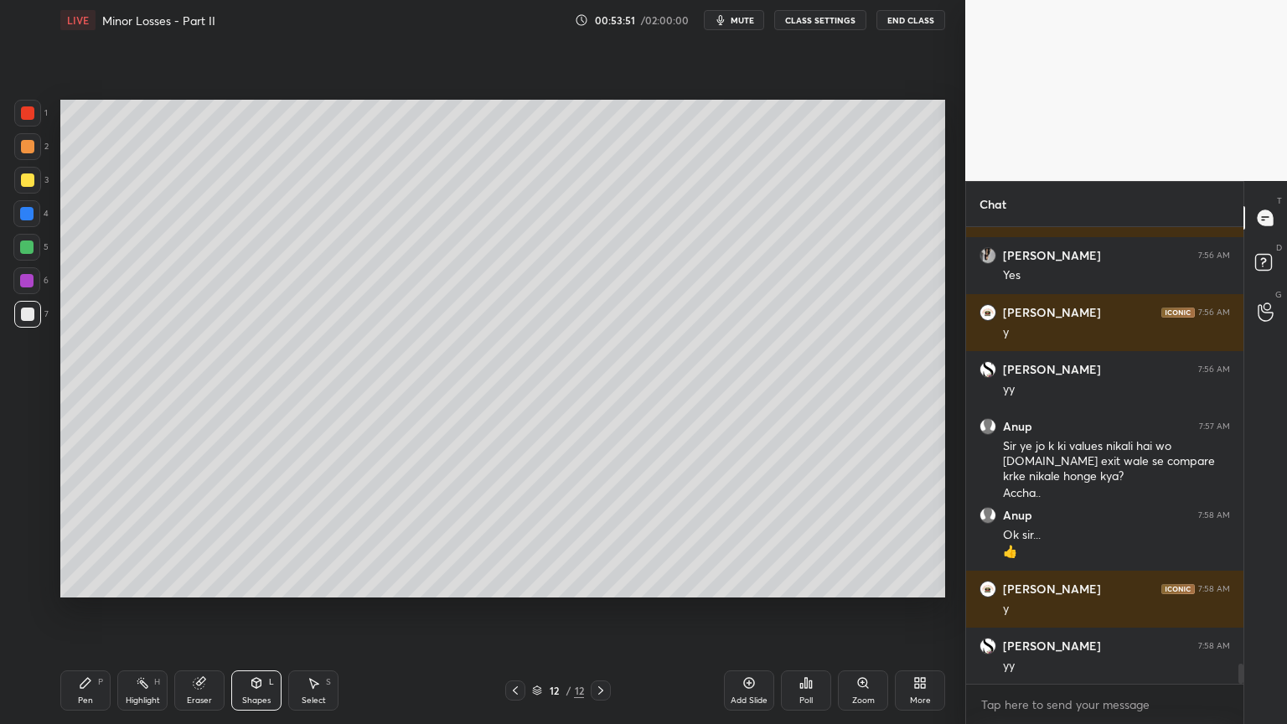
click at [90, 611] on div "Pen P" at bounding box center [85, 690] width 50 height 40
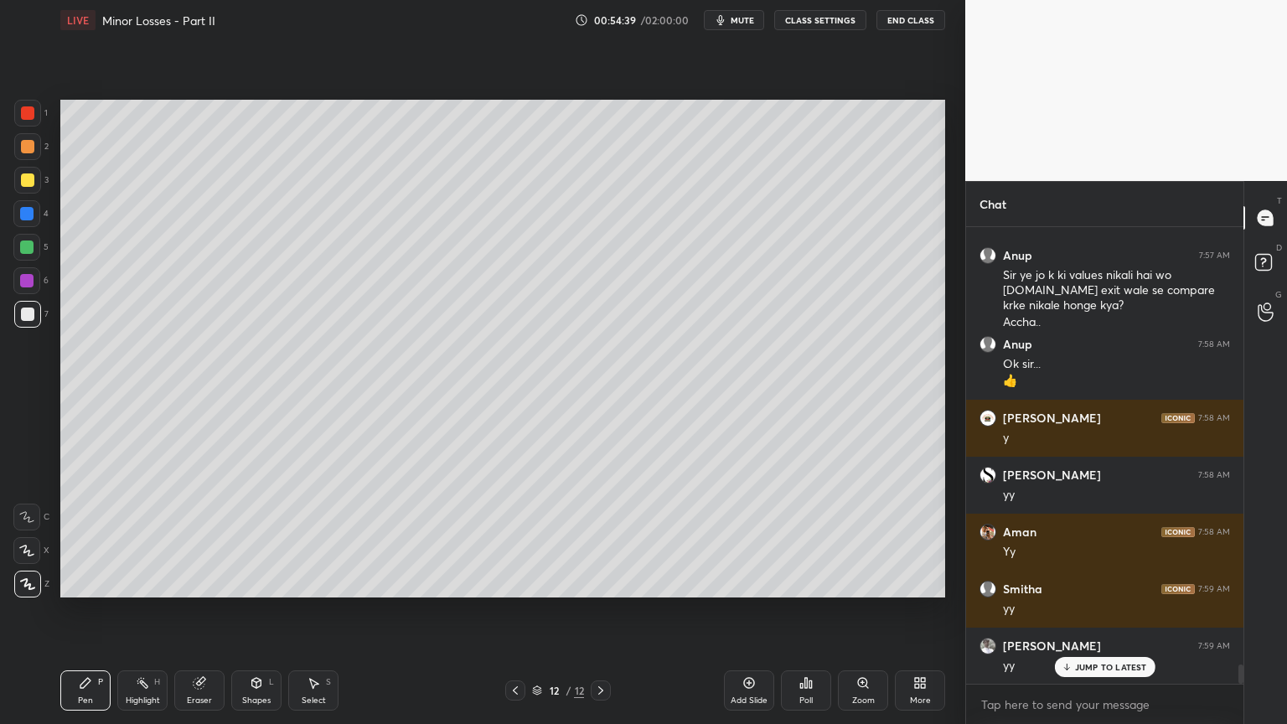
scroll to position [10212, 0]
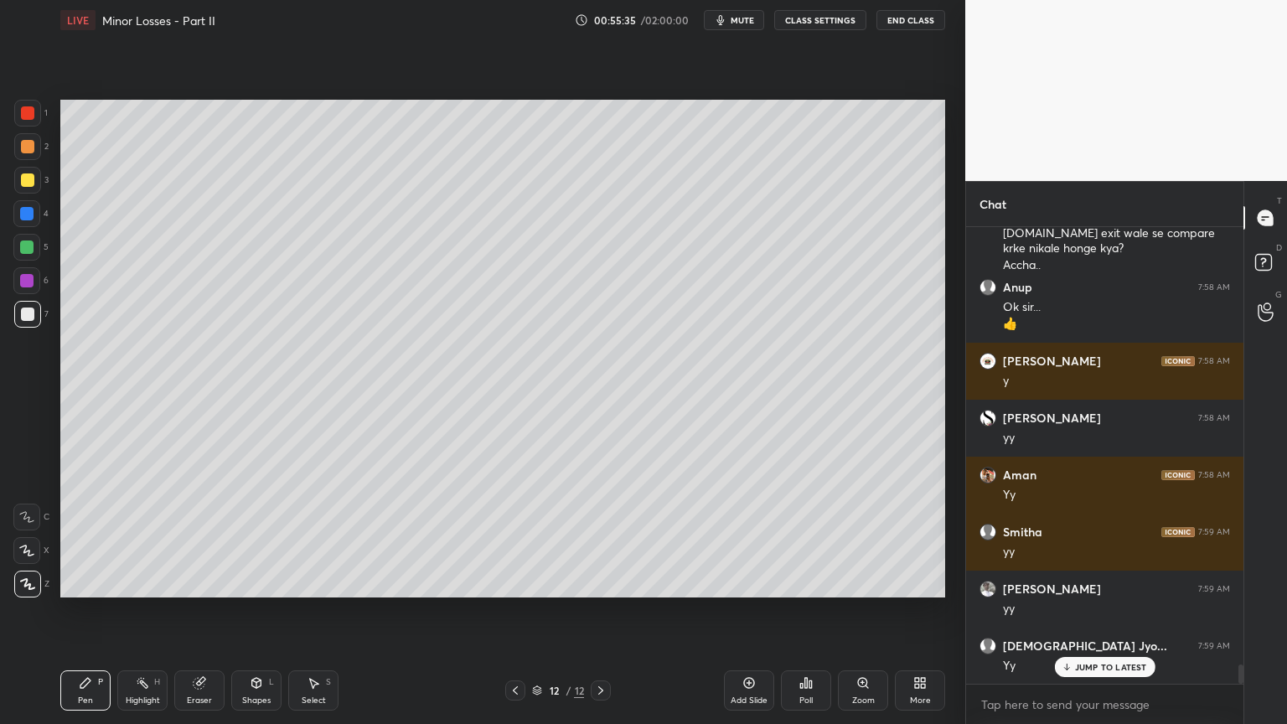
click at [261, 611] on div "Shapes" at bounding box center [256, 700] width 28 height 8
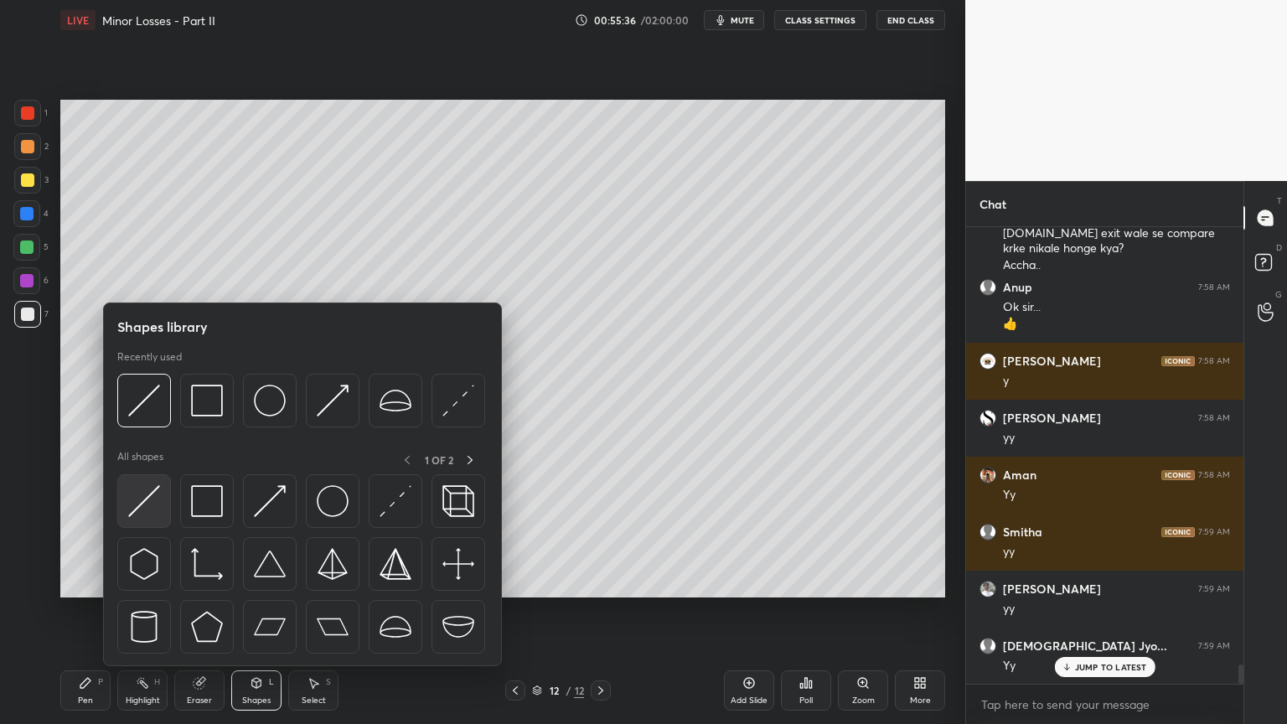
click at [148, 504] on img at bounding box center [144, 501] width 32 height 32
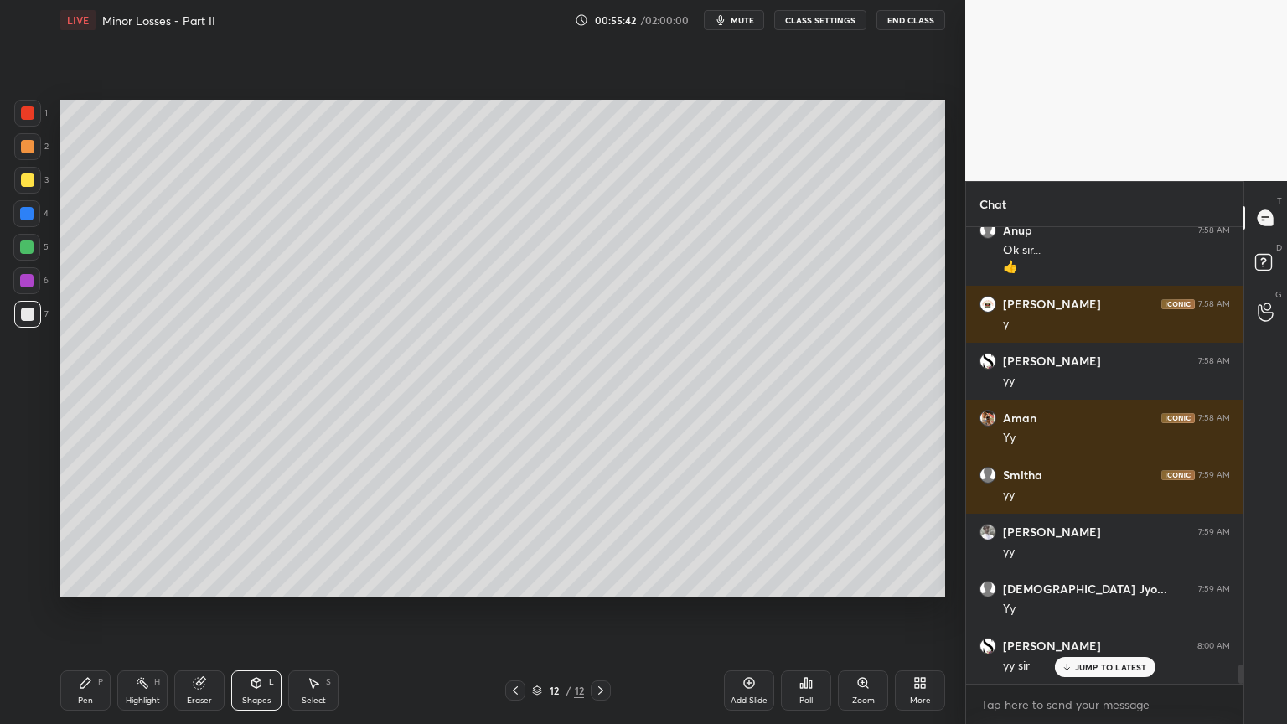
scroll to position [10326, 0]
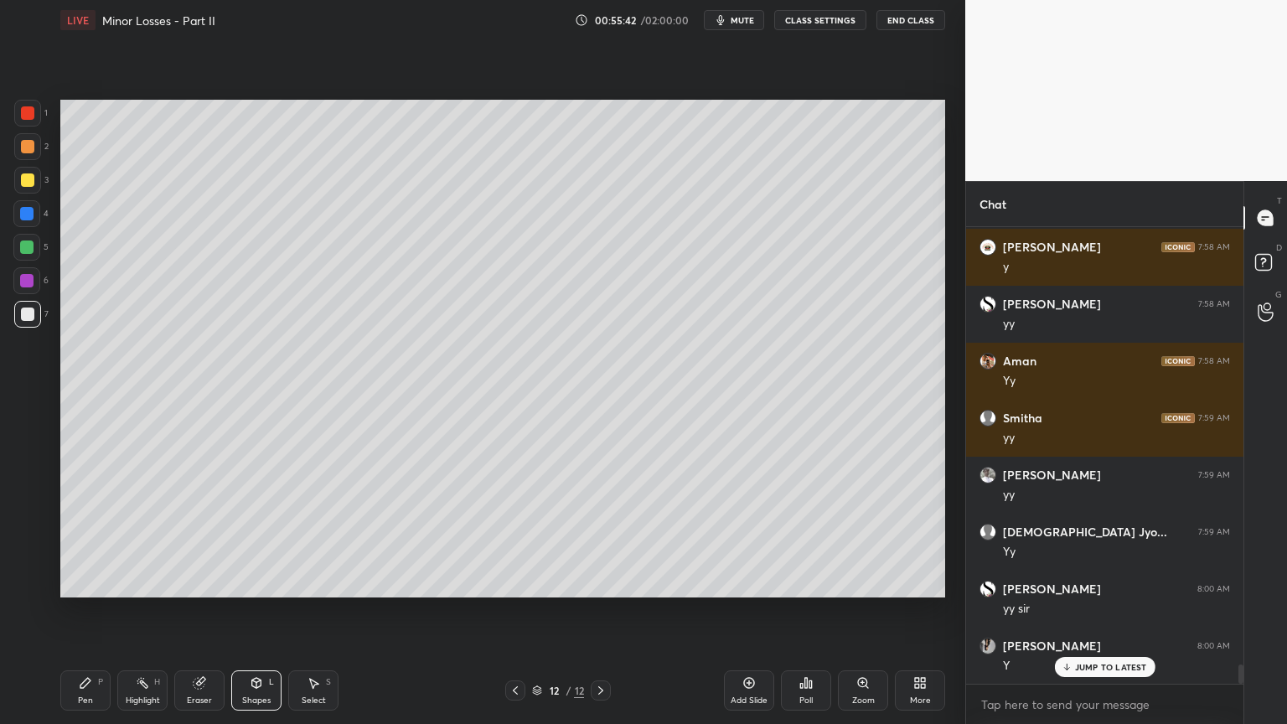
click at [80, 611] on div "Pen P" at bounding box center [85, 690] width 50 height 40
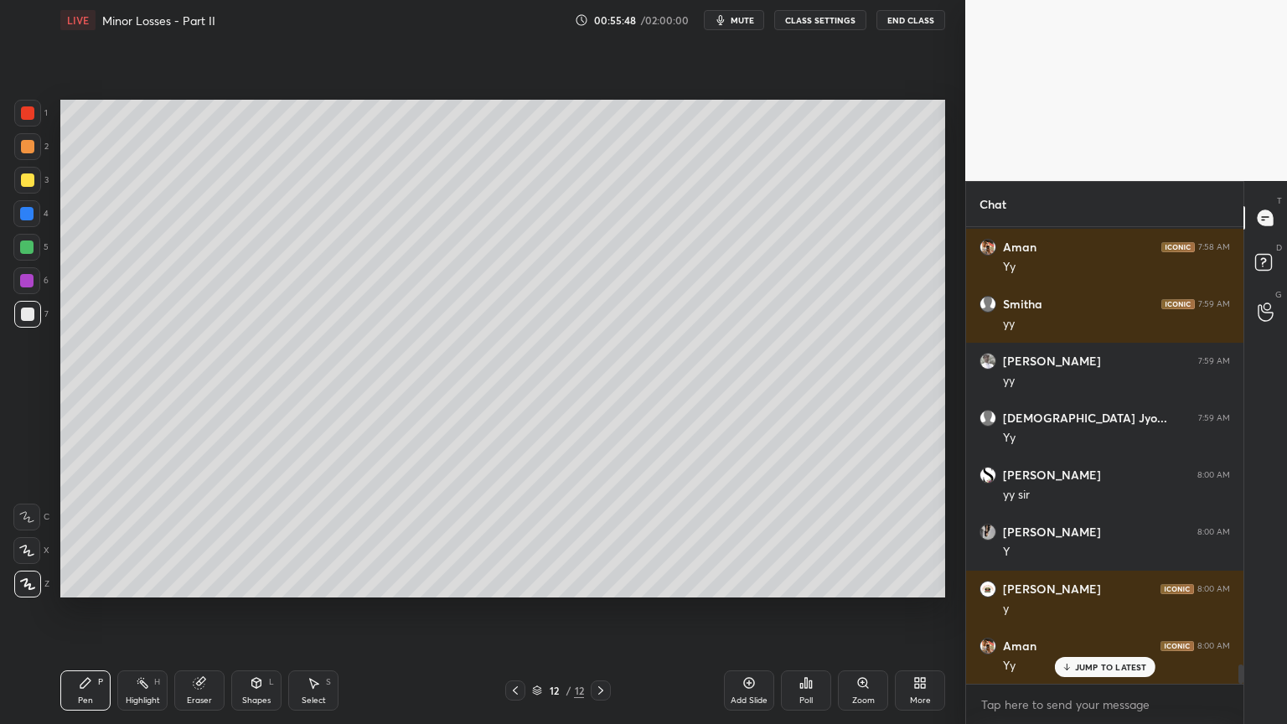
scroll to position [10497, 0]
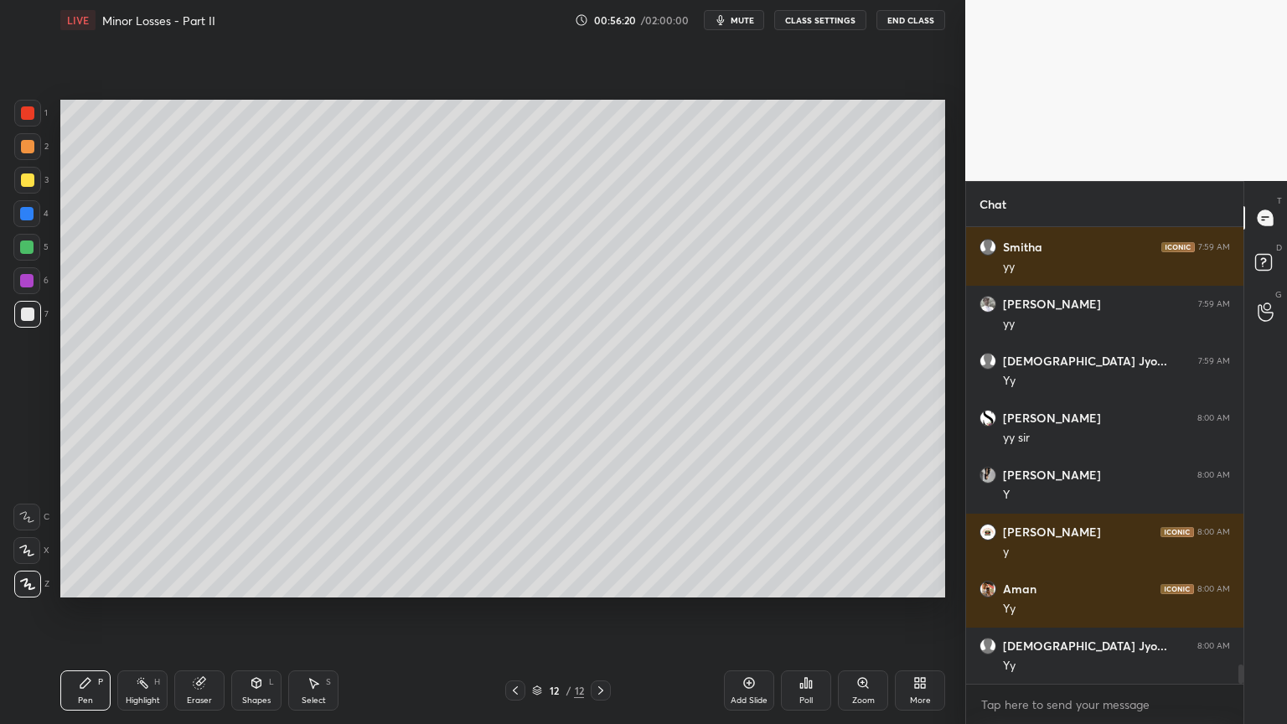
click at [261, 611] on div "Shapes" at bounding box center [256, 700] width 28 height 8
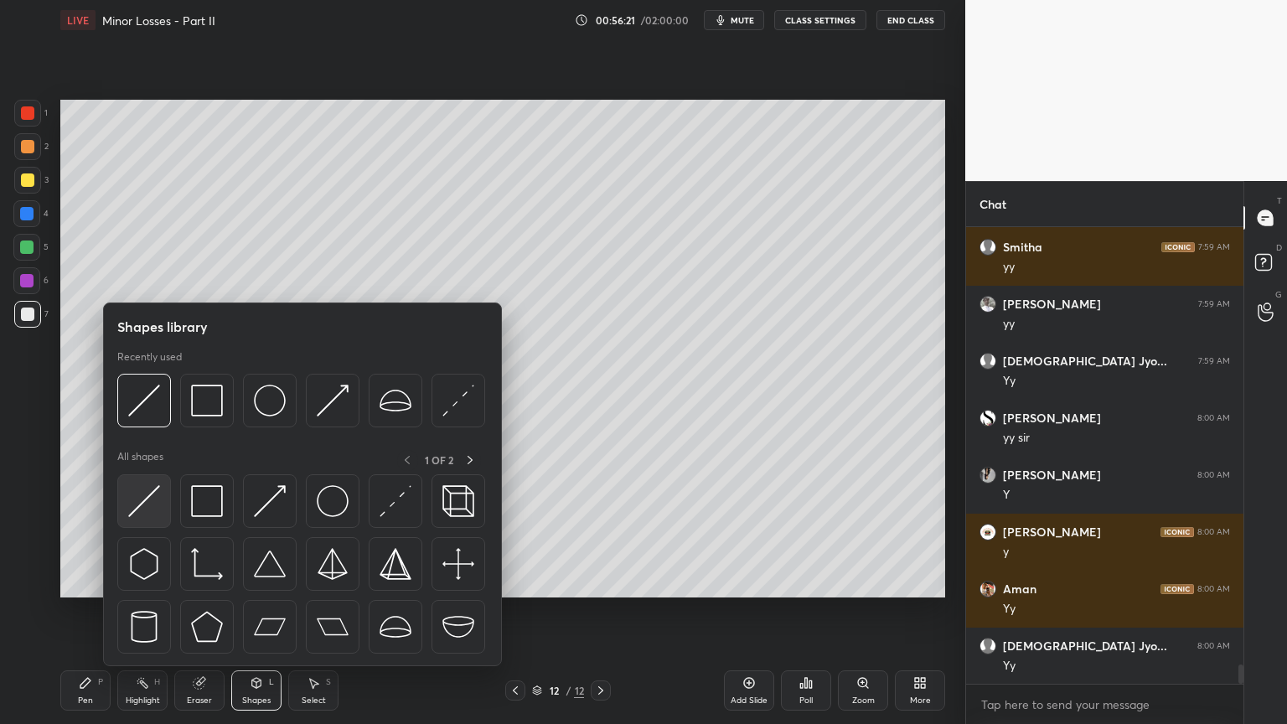
click at [151, 510] on img at bounding box center [144, 501] width 32 height 32
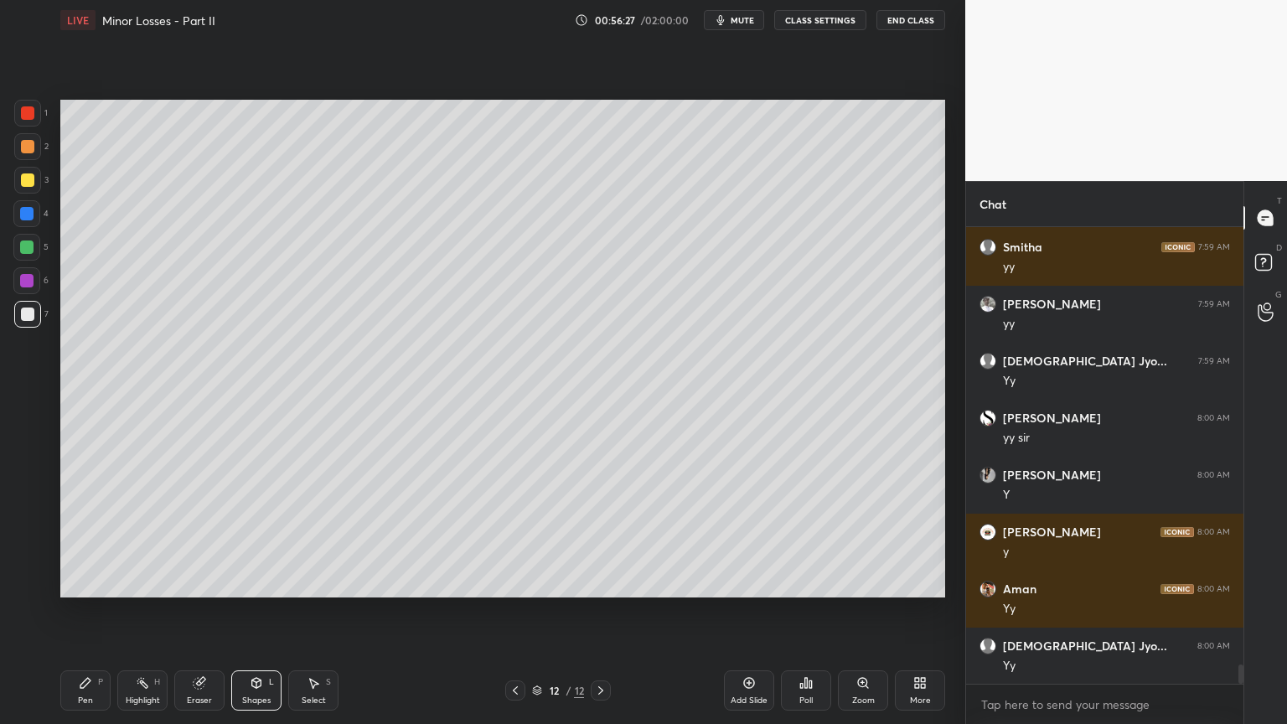
click at [67, 611] on div "Pen P" at bounding box center [85, 690] width 50 height 40
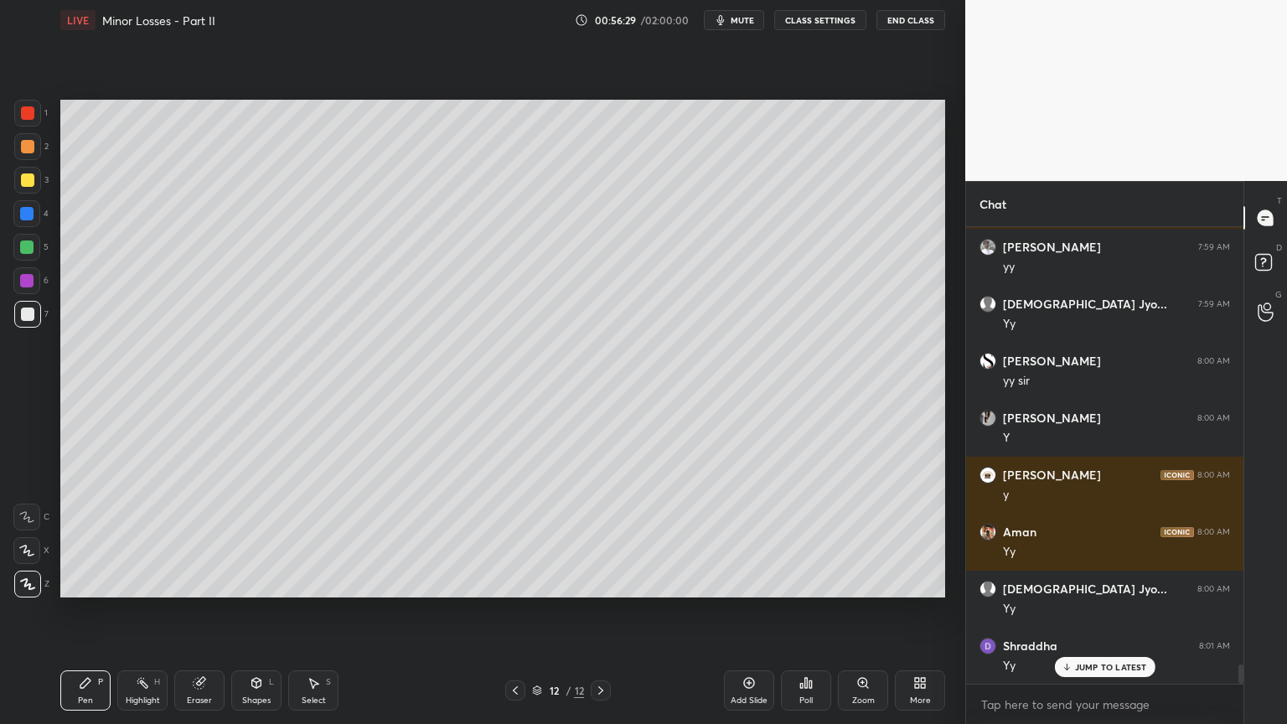
scroll to position [10611, 0]
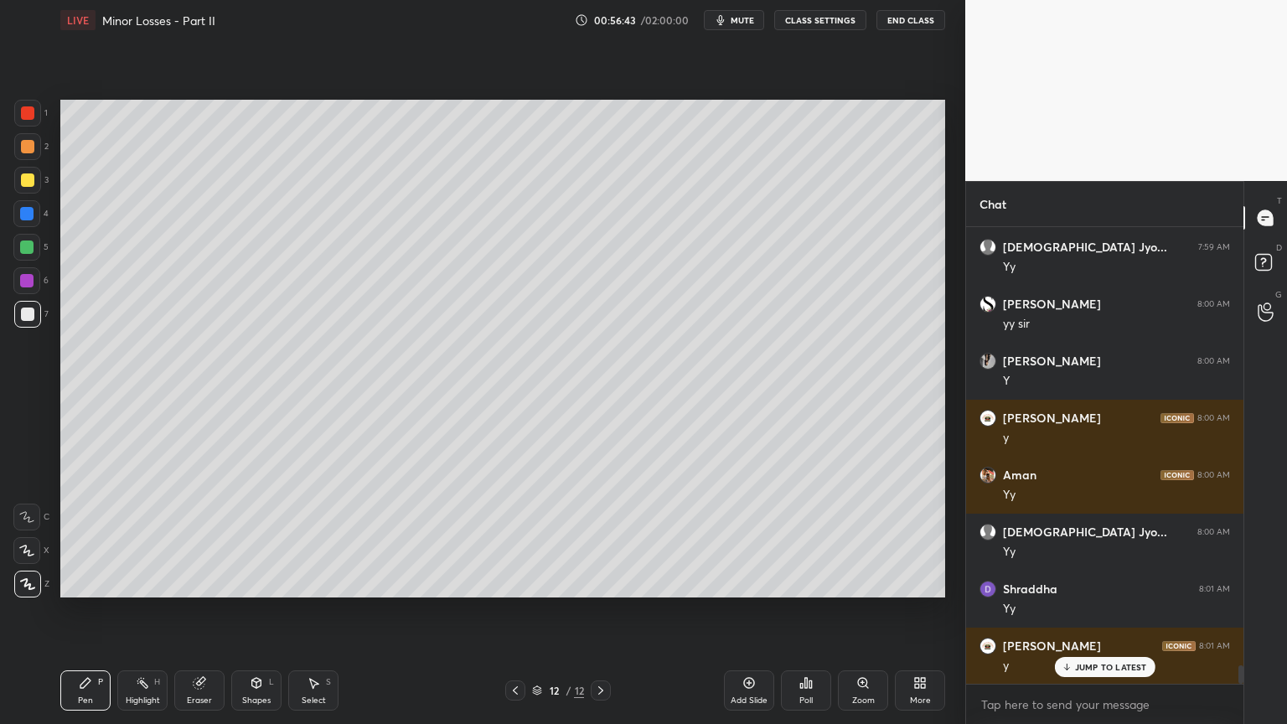
click at [257, 611] on icon at bounding box center [256, 682] width 13 height 13
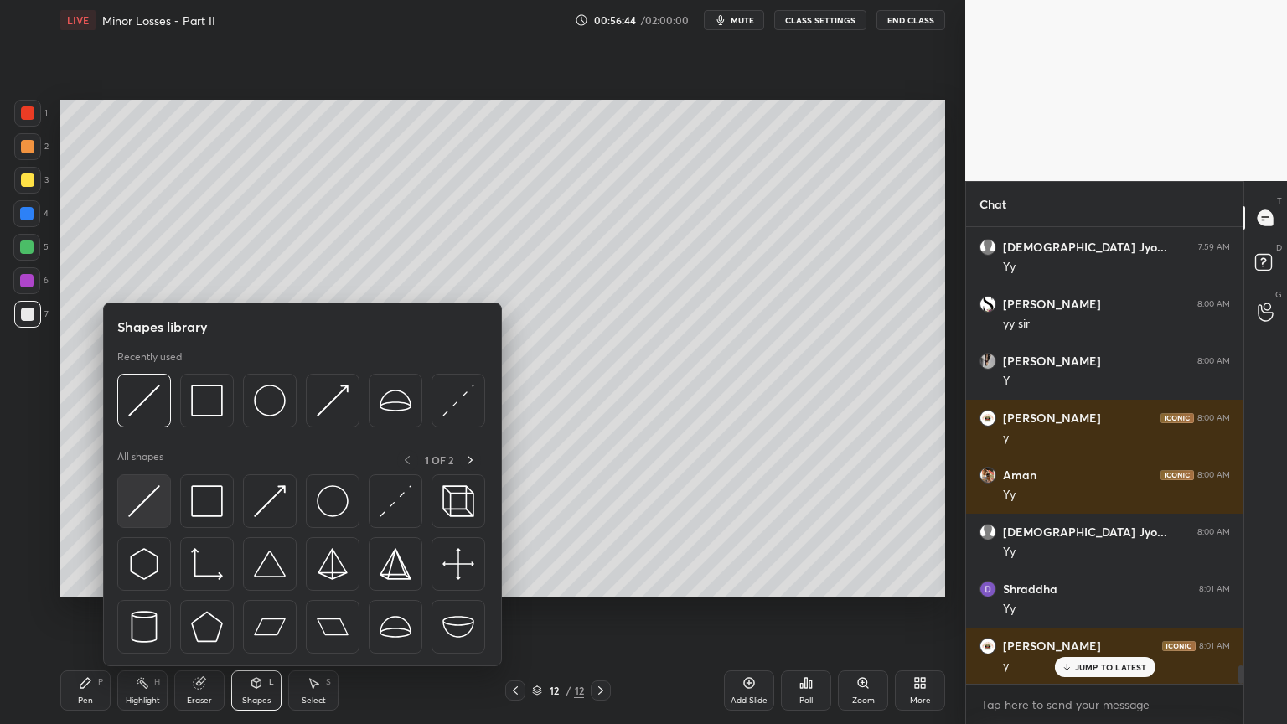
click at [147, 501] on img at bounding box center [144, 501] width 32 height 32
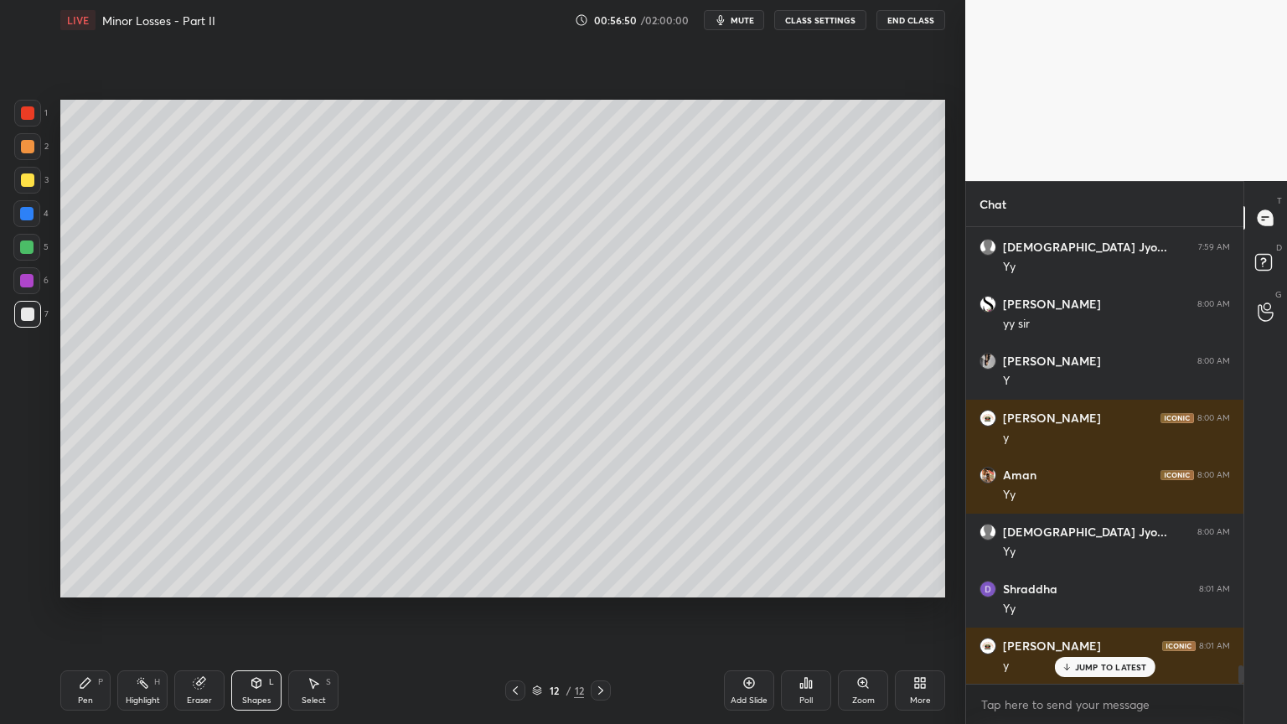
click at [77, 611] on div "Pen P" at bounding box center [85, 690] width 50 height 40
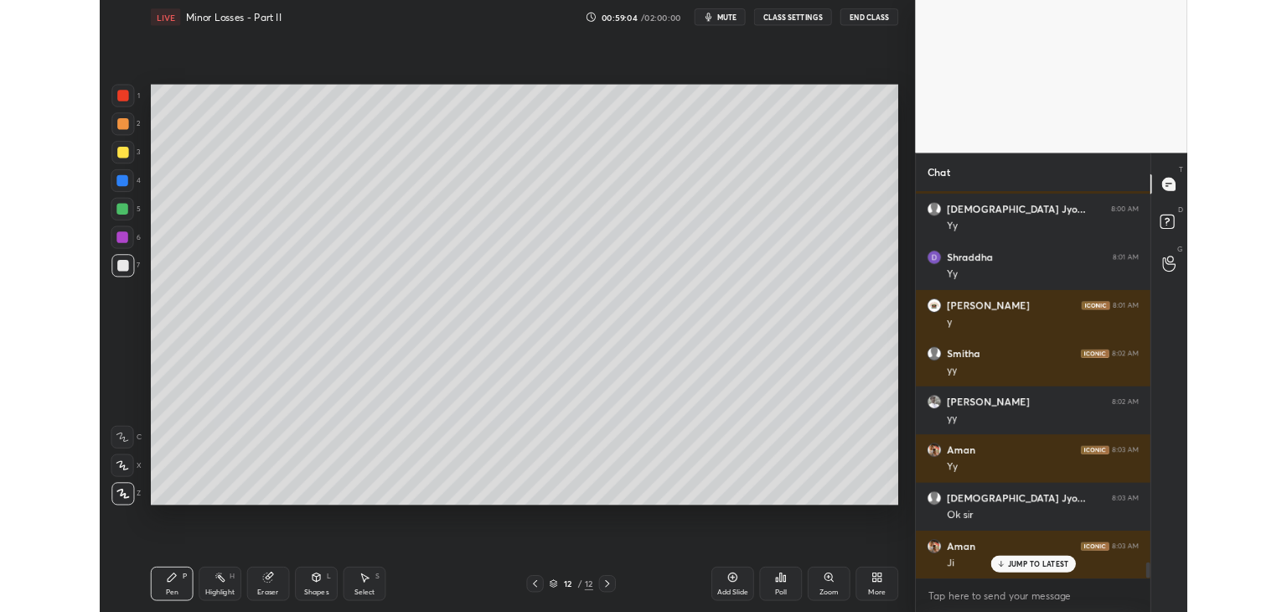
scroll to position [10953, 0]
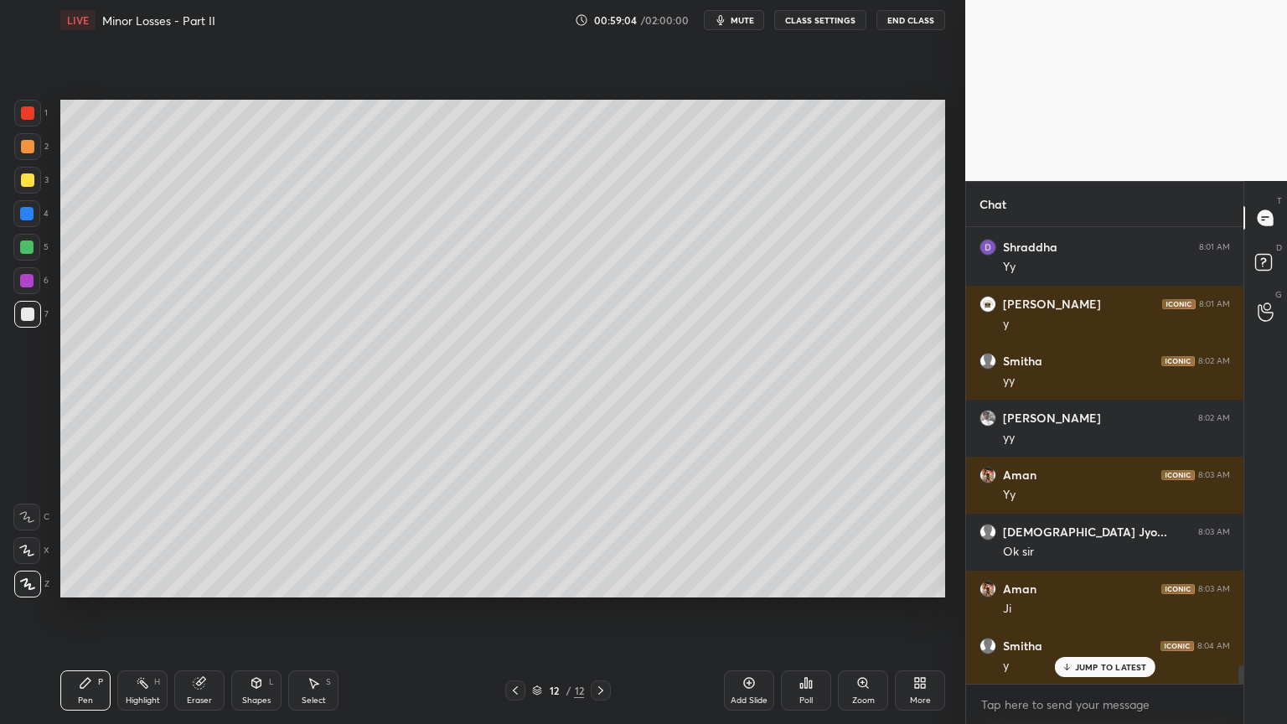
click at [923, 611] on icon at bounding box center [923, 686] width 4 height 4
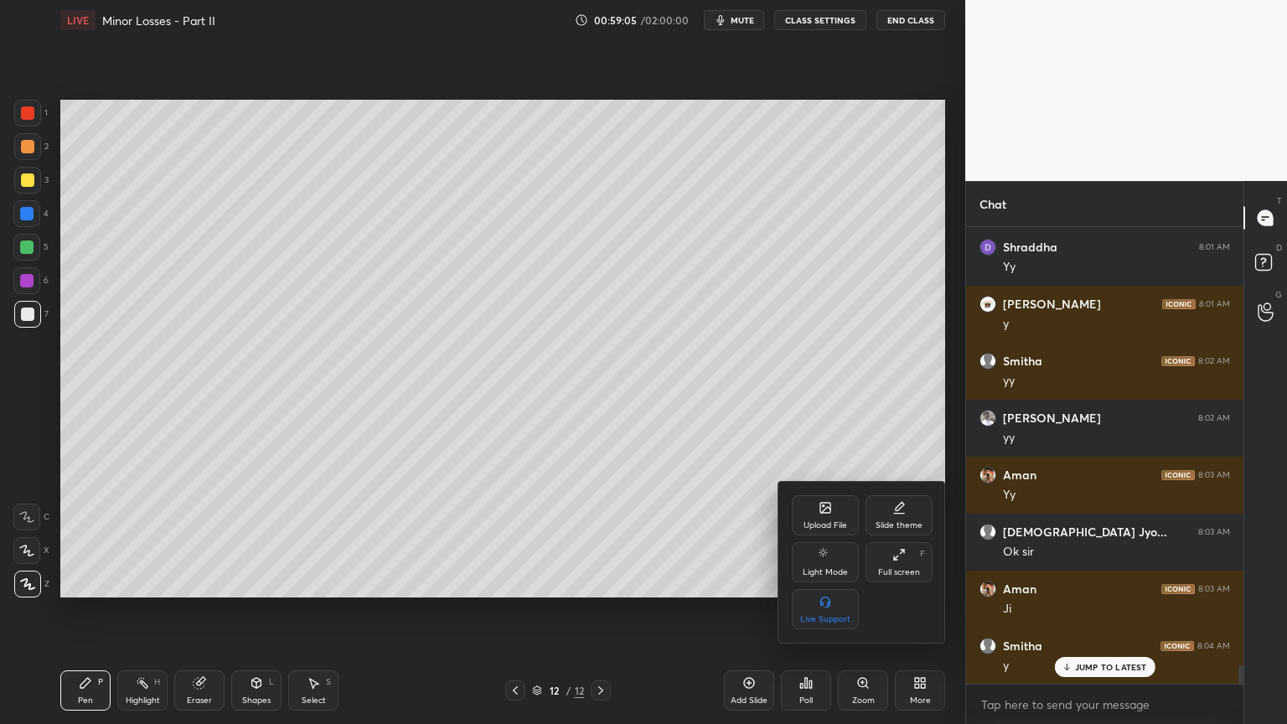
click at [893, 560] on icon at bounding box center [898, 554] width 13 height 13
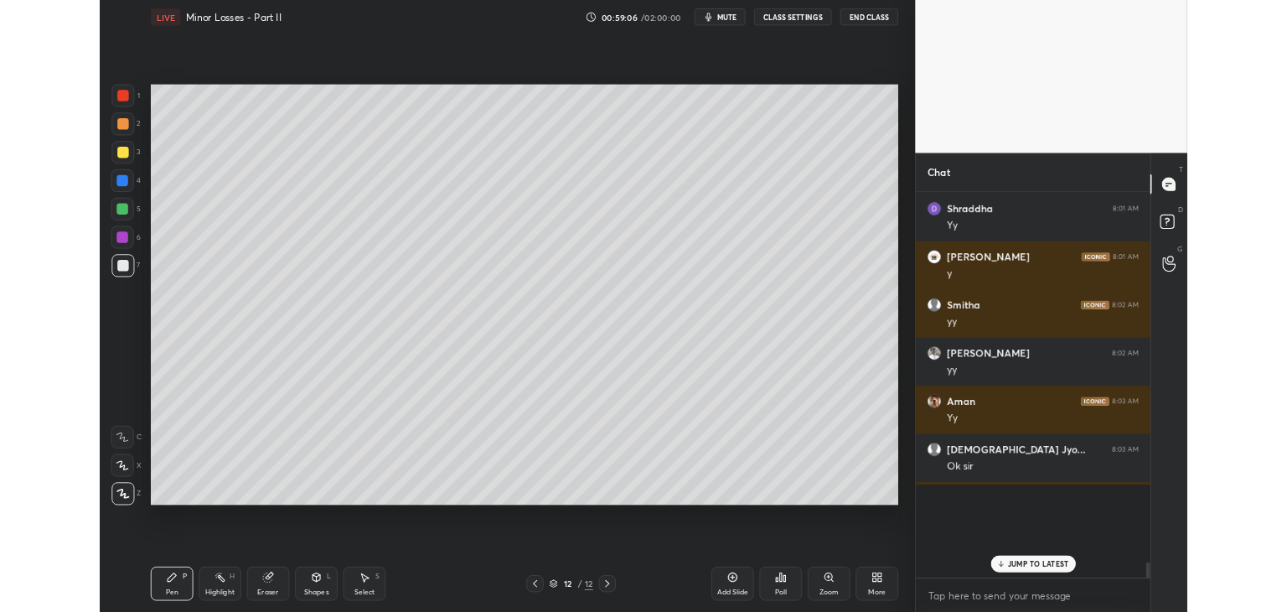
scroll to position [83283, 82890]
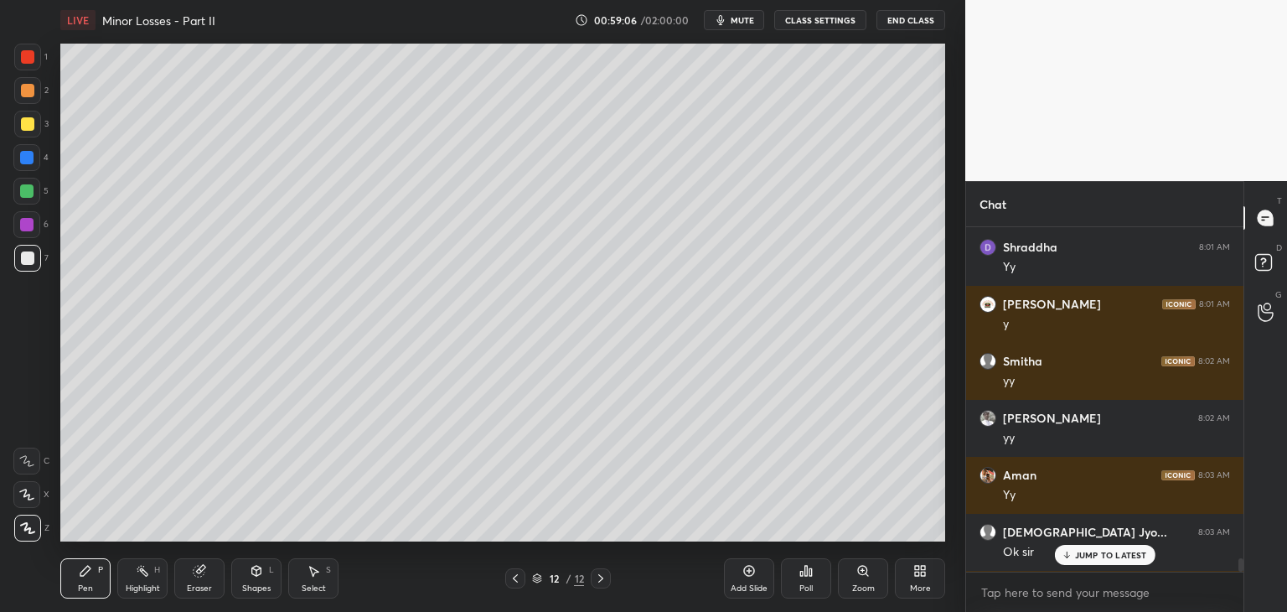
type textarea "x"
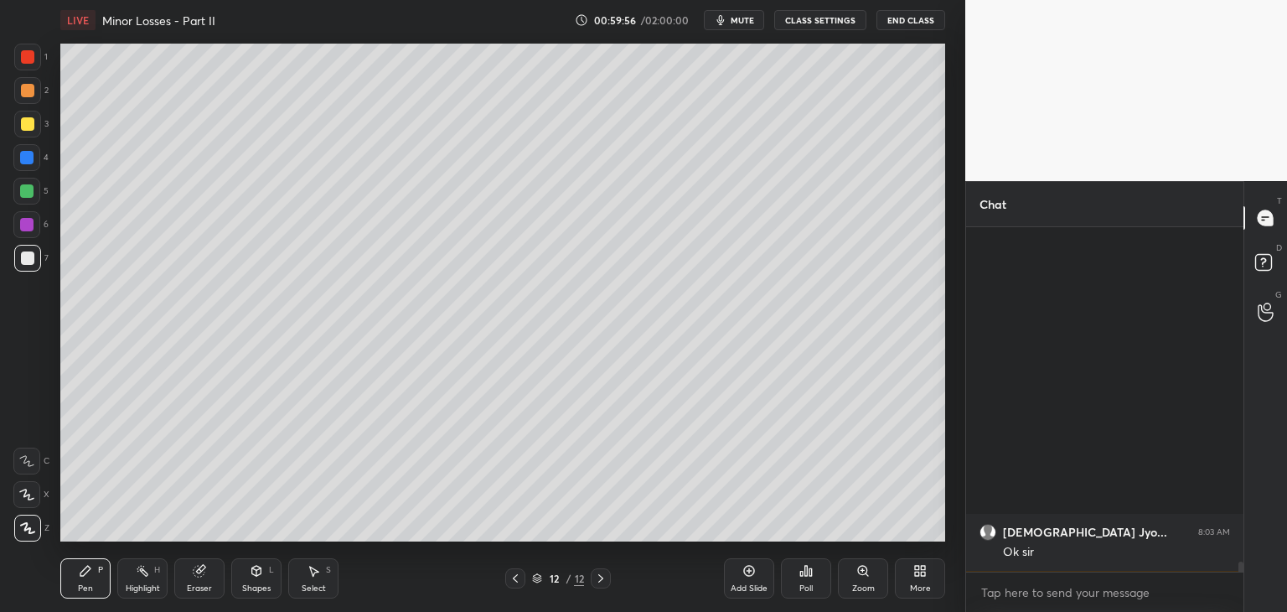
scroll to position [11350, 0]
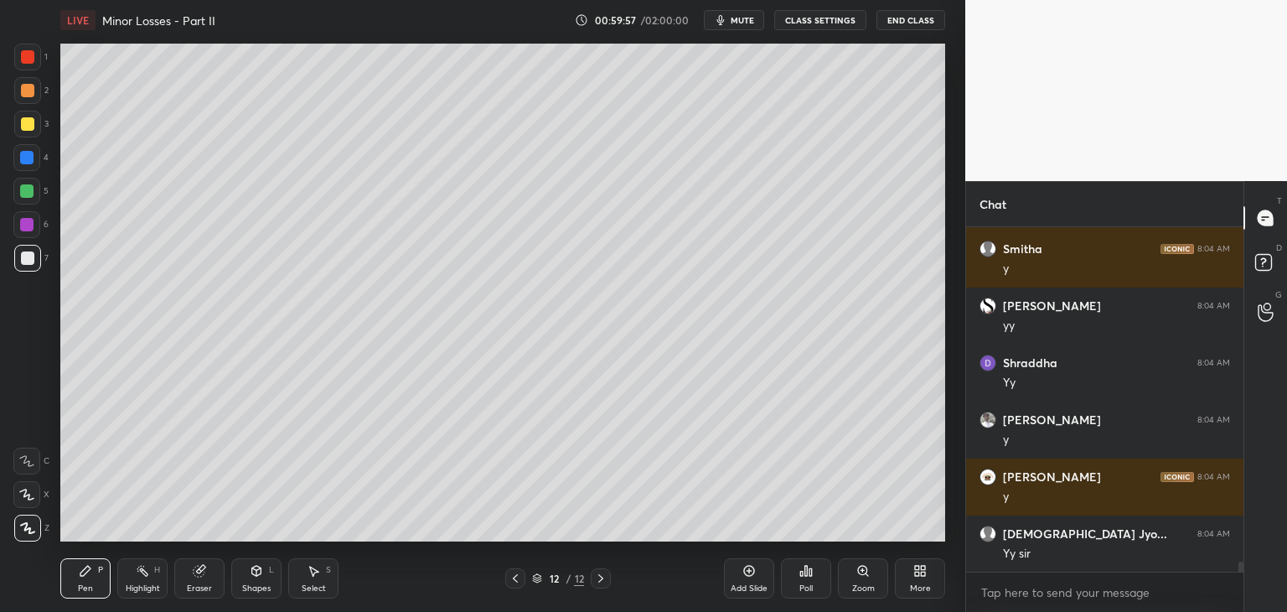
click at [917, 586] on div "More" at bounding box center [920, 588] width 21 height 8
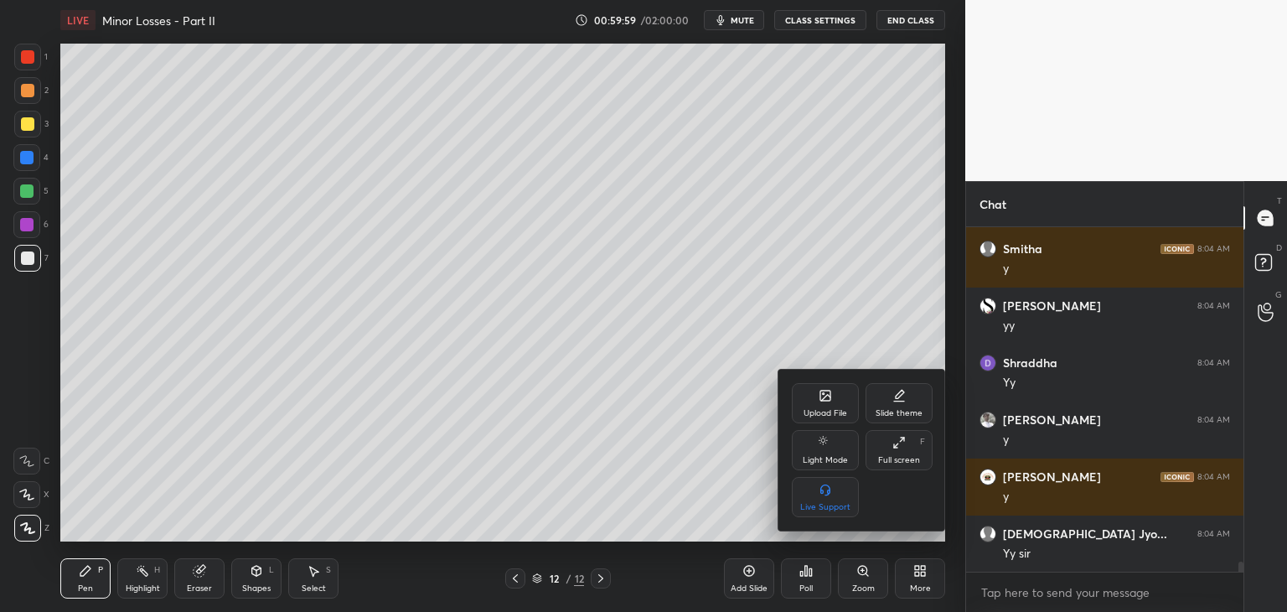
click at [809, 410] on div "Upload File" at bounding box center [826, 413] width 44 height 8
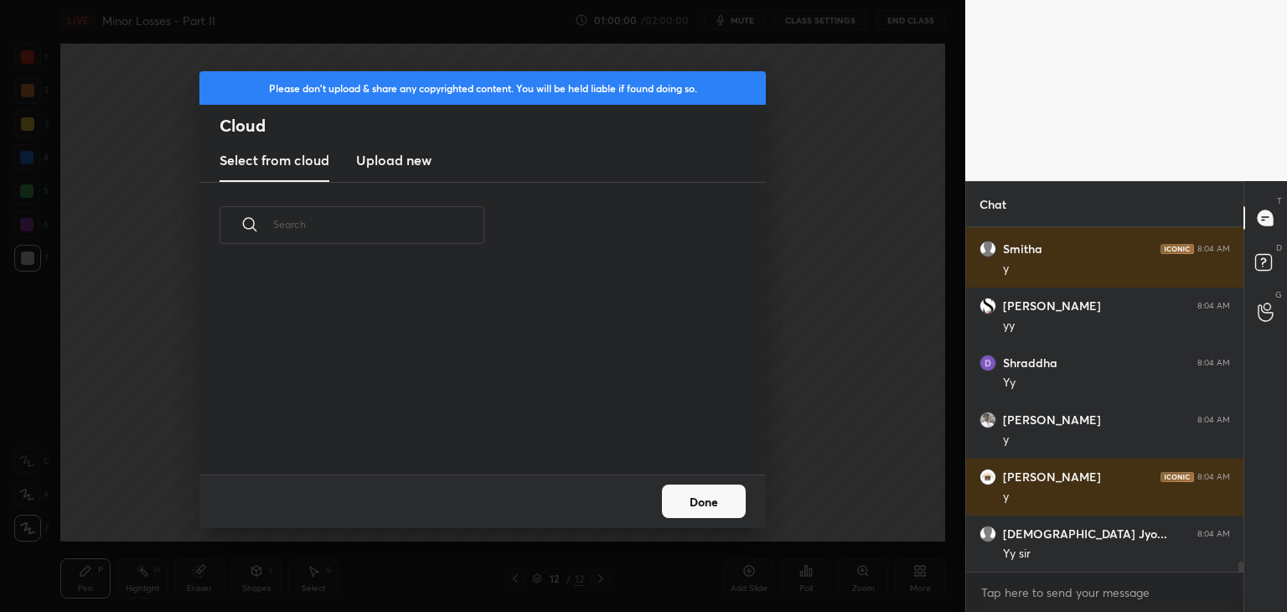
scroll to position [206, 538]
click at [410, 162] on h3 "Upload new" at bounding box center [393, 160] width 75 height 20
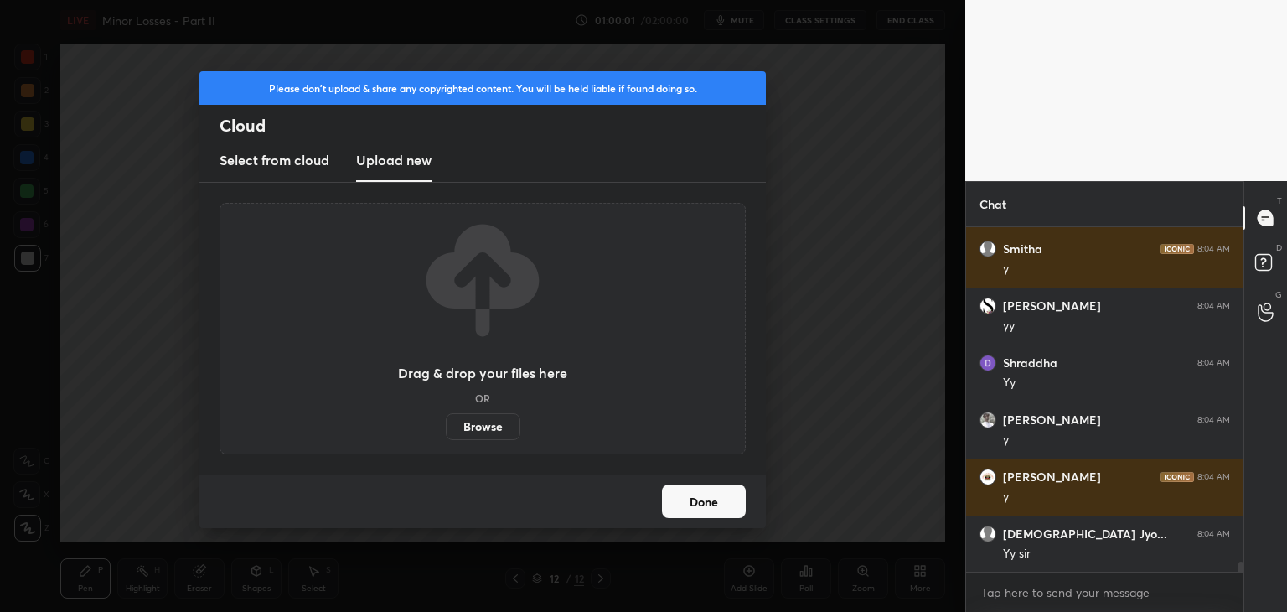
click at [470, 424] on label "Browse" at bounding box center [483, 426] width 75 height 27
click at [446, 424] on input "Browse" at bounding box center [446, 426] width 0 height 27
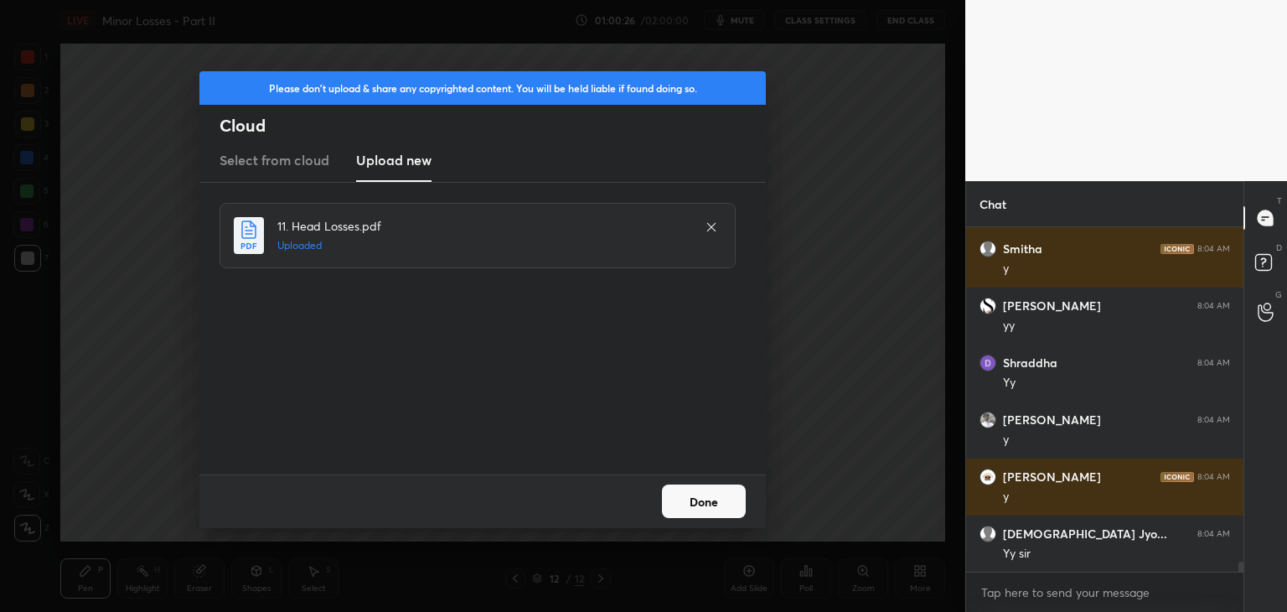
click at [694, 507] on button "Done" at bounding box center [704, 501] width 84 height 34
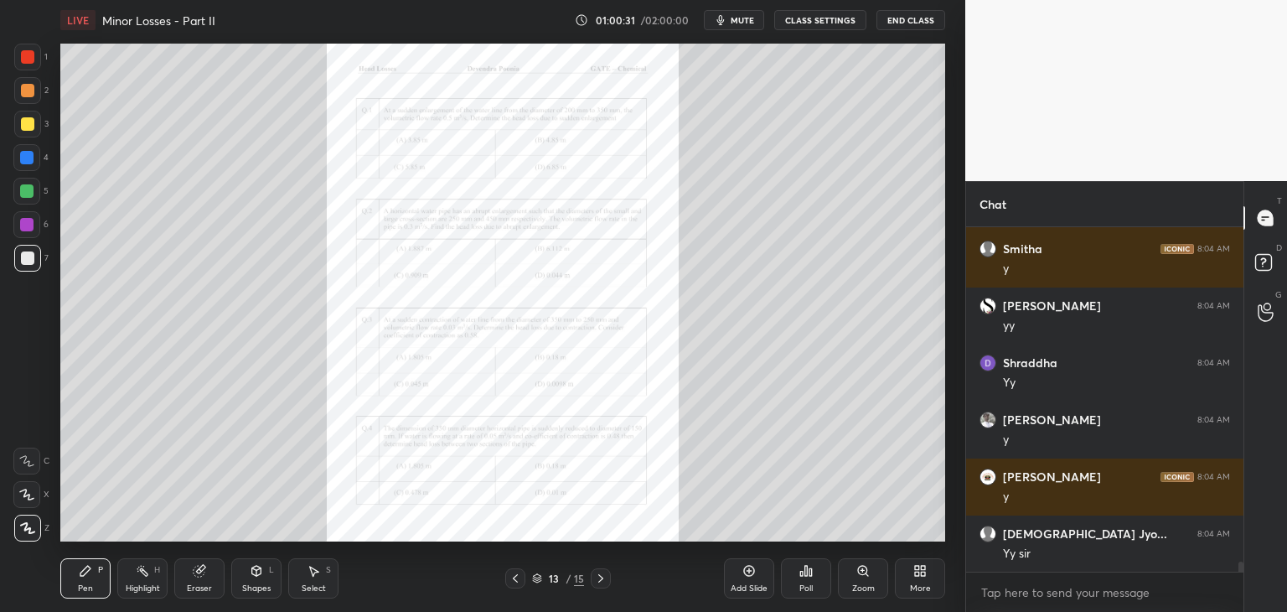
click at [601, 581] on icon at bounding box center [600, 577] width 13 height 13
click at [601, 579] on icon at bounding box center [600, 578] width 5 height 8
click at [516, 581] on icon at bounding box center [515, 577] width 13 height 13
click at [515, 581] on icon at bounding box center [515, 578] width 5 height 8
click at [859, 581] on div "Zoom" at bounding box center [863, 578] width 50 height 40
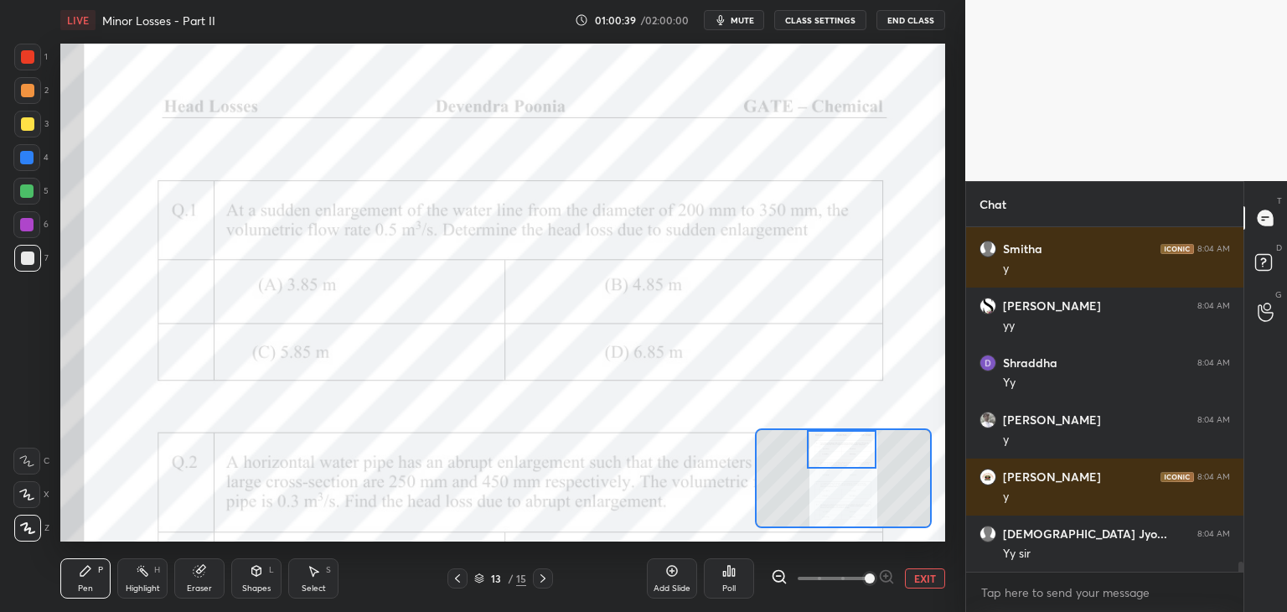
drag, startPoint x: 845, startPoint y: 480, endPoint x: 843, endPoint y: 447, distance: 32.7
click at [843, 447] on div at bounding box center [842, 449] width 70 height 39
click at [875, 576] on span at bounding box center [870, 578] width 10 height 10
click at [720, 569] on div "Poll" at bounding box center [729, 578] width 50 height 40
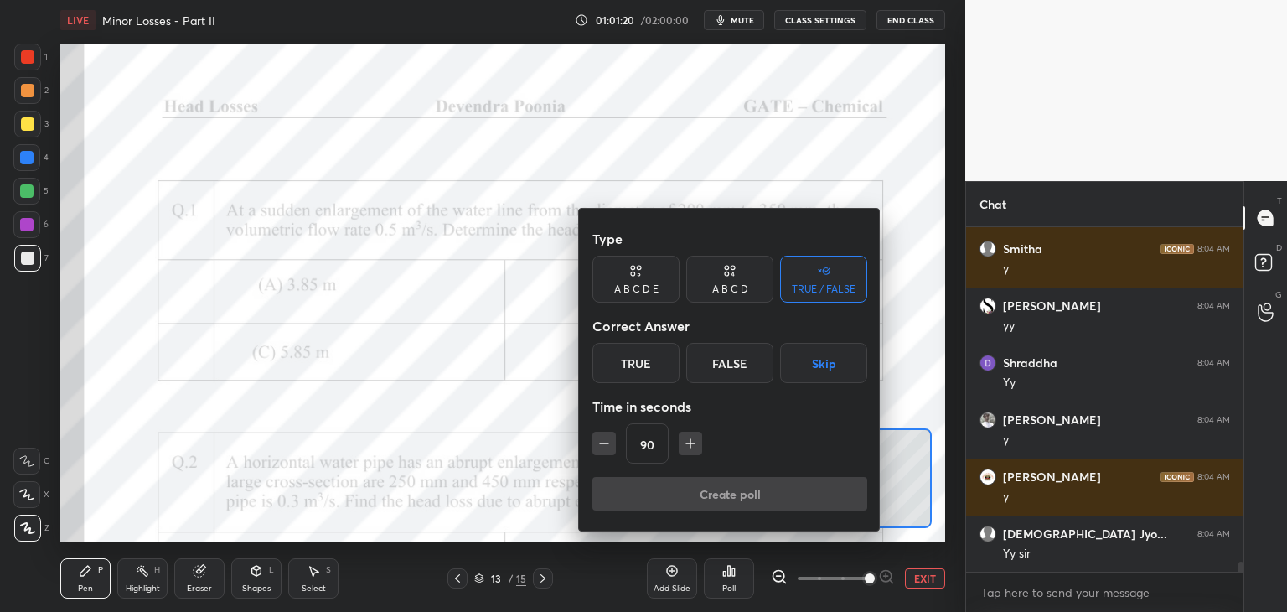
click at [643, 287] on div "A B C D E" at bounding box center [636, 289] width 44 height 10
click at [698, 282] on div "A B C D" at bounding box center [729, 279] width 87 height 47
click at [731, 370] on div "C" at bounding box center [729, 363] width 49 height 40
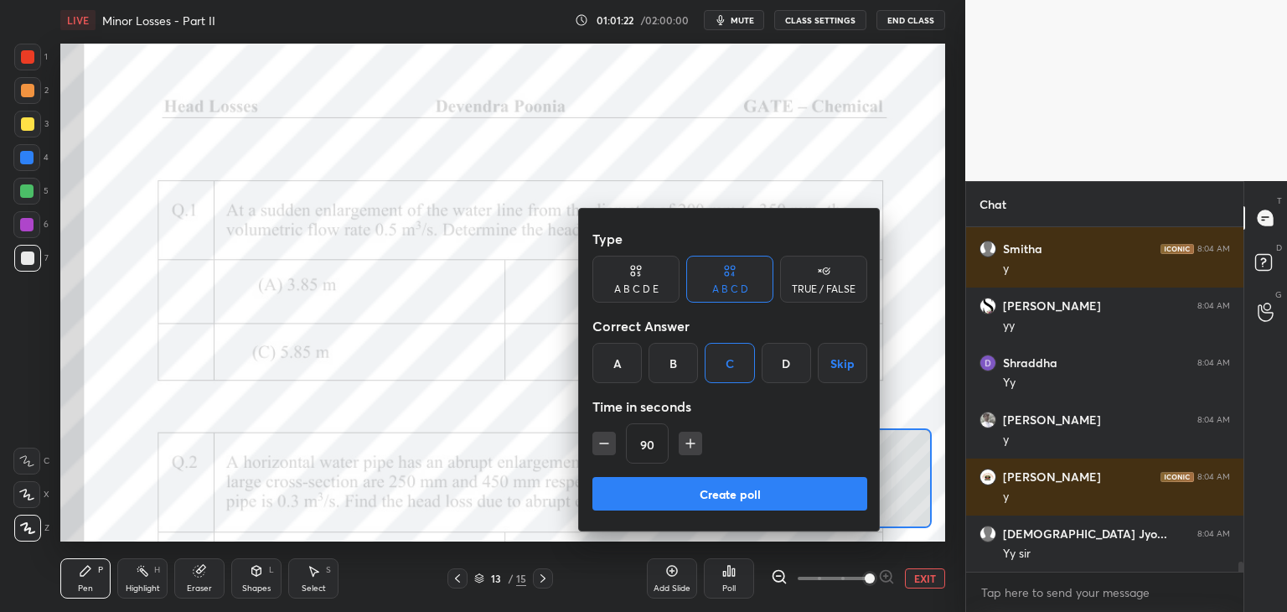
click at [687, 452] on button "button" at bounding box center [690, 443] width 23 height 23
click at [691, 448] on icon "button" at bounding box center [698, 443] width 17 height 17
type input "120"
click at [680, 490] on button "Create poll" at bounding box center [729, 494] width 275 height 34
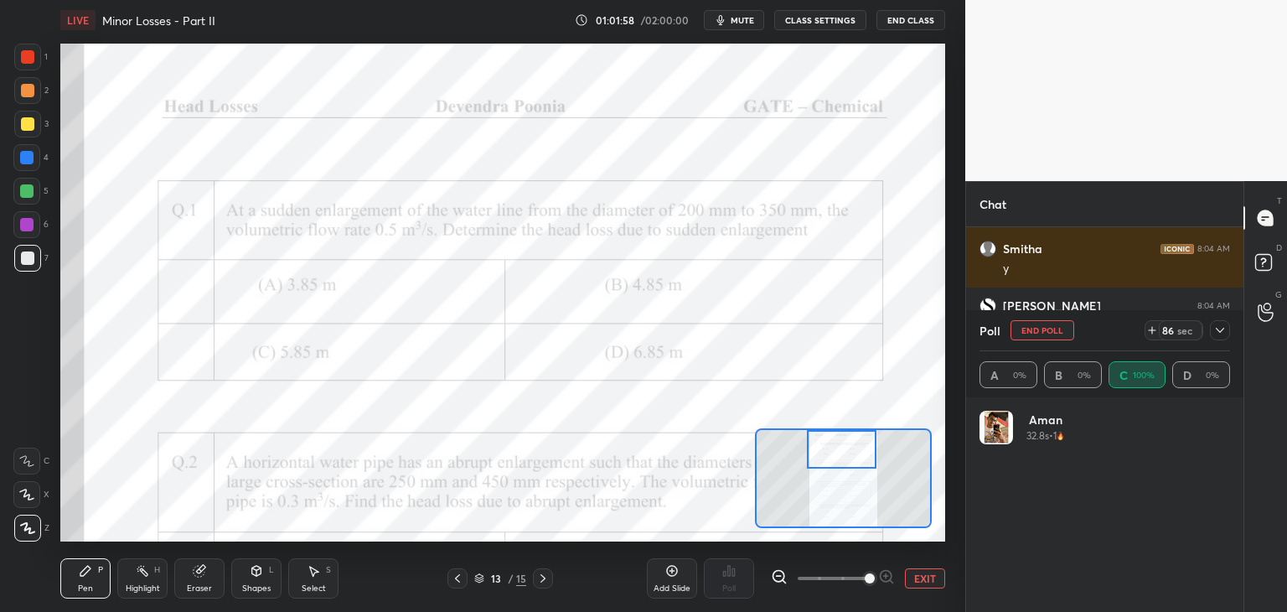
scroll to position [196, 246]
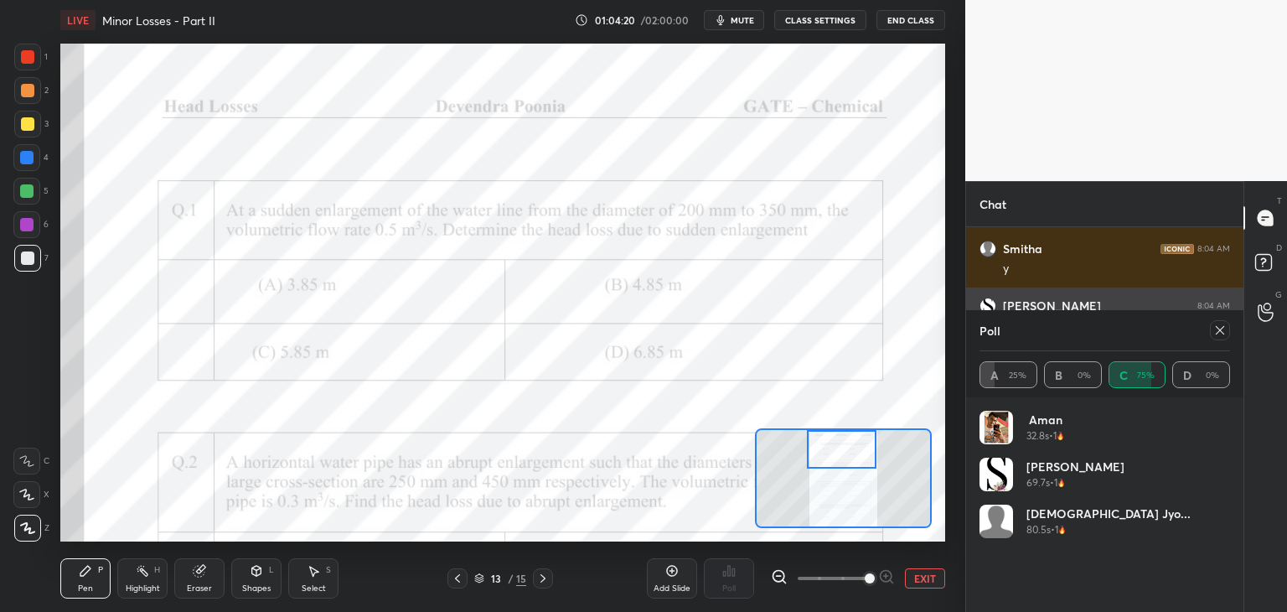
click at [1220, 333] on icon at bounding box center [1219, 329] width 13 height 13
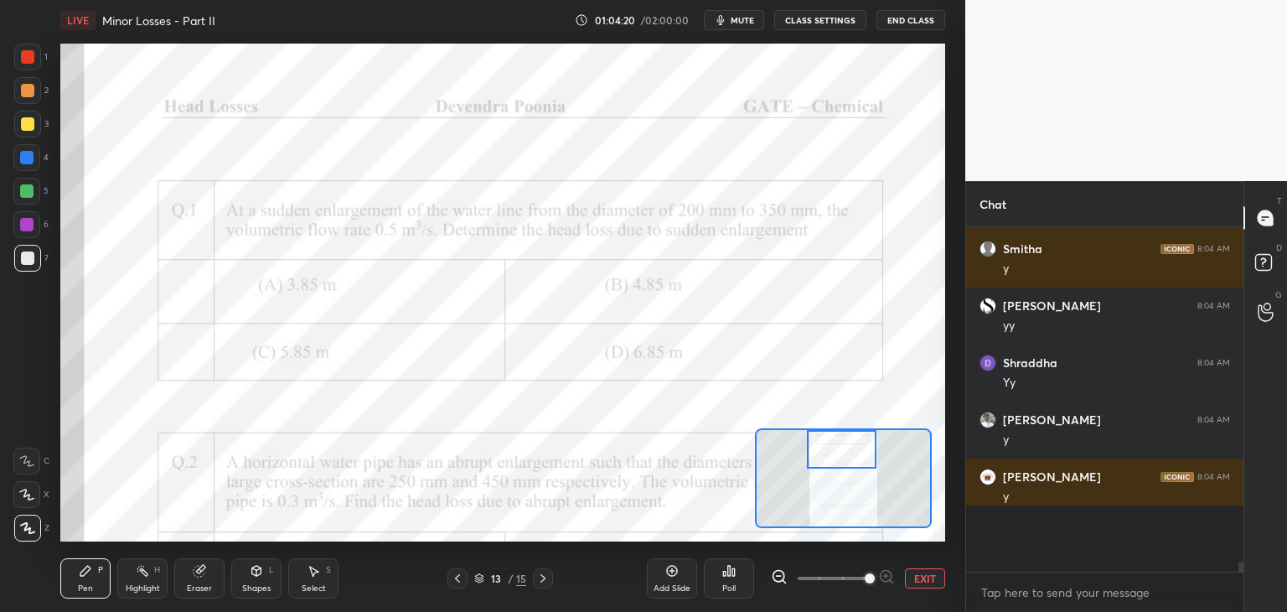
scroll to position [191, 272]
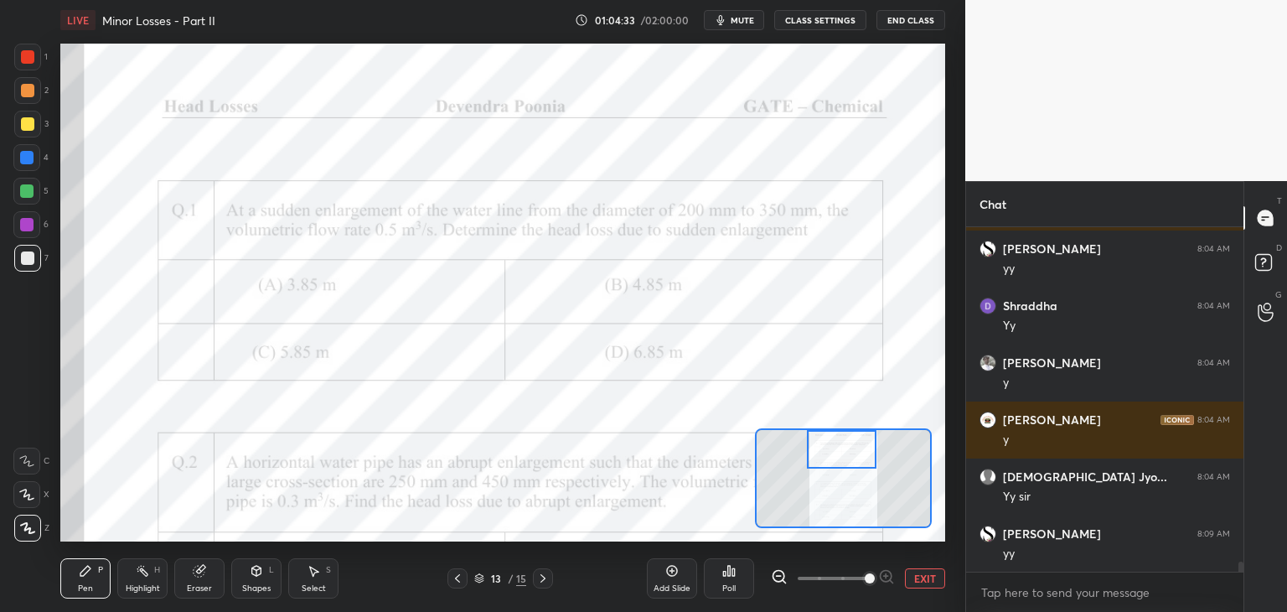
click at [659, 587] on div "Add Slide" at bounding box center [672, 588] width 37 height 8
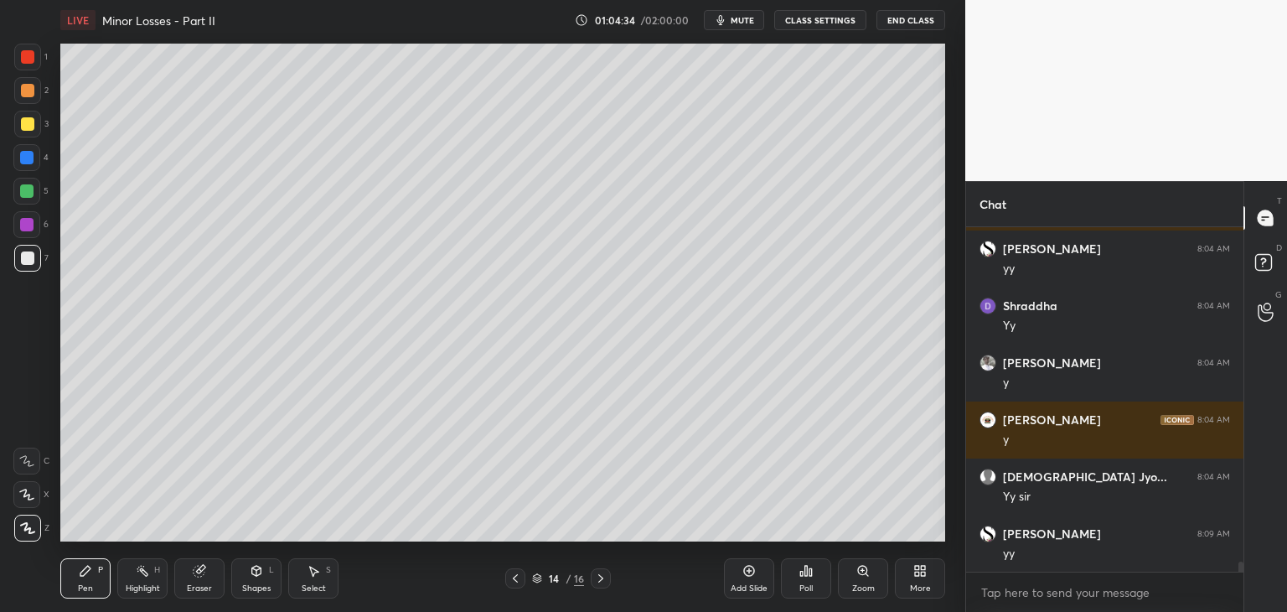
click at [30, 128] on div at bounding box center [27, 123] width 13 height 13
click at [26, 264] on div at bounding box center [27, 257] width 13 height 13
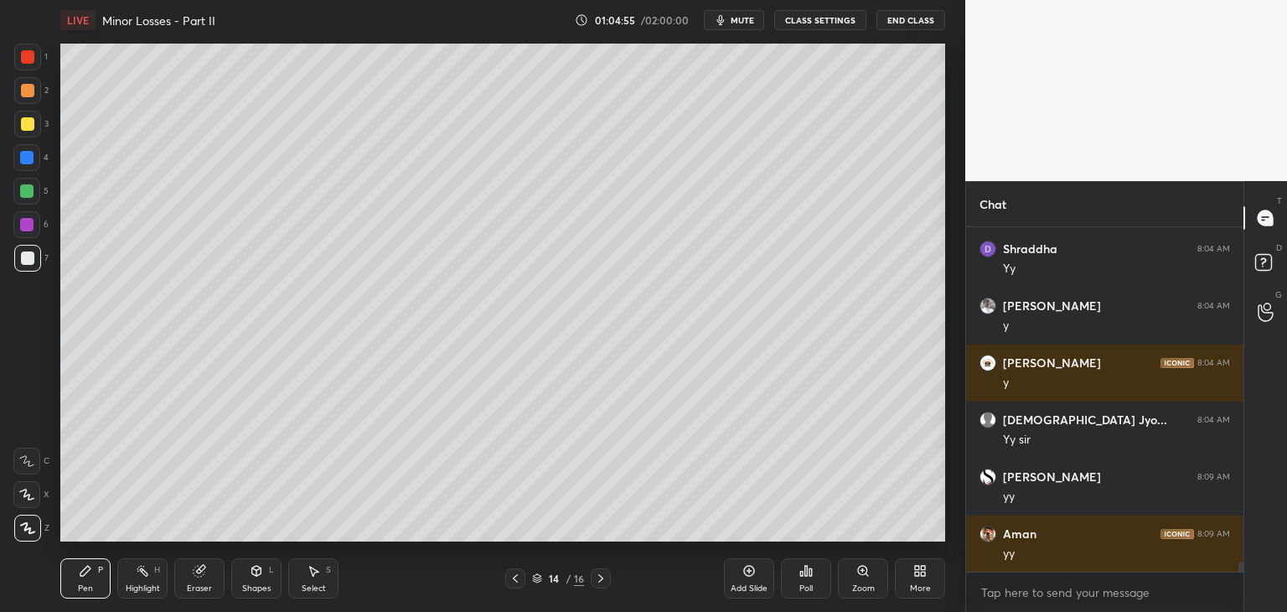
scroll to position [11521, 0]
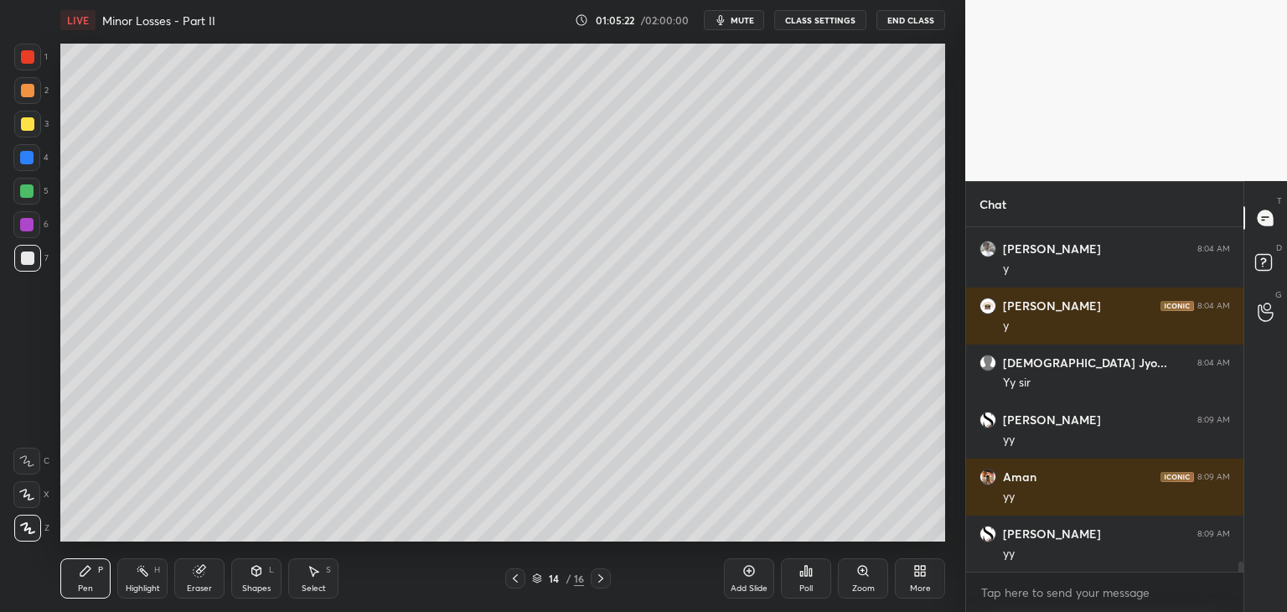
click at [515, 575] on icon at bounding box center [515, 577] width 13 height 13
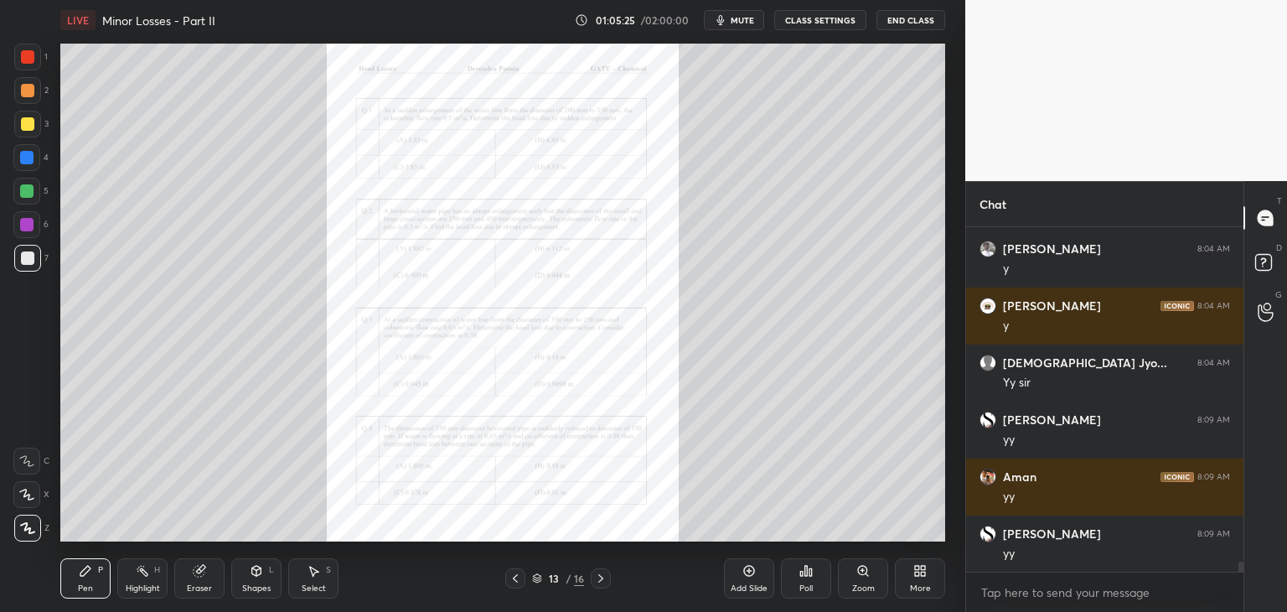
click at [602, 580] on icon at bounding box center [600, 577] width 13 height 13
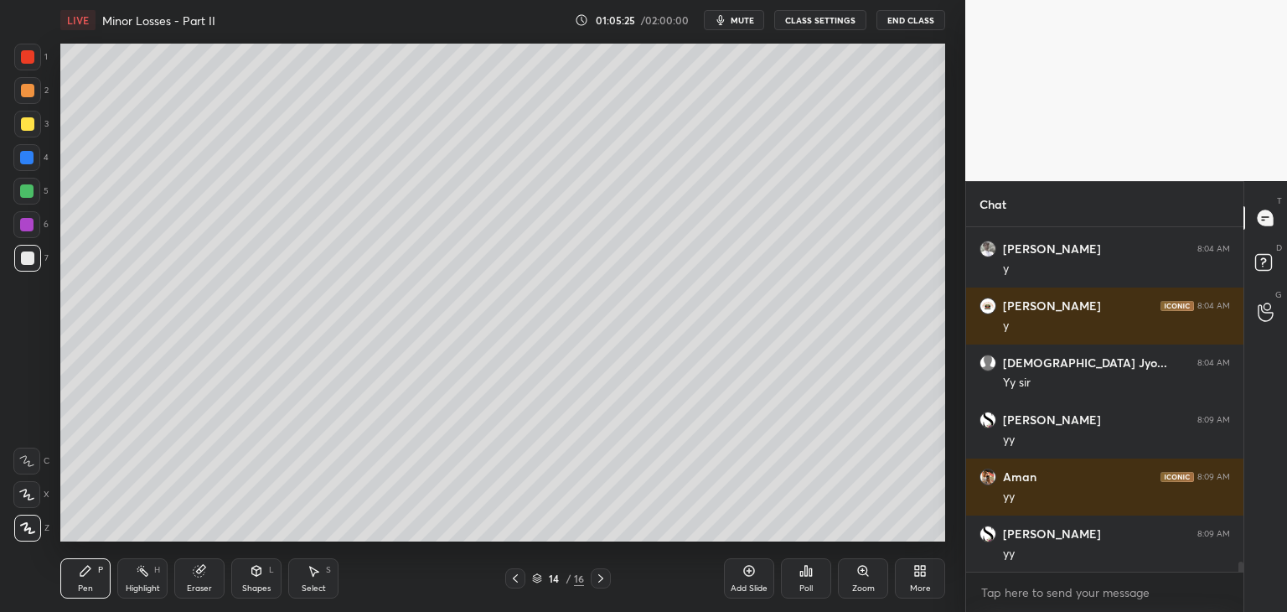
click at [605, 580] on icon at bounding box center [600, 577] width 13 height 13
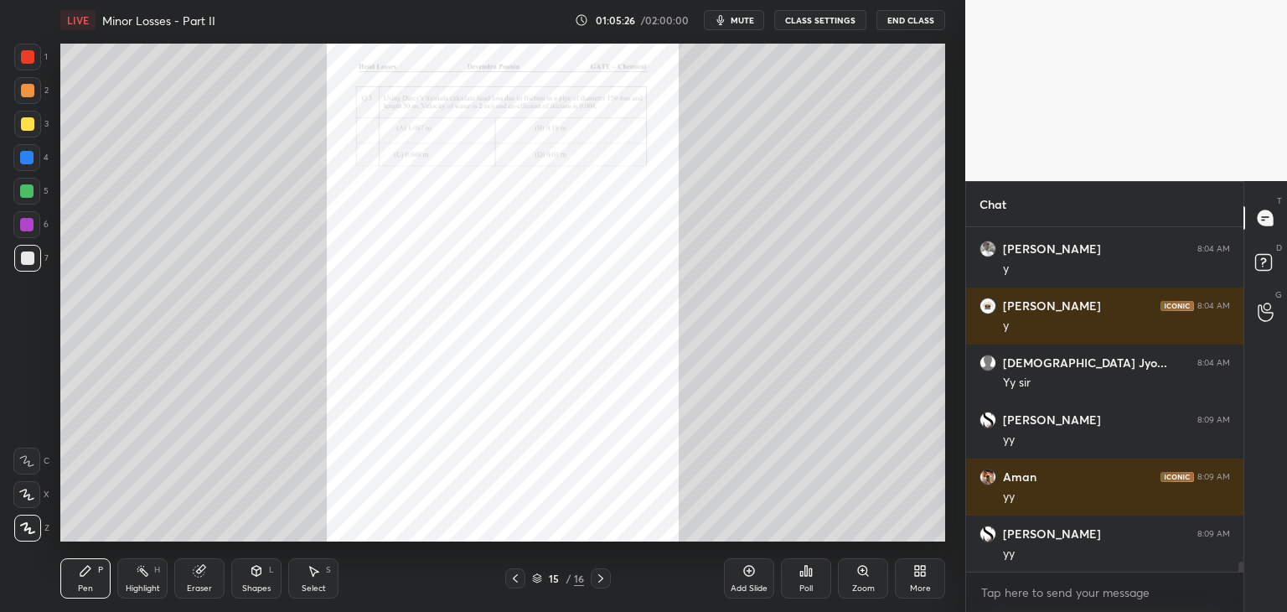
click at [517, 580] on icon at bounding box center [515, 577] width 13 height 13
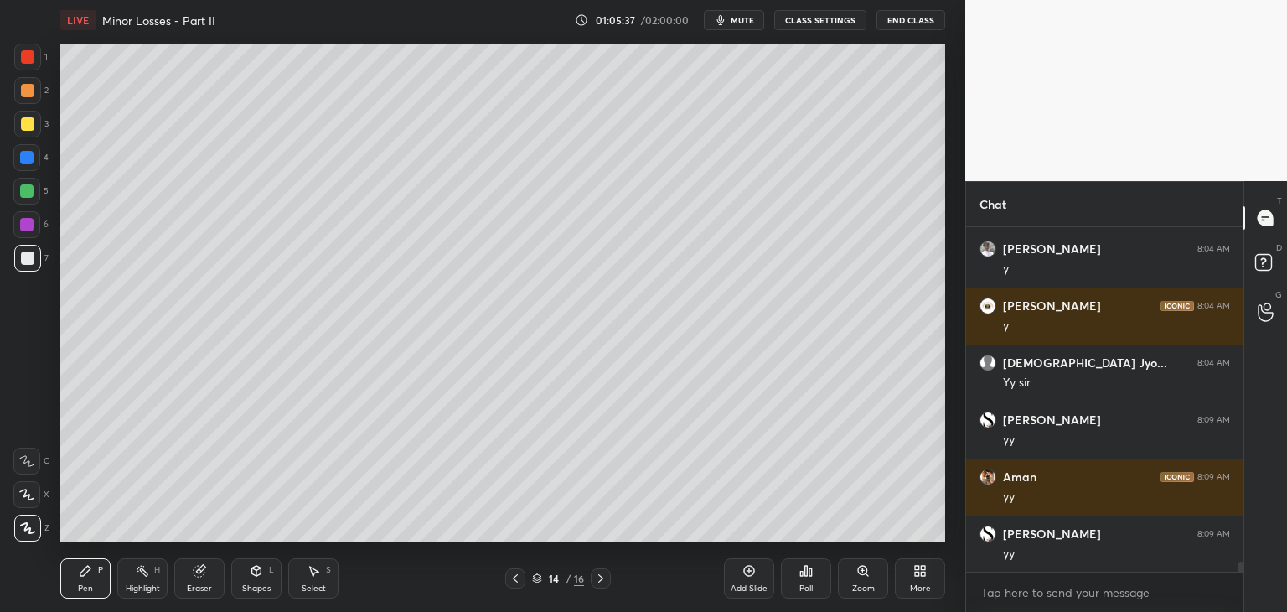
click at [514, 569] on div at bounding box center [515, 578] width 20 height 20
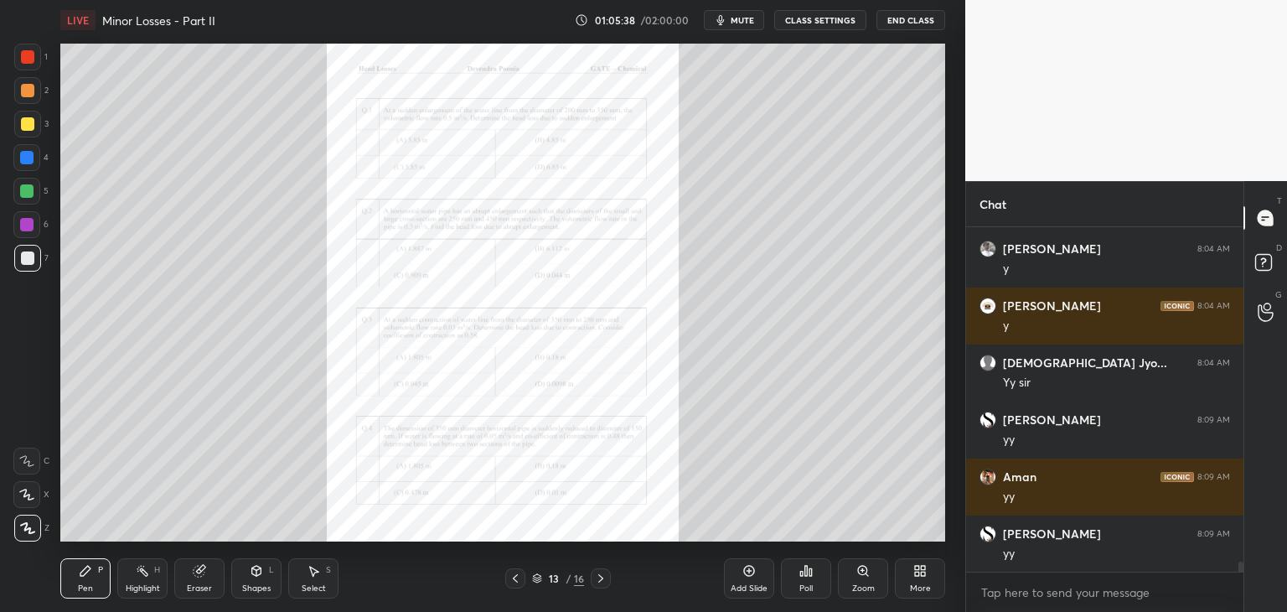
click at [598, 579] on icon at bounding box center [600, 577] width 13 height 13
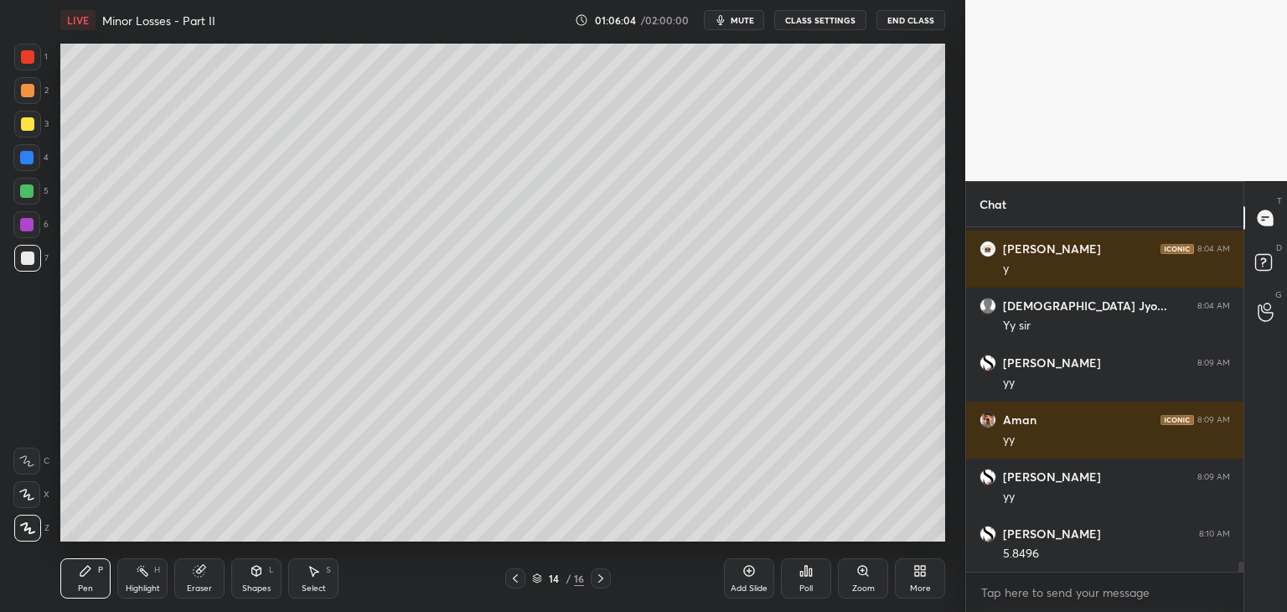
scroll to position [11635, 0]
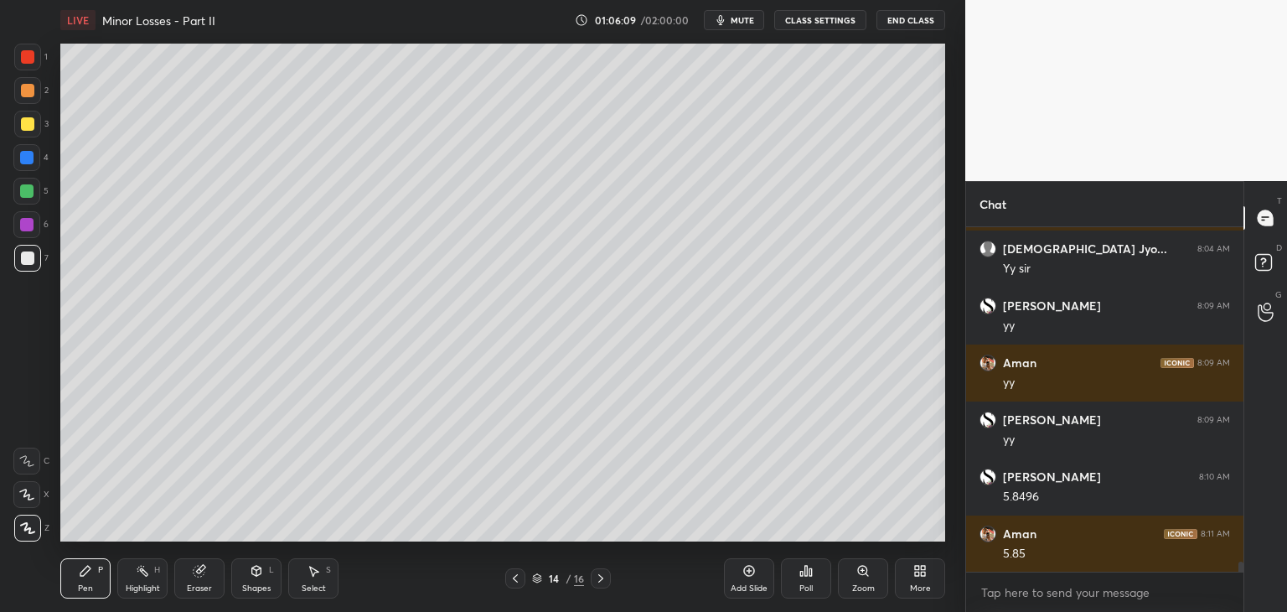
click at [513, 583] on icon at bounding box center [515, 577] width 13 height 13
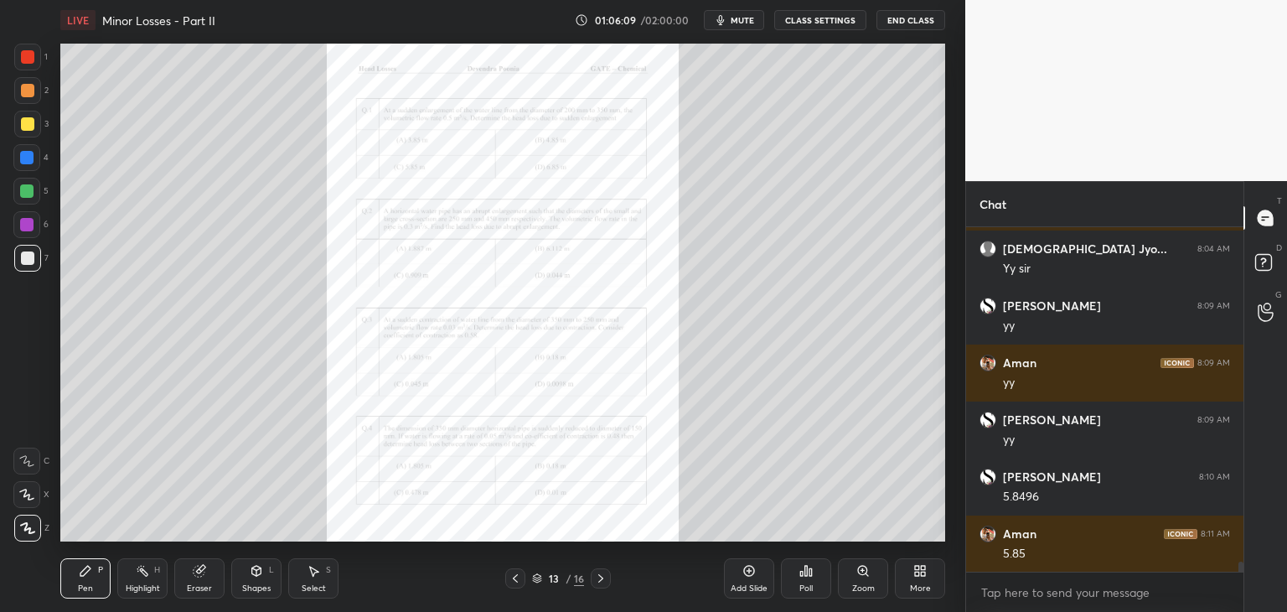
scroll to position [11692, 0]
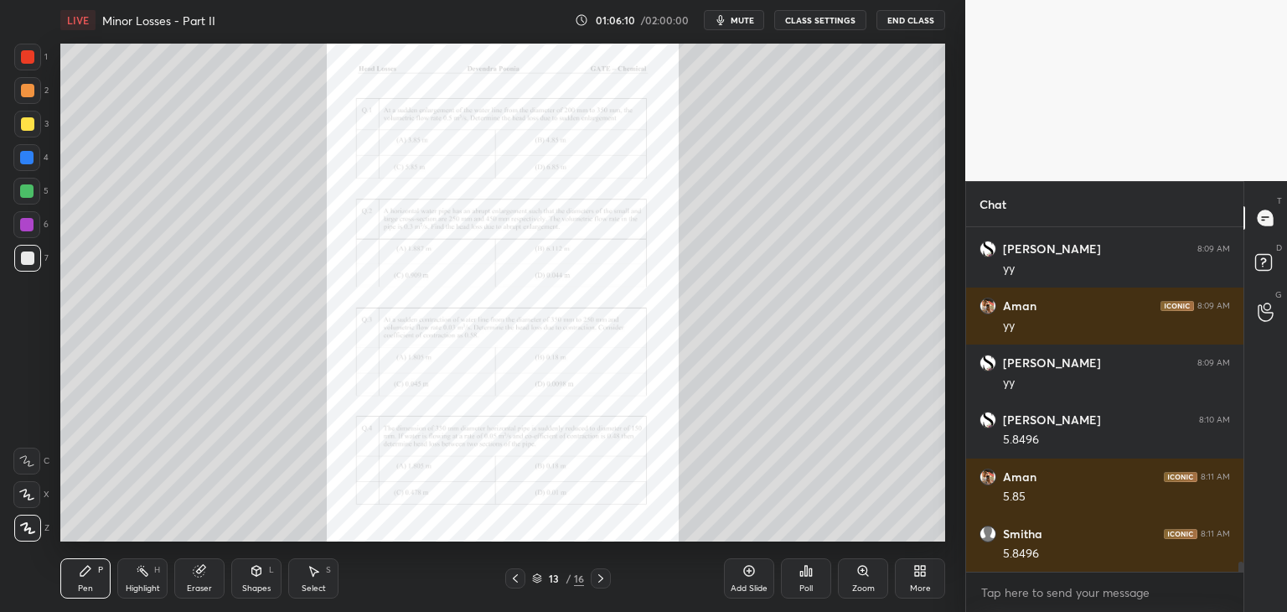
click at [23, 194] on div at bounding box center [26, 190] width 13 height 13
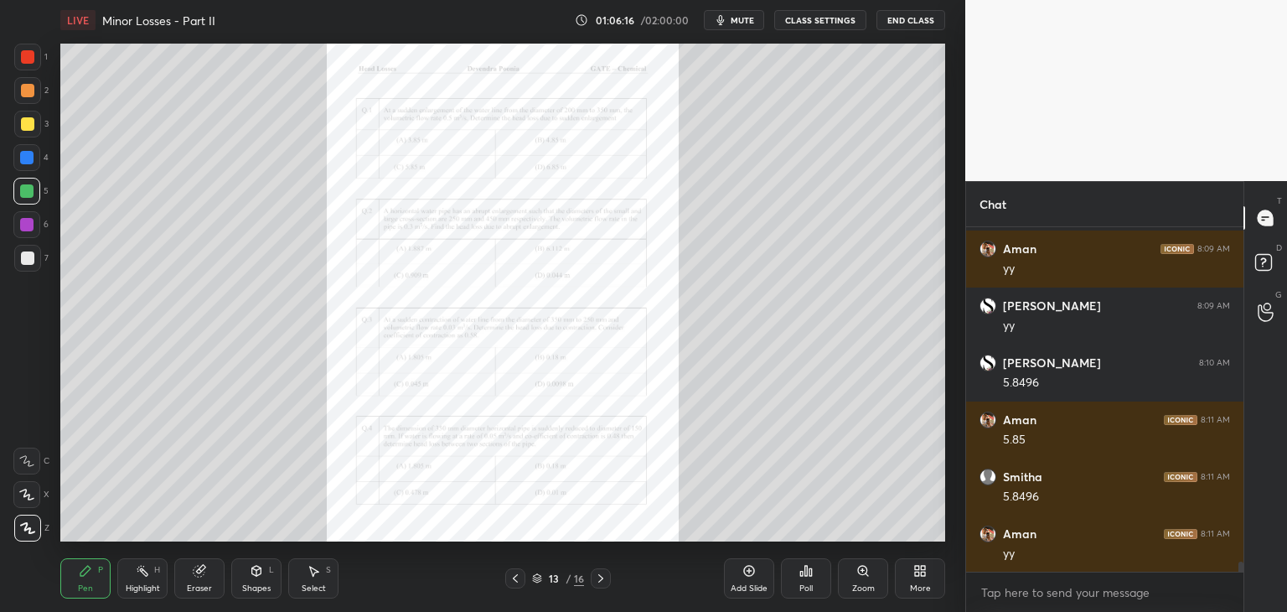
click at [873, 582] on div "Zoom" at bounding box center [863, 578] width 50 height 40
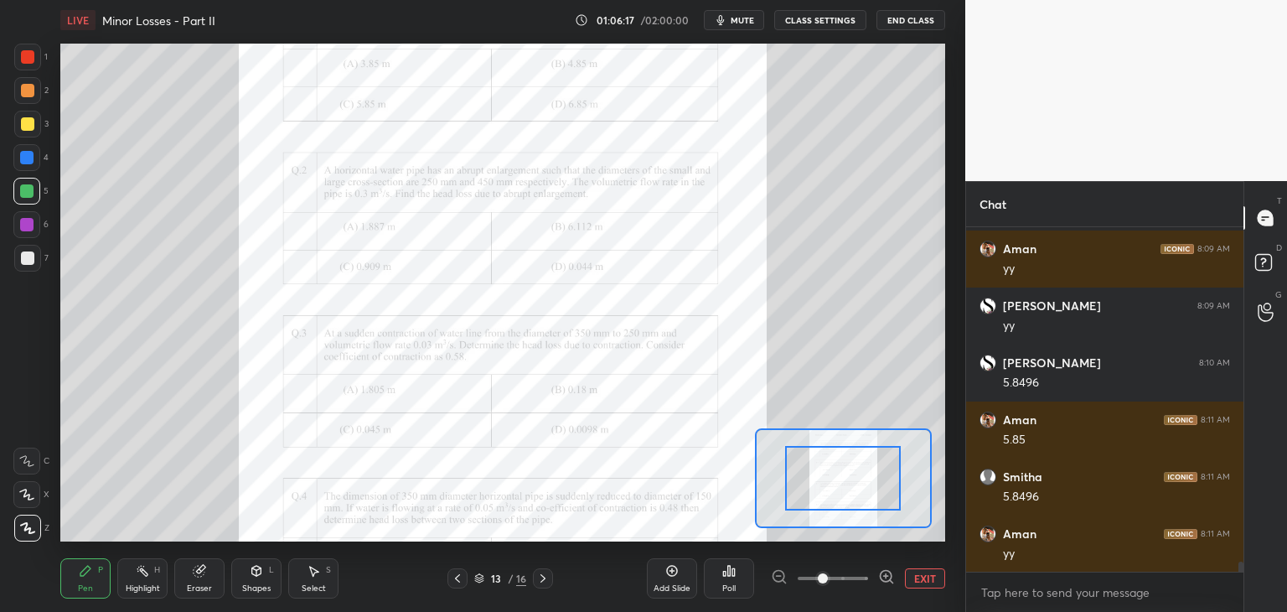
click at [872, 585] on div at bounding box center [833, 578] width 124 height 20
click at [885, 574] on icon at bounding box center [886, 576] width 17 height 17
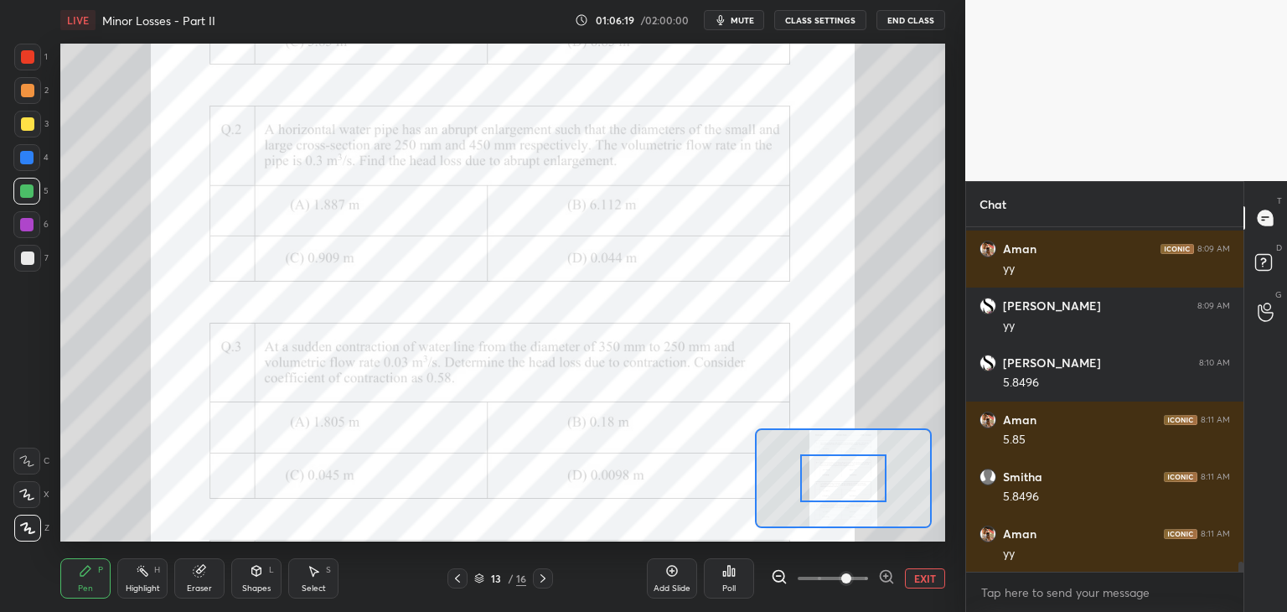
click at [882, 576] on icon at bounding box center [886, 576] width 17 height 17
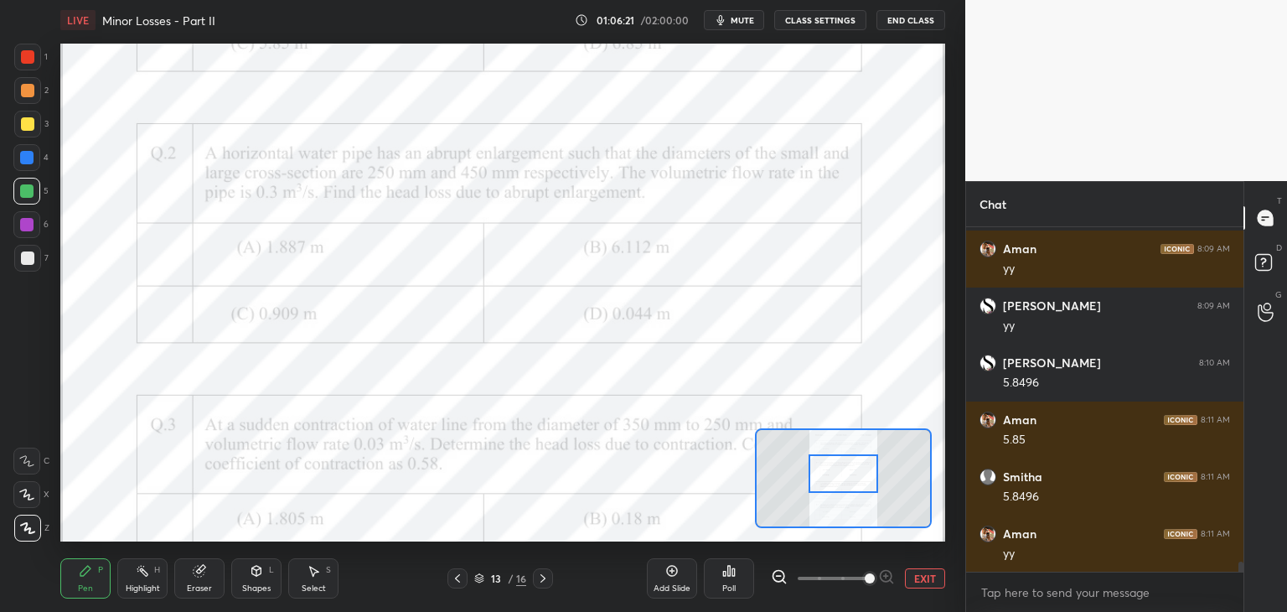
click at [850, 478] on div at bounding box center [844, 473] width 70 height 39
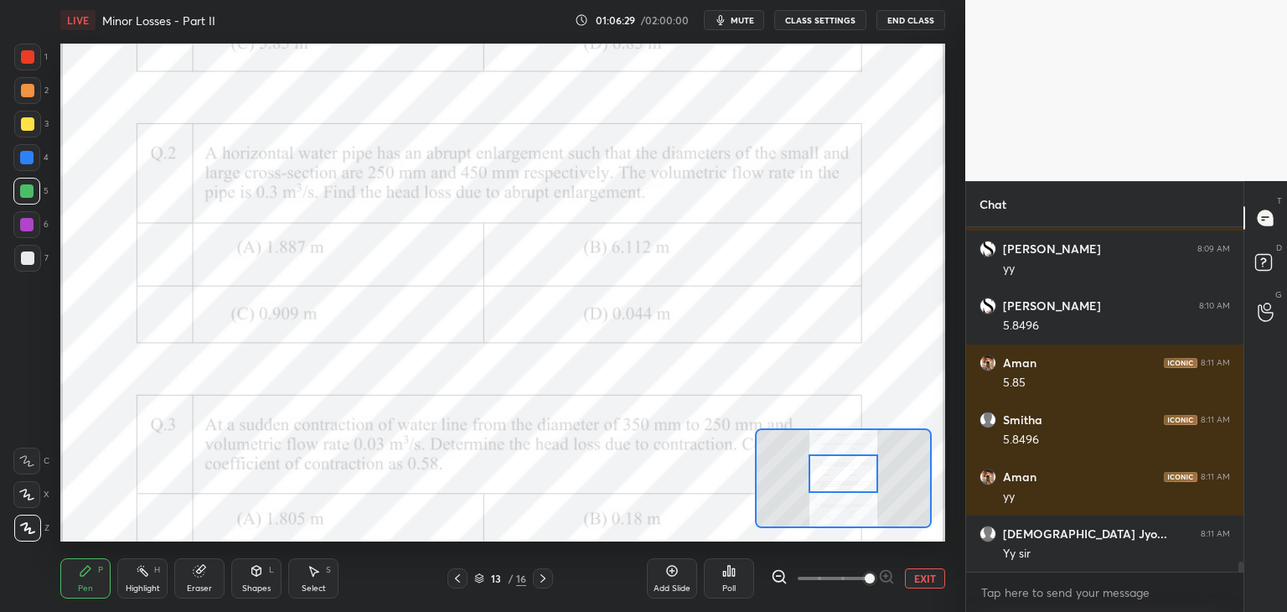
click at [722, 573] on icon at bounding box center [728, 570] width 13 height 13
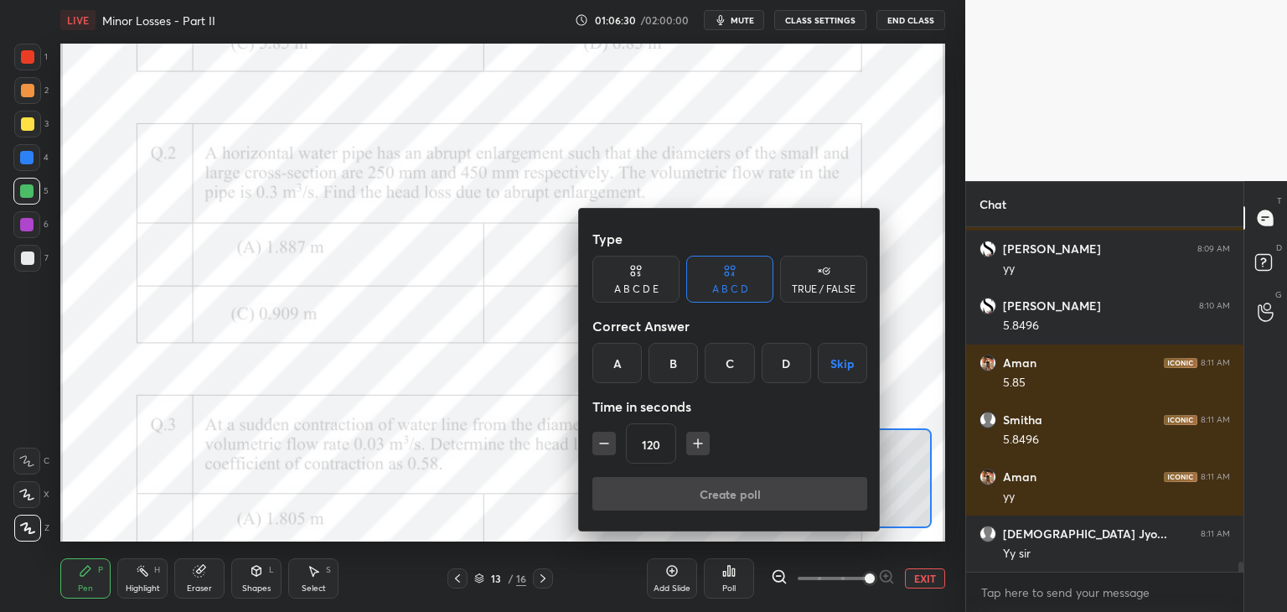
click at [721, 351] on div "C" at bounding box center [729, 363] width 49 height 40
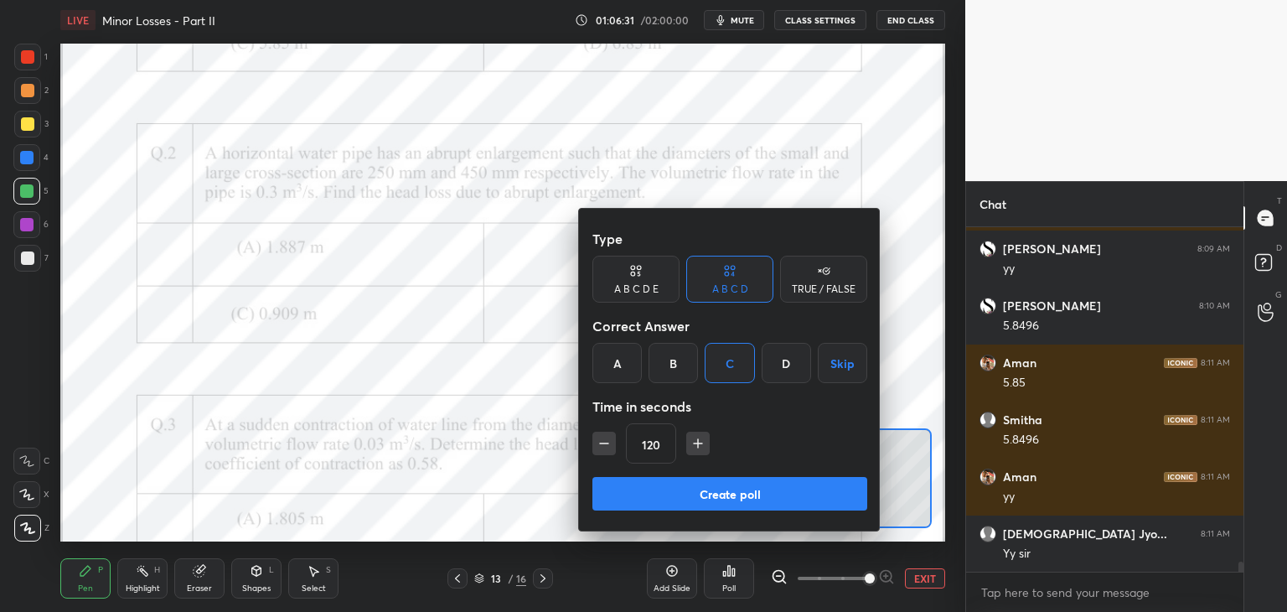
click at [716, 491] on button "Create poll" at bounding box center [729, 494] width 275 height 34
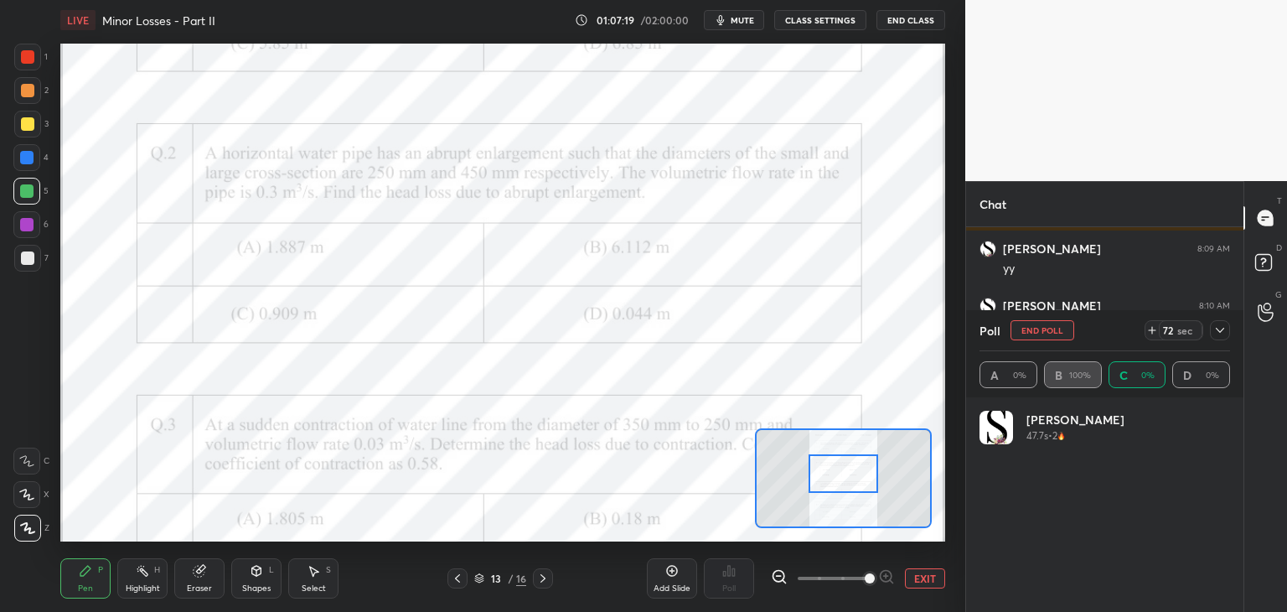
scroll to position [196, 246]
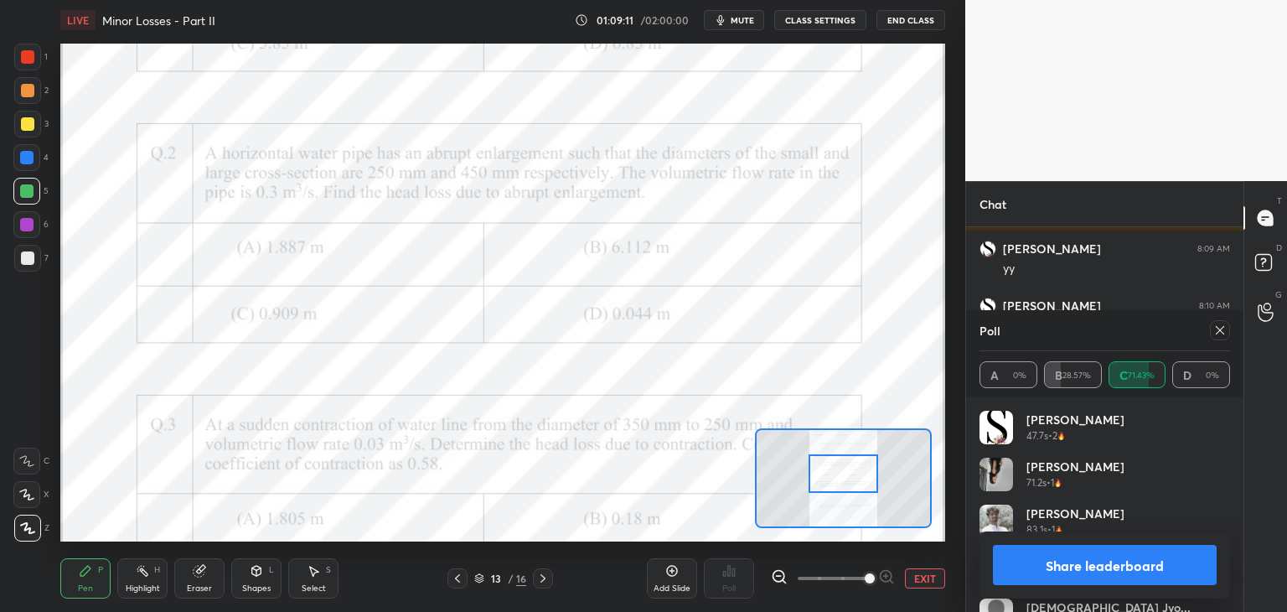
click at [674, 579] on div "Add Slide" at bounding box center [672, 578] width 50 height 40
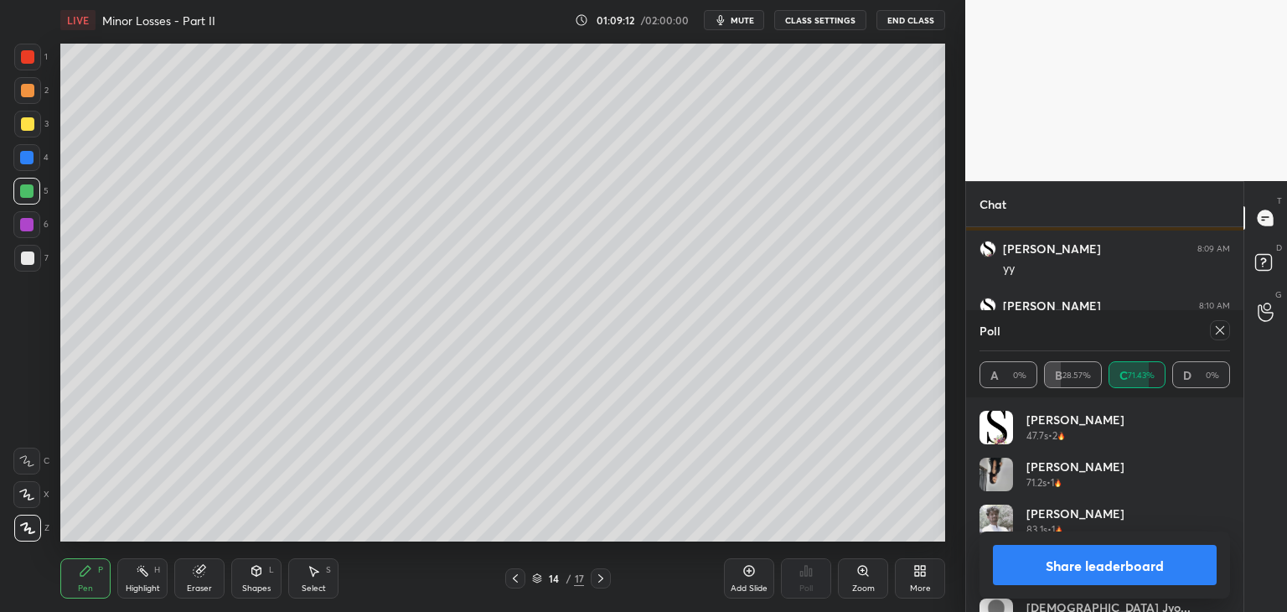
click at [19, 256] on div at bounding box center [27, 258] width 27 height 27
click at [28, 129] on div at bounding box center [27, 123] width 13 height 13
click at [27, 264] on div at bounding box center [27, 257] width 13 height 13
click at [1219, 329] on icon at bounding box center [1219, 329] width 13 height 13
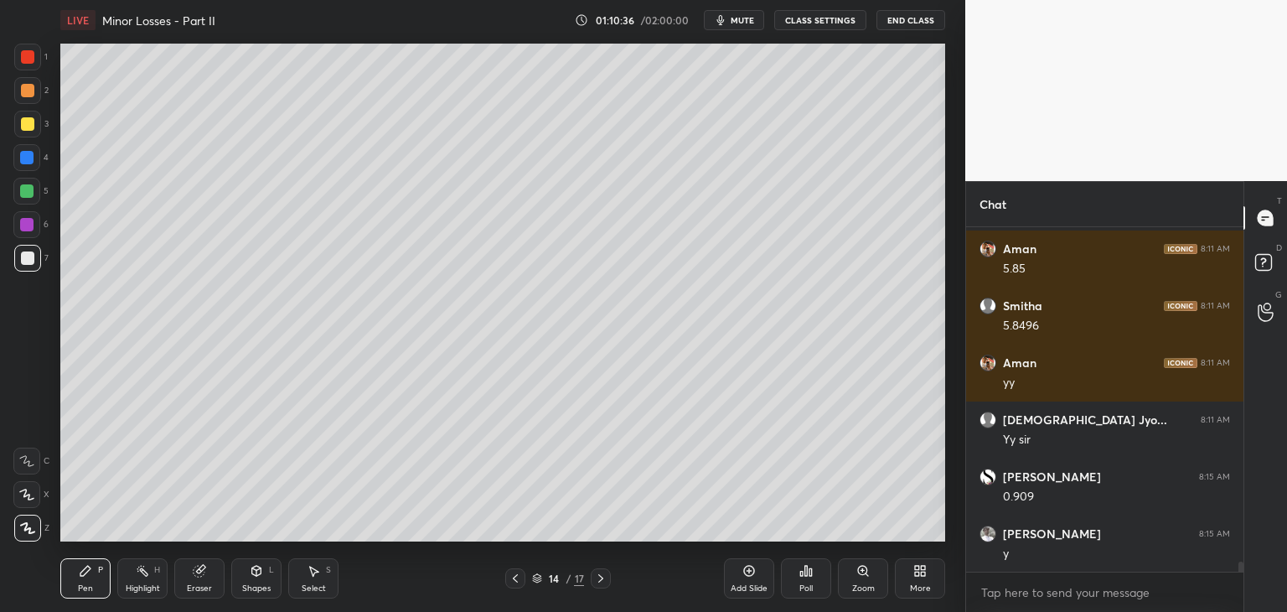
scroll to position [11977, 0]
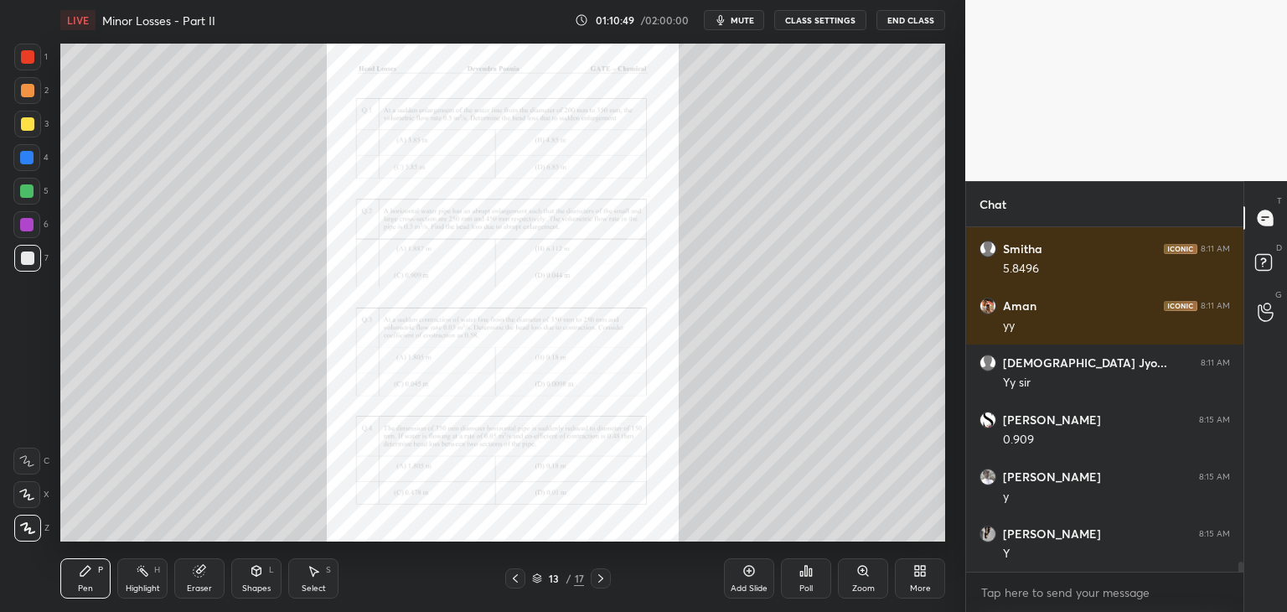
drag, startPoint x: 27, startPoint y: 225, endPoint x: 59, endPoint y: 230, distance: 33.1
click at [29, 225] on div at bounding box center [26, 224] width 13 height 13
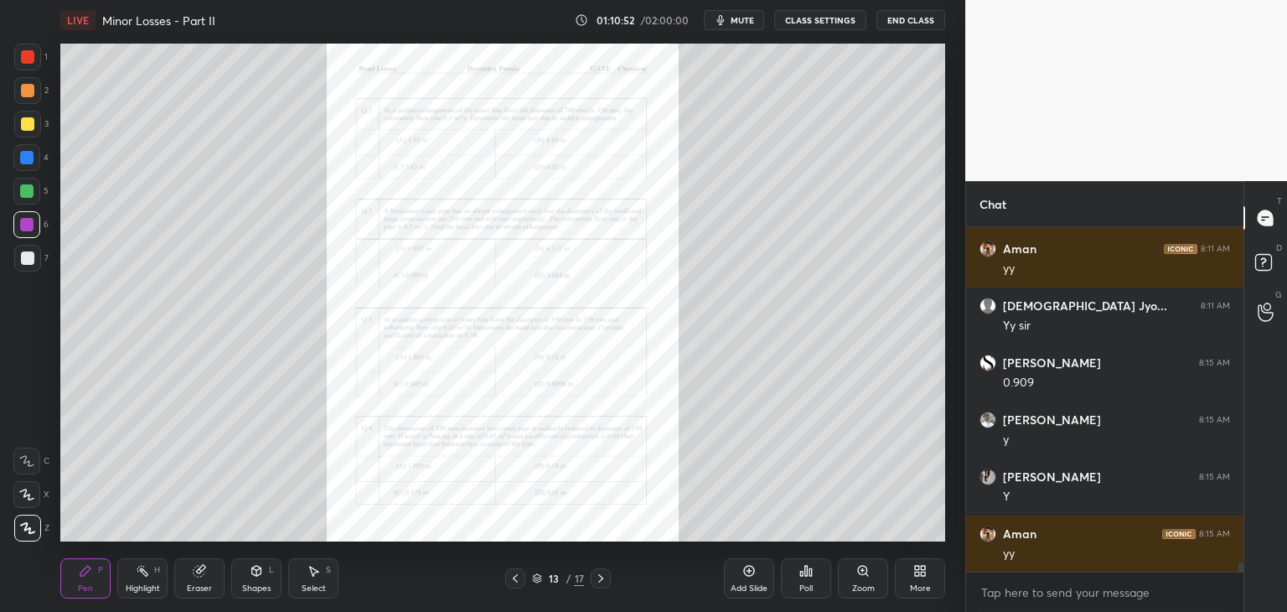
scroll to position [12091, 0]
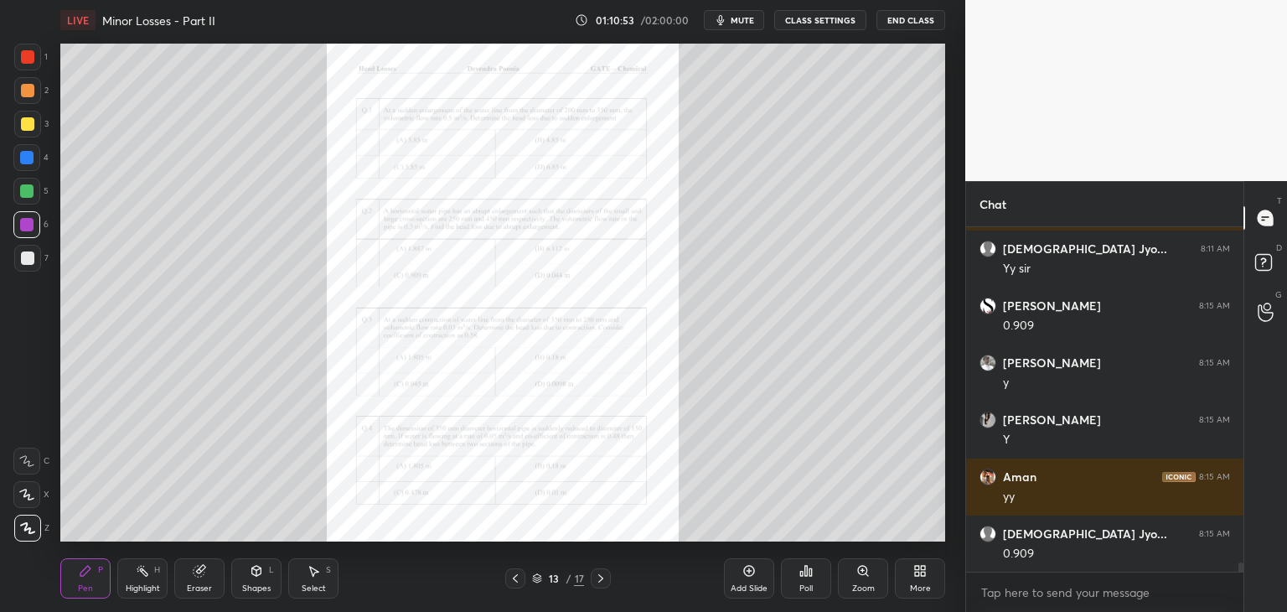
click at [865, 585] on div "Zoom" at bounding box center [863, 588] width 23 height 8
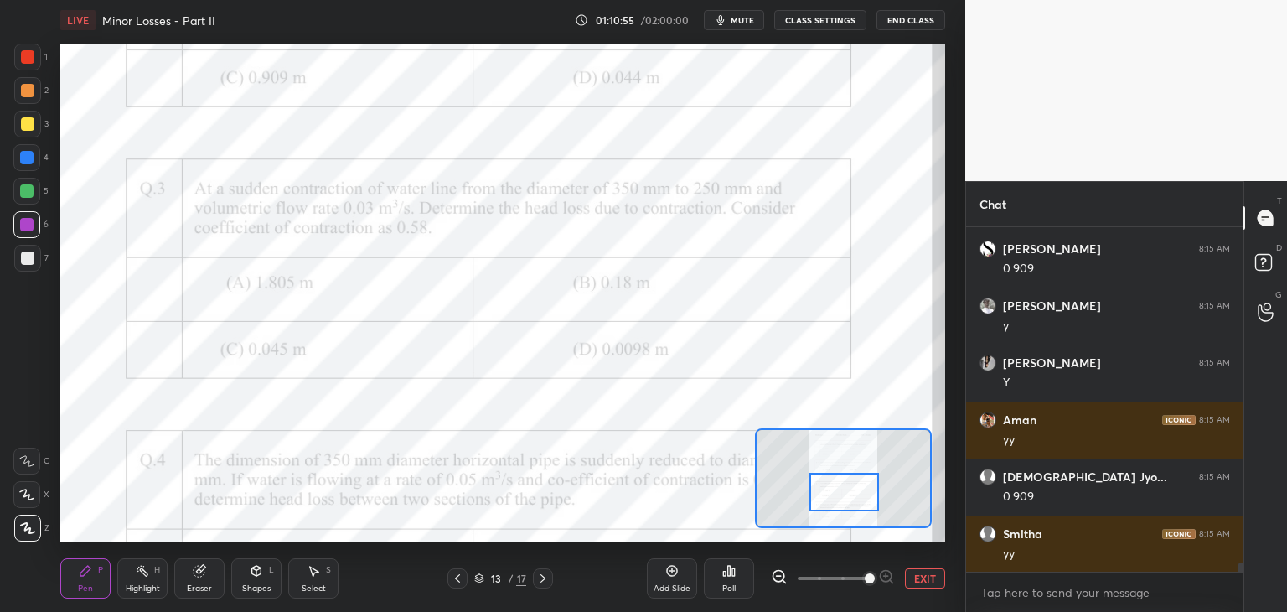
scroll to position [12205, 0]
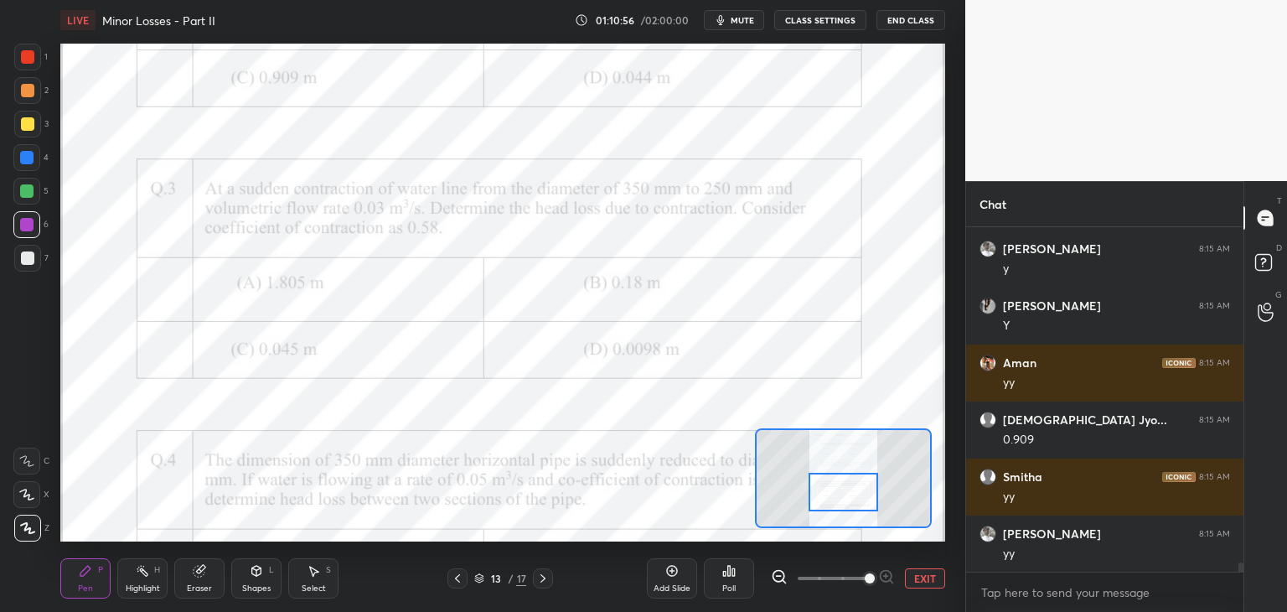
drag, startPoint x: 846, startPoint y: 477, endPoint x: 846, endPoint y: 490, distance: 13.4
click at [846, 490] on div at bounding box center [844, 492] width 70 height 39
click at [724, 577] on icon at bounding box center [728, 570] width 13 height 13
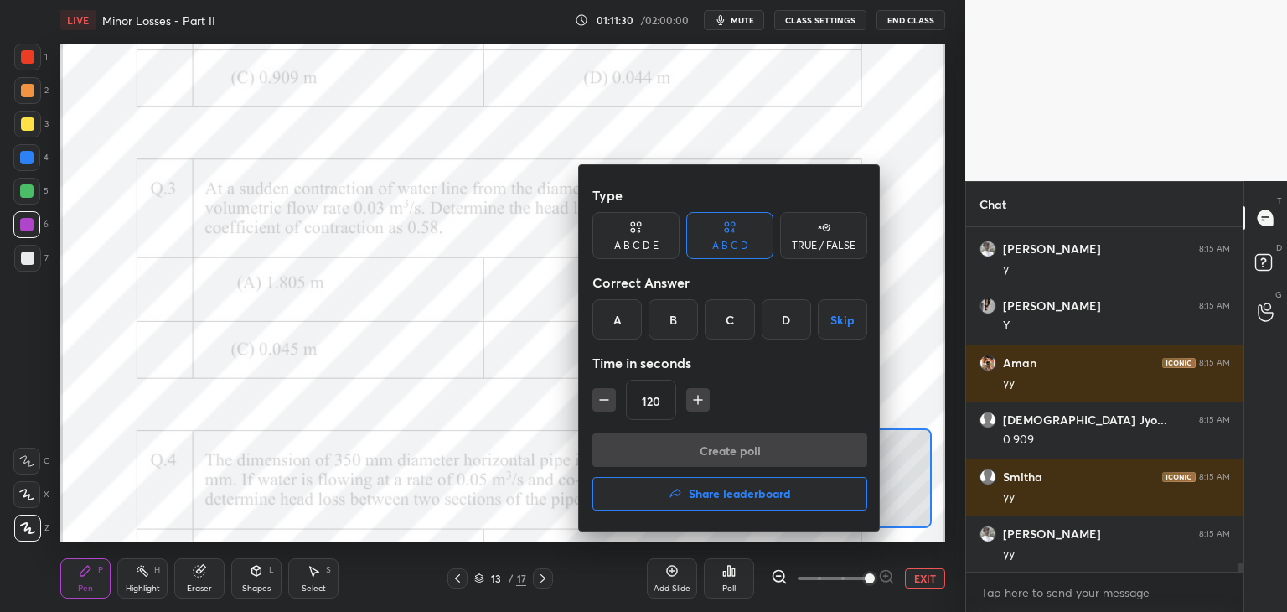
click at [795, 321] on div "D" at bounding box center [786, 319] width 49 height 40
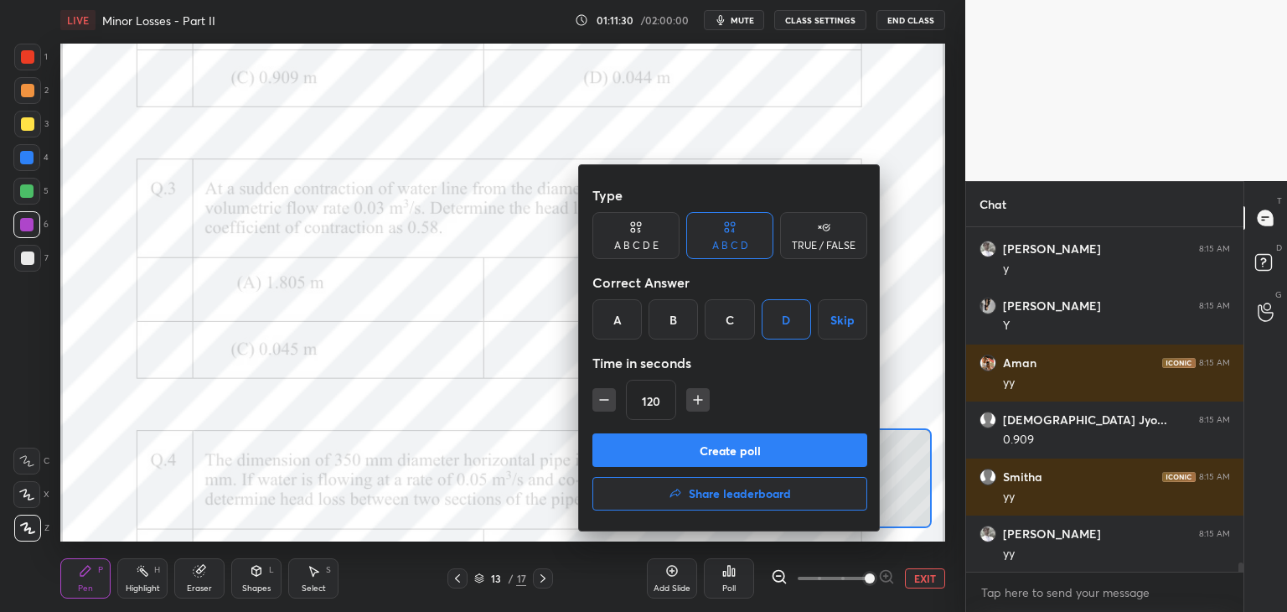
click at [774, 452] on button "Create poll" at bounding box center [729, 450] width 275 height 34
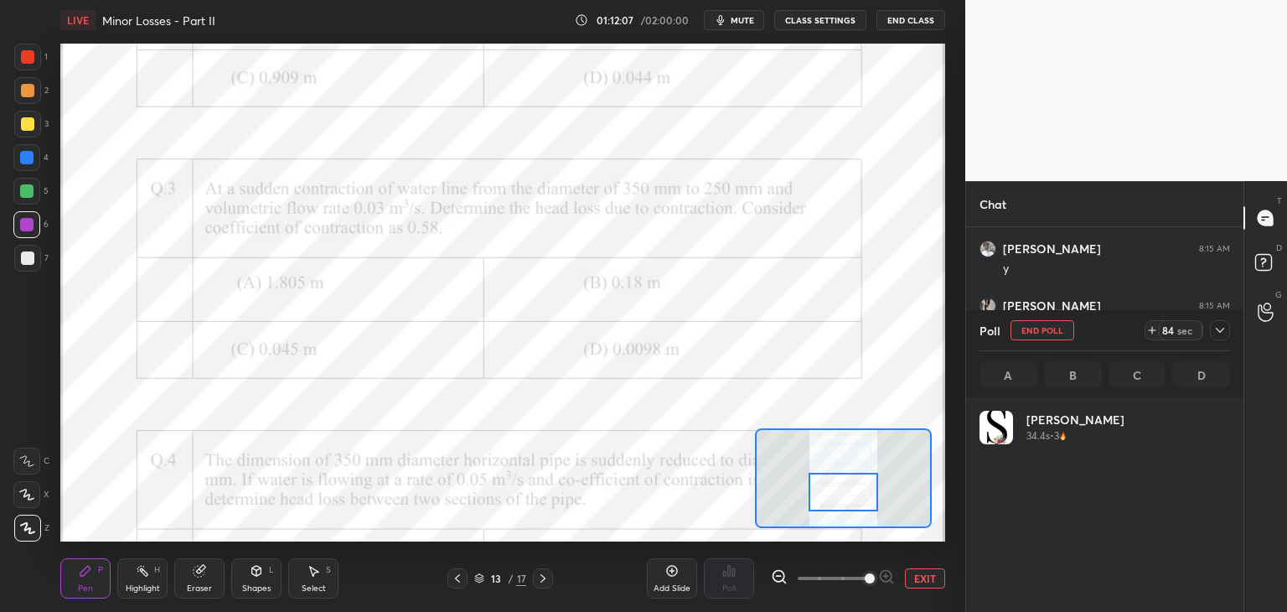
scroll to position [196, 246]
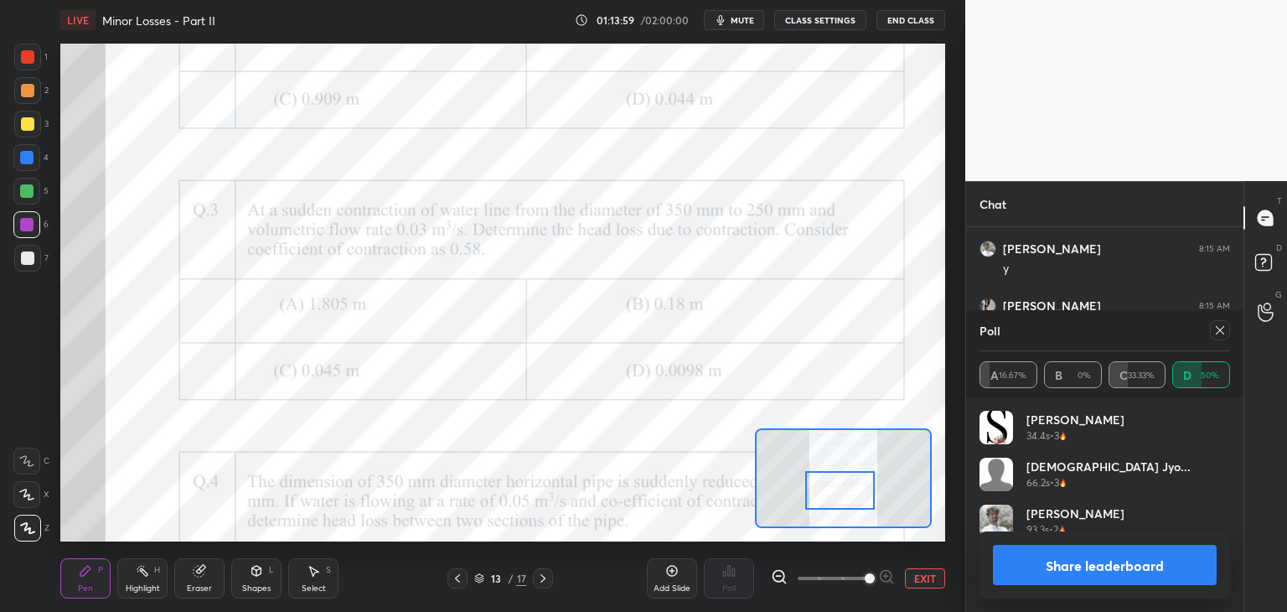
drag, startPoint x: 848, startPoint y: 491, endPoint x: 823, endPoint y: 493, distance: 25.2
click at [835, 493] on div at bounding box center [840, 490] width 70 height 39
click at [823, 493] on div at bounding box center [840, 490] width 70 height 39
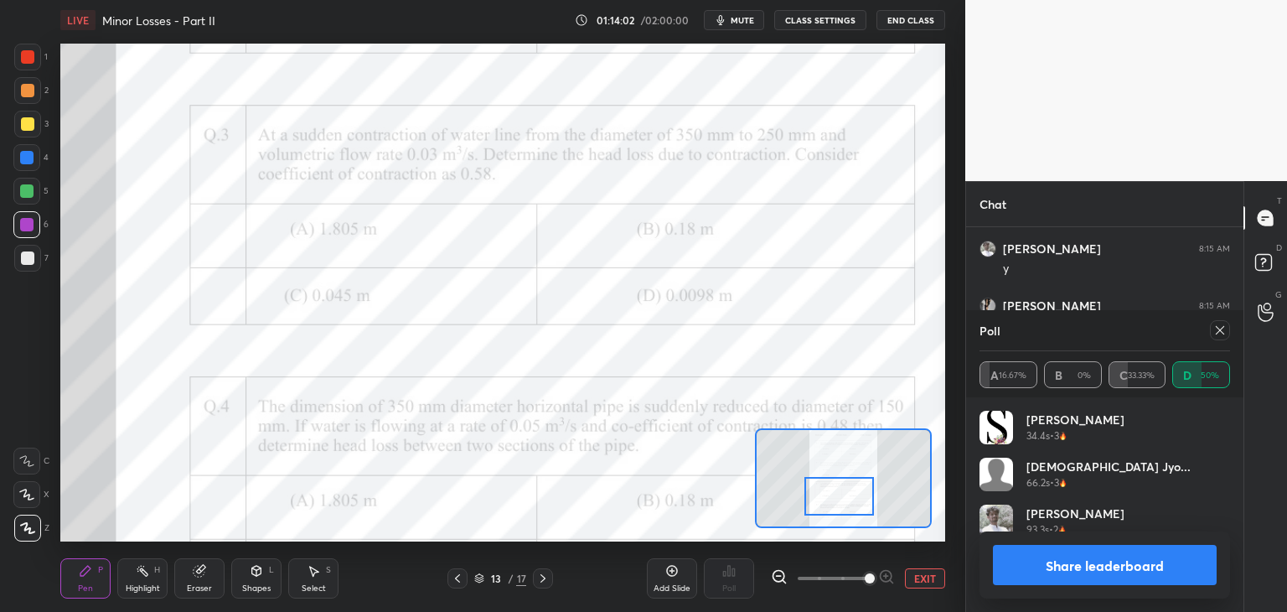
drag, startPoint x: 823, startPoint y: 493, endPoint x: 832, endPoint y: 495, distance: 9.6
click at [832, 495] on div at bounding box center [839, 496] width 70 height 39
click at [835, 494] on div at bounding box center [839, 496] width 70 height 39
click at [1217, 329] on icon at bounding box center [1219, 329] width 13 height 13
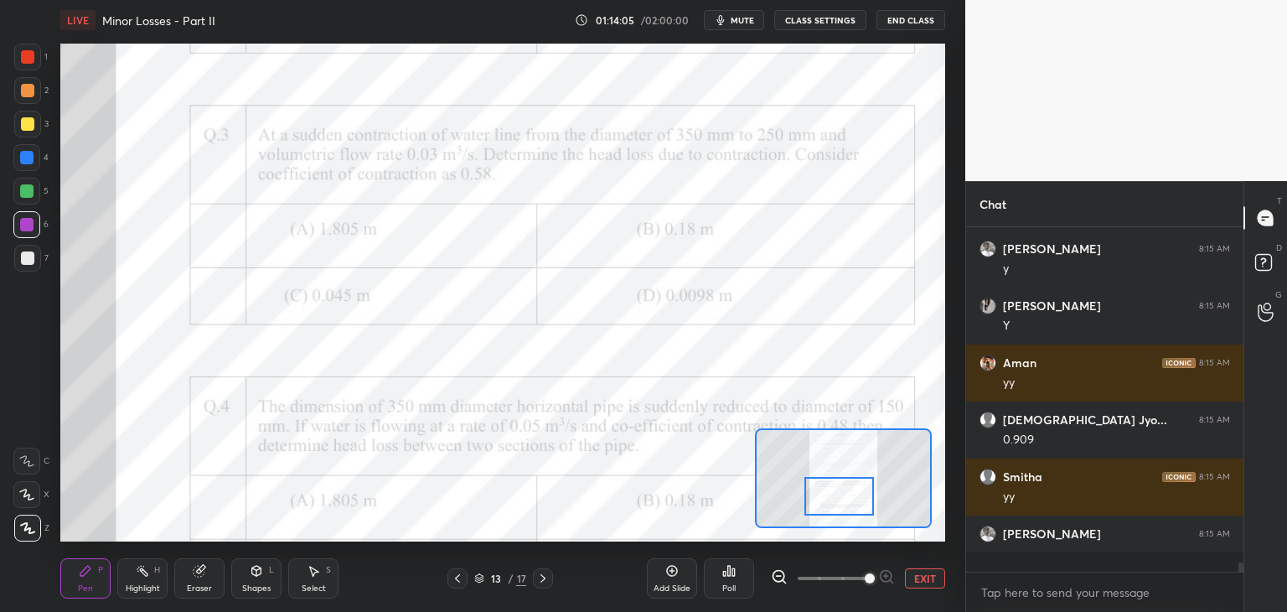
scroll to position [339, 272]
click at [670, 580] on div "Add Slide" at bounding box center [672, 578] width 50 height 40
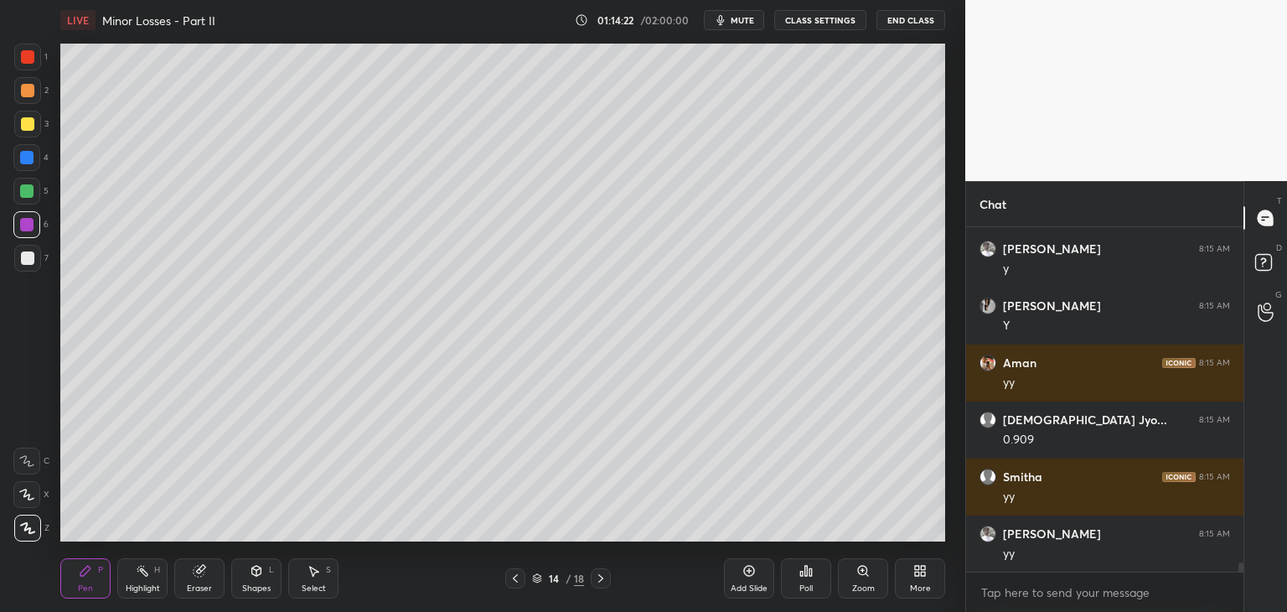
drag, startPoint x: 26, startPoint y: 259, endPoint x: 37, endPoint y: 243, distance: 19.3
click at [25, 259] on div at bounding box center [27, 257] width 13 height 13
click at [21, 124] on div at bounding box center [27, 123] width 13 height 13
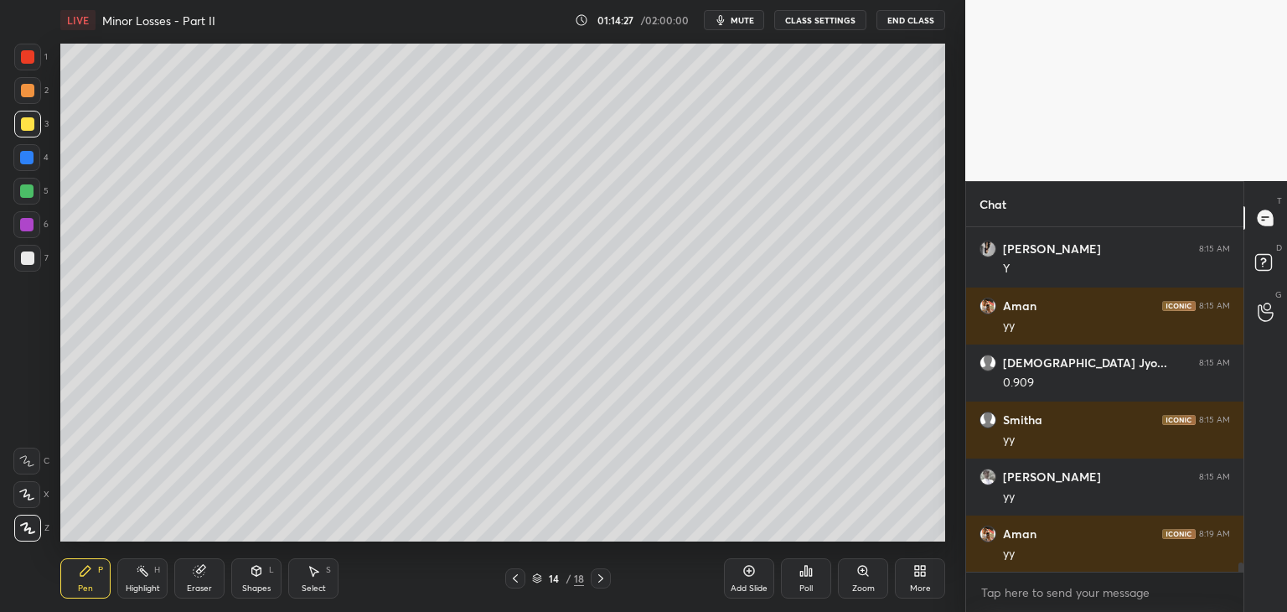
click at [23, 260] on div at bounding box center [27, 257] width 13 height 13
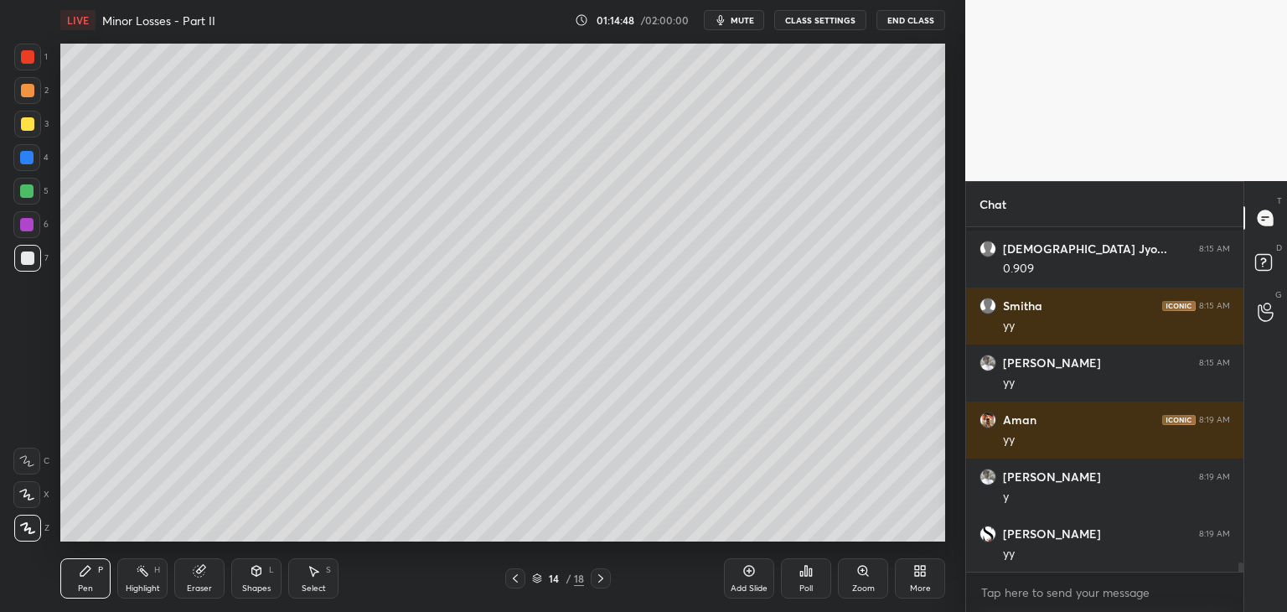
scroll to position [12436, 0]
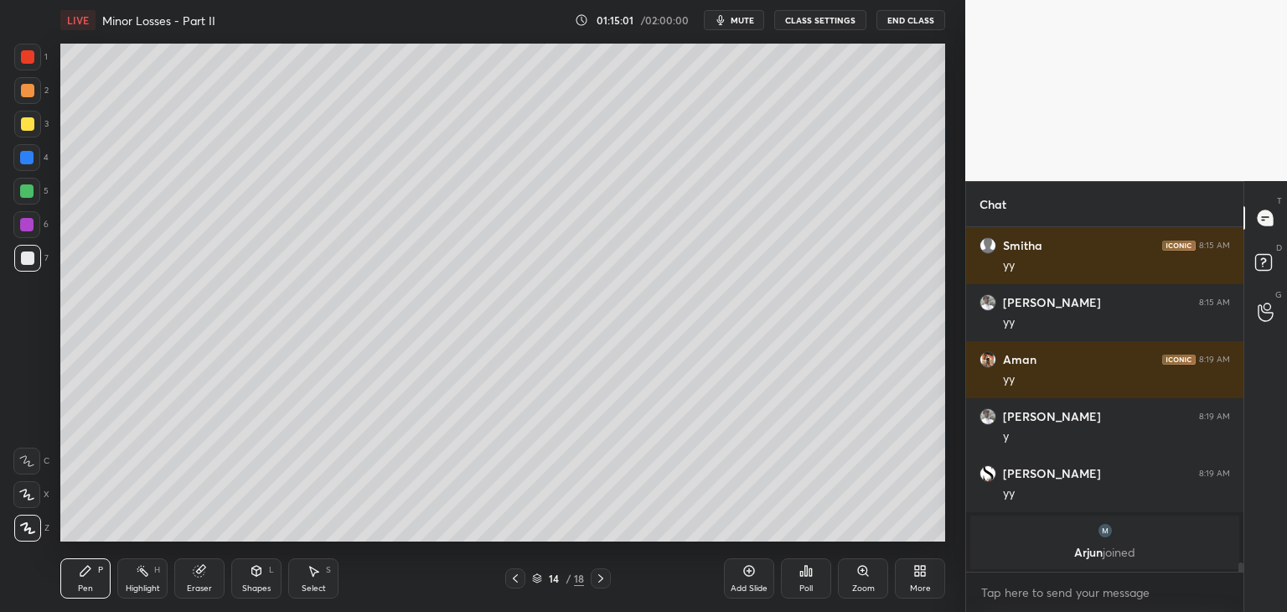
click at [515, 575] on icon at bounding box center [515, 577] width 13 height 13
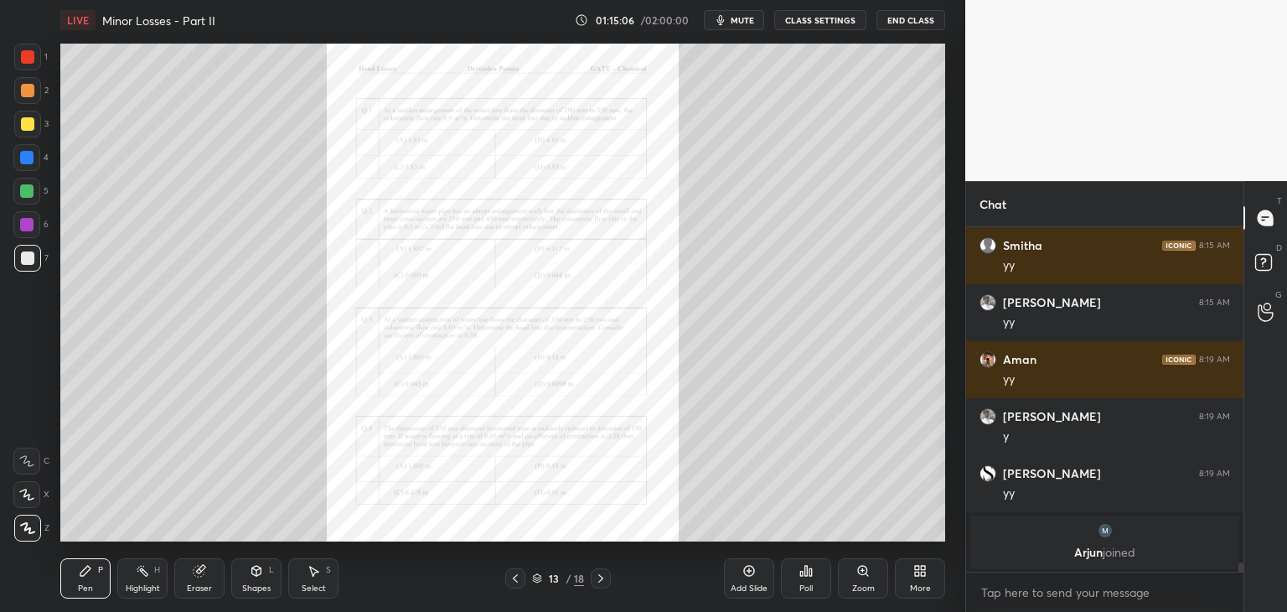
click at [600, 577] on icon at bounding box center [600, 577] width 13 height 13
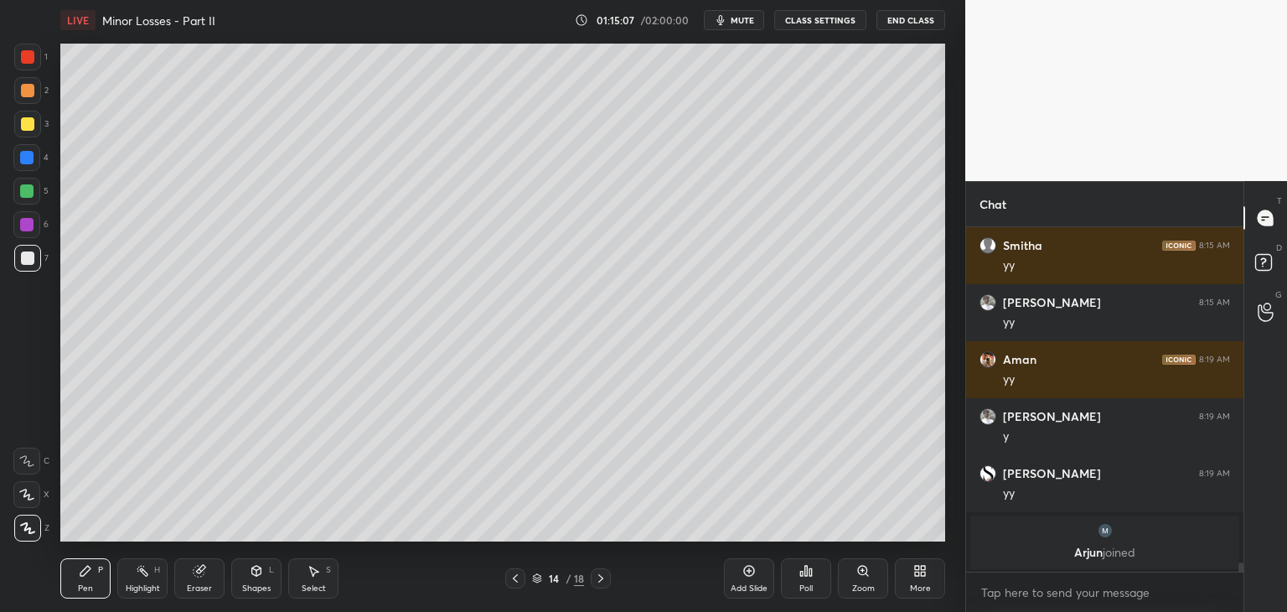
click at [208, 581] on div "Eraser" at bounding box center [199, 578] width 50 height 40
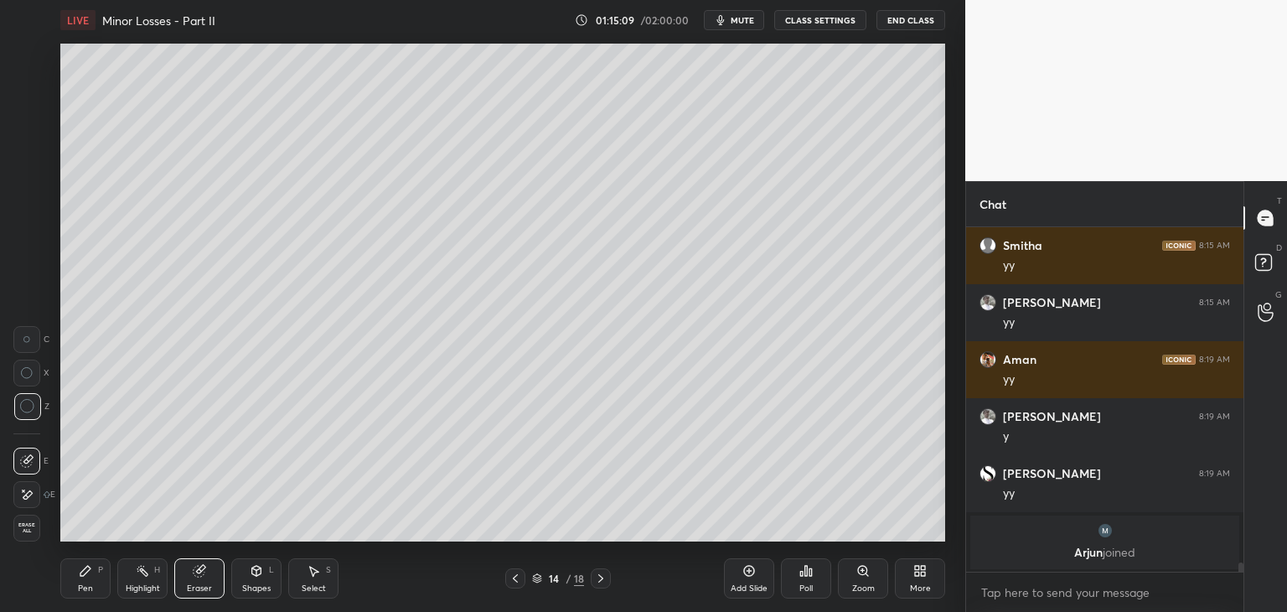
click at [82, 579] on div "Pen P" at bounding box center [85, 578] width 50 height 40
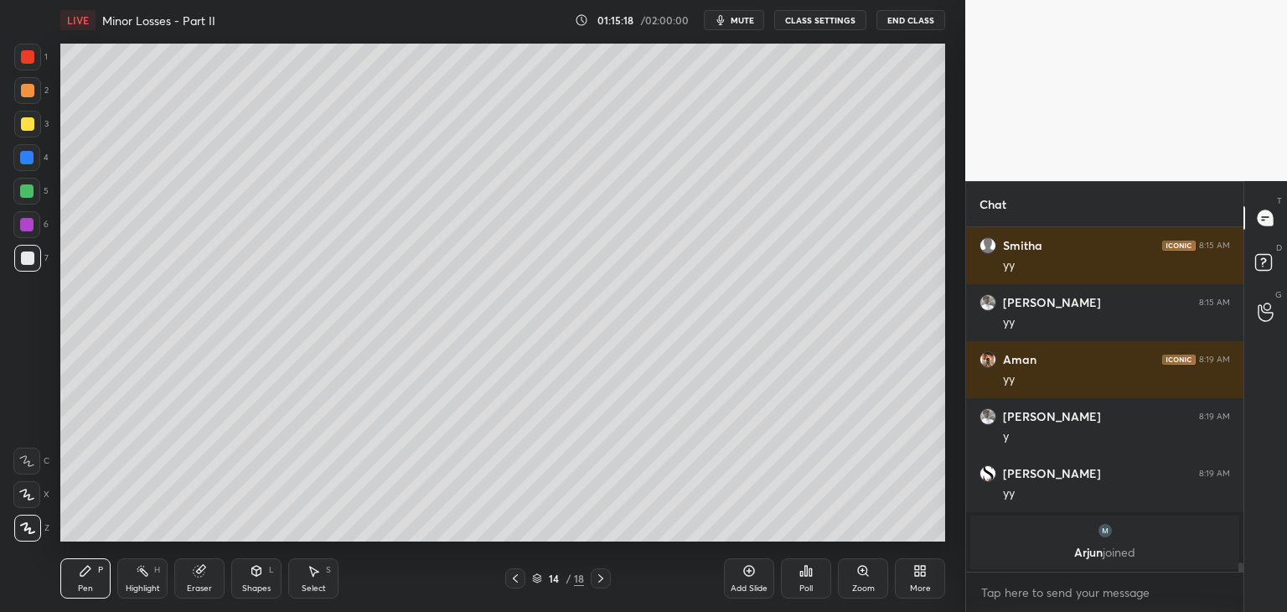
scroll to position [11005, 0]
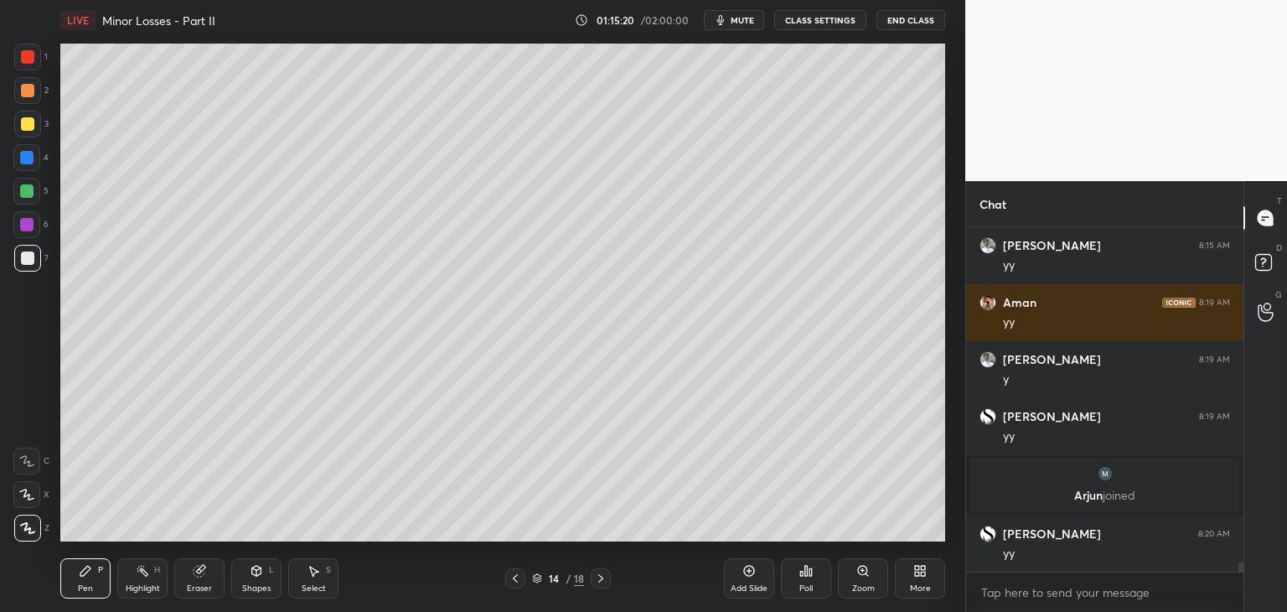
click at [186, 588] on div "Eraser" at bounding box center [199, 578] width 50 height 40
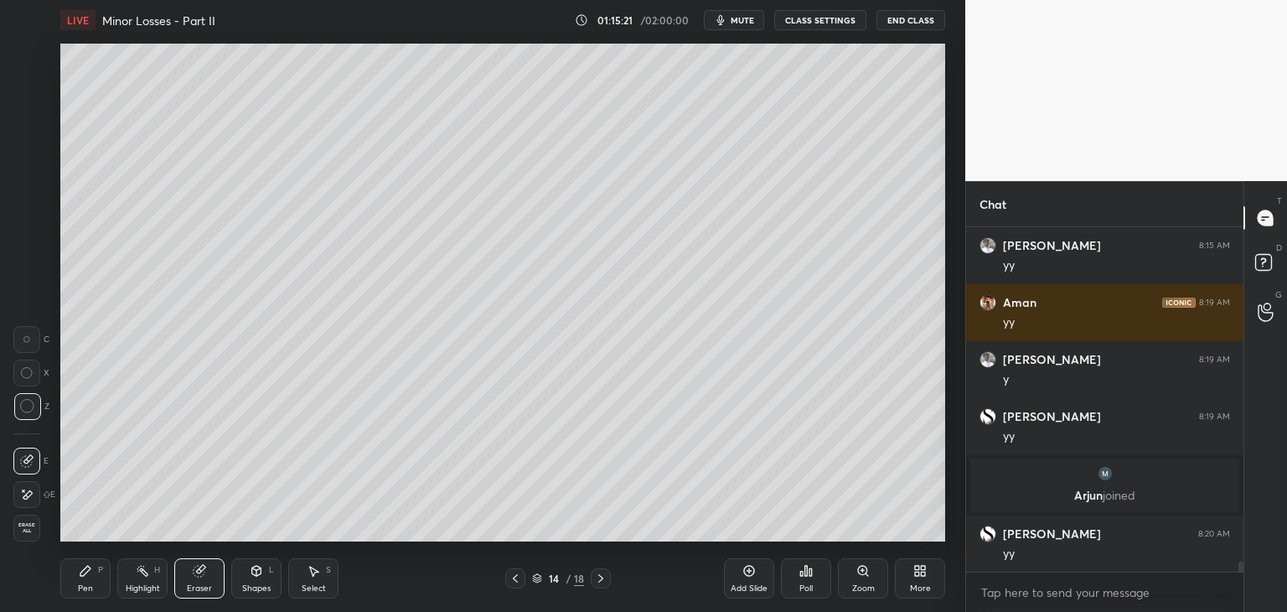
scroll to position [11062, 0]
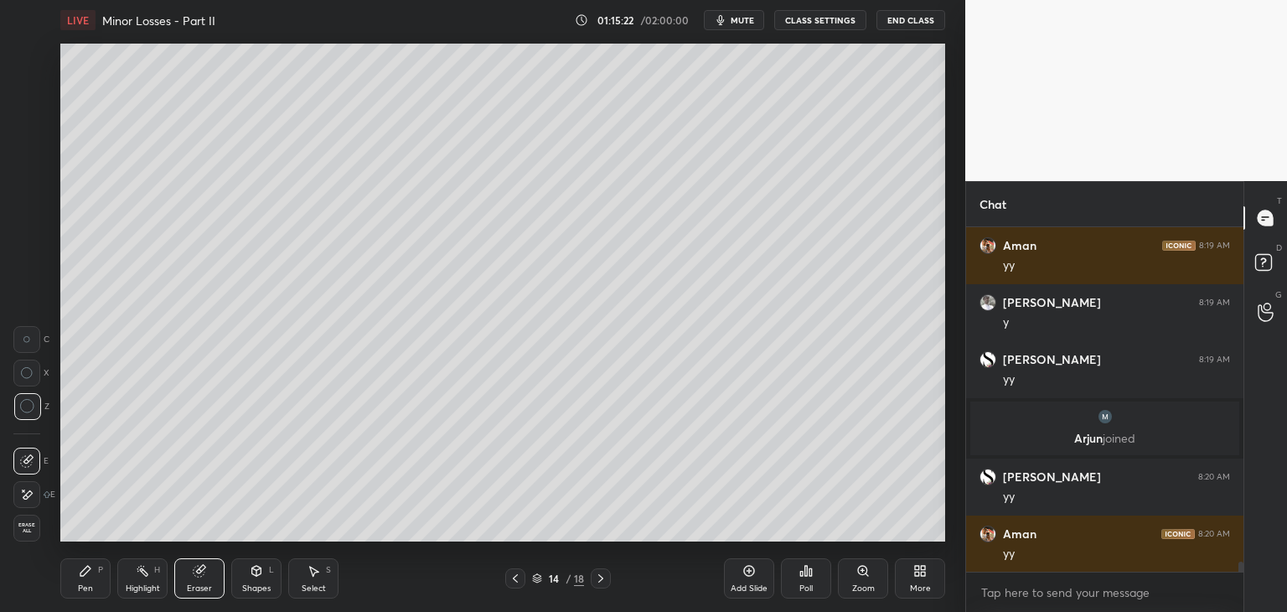
click at [74, 572] on div "Pen P" at bounding box center [85, 578] width 50 height 40
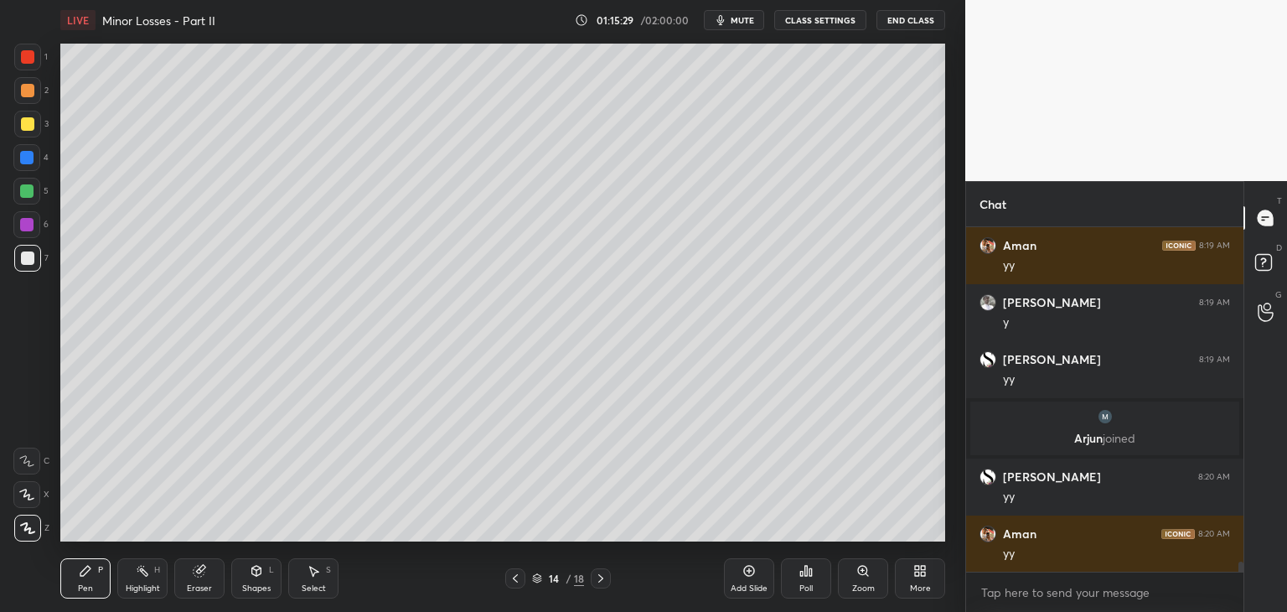
click at [517, 577] on icon at bounding box center [515, 577] width 13 height 13
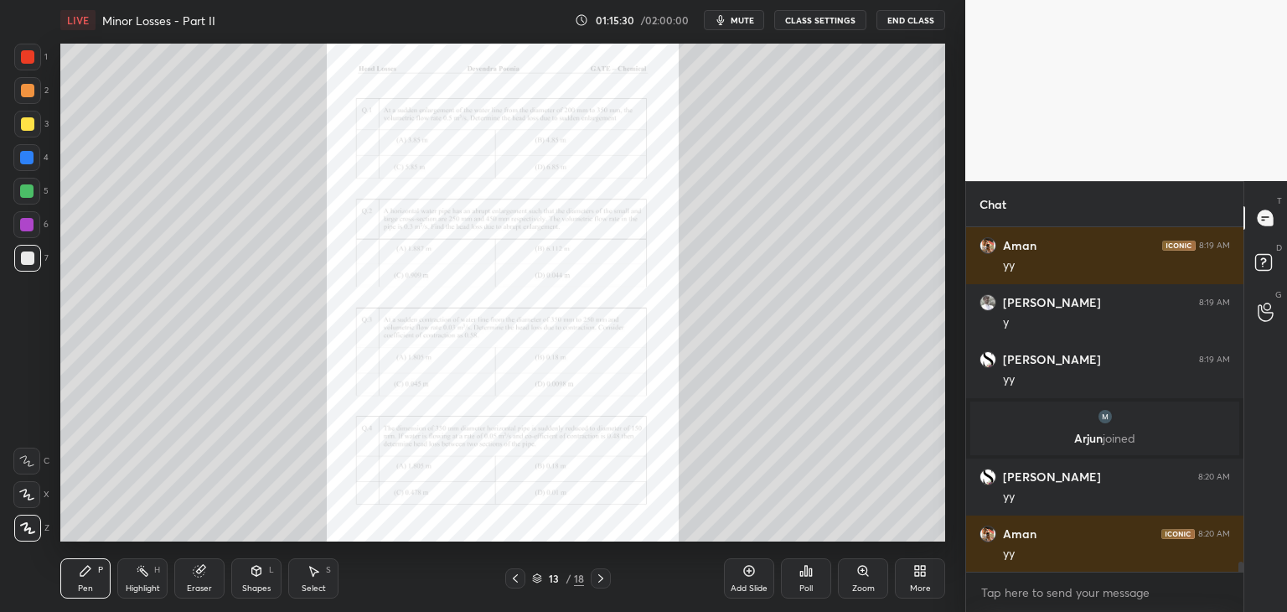
scroll to position [11079, 0]
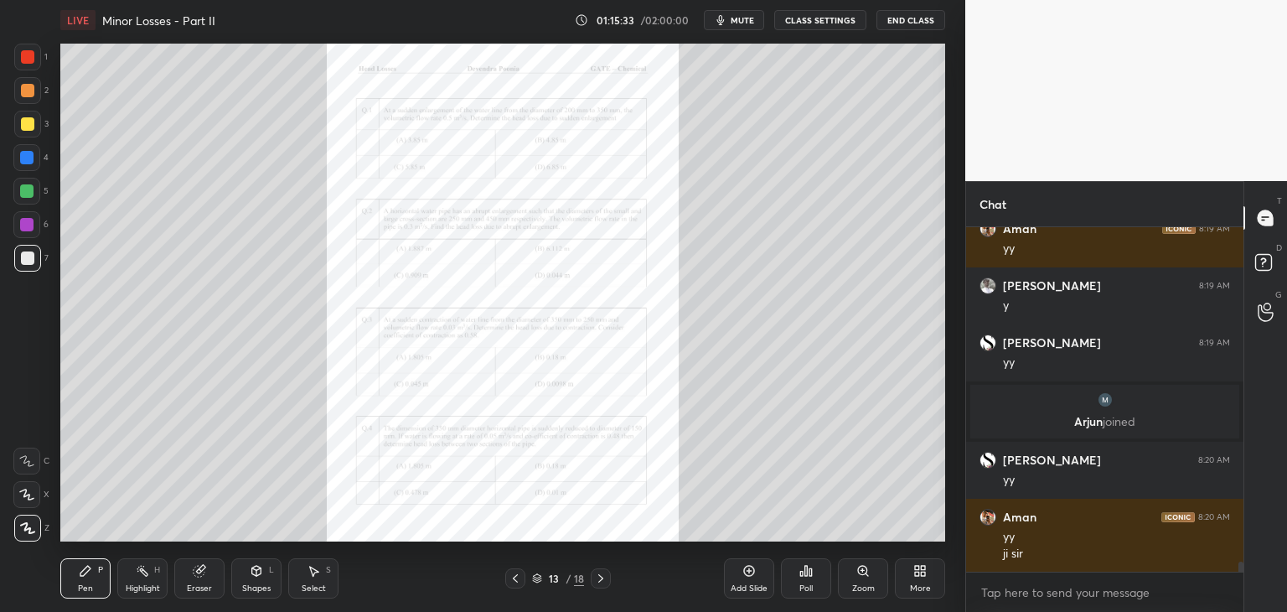
click at [601, 581] on icon at bounding box center [600, 577] width 13 height 13
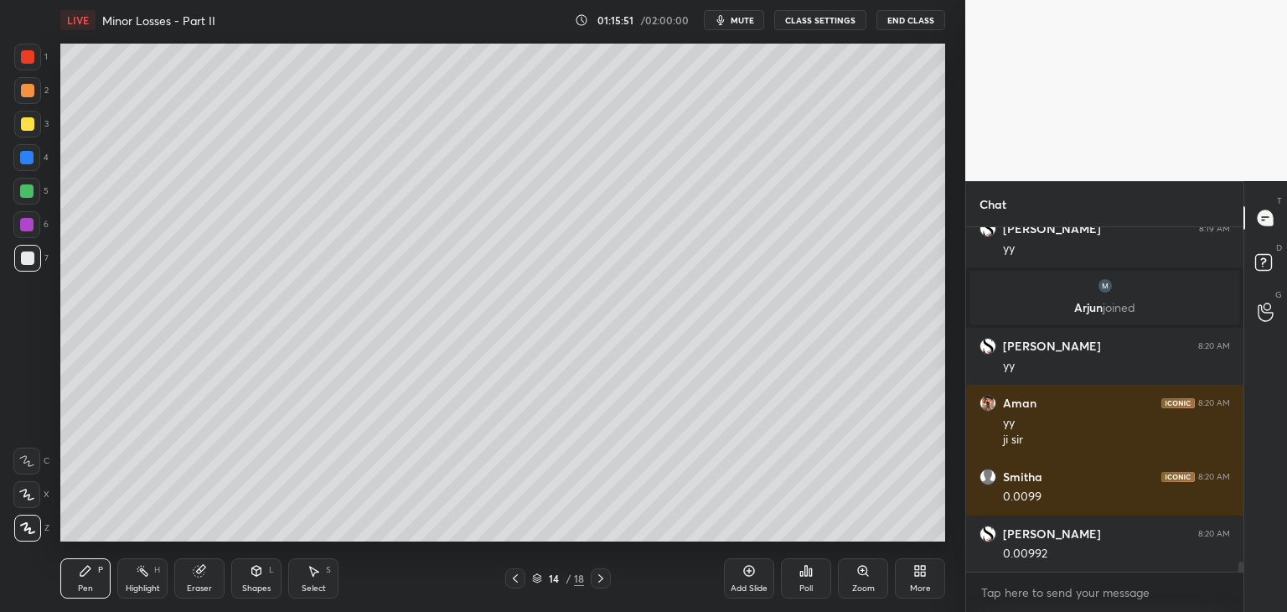
scroll to position [11249, 0]
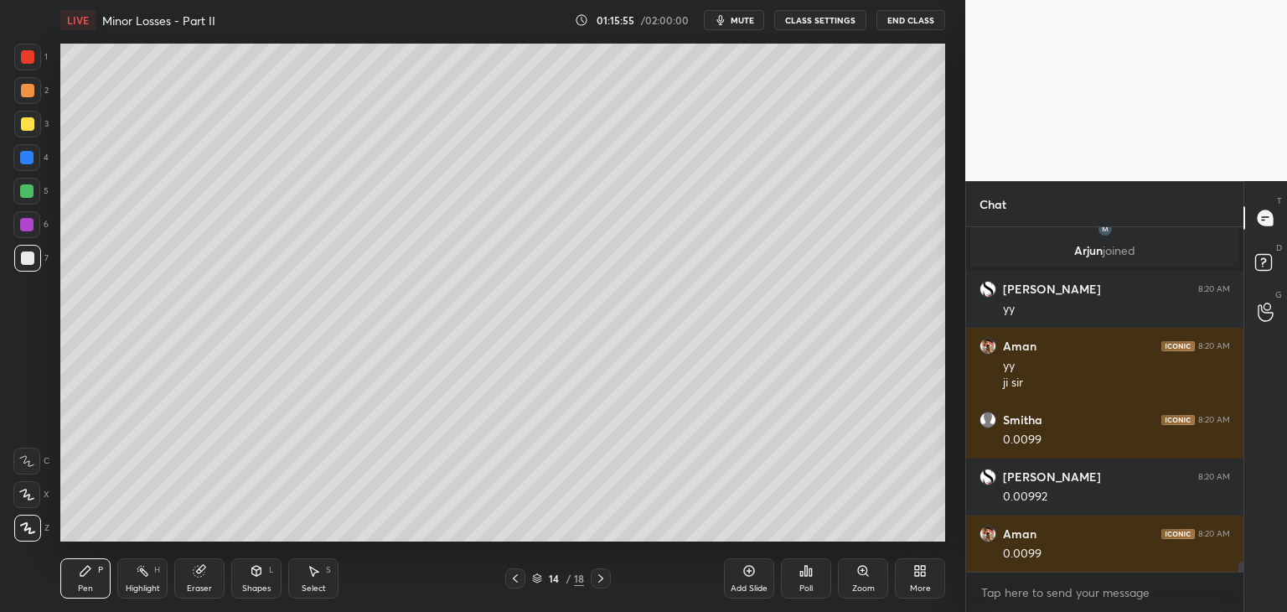
click at [517, 573] on icon at bounding box center [515, 577] width 13 height 13
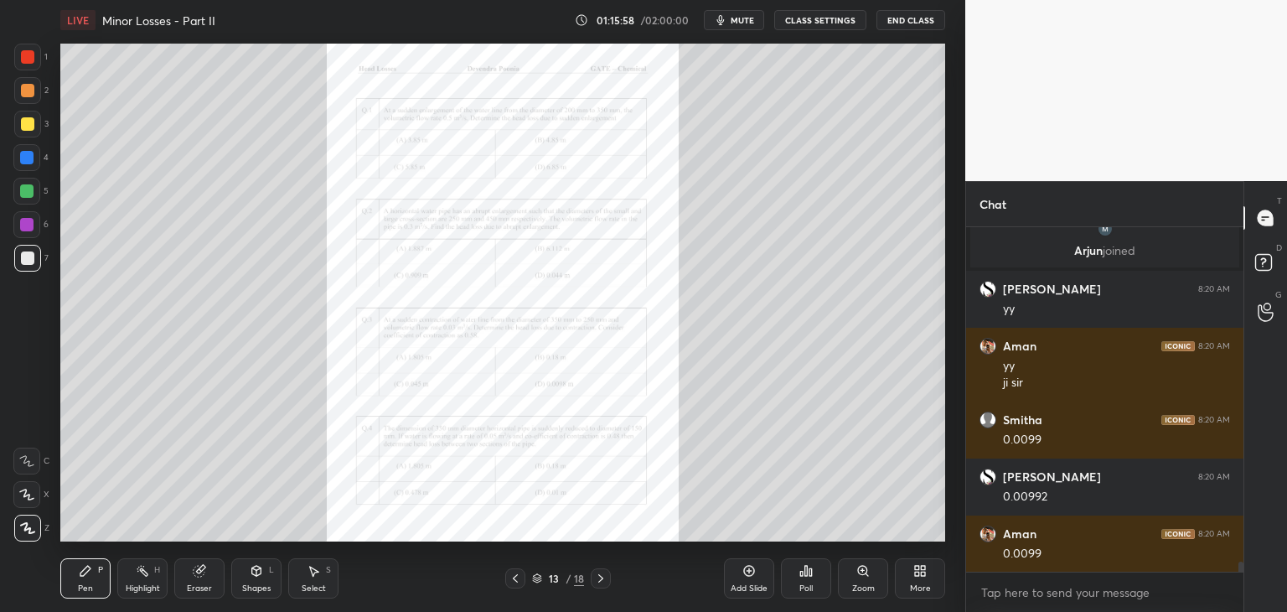
click at [26, 222] on div at bounding box center [26, 224] width 13 height 13
click at [850, 582] on div "Zoom" at bounding box center [863, 578] width 50 height 40
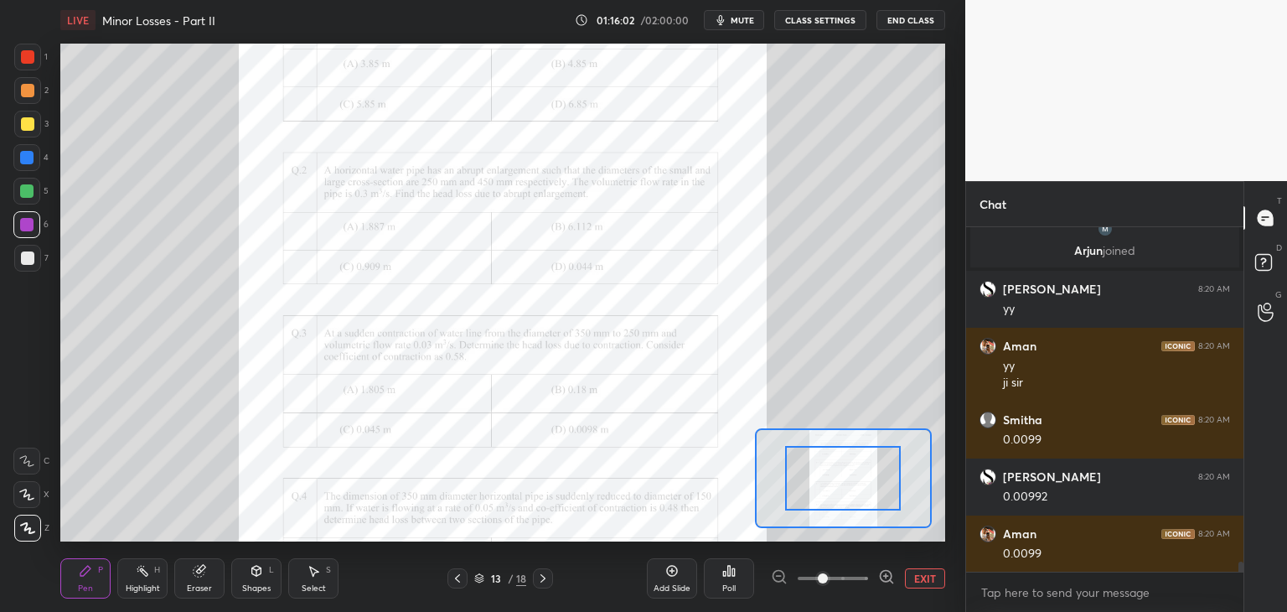
click at [853, 582] on span at bounding box center [833, 578] width 70 height 25
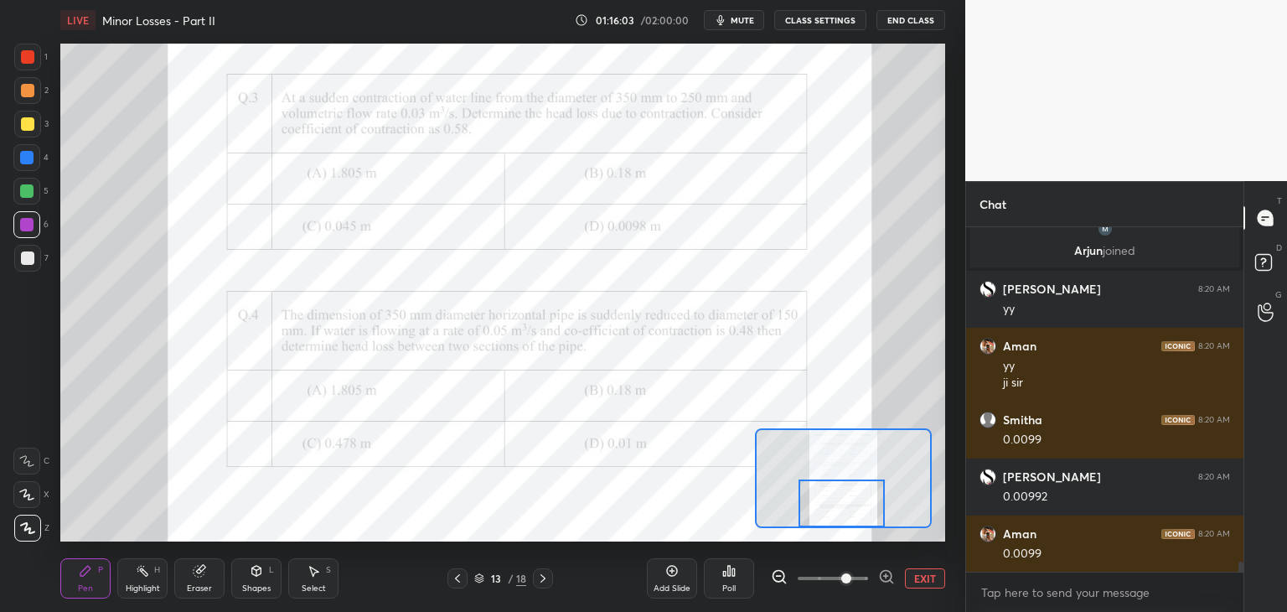
scroll to position [11306, 0]
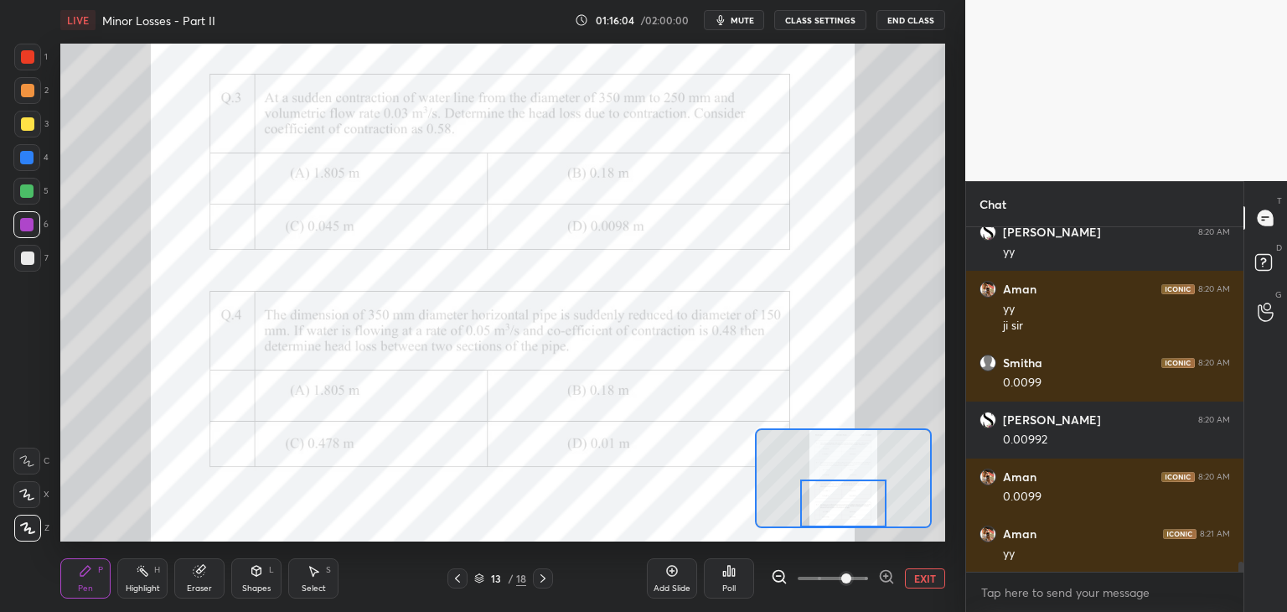
drag, startPoint x: 850, startPoint y: 498, endPoint x: 850, endPoint y: 519, distance: 21.8
click at [850, 519] on div at bounding box center [843, 503] width 87 height 48
click at [737, 588] on div "Poll" at bounding box center [729, 578] width 50 height 40
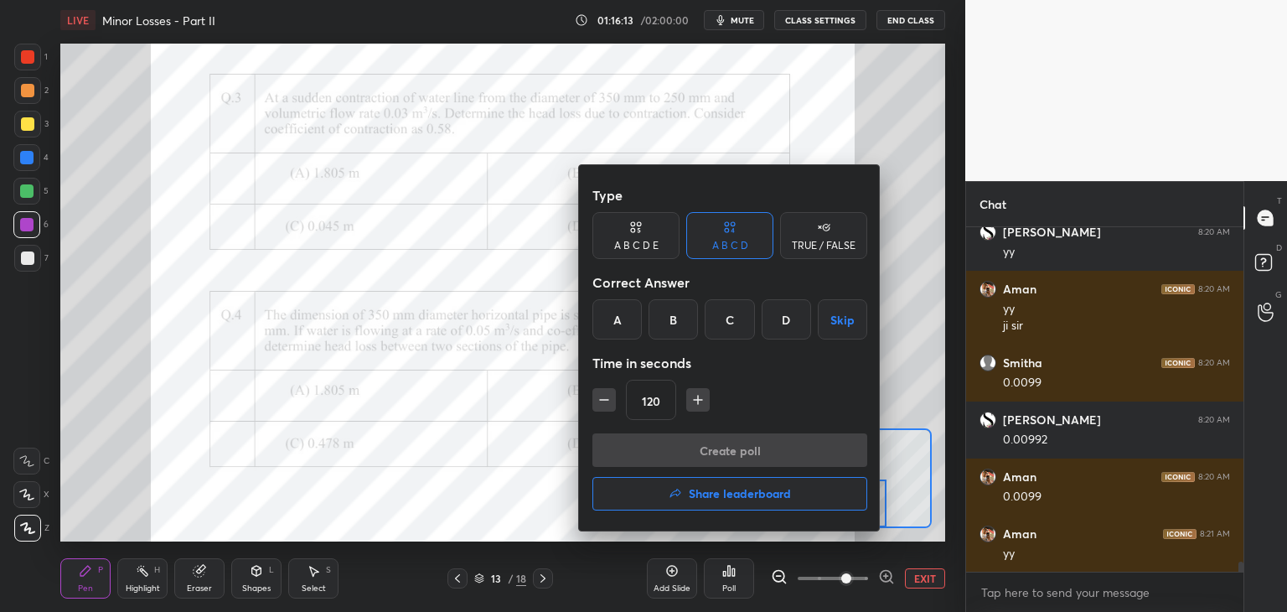
click at [731, 323] on div "C" at bounding box center [729, 319] width 49 height 40
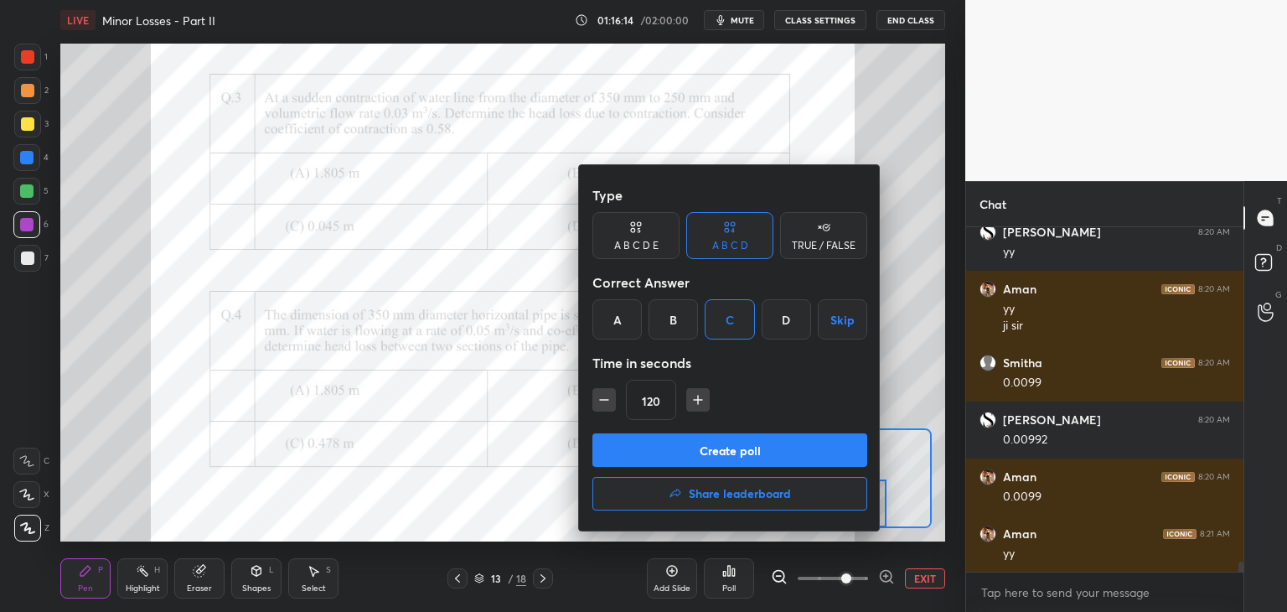
click at [716, 448] on button "Create poll" at bounding box center [729, 450] width 275 height 34
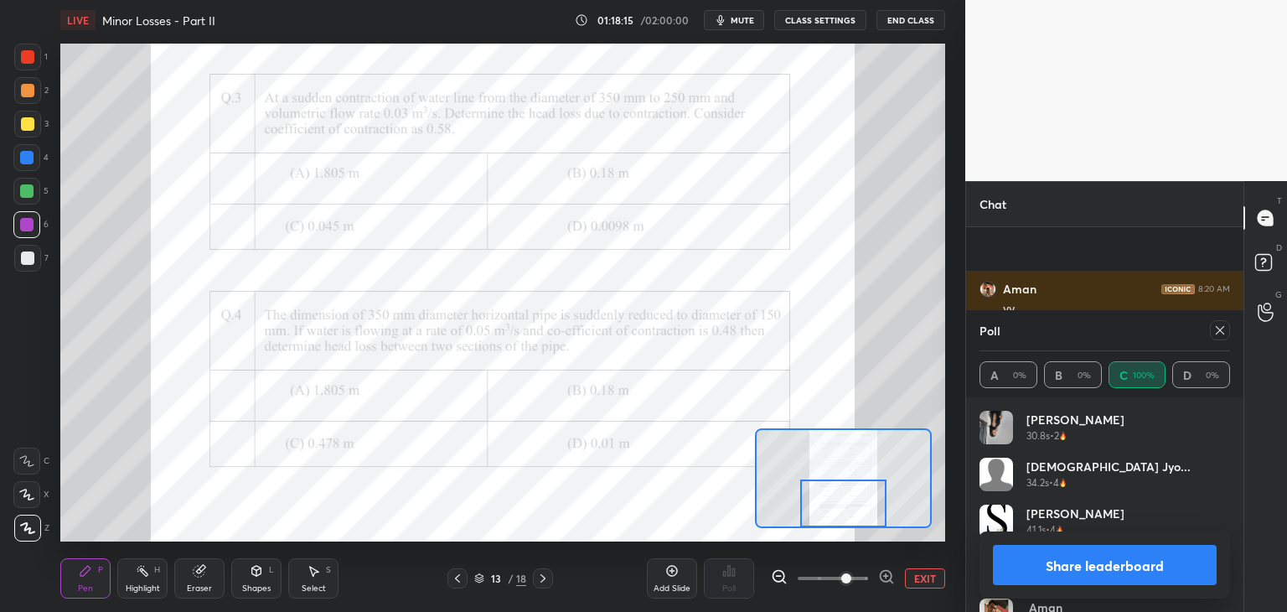
scroll to position [11451, 0]
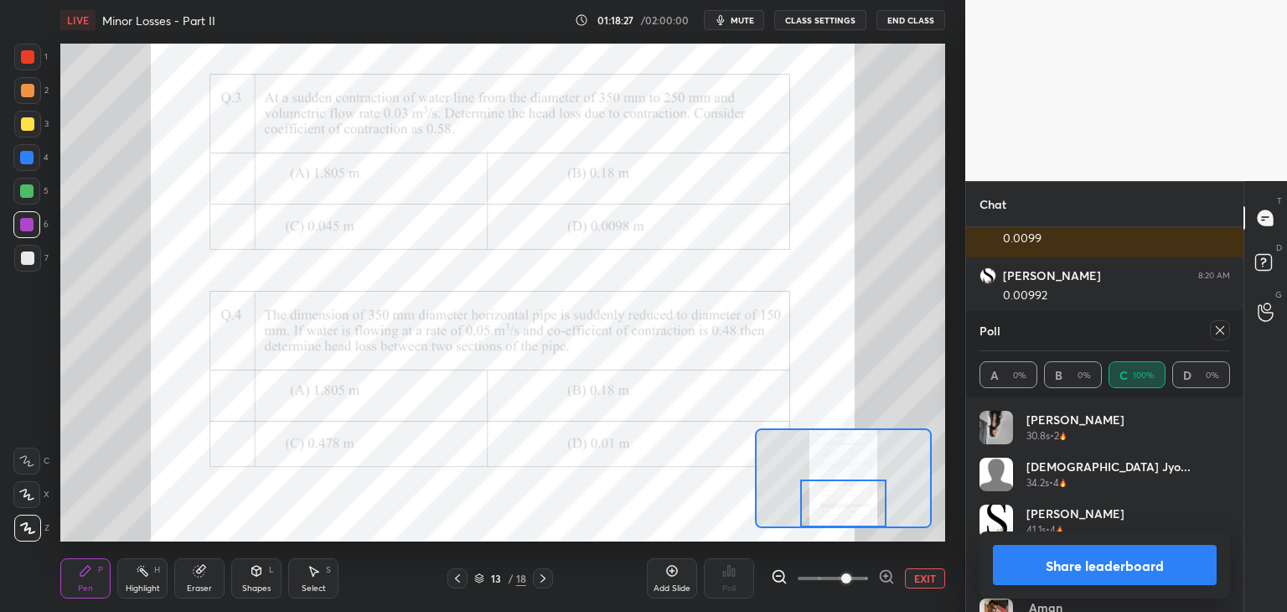
click at [674, 585] on div "Add Slide" at bounding box center [672, 588] width 37 height 8
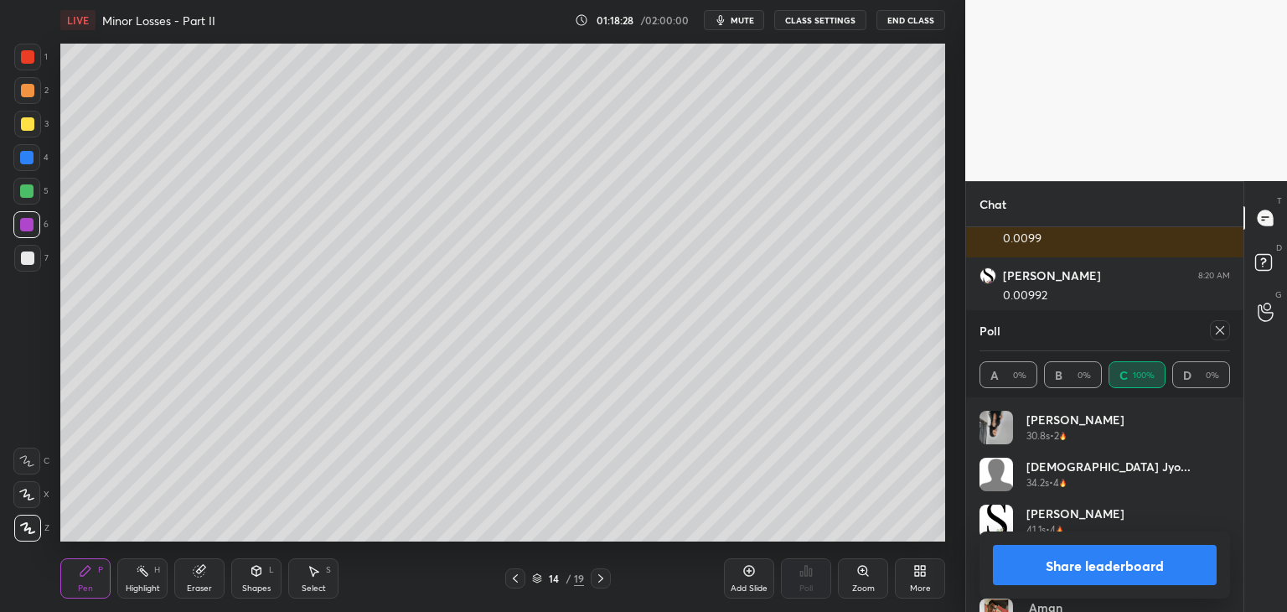
click at [34, 266] on div at bounding box center [27, 258] width 27 height 27
click at [29, 126] on div at bounding box center [27, 123] width 13 height 13
click at [28, 261] on div at bounding box center [27, 257] width 13 height 13
click at [1221, 332] on icon at bounding box center [1220, 330] width 8 height 8
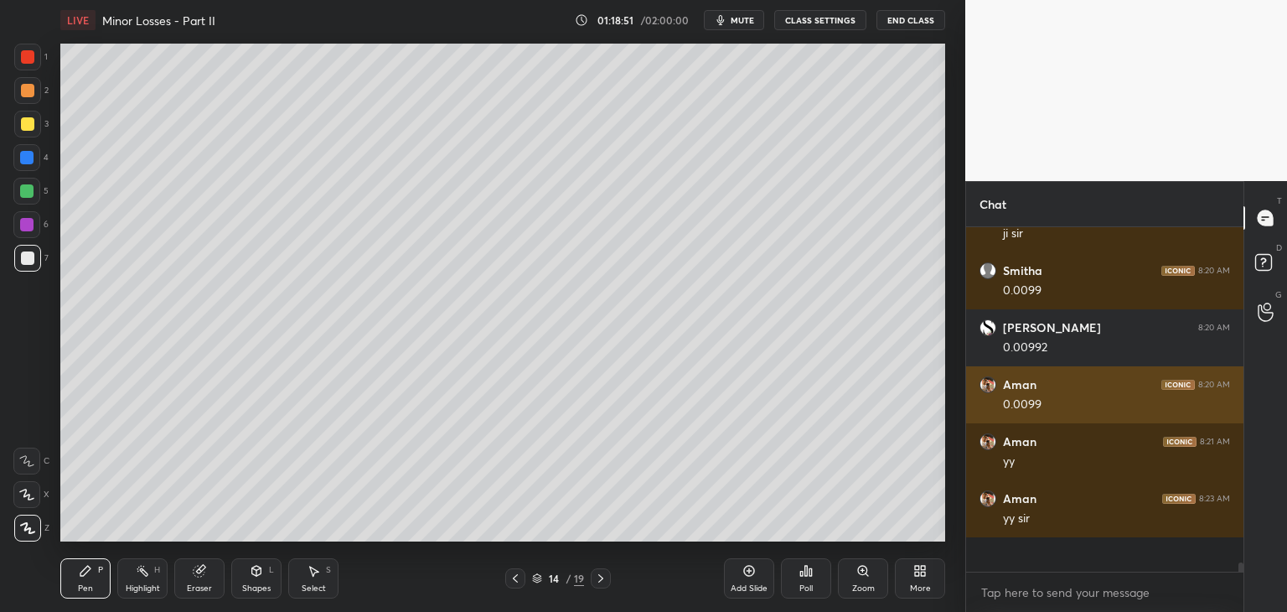
scroll to position [325, 272]
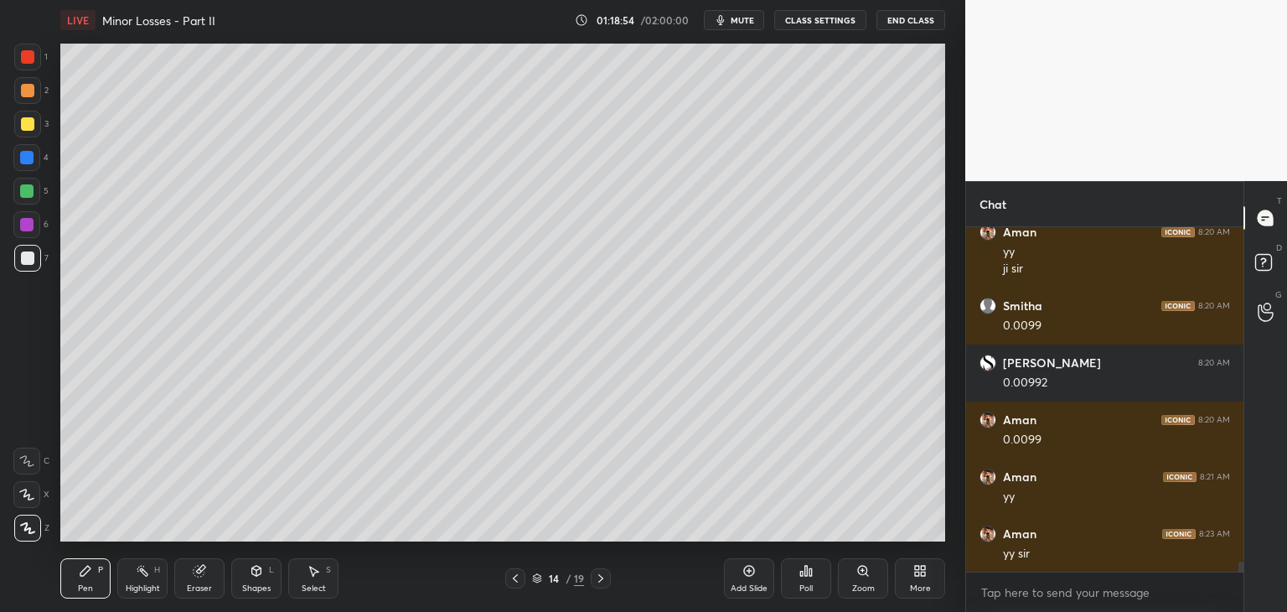
click at [513, 579] on icon at bounding box center [515, 577] width 13 height 13
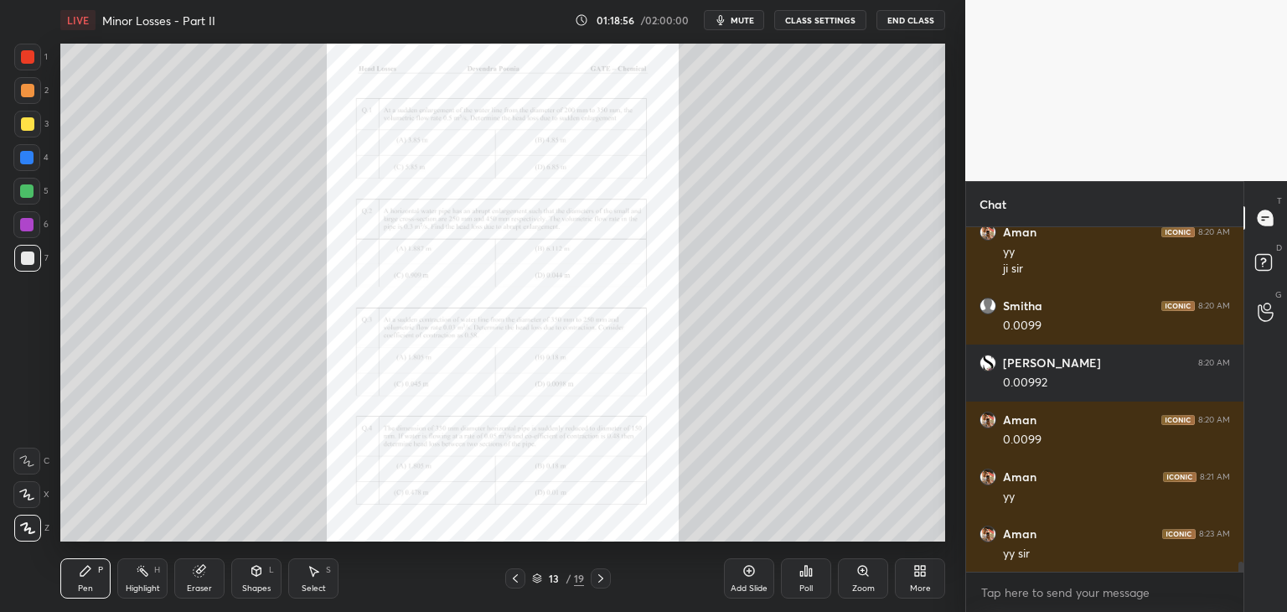
click at [603, 581] on icon at bounding box center [600, 577] width 13 height 13
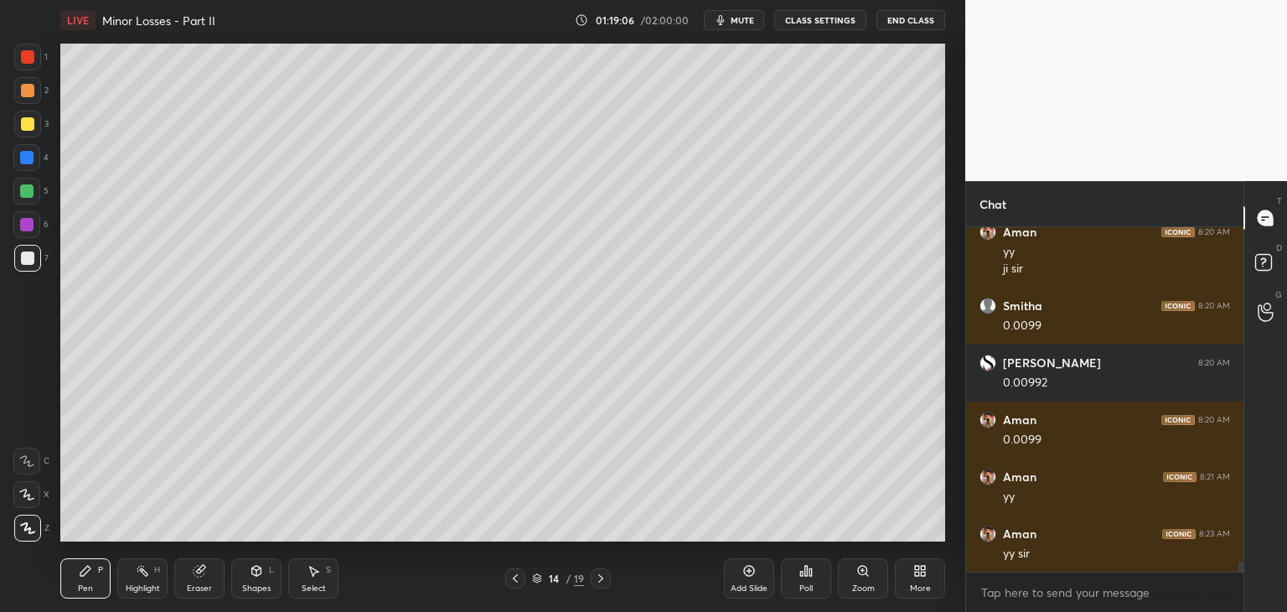
click at [518, 581] on icon at bounding box center [515, 577] width 13 height 13
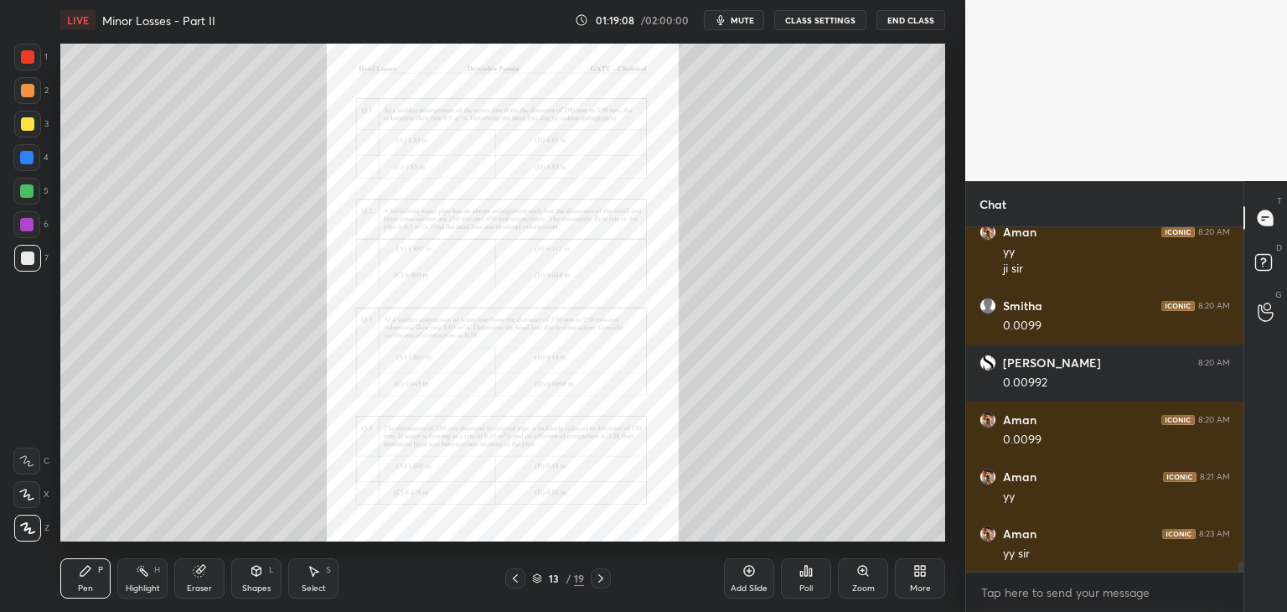
click at [597, 581] on icon at bounding box center [600, 577] width 13 height 13
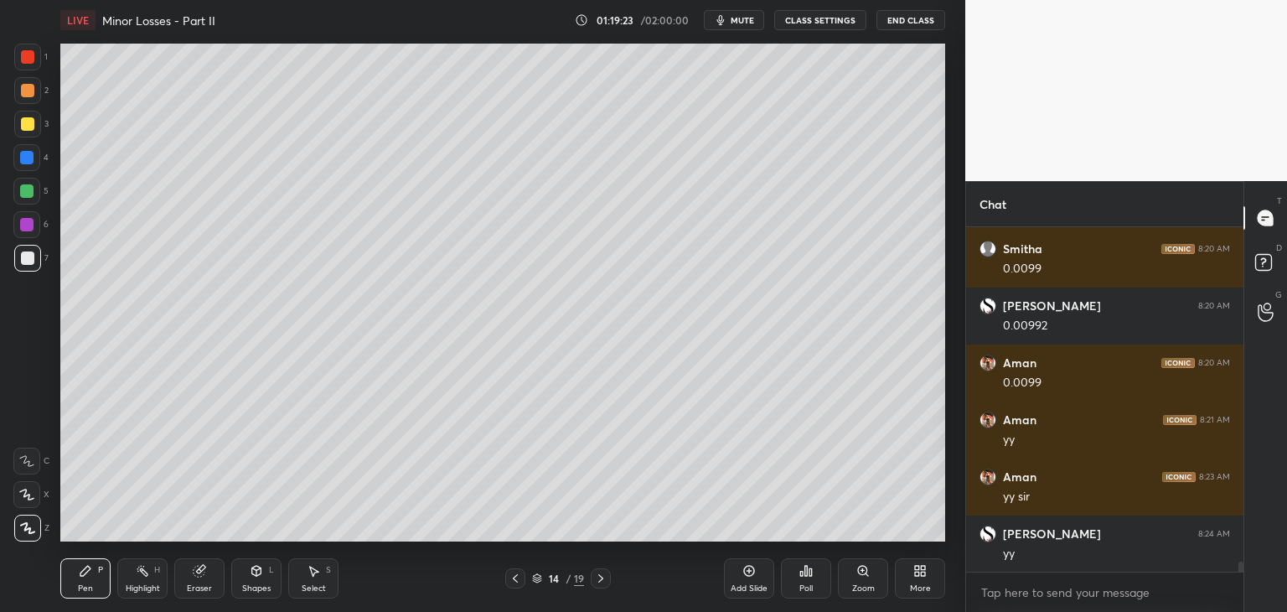
scroll to position [11477, 0]
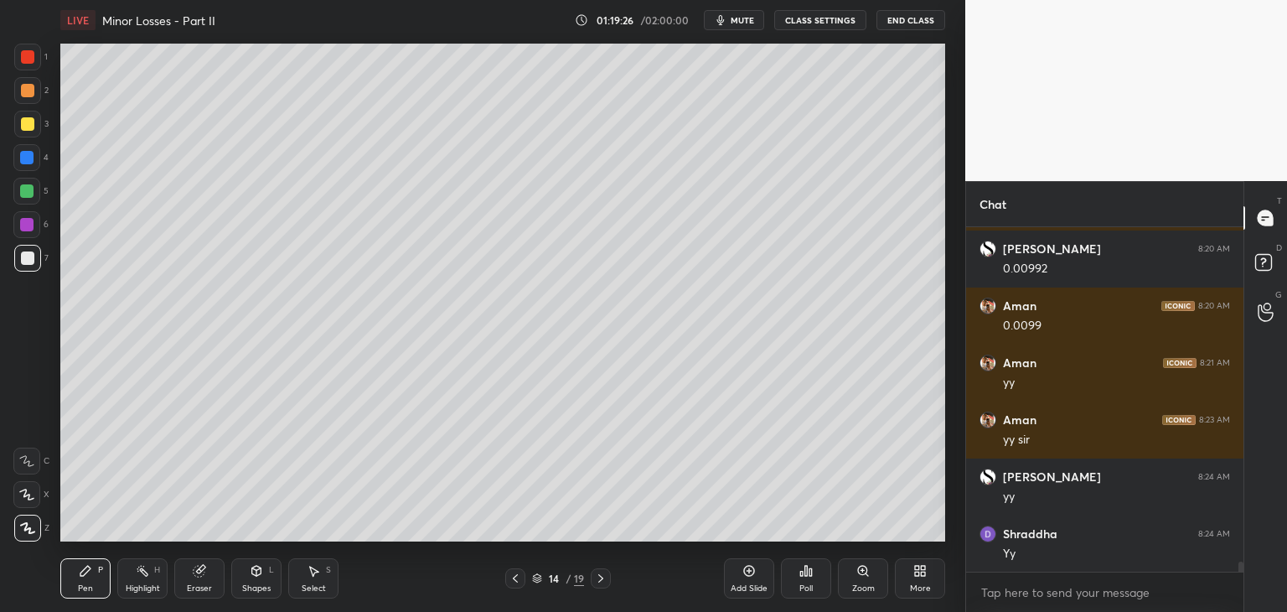
click at [521, 572] on div at bounding box center [515, 578] width 20 height 20
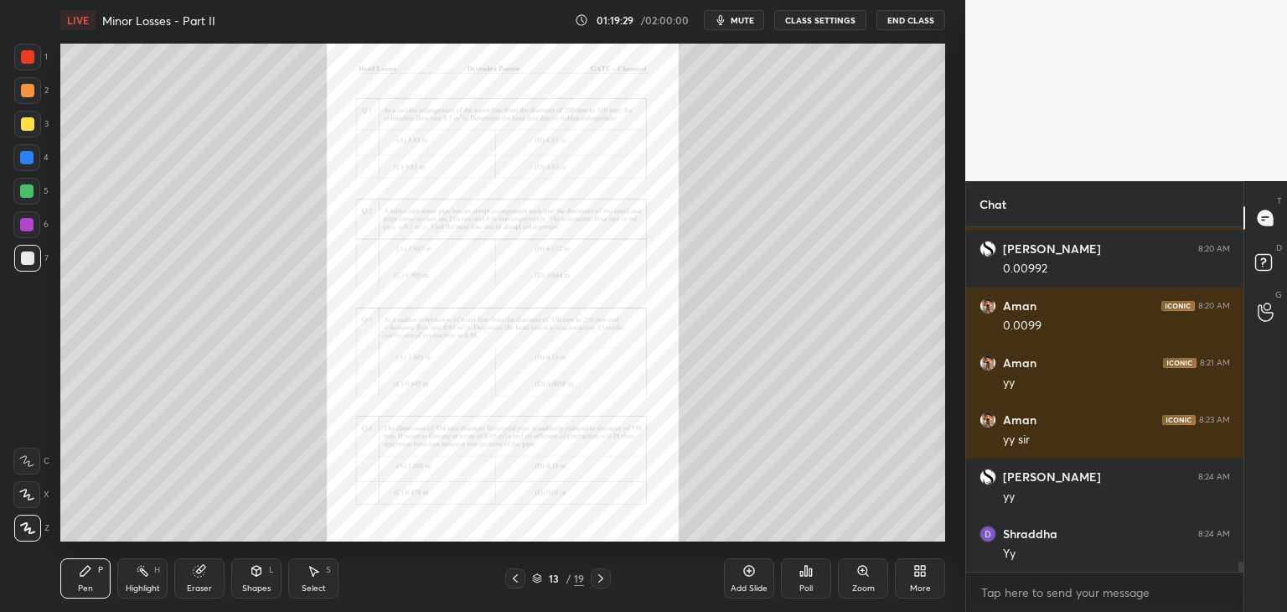
click at [597, 576] on icon at bounding box center [600, 577] width 13 height 13
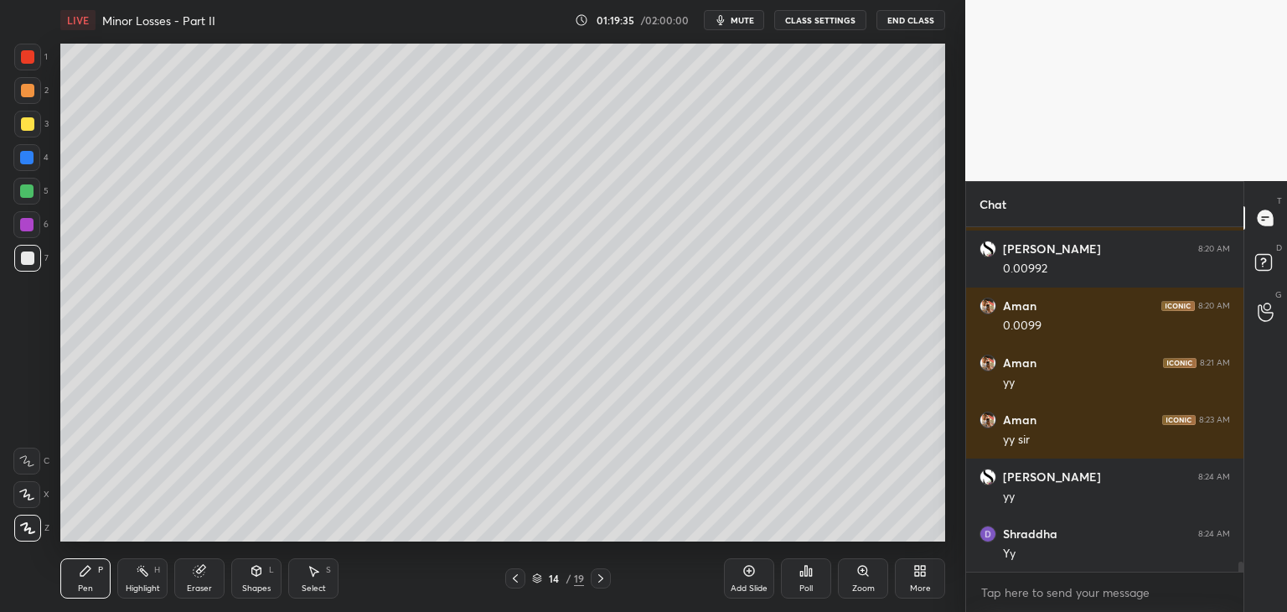
click at [193, 571] on div "Eraser" at bounding box center [199, 578] width 50 height 40
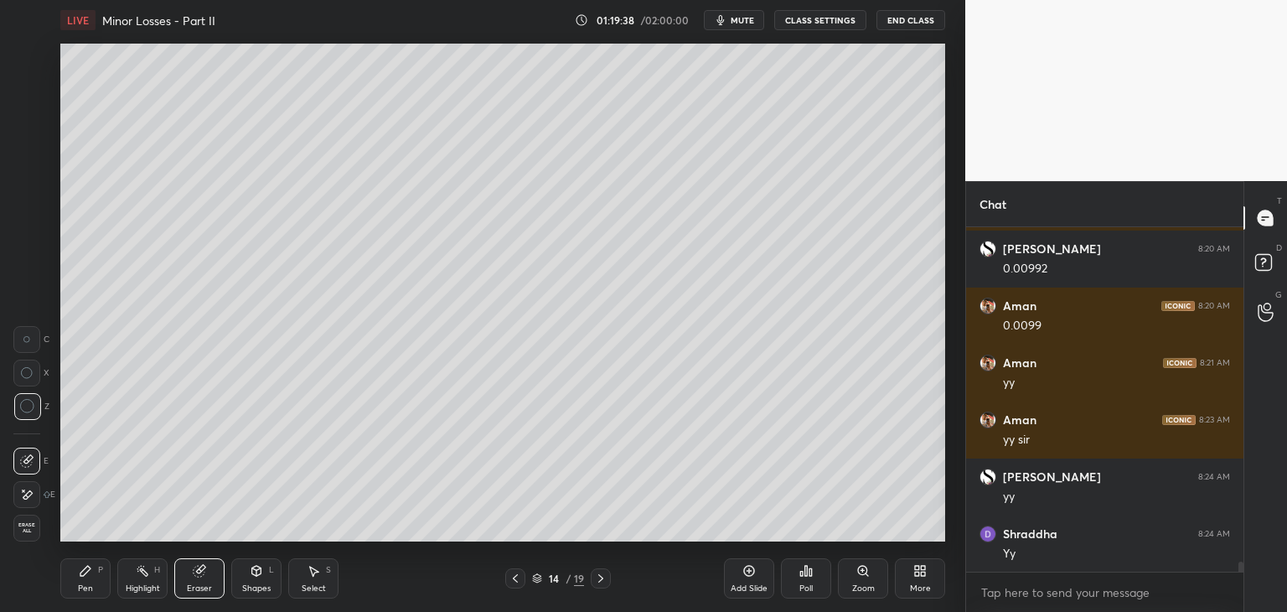
click at [81, 571] on icon at bounding box center [85, 570] width 13 height 13
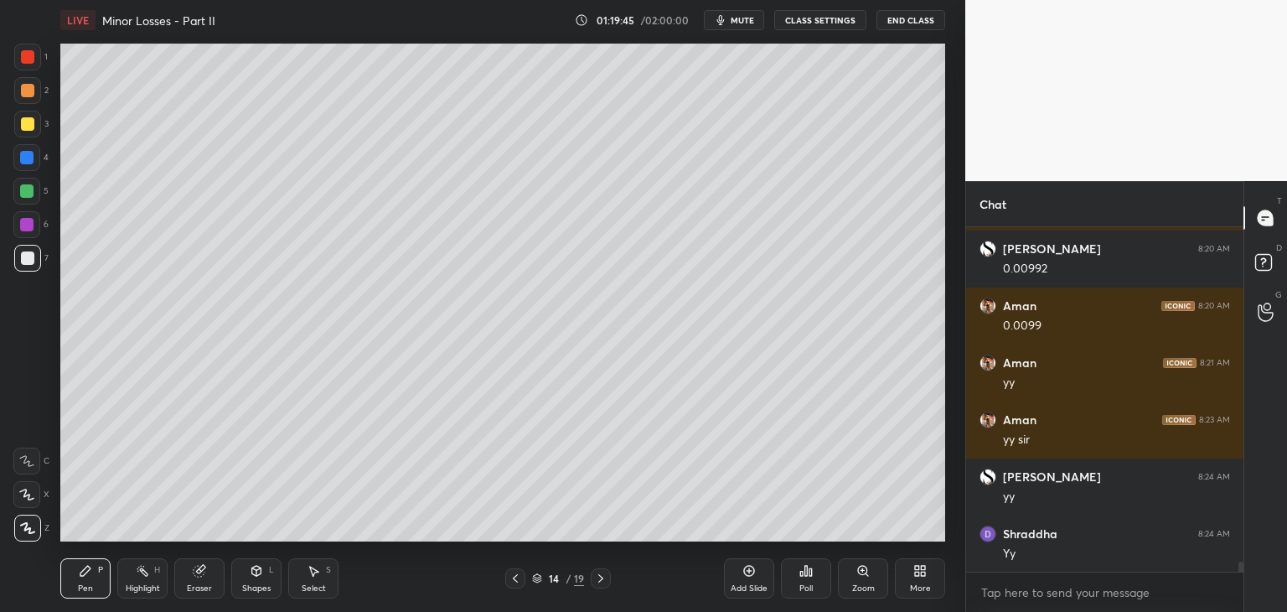
click at [202, 581] on div "Eraser" at bounding box center [199, 578] width 50 height 40
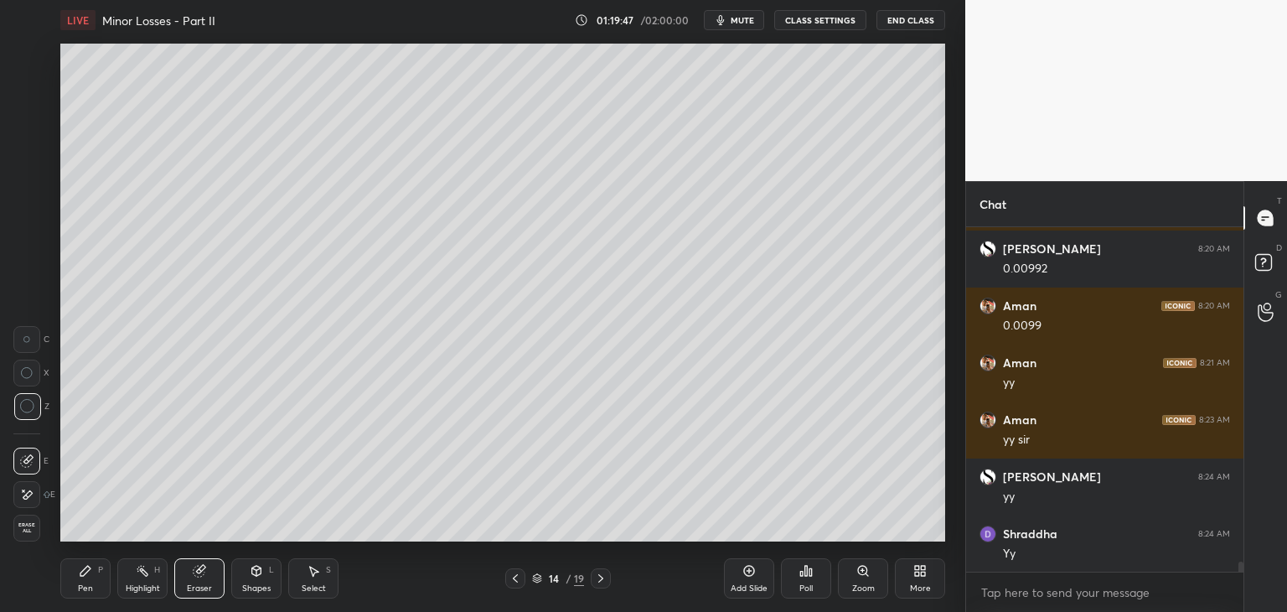
click at [90, 571] on icon at bounding box center [85, 570] width 13 height 13
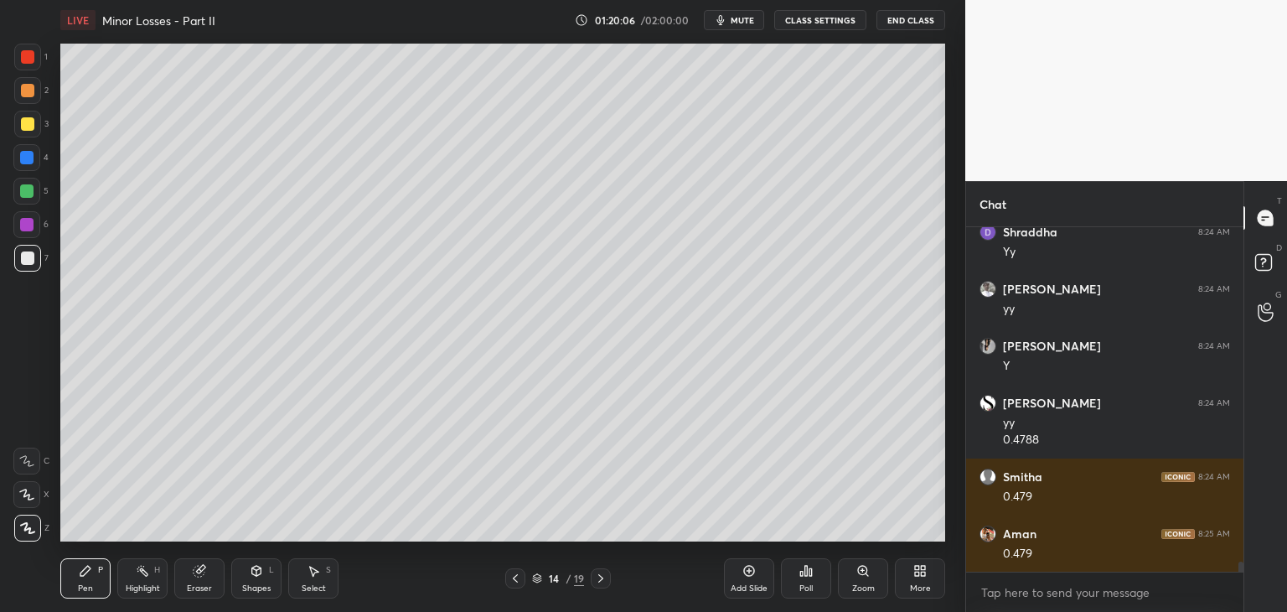
scroll to position [11836, 0]
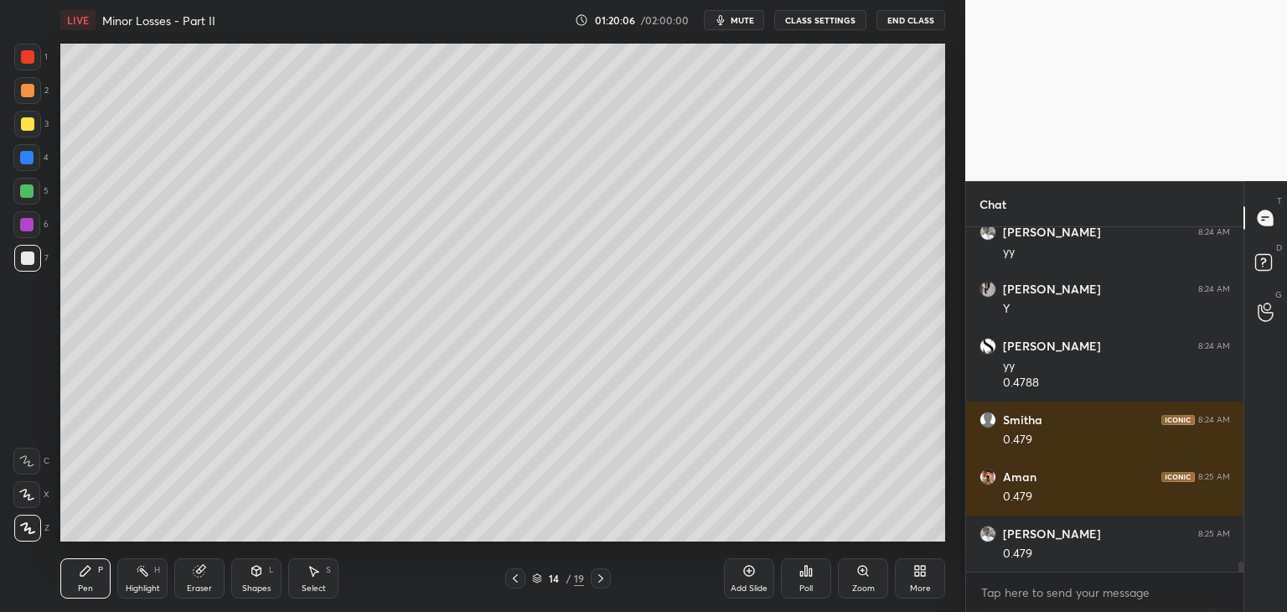
click at [514, 581] on icon at bounding box center [515, 577] width 13 height 13
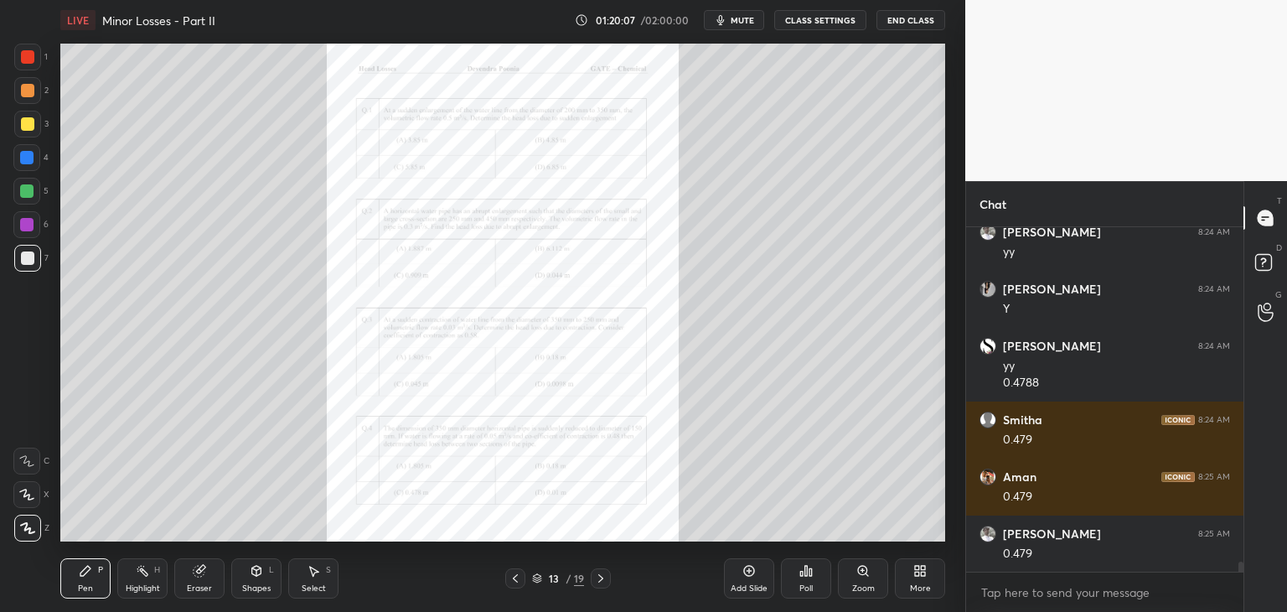
scroll to position [11893, 0]
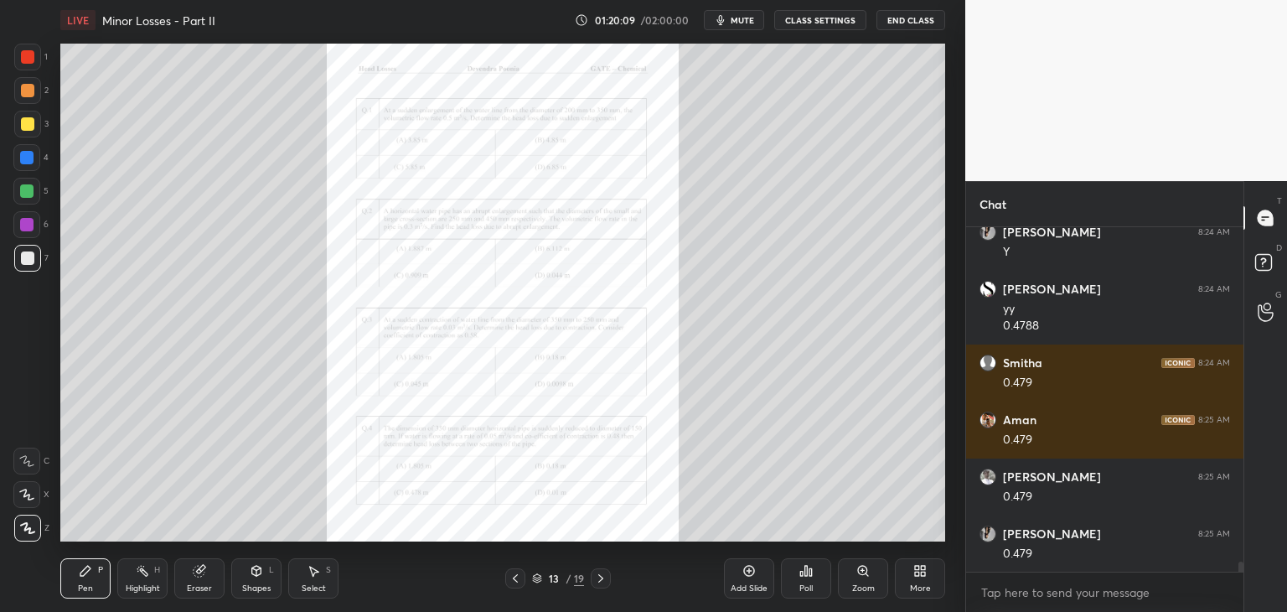
click at [27, 191] on div at bounding box center [26, 190] width 13 height 13
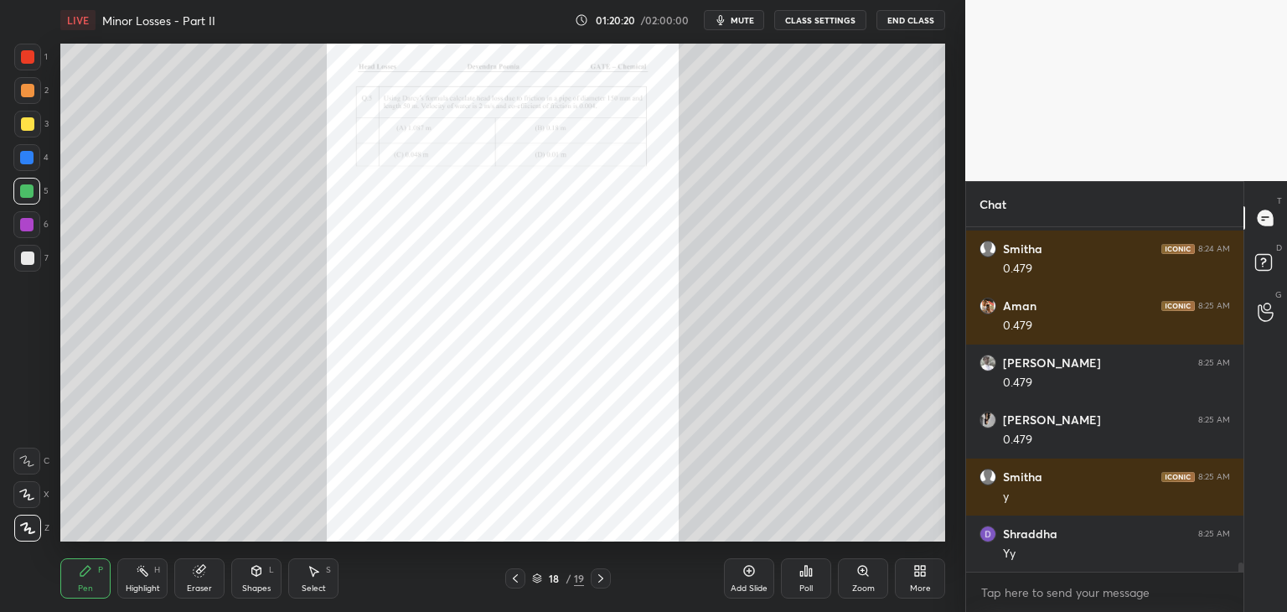
scroll to position [12064, 0]
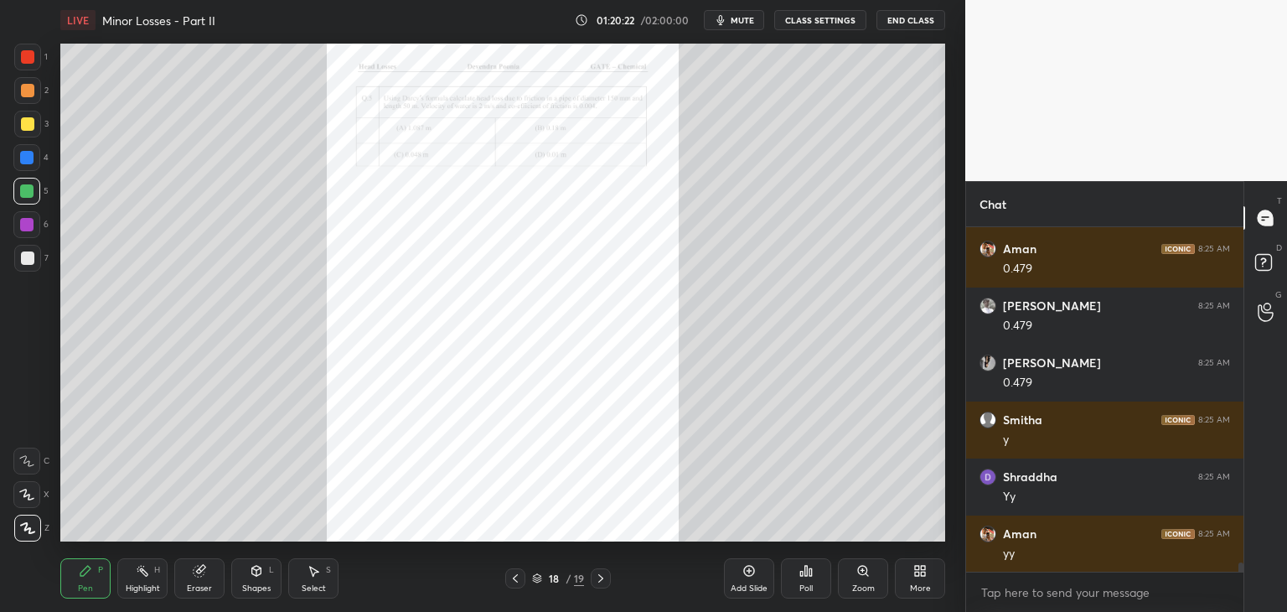
click at [861, 576] on icon at bounding box center [862, 570] width 13 height 13
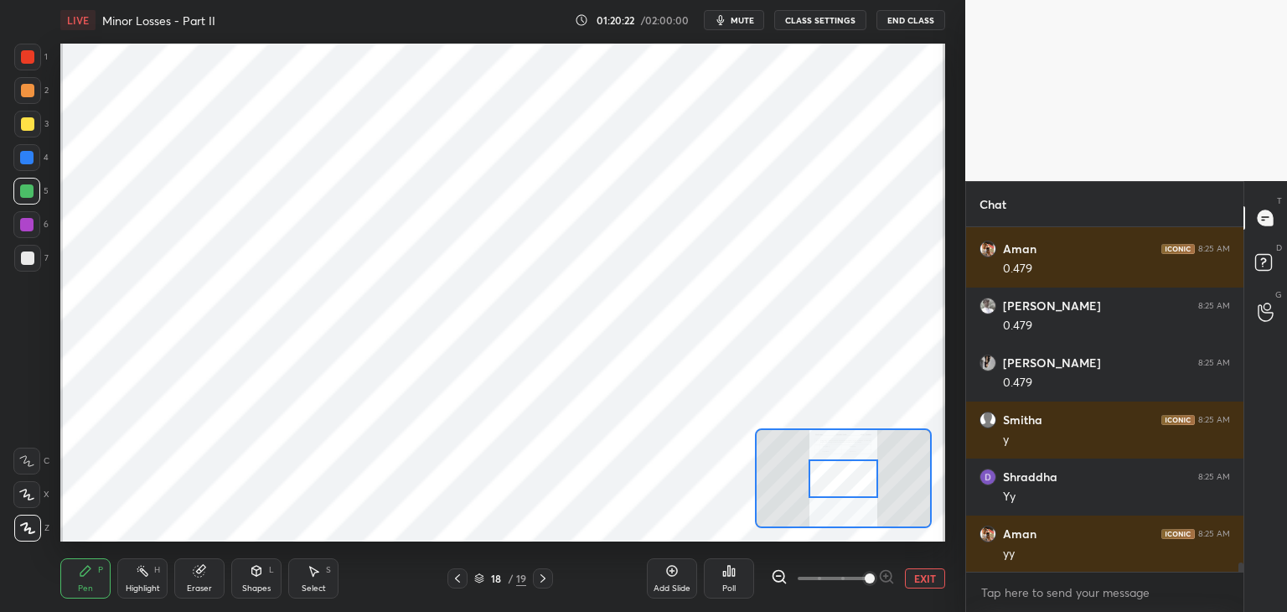
click at [861, 579] on span at bounding box center [833, 578] width 70 height 25
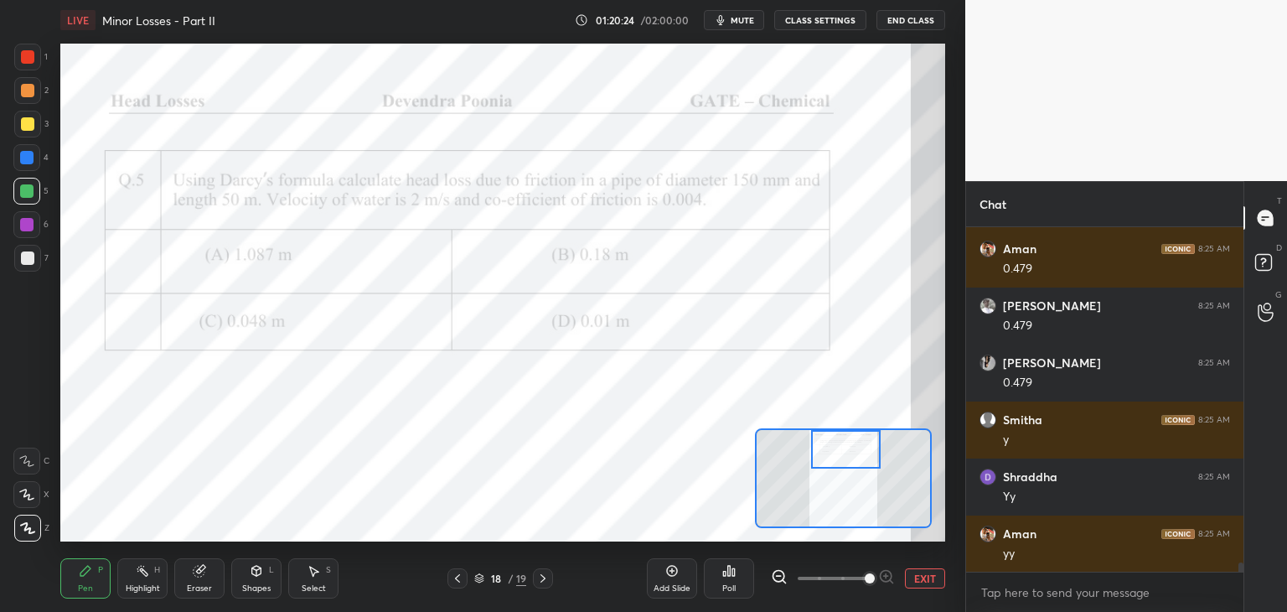
drag, startPoint x: 850, startPoint y: 482, endPoint x: 854, endPoint y: 456, distance: 26.2
click at [854, 456] on div at bounding box center [846, 449] width 70 height 39
click at [727, 574] on icon at bounding box center [728, 570] width 13 height 13
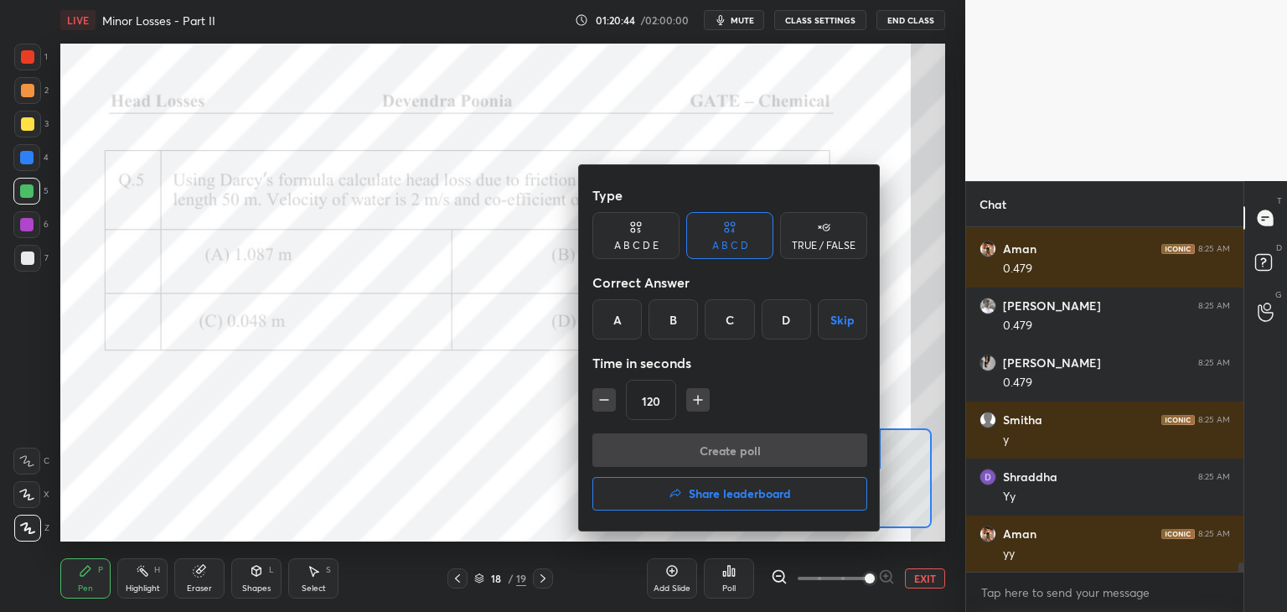
click at [627, 323] on div "A" at bounding box center [616, 319] width 49 height 40
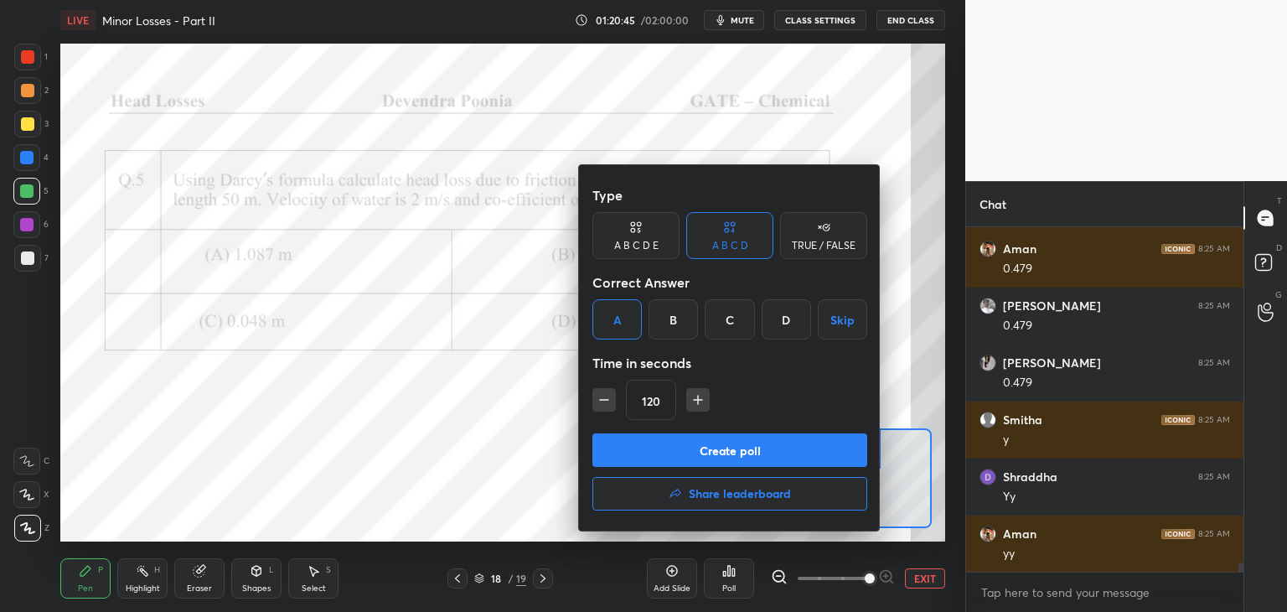
click at [650, 444] on button "Create poll" at bounding box center [729, 450] width 275 height 34
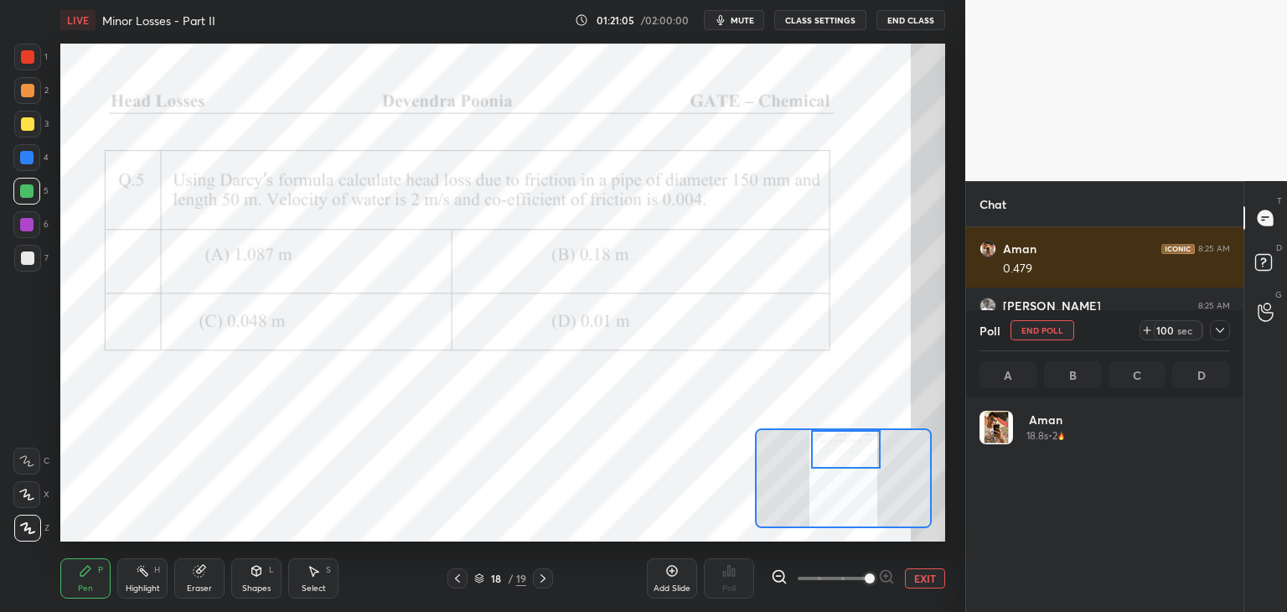
scroll to position [196, 246]
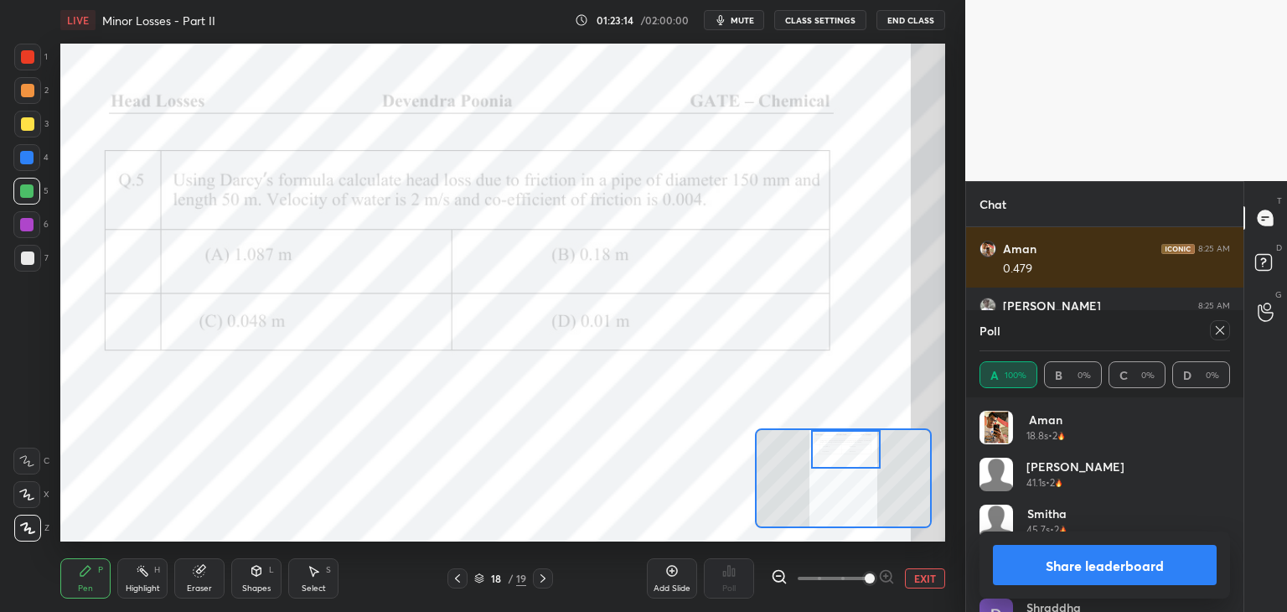
click at [1221, 332] on icon at bounding box center [1220, 330] width 8 height 8
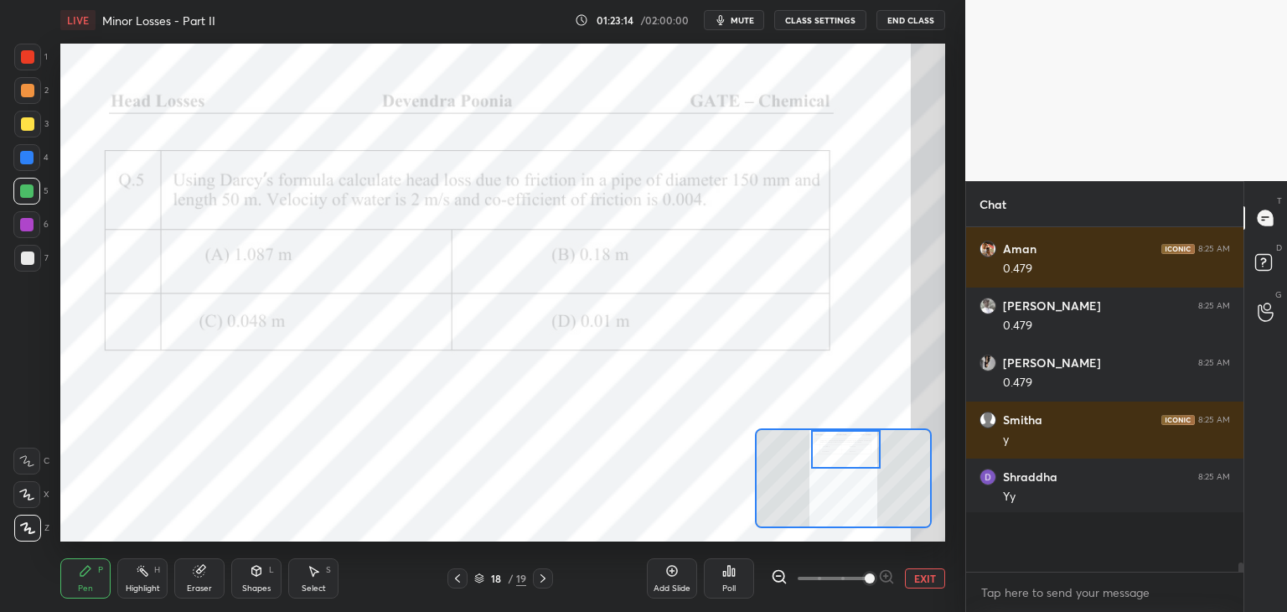
scroll to position [201, 272]
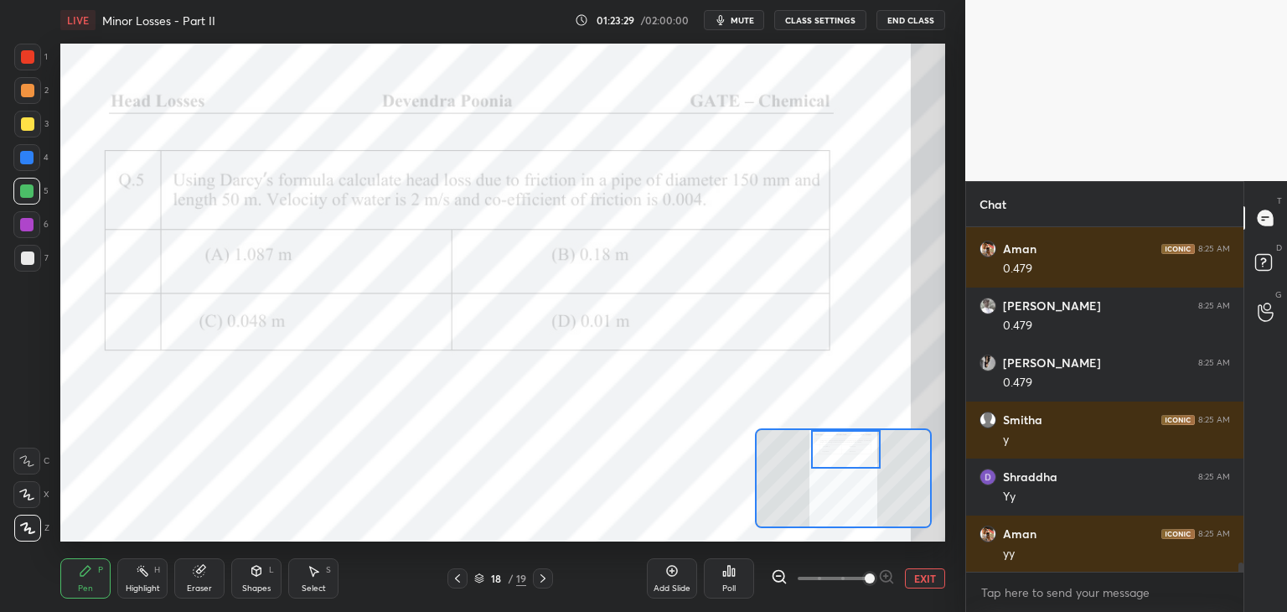
click at [663, 581] on div "Add Slide" at bounding box center [672, 578] width 50 height 40
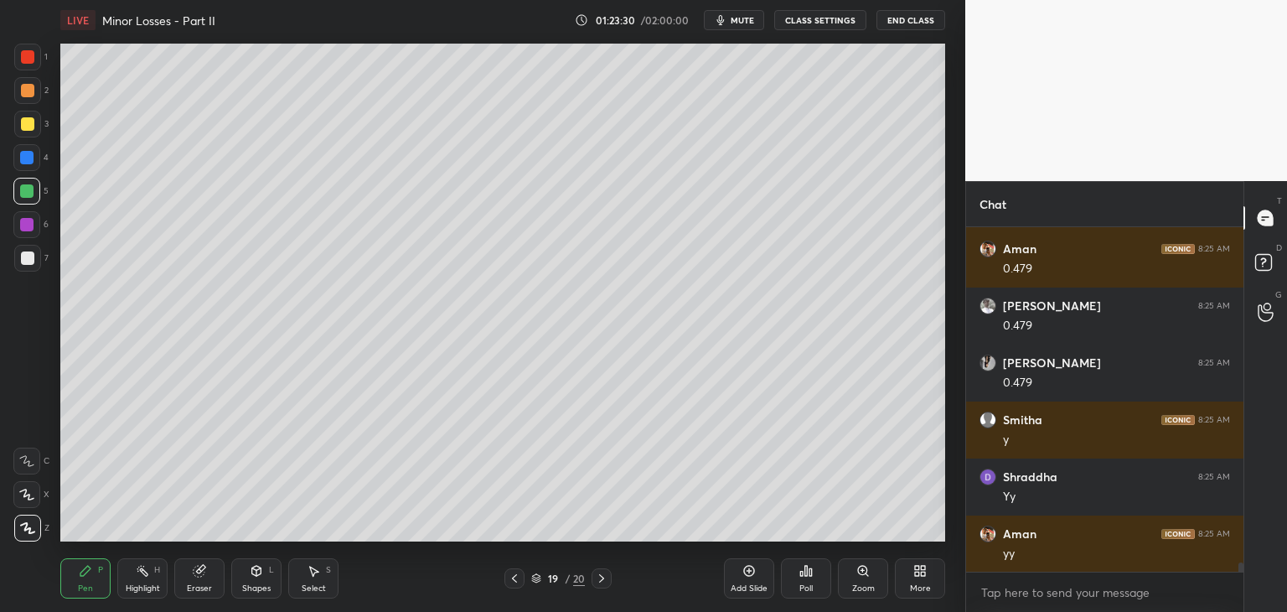
click at [28, 260] on div at bounding box center [27, 257] width 13 height 13
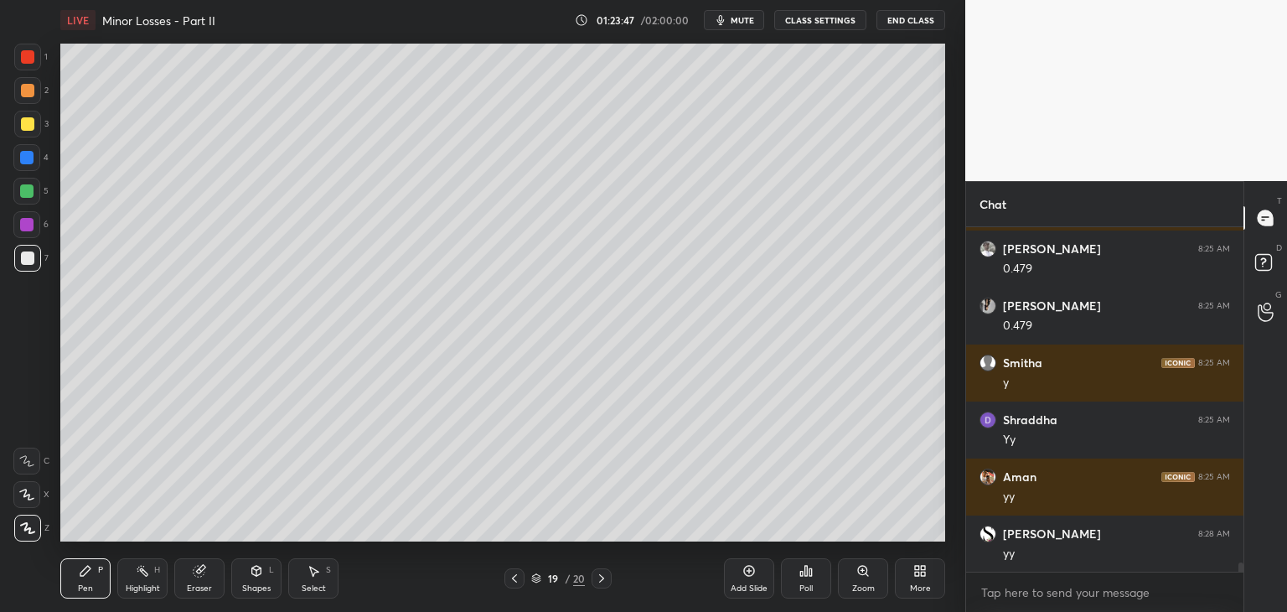
click at [516, 581] on icon at bounding box center [514, 577] width 13 height 13
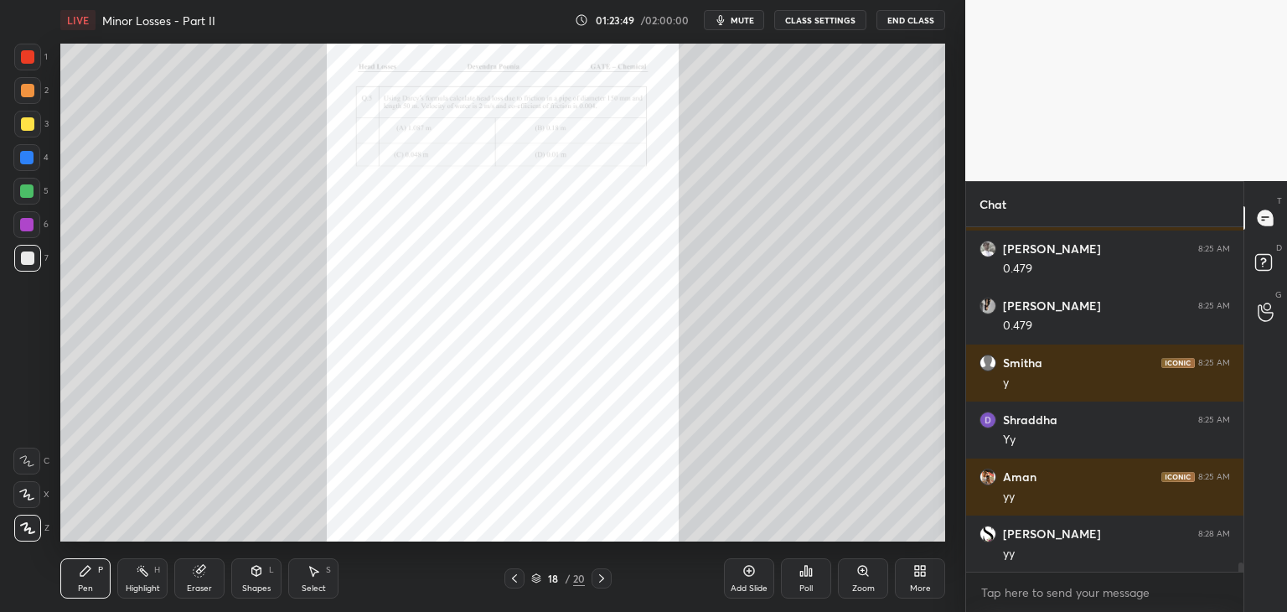
click at [605, 583] on icon at bounding box center [601, 577] width 13 height 13
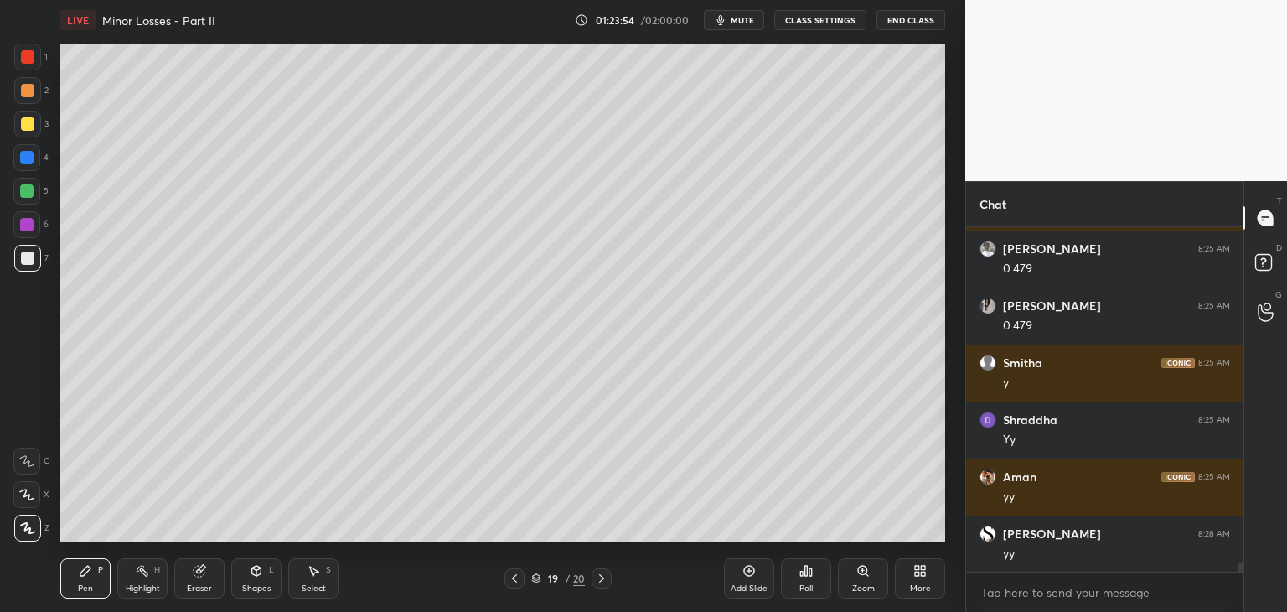
click at [513, 579] on icon at bounding box center [514, 577] width 13 height 13
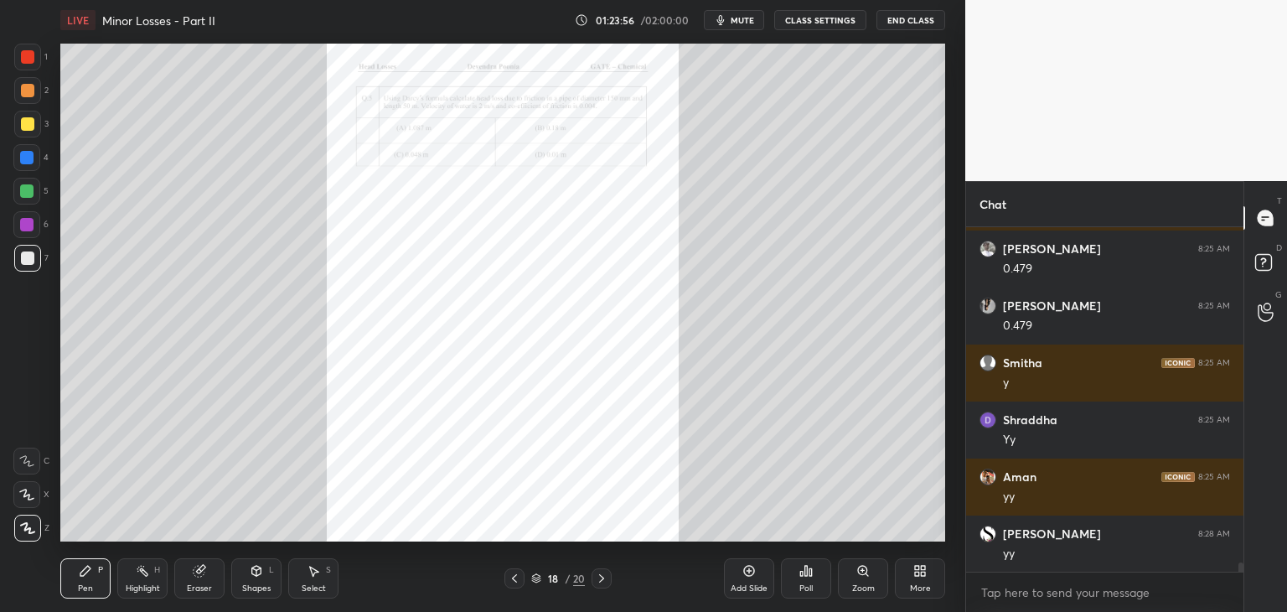
click at [602, 582] on icon at bounding box center [601, 577] width 13 height 13
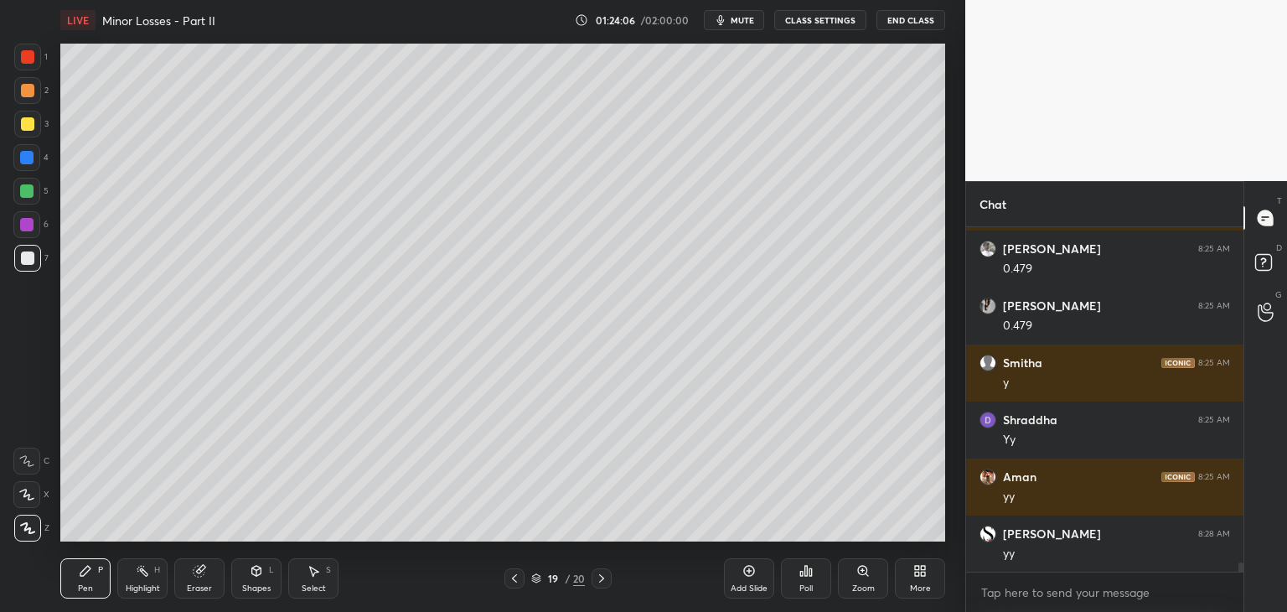
click at [507, 582] on div at bounding box center [514, 578] width 20 height 20
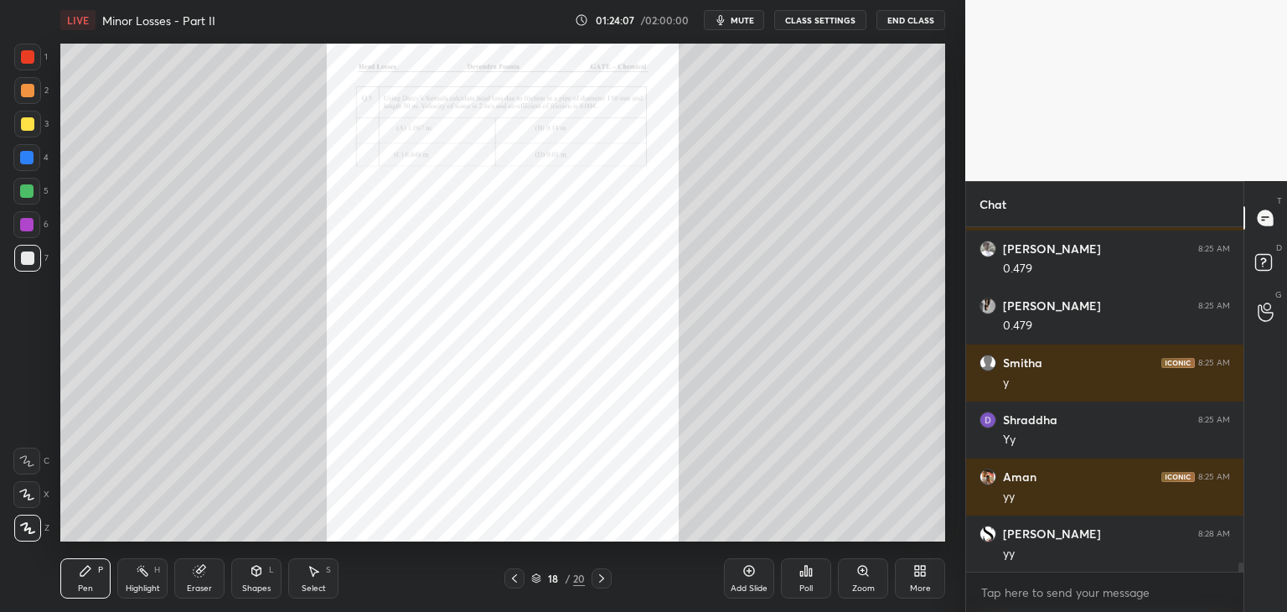
click at [602, 591] on div "Pen P Highlight H Eraser Shapes L Select S 18 / 20 Add Slide Poll Zoom More" at bounding box center [502, 578] width 885 height 67
click at [602, 581] on icon at bounding box center [601, 577] width 13 height 13
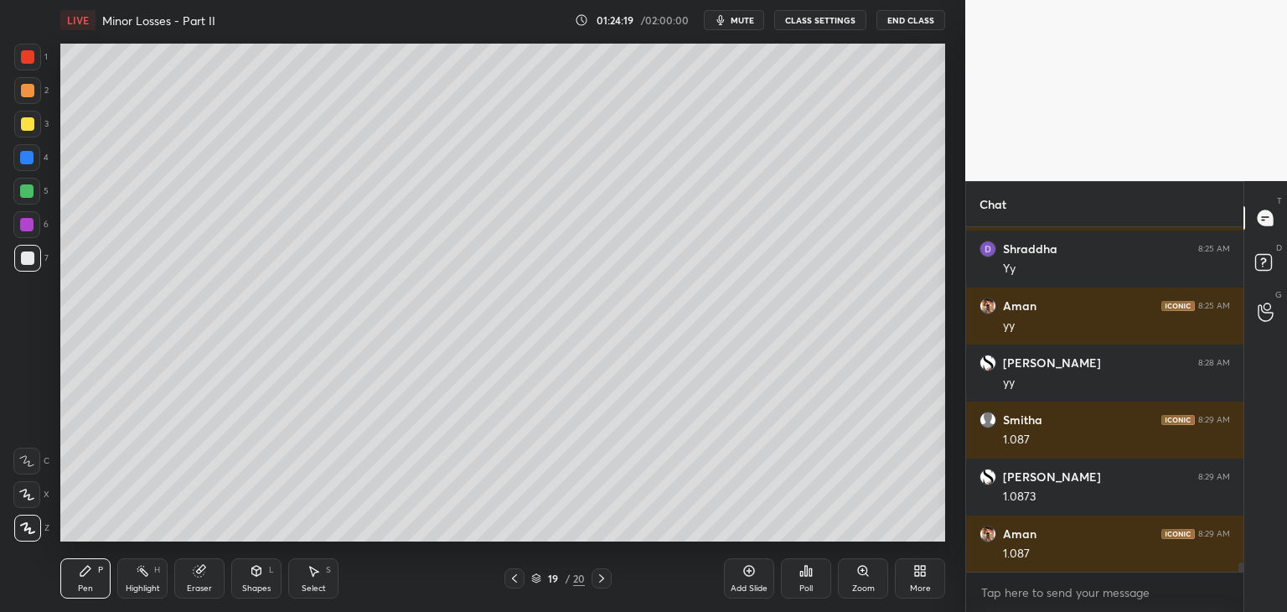
scroll to position [12349, 0]
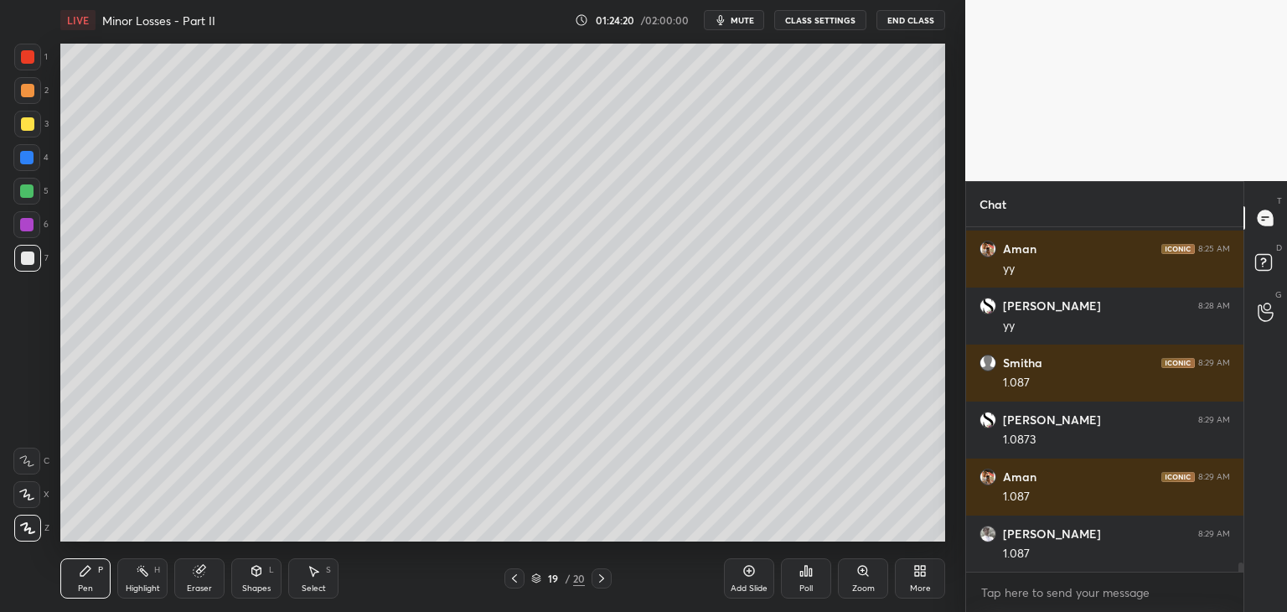
click at [516, 584] on icon at bounding box center [514, 577] width 13 height 13
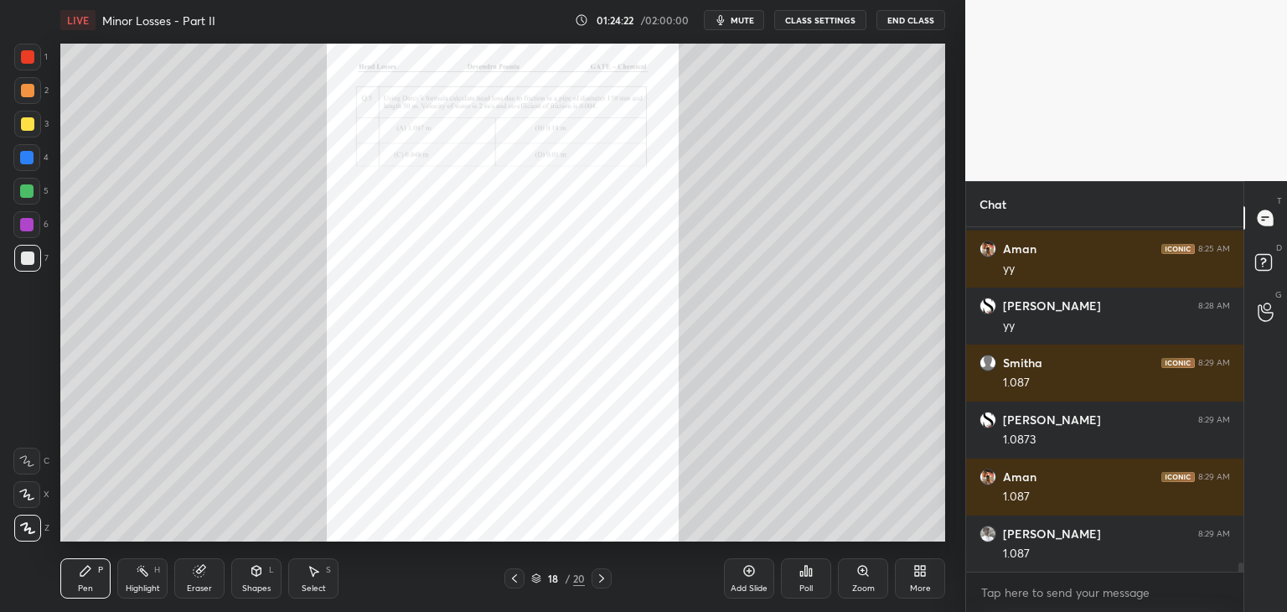
scroll to position [12406, 0]
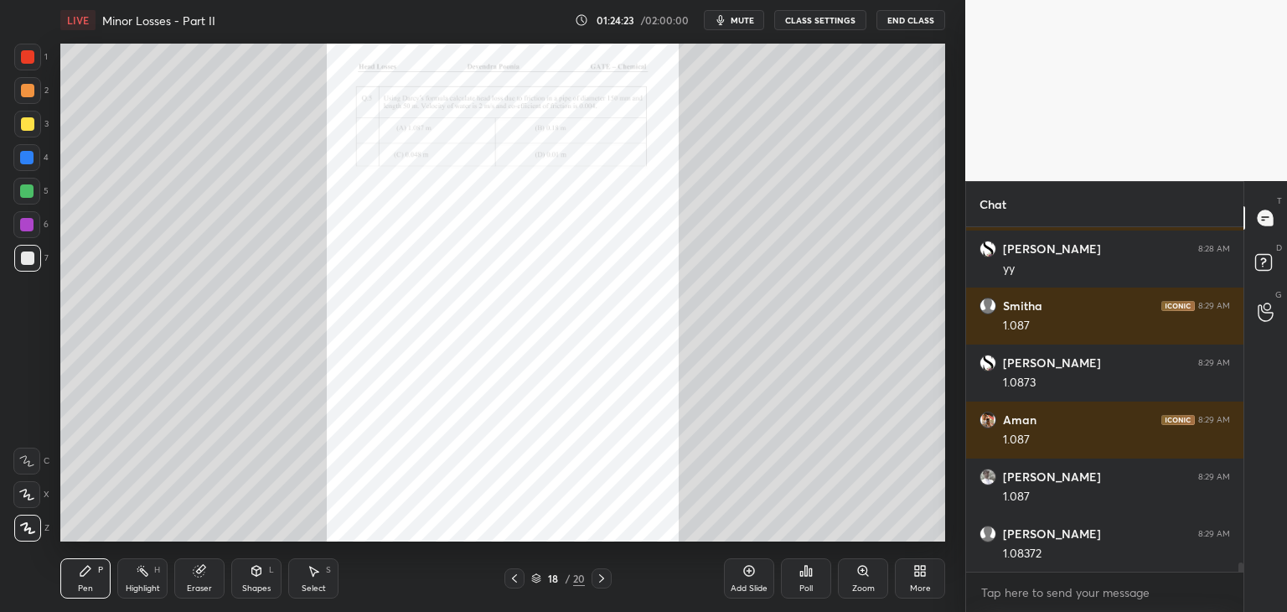
click at [25, 127] on div at bounding box center [27, 123] width 13 height 13
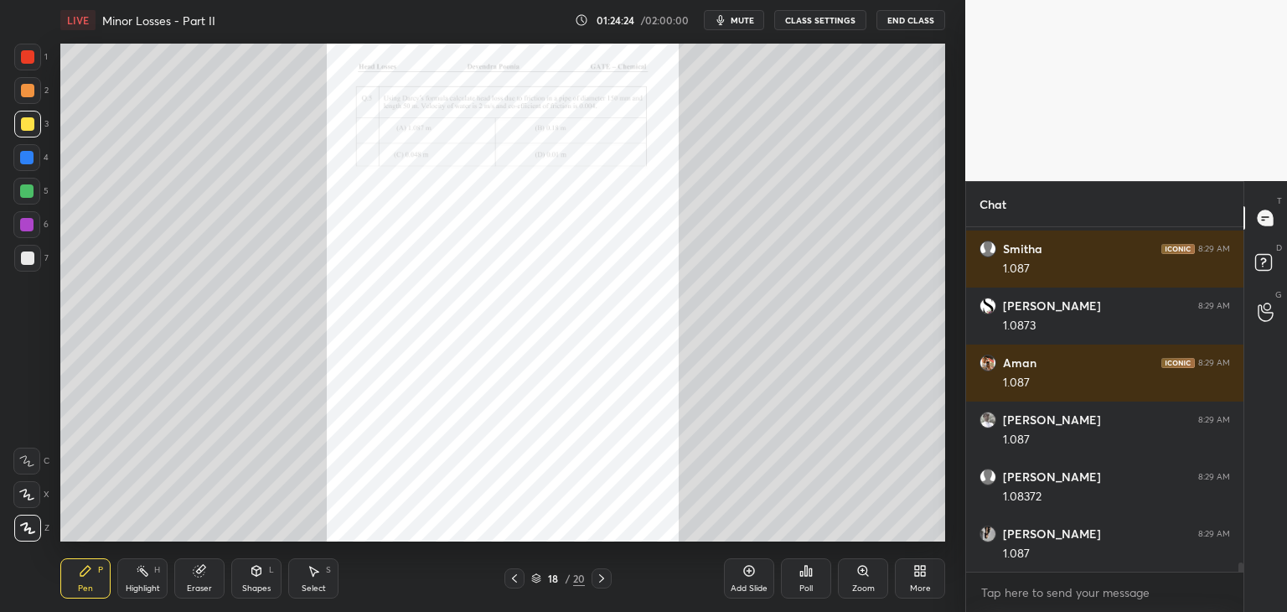
click at [30, 81] on div at bounding box center [27, 90] width 27 height 27
click at [37, 48] on div at bounding box center [27, 57] width 27 height 27
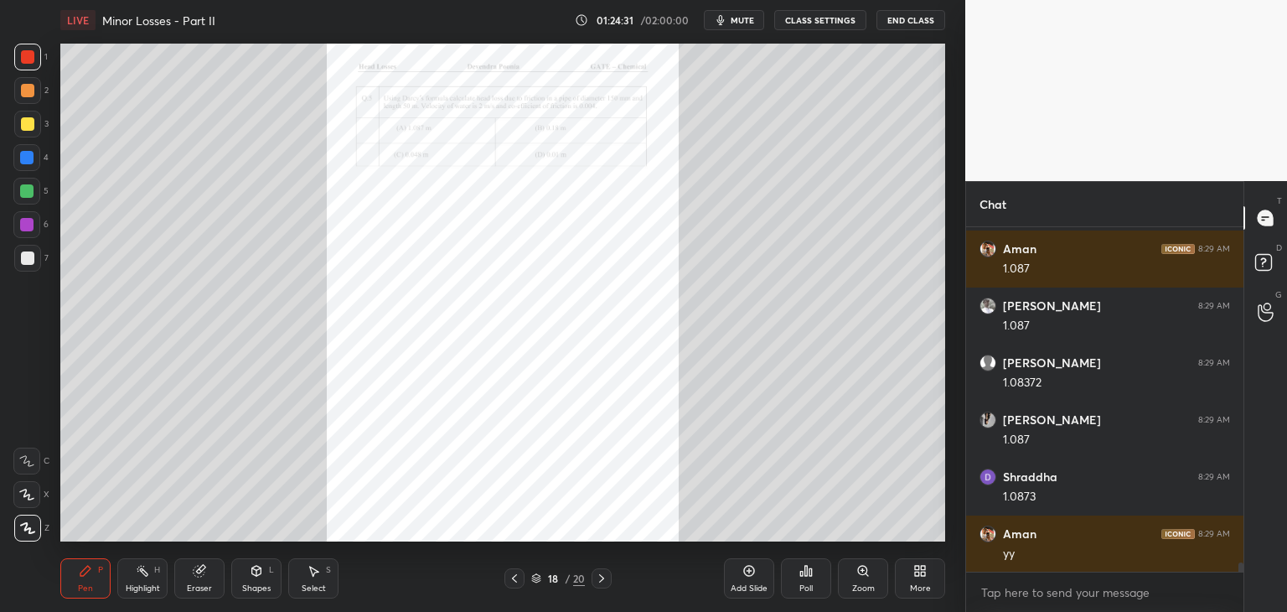
click at [507, 581] on div at bounding box center [514, 578] width 20 height 20
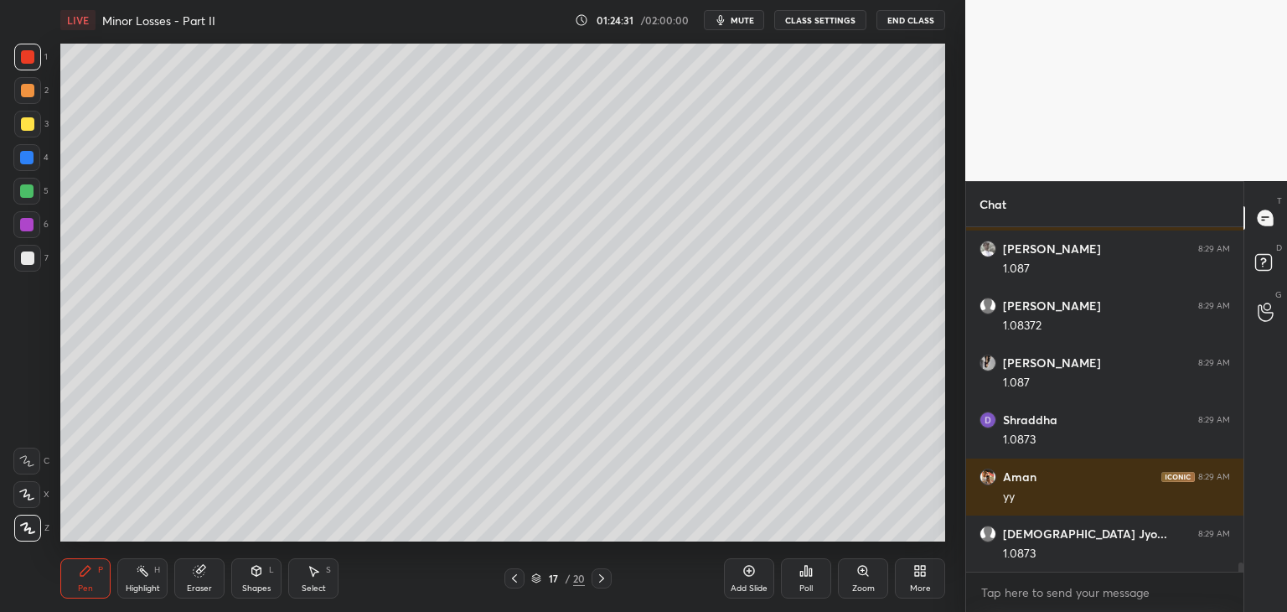
click at [513, 577] on icon at bounding box center [514, 577] width 13 height 13
click at [515, 577] on icon at bounding box center [514, 577] width 13 height 13
click at [513, 578] on icon at bounding box center [514, 578] width 5 height 8
click at [514, 578] on icon at bounding box center [514, 577] width 13 height 13
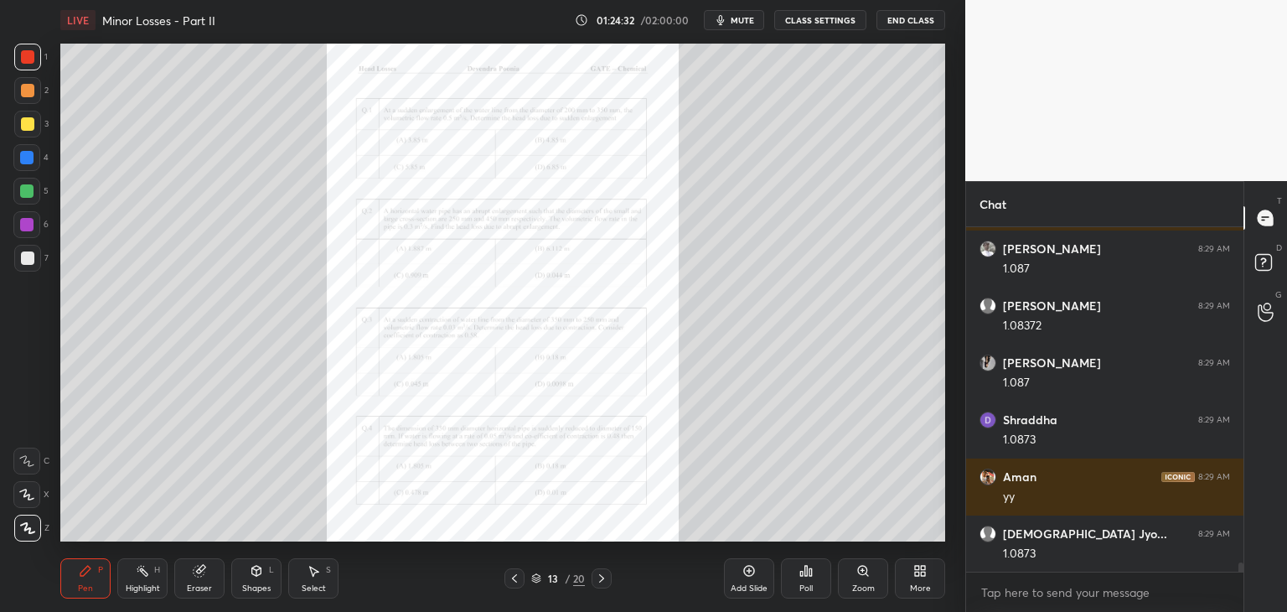
click at [514, 579] on icon at bounding box center [514, 577] width 13 height 13
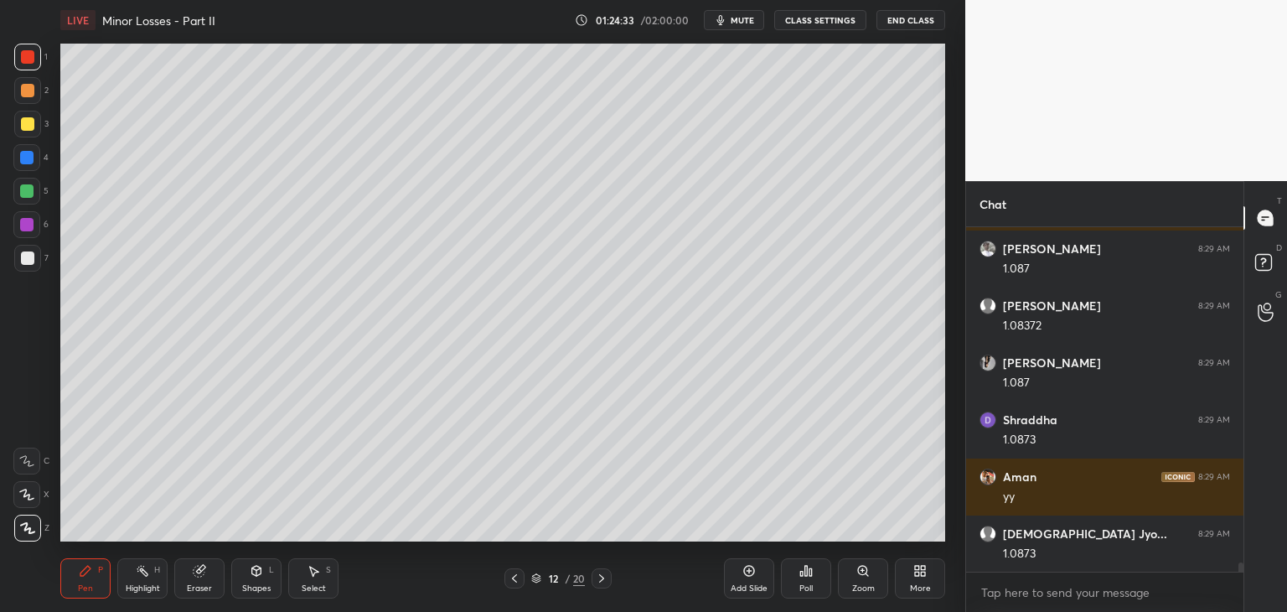
scroll to position [12691, 0]
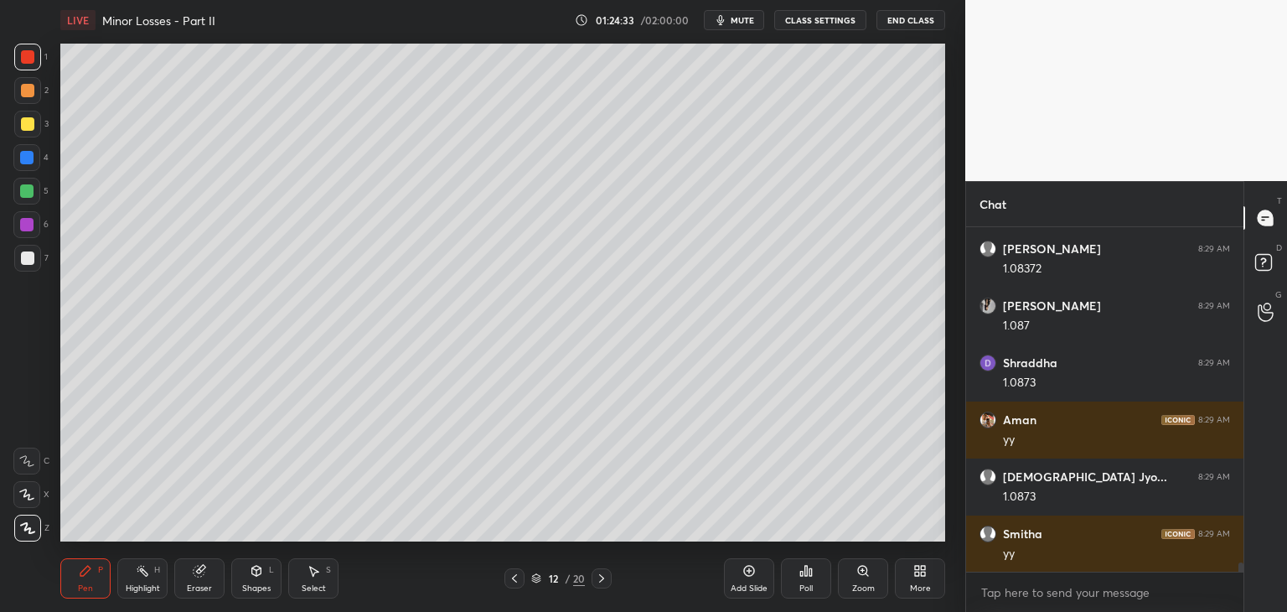
click at [514, 578] on icon at bounding box center [514, 577] width 13 height 13
click at [513, 577] on icon at bounding box center [514, 577] width 13 height 13
click at [514, 581] on icon at bounding box center [514, 577] width 13 height 13
click at [516, 581] on icon at bounding box center [514, 578] width 5 height 8
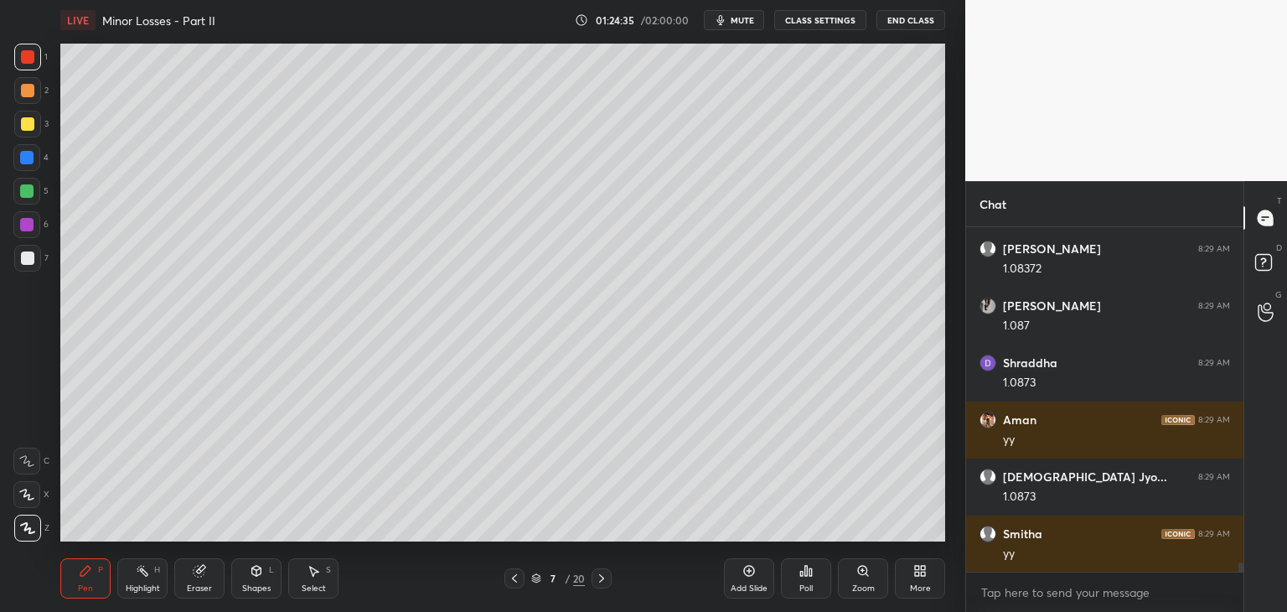
click at [514, 581] on icon at bounding box center [514, 578] width 5 height 8
click at [515, 582] on icon at bounding box center [514, 577] width 13 height 13
click at [514, 584] on icon at bounding box center [514, 577] width 13 height 13
click at [516, 584] on icon at bounding box center [514, 577] width 13 height 13
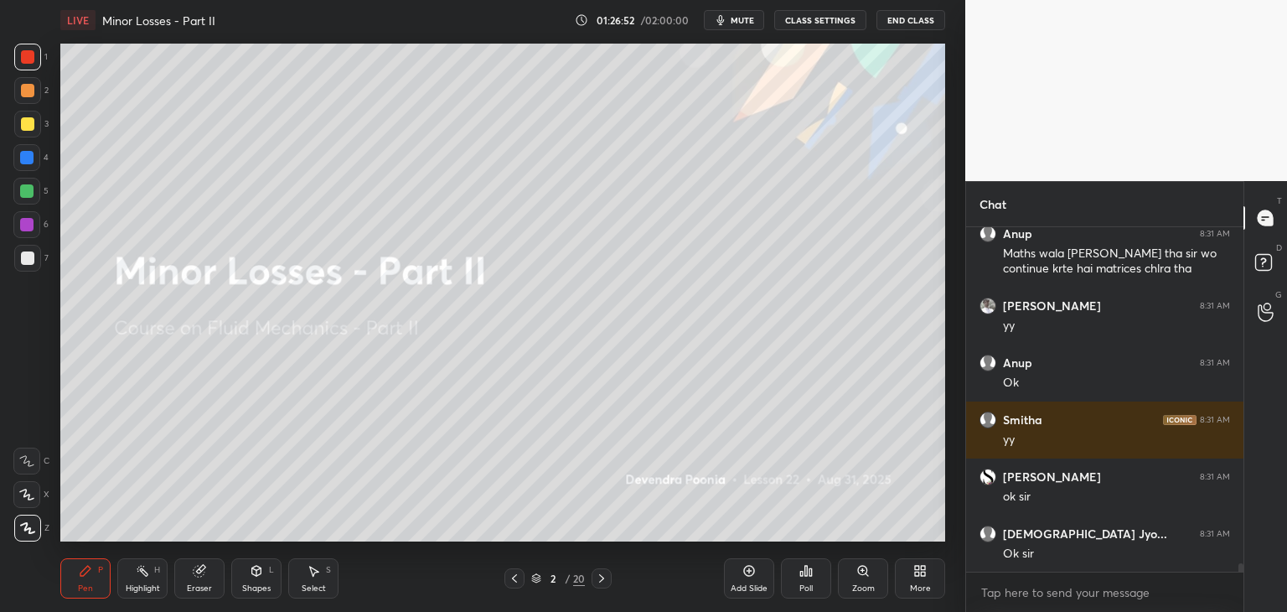
scroll to position [13803, 0]
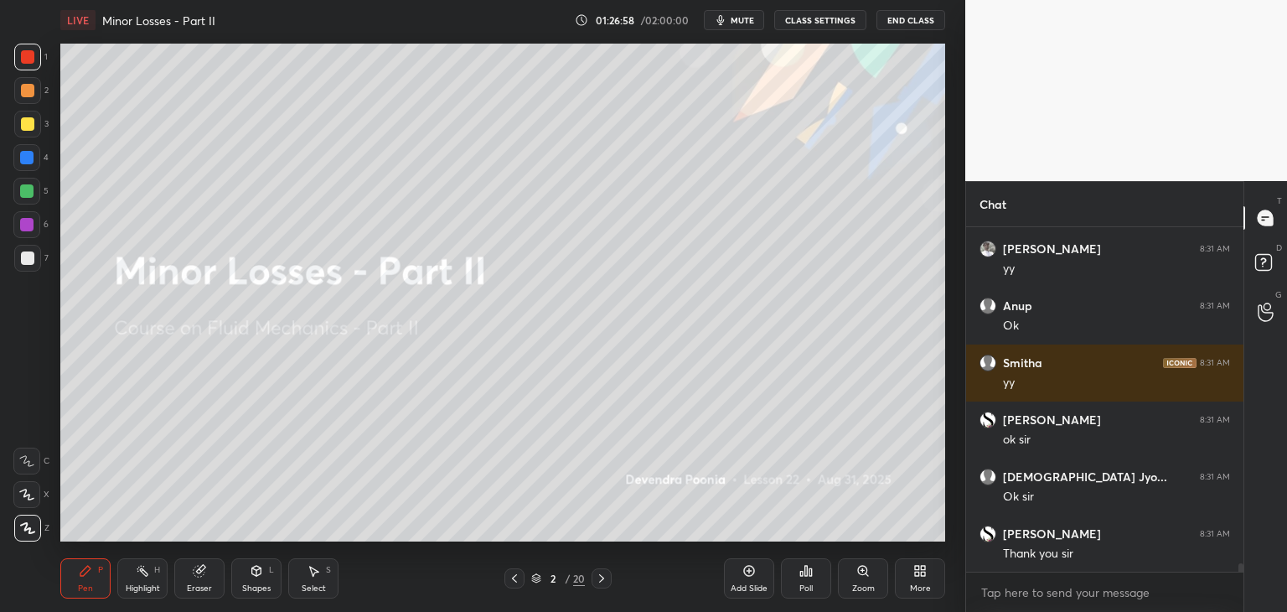
click at [919, 24] on button "End Class" at bounding box center [910, 20] width 69 height 20
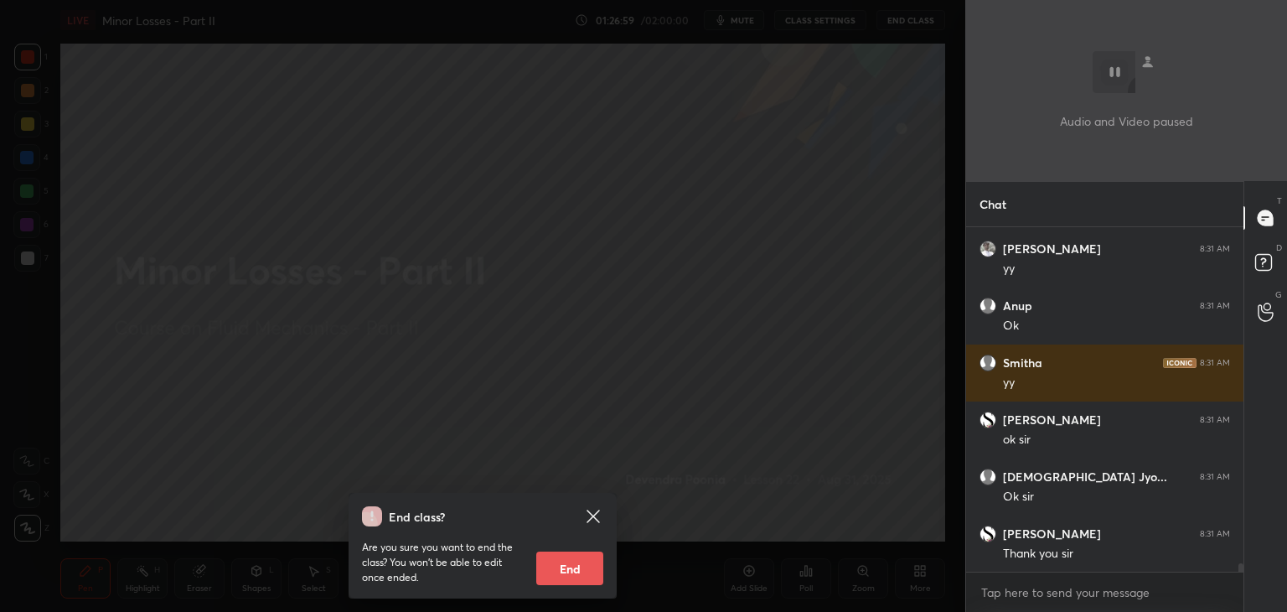
scroll to position [13860, 0]
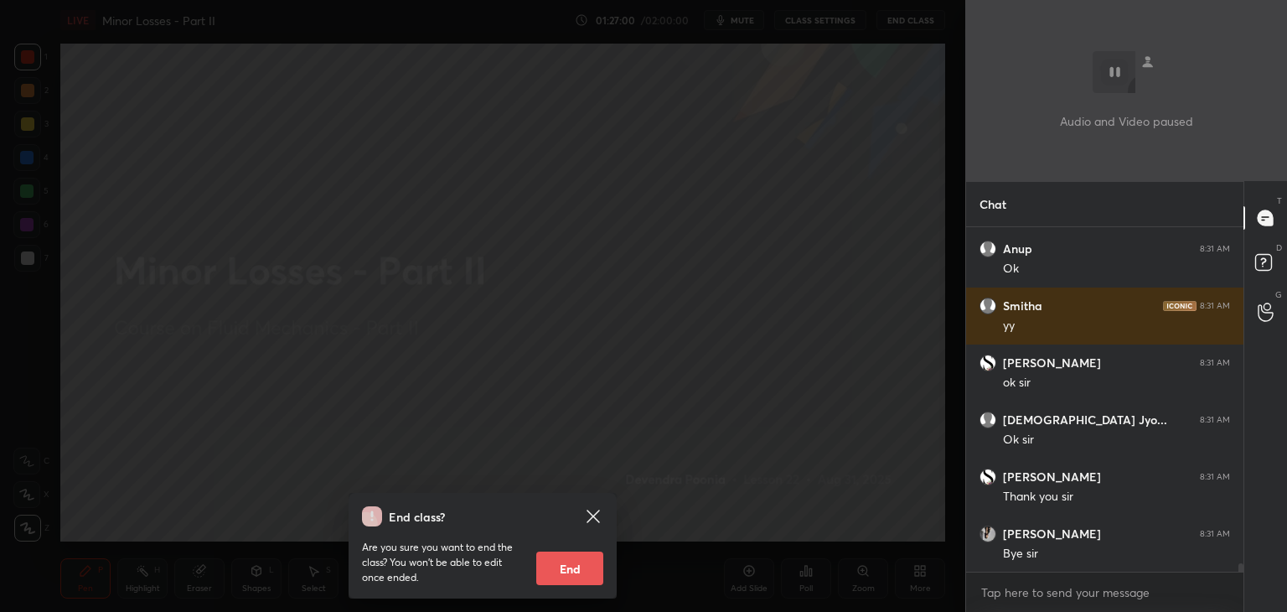
click at [557, 576] on button "End" at bounding box center [569, 568] width 67 height 34
type textarea "x"
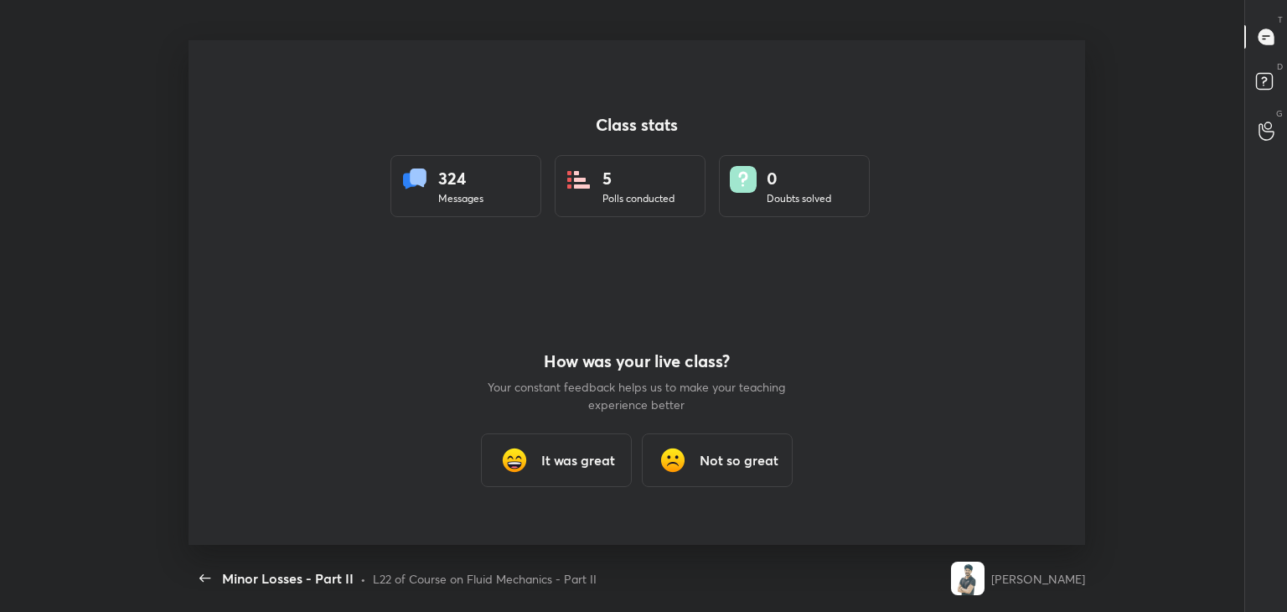
scroll to position [0, 0]
click at [549, 458] on h3 "It was great" at bounding box center [578, 460] width 74 height 20
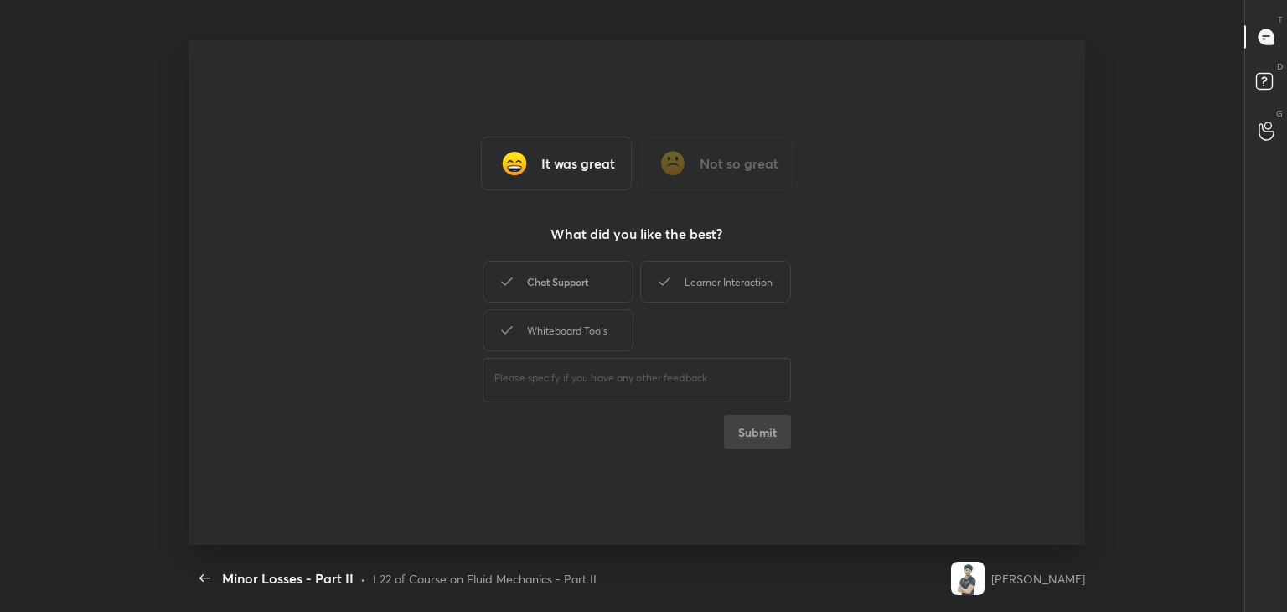
click at [599, 285] on div "Chat Support" at bounding box center [558, 282] width 151 height 42
click at [600, 298] on div "Chat Support" at bounding box center [558, 282] width 151 height 42
drag, startPoint x: 607, startPoint y: 319, endPoint x: 609, endPoint y: 308, distance: 11.2
click at [607, 318] on div "Whiteboard Tools" at bounding box center [558, 330] width 151 height 42
click at [607, 292] on div "Chat Support" at bounding box center [558, 282] width 151 height 42
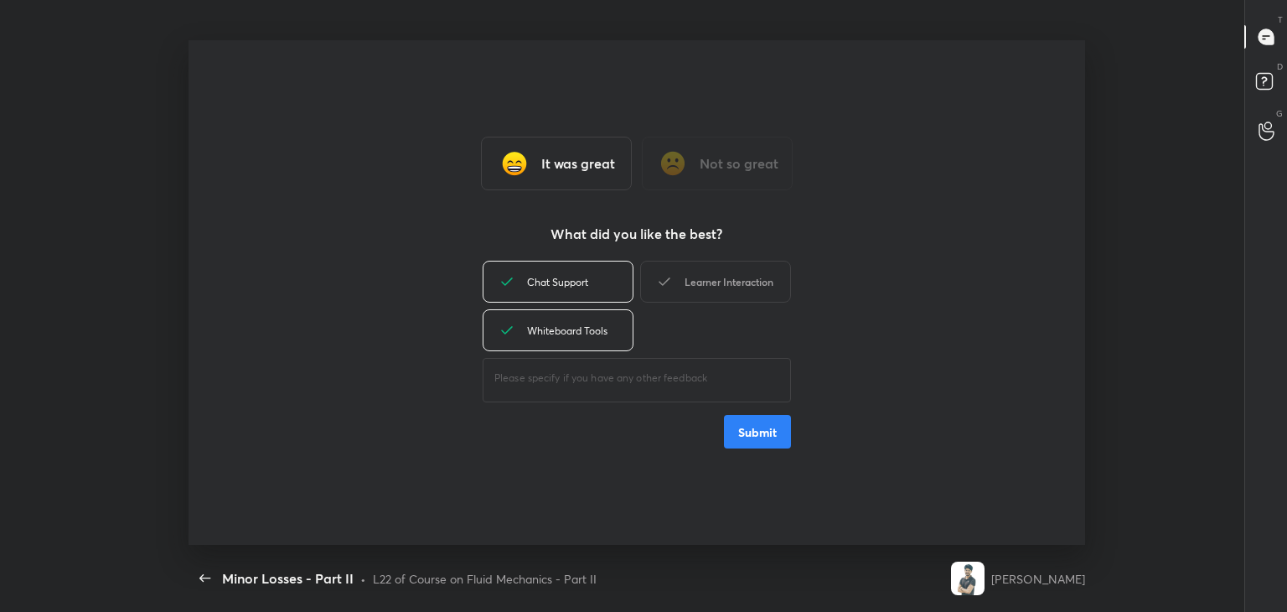
click at [684, 276] on div "Learner Interaction" at bounding box center [715, 282] width 151 height 42
click at [768, 445] on button "Submit" at bounding box center [757, 432] width 67 height 34
